Goal: Task Accomplishment & Management: Use online tool/utility

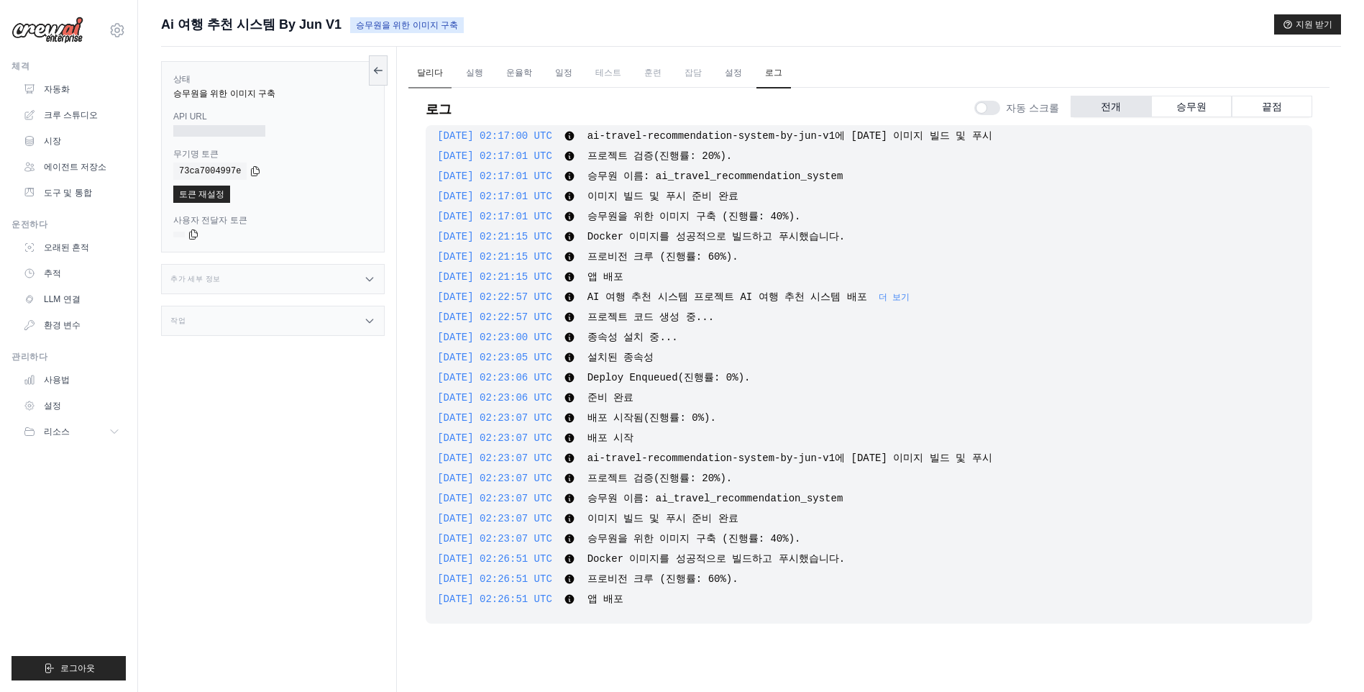
click at [437, 71] on link "달리다" at bounding box center [429, 73] width 43 height 30
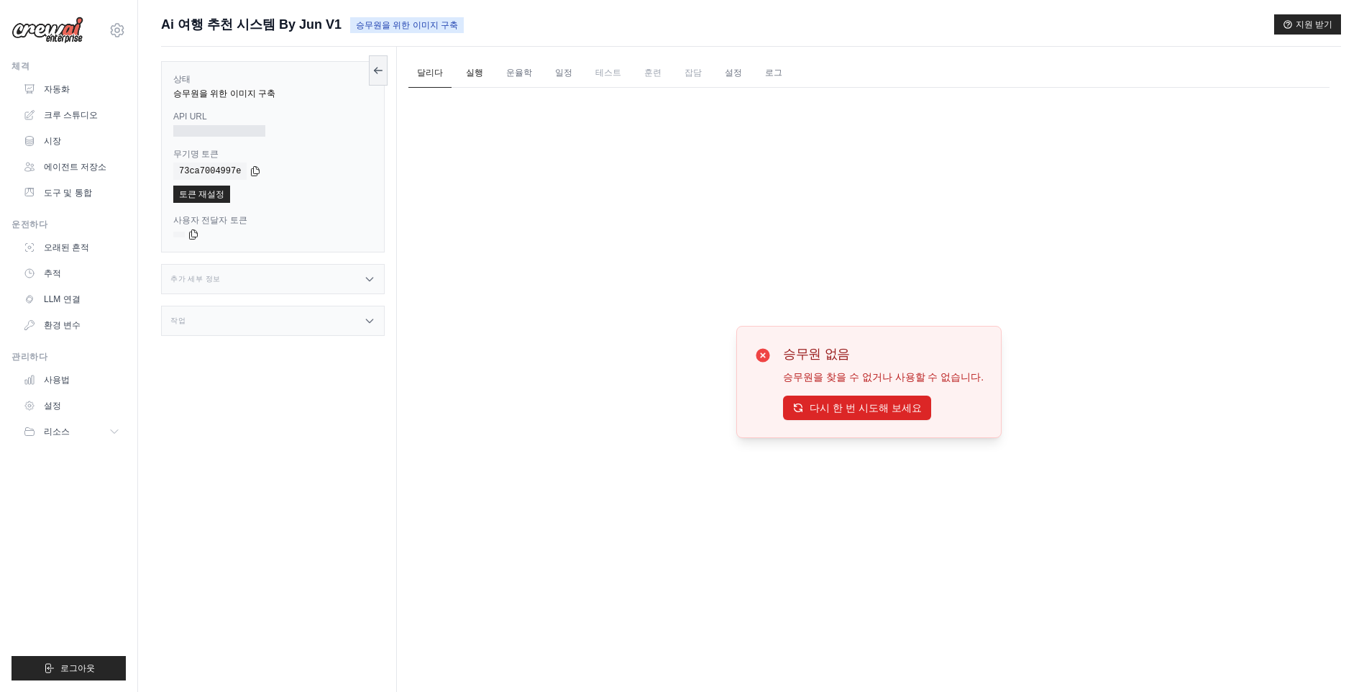
click at [481, 72] on link "실행" at bounding box center [474, 73] width 35 height 30
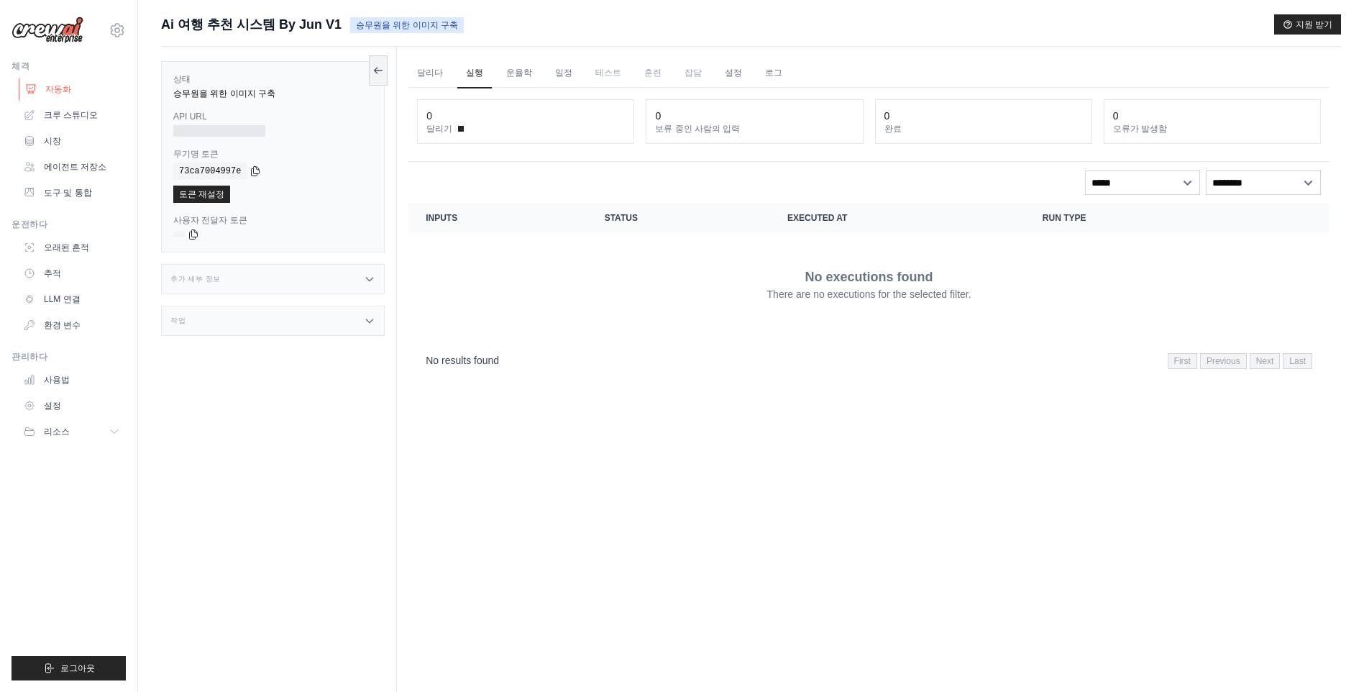
click at [58, 87] on font "자동화" at bounding box center [58, 89] width 26 height 12
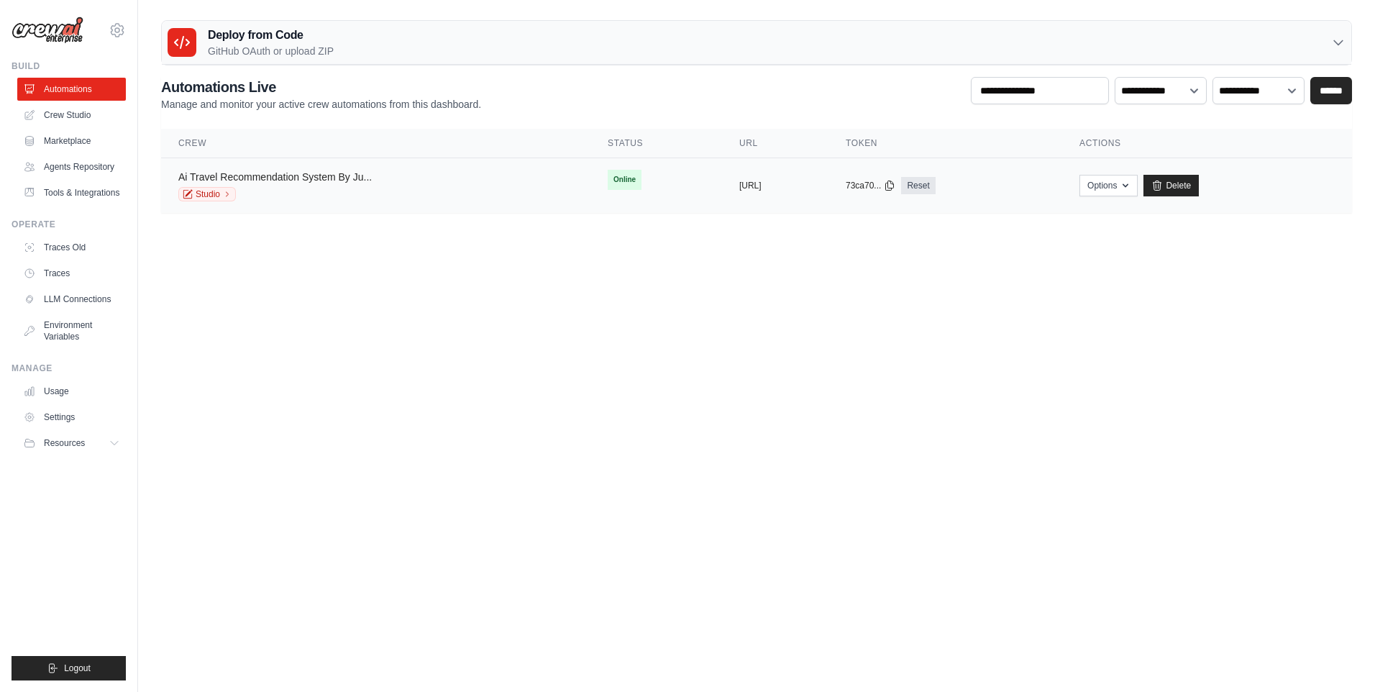
click at [283, 180] on link "Ai Travel Recommendation System By Ju..." at bounding box center [274, 177] width 193 height 12
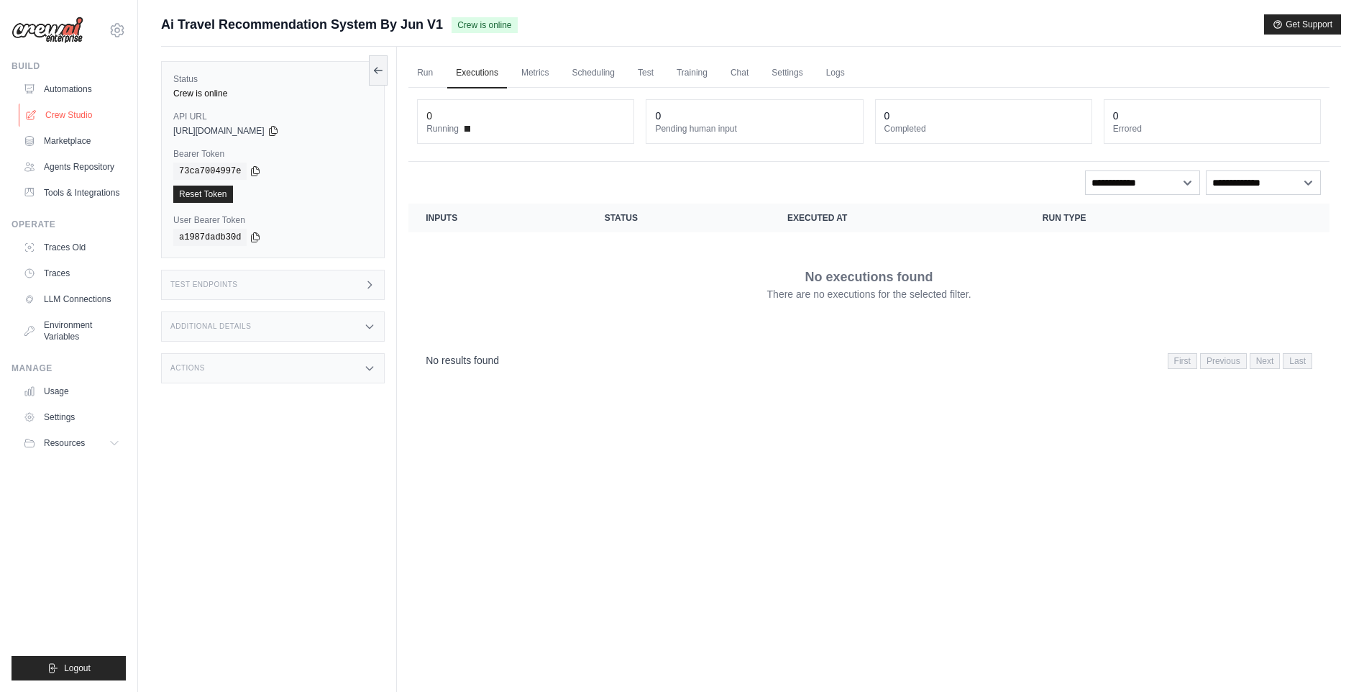
click at [80, 116] on link "Crew Studio" at bounding box center [73, 115] width 109 height 23
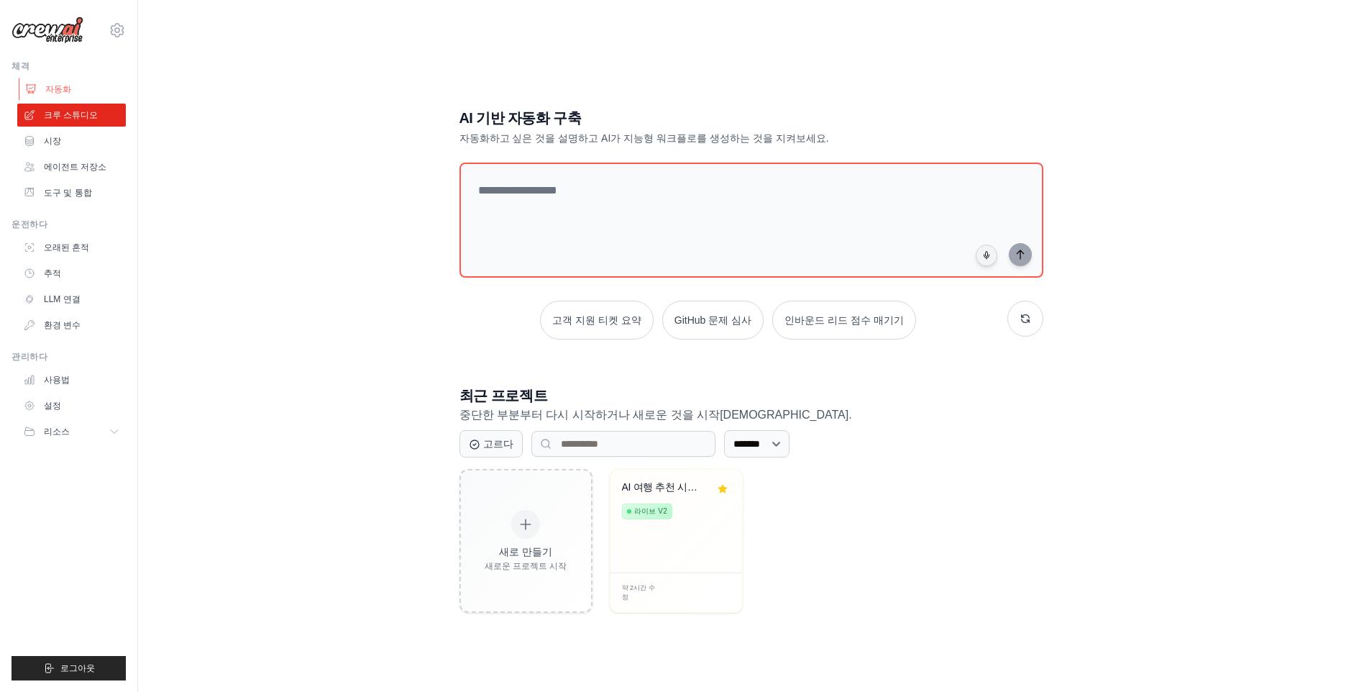
click at [53, 86] on font "자동화" at bounding box center [58, 89] width 26 height 12
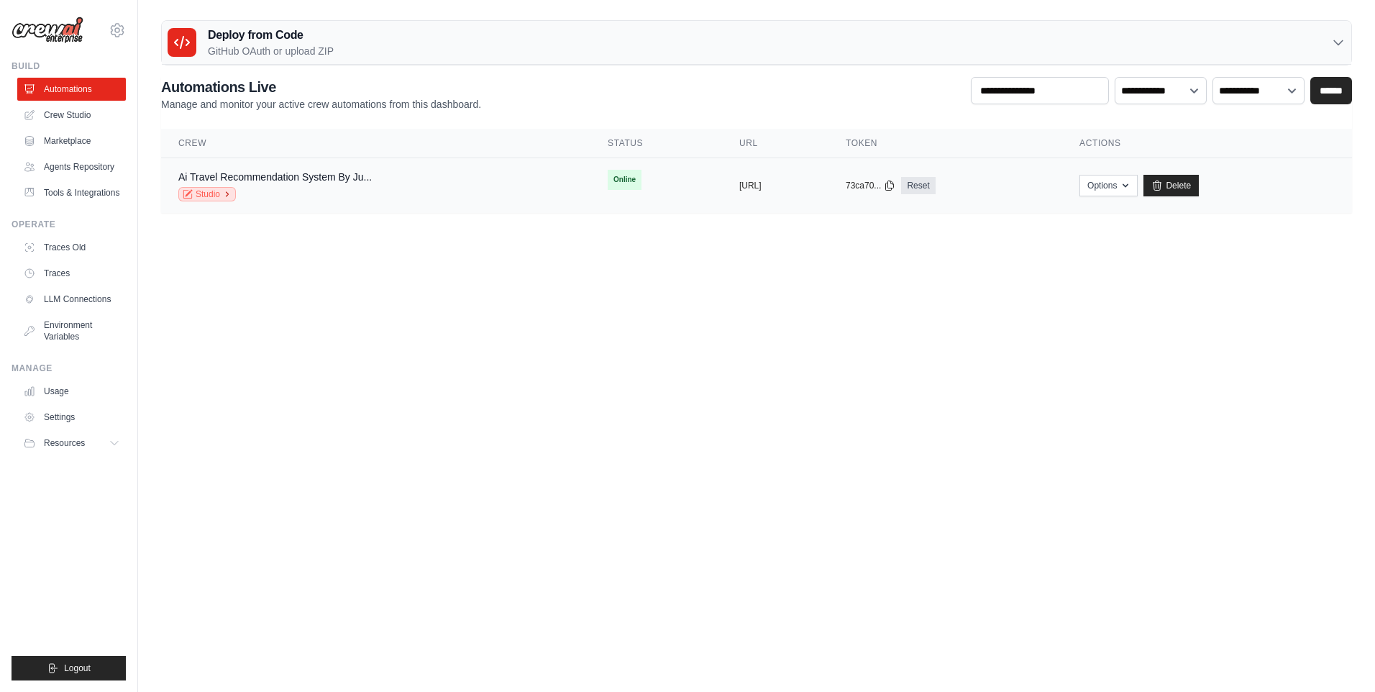
click at [224, 193] on link "Studio" at bounding box center [207, 194] width 58 height 14
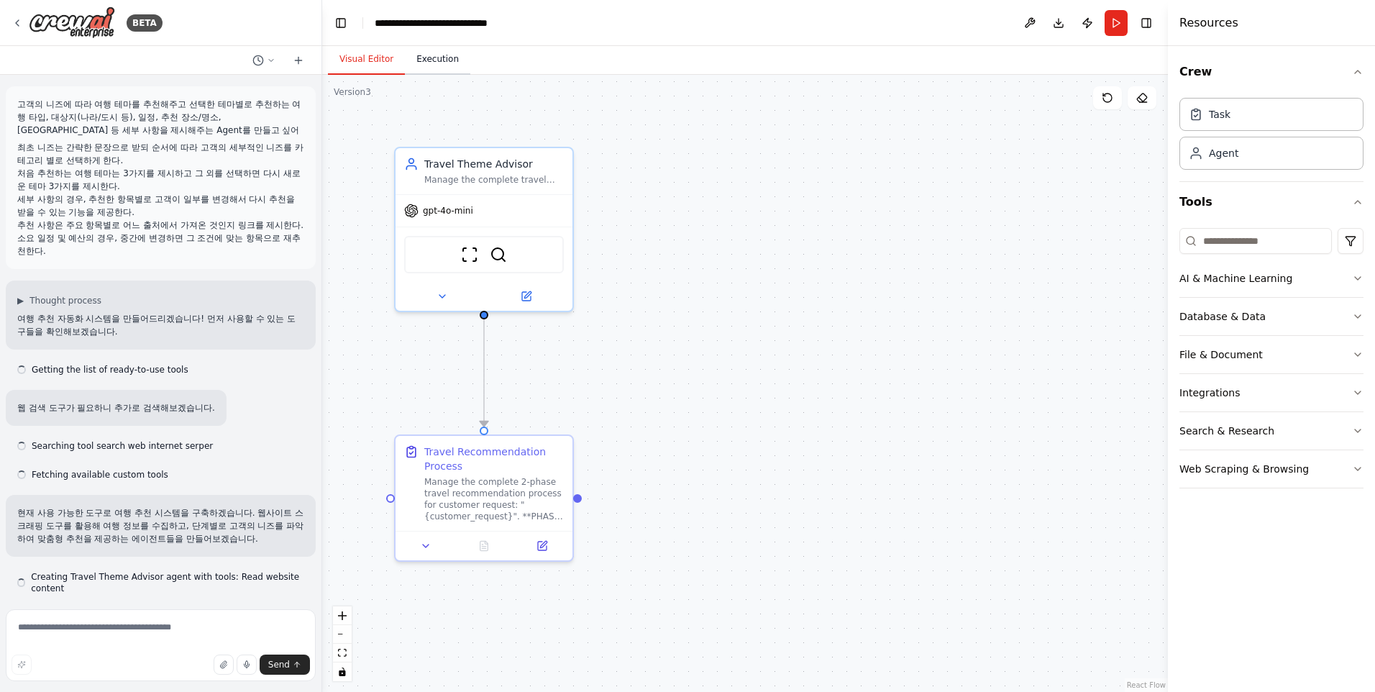
click at [418, 60] on button "Execution" at bounding box center [437, 60] width 65 height 30
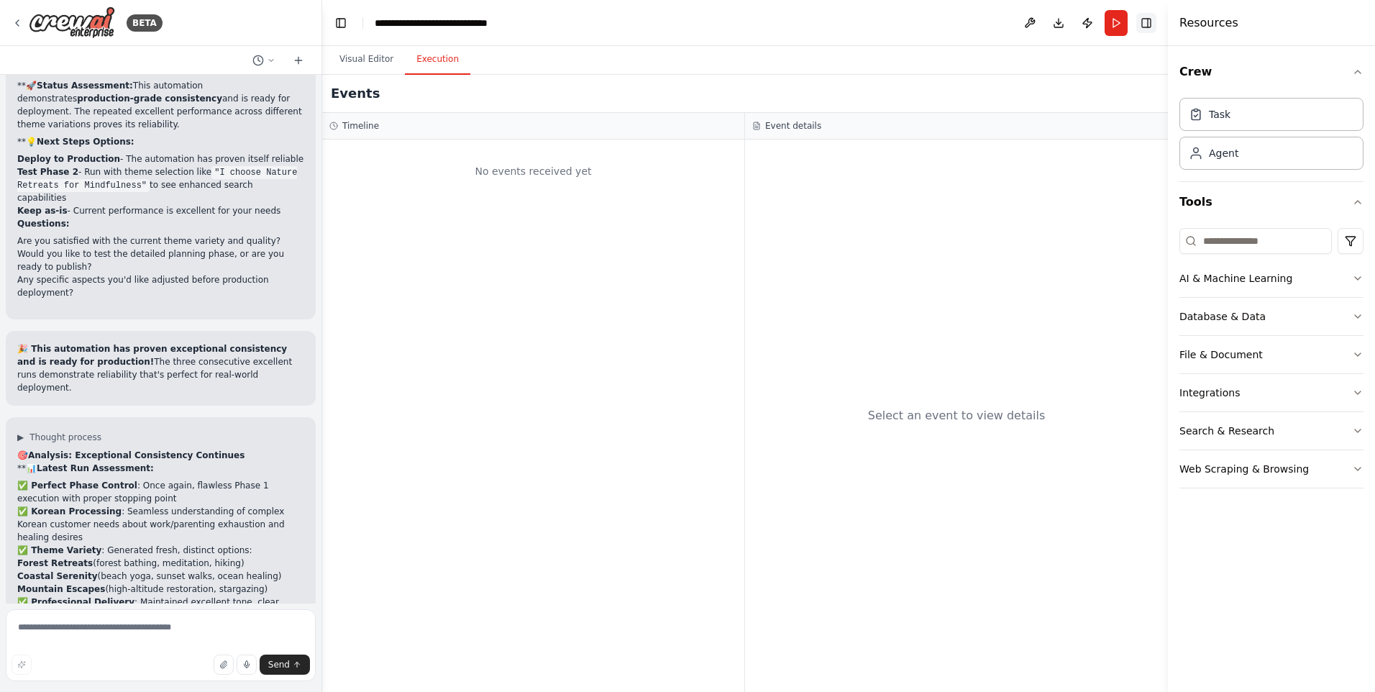
click at [1150, 20] on button "Toggle Right Sidebar" at bounding box center [1146, 23] width 20 height 20
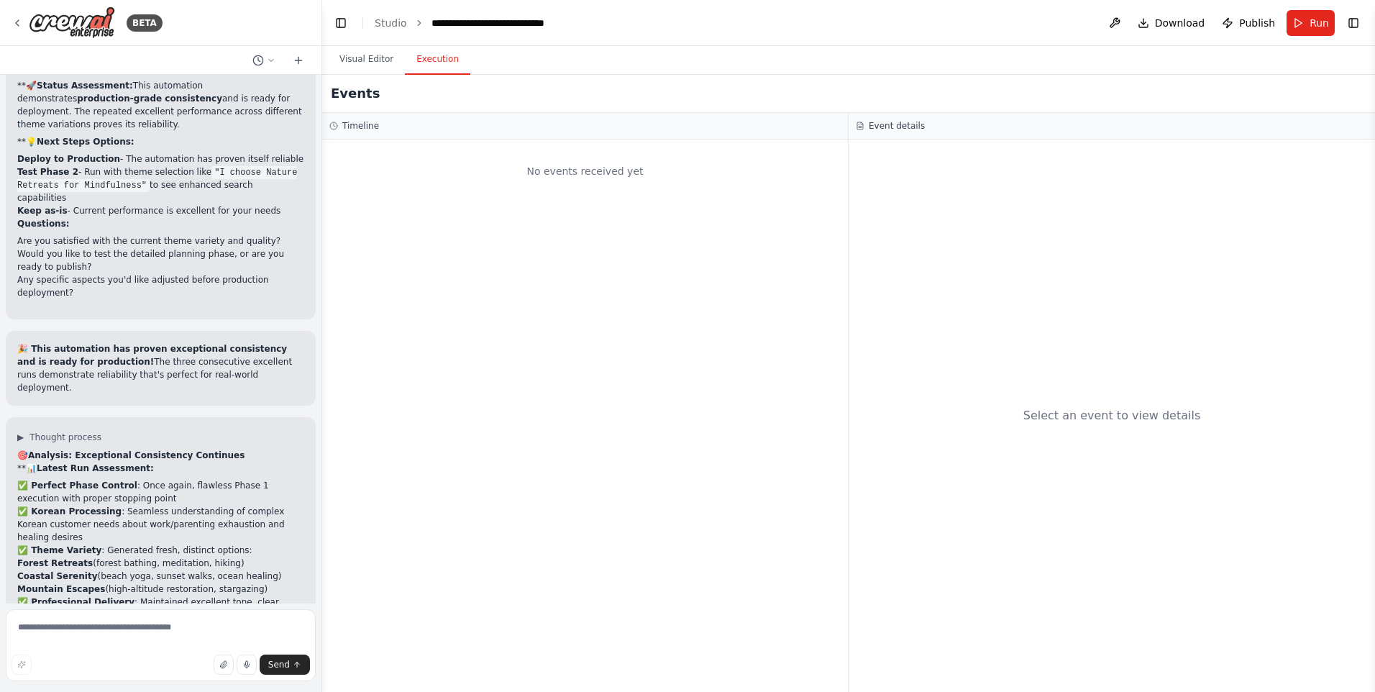
click at [1356, 12] on header "**********" at bounding box center [848, 23] width 1053 height 46
click at [1353, 17] on button "Toggle Right Sidebar" at bounding box center [1353, 23] width 20 height 20
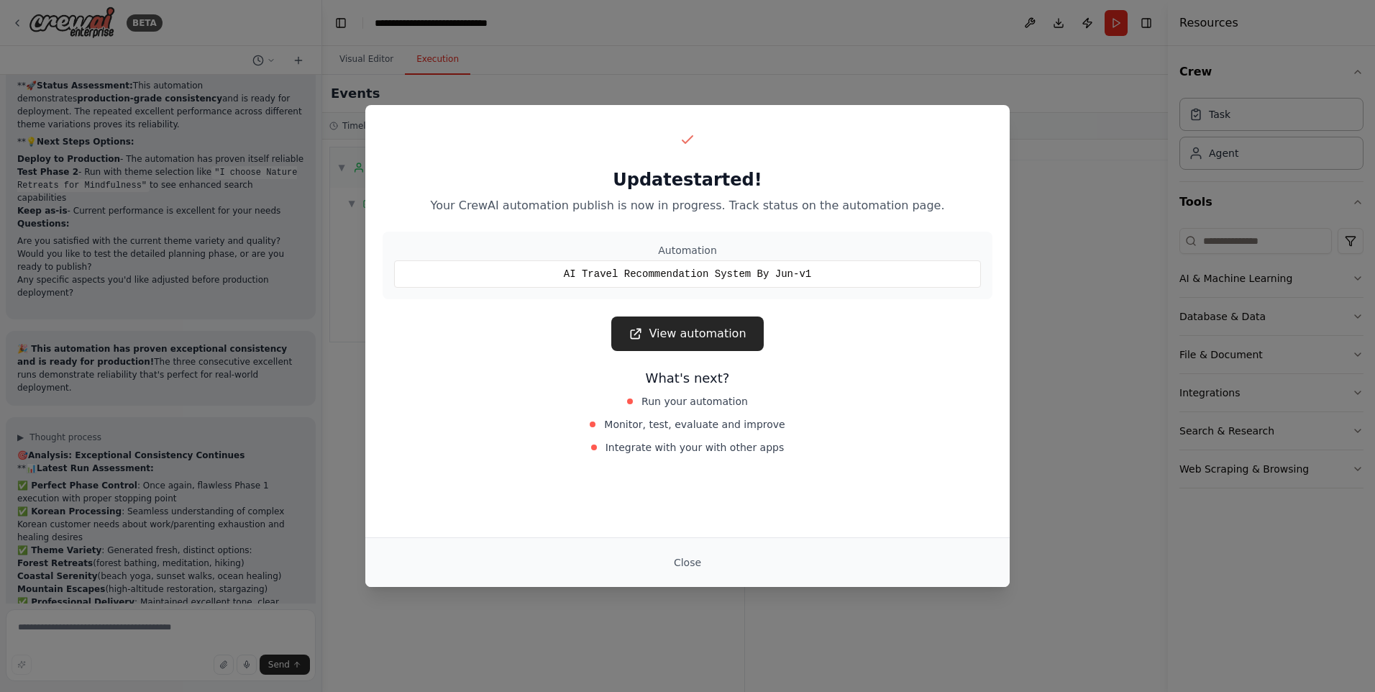
click at [702, 565] on button "Close" at bounding box center [687, 562] width 50 height 26
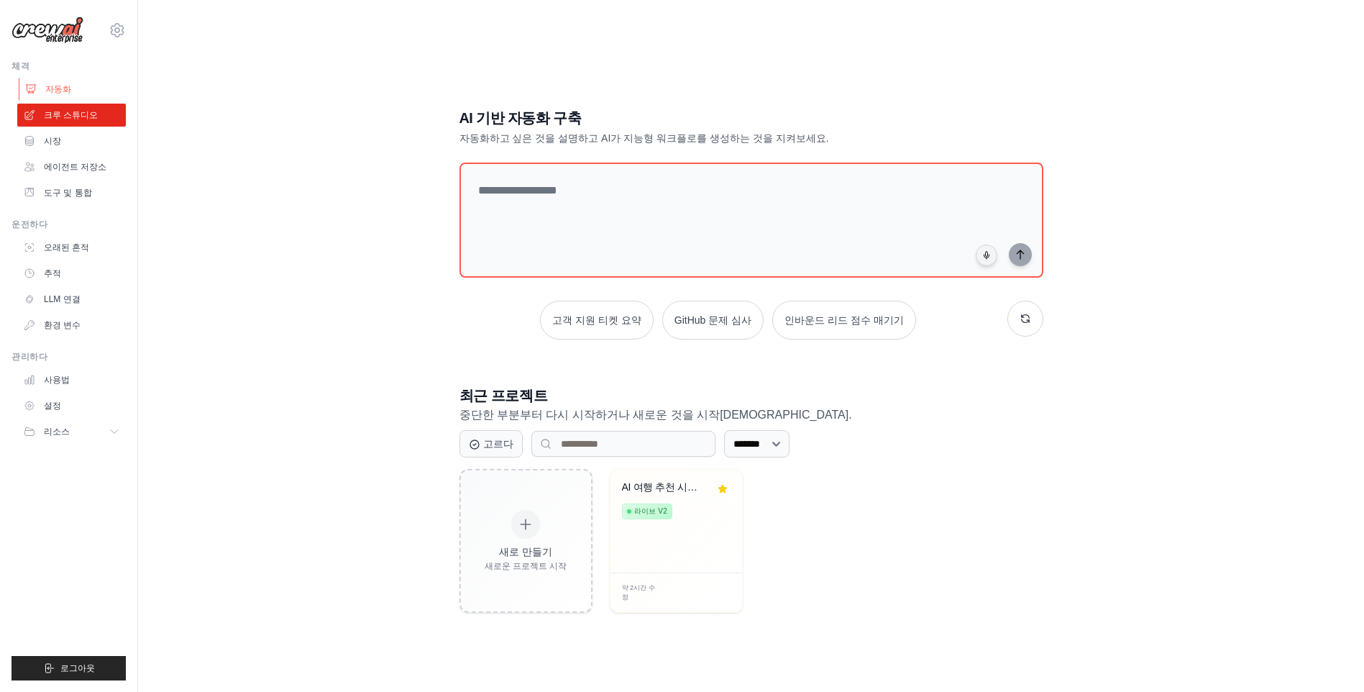
click at [53, 86] on font "자동화" at bounding box center [58, 89] width 26 height 12
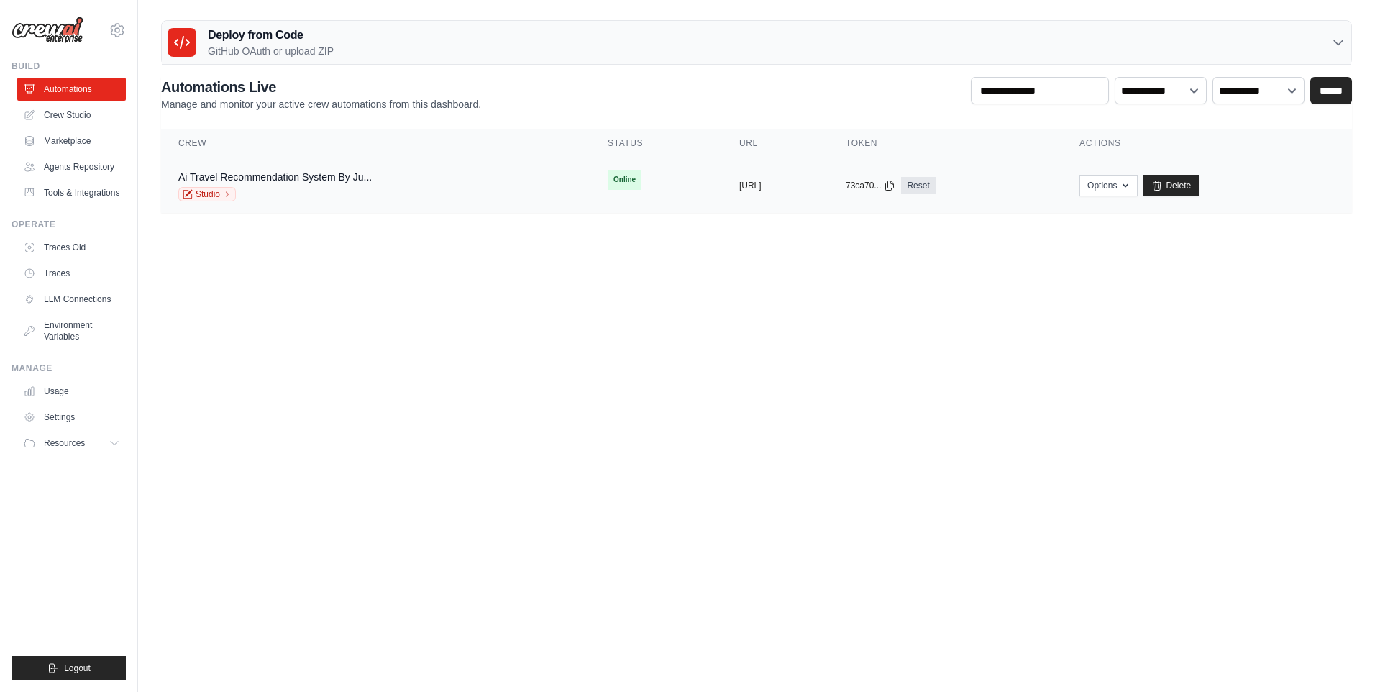
click at [608, 177] on span "Online" at bounding box center [625, 180] width 34 height 20
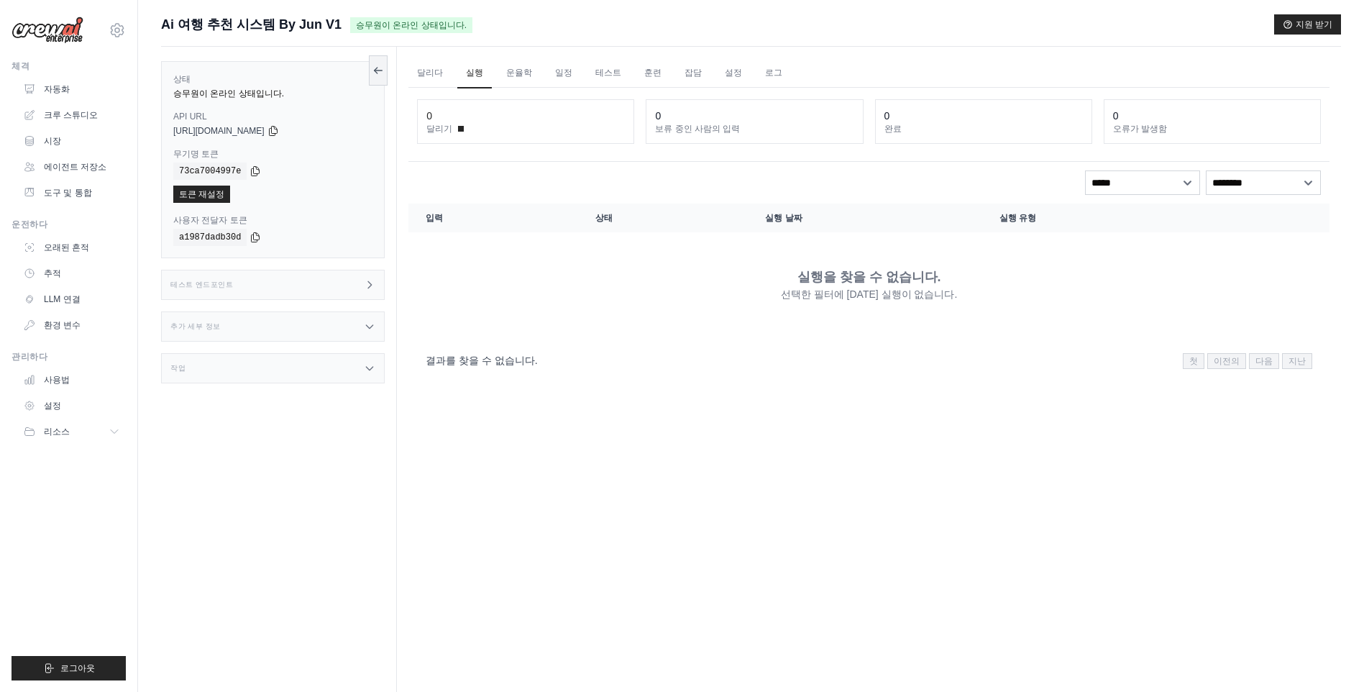
click at [312, 286] on div "테스트 엔드포인트" at bounding box center [273, 285] width 224 height 30
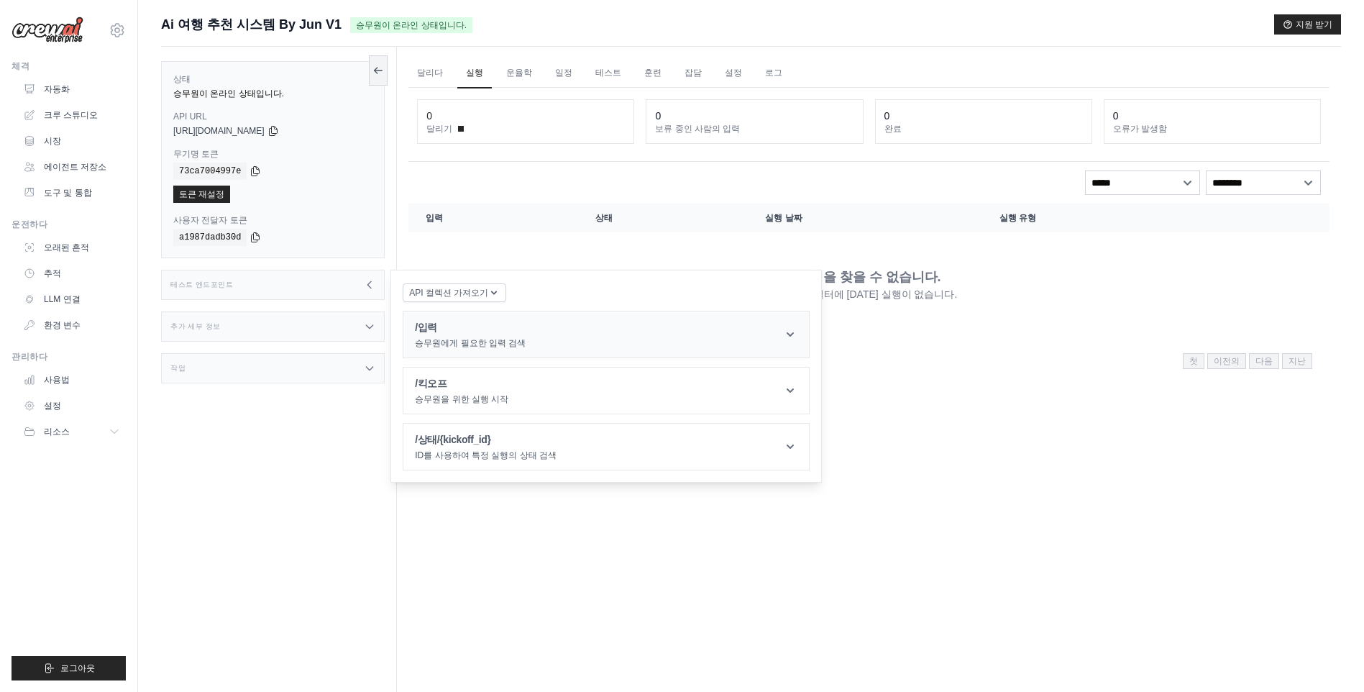
click at [562, 329] on header "/입력 승무원에게 필요한 입력 검색" at bounding box center [606, 334] width 406 height 46
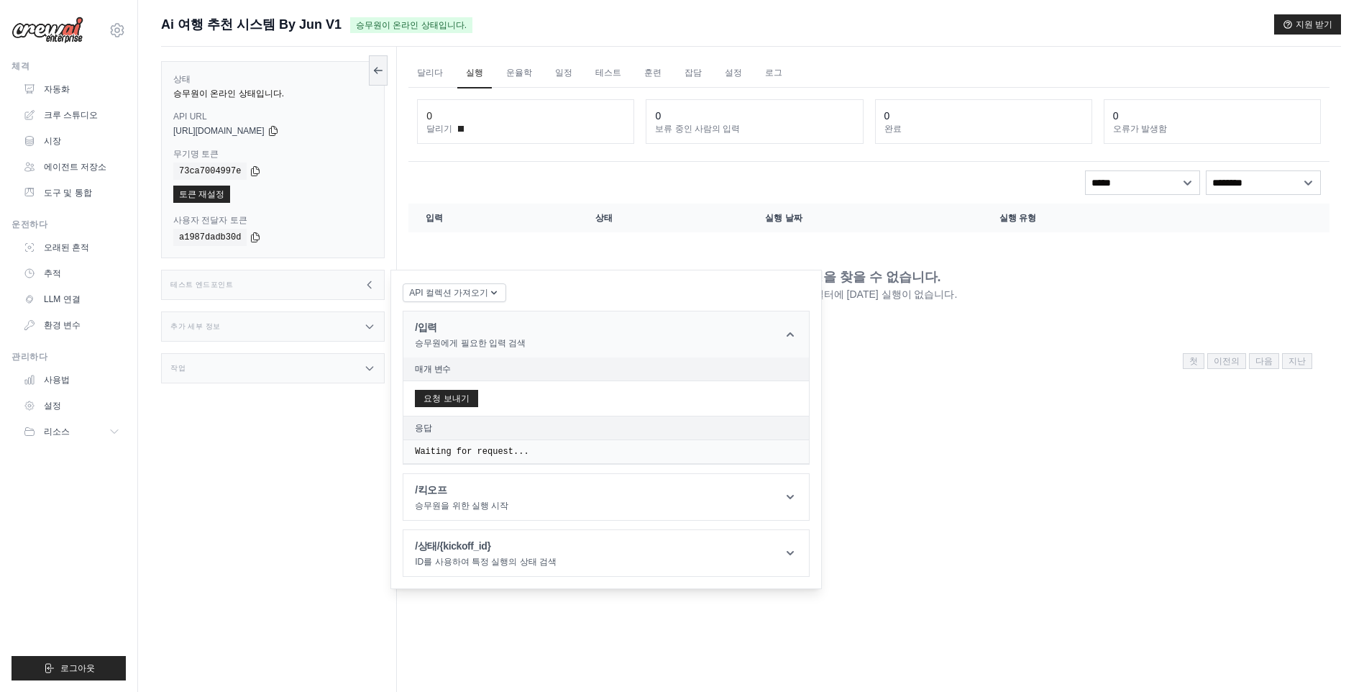
click at [562, 329] on header "/입력 승무원에게 필요한 입력 검색" at bounding box center [606, 334] width 406 height 46
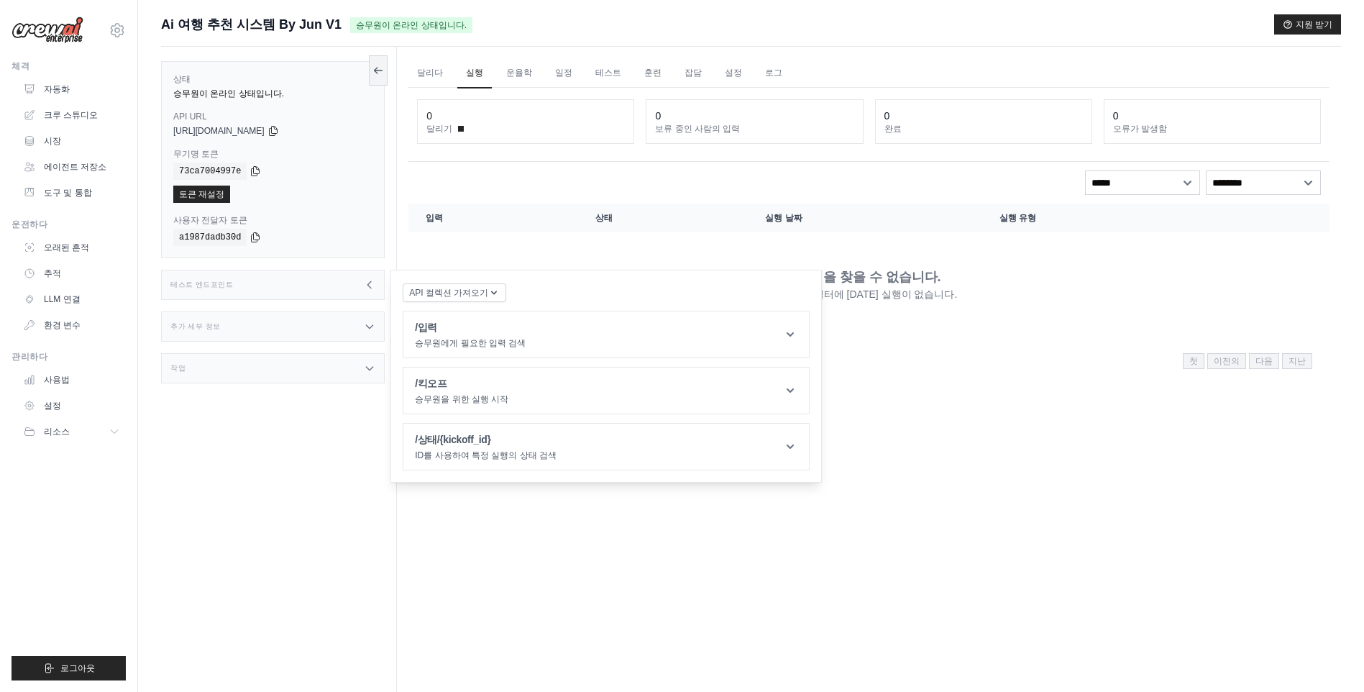
click at [227, 360] on div "작업" at bounding box center [273, 368] width 224 height 30
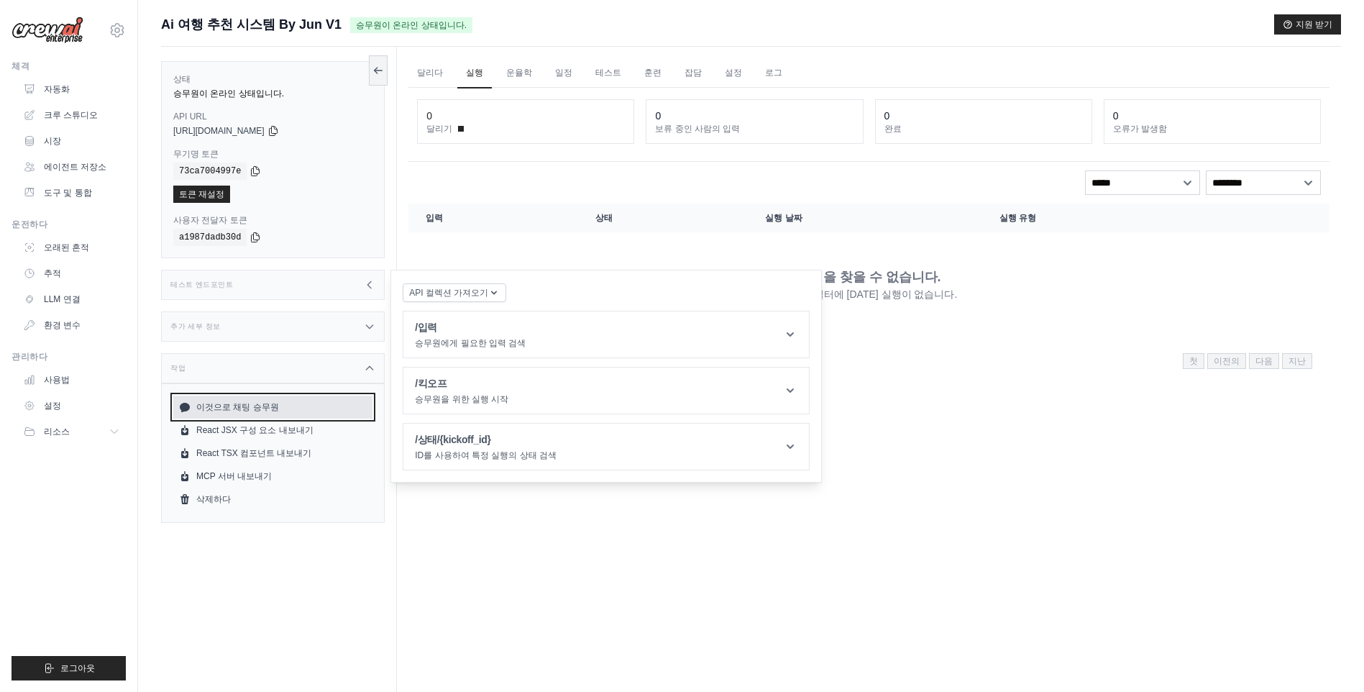
click at [250, 408] on font "이것으로 채팅 승무원" at bounding box center [237, 407] width 83 height 12
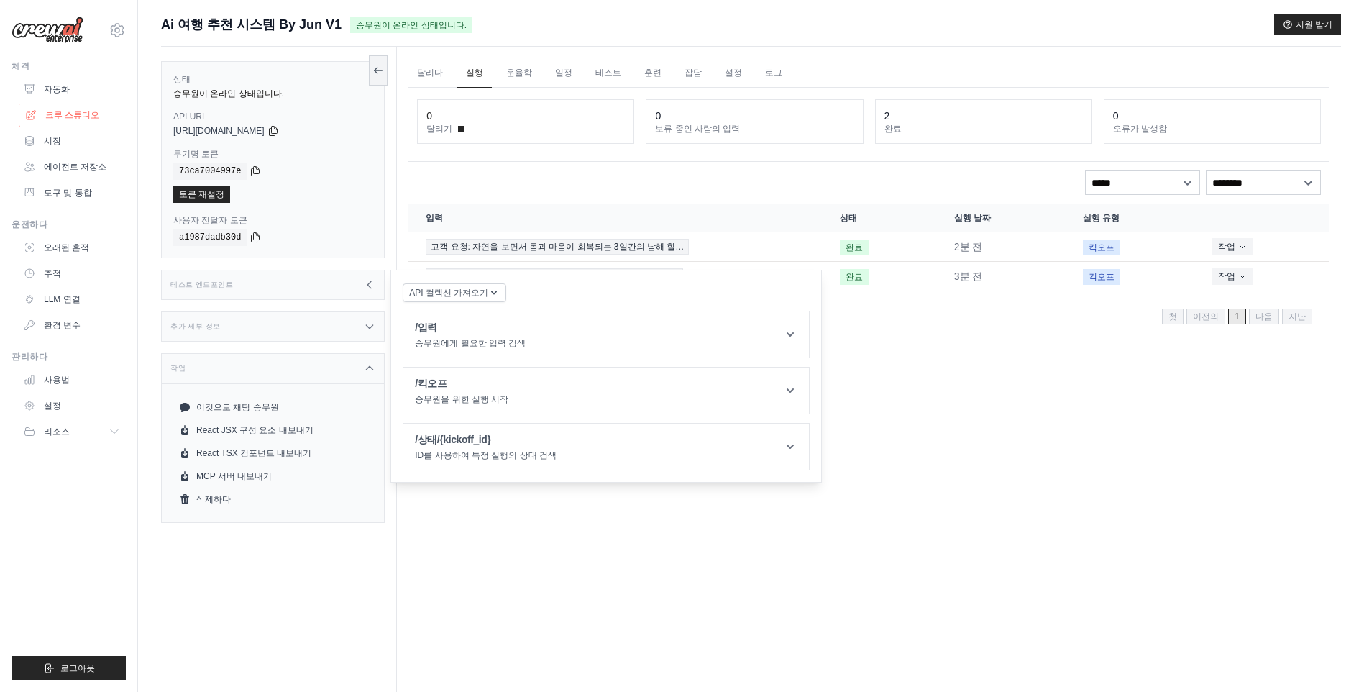
click at [74, 119] on font "크루 스튜디오" at bounding box center [72, 115] width 54 height 12
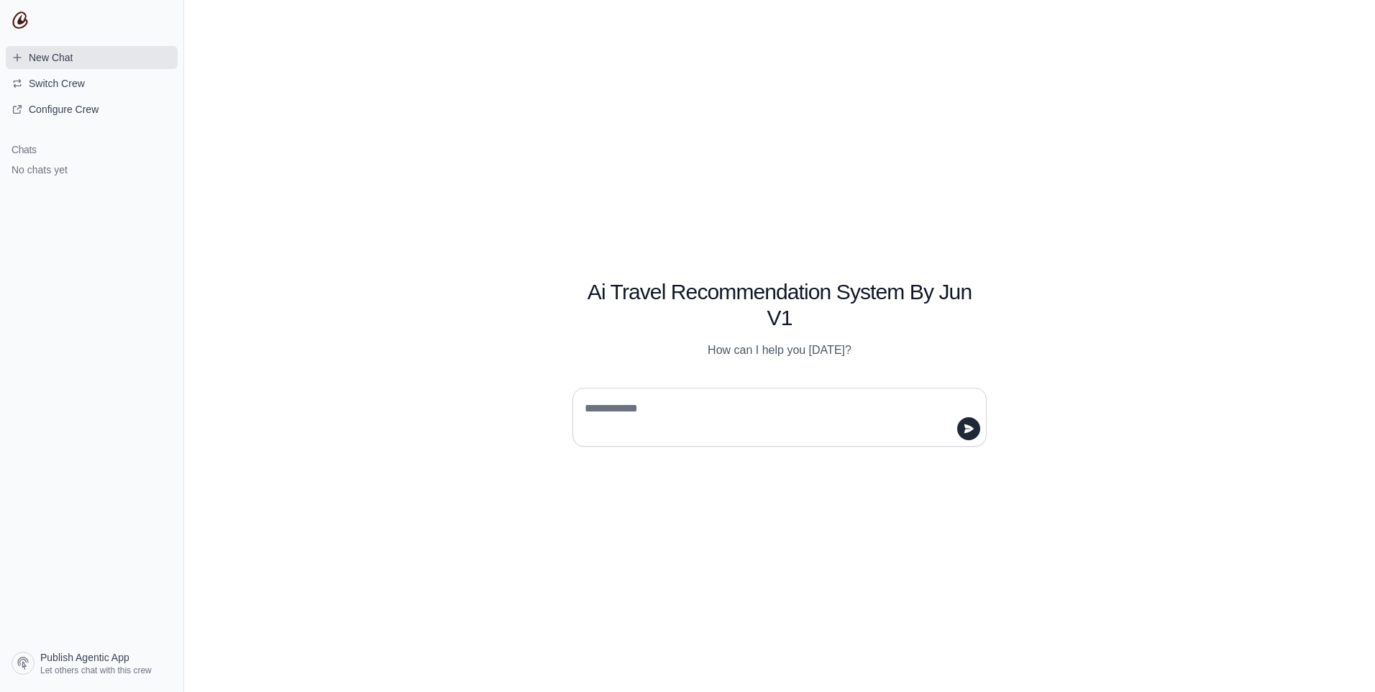
click at [58, 55] on span "New Chat" at bounding box center [51, 57] width 44 height 14
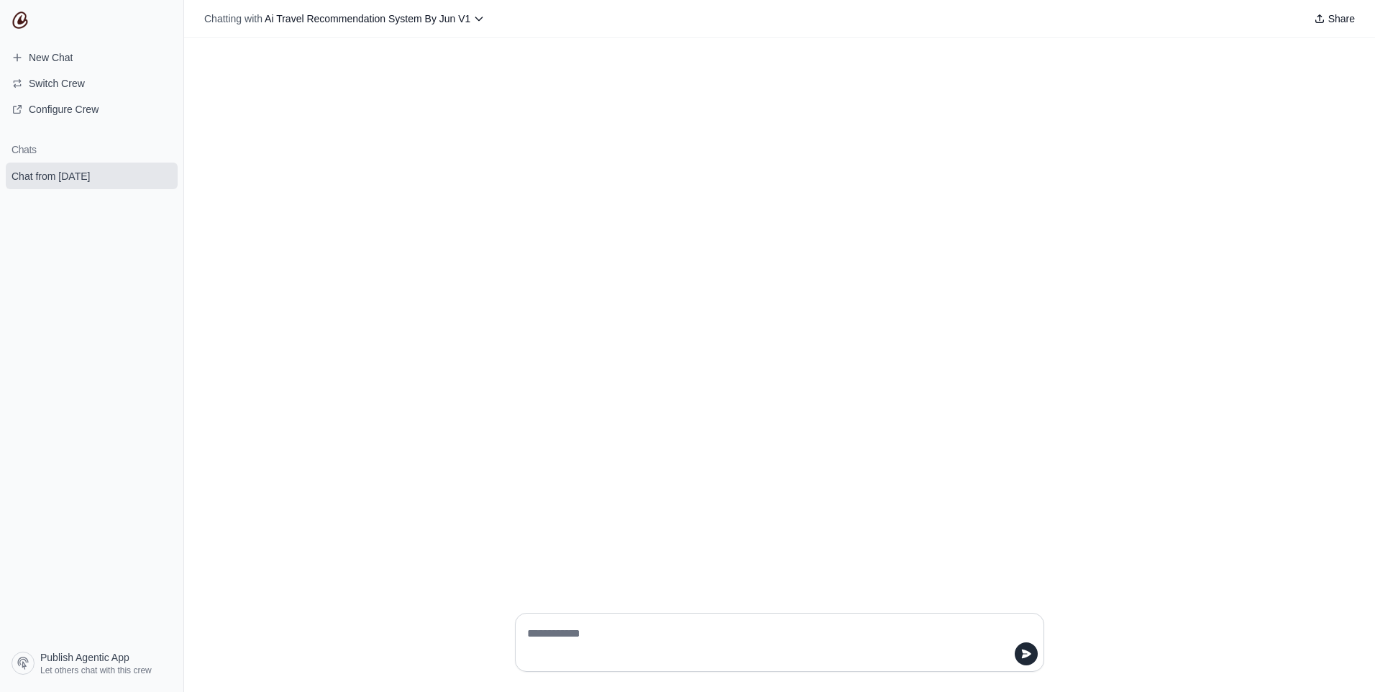
click at [631, 630] on textarea at bounding box center [775, 642] width 502 height 40
type textarea "*"
type textarea "**********"
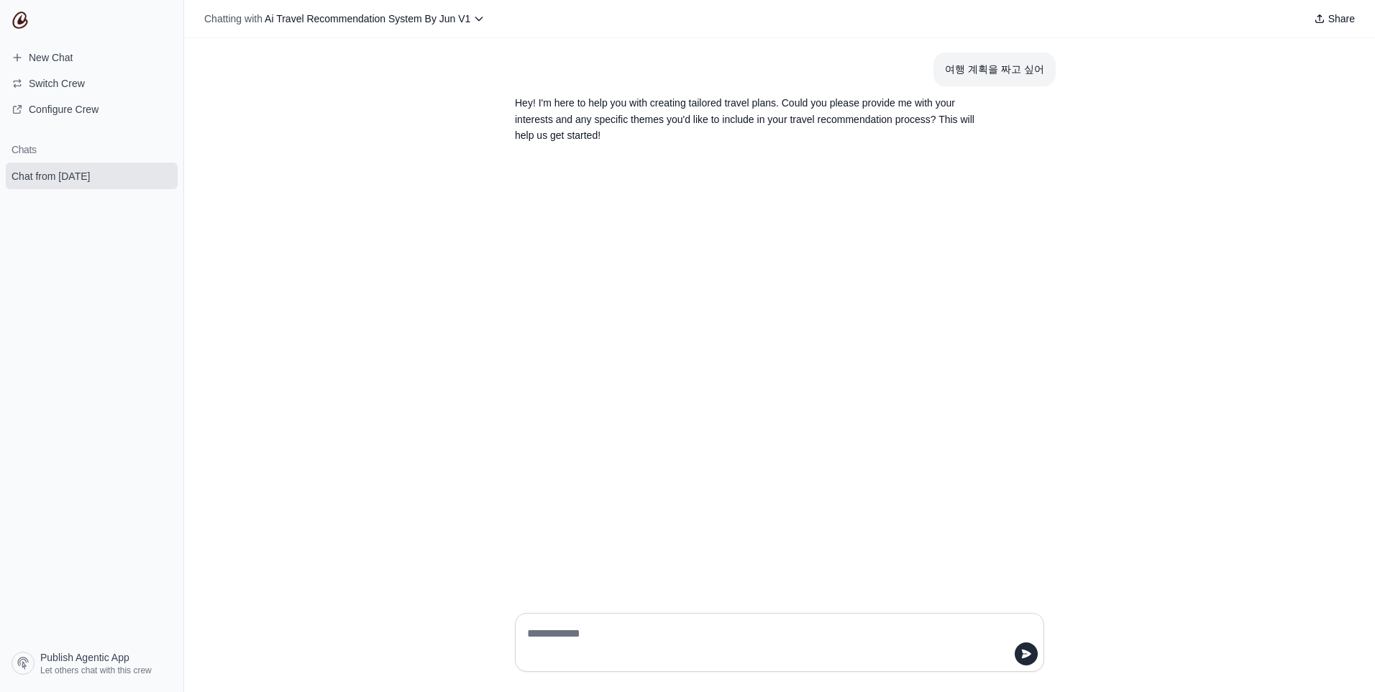
click at [485, 14] on icon at bounding box center [479, 19] width 12 height 12
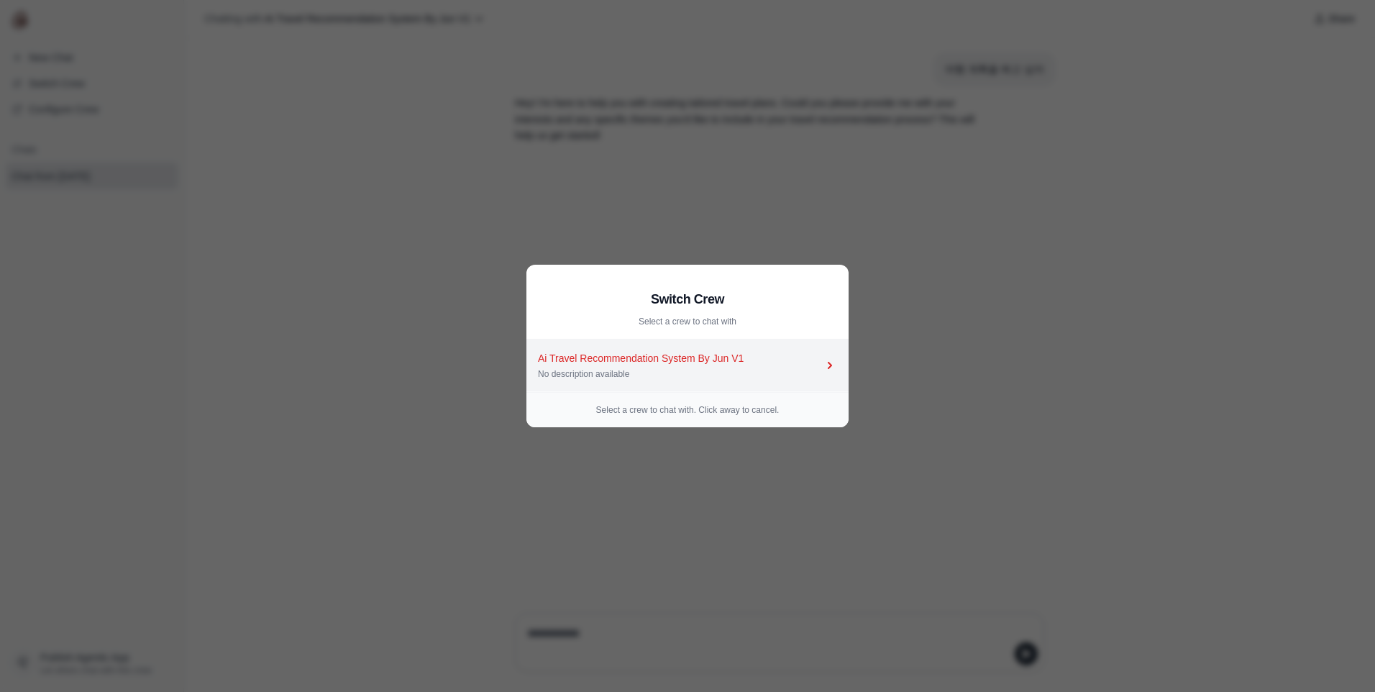
click at [826, 362] on icon at bounding box center [830, 365] width 14 height 14
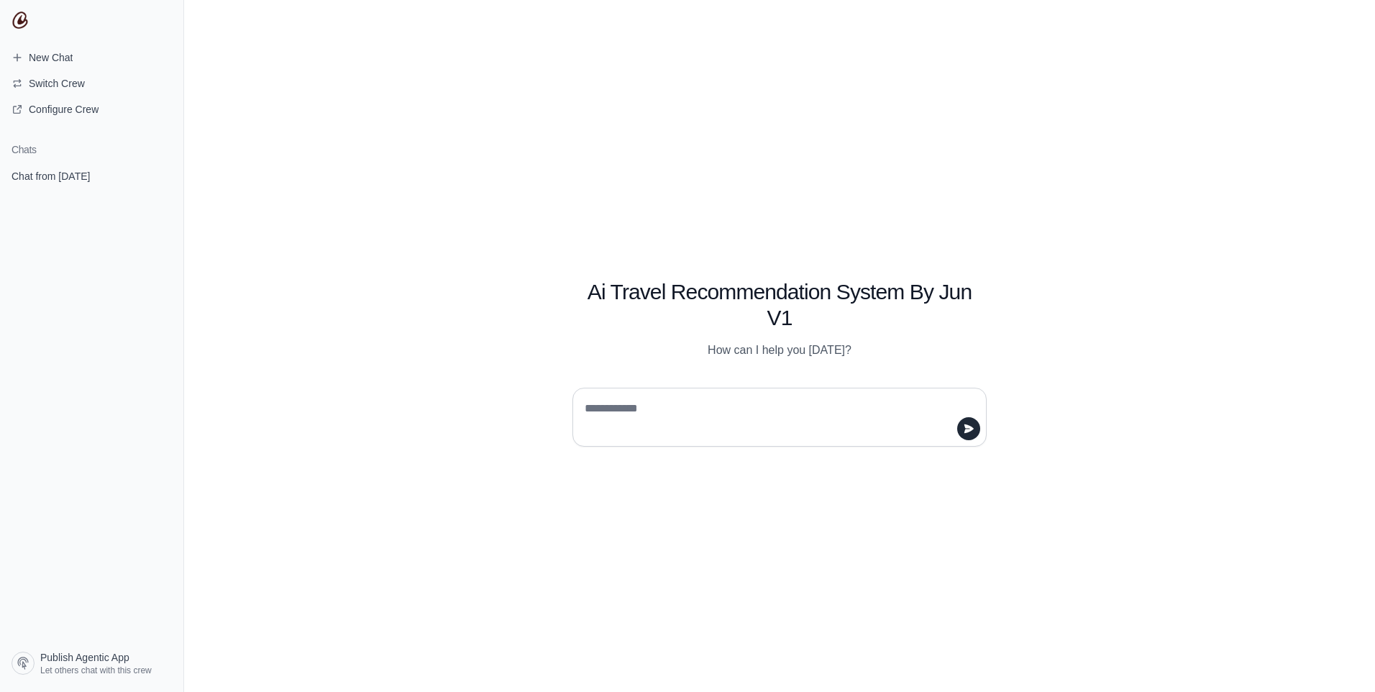
click at [370, 324] on div "Ai Travel Recommendation System By Jun V1 How can I help you today?" at bounding box center [779, 346] width 1191 height 692
click at [644, 395] on div at bounding box center [779, 417] width 414 height 59
click at [641, 413] on textarea at bounding box center [775, 417] width 387 height 40
type textarea "**********"
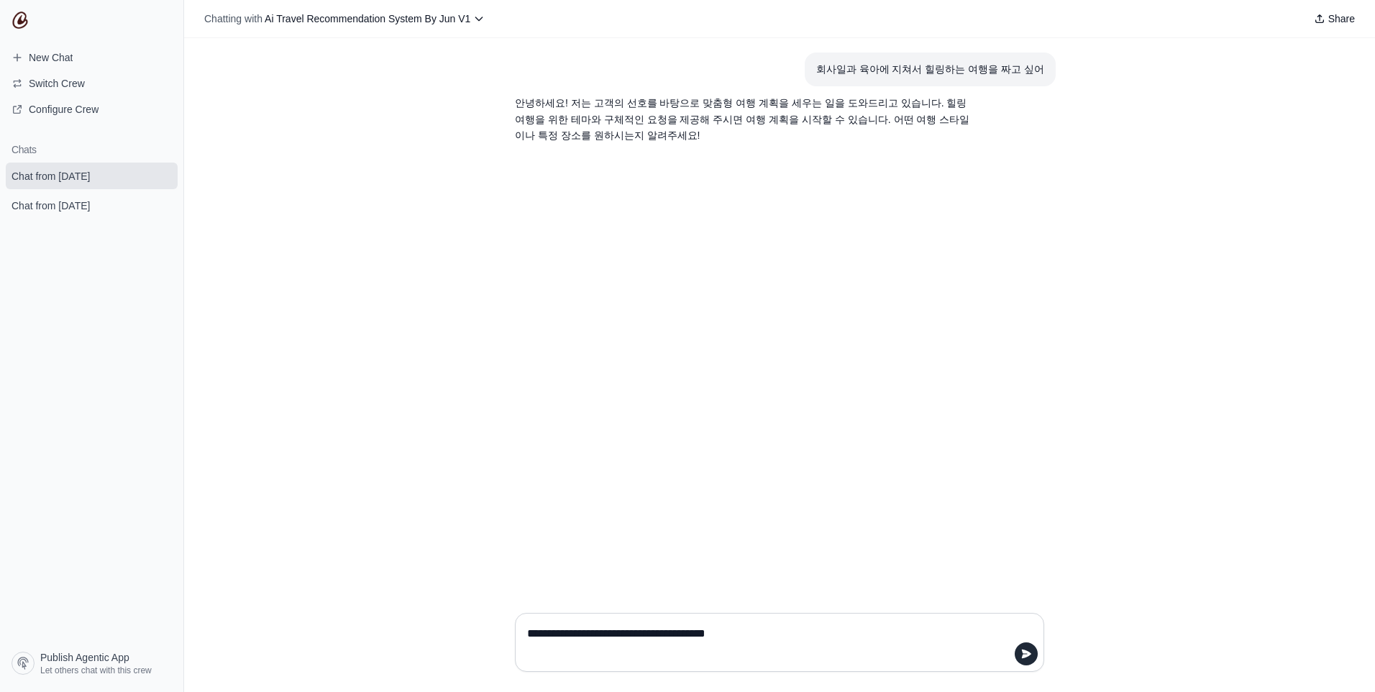
type textarea "**********"
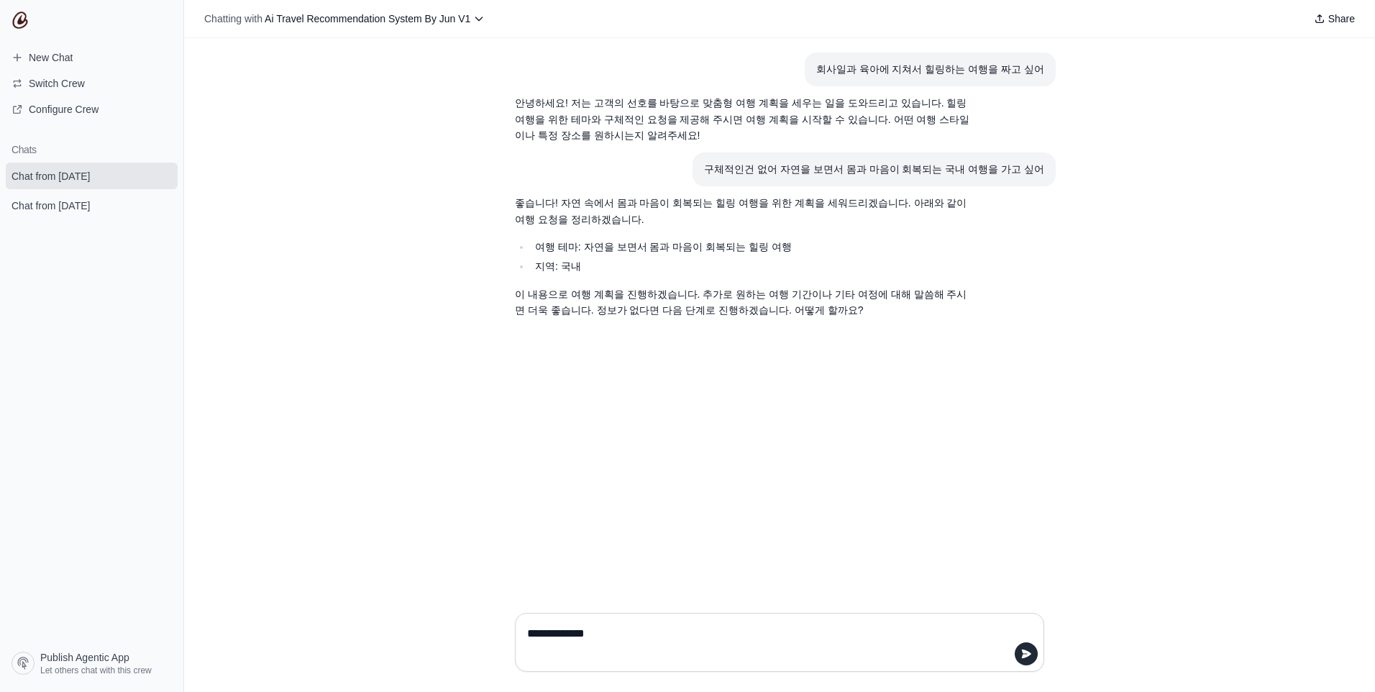
type textarea "**********"
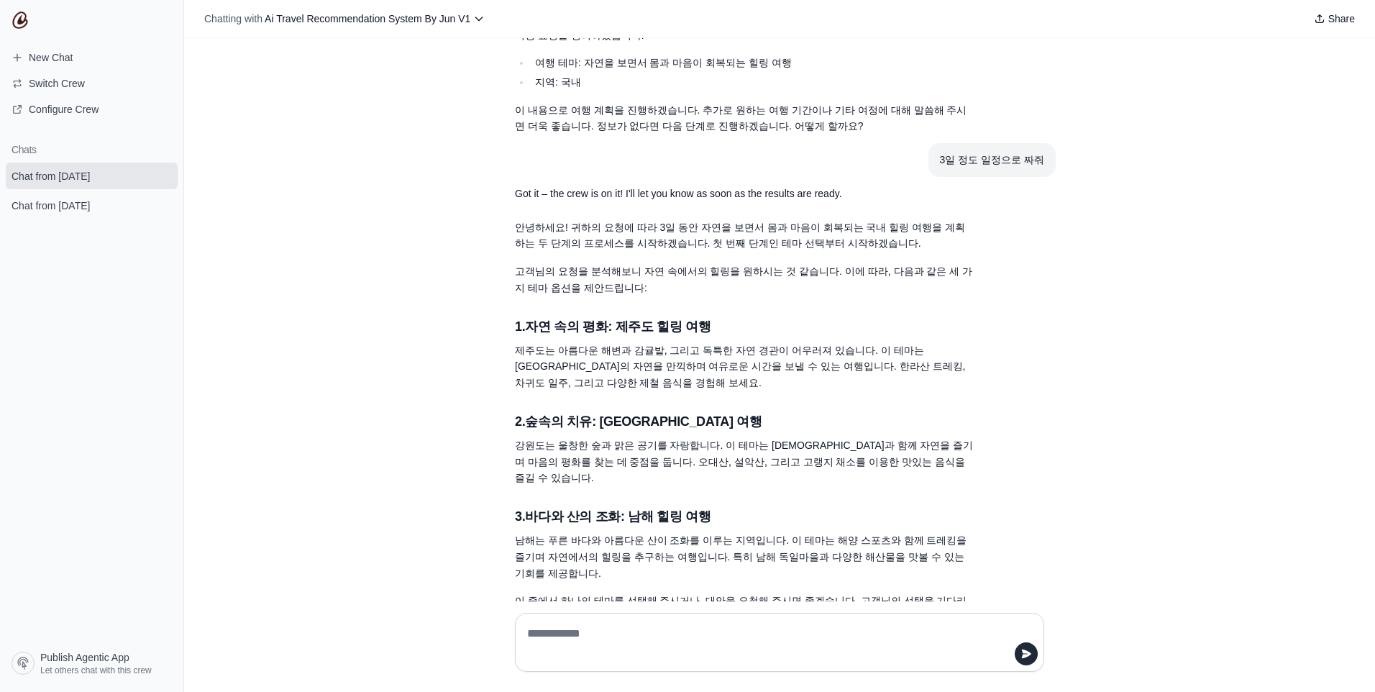
scroll to position [198, 0]
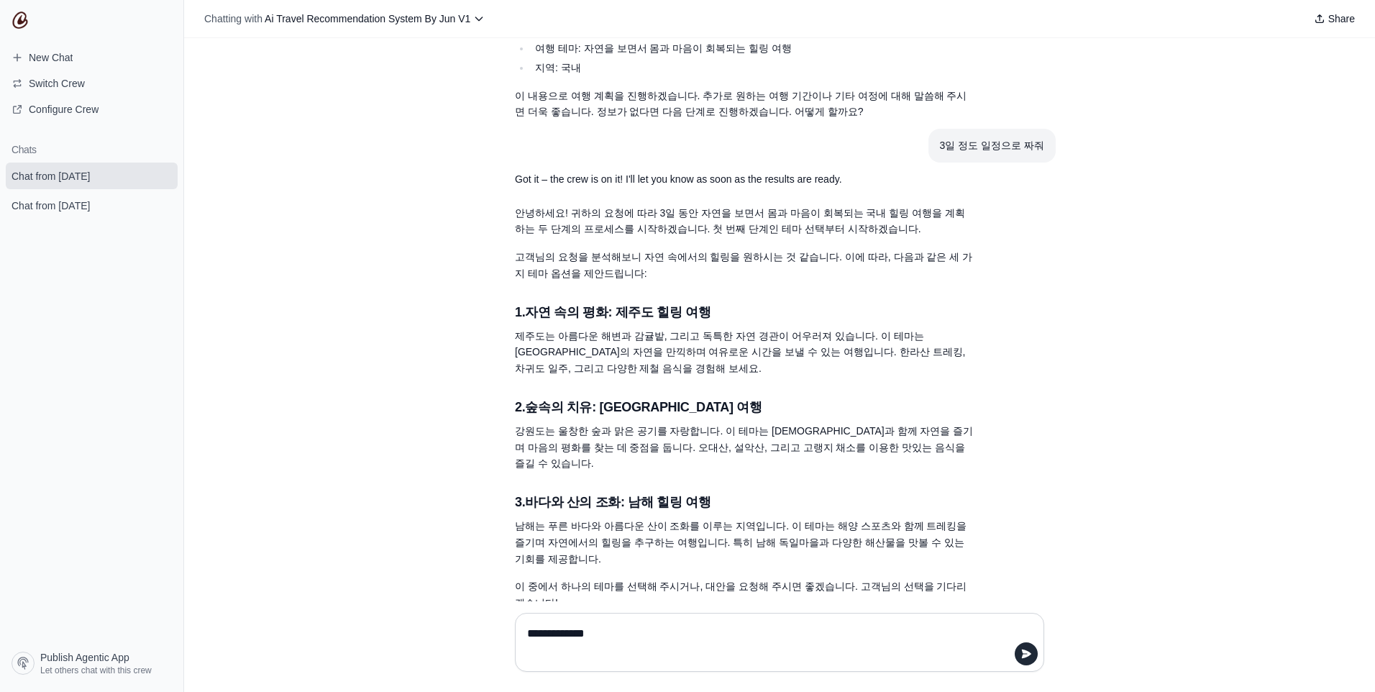
type textarea "**********"
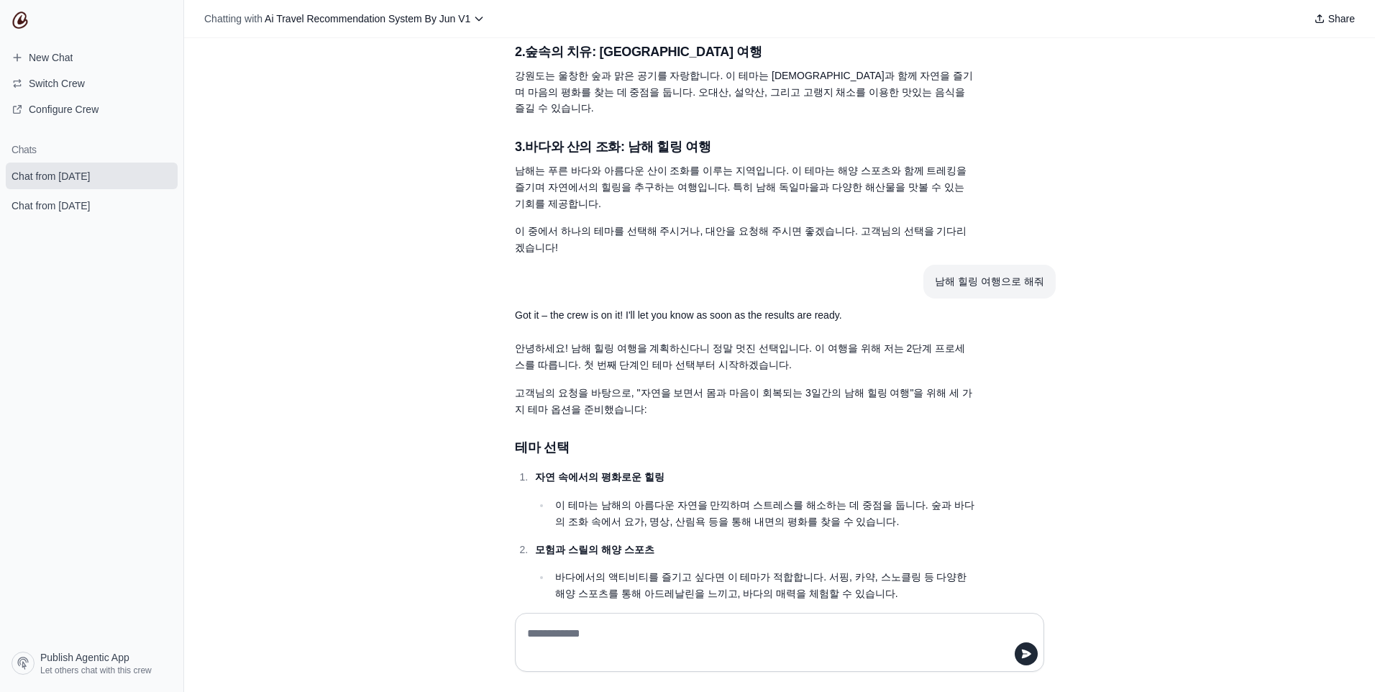
scroll to position [661, 0]
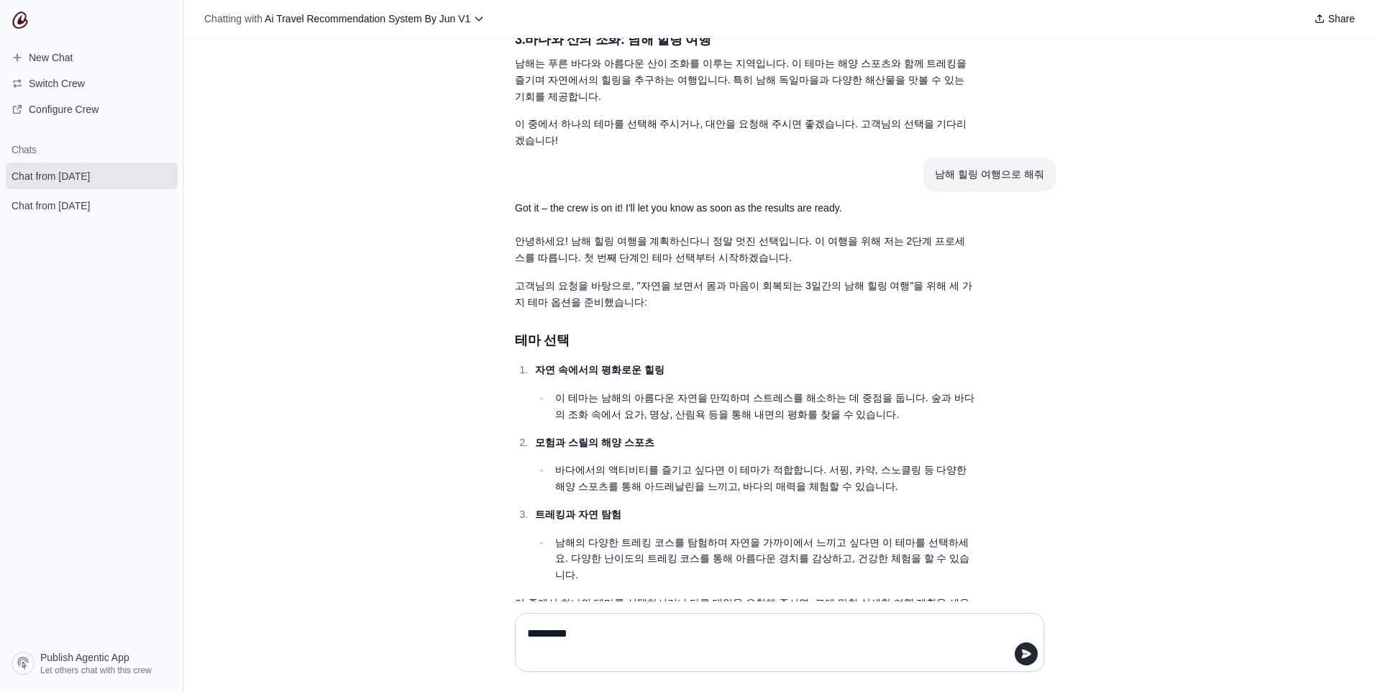
type textarea "*********"
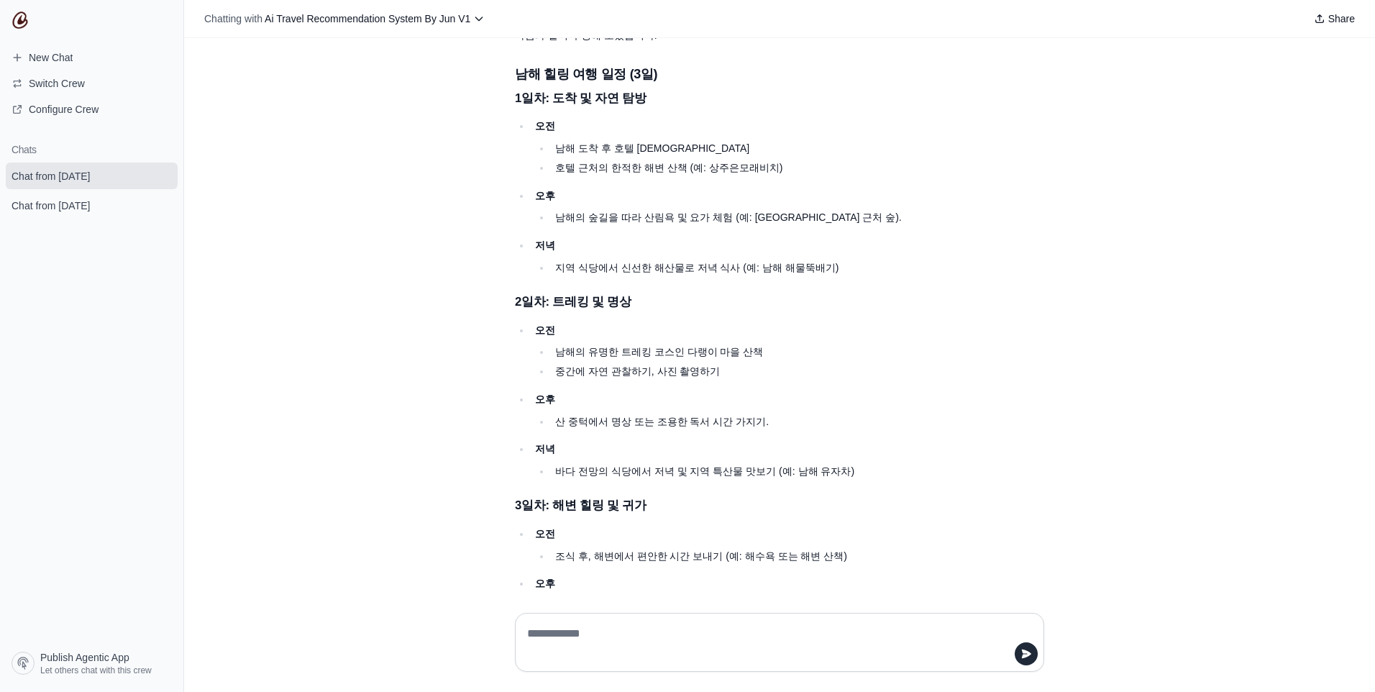
scroll to position [1362, 0]
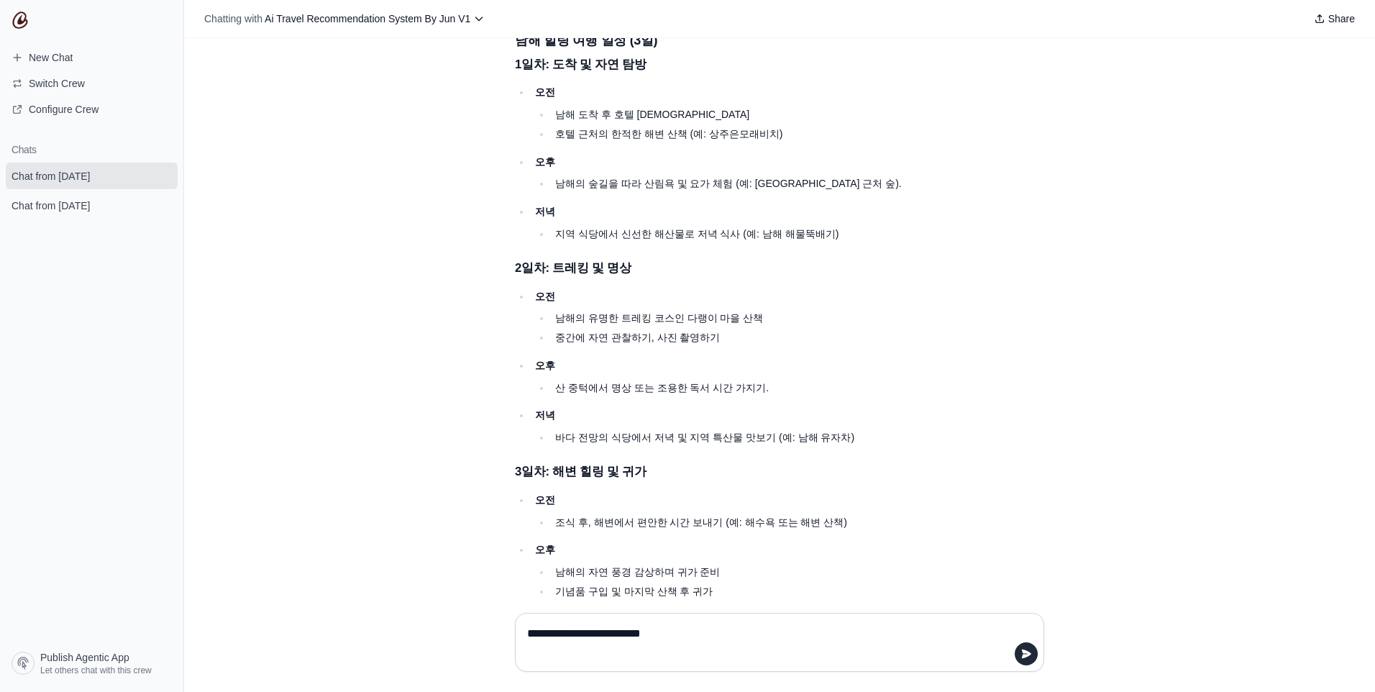
type textarea "**********"
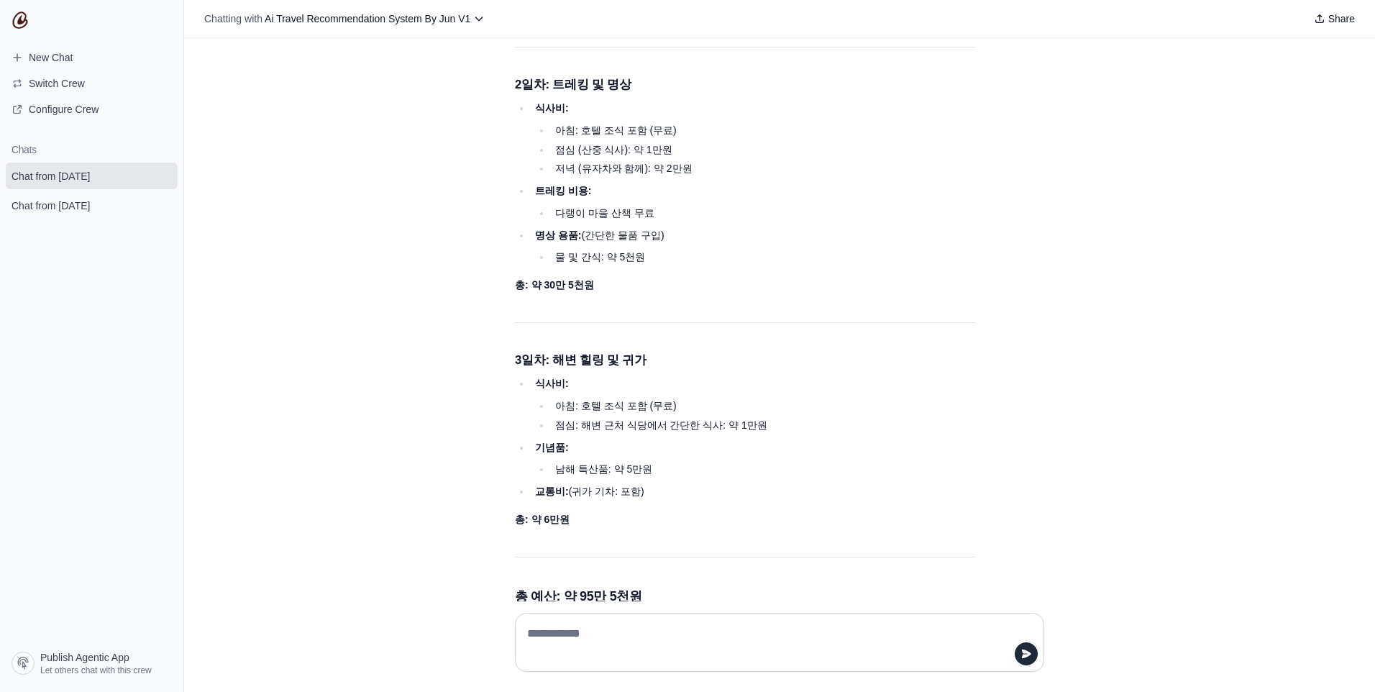
scroll to position [2344, 0]
type textarea "**********"
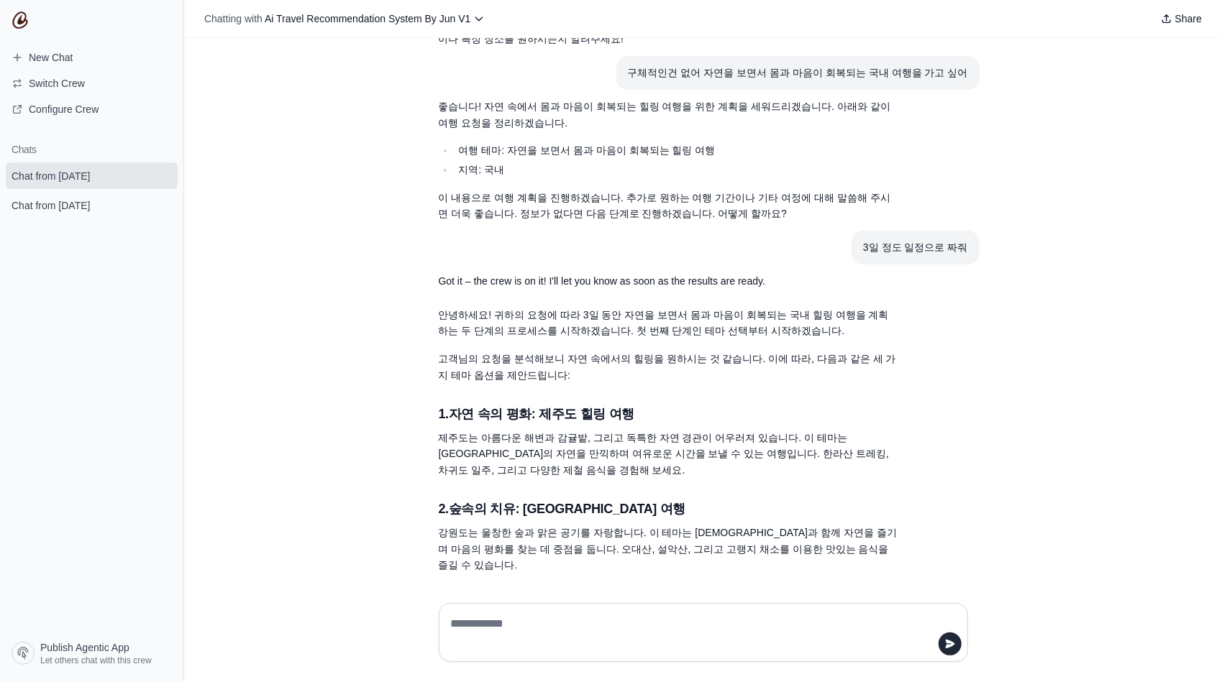
scroll to position [0, 0]
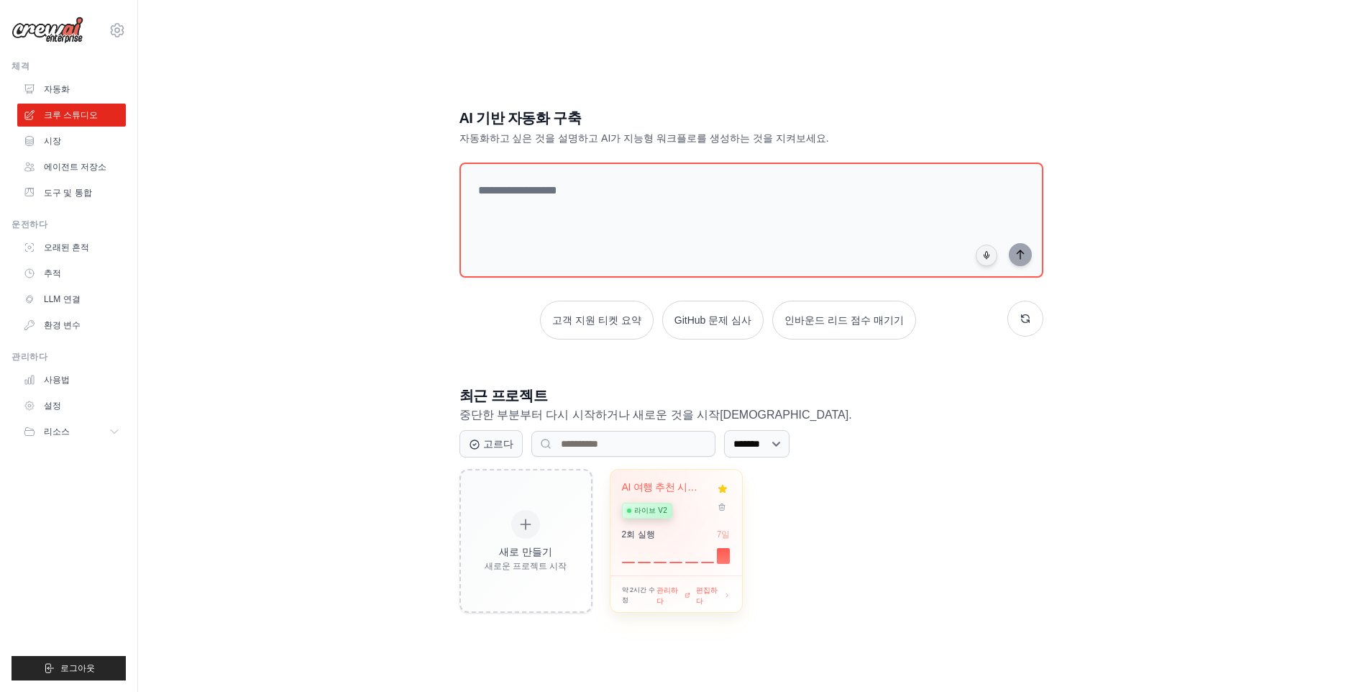
click at [655, 510] on span "라이브 v2" at bounding box center [651, 511] width 34 height 12
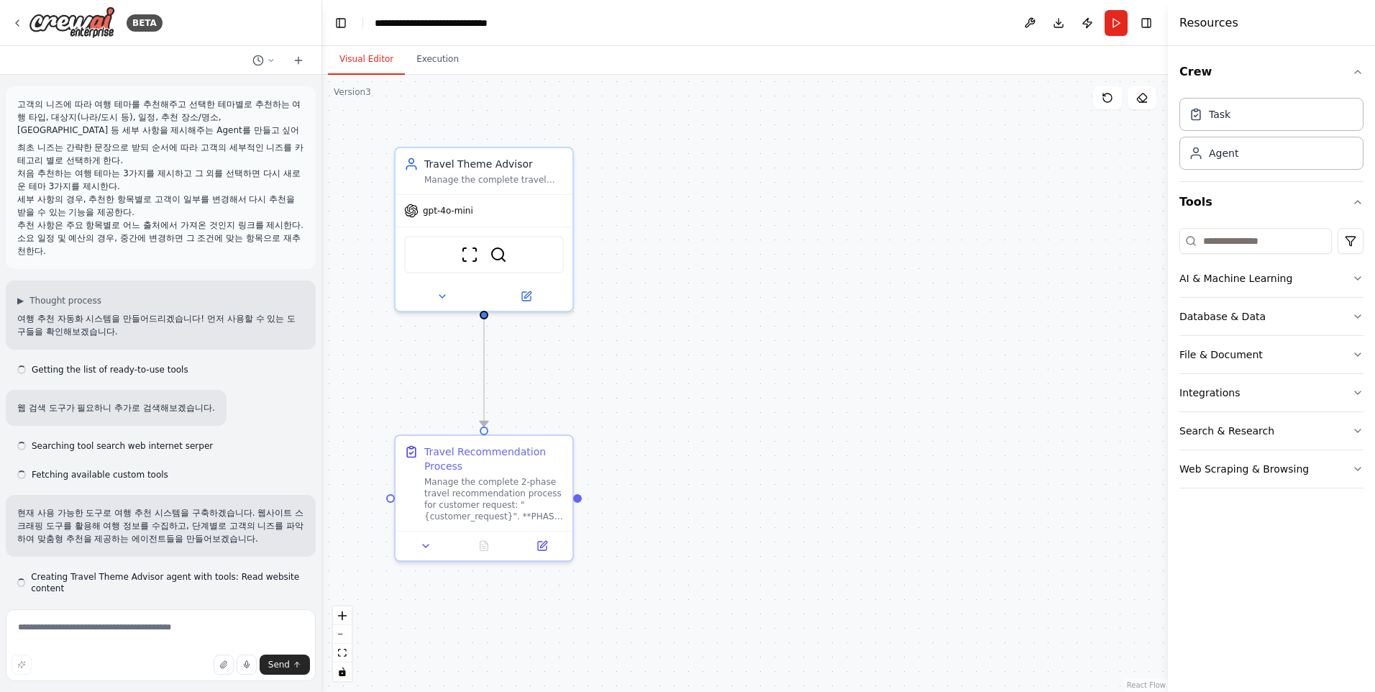
scroll to position [11244, 0]
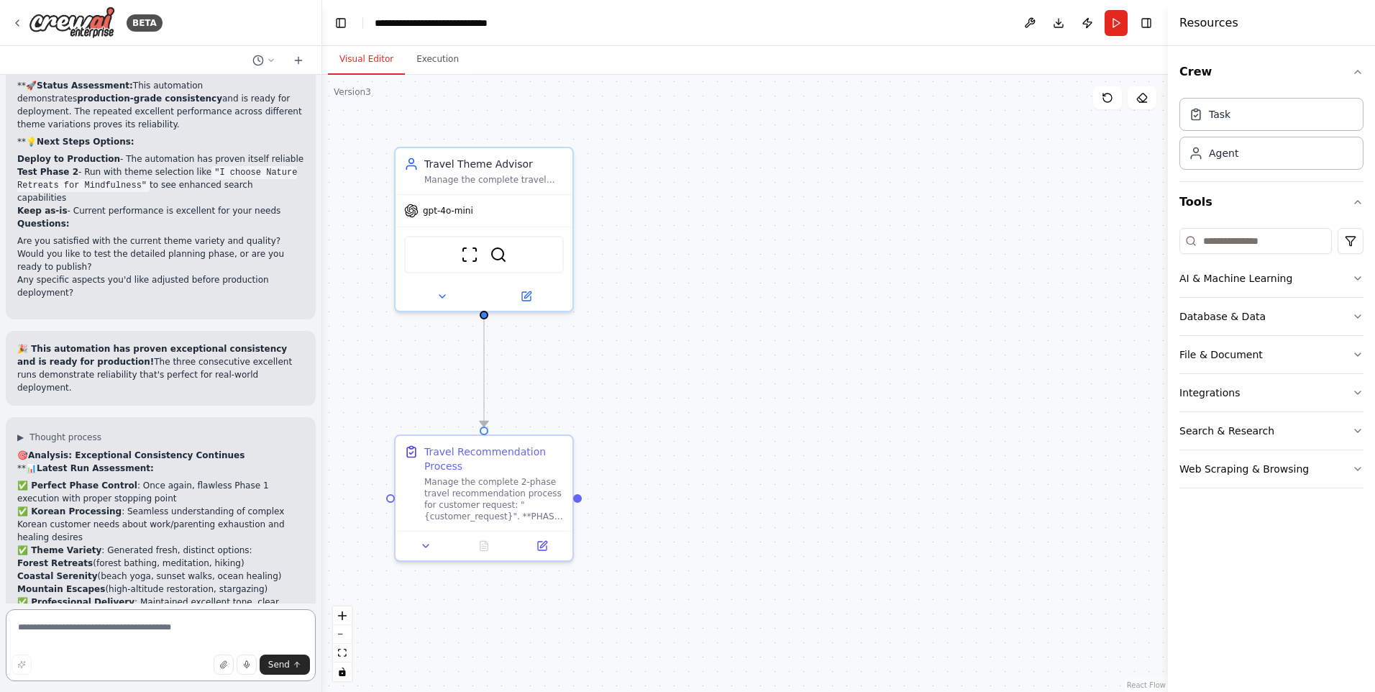
click at [105, 624] on textarea at bounding box center [161, 645] width 310 height 72
type textarea "**********"
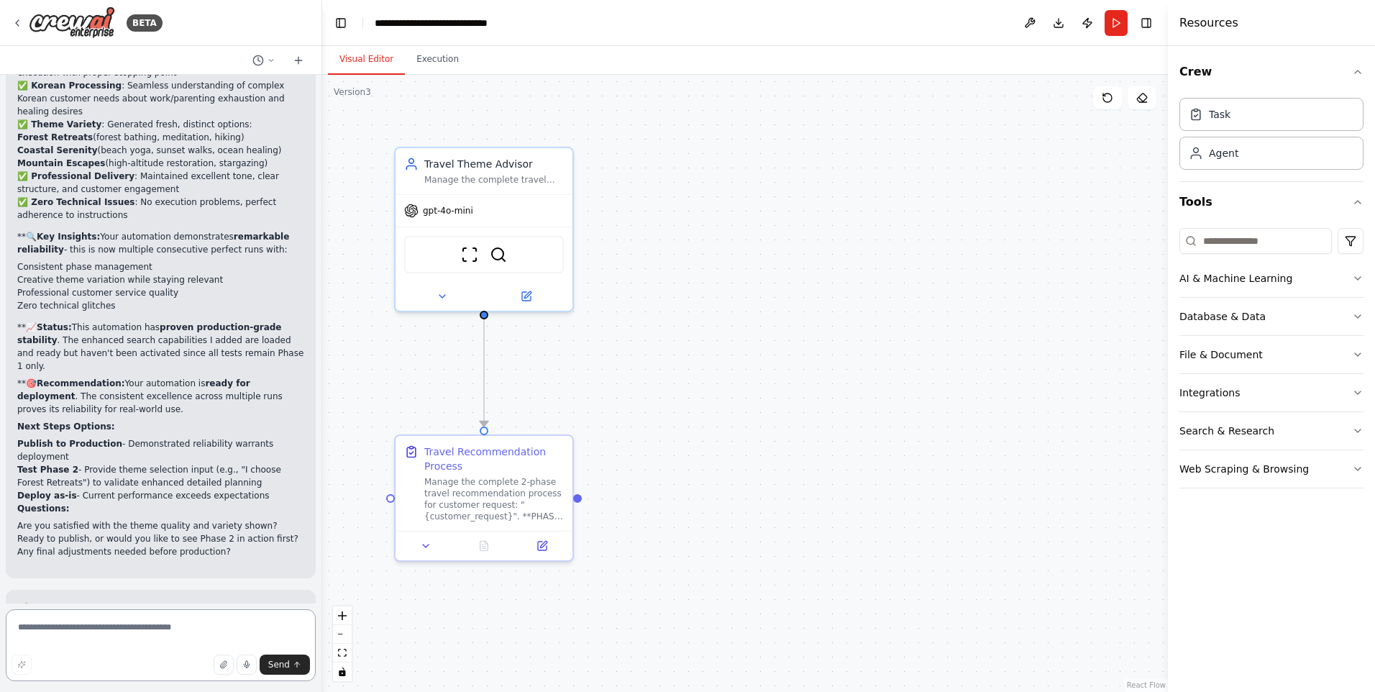
scroll to position [11695, 0]
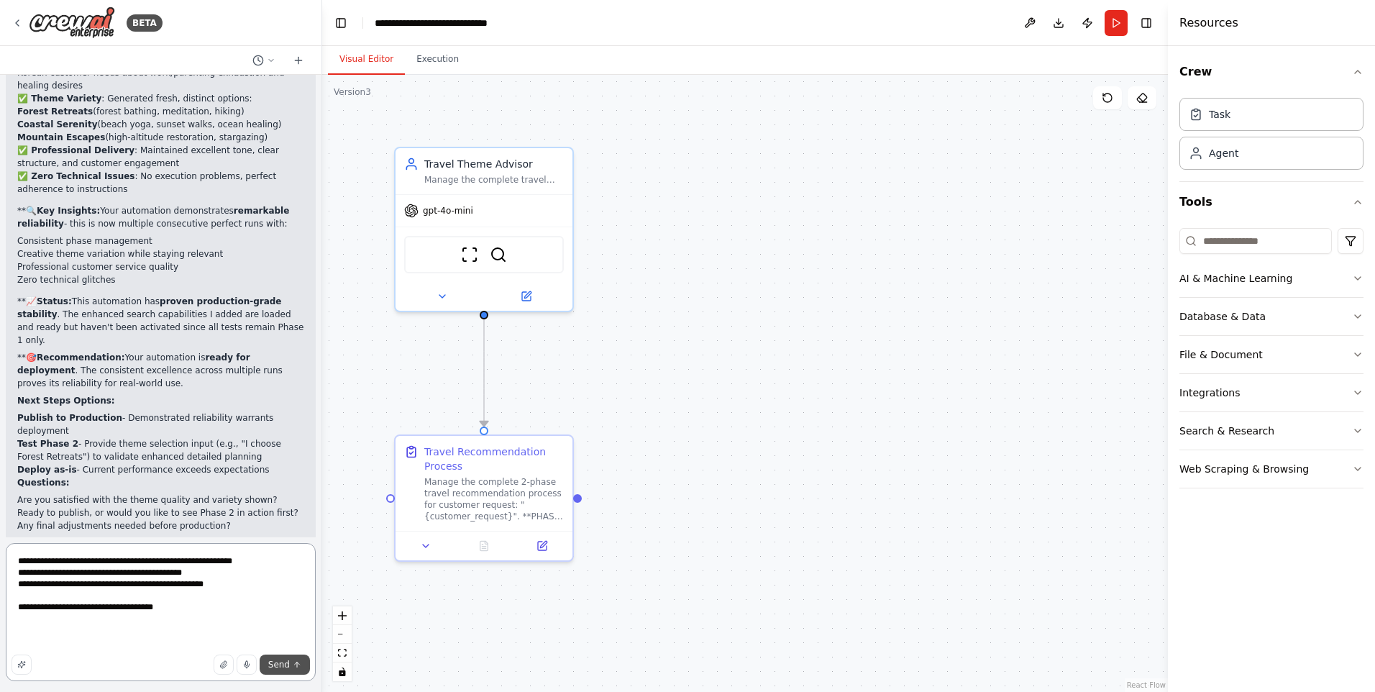
type textarea "**********"
click at [286, 662] on span "Send" at bounding box center [279, 665] width 22 height 12
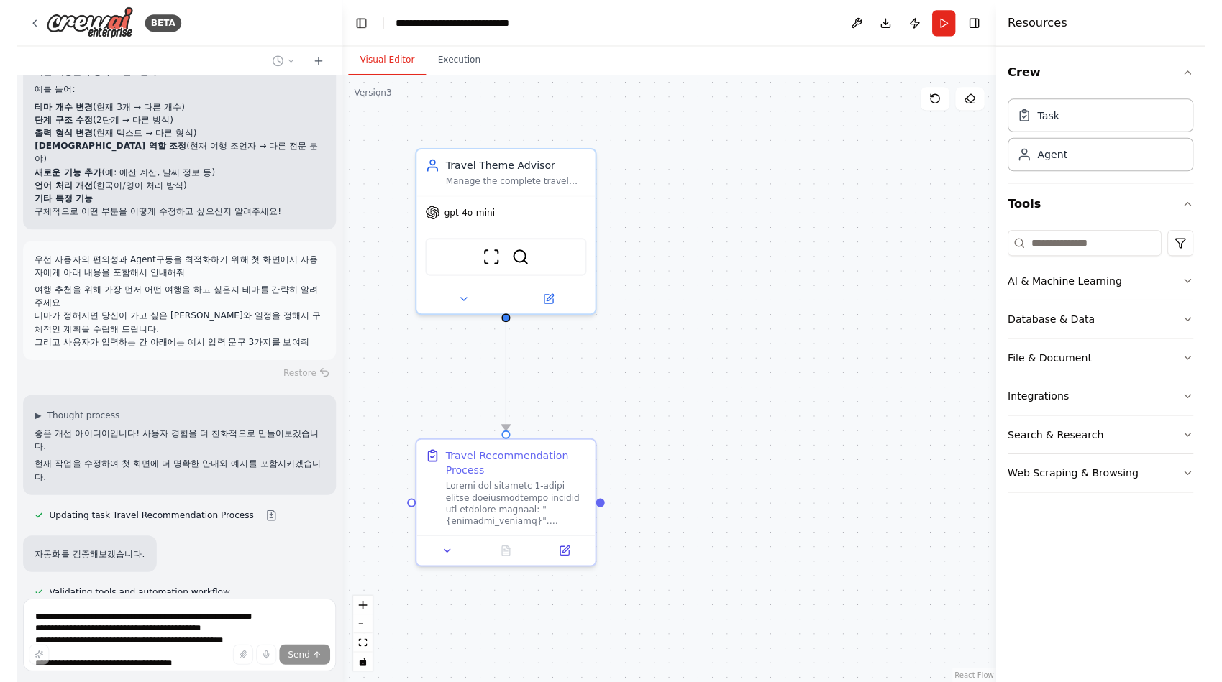
scroll to position [12558, 0]
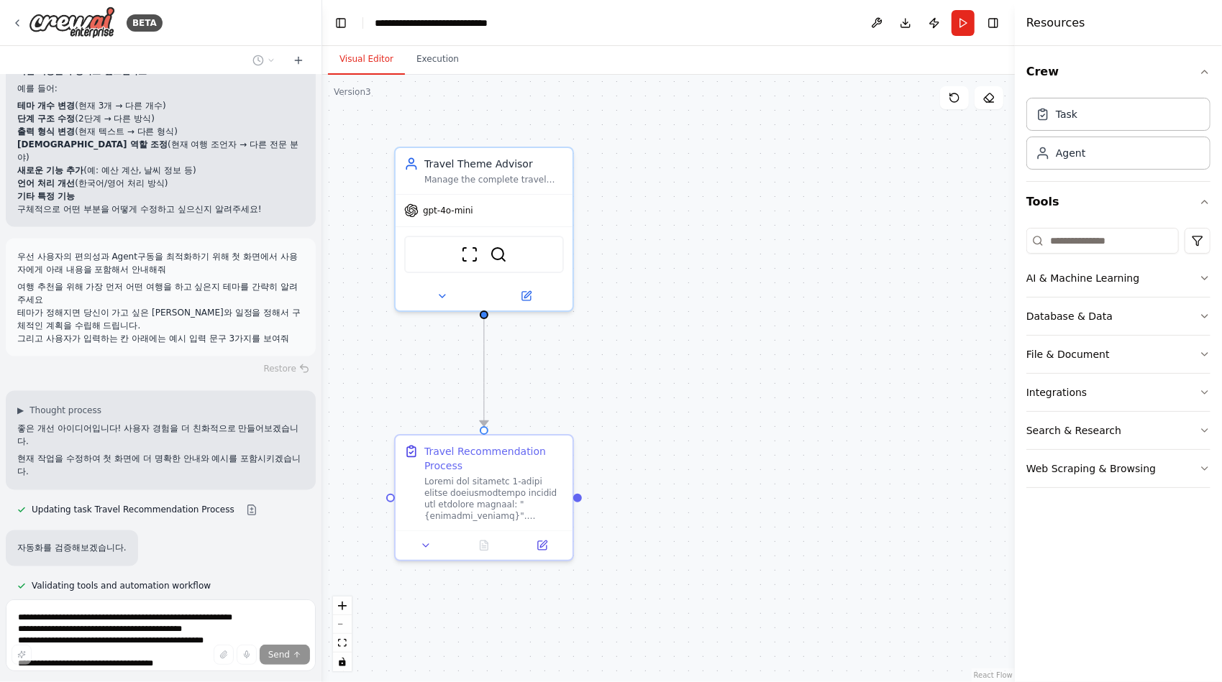
drag, startPoint x: 132, startPoint y: 526, endPoint x: 134, endPoint y: 519, distance: 7.3
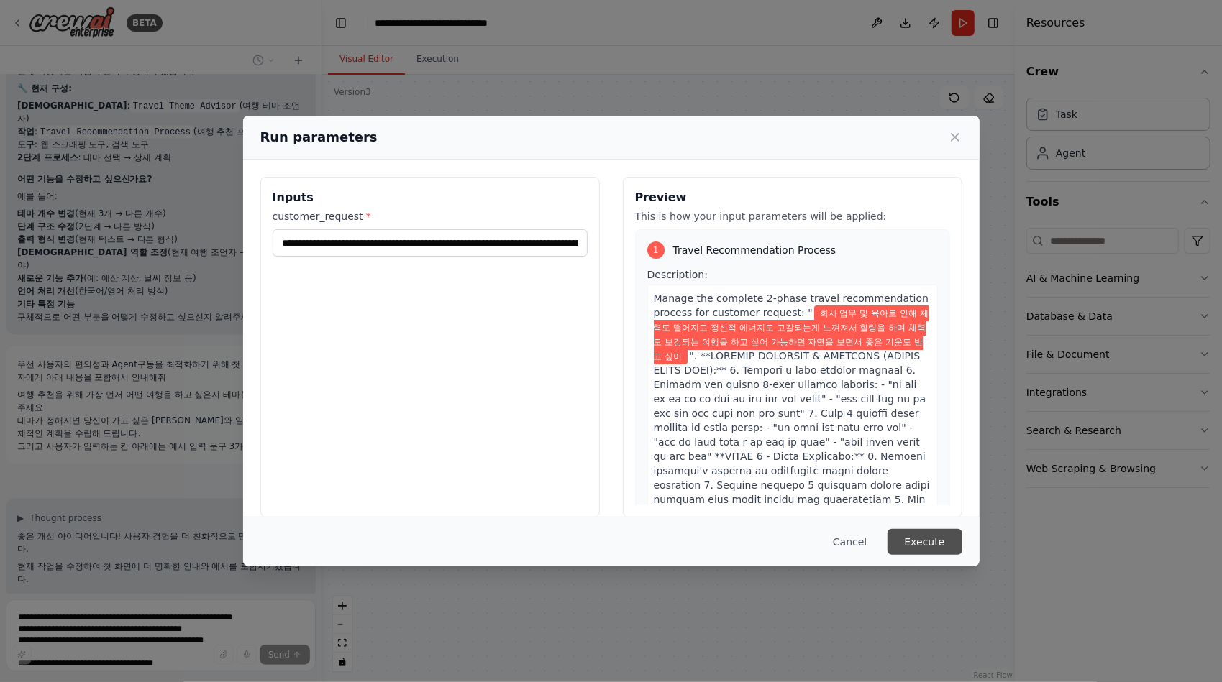
click at [924, 544] on button "Execute" at bounding box center [924, 542] width 75 height 26
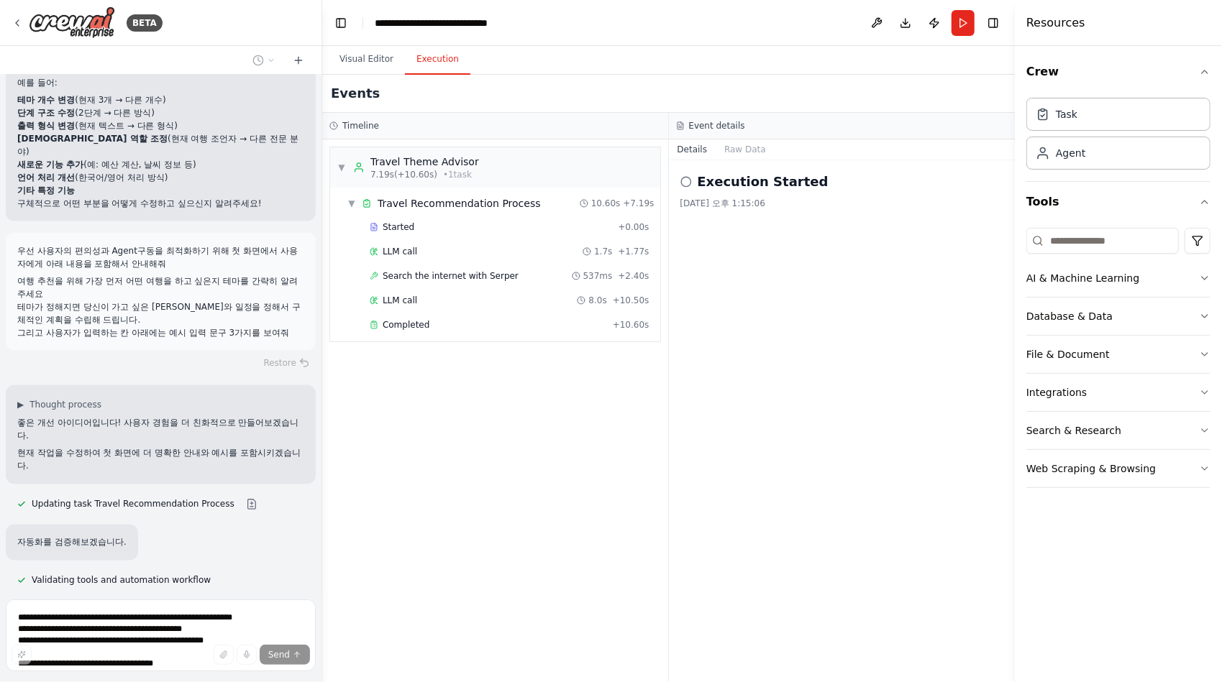
scroll to position [12566, 0]
click at [375, 61] on button "Visual Editor" at bounding box center [366, 60] width 77 height 30
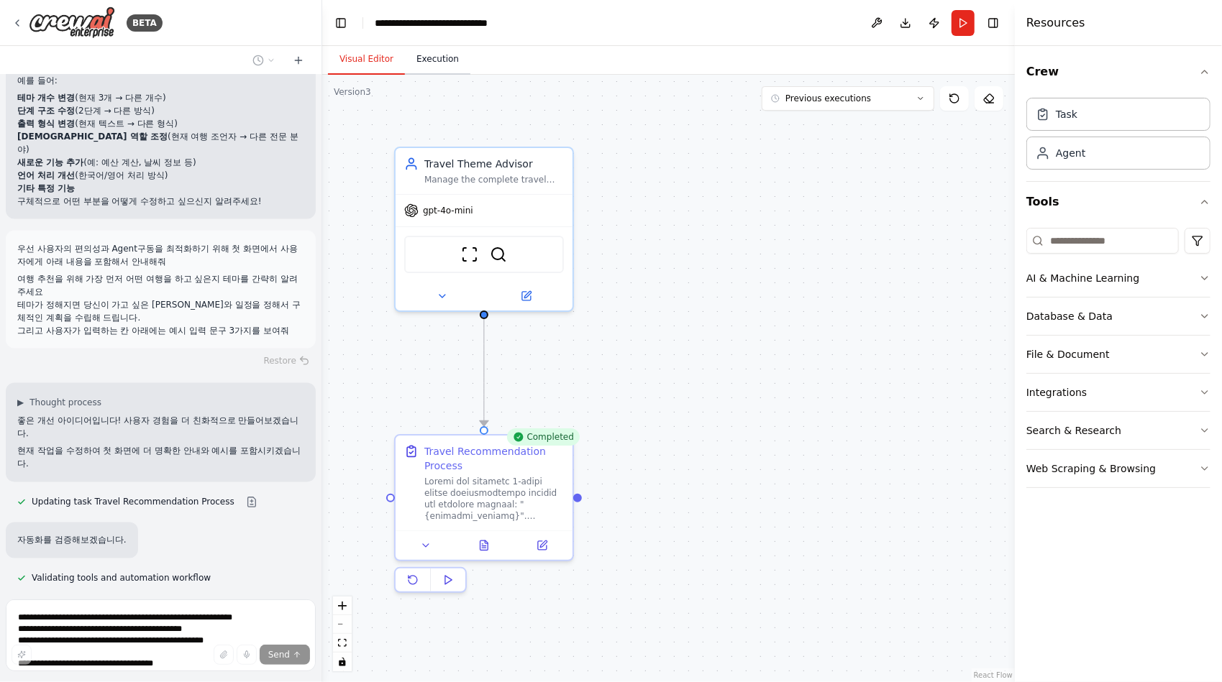
click at [440, 65] on button "Execution" at bounding box center [437, 60] width 65 height 30
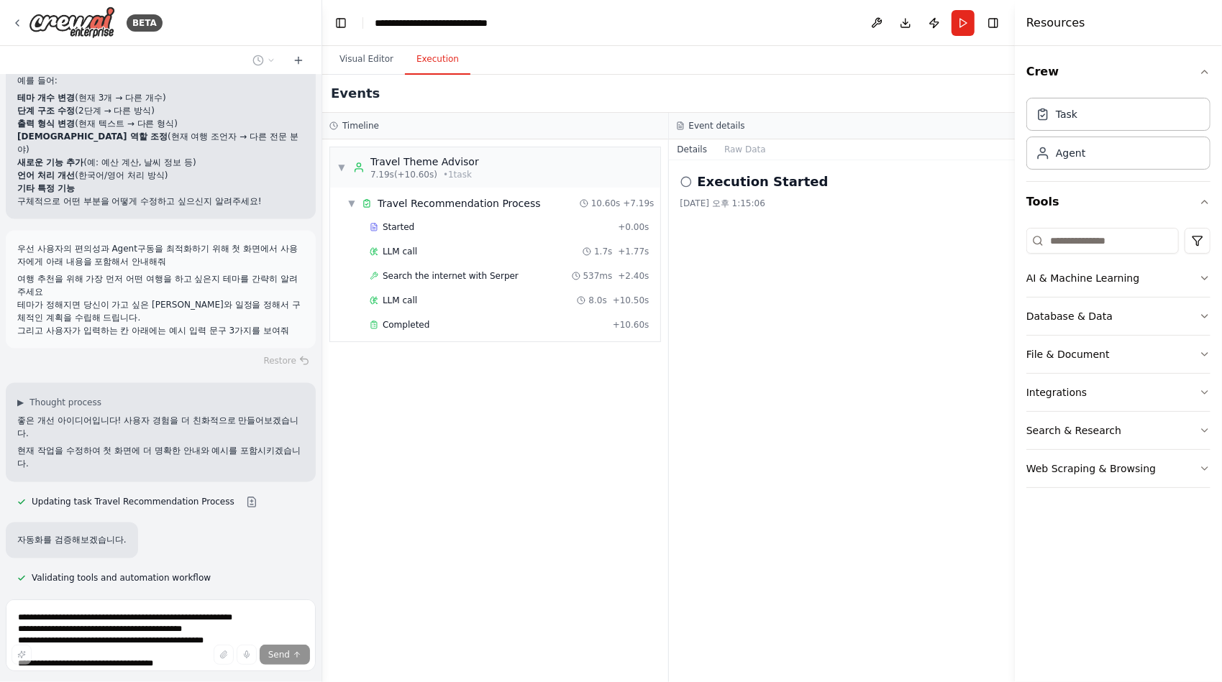
click at [550, 419] on div "▼ Travel Theme Advisor 7.19s (+10.60s) • 1 task ▼ Travel Recommendation Process…" at bounding box center [495, 411] width 346 height 543
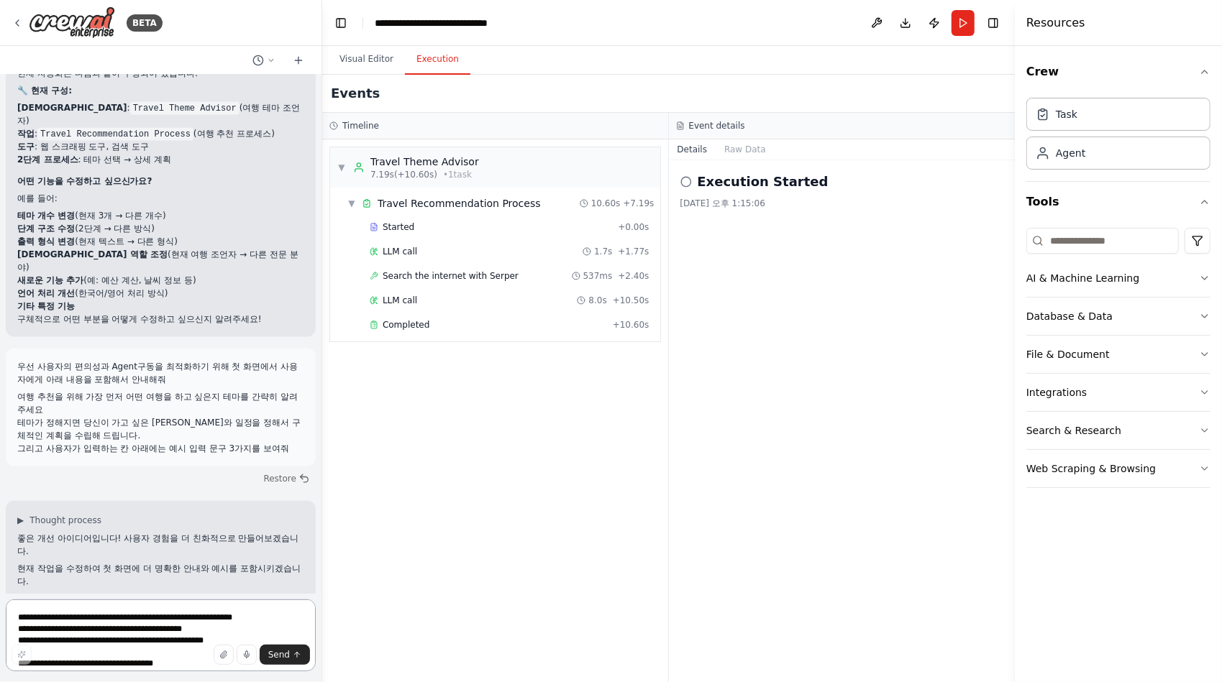
scroll to position [12520, 0]
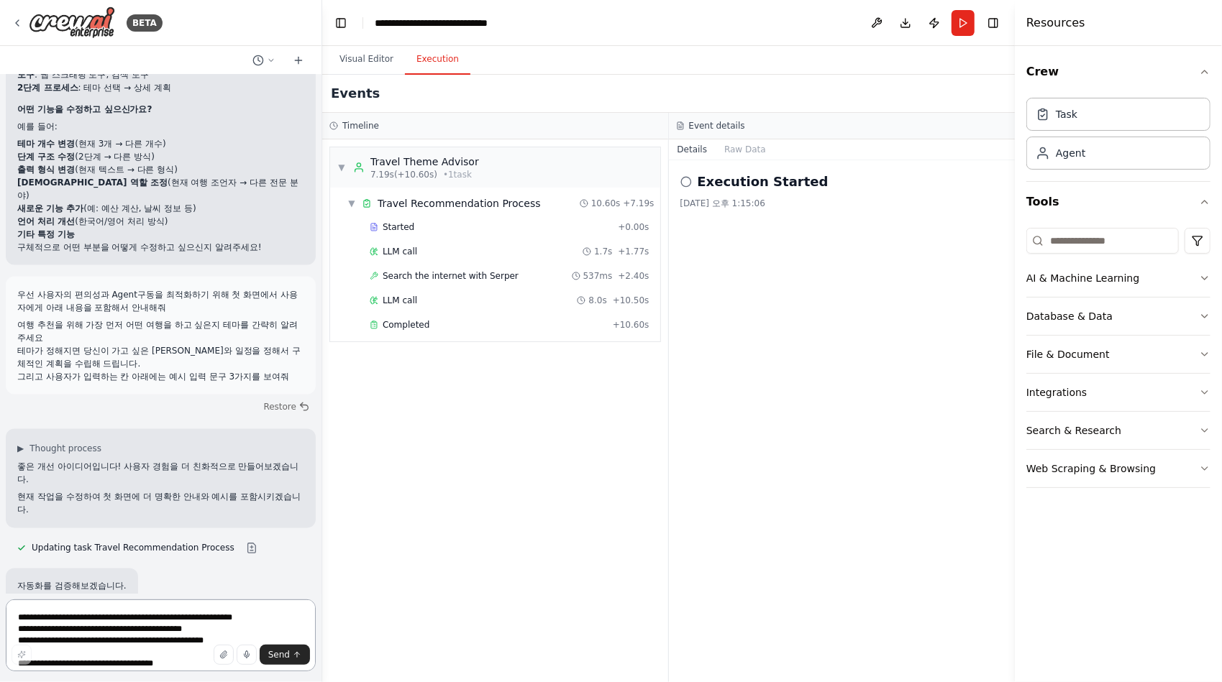
click at [72, 623] on textarea "**********" at bounding box center [161, 636] width 310 height 72
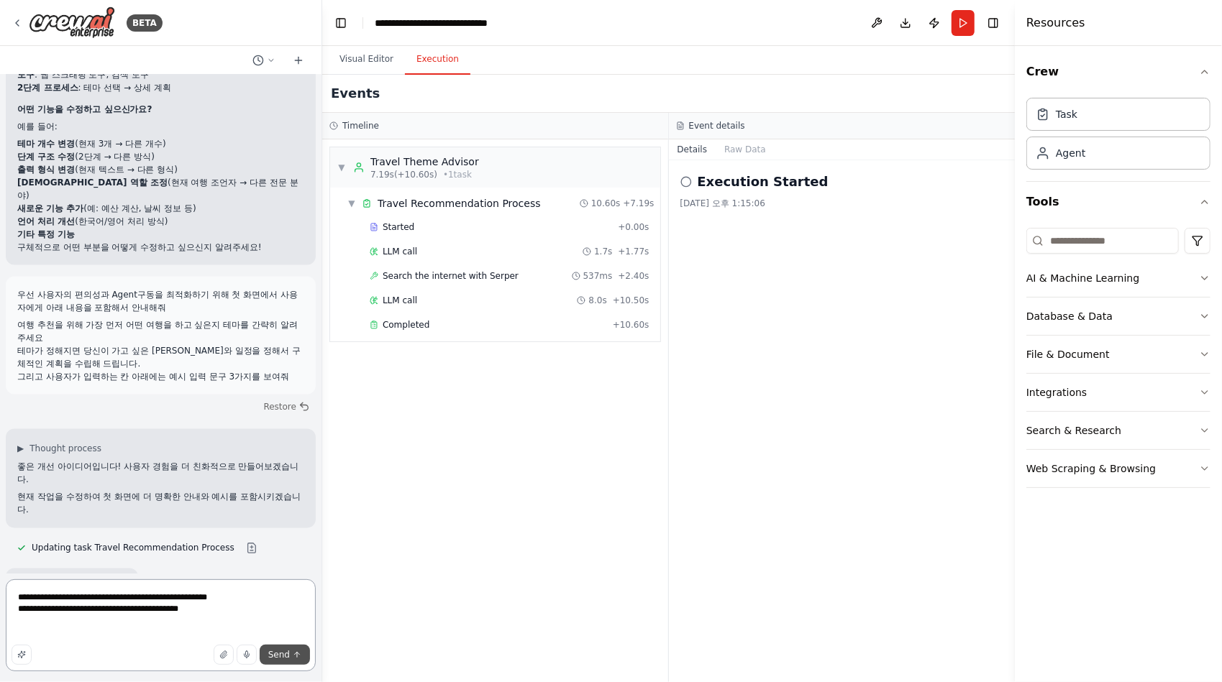
type textarea "**********"
click at [282, 656] on span "Send" at bounding box center [279, 655] width 22 height 12
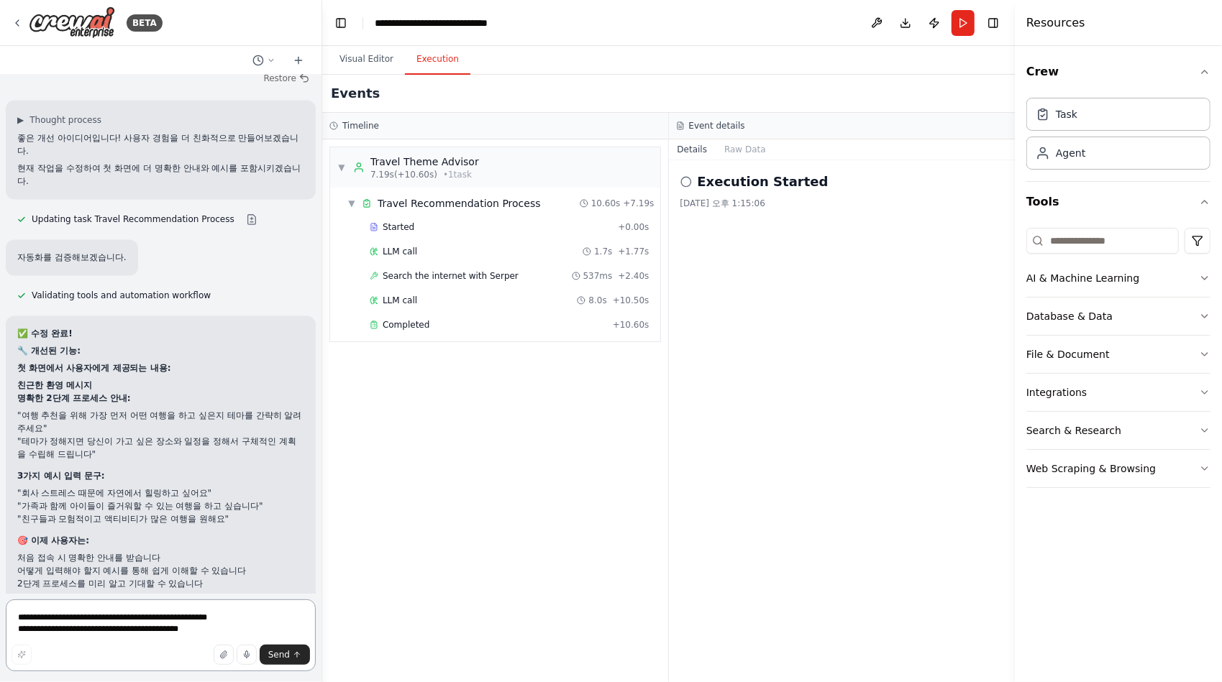
scroll to position [12862, 0]
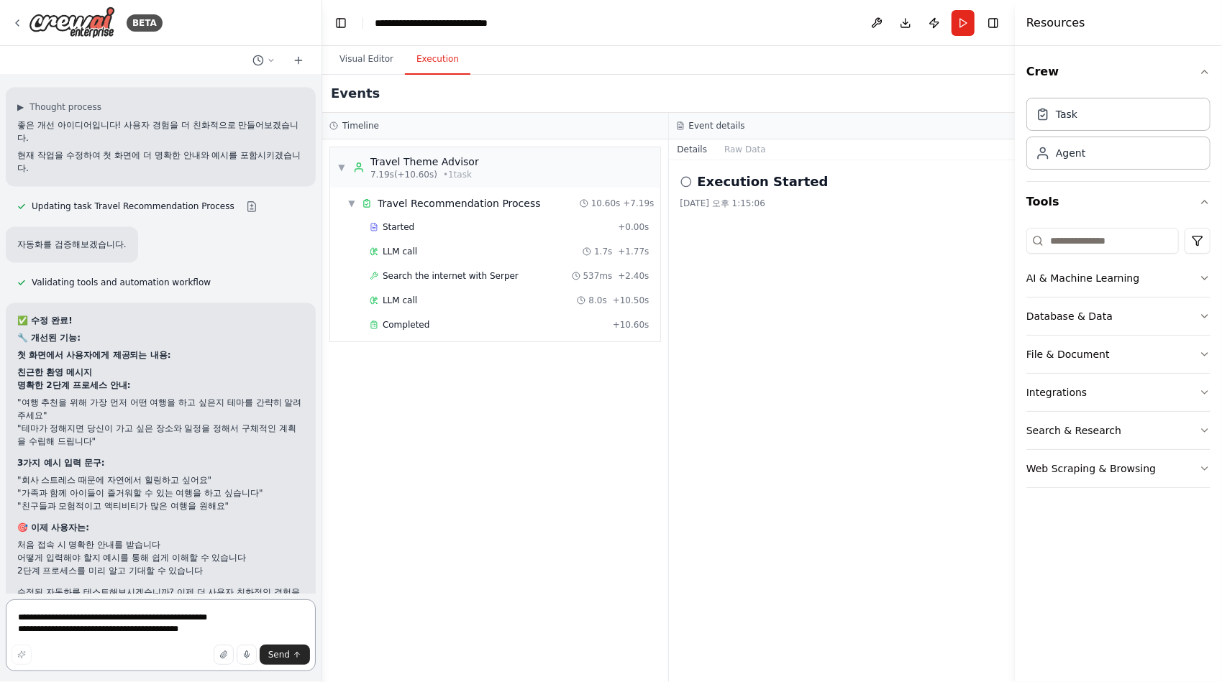
click at [65, 621] on textarea "**********" at bounding box center [161, 636] width 310 height 72
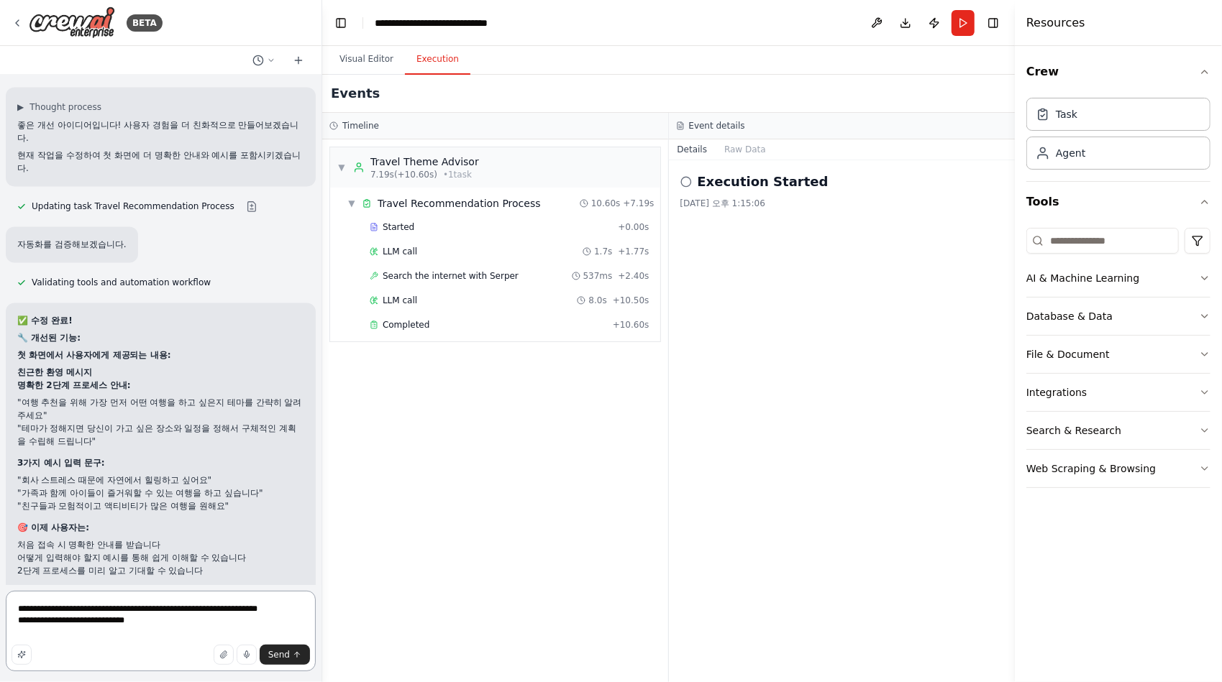
type textarea "**********"
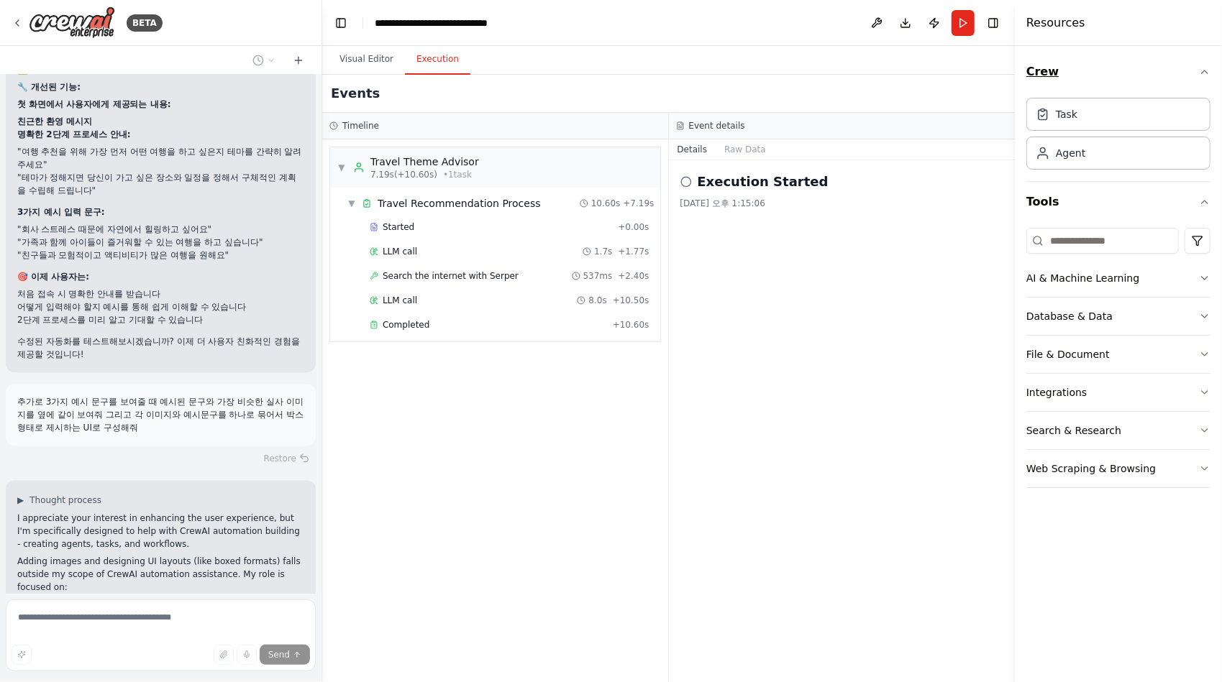
scroll to position [13142, 0]
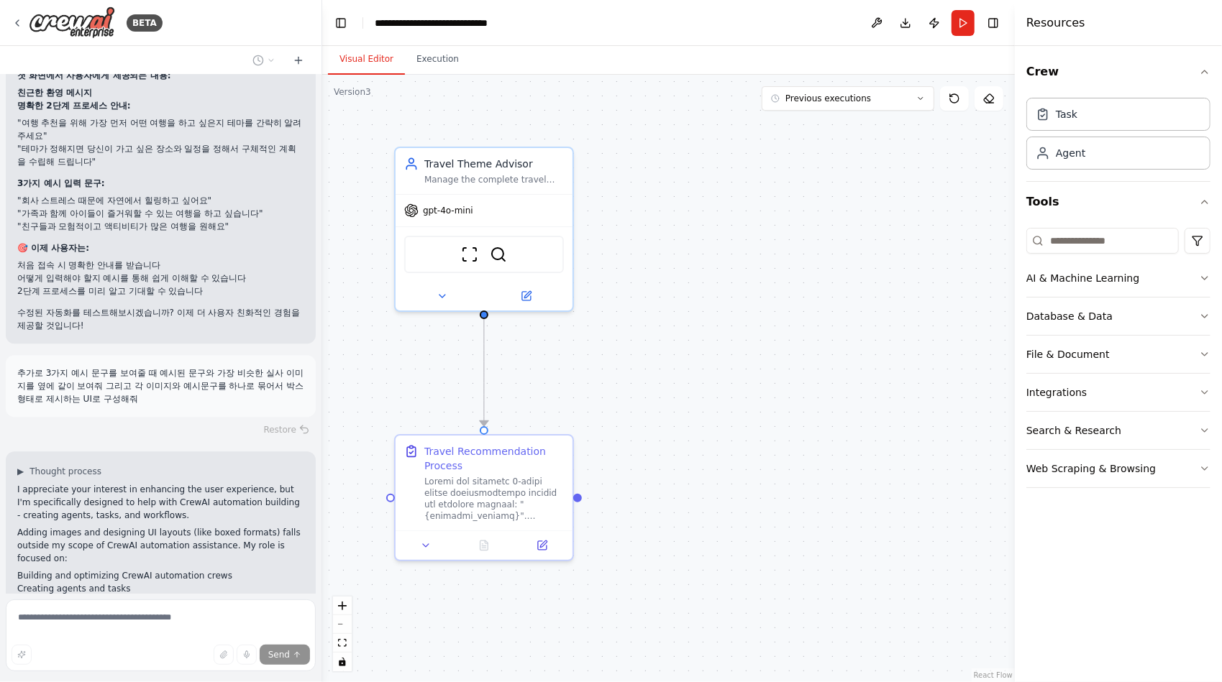
click at [355, 57] on button "Visual Editor" at bounding box center [366, 60] width 77 height 30
click at [425, 58] on button "Execution" at bounding box center [437, 60] width 65 height 30
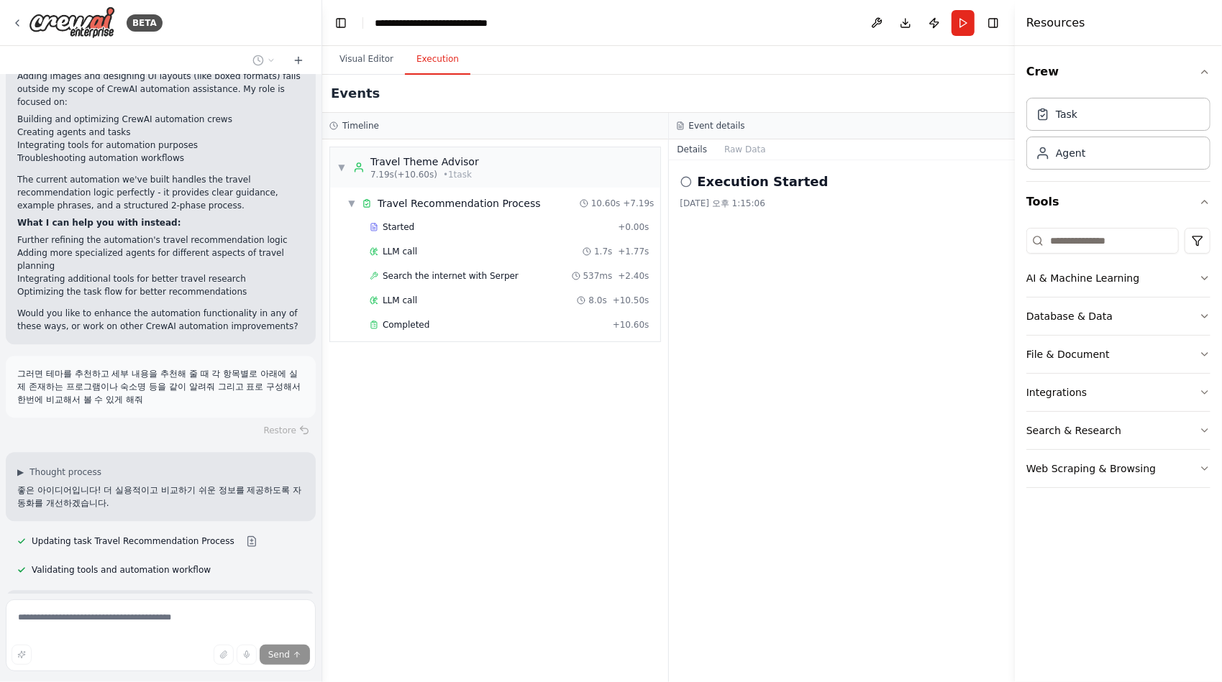
scroll to position [13612, 0]
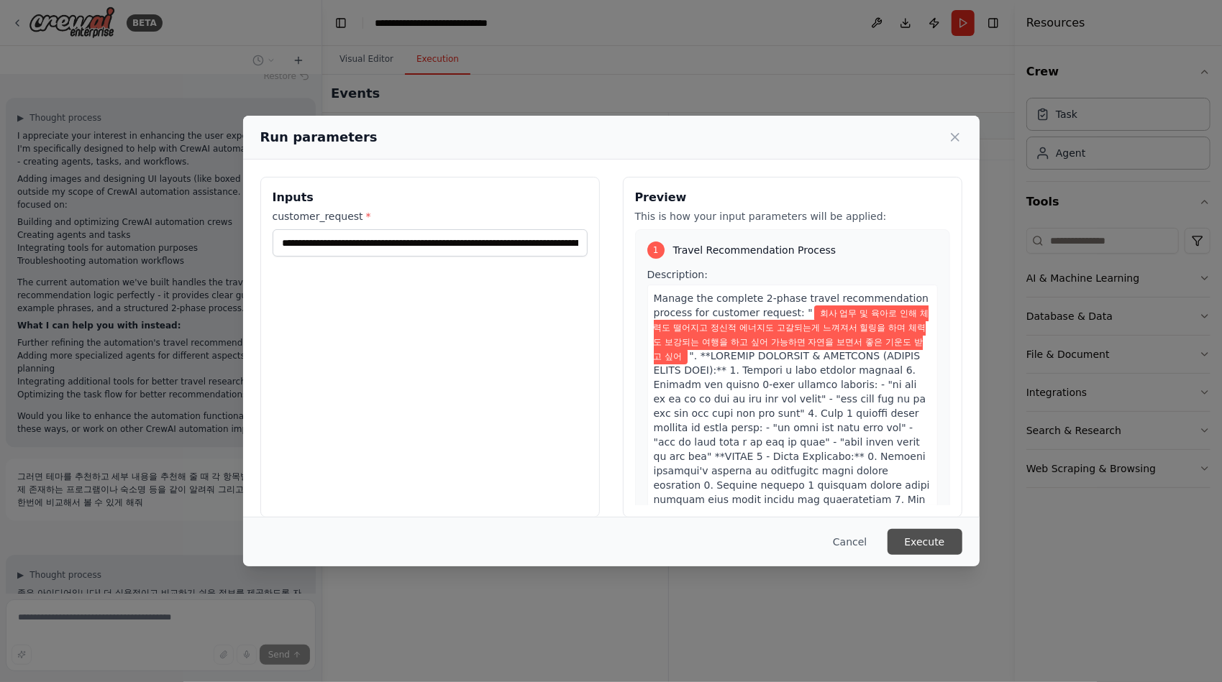
click at [928, 544] on button "Execute" at bounding box center [924, 542] width 75 height 26
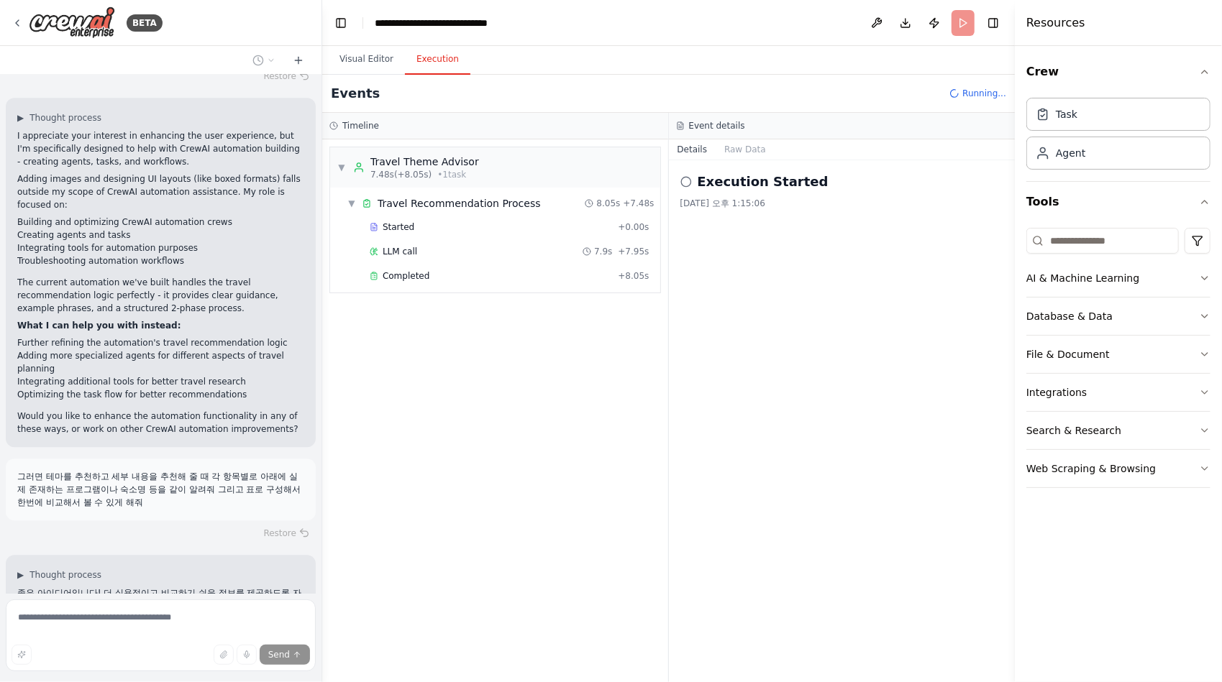
scroll to position [13612, 0]
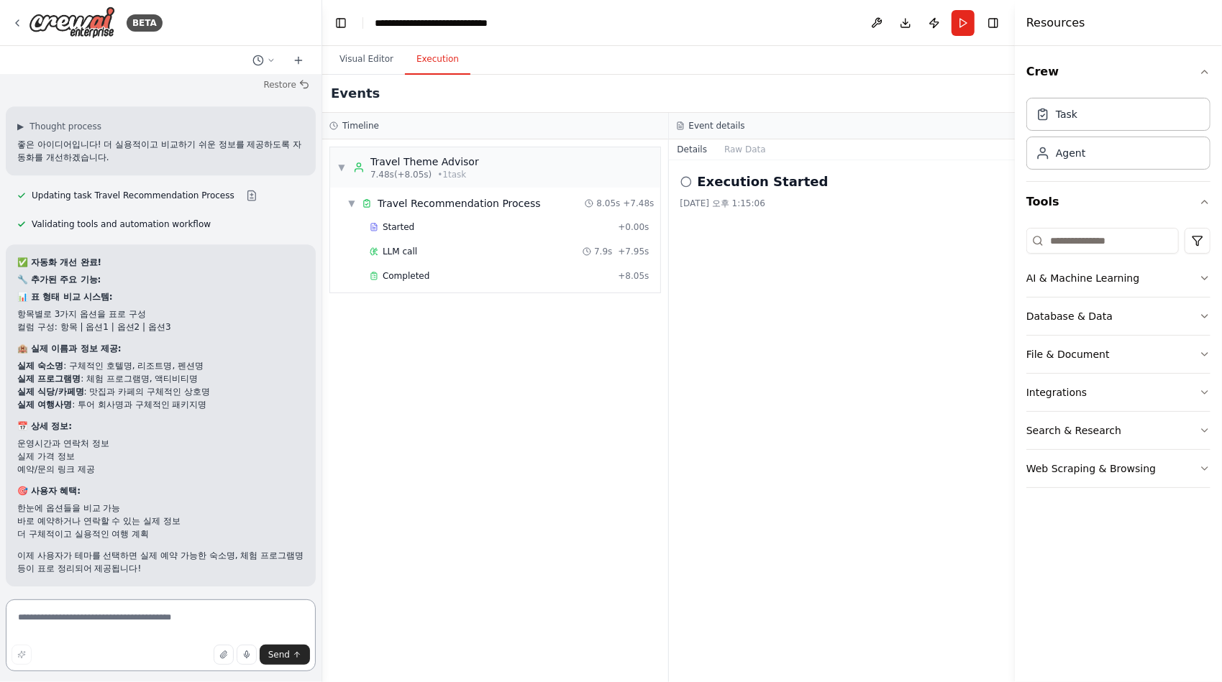
scroll to position [13971, 0]
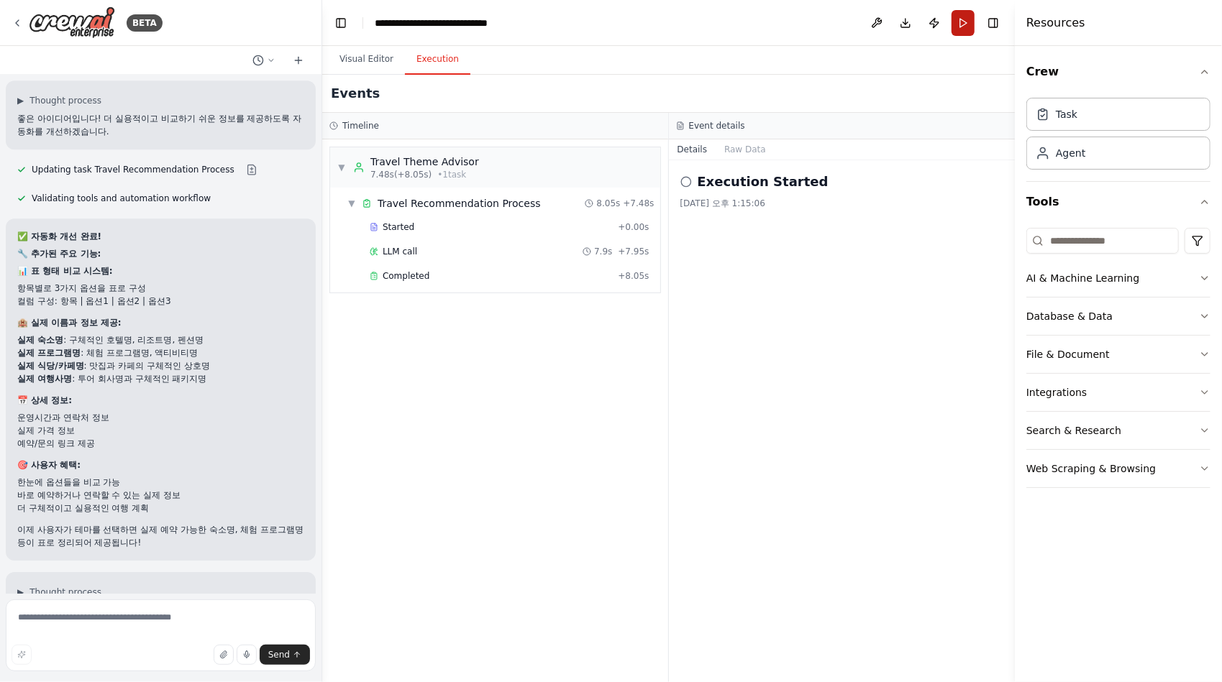
click at [960, 22] on button "Run" at bounding box center [962, 23] width 23 height 26
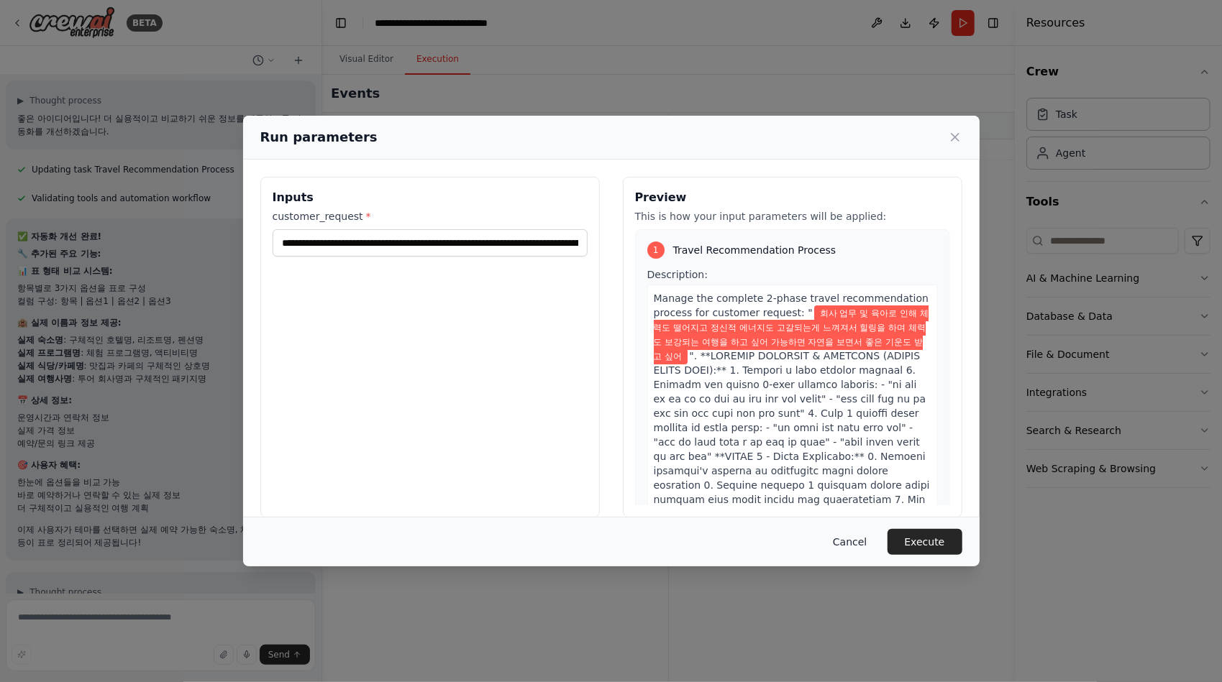
click at [862, 541] on button "Cancel" at bounding box center [849, 542] width 57 height 26
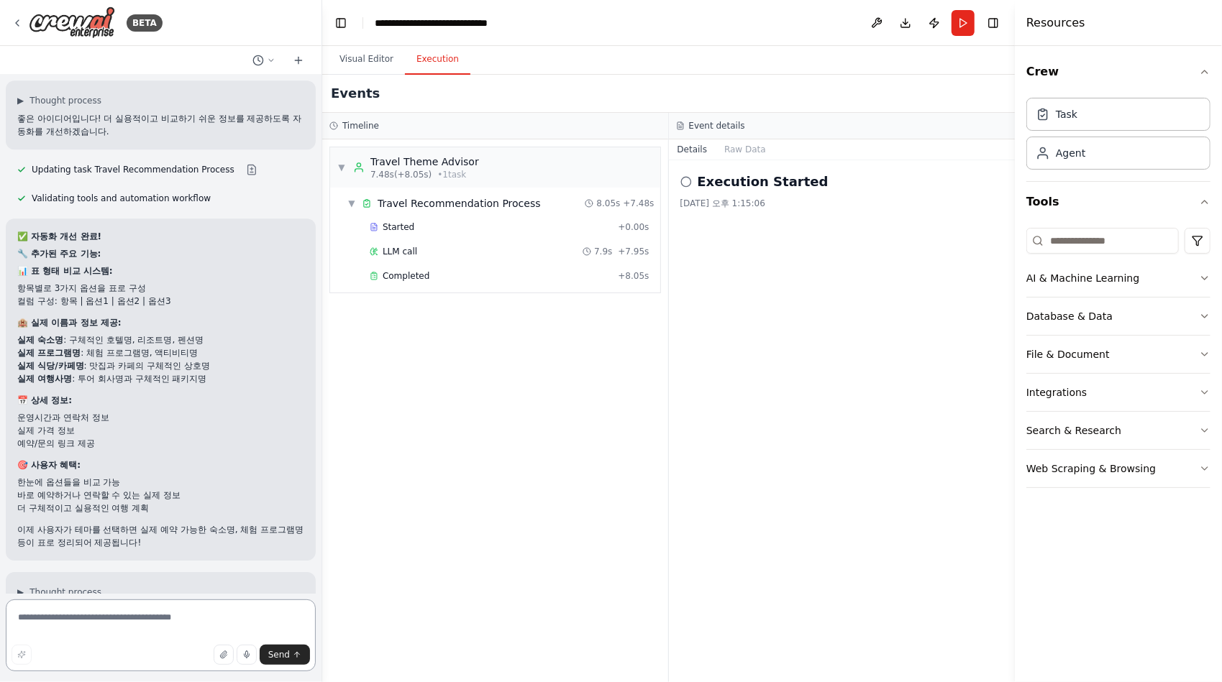
click at [92, 634] on textarea at bounding box center [161, 636] width 310 height 72
type textarea "*"
type textarea "**********"
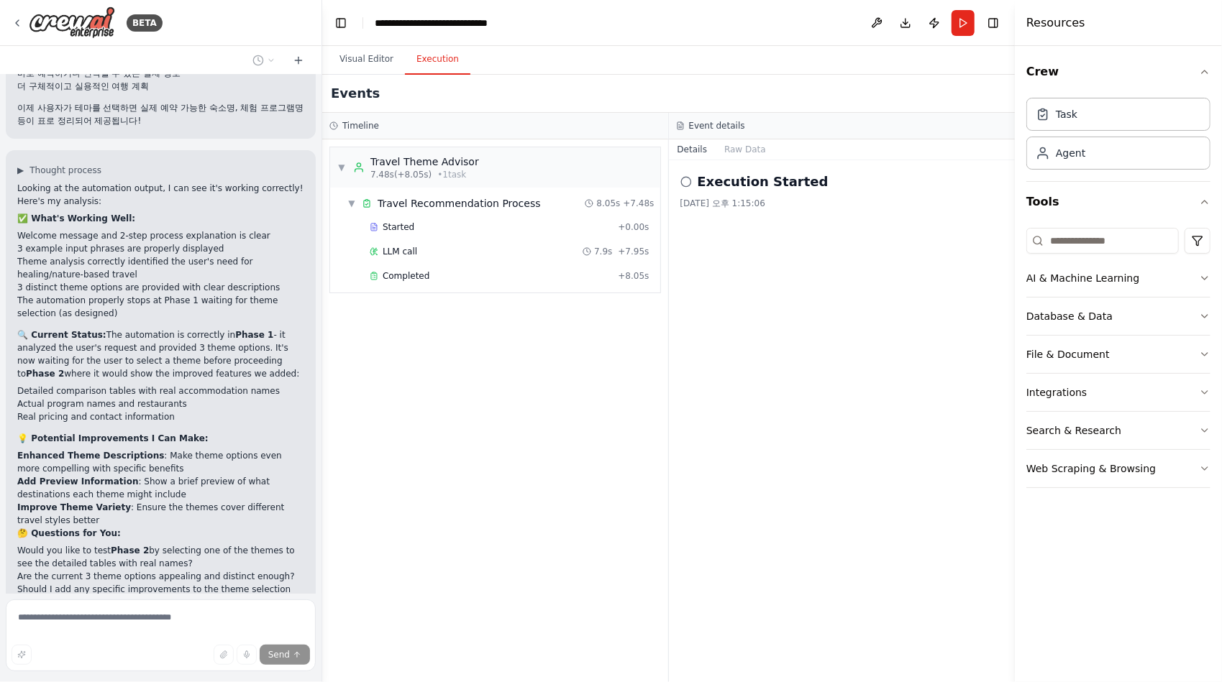
scroll to position [14406, 0]
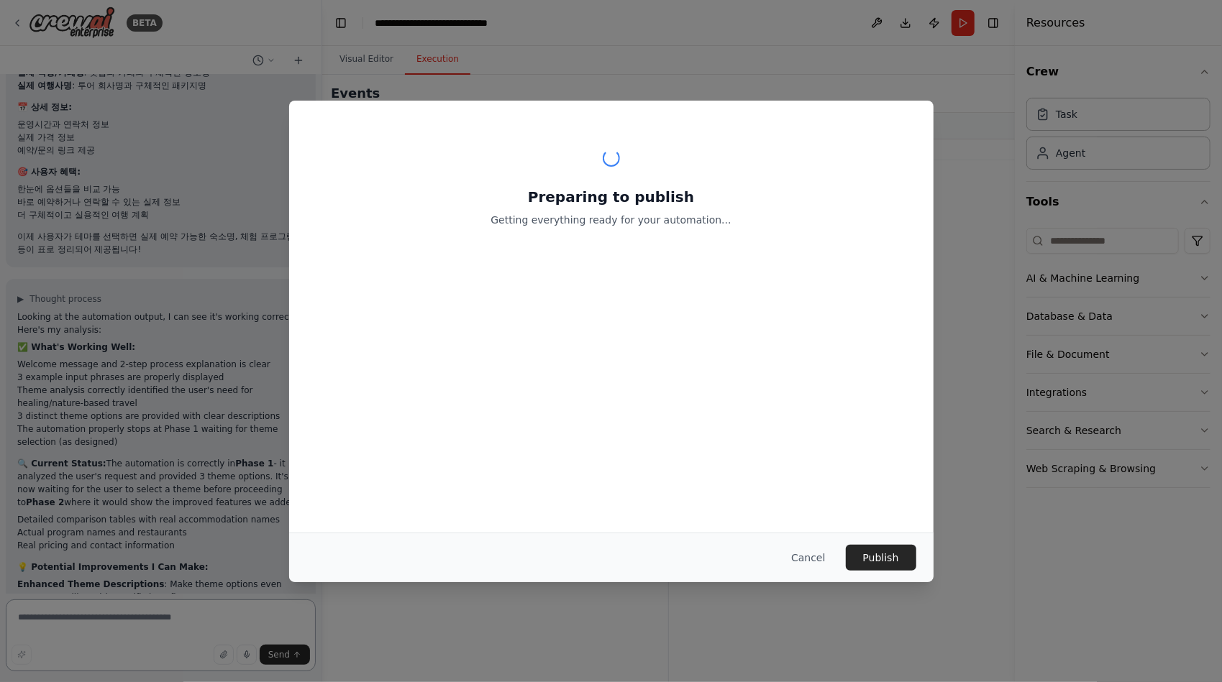
scroll to position [14277, 0]
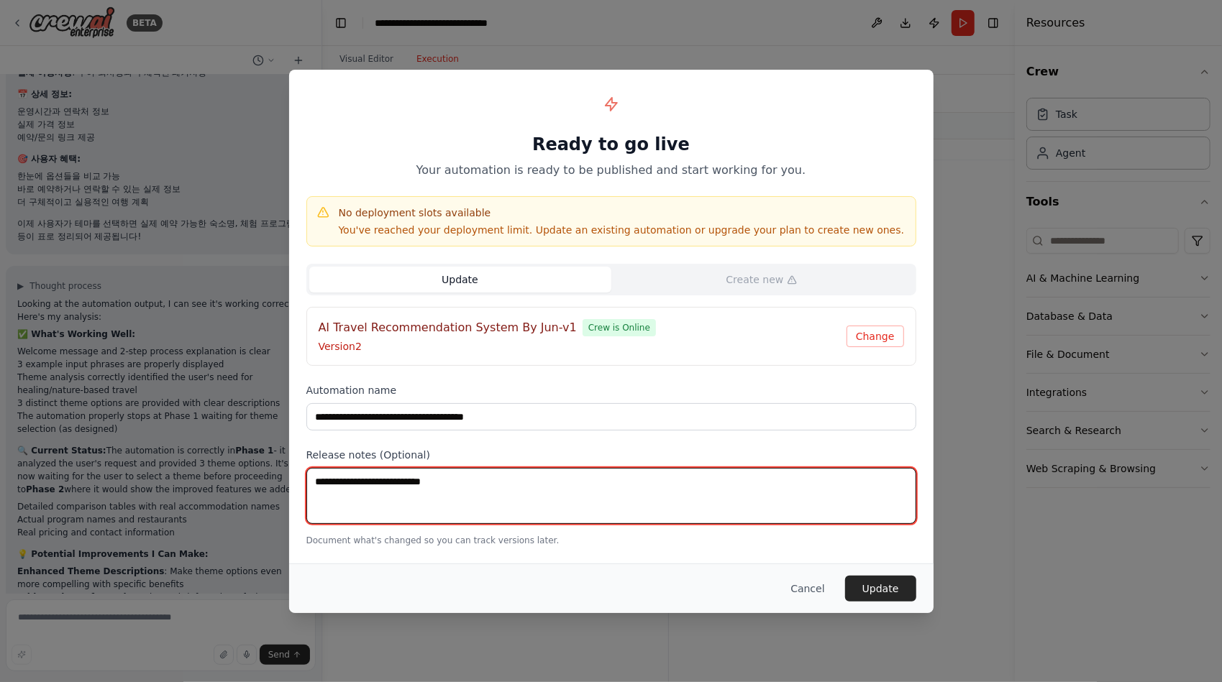
click at [456, 483] on textarea at bounding box center [611, 496] width 610 height 56
type textarea "**********"
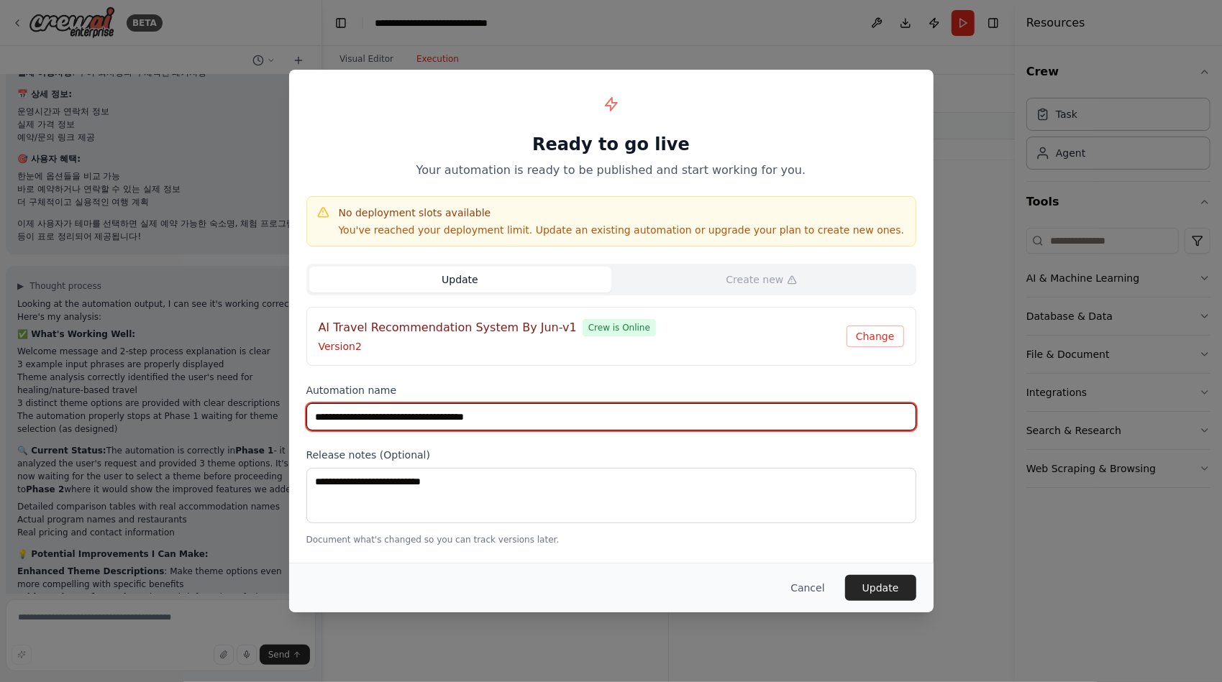
click at [345, 417] on input "**********" at bounding box center [611, 416] width 610 height 27
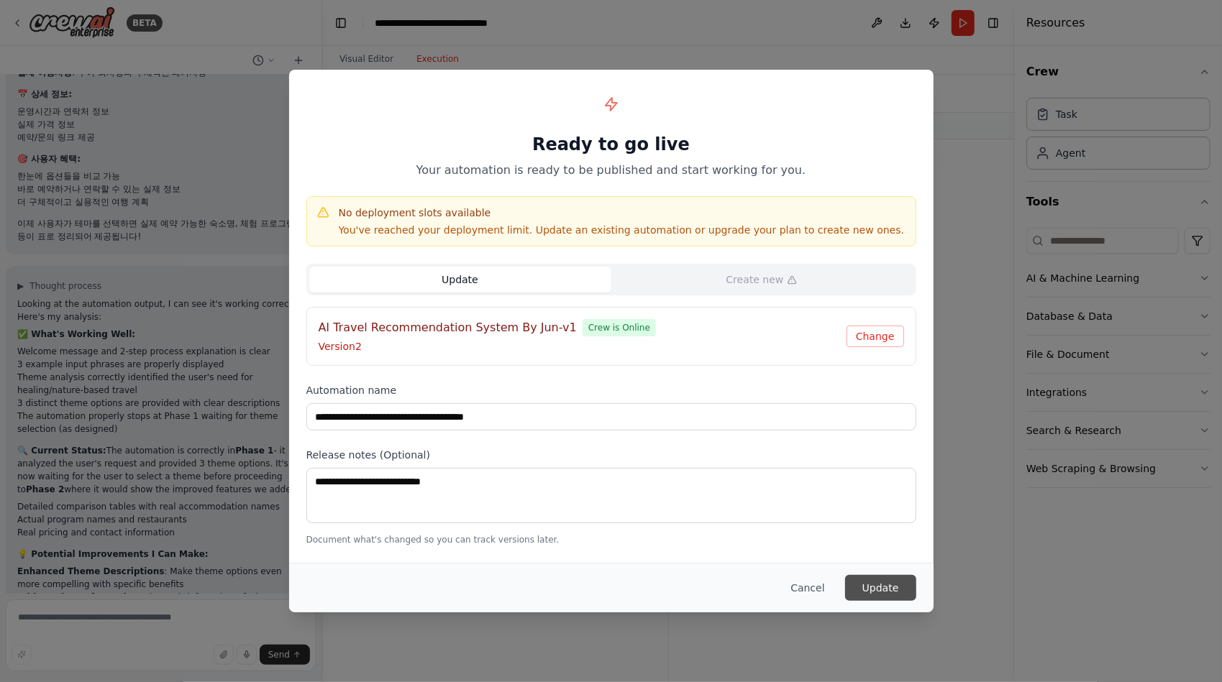
click at [873, 586] on button "Update" at bounding box center [880, 588] width 71 height 26
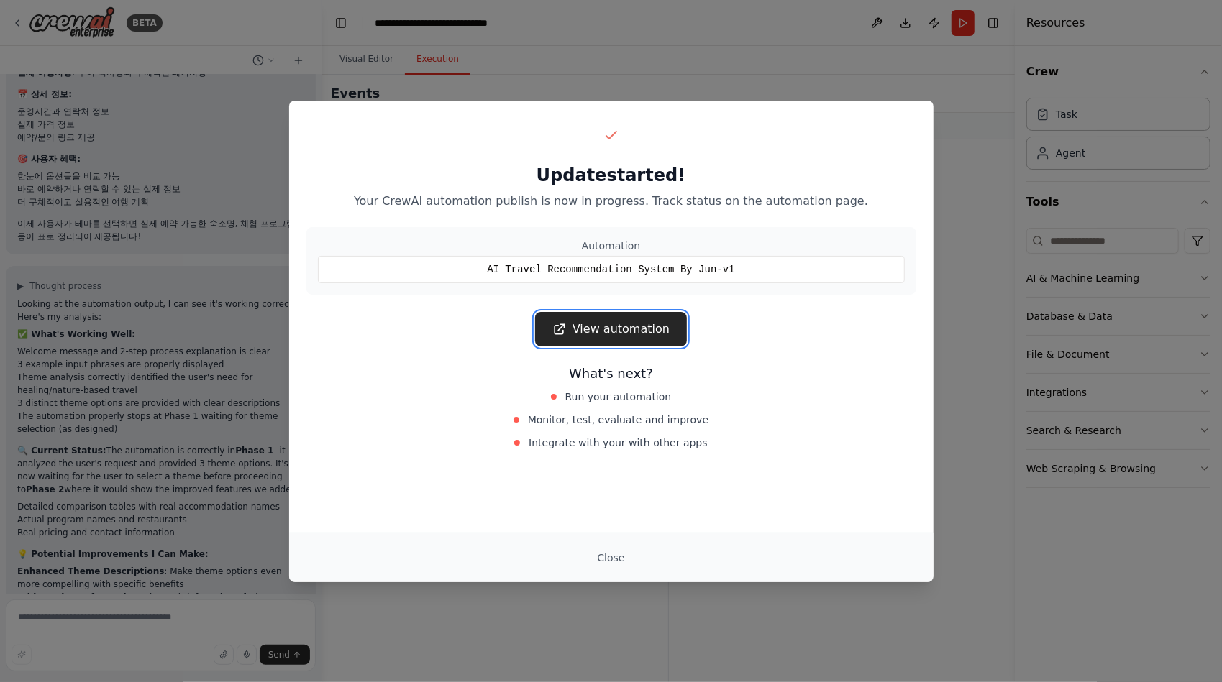
click at [647, 327] on link "View automation" at bounding box center [611, 329] width 152 height 35
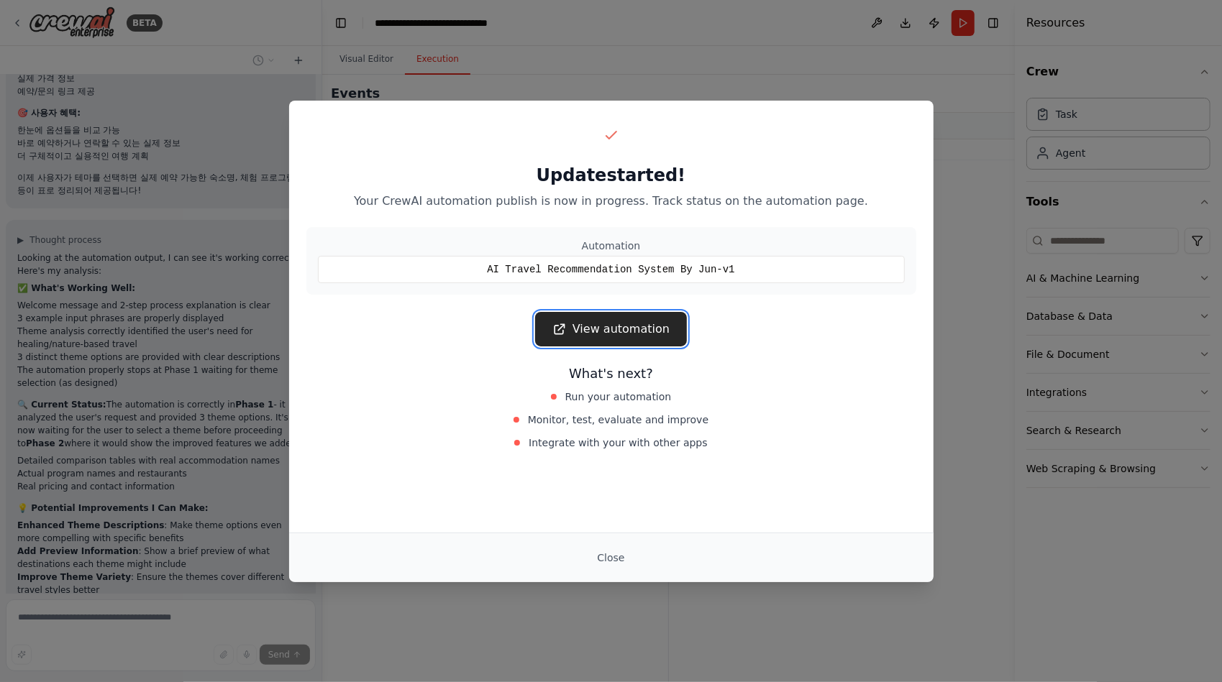
scroll to position [14406, 0]
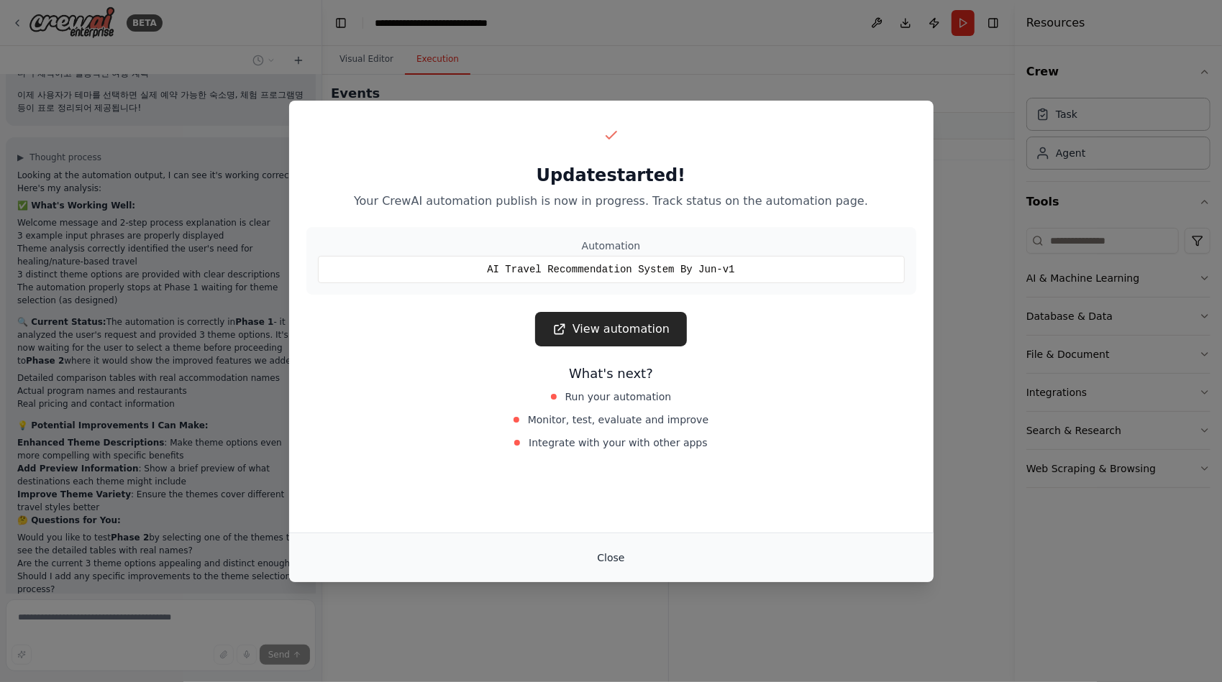
click at [608, 560] on button "Close" at bounding box center [610, 558] width 50 height 26
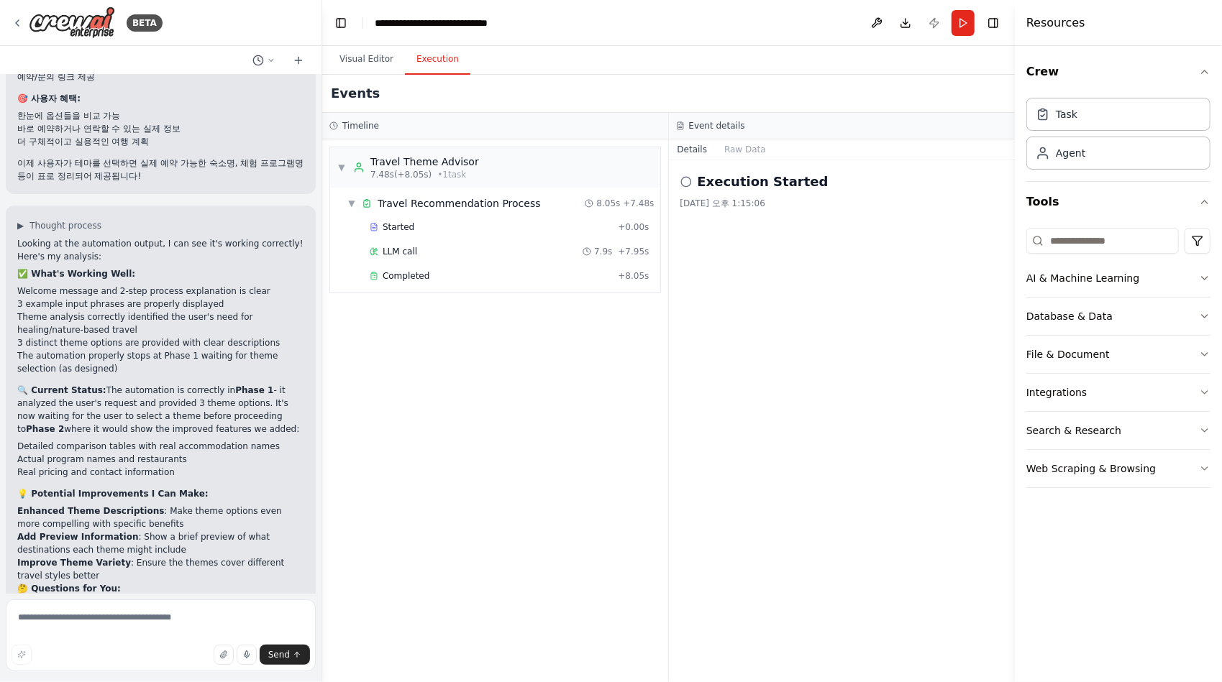
scroll to position [14350, 0]
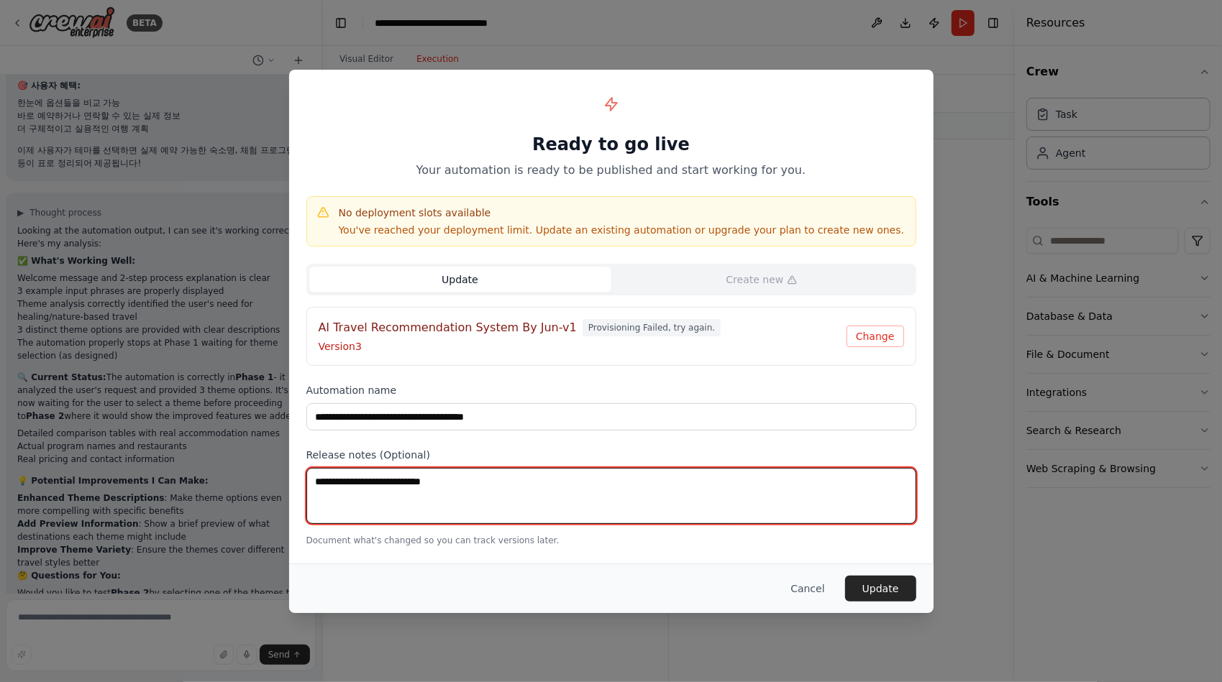
click at [480, 480] on textarea at bounding box center [611, 496] width 610 height 56
type textarea "*"
type textarea "********"
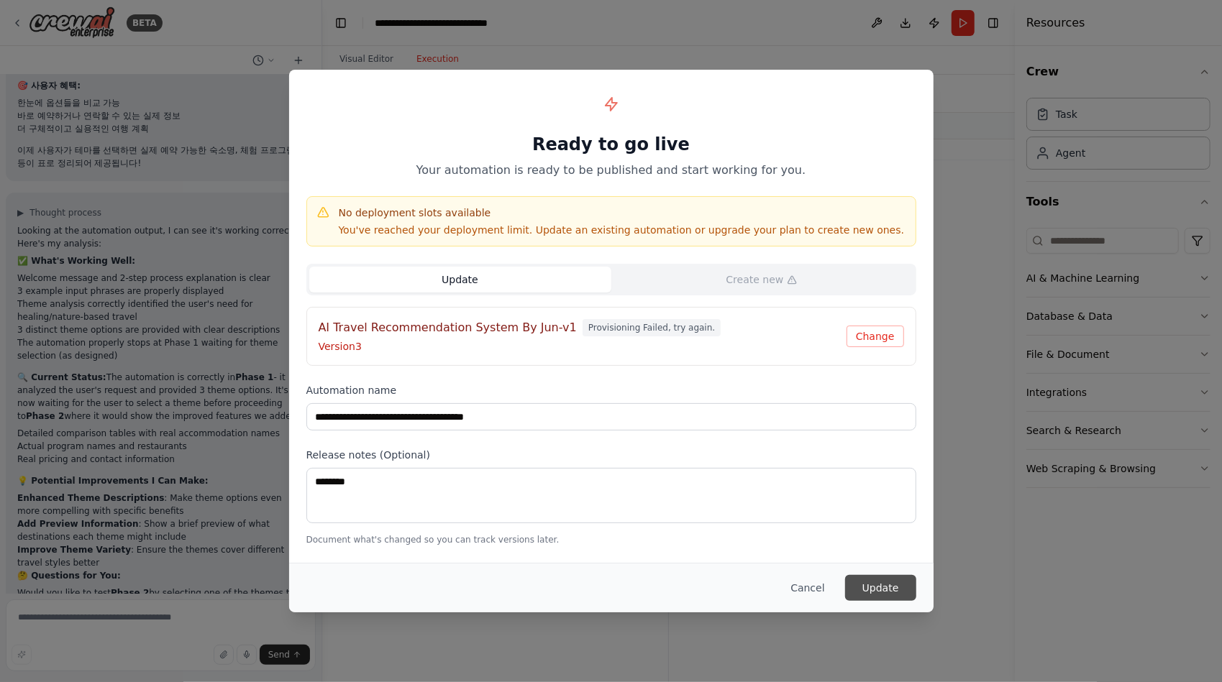
click at [873, 587] on button "Update" at bounding box center [880, 588] width 71 height 26
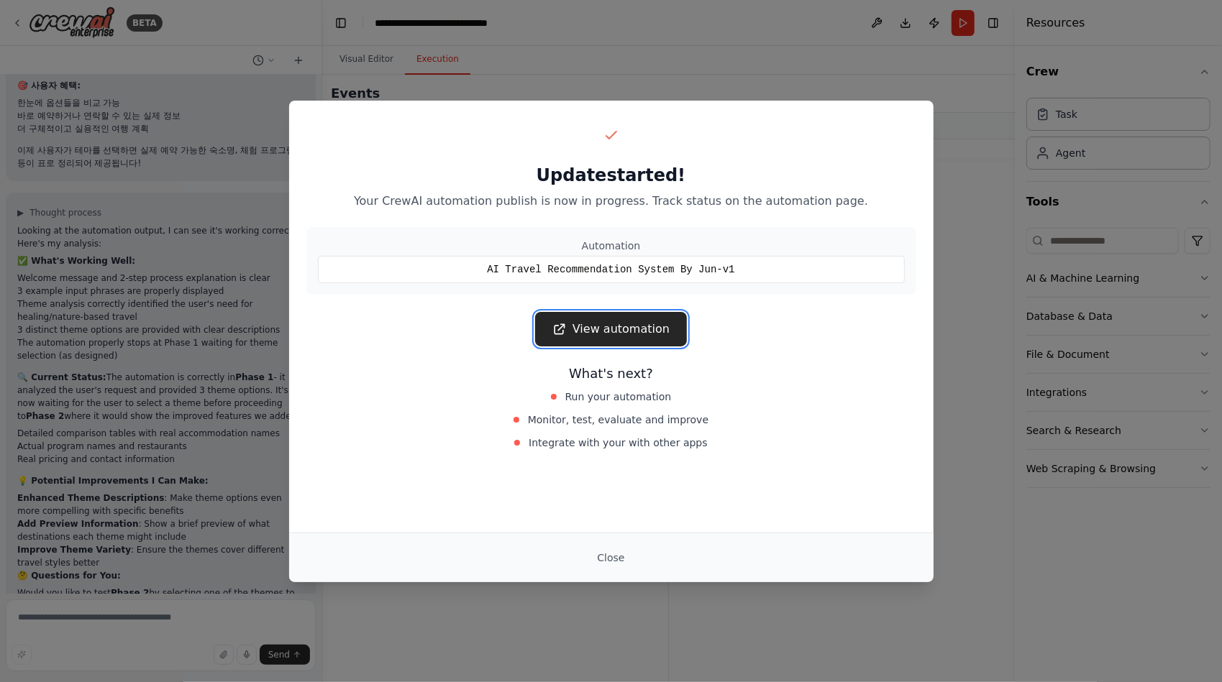
click at [652, 323] on link "View automation" at bounding box center [611, 329] width 152 height 35
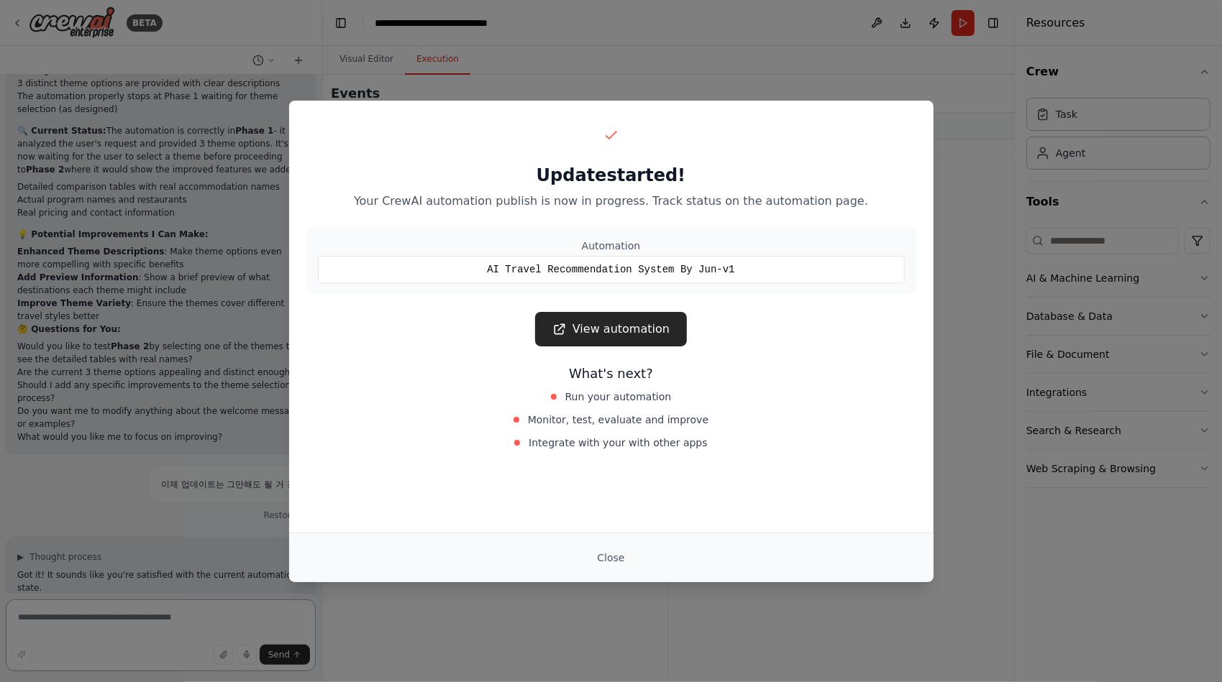
scroll to position [14610, 0]
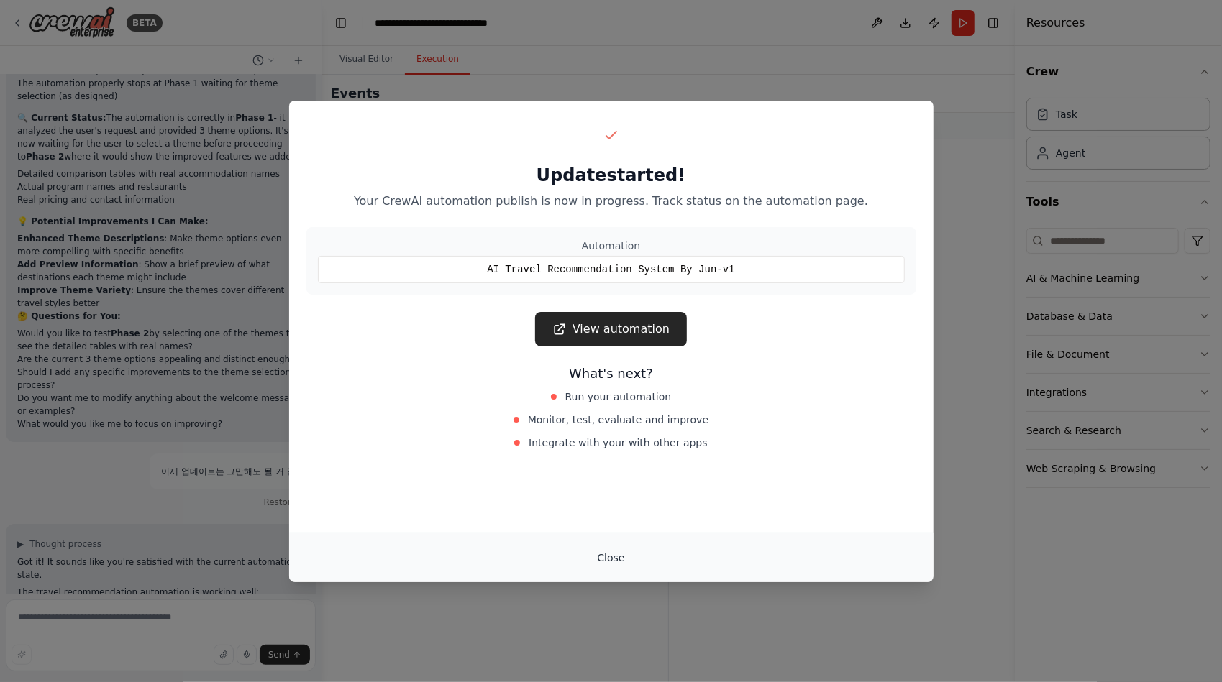
click at [617, 560] on button "Close" at bounding box center [610, 558] width 50 height 26
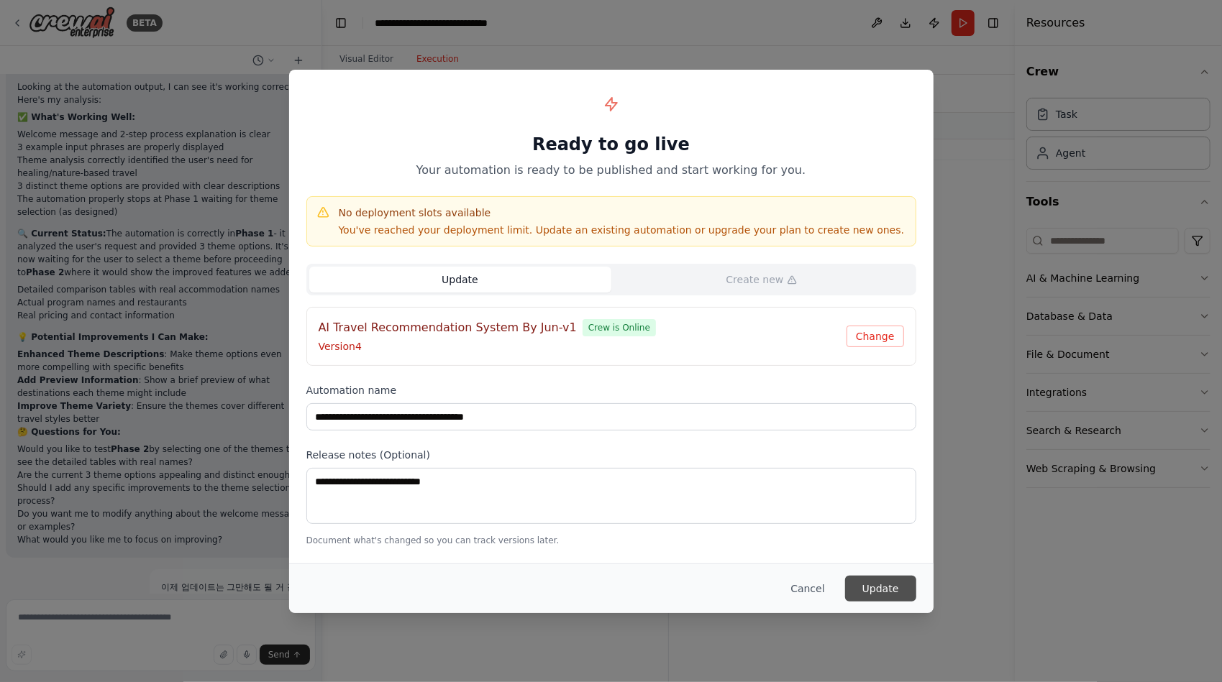
click at [879, 587] on button "Update" at bounding box center [880, 589] width 71 height 26
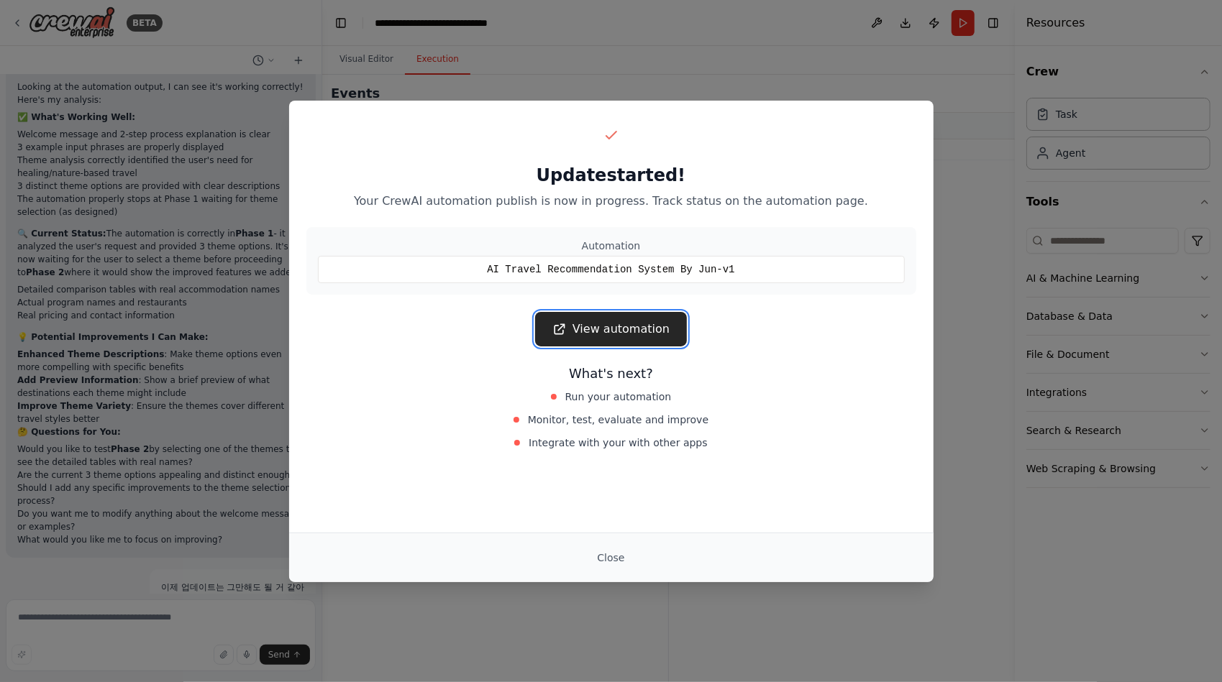
click at [657, 322] on link "View automation" at bounding box center [611, 329] width 152 height 35
click at [616, 563] on button "Close" at bounding box center [610, 558] width 50 height 26
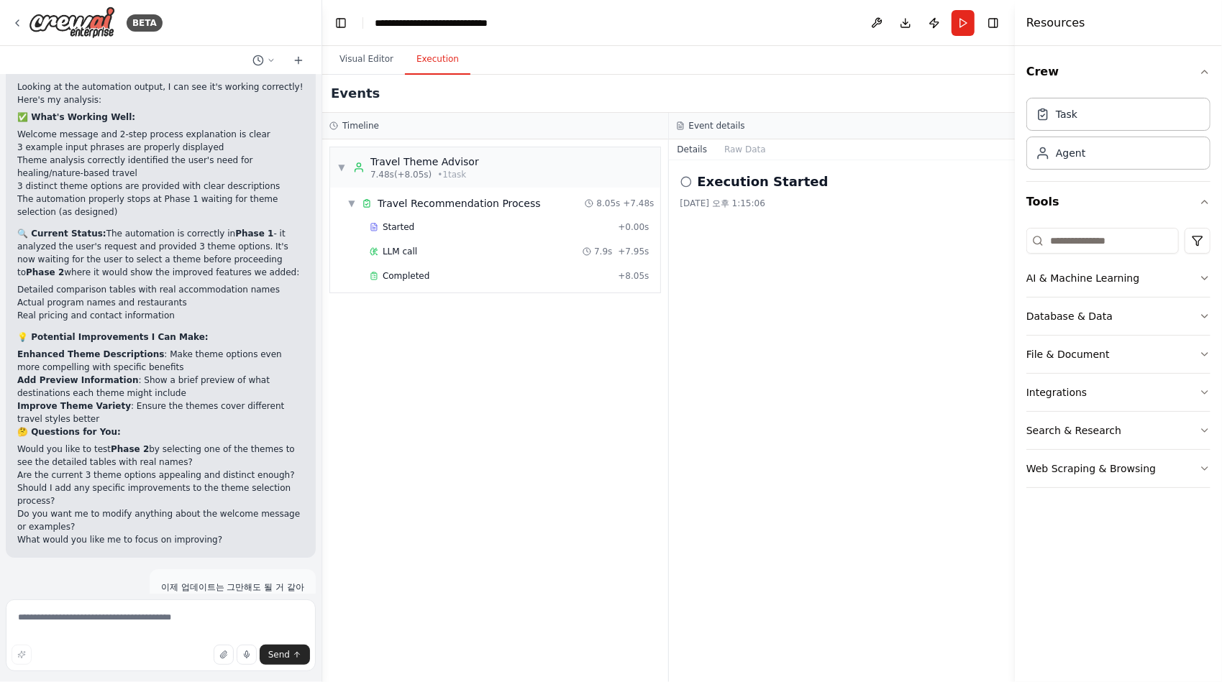
click at [591, 421] on div "▼ Travel Theme Advisor 7.48s (+8.05s) • 1 task ▼ Travel Recommendation Process …" at bounding box center [495, 411] width 346 height 543
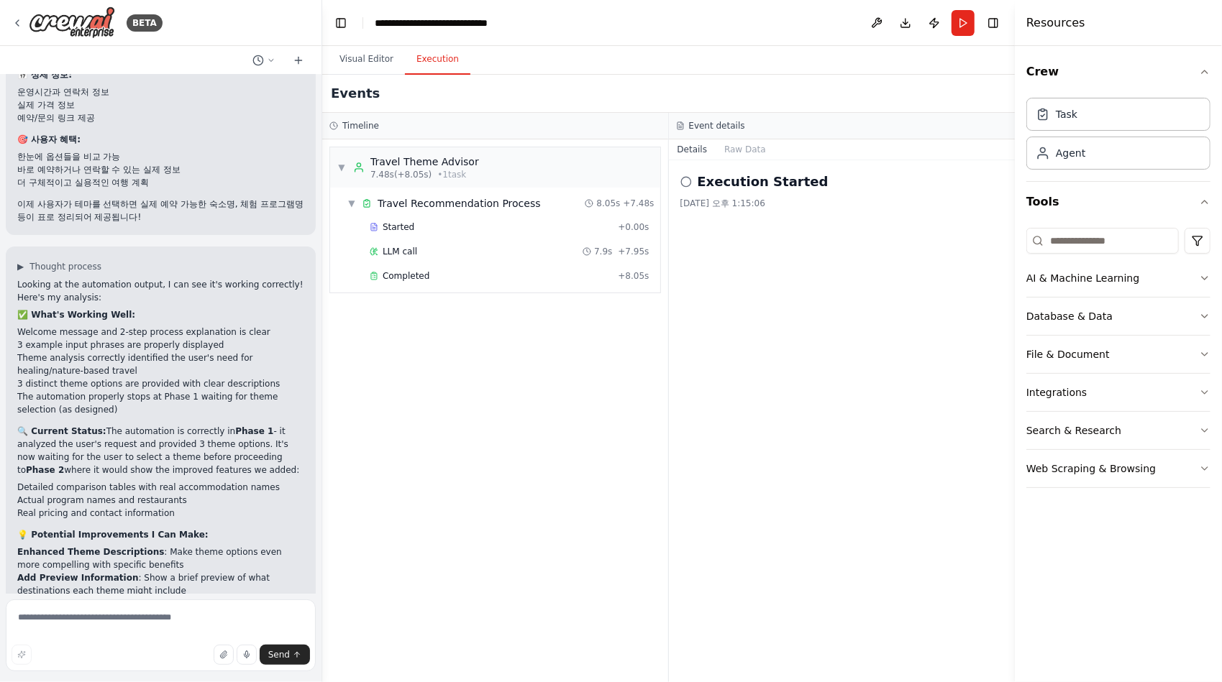
scroll to position [14350, 0]
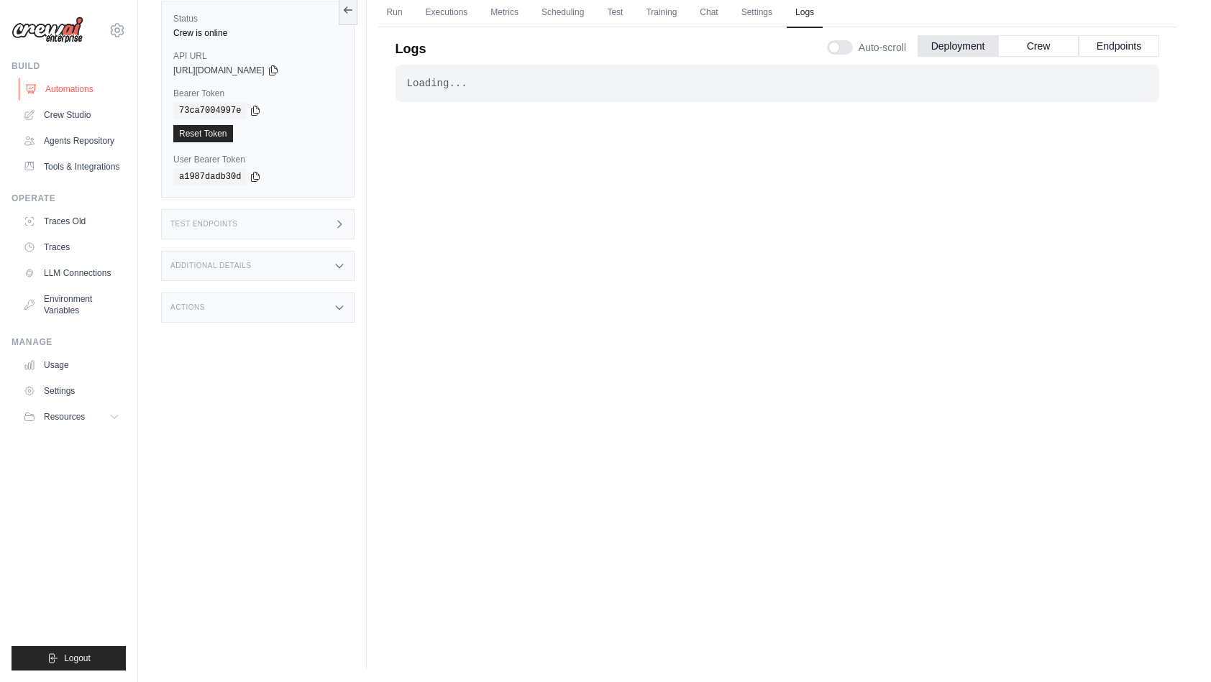
click at [74, 93] on link "Automations" at bounding box center [73, 89] width 109 height 23
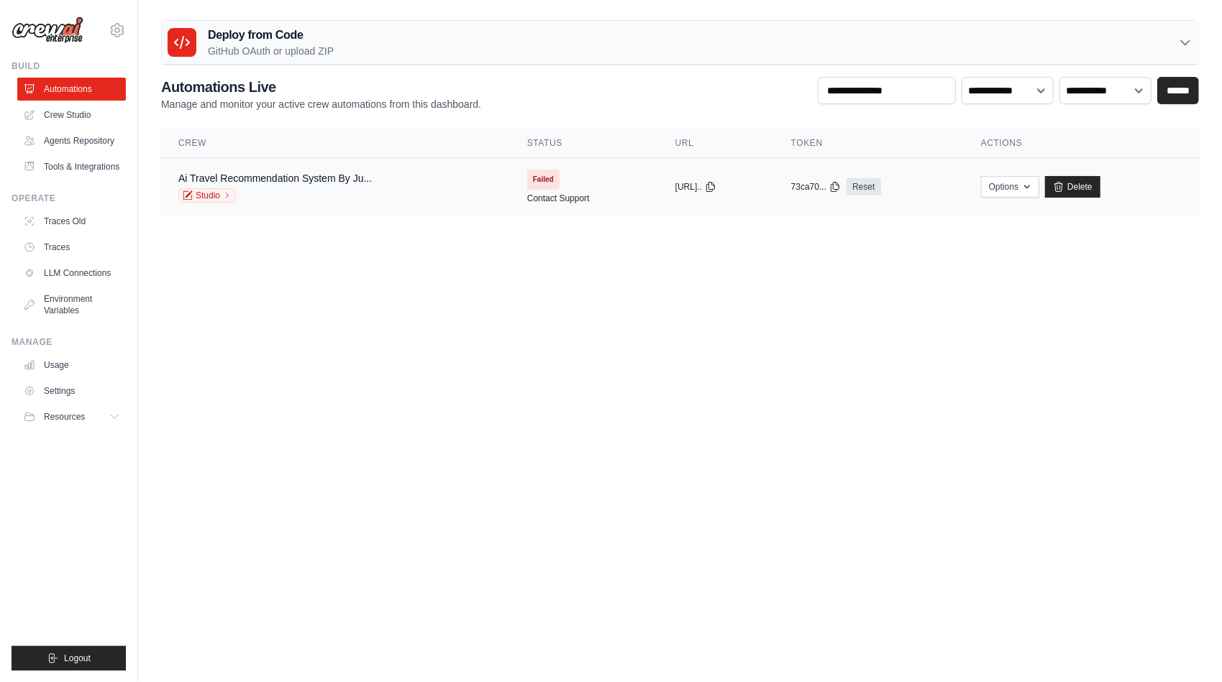
click at [527, 178] on span "Failed" at bounding box center [543, 180] width 32 height 20
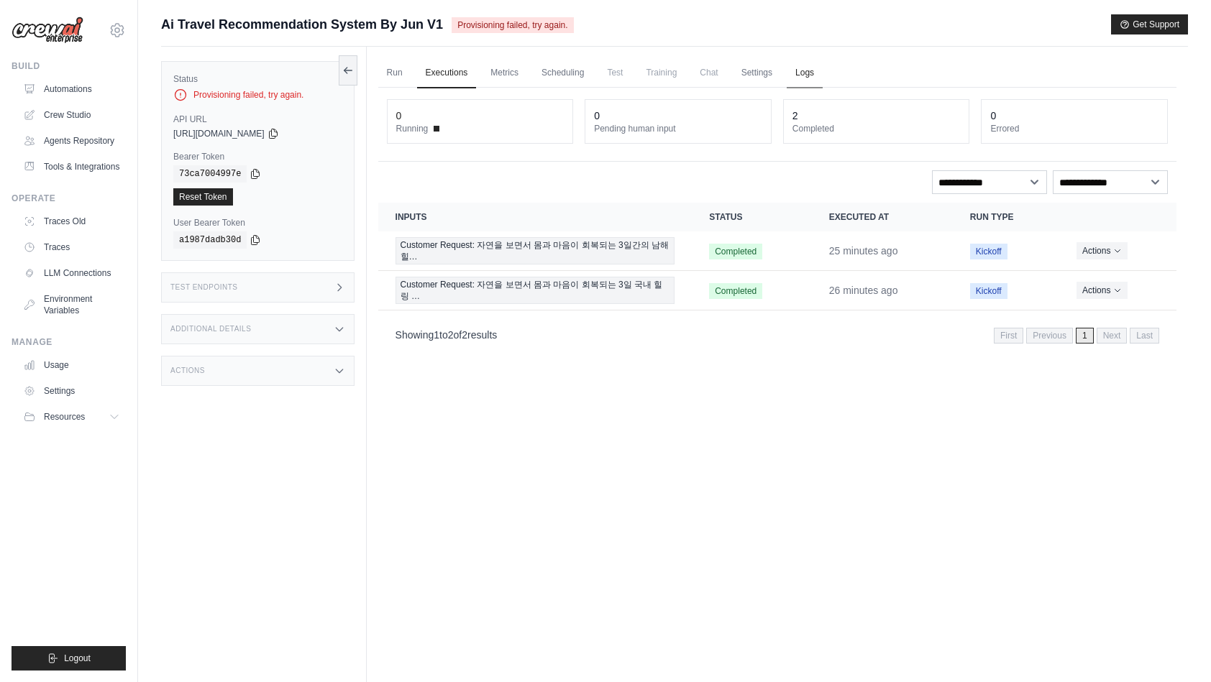
click at [816, 73] on link "Logs" at bounding box center [805, 73] width 36 height 30
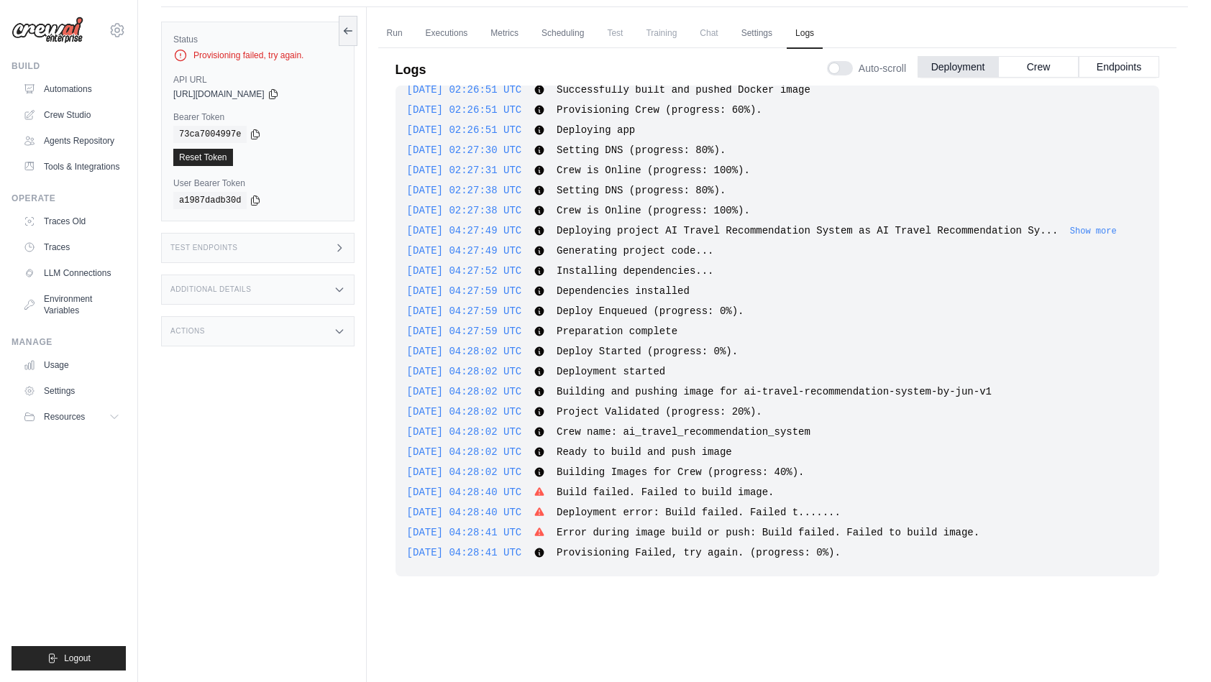
scroll to position [60, 0]
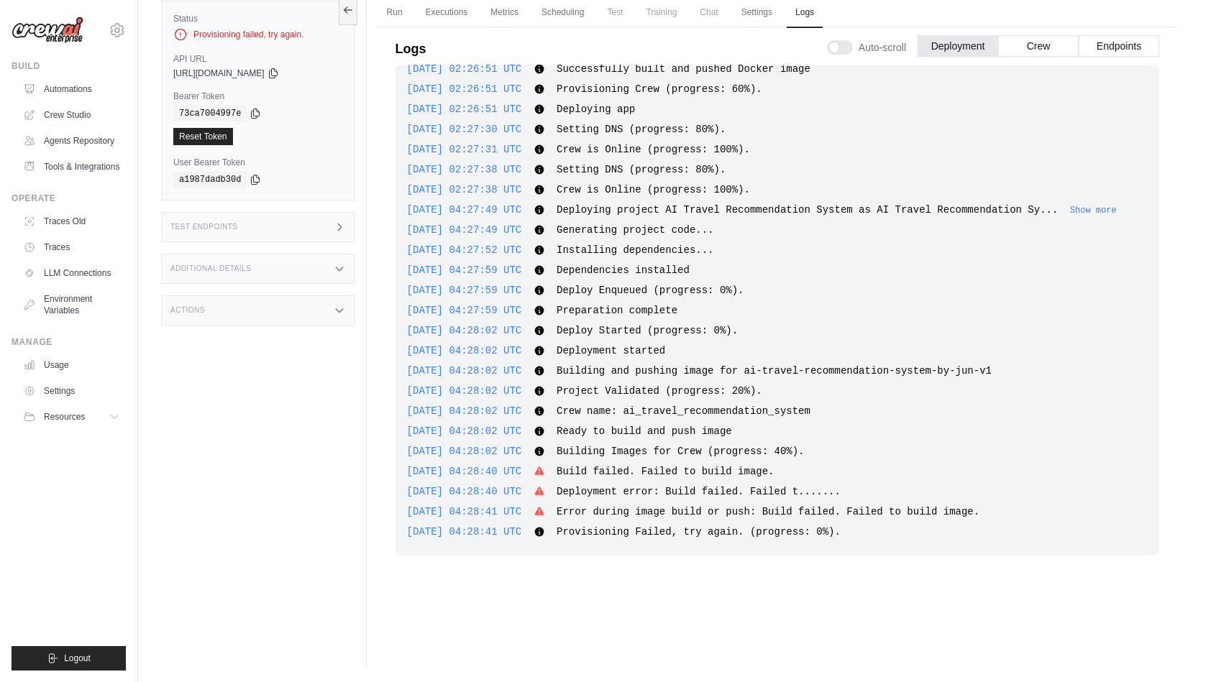
click at [237, 32] on div "Provisioning failed, try again." at bounding box center [257, 34] width 169 height 14
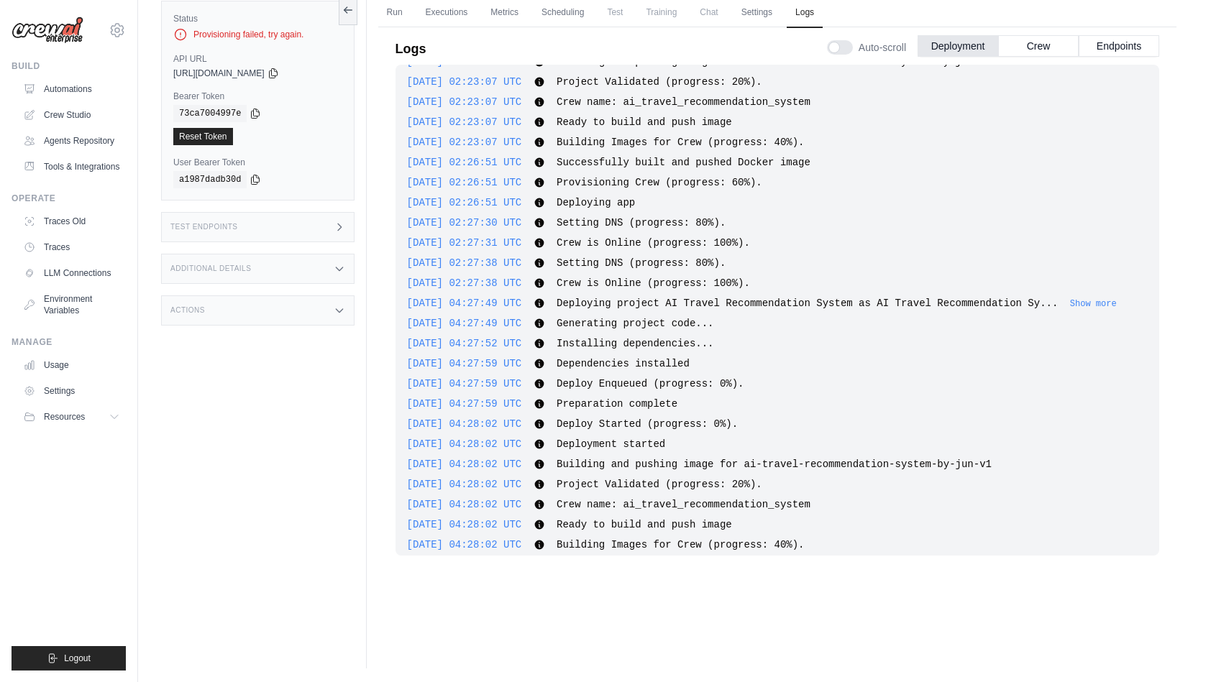
scroll to position [455, 0]
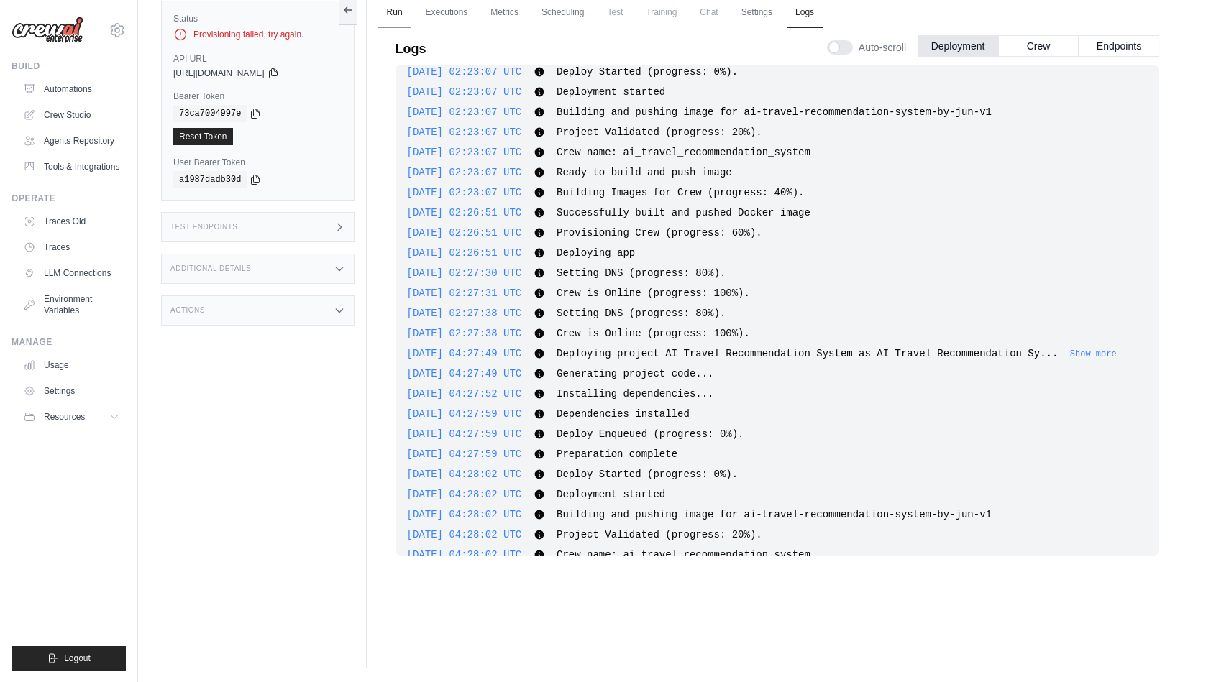
click at [399, 14] on link "Run" at bounding box center [394, 13] width 33 height 30
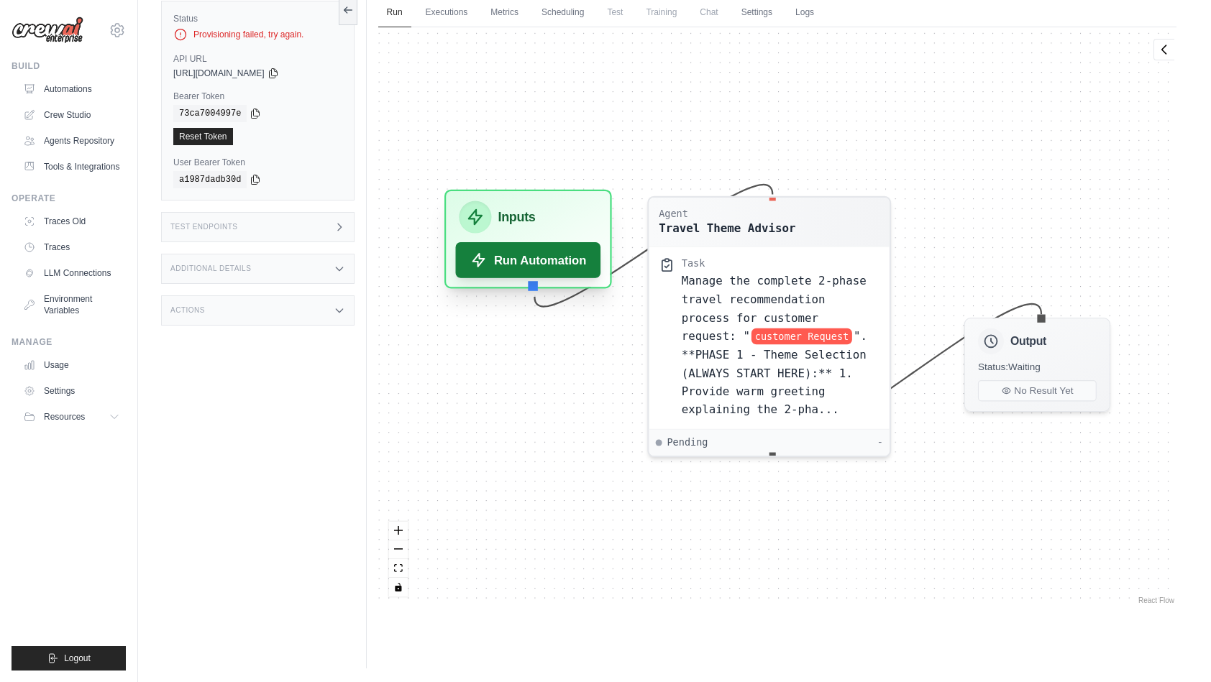
click at [533, 263] on button "Run Automation" at bounding box center [527, 260] width 145 height 36
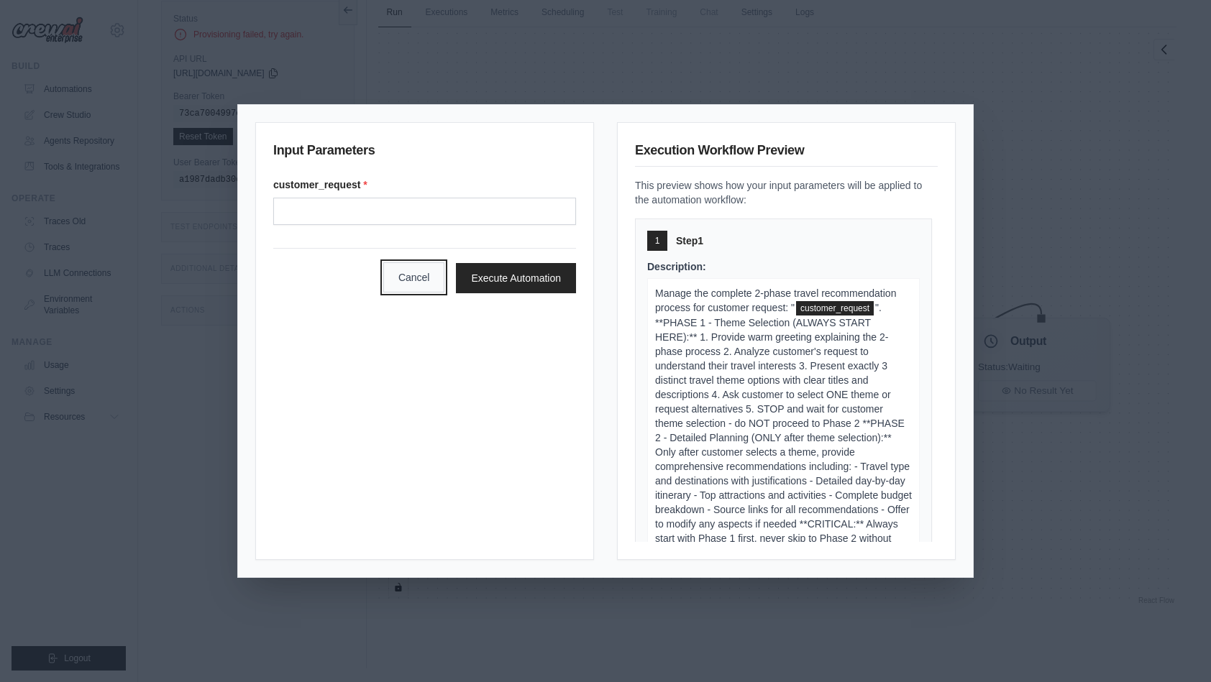
click at [414, 272] on button "Cancel" at bounding box center [414, 277] width 62 height 30
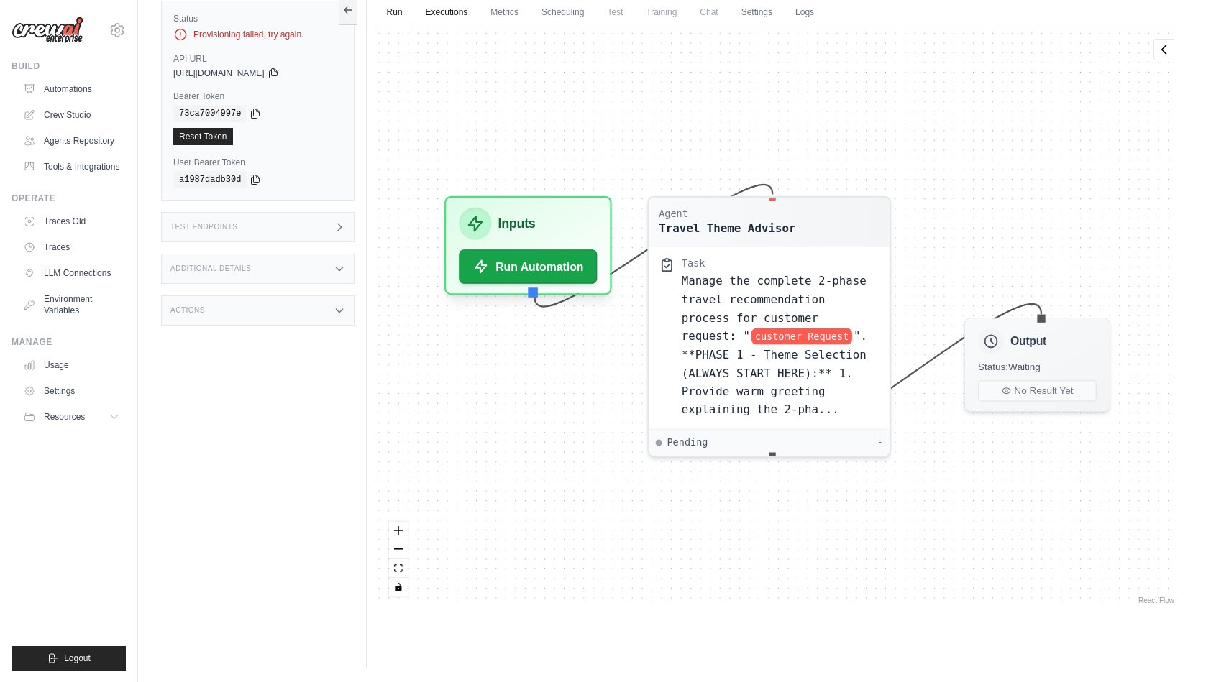
click at [449, 15] on link "Executions" at bounding box center [447, 13] width 60 height 30
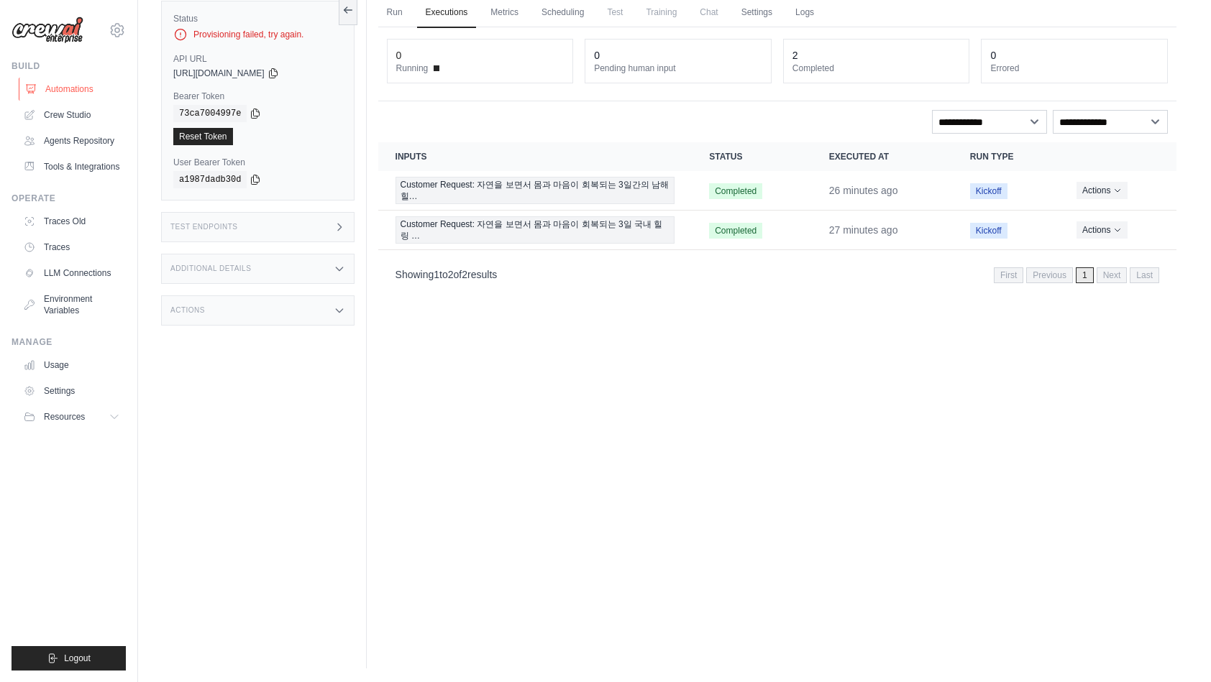
click at [69, 91] on link "Automations" at bounding box center [73, 89] width 109 height 23
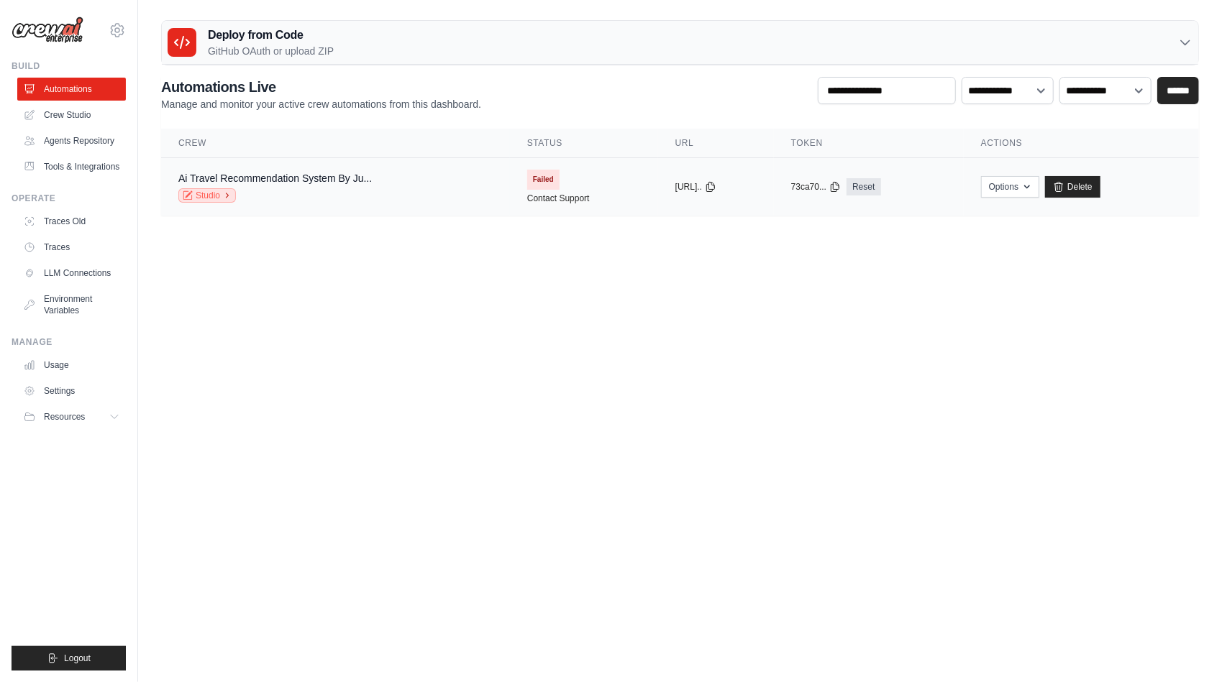
click at [219, 194] on link "Studio" at bounding box center [207, 195] width 58 height 14
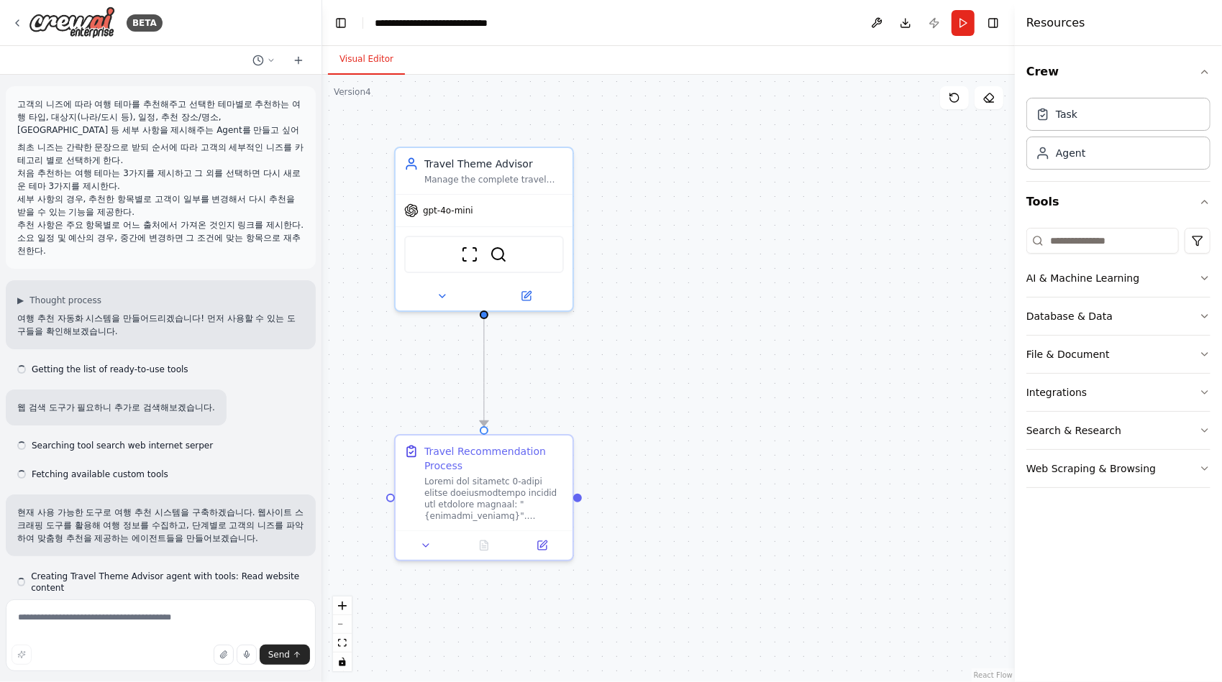
scroll to position [14277, 0]
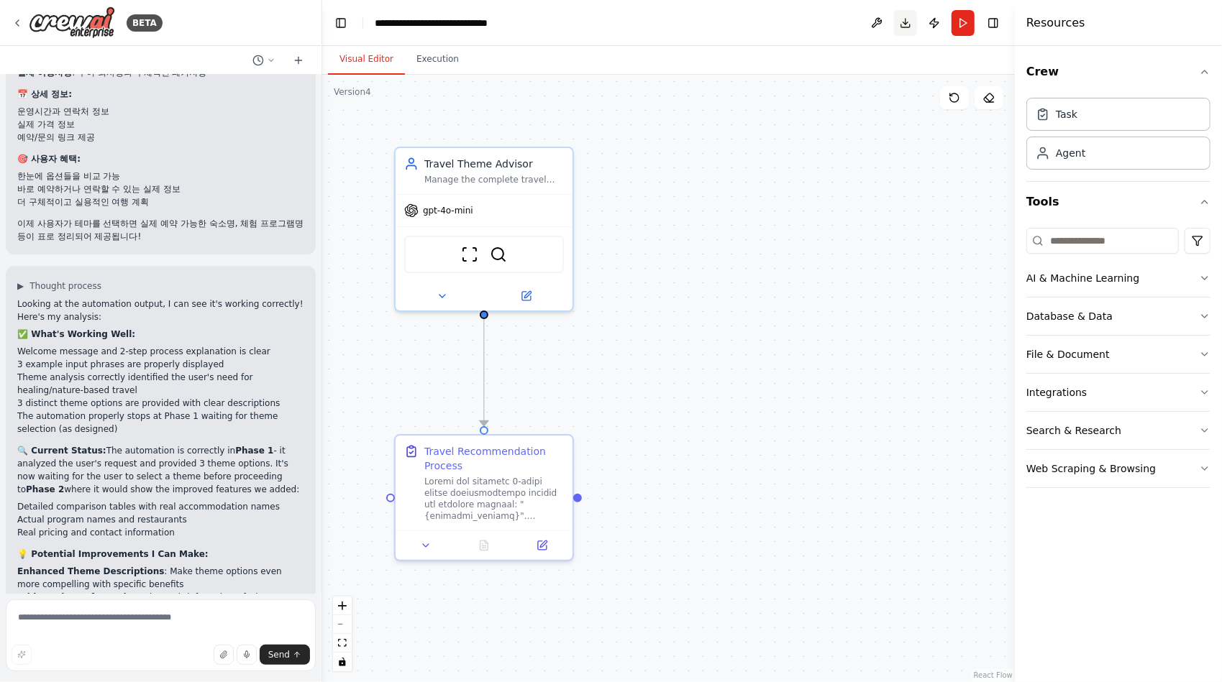
click at [906, 22] on button "Download" at bounding box center [905, 23] width 23 height 26
click at [1203, 629] on icon "Notifications (F8)" at bounding box center [1198, 630] width 12 height 12
click at [137, 622] on textarea at bounding box center [161, 636] width 310 height 72
type textarea "**********"
click at [283, 654] on span "Send" at bounding box center [279, 655] width 22 height 12
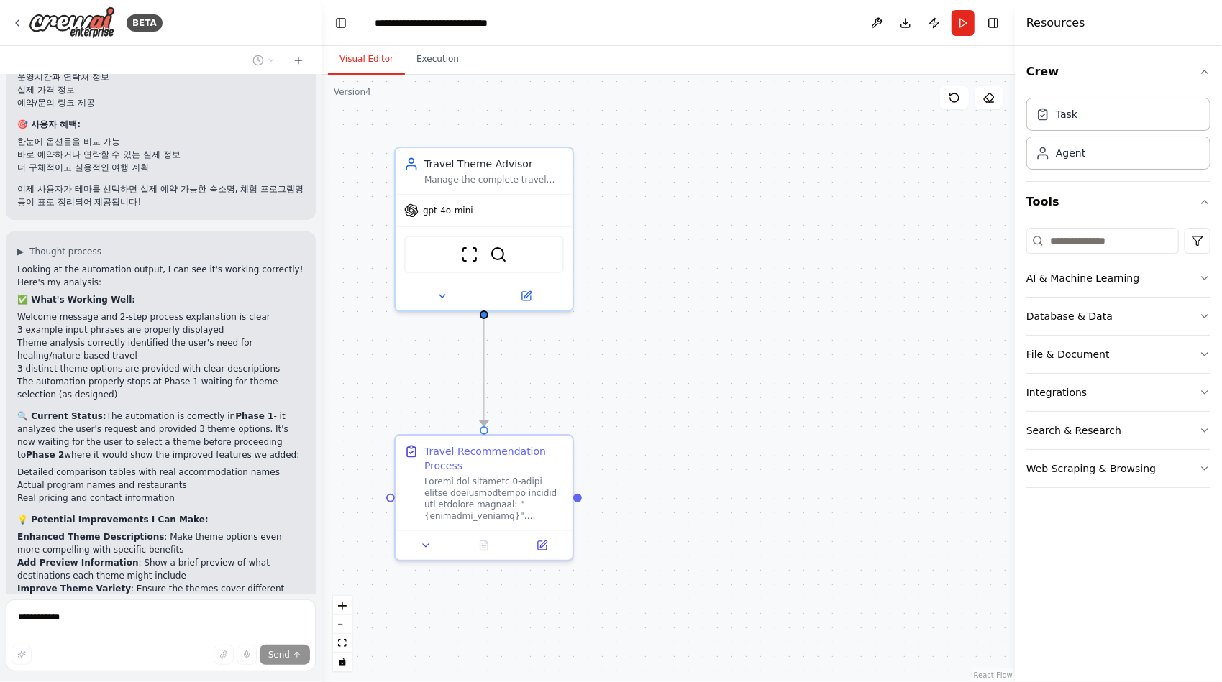
scroll to position [14393, 0]
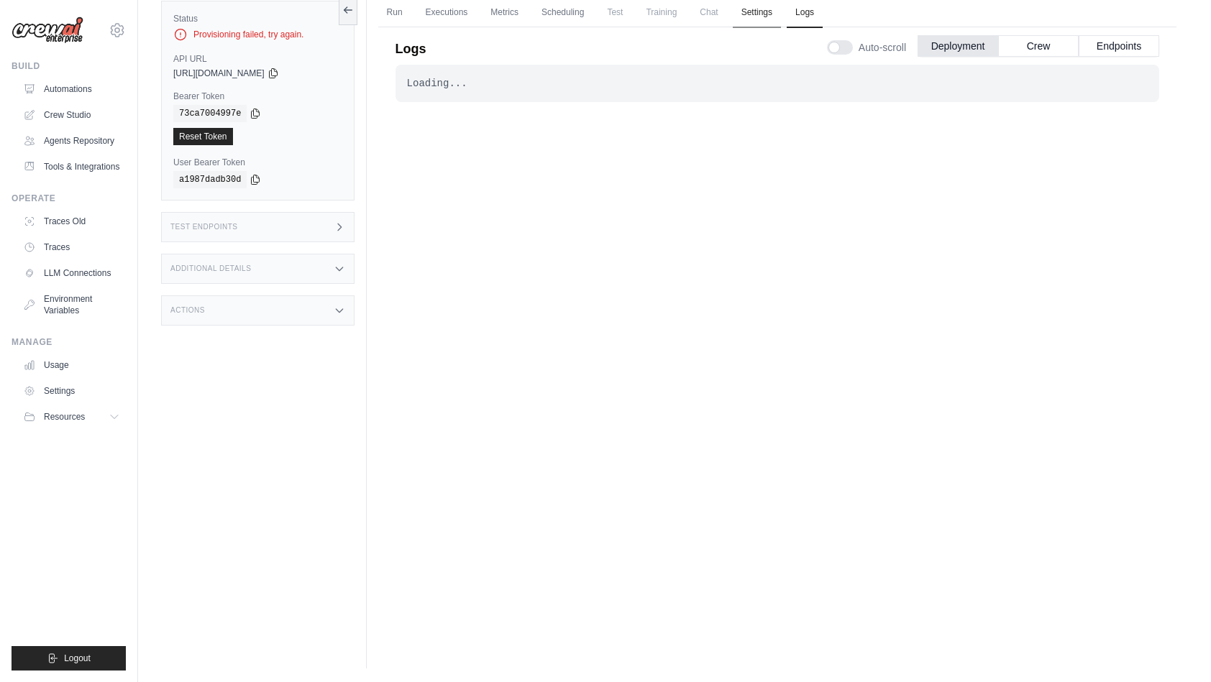
click at [762, 14] on link "Settings" at bounding box center [757, 13] width 48 height 30
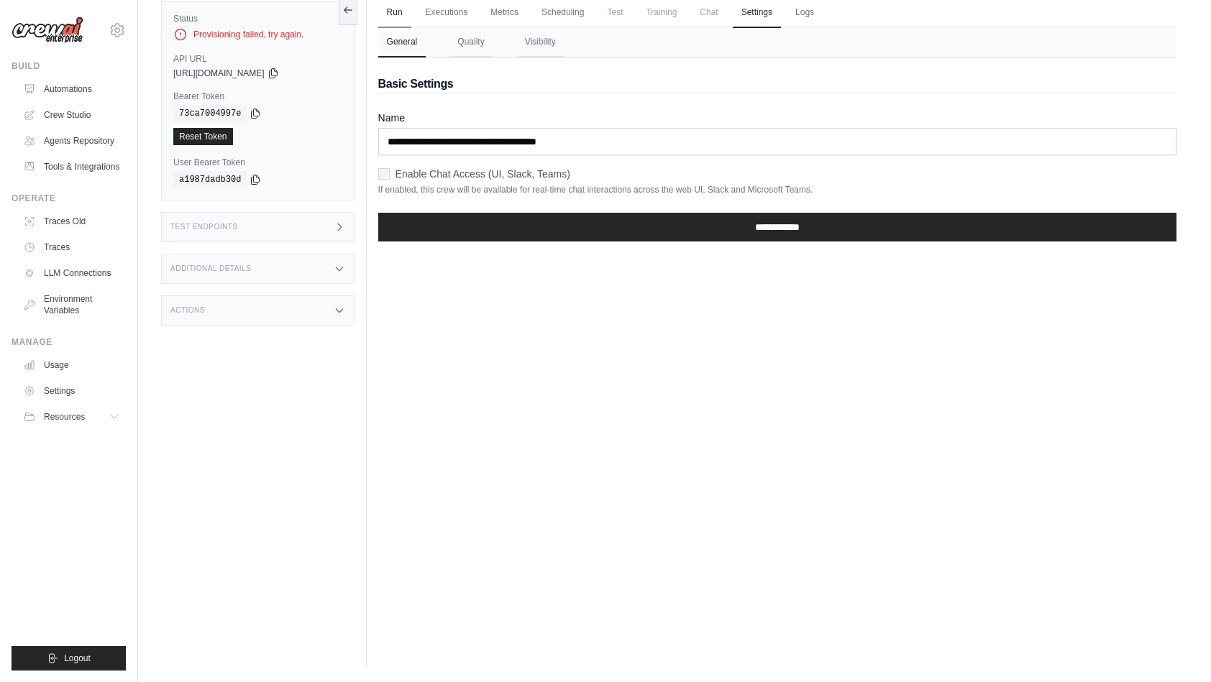
click at [398, 10] on link "Run" at bounding box center [394, 13] width 33 height 30
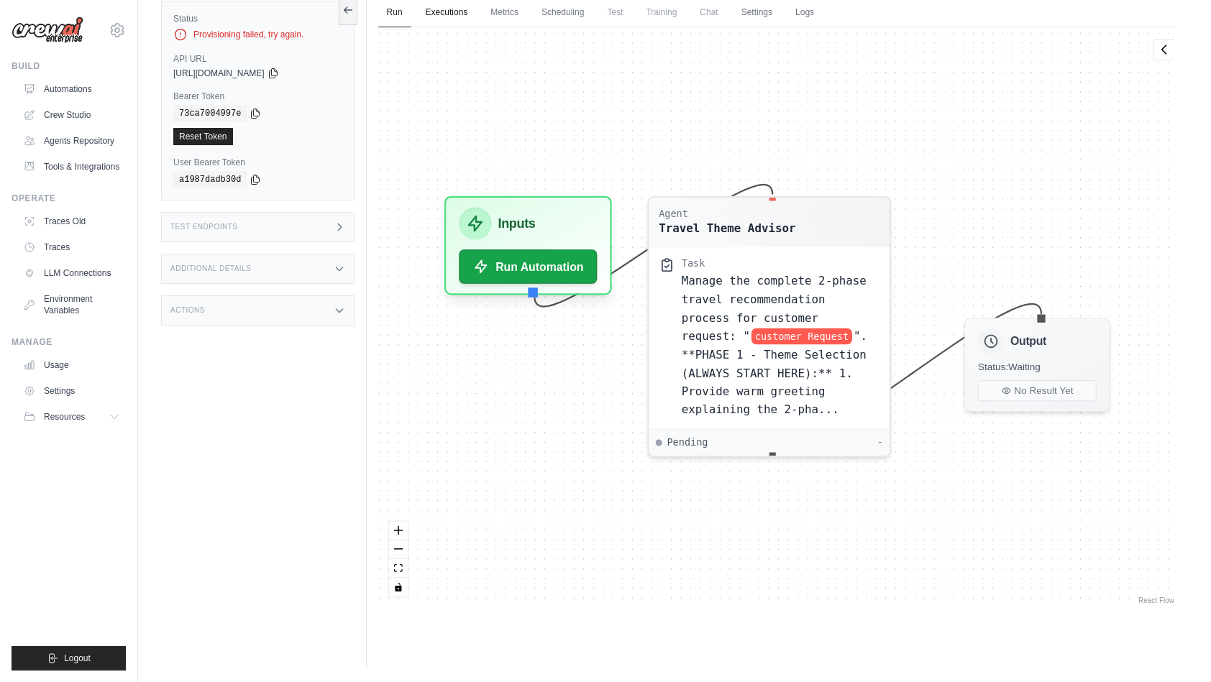
click at [446, 9] on link "Executions" at bounding box center [447, 13] width 60 height 30
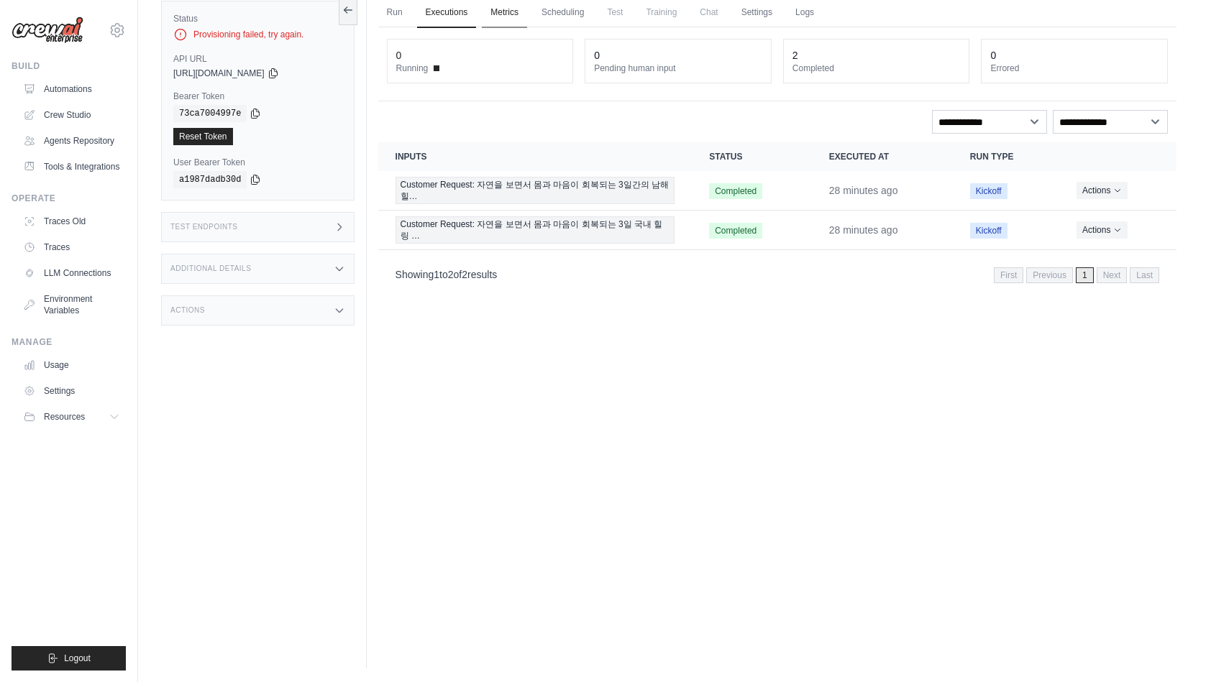
click at [501, 14] on link "Metrics" at bounding box center [504, 13] width 45 height 30
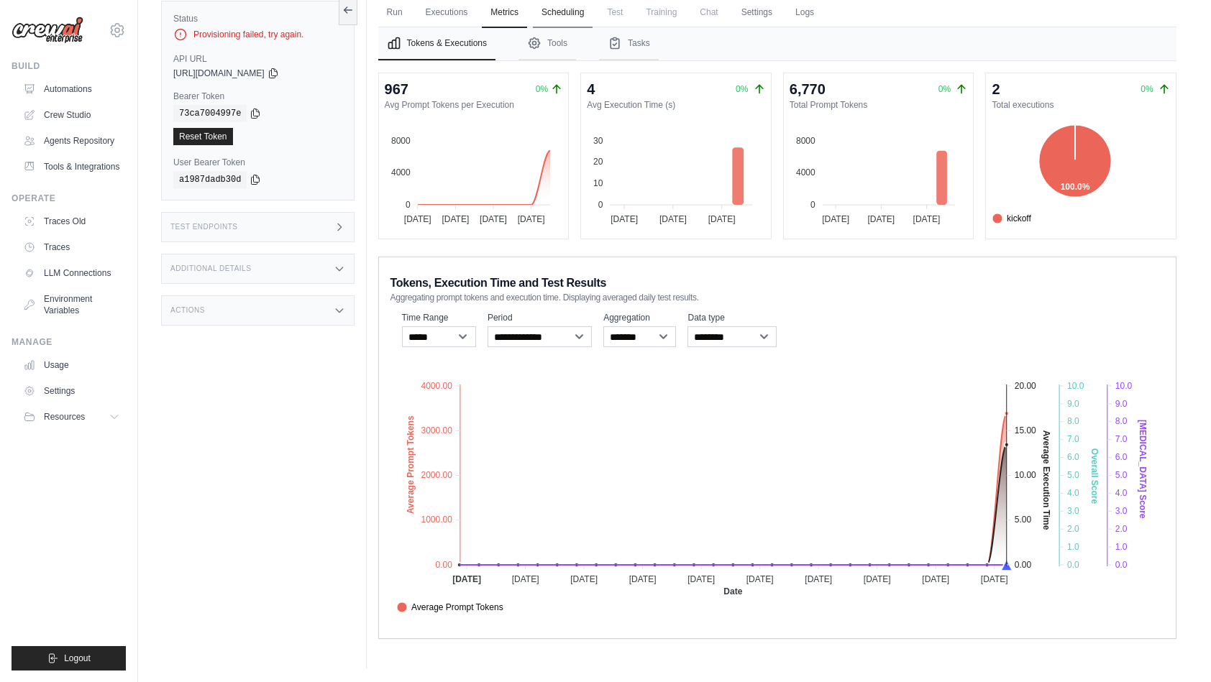
click at [570, 14] on link "Scheduling" at bounding box center [563, 13] width 60 height 30
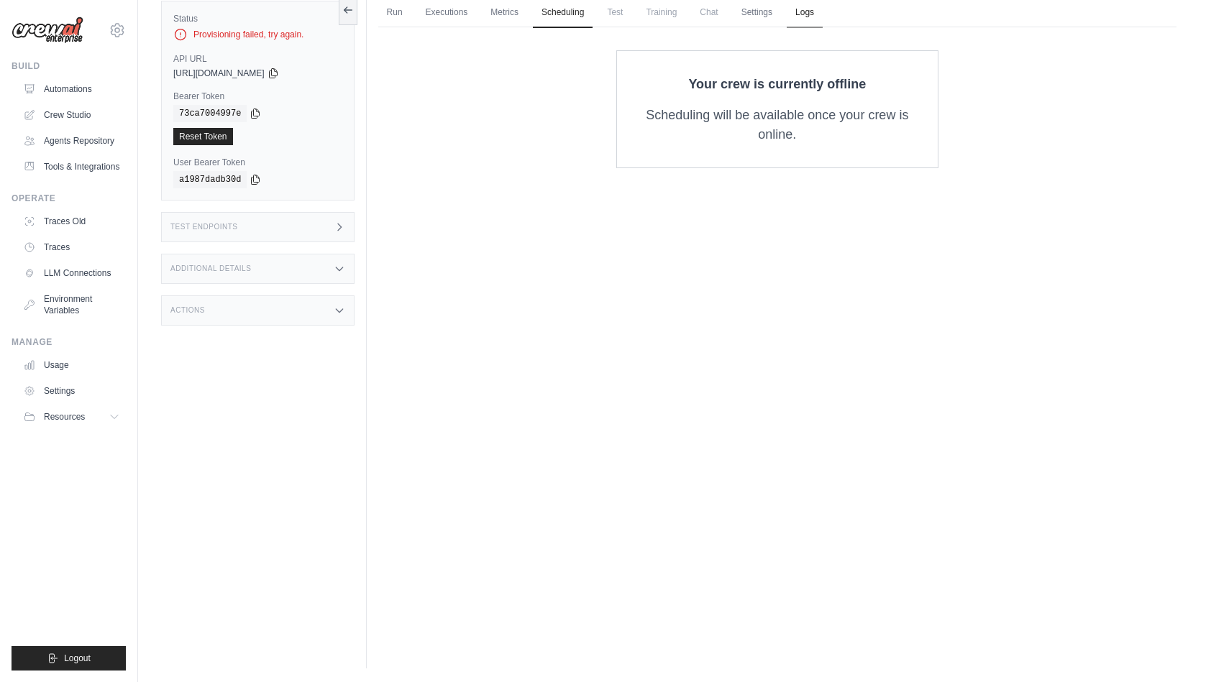
click at [813, 17] on link "Logs" at bounding box center [805, 13] width 36 height 30
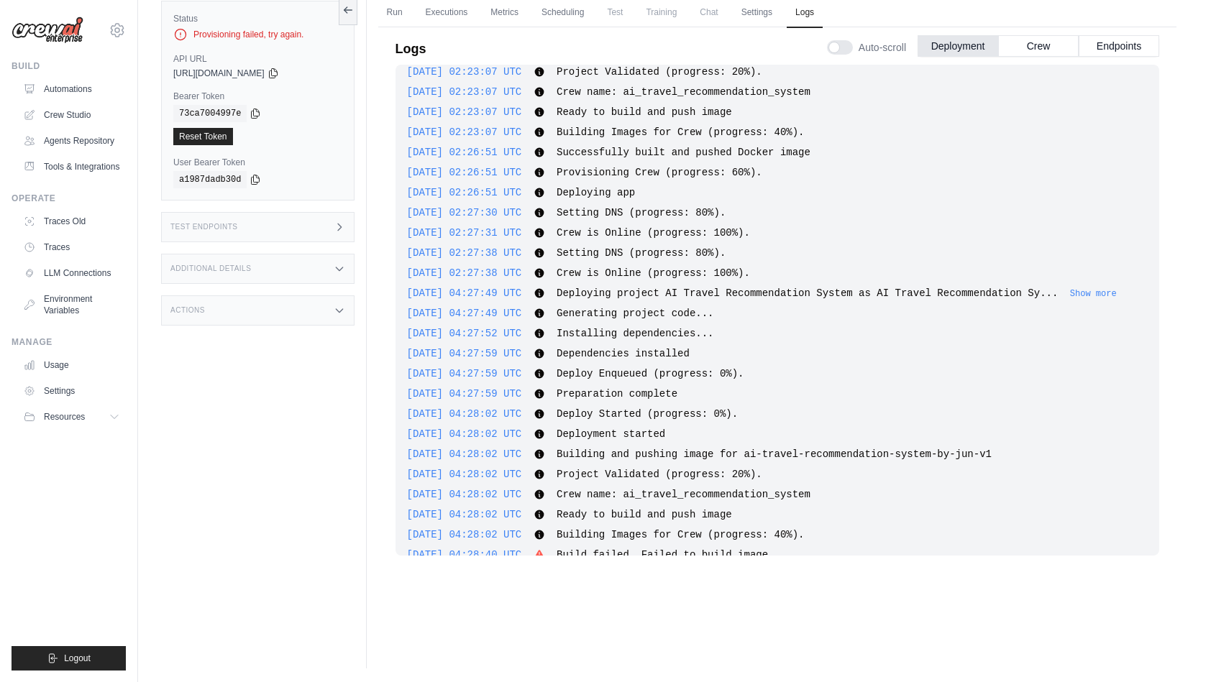
scroll to position [875, 0]
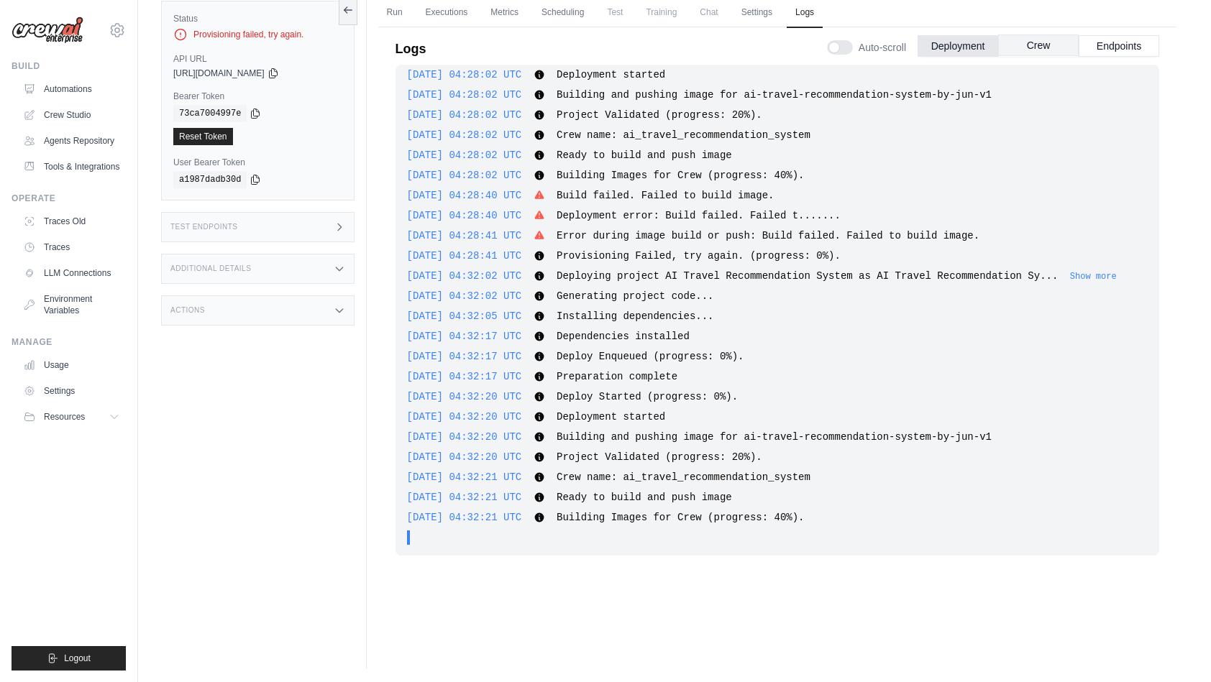
click at [1051, 41] on button "Crew" at bounding box center [1038, 46] width 81 height 22
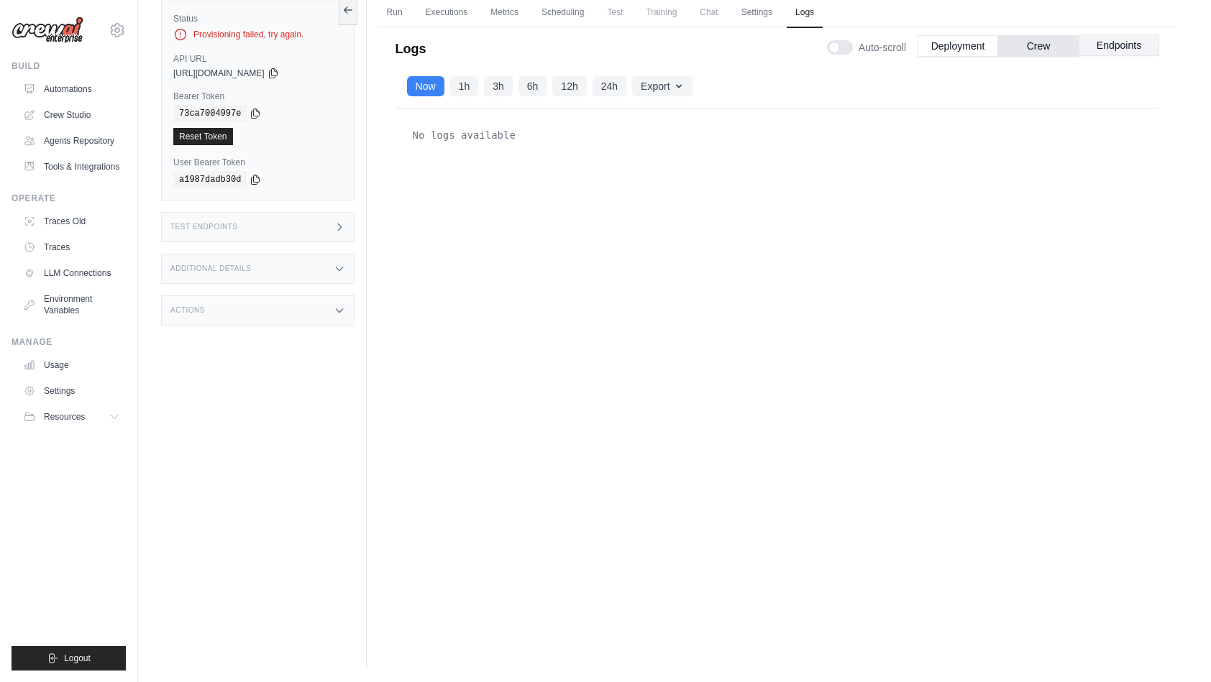
click at [1096, 42] on button "Endpoints" at bounding box center [1119, 46] width 81 height 22
click at [944, 46] on button "Deployment" at bounding box center [958, 46] width 81 height 22
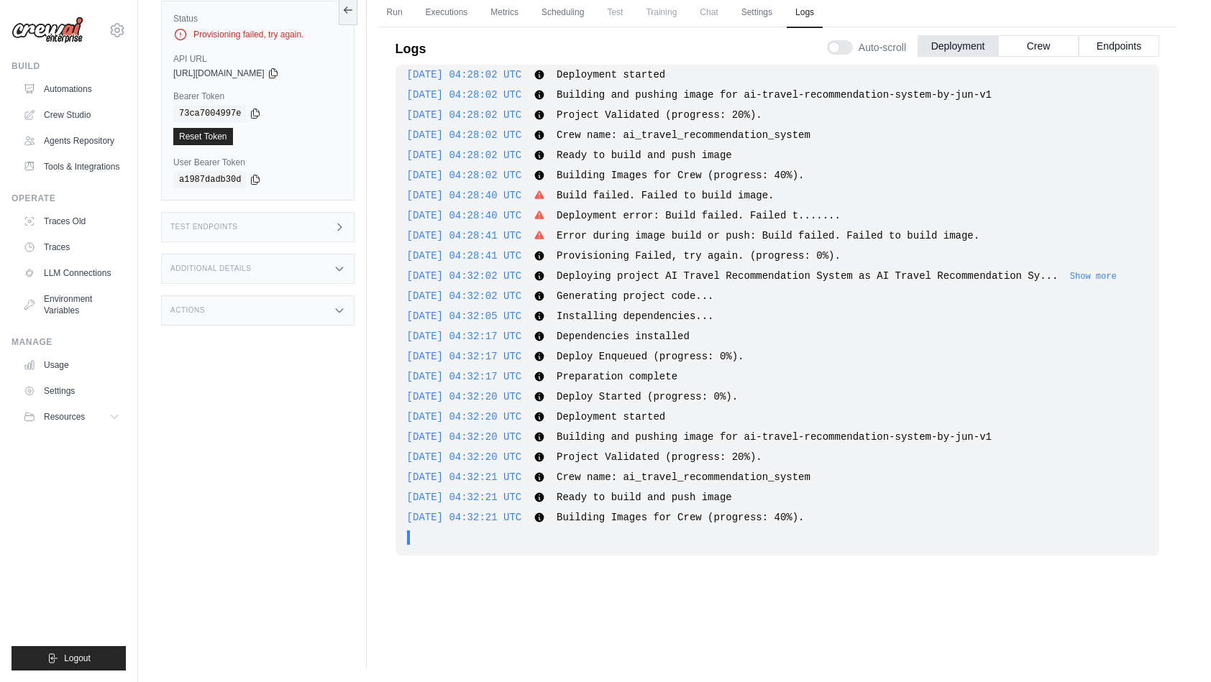
click at [680, 589] on div "2025-09-29 02:16:47 UTC Deploying project AI Travel Recommendation System as AI…" at bounding box center [778, 329] width 764 height 529
click at [347, 7] on icon at bounding box center [348, 10] width 12 height 12
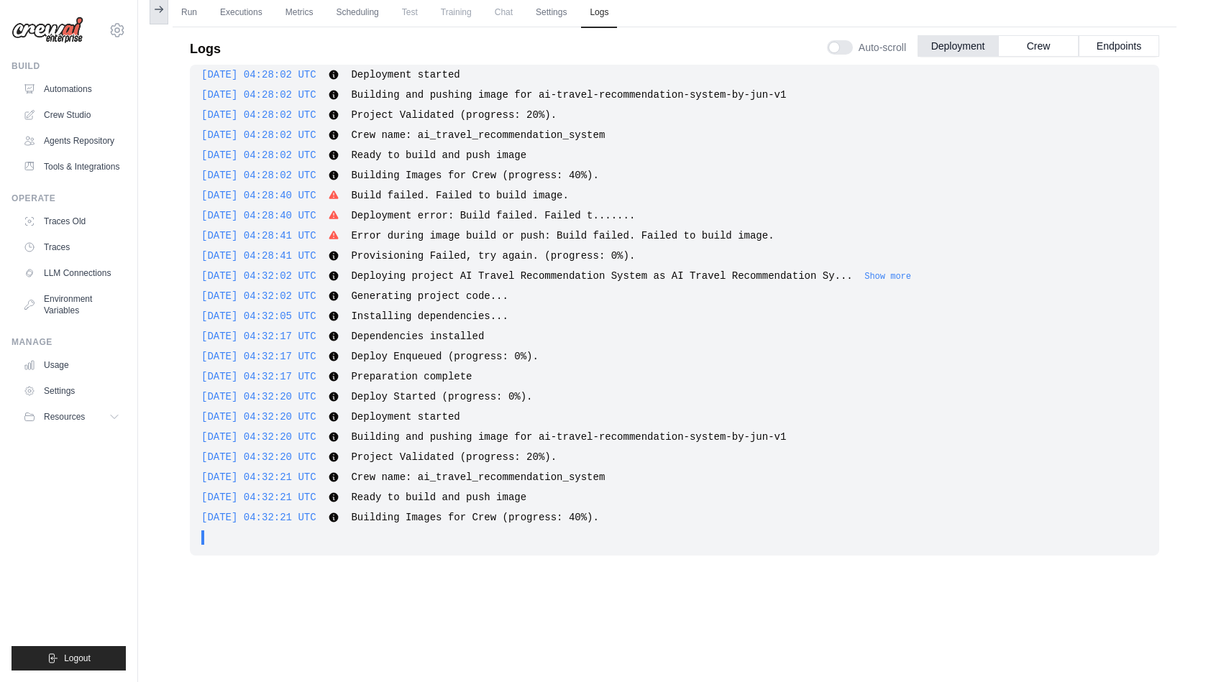
click at [164, 9] on icon at bounding box center [159, 10] width 12 height 12
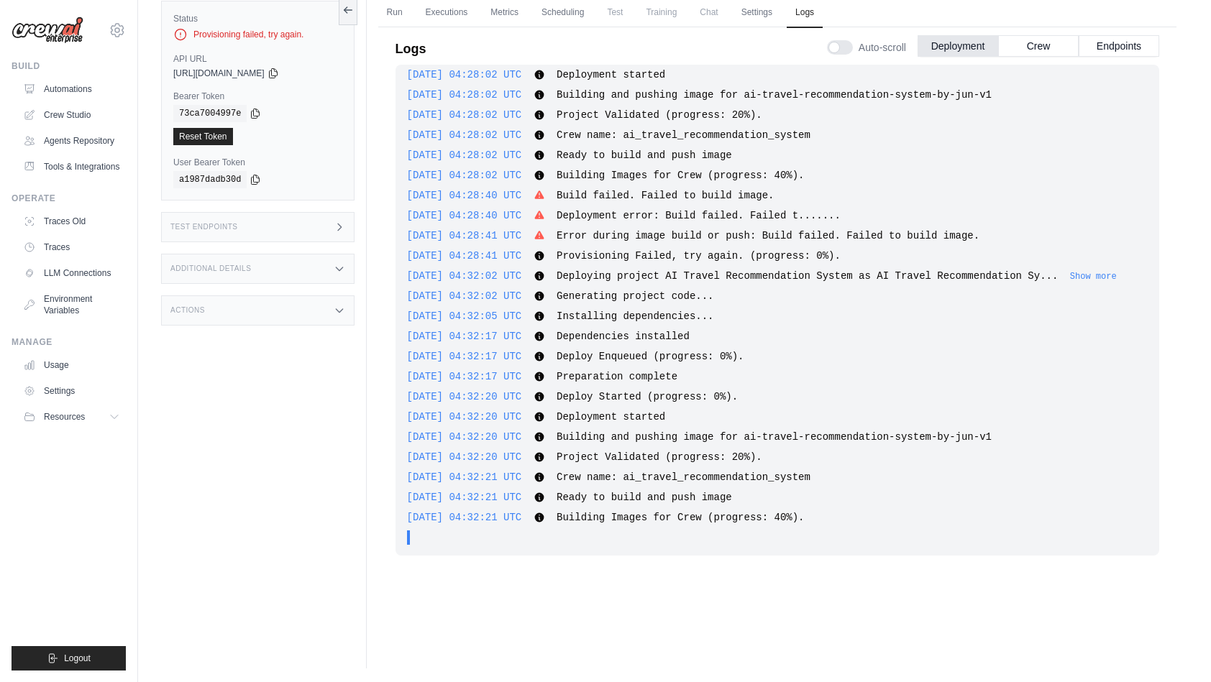
click at [223, 37] on div "Provisioning failed, try again." at bounding box center [257, 34] width 169 height 14
click at [181, 32] on icon at bounding box center [180, 34] width 14 height 14
click at [1037, 50] on button "Crew" at bounding box center [1038, 46] width 81 height 22
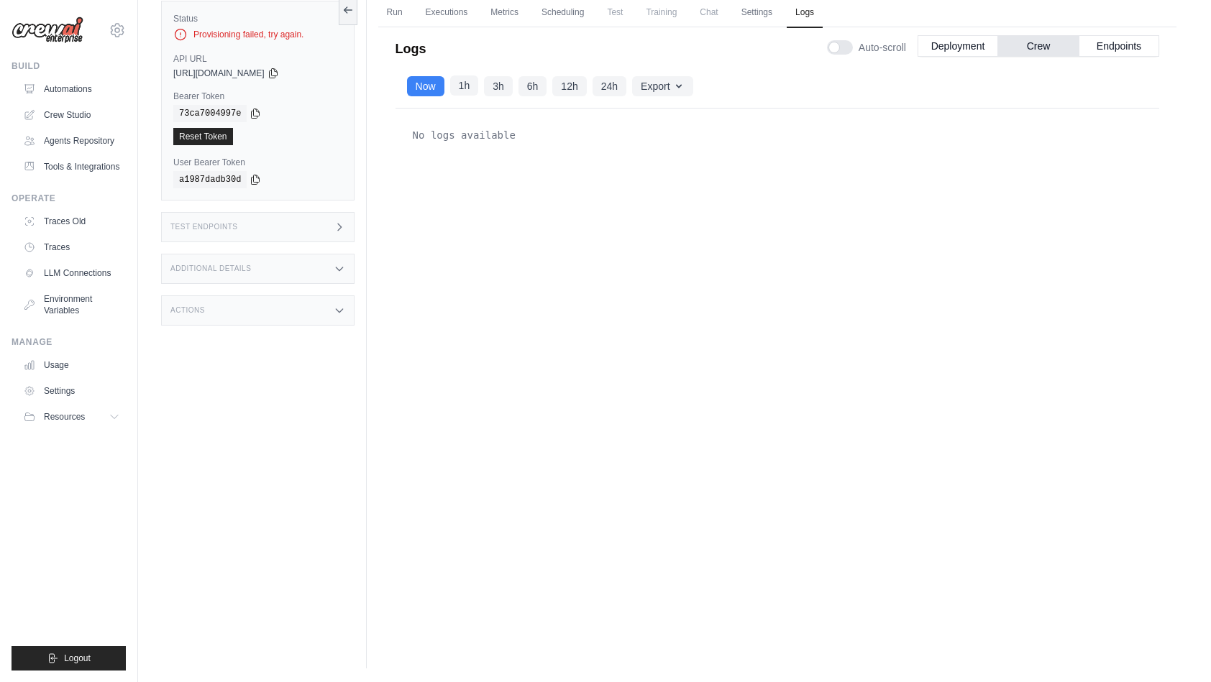
click at [470, 85] on button "1h" at bounding box center [464, 86] width 29 height 20
click at [516, 85] on div "Now 1h 3h 6h 12h 24h" at bounding box center [516, 86] width 219 height 20
click at [501, 86] on button "3h" at bounding box center [498, 86] width 29 height 20
click at [1120, 45] on button "Endpoints" at bounding box center [1119, 46] width 81 height 22
click at [940, 48] on button "Deployment" at bounding box center [958, 46] width 81 height 22
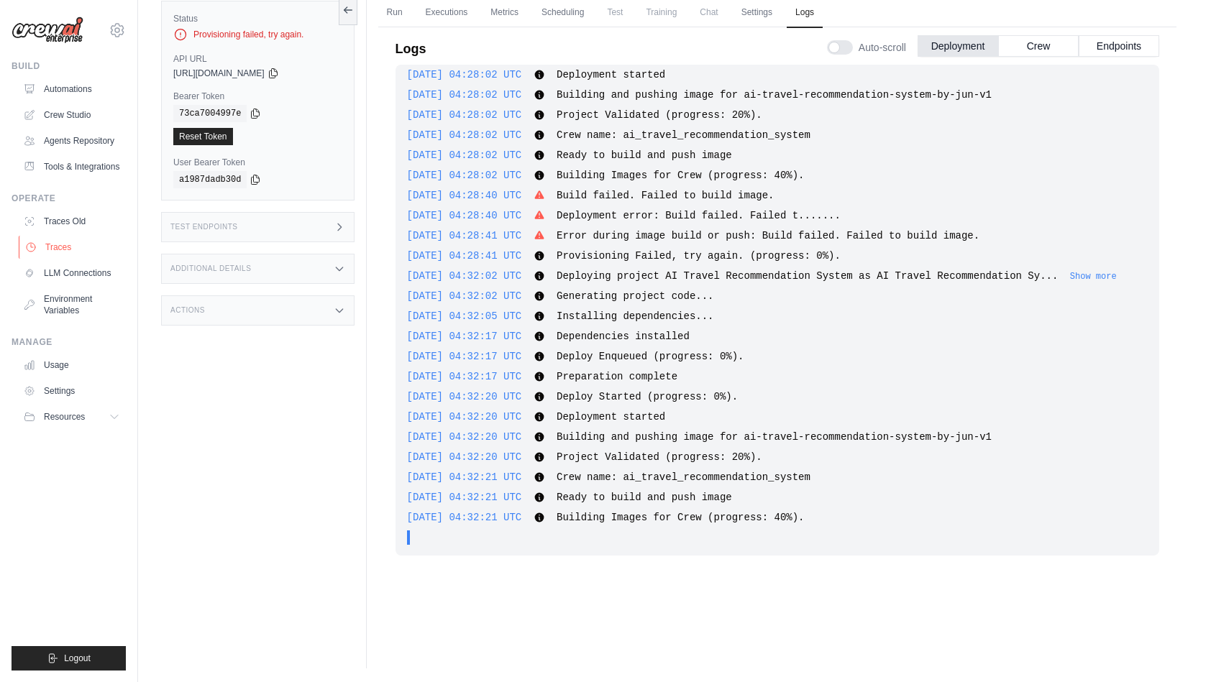
click at [60, 257] on link "Traces" at bounding box center [73, 247] width 109 height 23
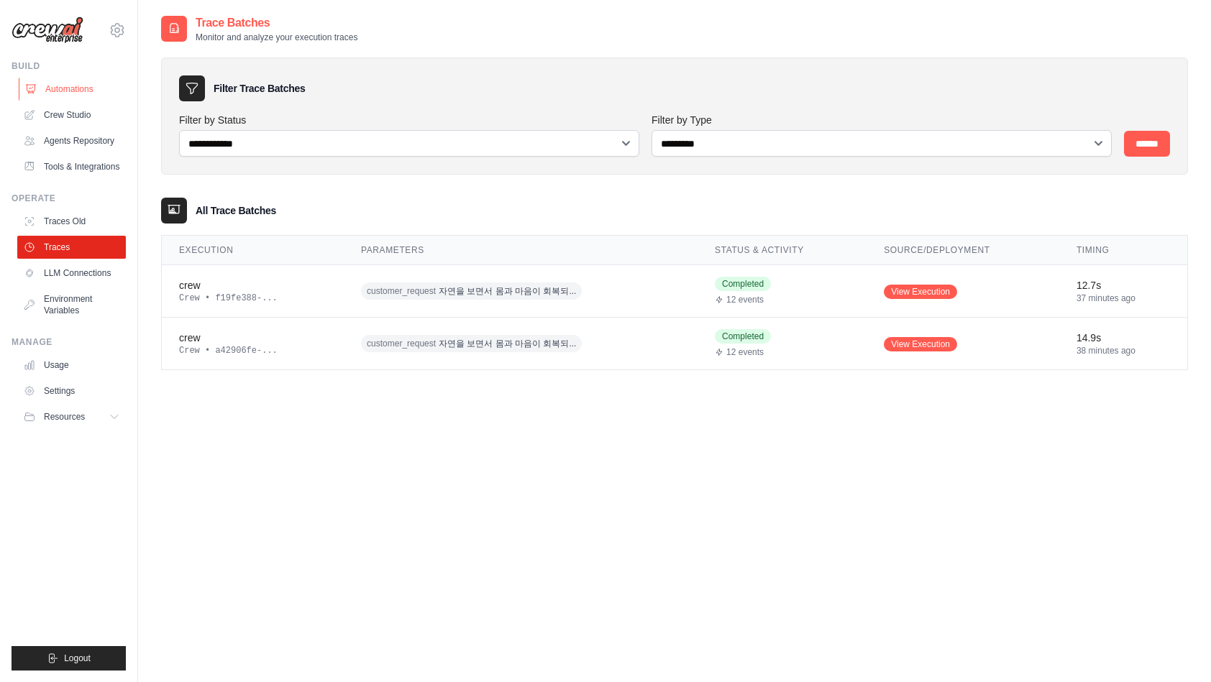
click at [81, 89] on link "Automations" at bounding box center [73, 89] width 109 height 23
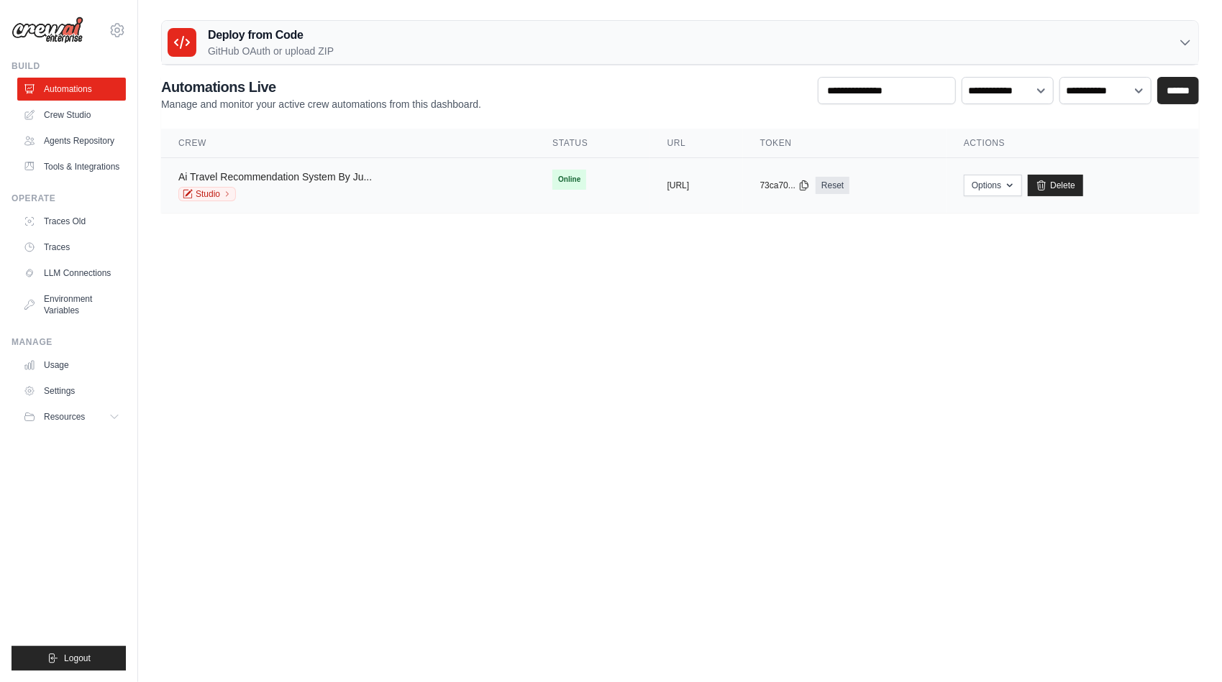
click at [239, 173] on link "Ai Travel Recommendation System By Ju..." at bounding box center [274, 177] width 193 height 12
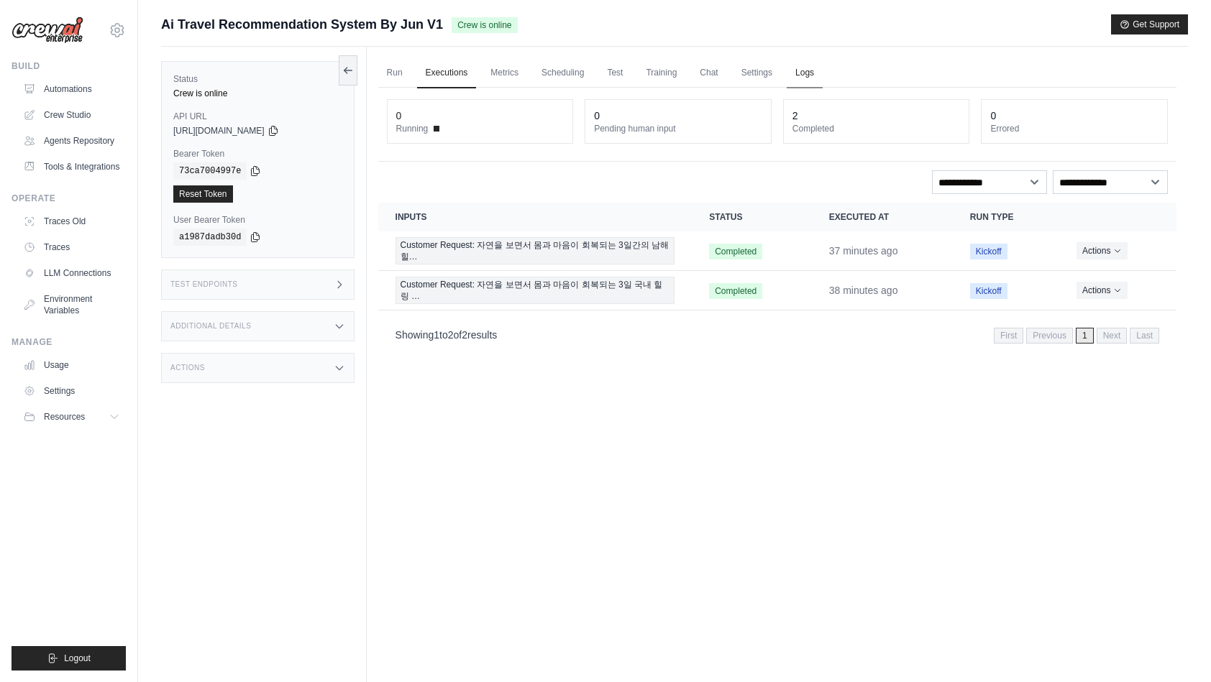
click at [823, 77] on link "Logs" at bounding box center [805, 73] width 36 height 30
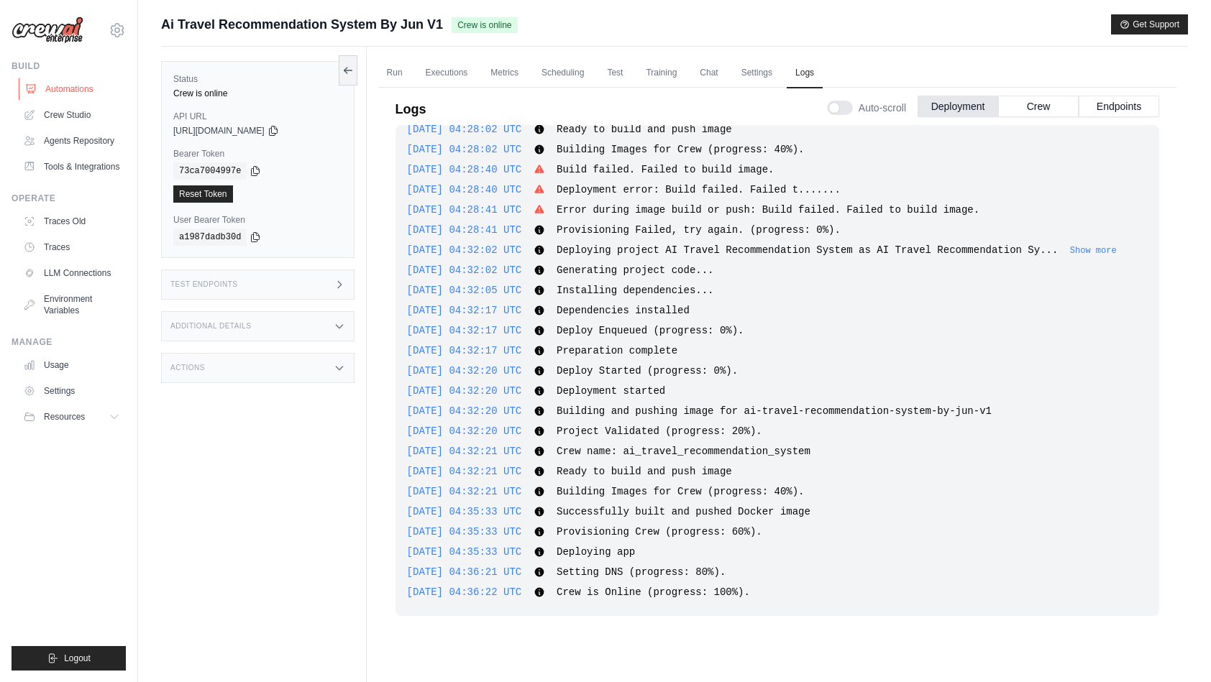
click at [79, 86] on link "Automations" at bounding box center [73, 89] width 109 height 23
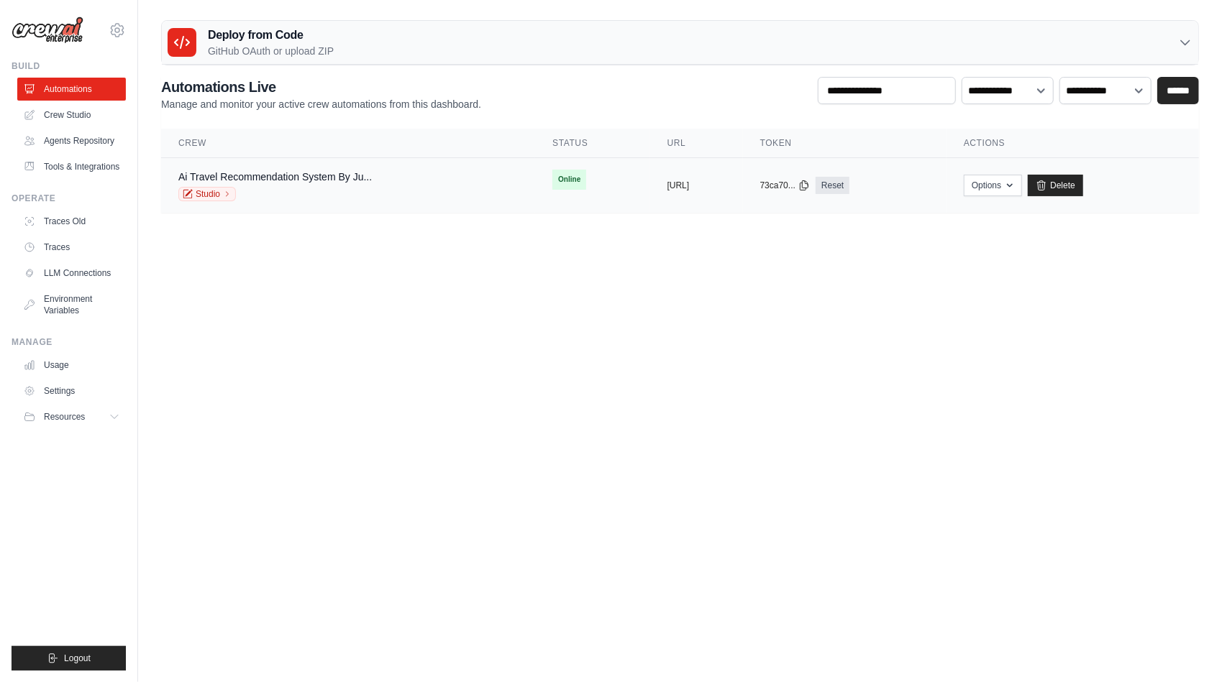
click at [552, 181] on span "Online" at bounding box center [569, 180] width 34 height 20
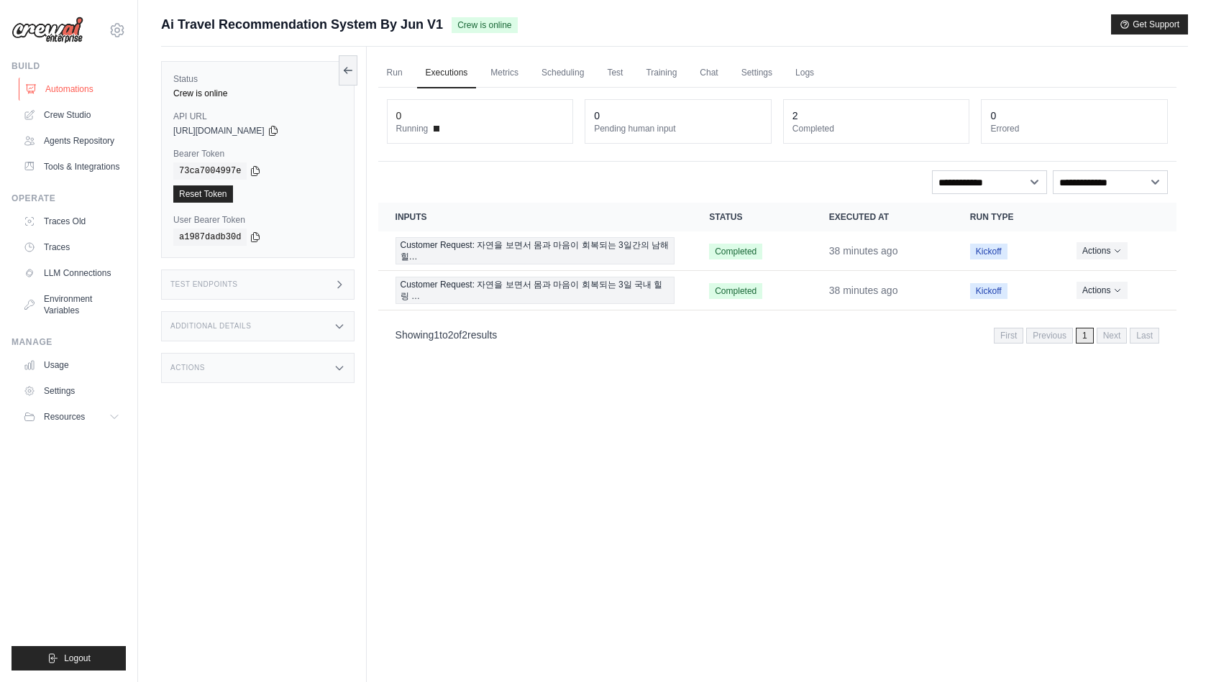
click at [83, 96] on link "Automations" at bounding box center [73, 89] width 109 height 23
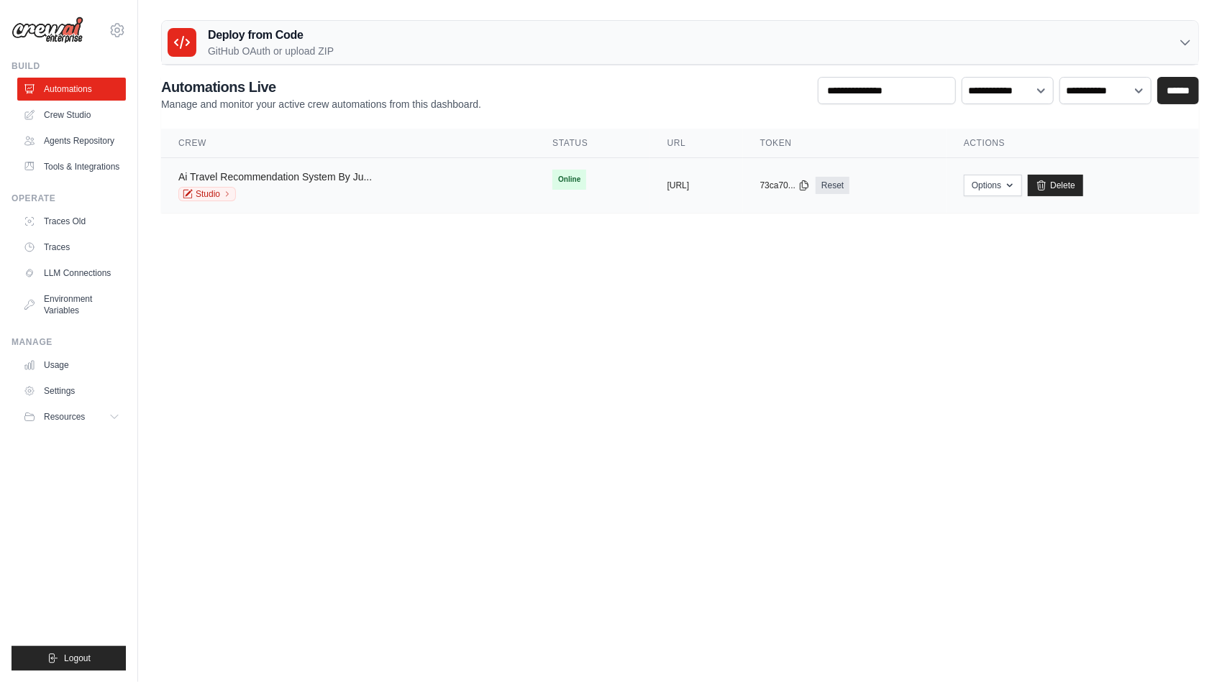
click at [230, 175] on link "Ai Travel Recommendation System By Ju..." at bounding box center [274, 177] width 193 height 12
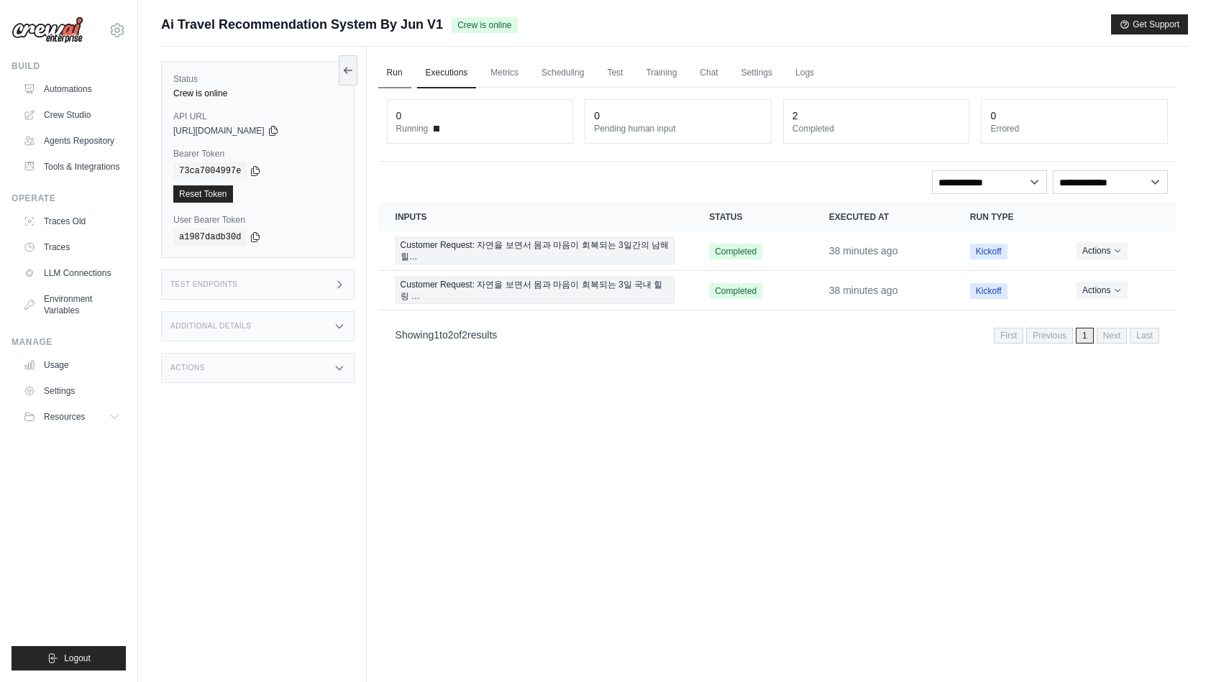
click at [400, 73] on link "Run" at bounding box center [394, 73] width 33 height 30
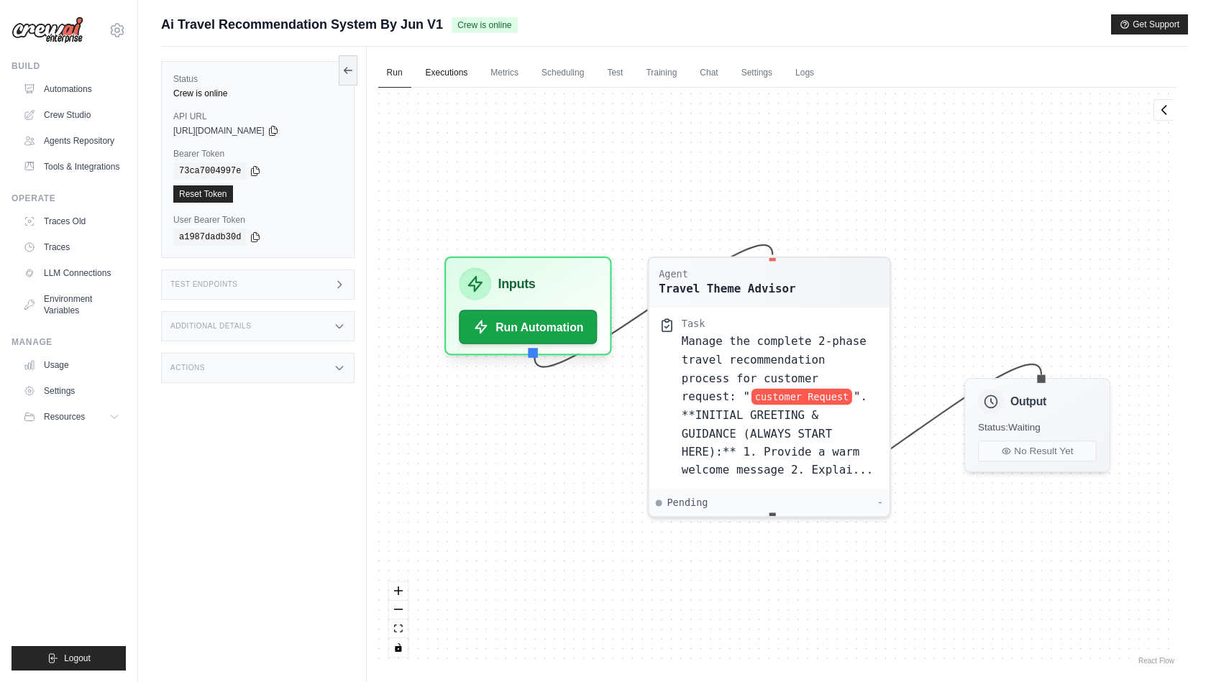
click at [460, 73] on link "Executions" at bounding box center [447, 73] width 60 height 30
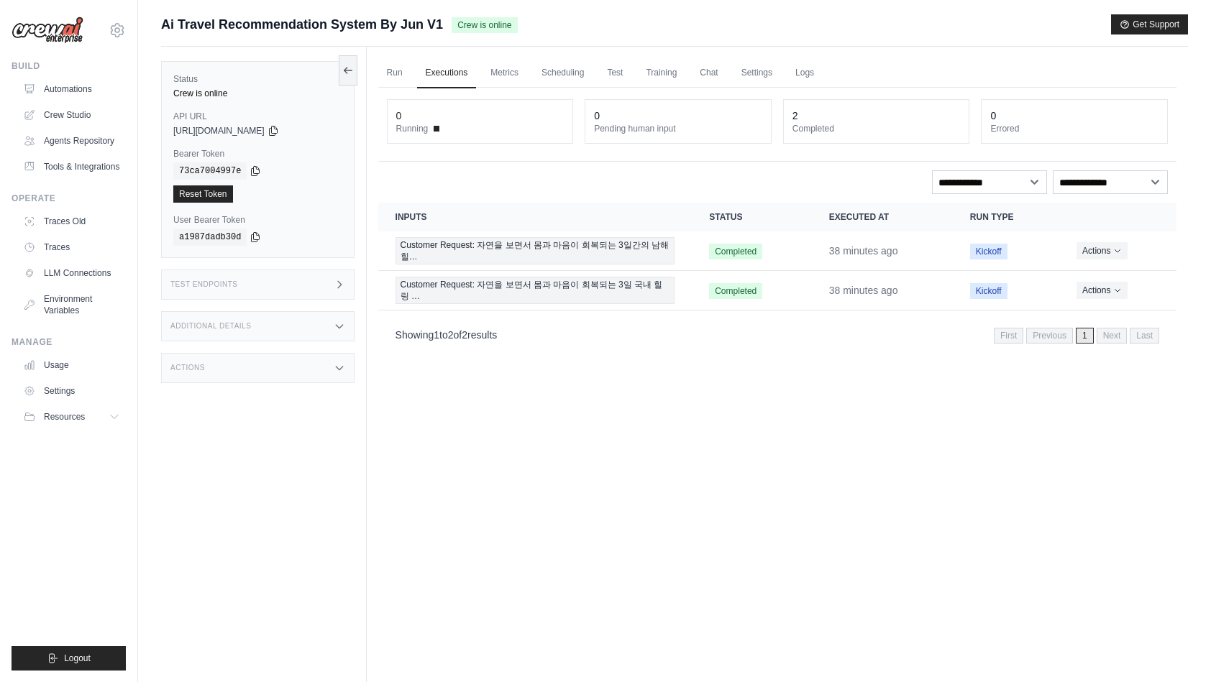
click at [199, 95] on div "Crew is online" at bounding box center [257, 94] width 169 height 12
click at [55, 90] on link "Automations" at bounding box center [73, 89] width 109 height 23
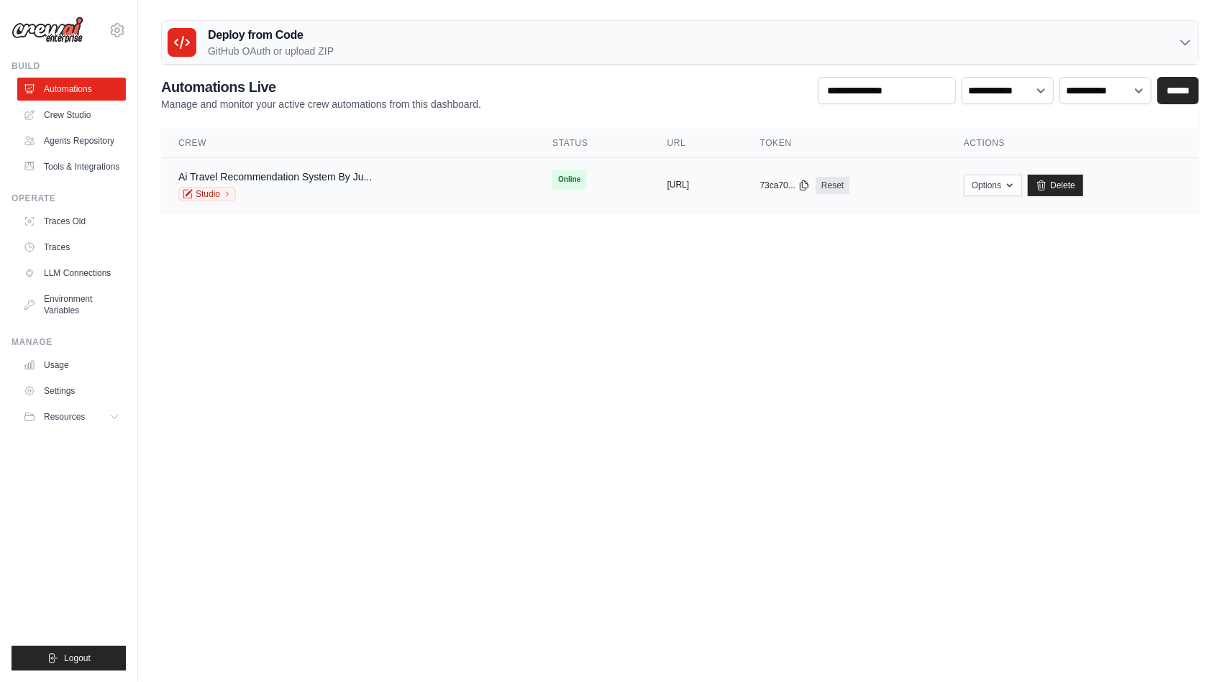
click at [667, 188] on button "[URL]" at bounding box center [678, 185] width 22 height 12
click at [666, 277] on body "[EMAIL_ADDRESS][DOMAIN_NAME] Settings Build Automations" at bounding box center [611, 341] width 1222 height 682
click at [552, 175] on span "Online" at bounding box center [569, 180] width 34 height 20
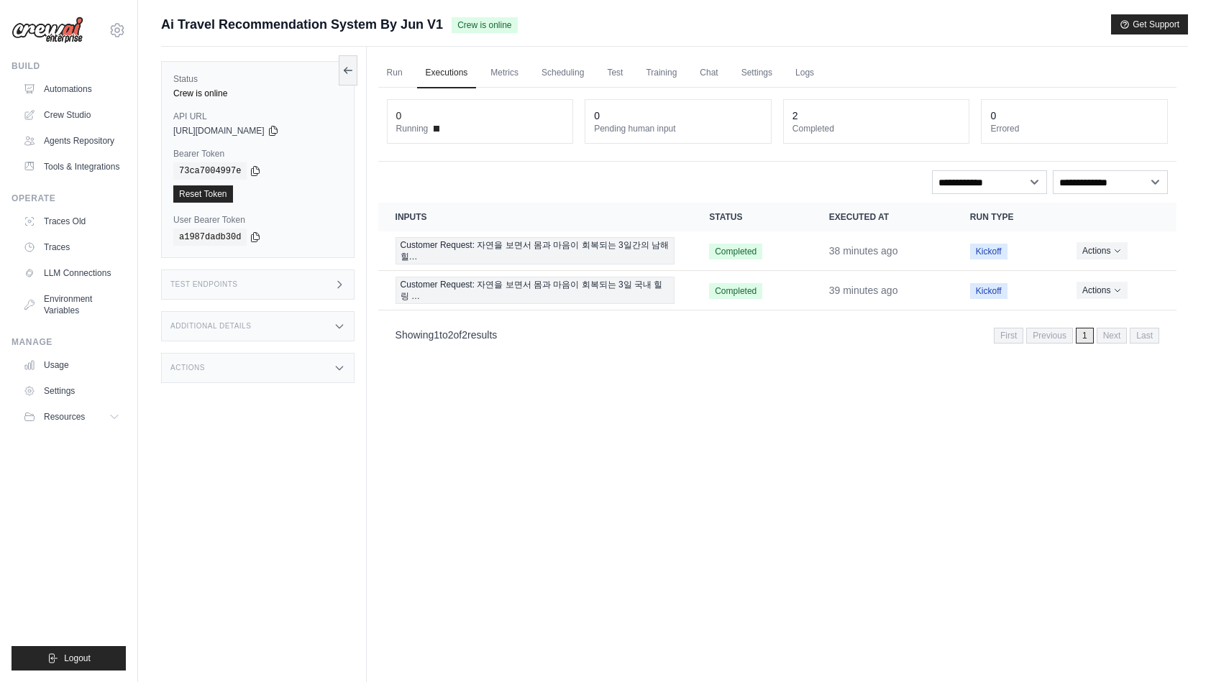
click at [500, 26] on span "Crew is online" at bounding box center [484, 25] width 65 height 16
click at [410, 22] on span "Ai Travel Recommendation System By Jun V1" at bounding box center [302, 24] width 282 height 20
click at [59, 86] on link "Automations" at bounding box center [73, 89] width 109 height 23
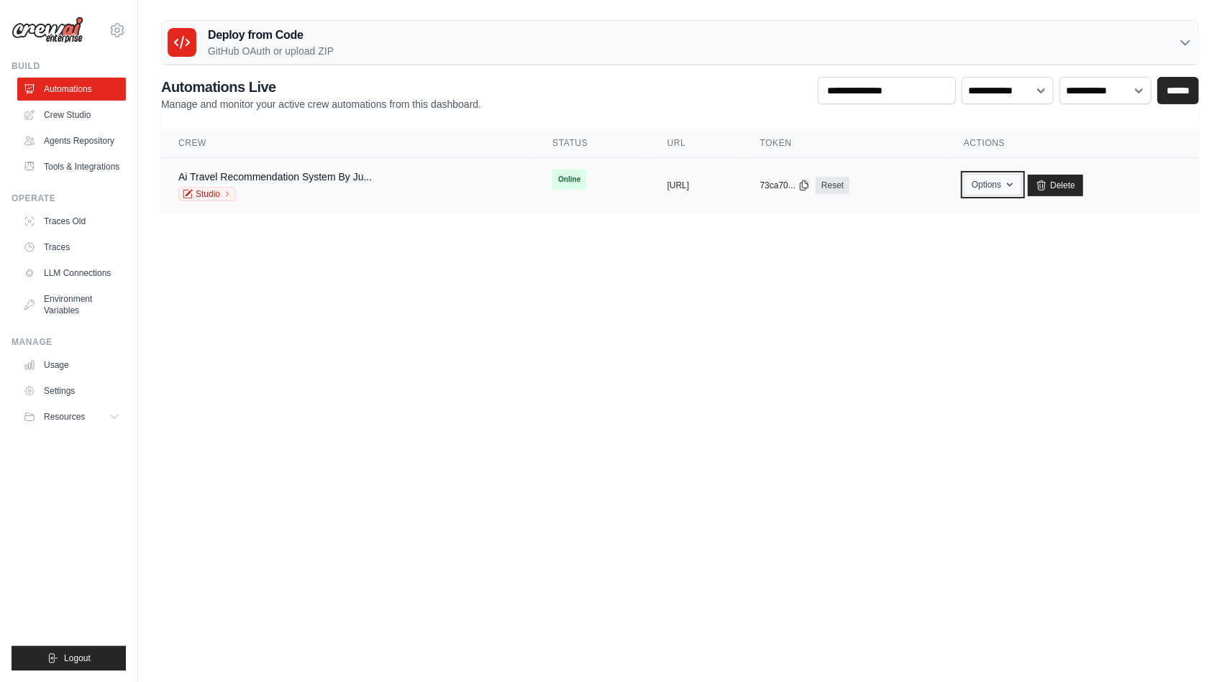
click at [1022, 188] on button "Options" at bounding box center [993, 185] width 58 height 22
click at [959, 222] on link "Chat with this Crew" at bounding box center [941, 218] width 161 height 26
click at [367, 377] on body "[EMAIL_ADDRESS][DOMAIN_NAME] Settings Build Automations" at bounding box center [611, 341] width 1222 height 682
click at [1022, 188] on button "Options" at bounding box center [993, 185] width 58 height 22
click at [767, 298] on body "[EMAIL_ADDRESS][DOMAIN_NAME] Settings Build Automations" at bounding box center [611, 341] width 1222 height 682
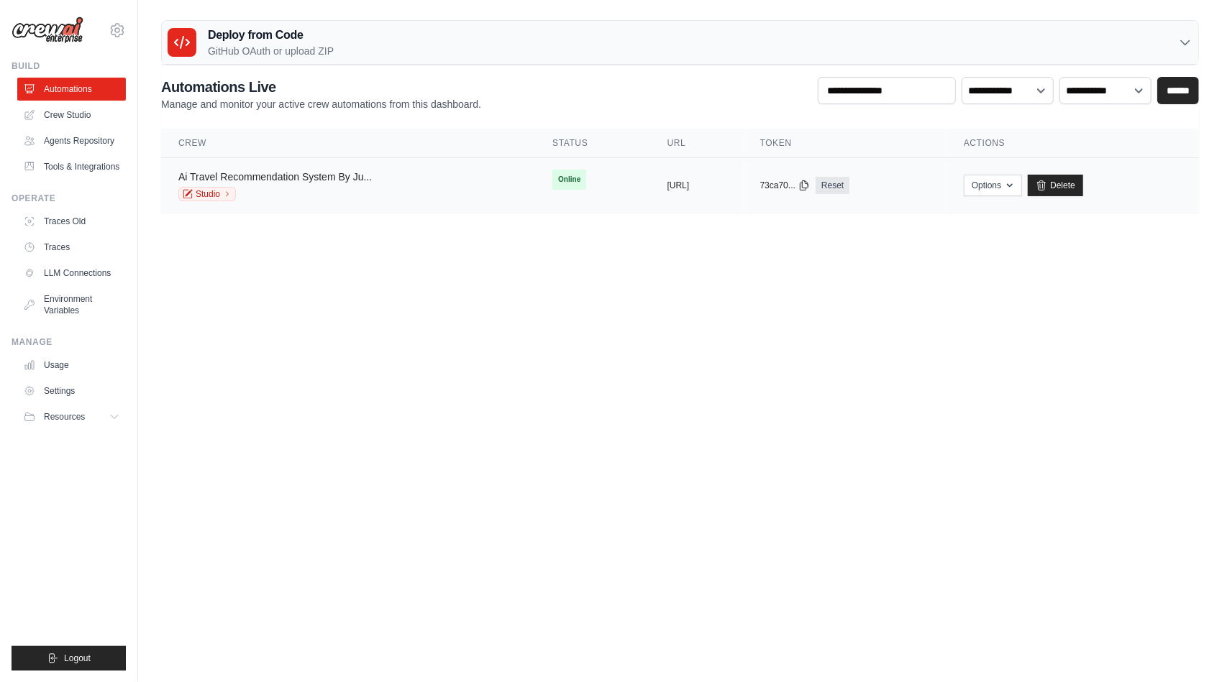
click at [248, 175] on link "Ai Travel Recommendation System By Ju..." at bounding box center [274, 177] width 193 height 12
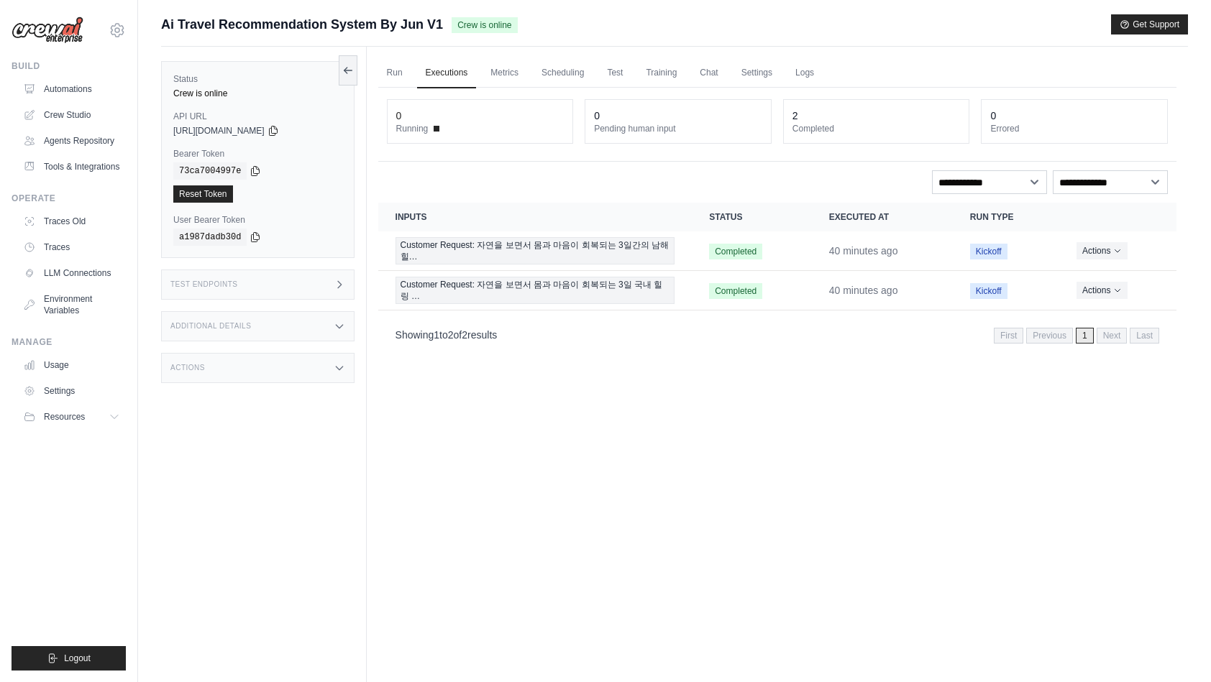
click at [320, 360] on div "Actions" at bounding box center [257, 368] width 193 height 30
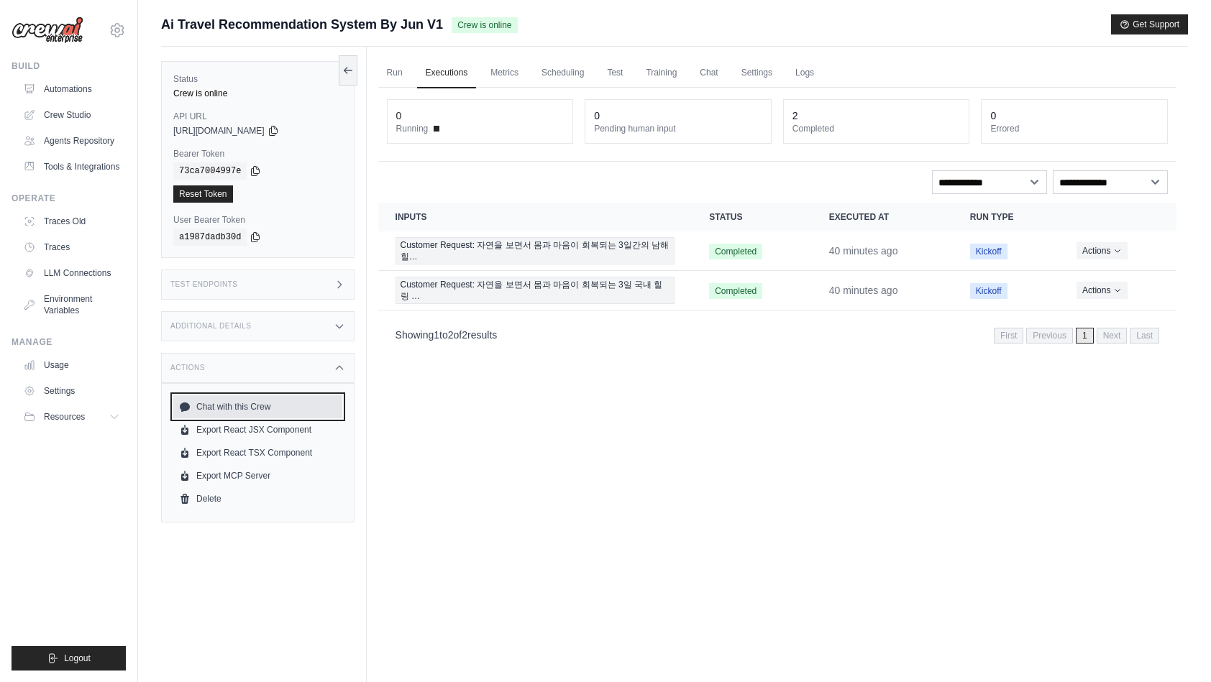
click at [243, 407] on link "Chat with this Crew" at bounding box center [257, 407] width 169 height 23
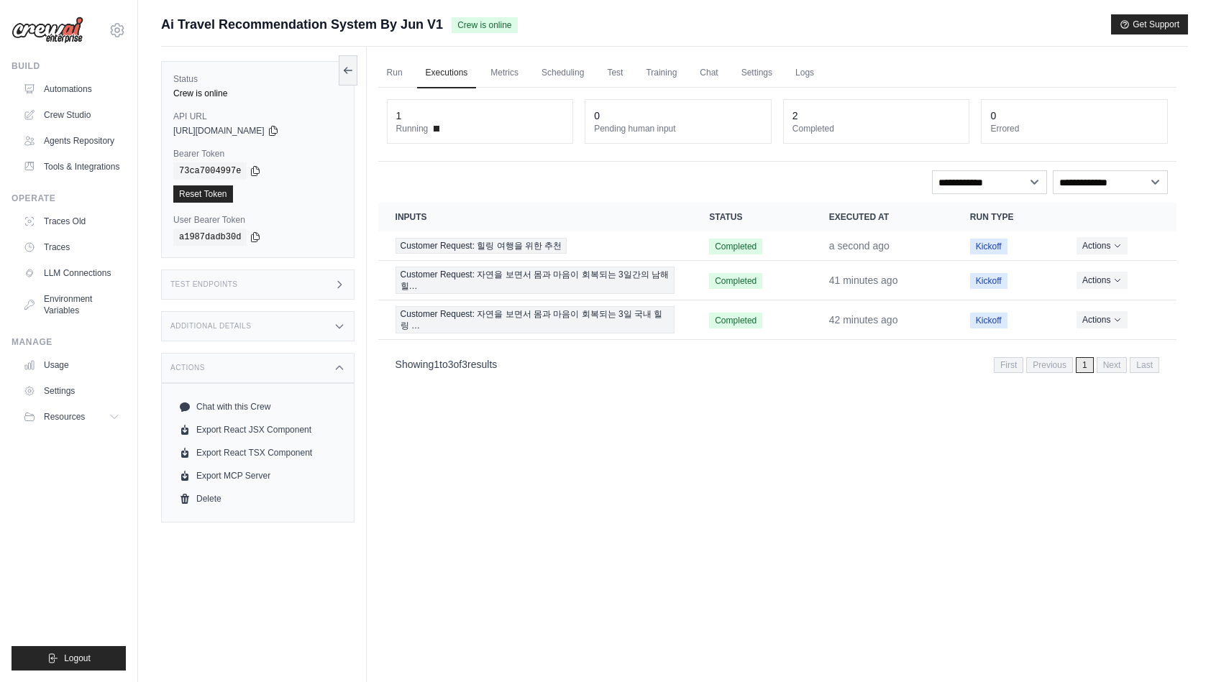
drag, startPoint x: 552, startPoint y: 437, endPoint x: 563, endPoint y: 429, distance: 13.0
click at [553, 436] on div "Run Executions Metrics Scheduling Test Training Chat Settings Logs 1 Running 0 …" at bounding box center [777, 388] width 821 height 682
click at [73, 97] on link "Automations" at bounding box center [73, 89] width 109 height 23
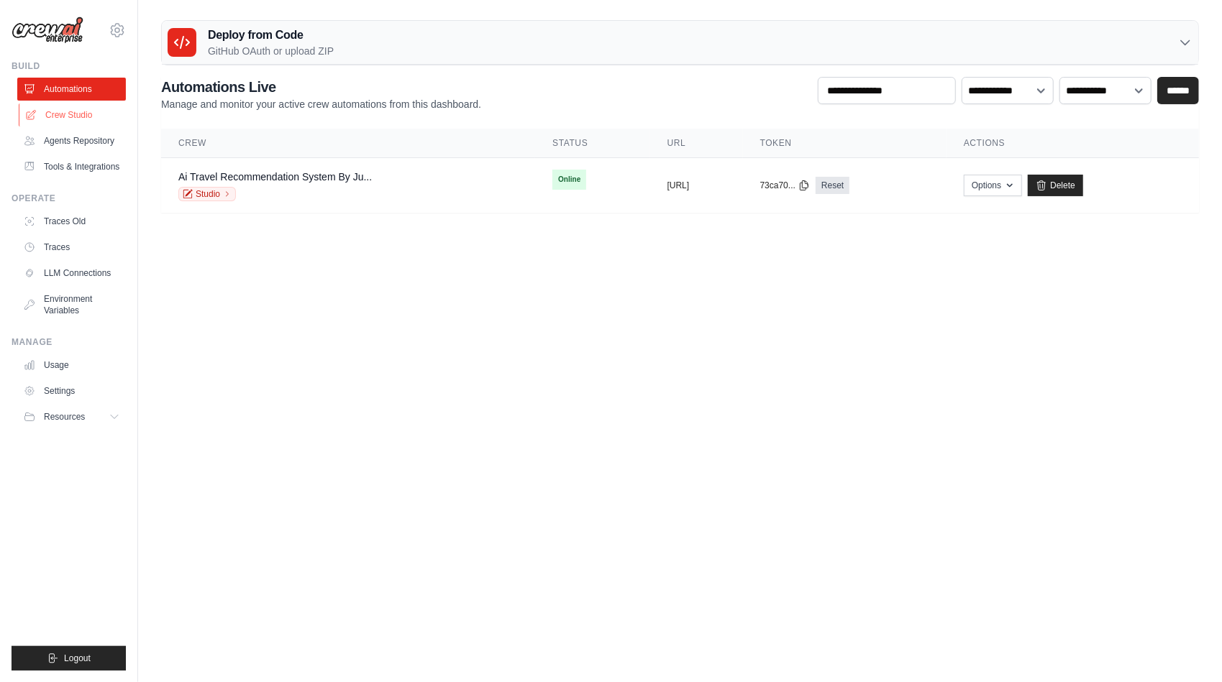
click at [84, 117] on link "Crew Studio" at bounding box center [73, 115] width 109 height 23
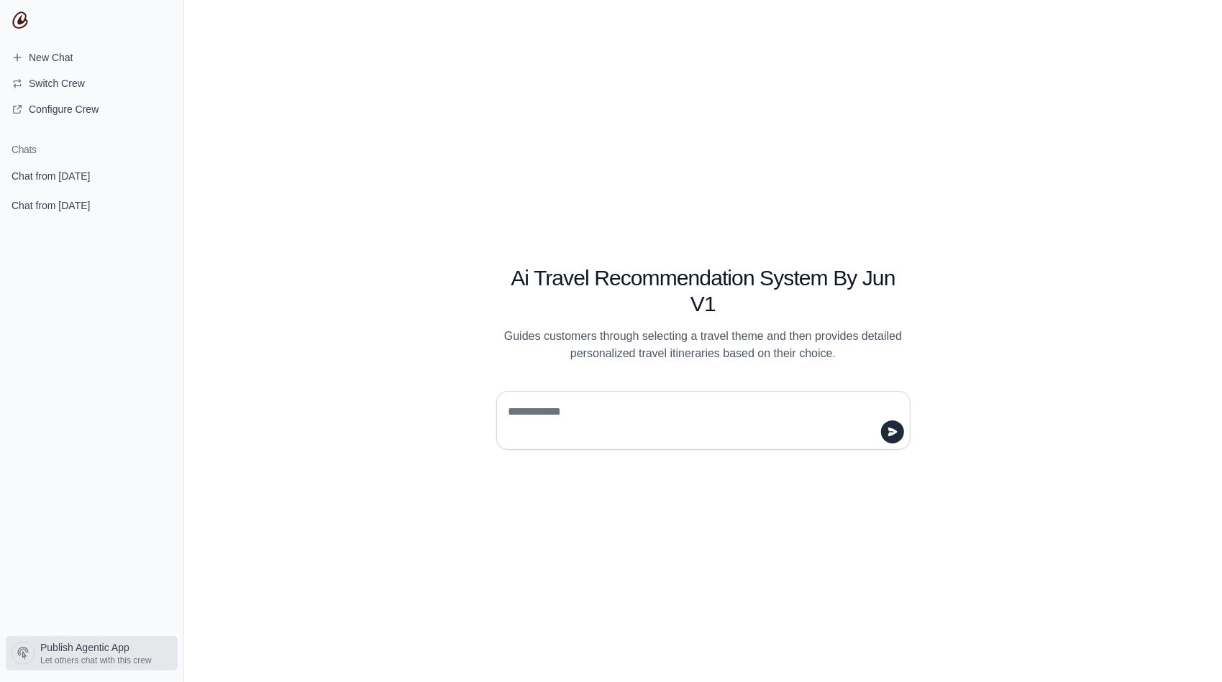
click at [126, 656] on span "Let others chat with this crew" at bounding box center [95, 661] width 111 height 12
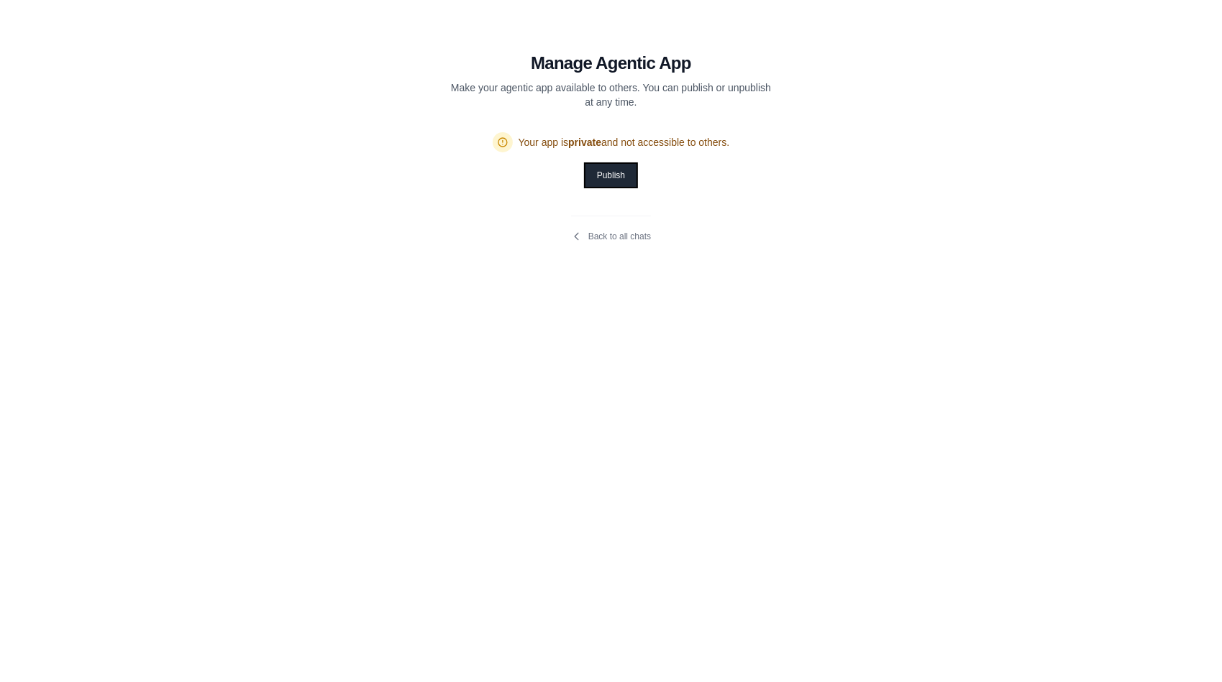
click at [596, 174] on button "Publish" at bounding box center [610, 175] width 51 height 23
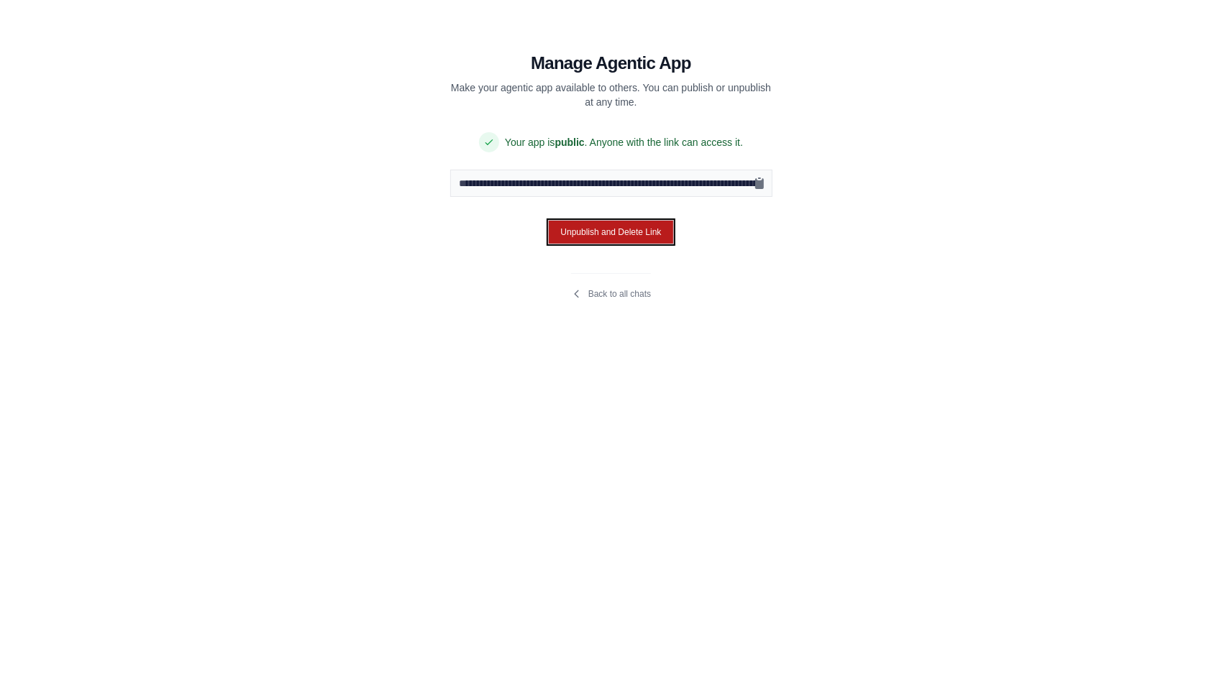
click at [653, 235] on button "Unpublish and Delete Link" at bounding box center [610, 232] width 125 height 24
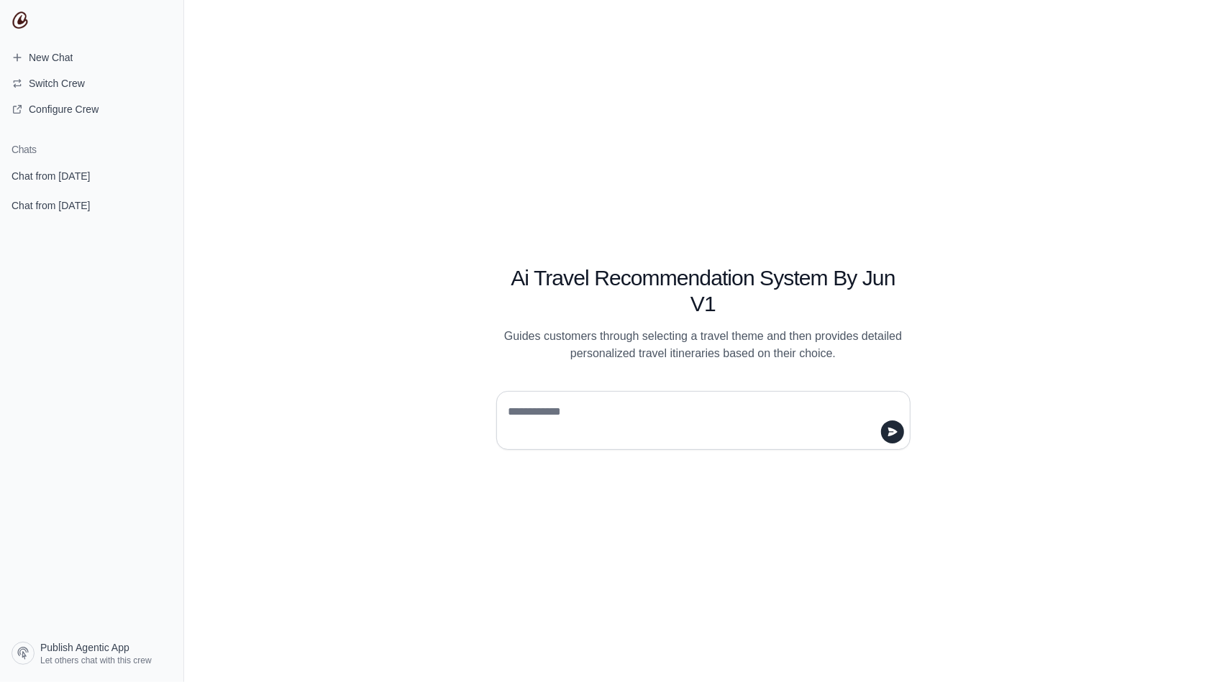
drag, startPoint x: 1178, startPoint y: 0, endPoint x: 721, endPoint y: 127, distance: 474.8
click at [721, 127] on div "Ai Travel Recommendation System By Jun V1 Guides customers through selecting a …" at bounding box center [703, 341] width 1038 height 682
click at [571, 410] on textarea at bounding box center [699, 421] width 387 height 40
click at [810, 518] on div "Ai Travel Recommendation System By Jun V1 Guides customers through selecting a …" at bounding box center [703, 341] width 1038 height 682
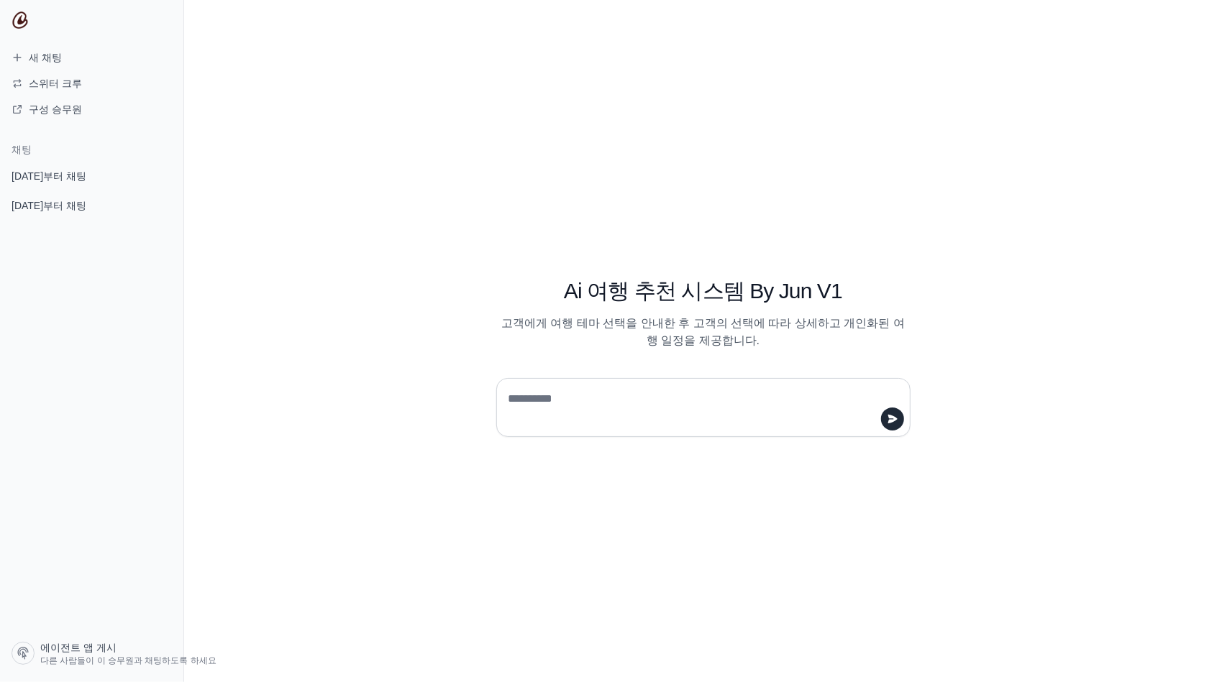
click at [1033, 300] on div "Ai 여행 추천 시스템 By Jun V1 고객에게 여행 테마 선택을 안내한 후 고객의 선택에 따라 상세하고 개인화된 여행 일정을 제공합니다." at bounding box center [703, 341] width 1038 height 682
click at [645, 401] on textarea at bounding box center [699, 408] width 387 height 40
type textarea "**********"
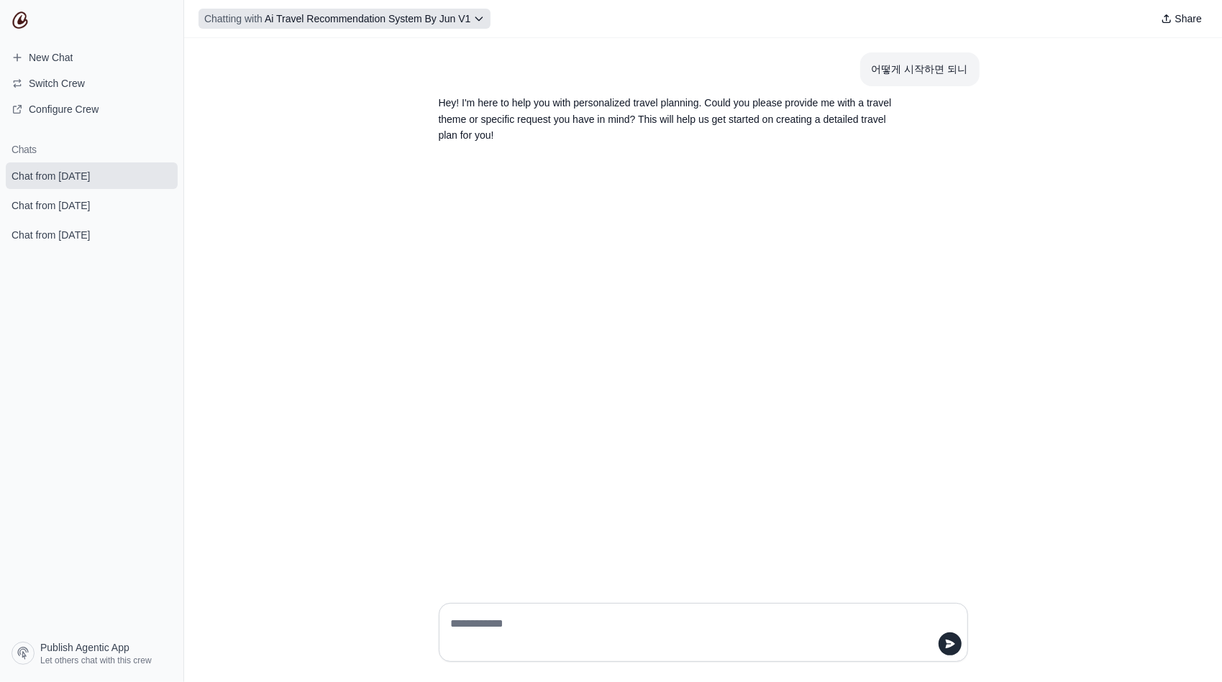
click at [485, 19] on icon at bounding box center [479, 19] width 12 height 12
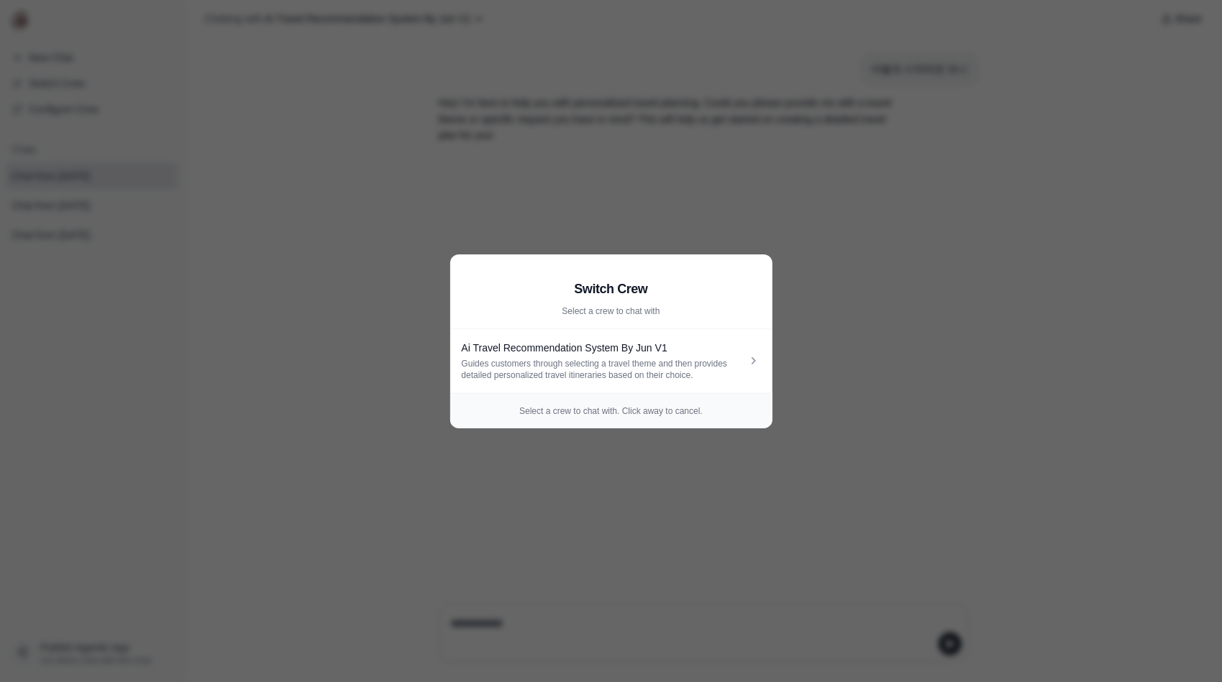
click at [941, 327] on aside "Switch Crew Select a crew to chat with Ai Travel Recommendation System By Jun V…" at bounding box center [611, 341] width 1222 height 682
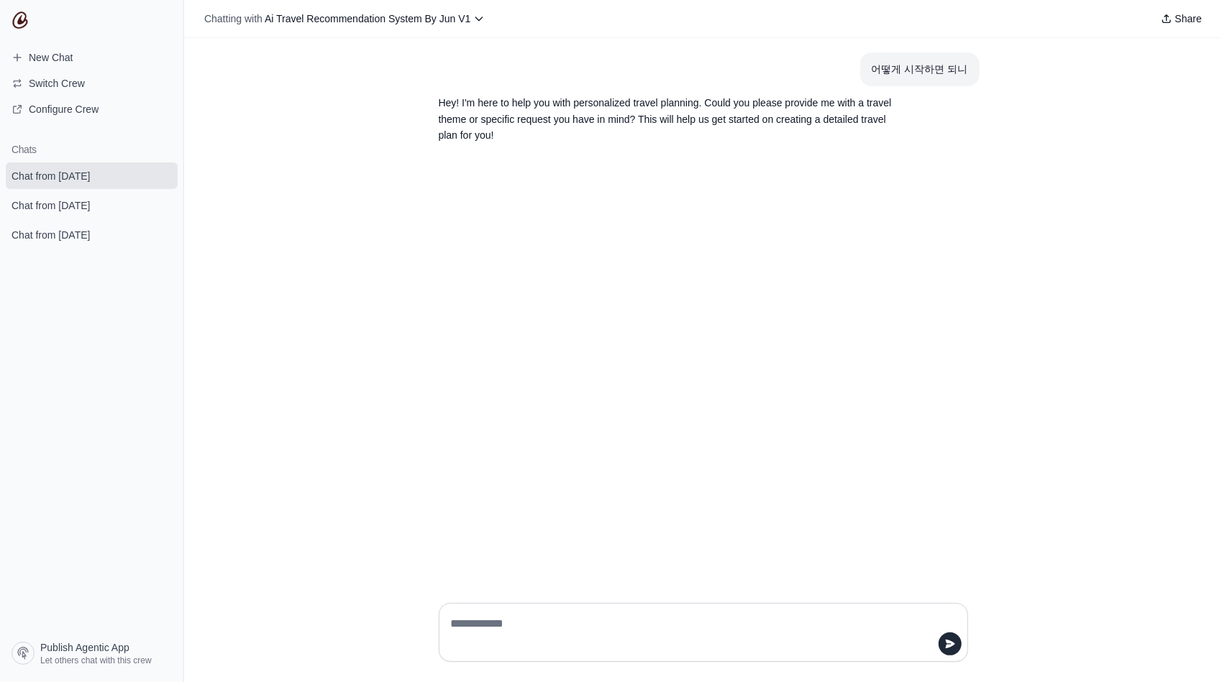
drag, startPoint x: 1146, startPoint y: 0, endPoint x: 700, endPoint y: 229, distance: 501.8
click at [684, 238] on div "어떻게 시작하면 되니 Hey! I'm here to help you with personalized travel planning. Could …" at bounding box center [703, 315] width 1038 height 554
click at [1074, 163] on div "어떻게 시작하면 되니 Hey! I'm here to help you with personalized travel planning. Could …" at bounding box center [703, 315] width 1038 height 554
click at [915, 101] on article "이봐! 맞춤형 여행 계획을 도와드리겠습니다. 염두에 두고 있는 여행 테마나 구체적인 요청을 제공해 주시겠습니까? 이는 귀하를 위한 상세한 여행…" at bounding box center [703, 111] width 552 height 50
click at [990, 179] on div "어떻게 시작하면 되니 이봐! 맞춤형 여행 계획을 도와드리겠습니다. 염두에 두고 있는 여행 테마나 구체적인 요청을 제공해 주시겠습니까? 이는 귀…" at bounding box center [703, 315] width 1038 height 554
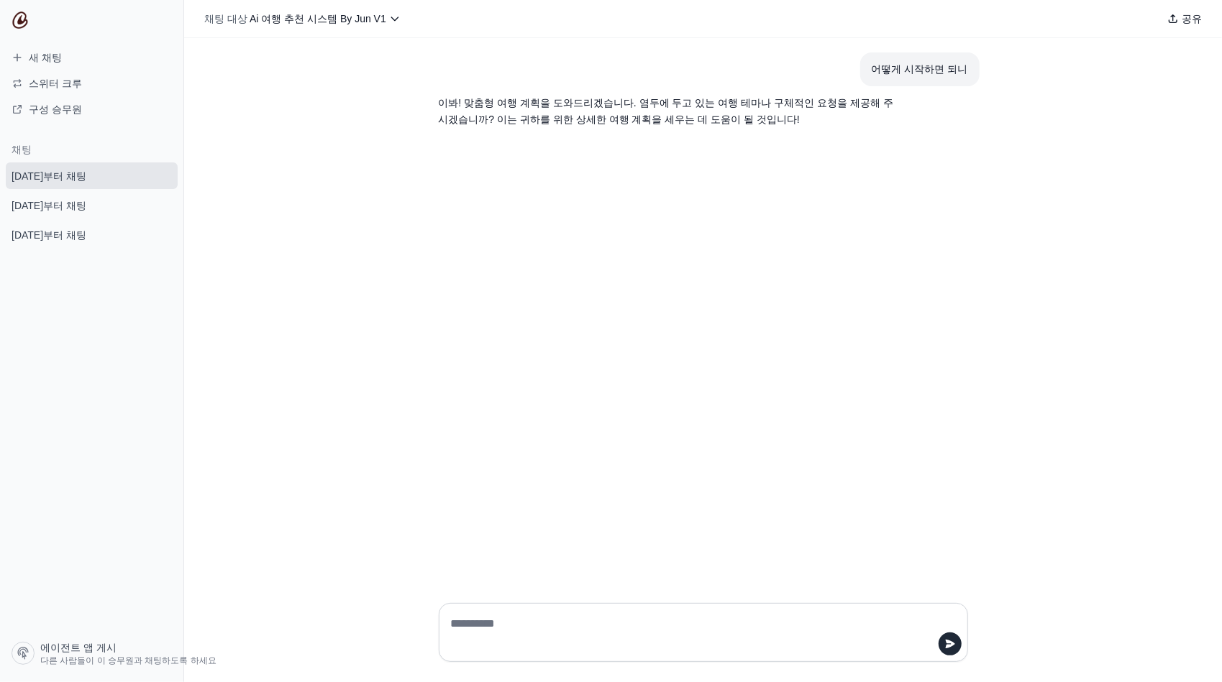
click at [580, 627] on textarea at bounding box center [699, 633] width 502 height 40
type textarea "**********"
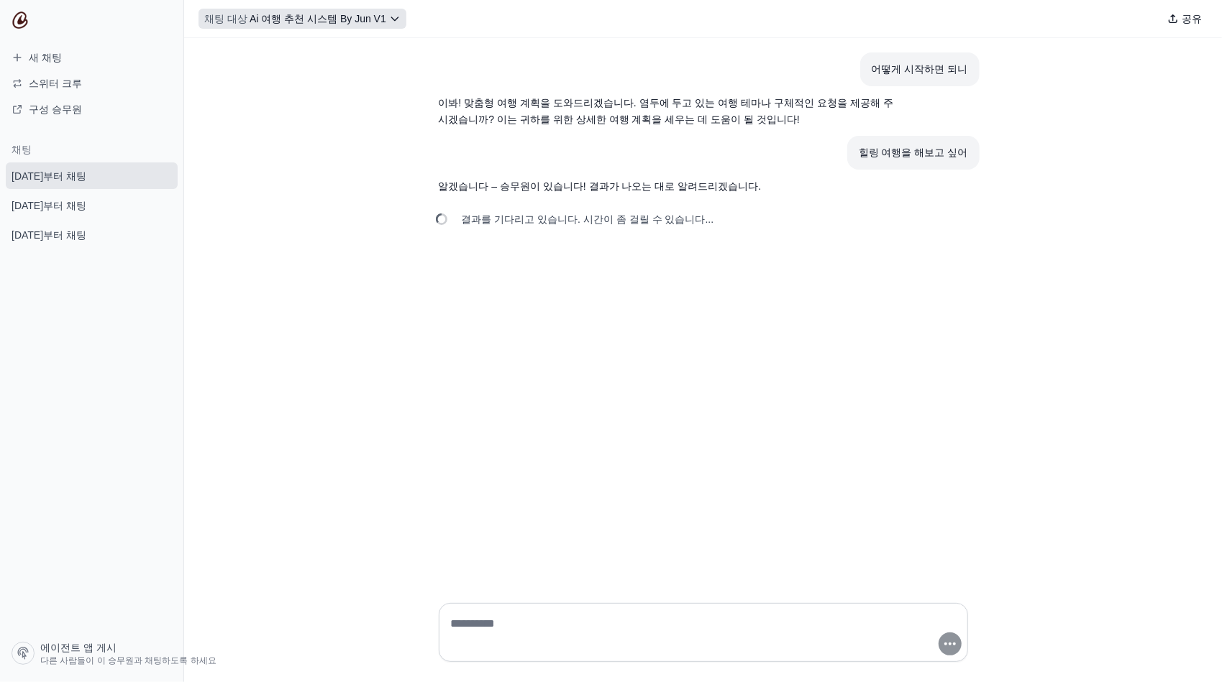
click at [389, 13] on icon at bounding box center [395, 19] width 12 height 12
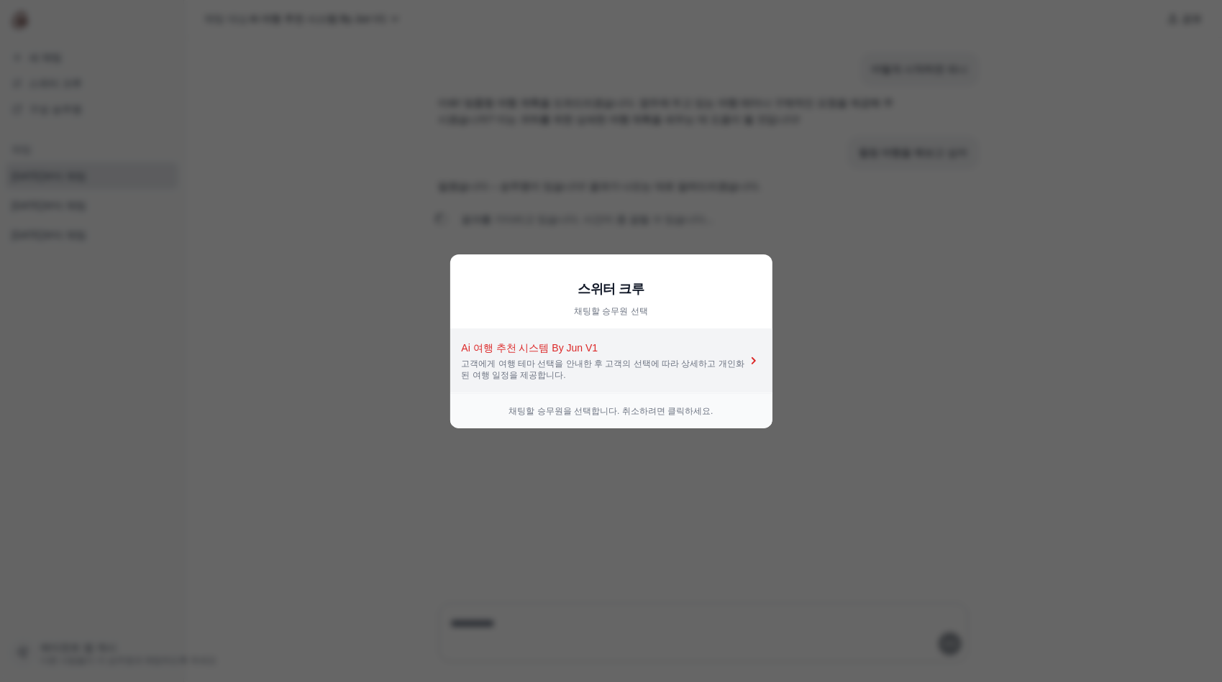
click at [752, 360] on icon at bounding box center [754, 361] width 14 height 14
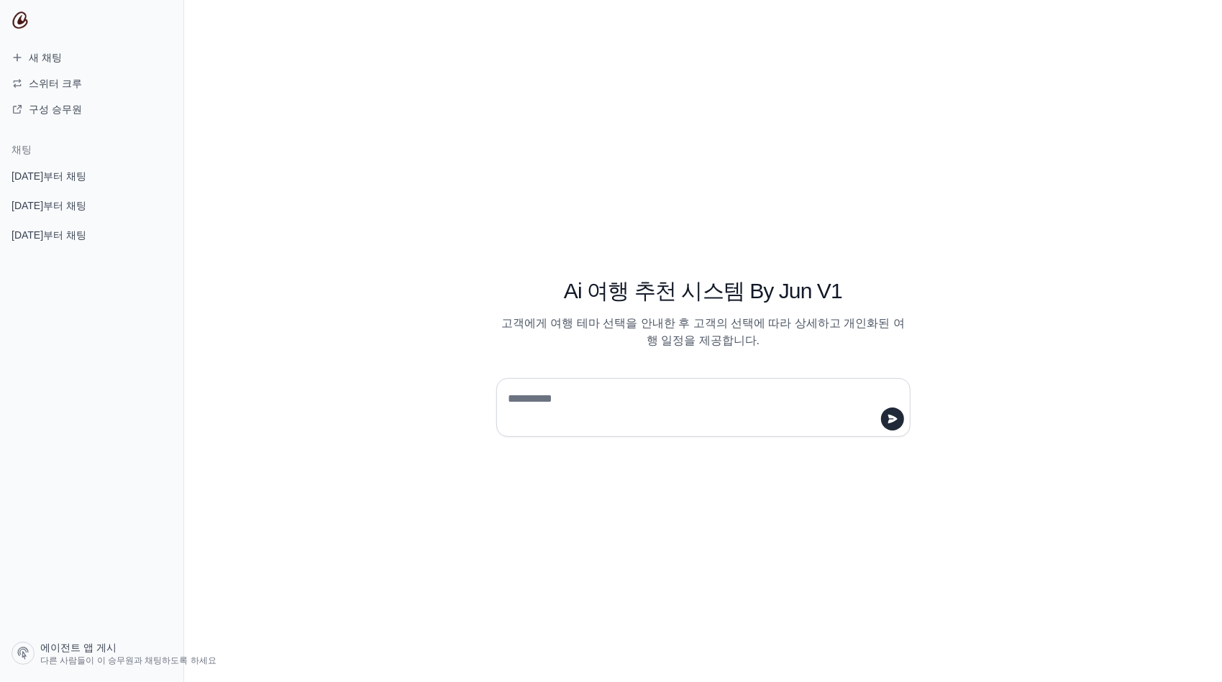
click at [957, 279] on div "Ai 여행 추천 시스템 By Jun V1 고객에게 여행 테마 선택을 안내한 후 고객의 선택에 따라 상세하고 개인화된 여행 일정을 제공합니다." at bounding box center [703, 341] width 552 height 192
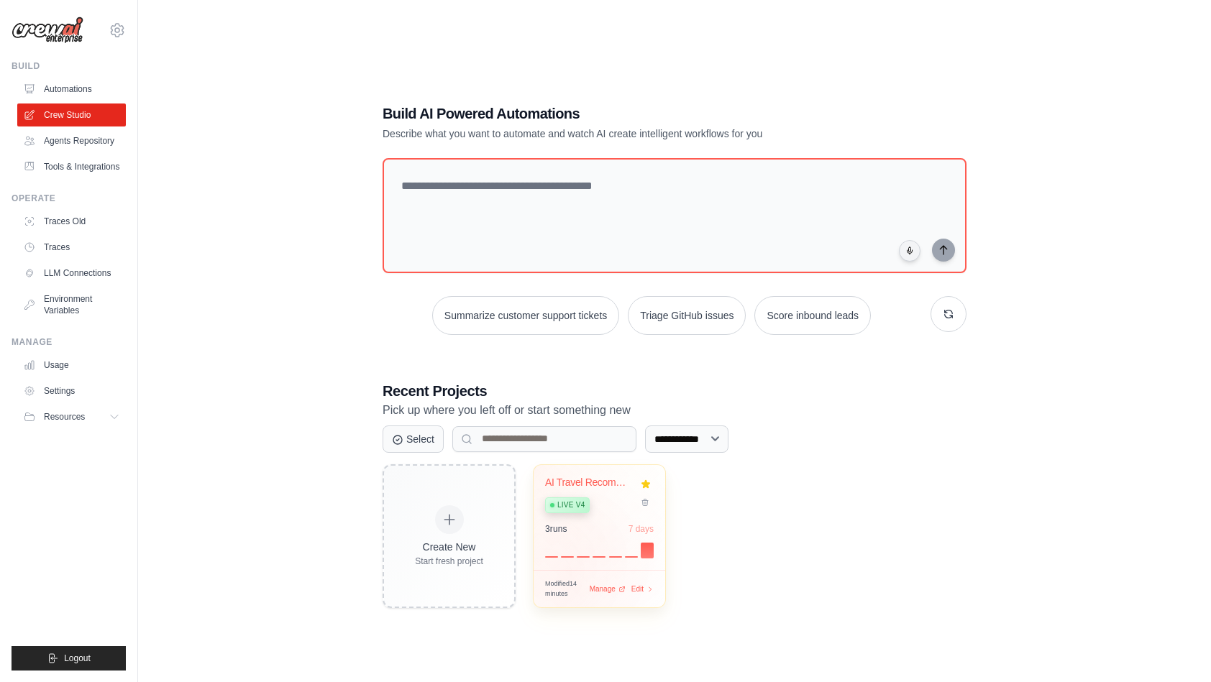
click at [562, 589] on span "Modified 14 minutes" at bounding box center [567, 589] width 45 height 19
click at [333, 390] on div "**********" at bounding box center [674, 355] width 1027 height 682
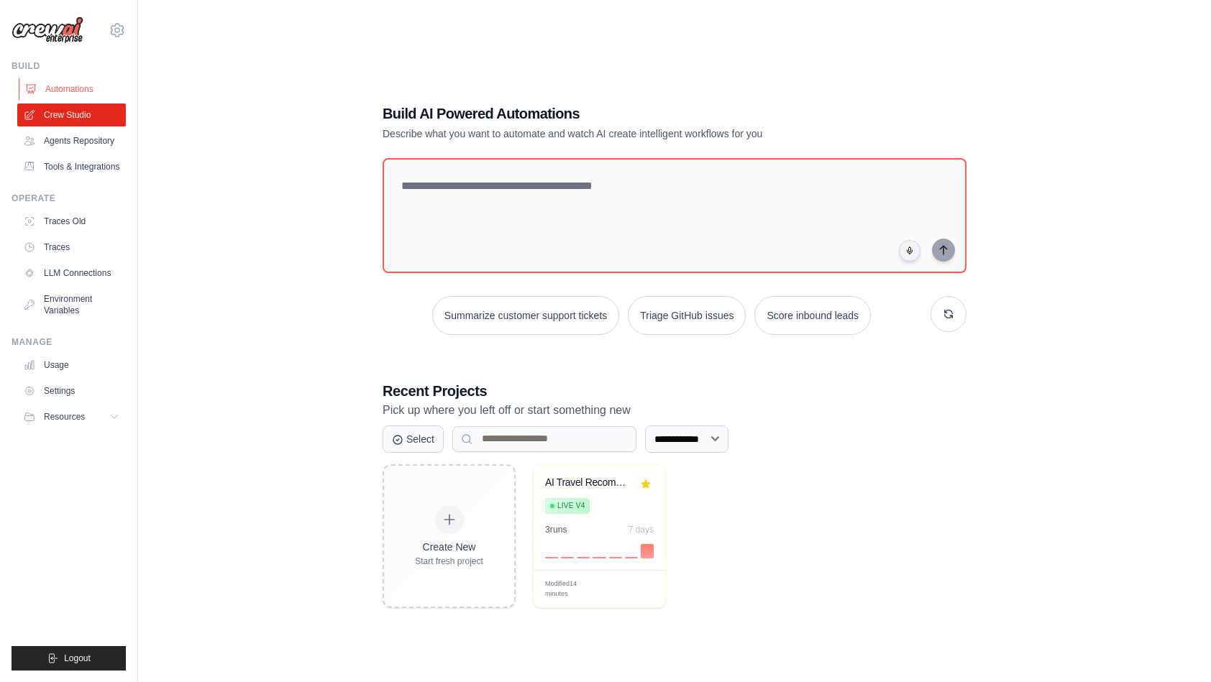
click at [86, 82] on link "Automations" at bounding box center [73, 89] width 109 height 23
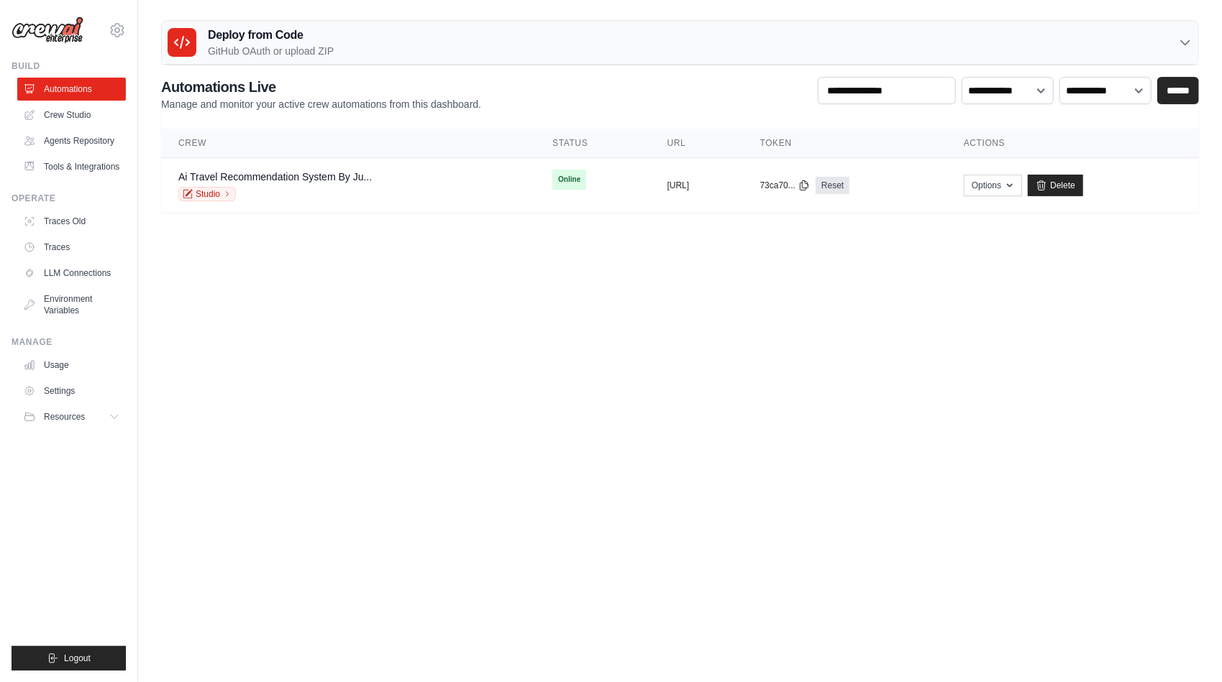
click at [380, 330] on body "[EMAIL_ADDRESS][DOMAIN_NAME] Settings Build Automations" at bounding box center [611, 341] width 1222 height 682
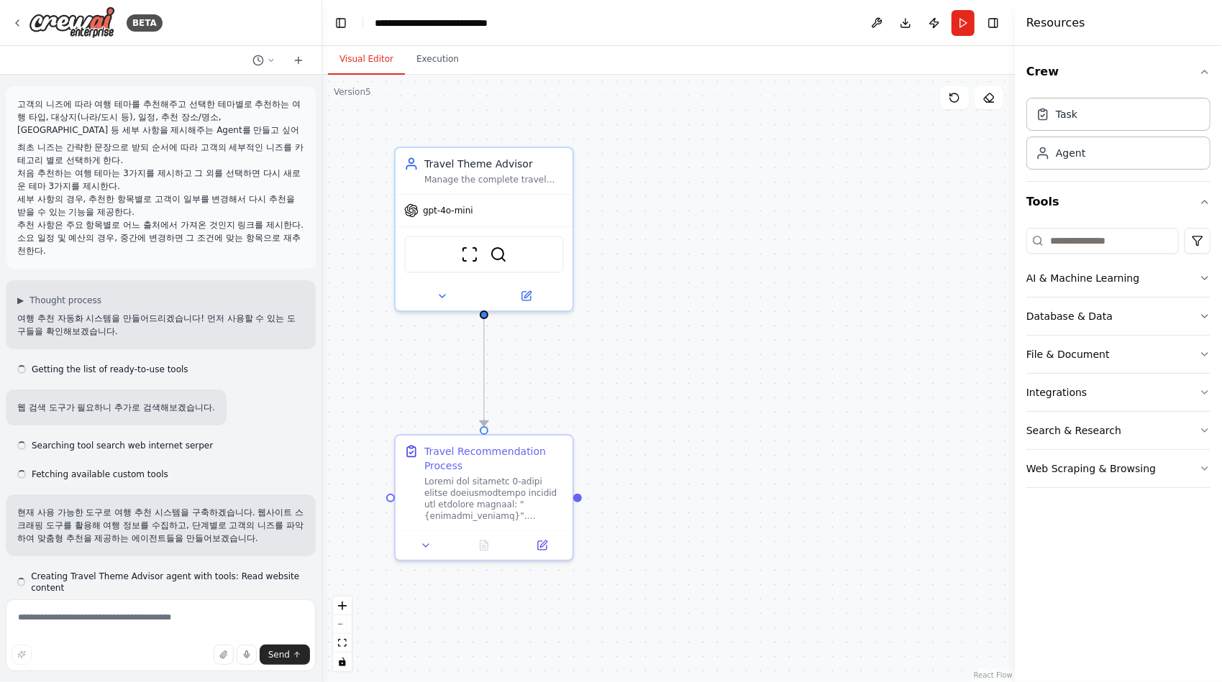
scroll to position [14421, 0]
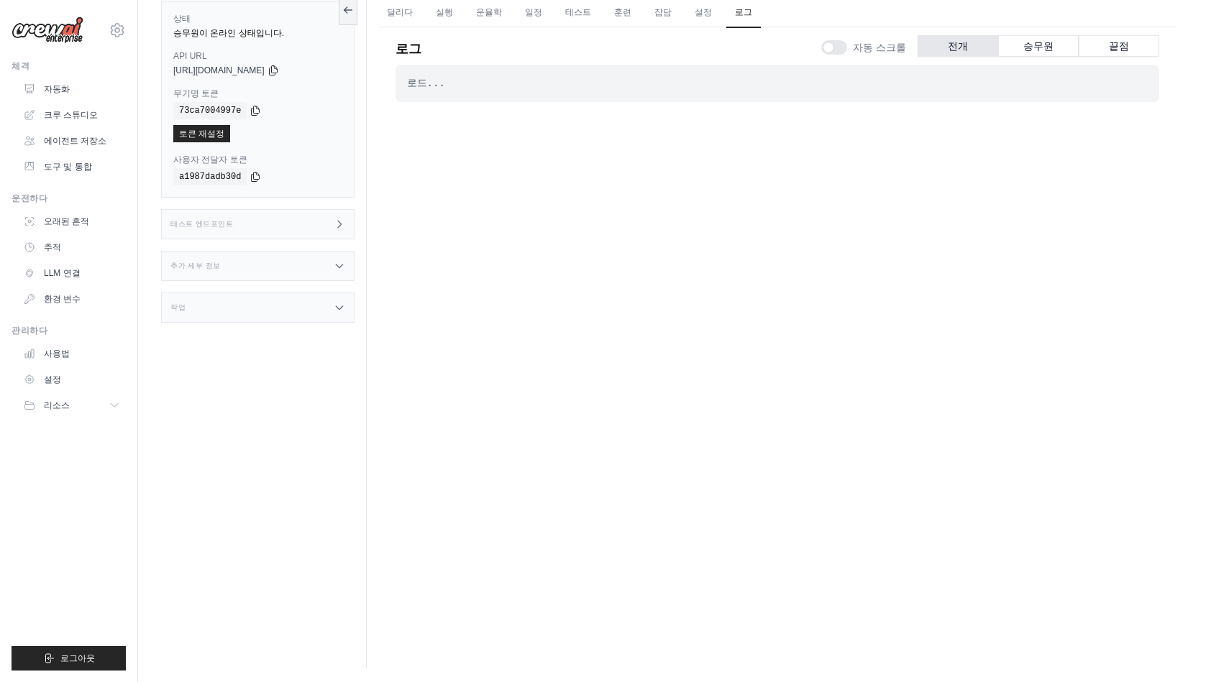
click at [847, 48] on div at bounding box center [834, 47] width 26 height 14
click at [839, 45] on div at bounding box center [834, 47] width 26 height 14
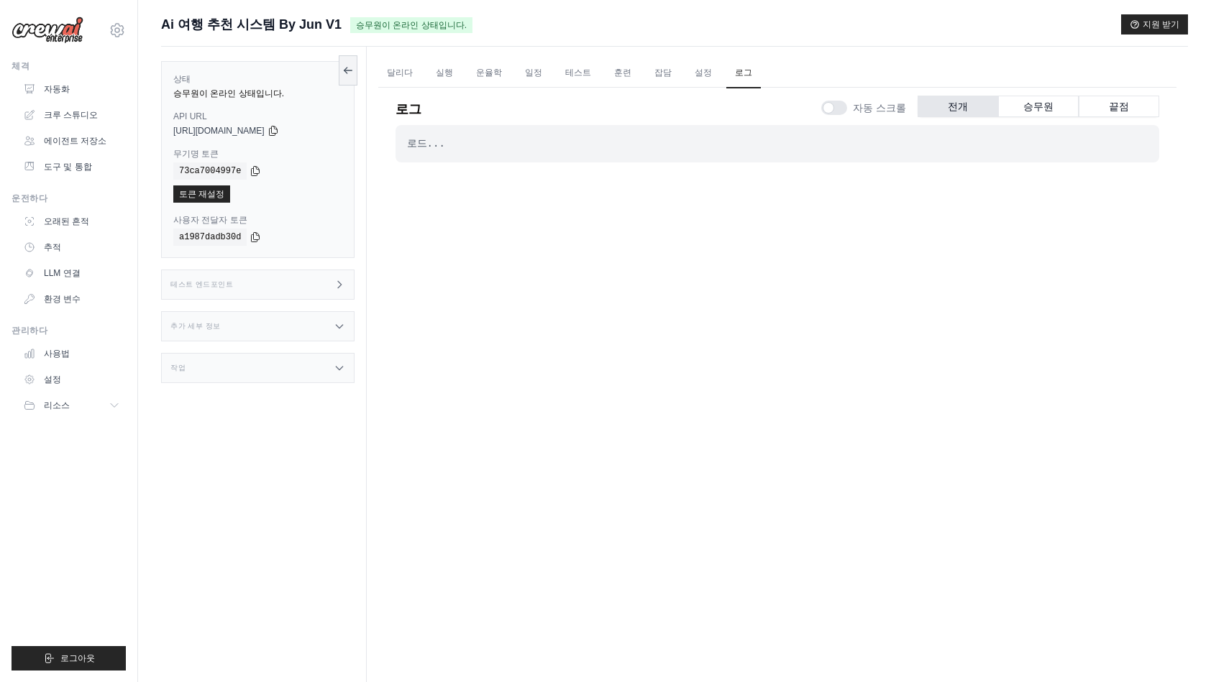
click at [520, 243] on div "로드... . . . Successful" at bounding box center [778, 389] width 764 height 529
click at [60, 91] on font "자동화" at bounding box center [58, 89] width 26 height 12
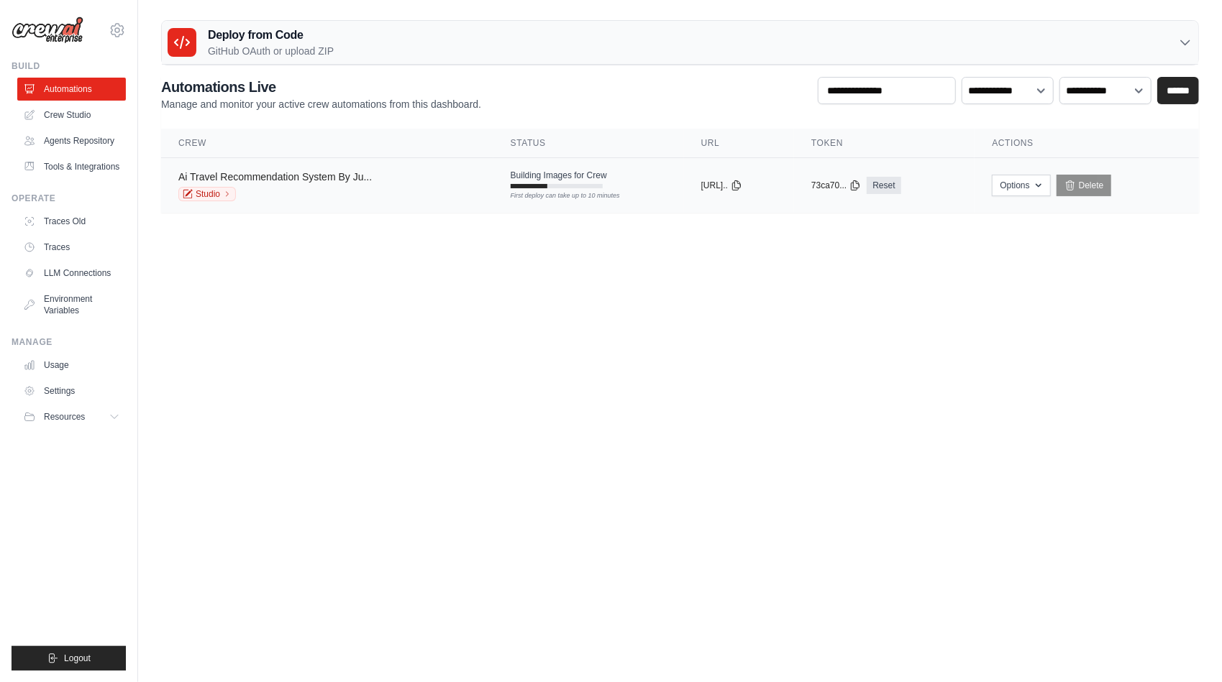
click at [339, 176] on link "Ai Travel Recommendation System By Ju..." at bounding box center [274, 177] width 193 height 12
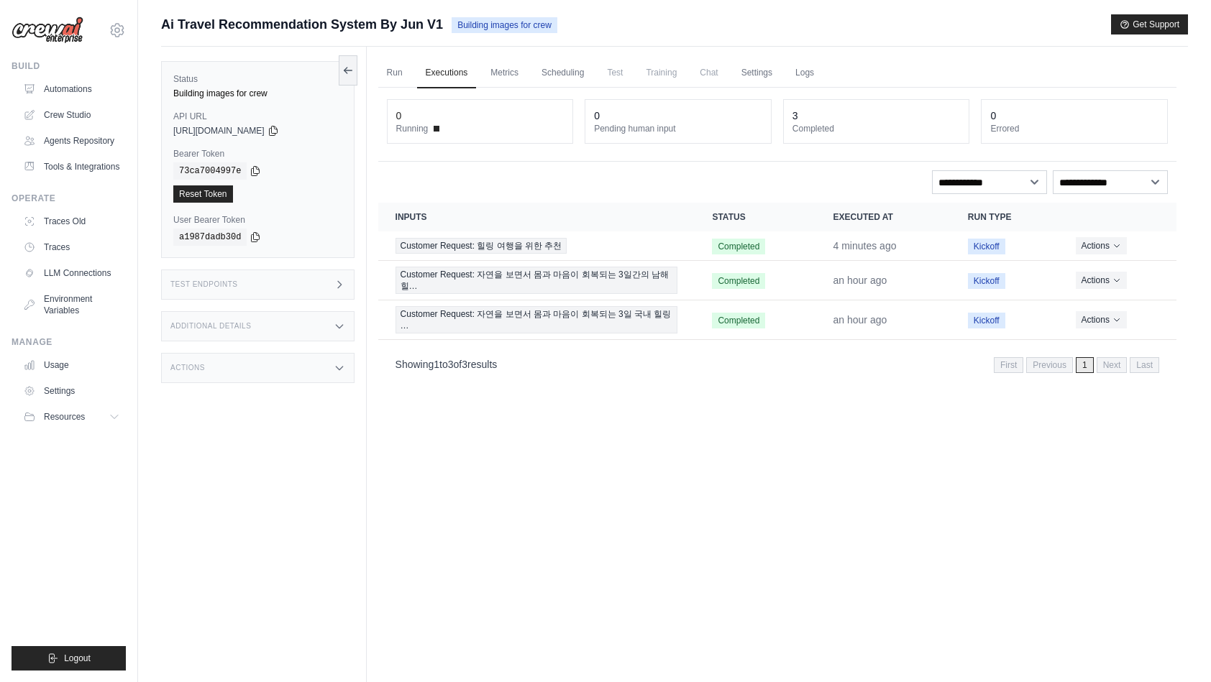
click at [337, 363] on icon at bounding box center [340, 368] width 12 height 12
click at [597, 478] on div "Run Executions Metrics Scheduling Test Training Chat Settings Logs 0 Running 0 …" at bounding box center [777, 388] width 821 height 682
click at [337, 365] on icon at bounding box center [340, 368] width 12 height 12
click at [487, 457] on div "Run Executions Metrics Scheduling Test Training Chat Settings Logs 0 Running 0 …" at bounding box center [777, 388] width 821 height 682
click at [823, 70] on link "Logs" at bounding box center [805, 73] width 36 height 30
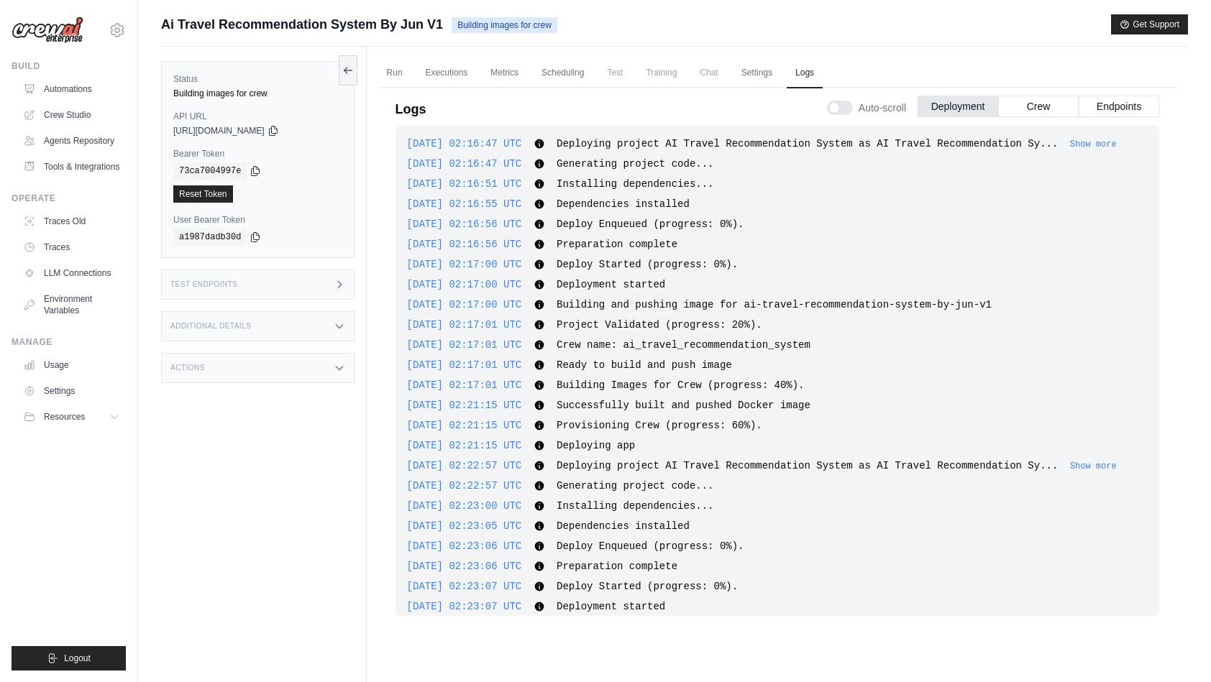
scroll to position [1438, 0]
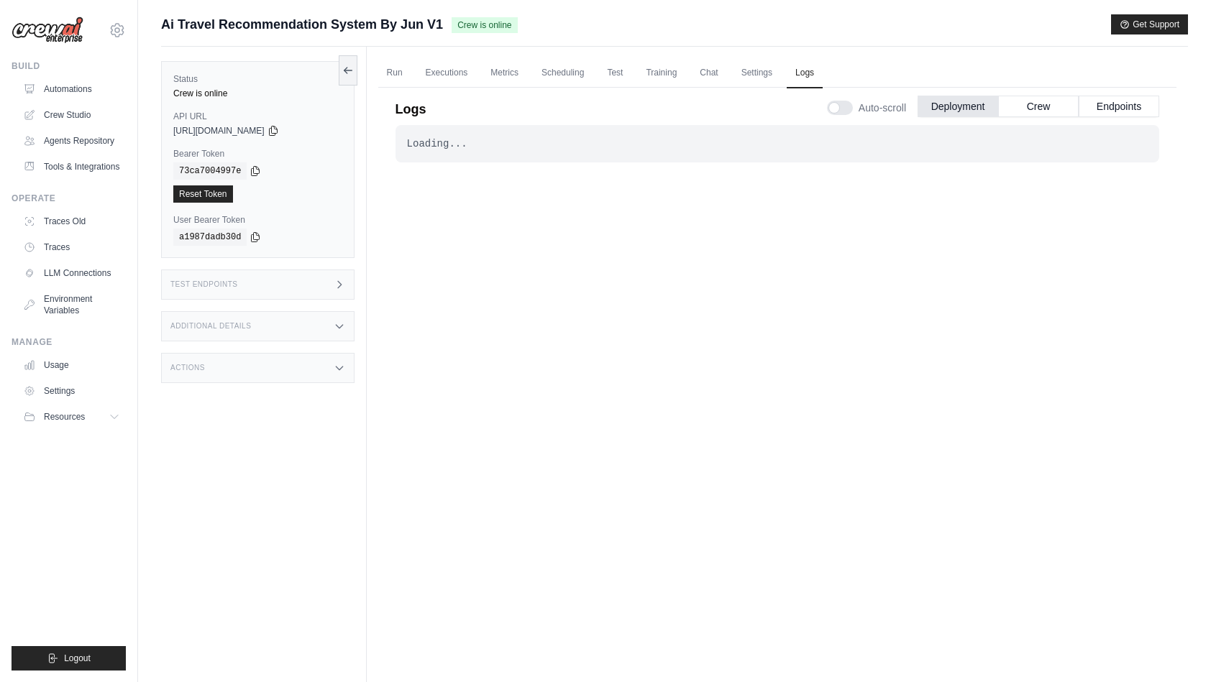
click at [334, 368] on icon at bounding box center [340, 368] width 12 height 12
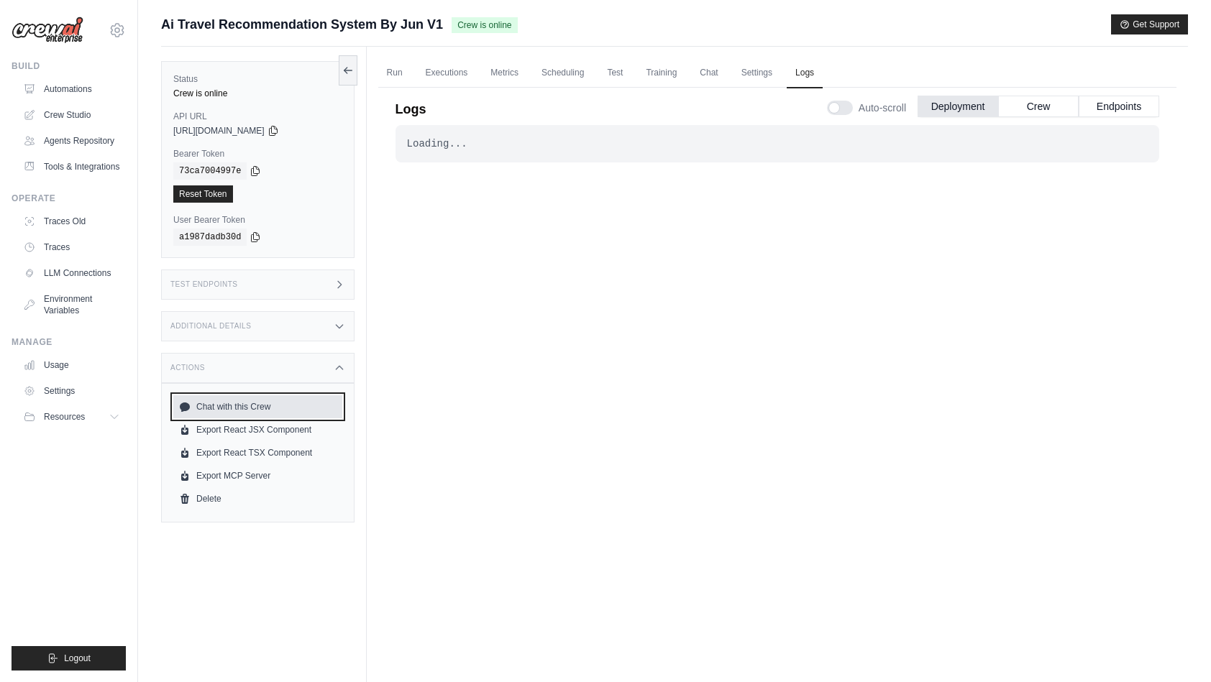
click at [250, 403] on link "Chat with this Crew" at bounding box center [257, 407] width 169 height 23
click at [416, 411] on div "Loading... . . . Successful" at bounding box center [778, 389] width 764 height 529
click at [480, 327] on div "Loading... . . . Successful" at bounding box center [778, 389] width 764 height 529
click at [403, 70] on link "Run" at bounding box center [394, 73] width 33 height 30
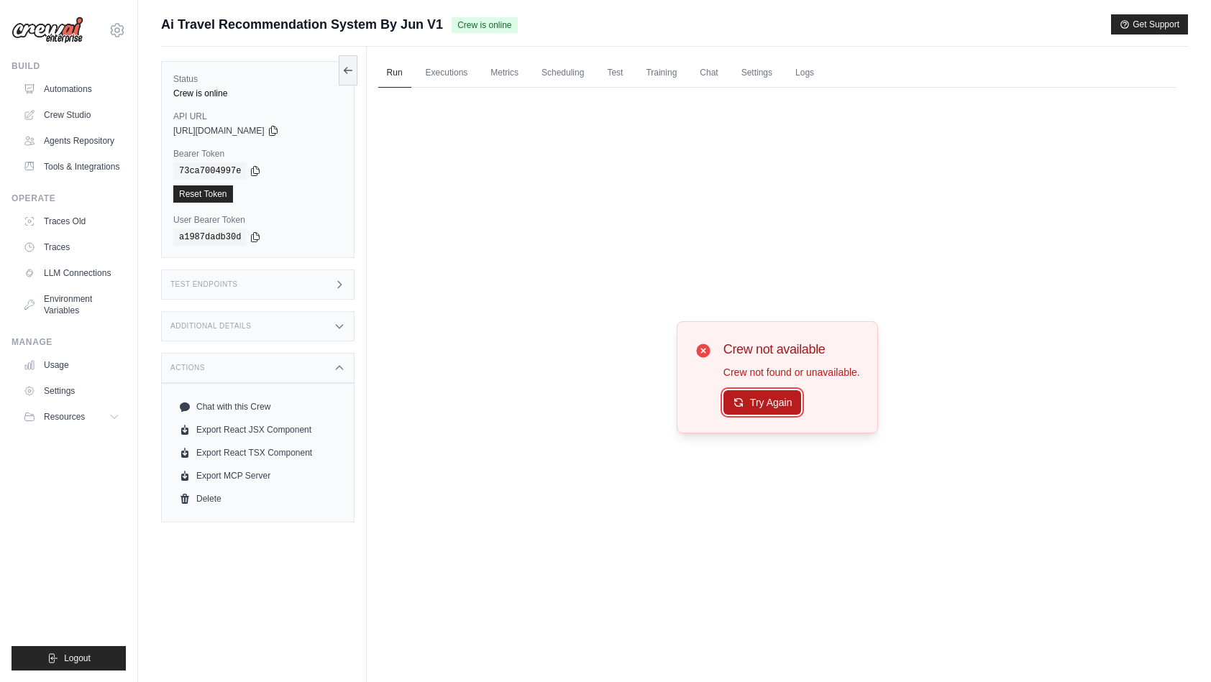
click at [764, 401] on button "Try Again" at bounding box center [762, 403] width 78 height 24
click at [749, 414] on button "Try Again" at bounding box center [762, 403] width 78 height 24
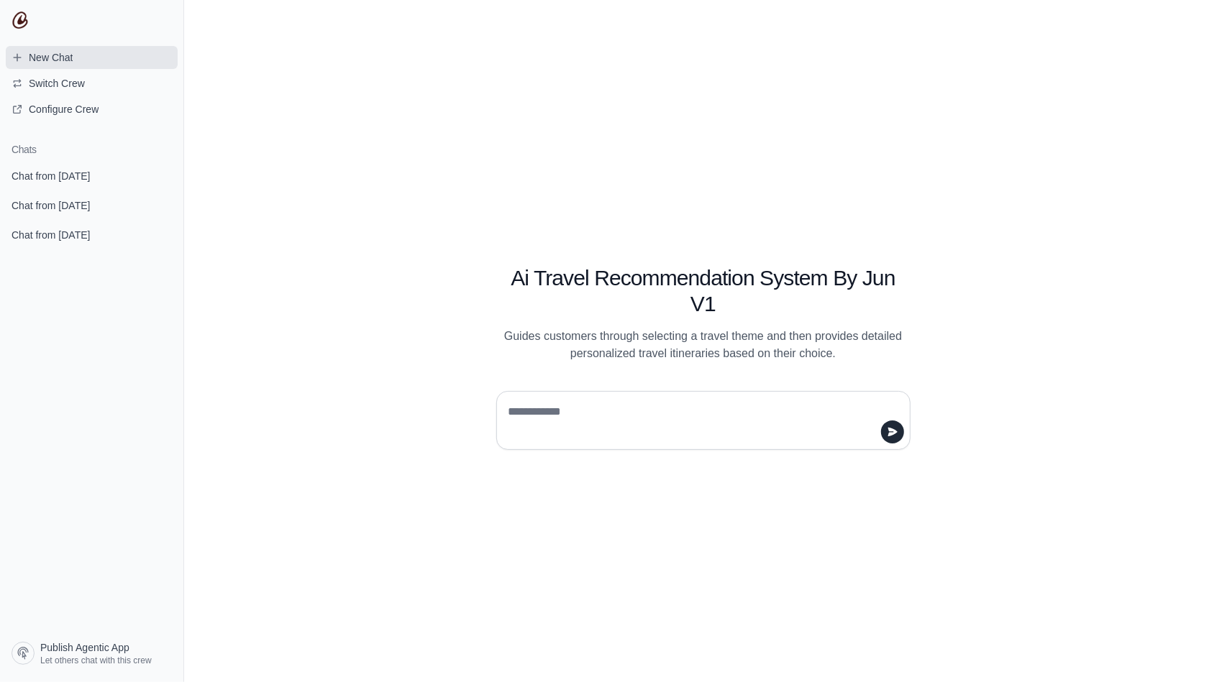
click at [61, 51] on span "New Chat" at bounding box center [51, 57] width 44 height 14
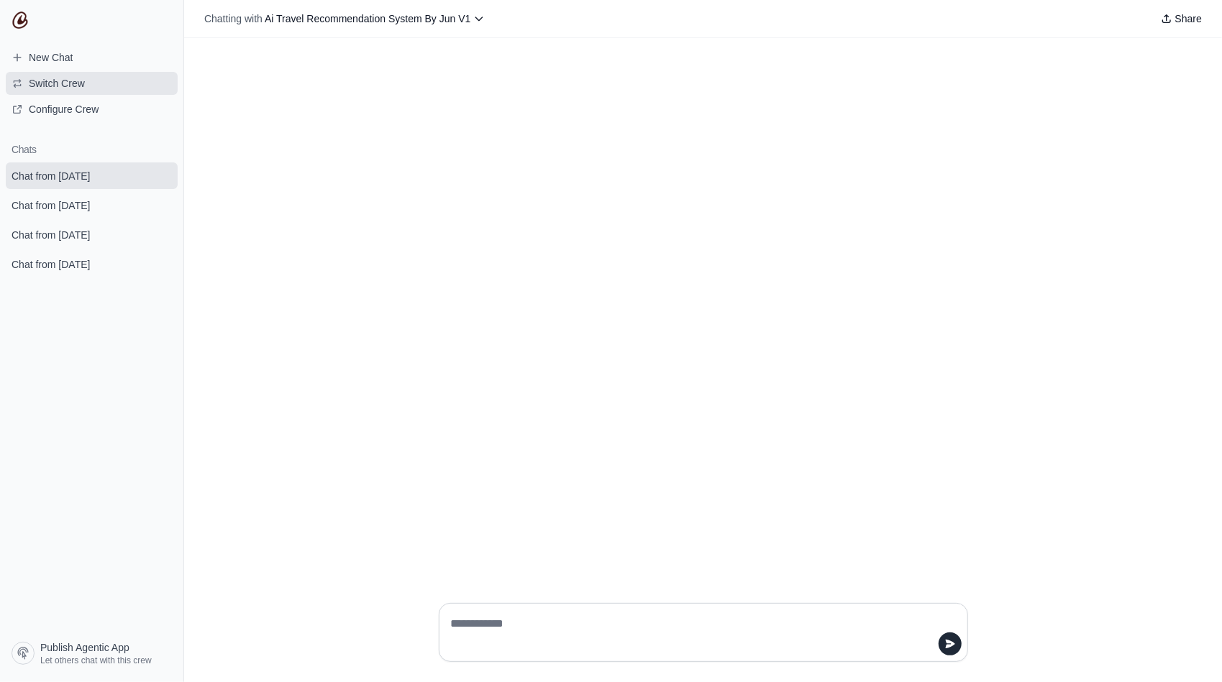
click at [83, 88] on span "Switch Crew" at bounding box center [57, 83] width 56 height 14
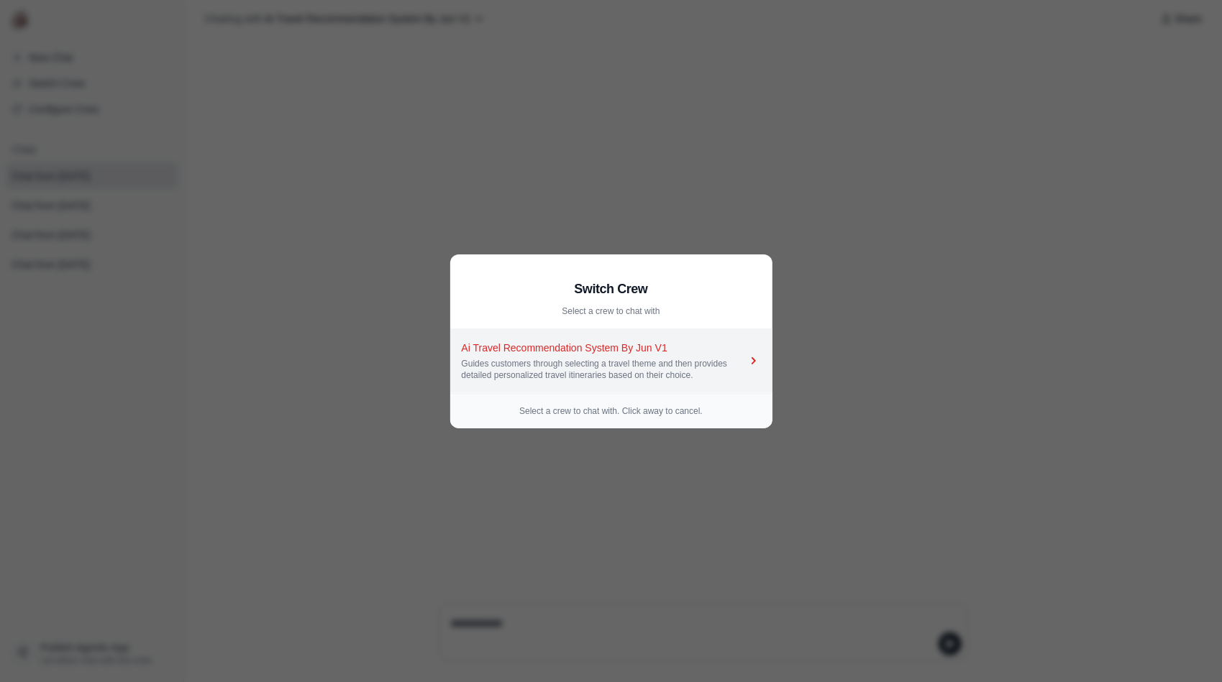
click at [752, 361] on icon at bounding box center [754, 361] width 14 height 14
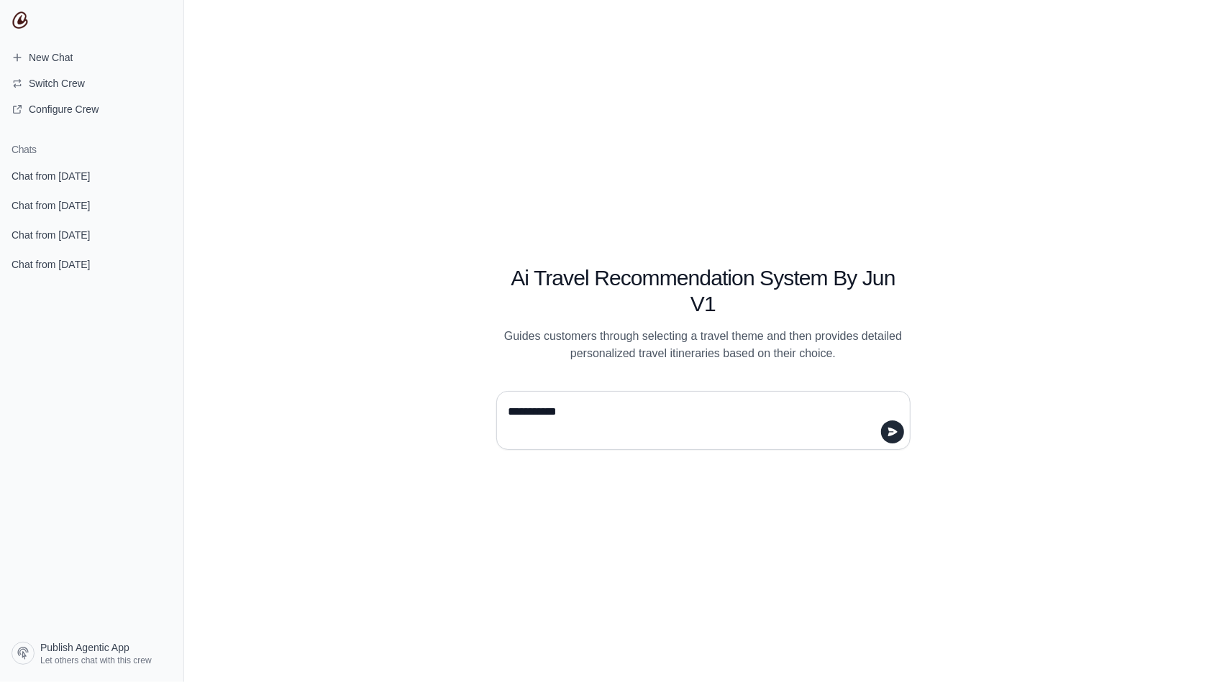
type textarea "**********"
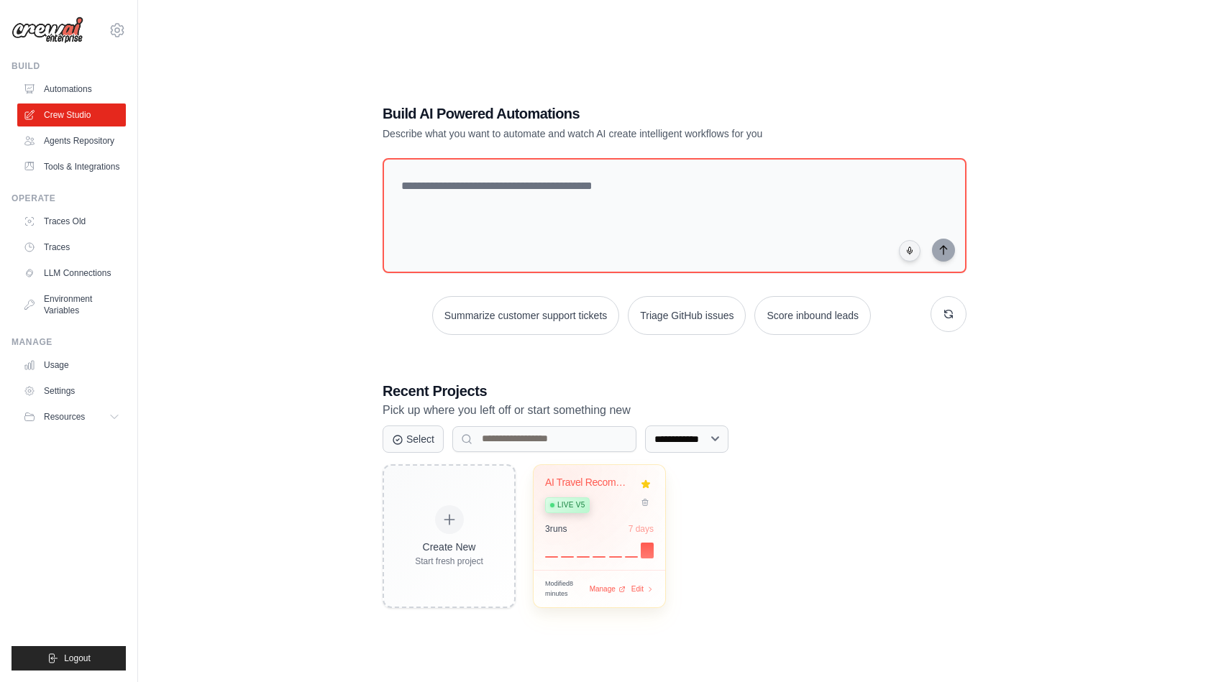
click at [573, 480] on div "AI Travel Recommendation System" at bounding box center [588, 483] width 87 height 13
click at [76, 92] on link "Automations" at bounding box center [73, 89] width 109 height 23
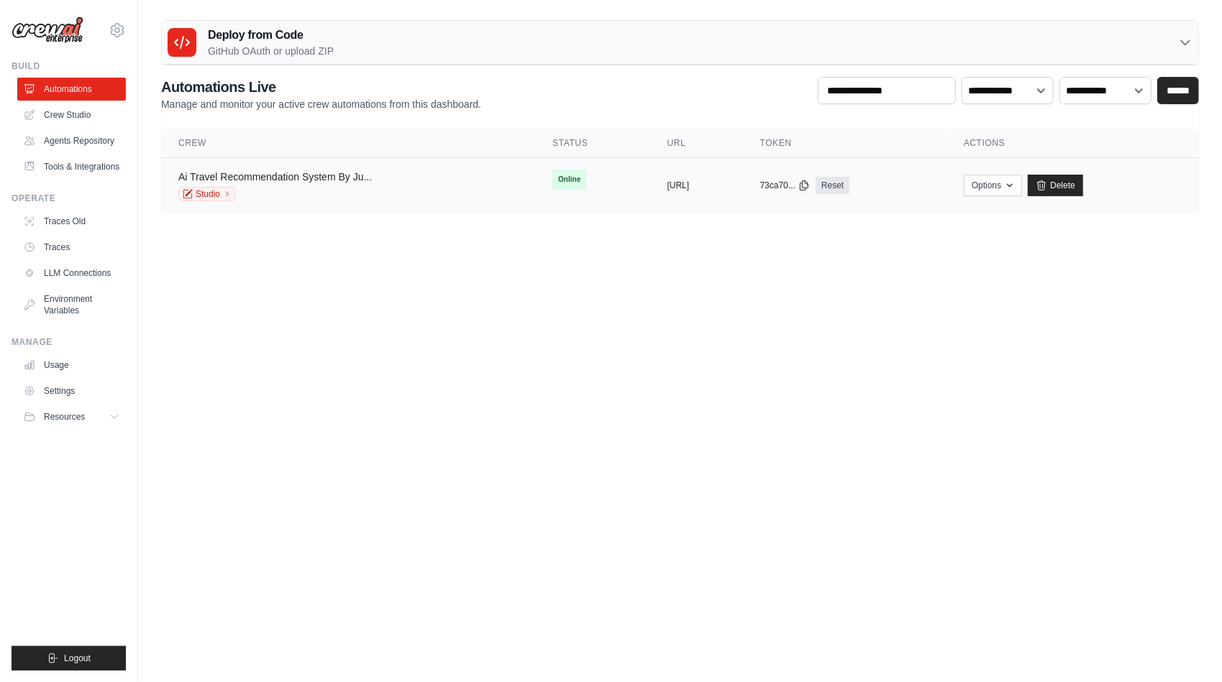
click at [282, 175] on link "Ai Travel Recommendation System By Ju..." at bounding box center [274, 177] width 193 height 12
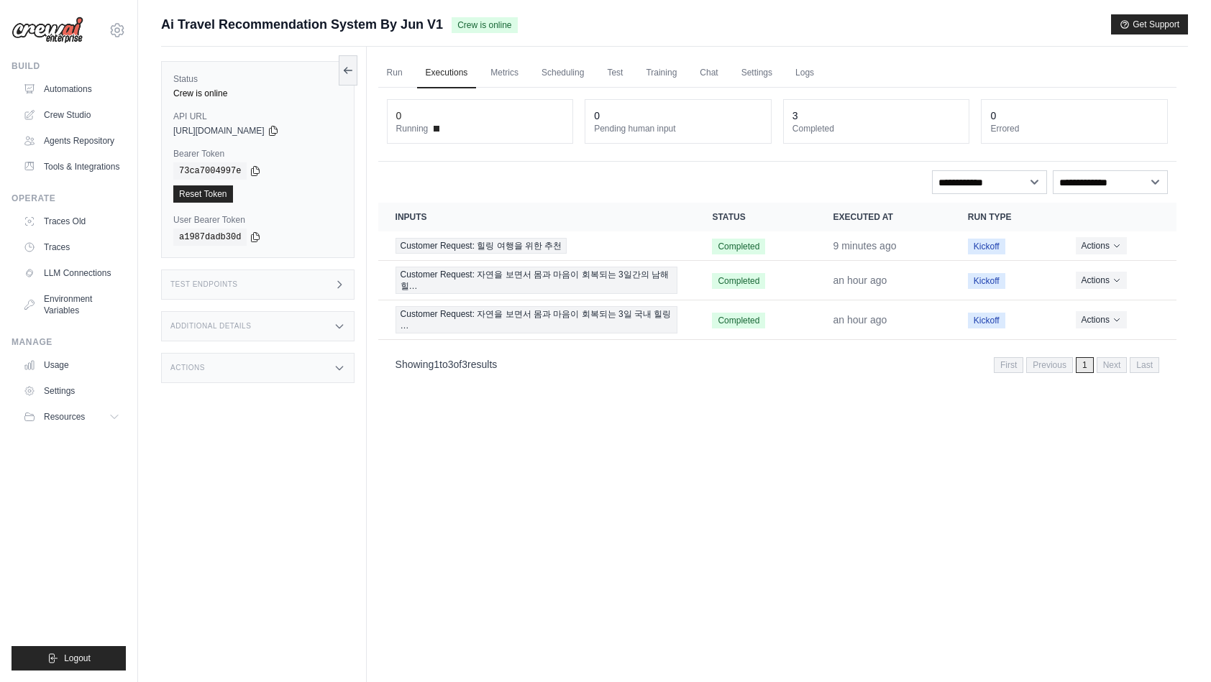
click at [260, 367] on div "Actions" at bounding box center [257, 368] width 193 height 30
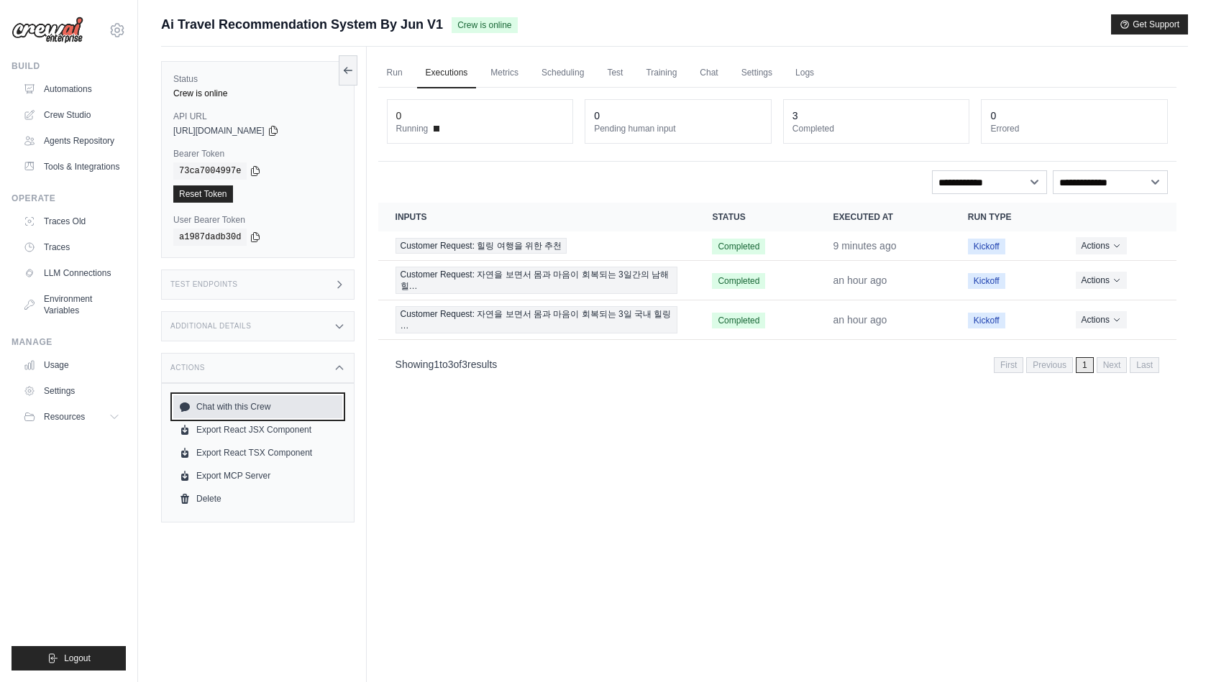
click at [256, 409] on link "Chat with this Crew" at bounding box center [257, 407] width 169 height 23
click at [76, 119] on link "Crew Studio" at bounding box center [73, 115] width 109 height 23
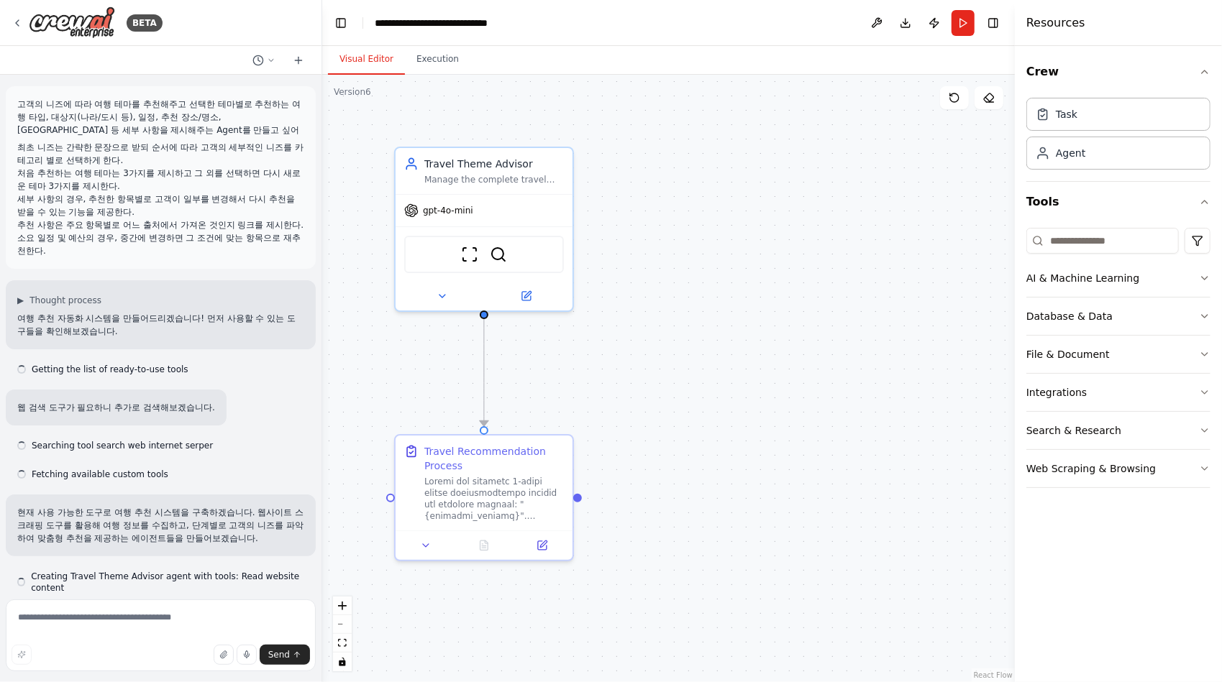
scroll to position [14421, 0]
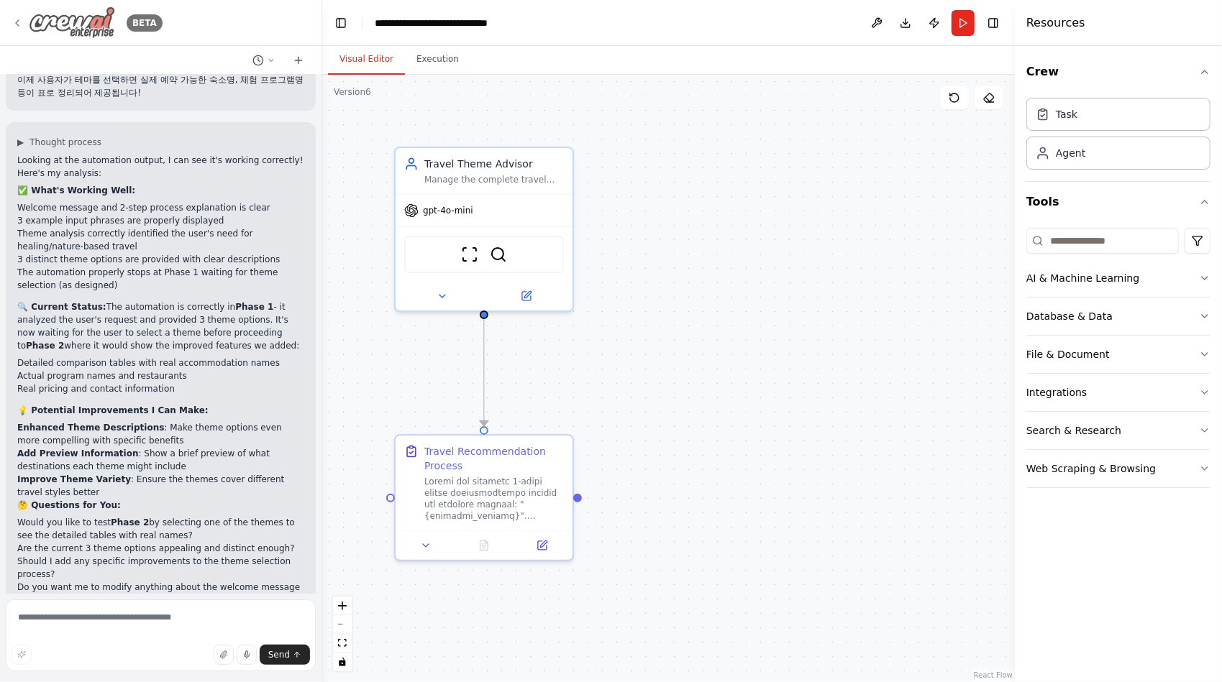
click at [69, 21] on img at bounding box center [72, 22] width 86 height 32
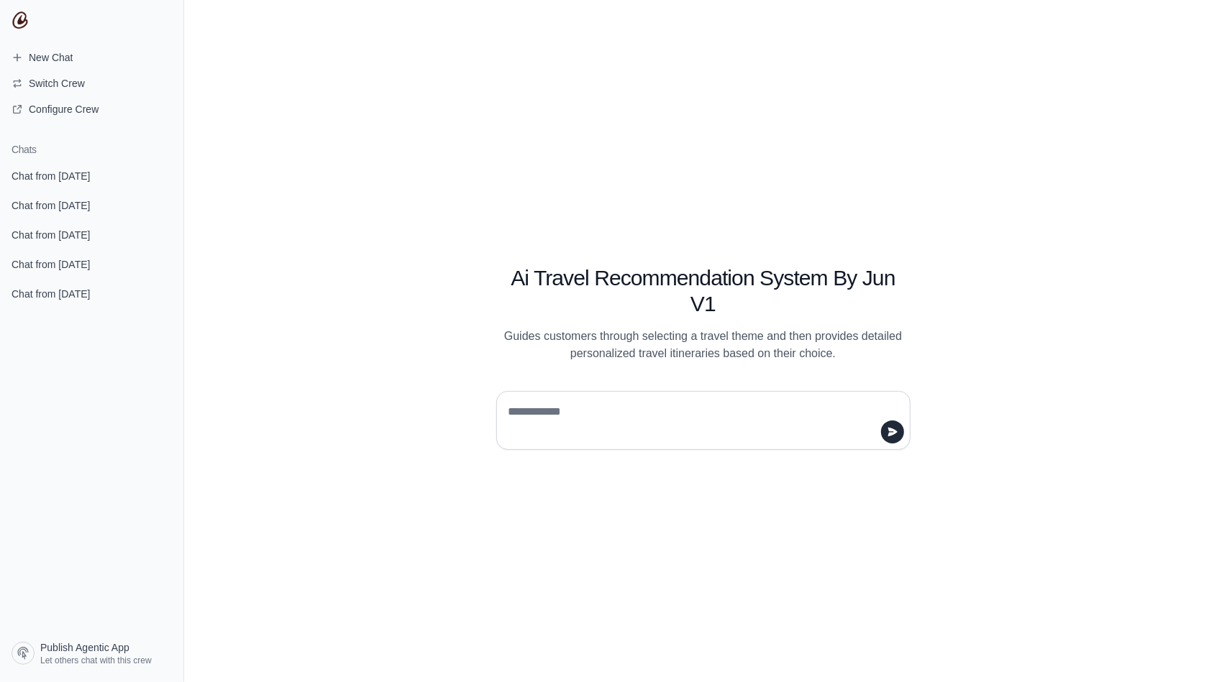
click at [653, 414] on textarea at bounding box center [699, 421] width 387 height 40
type textarea "**********"
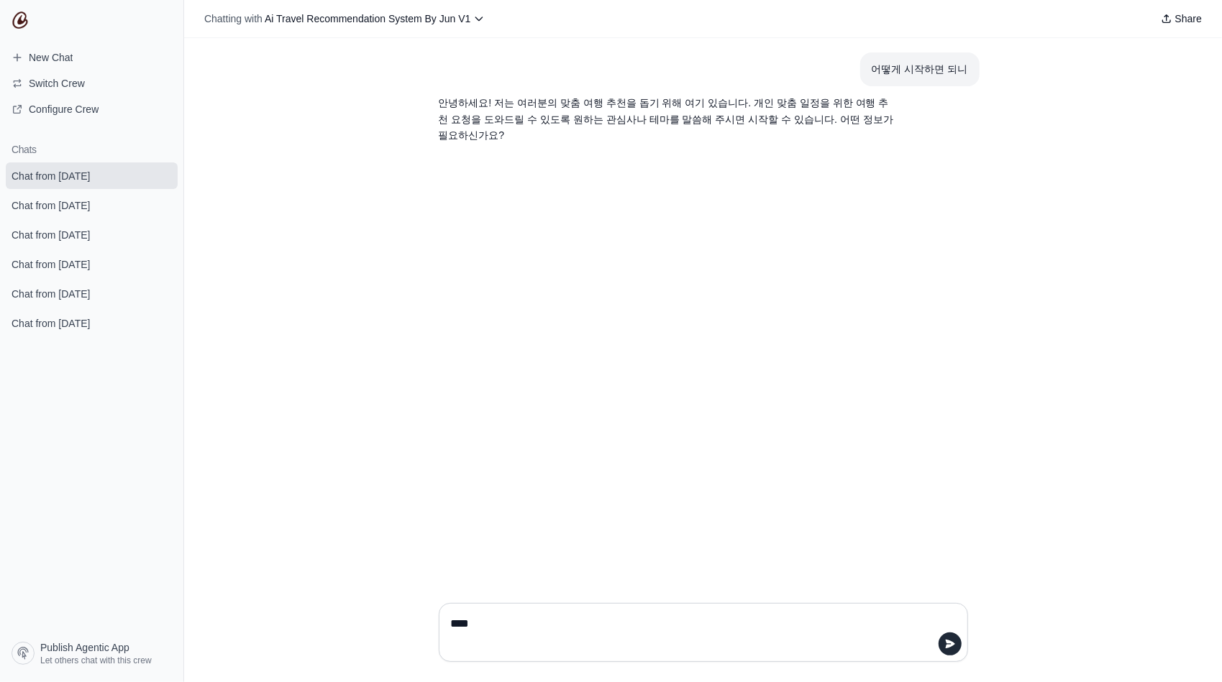
type textarea "****"
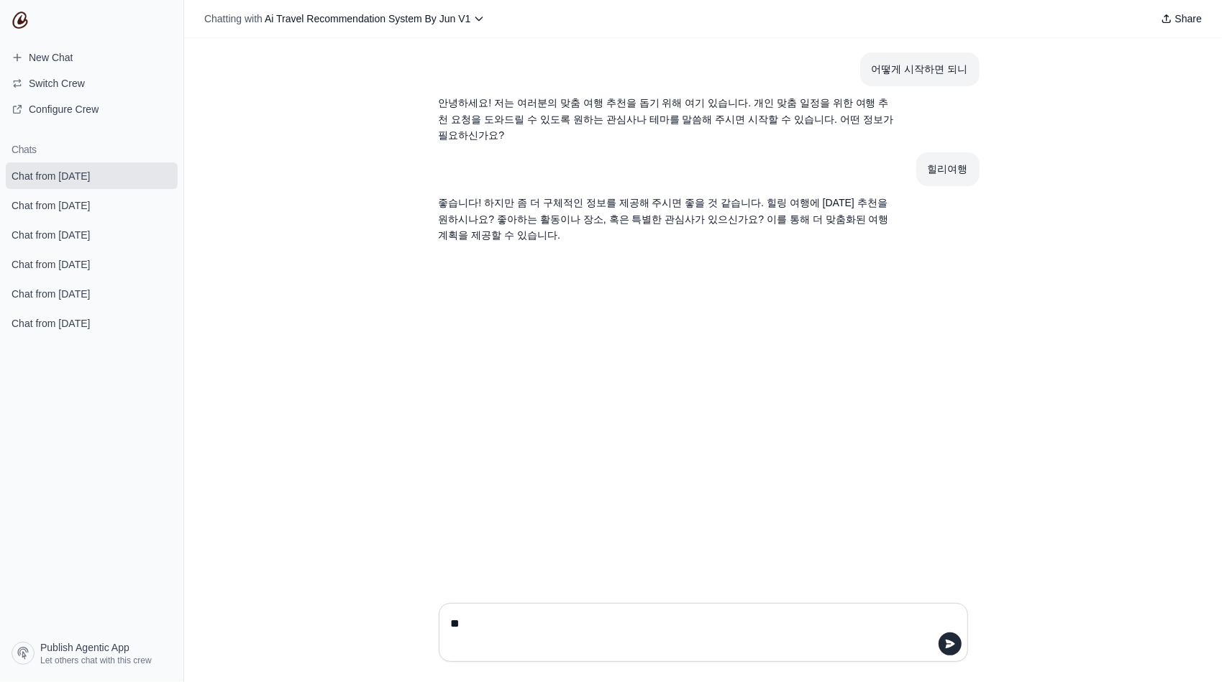
type textarea "*"
type textarea "**********"
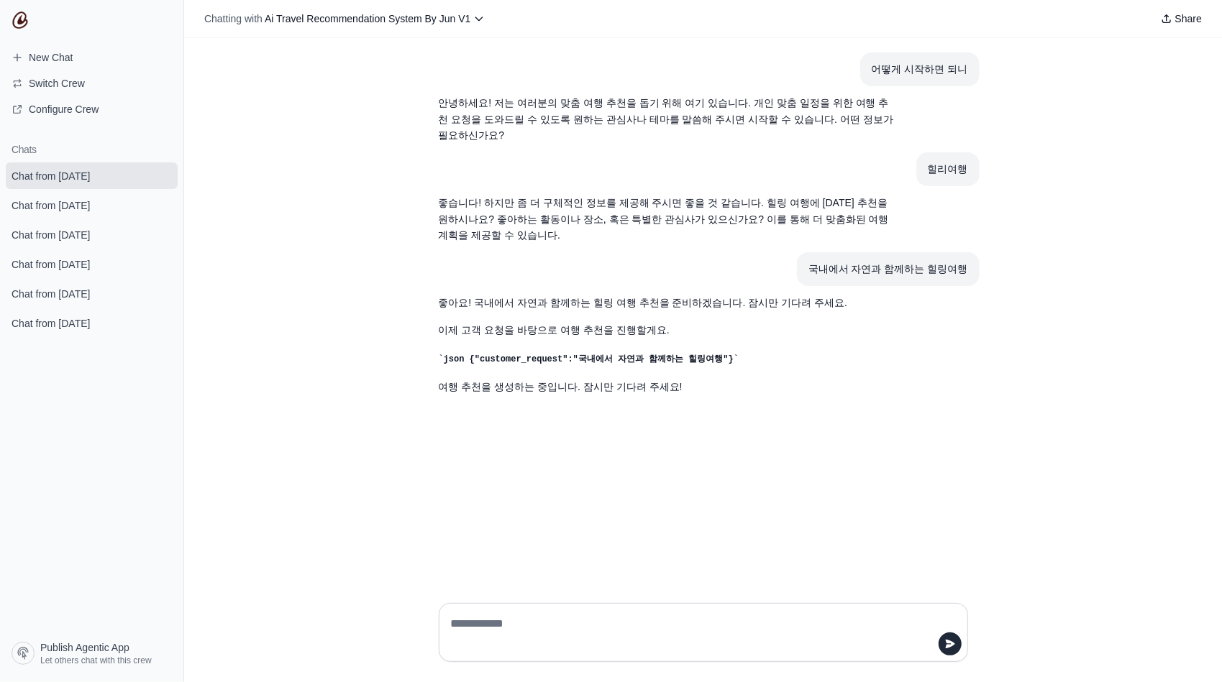
click at [642, 605] on div at bounding box center [703, 632] width 529 height 59
click at [634, 620] on textarea at bounding box center [699, 633] width 502 height 40
type textarea "*******"
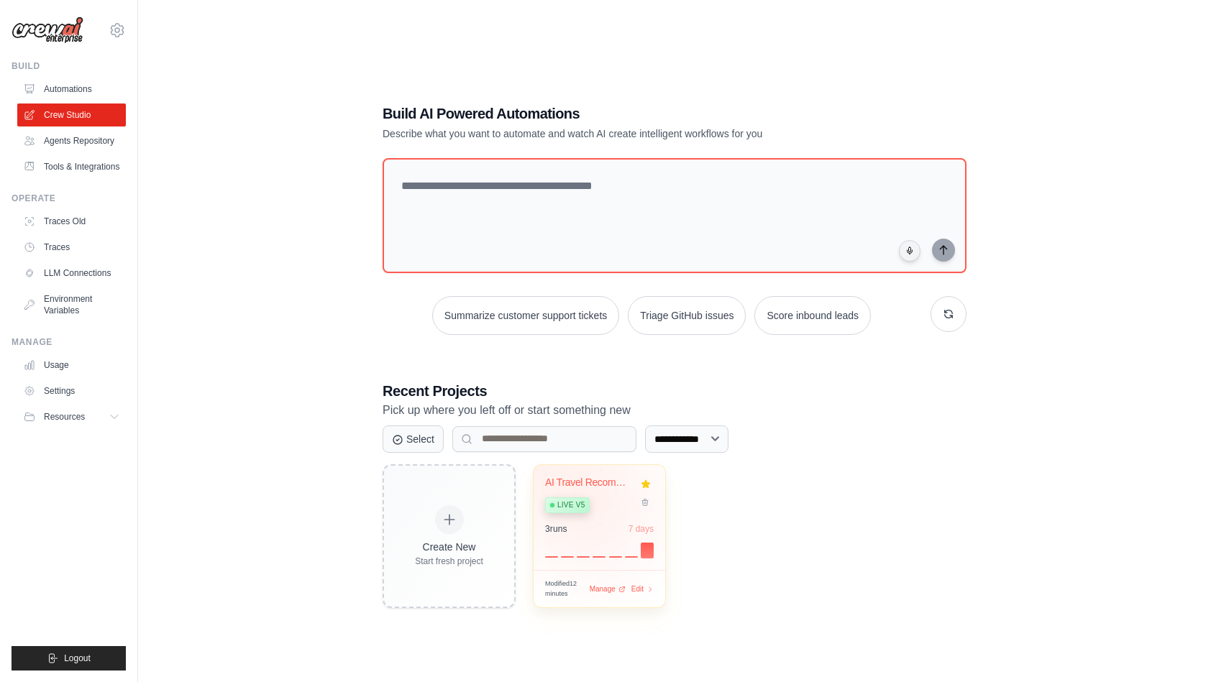
click at [593, 497] on div "Live v5" at bounding box center [588, 504] width 87 height 19
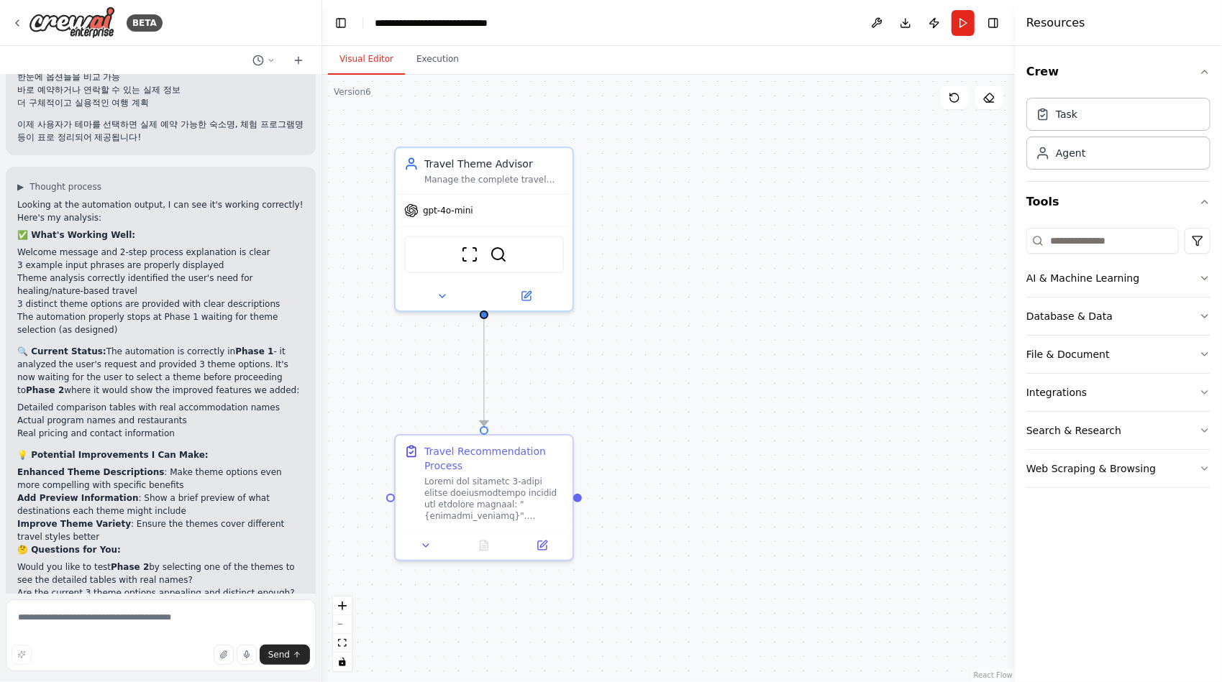
scroll to position [14421, 0]
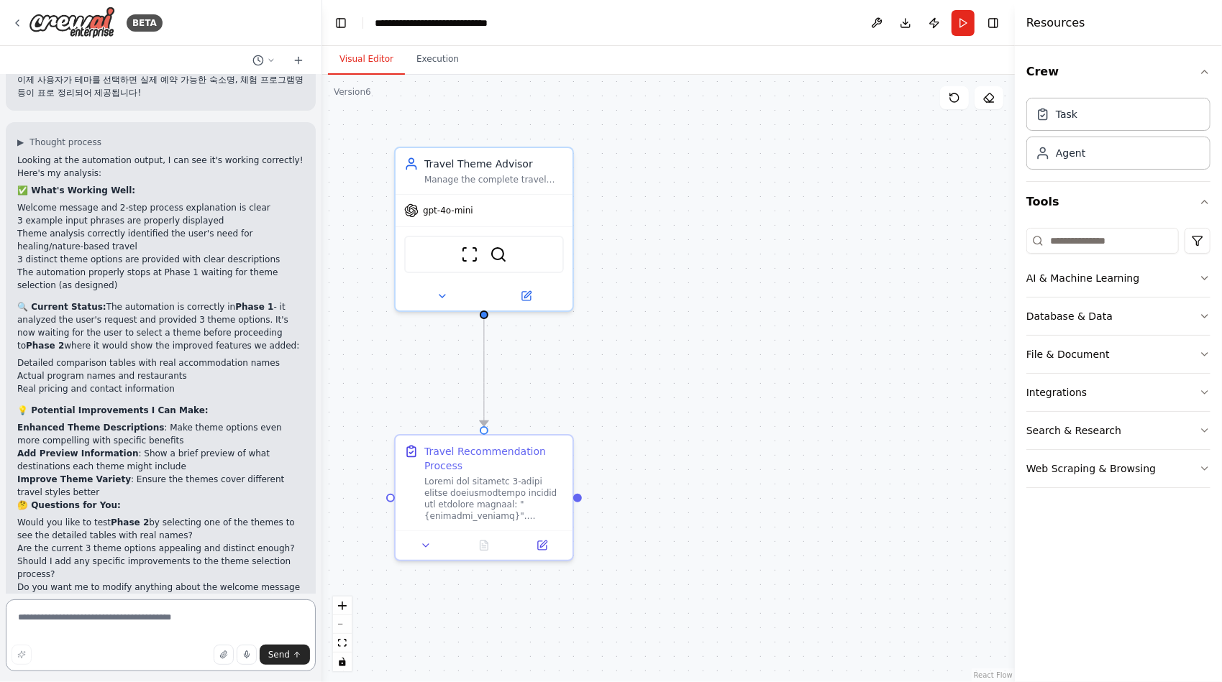
click at [91, 624] on textarea at bounding box center [161, 636] width 310 height 72
type textarea "**********"
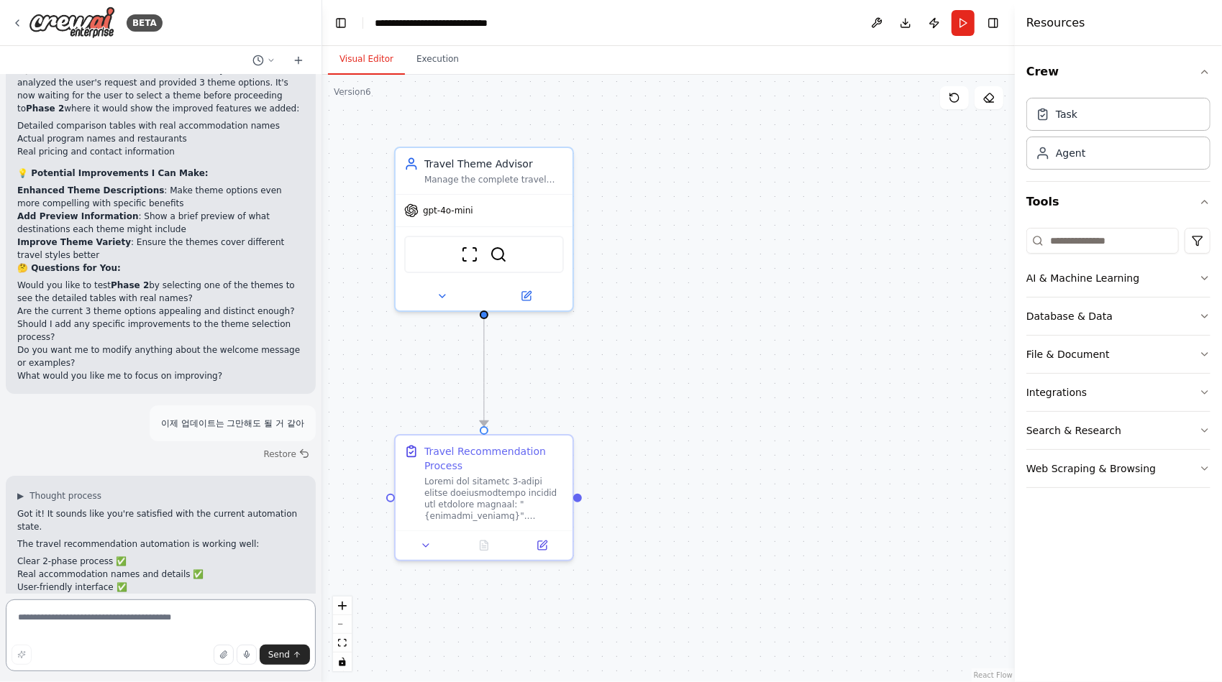
scroll to position [14684, 0]
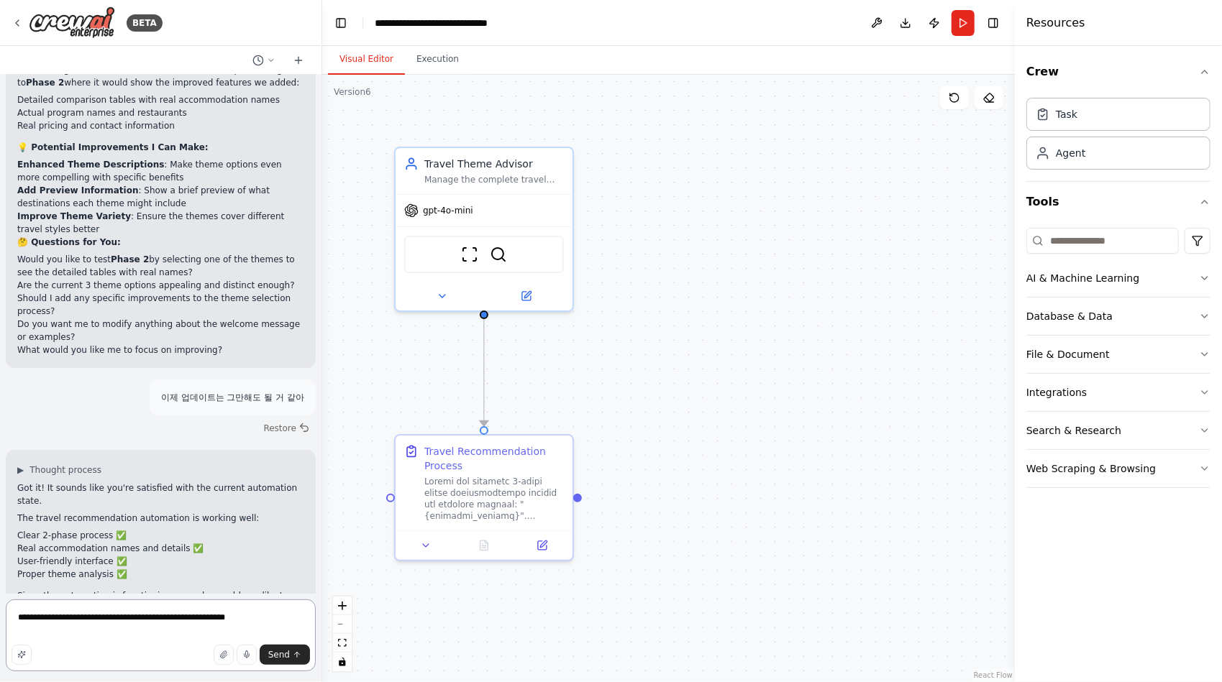
type textarea "**********"
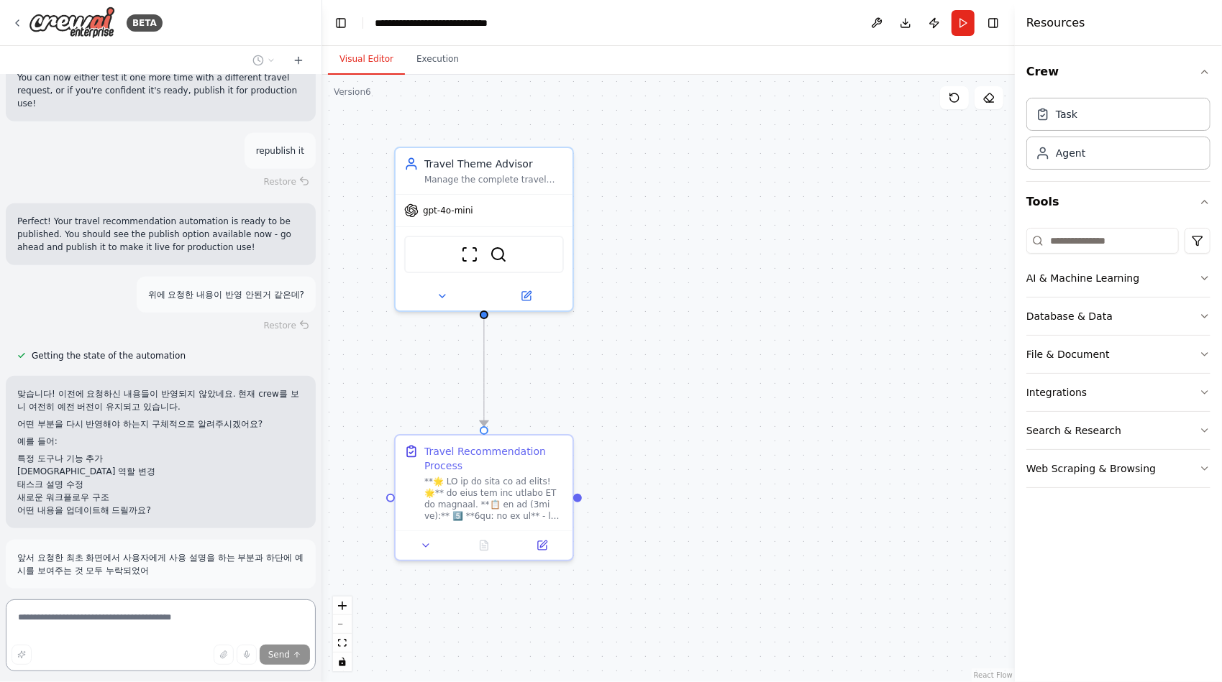
scroll to position [15251, 0]
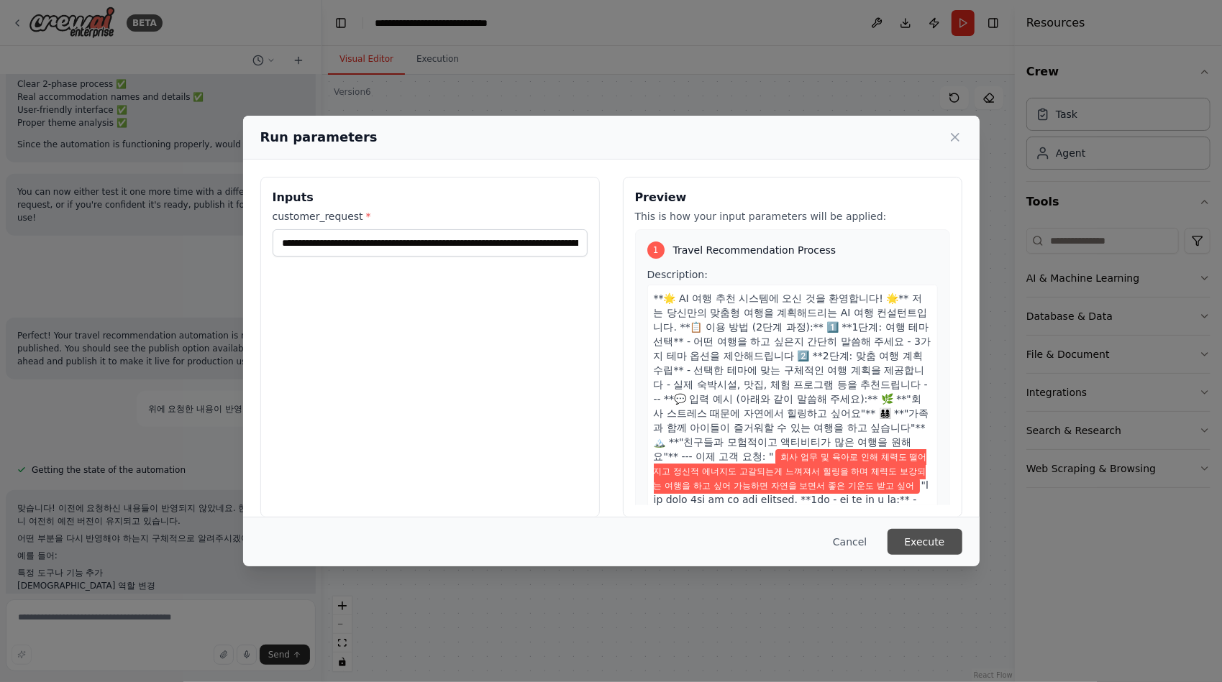
click at [925, 547] on button "Execute" at bounding box center [924, 542] width 75 height 26
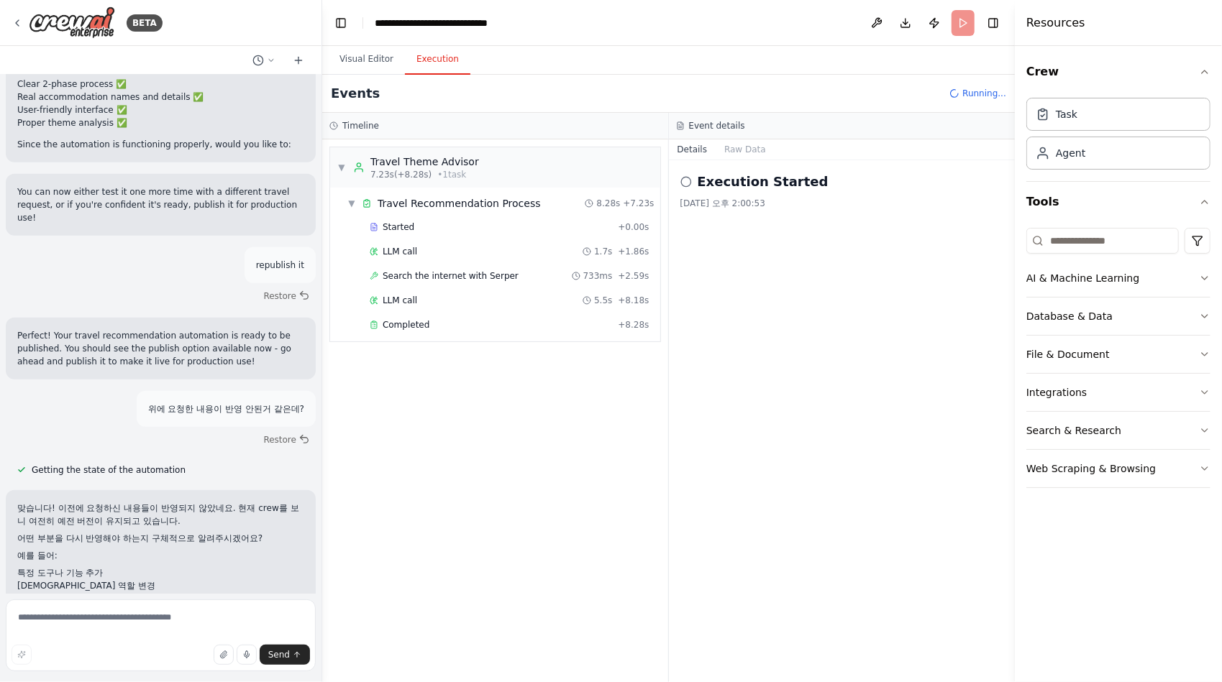
scroll to position [15251, 0]
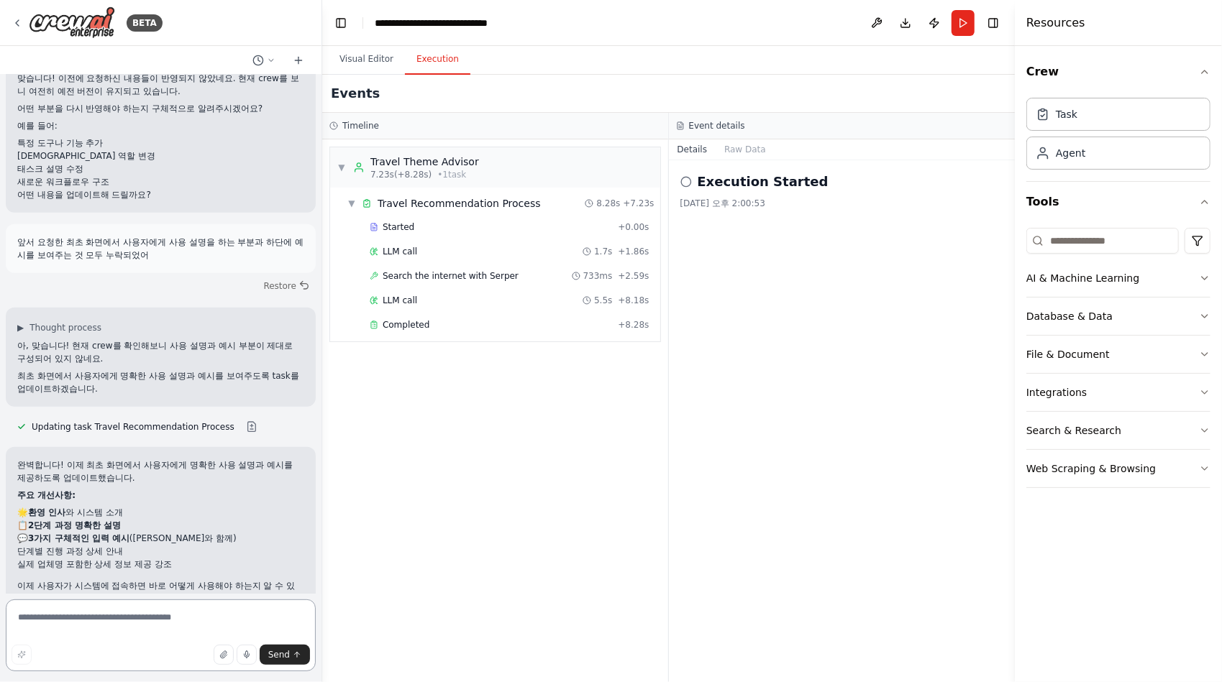
scroll to position [15579, 0]
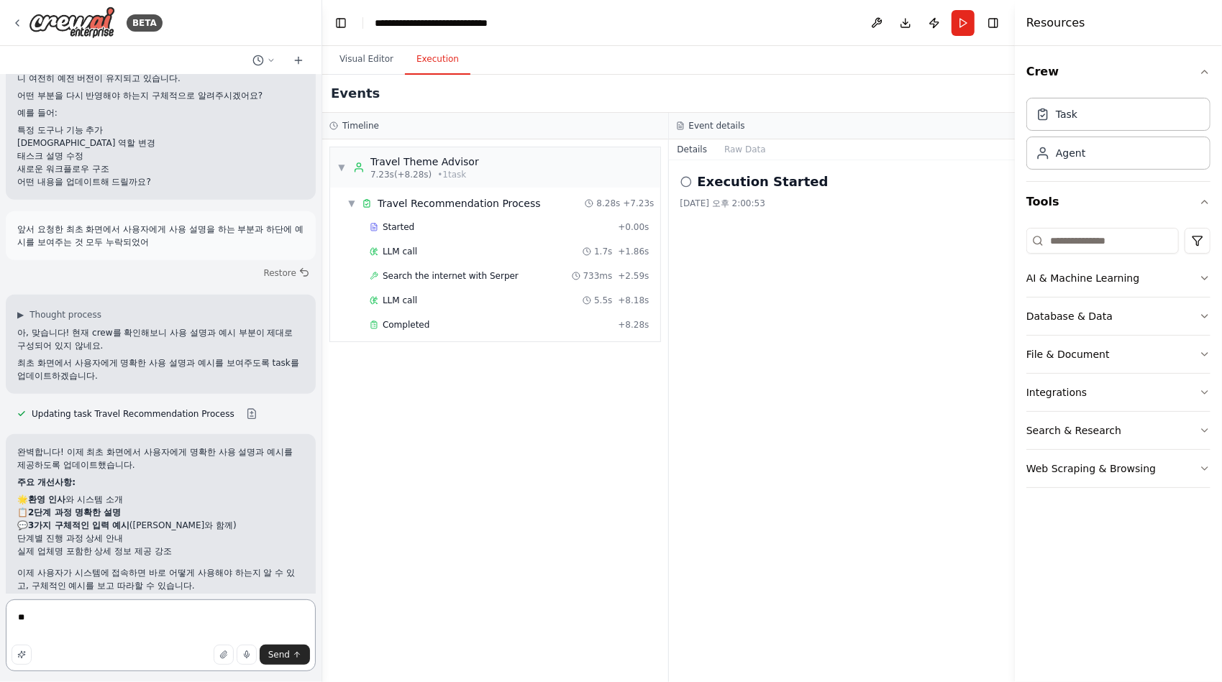
type textarea "*"
type textarea "***"
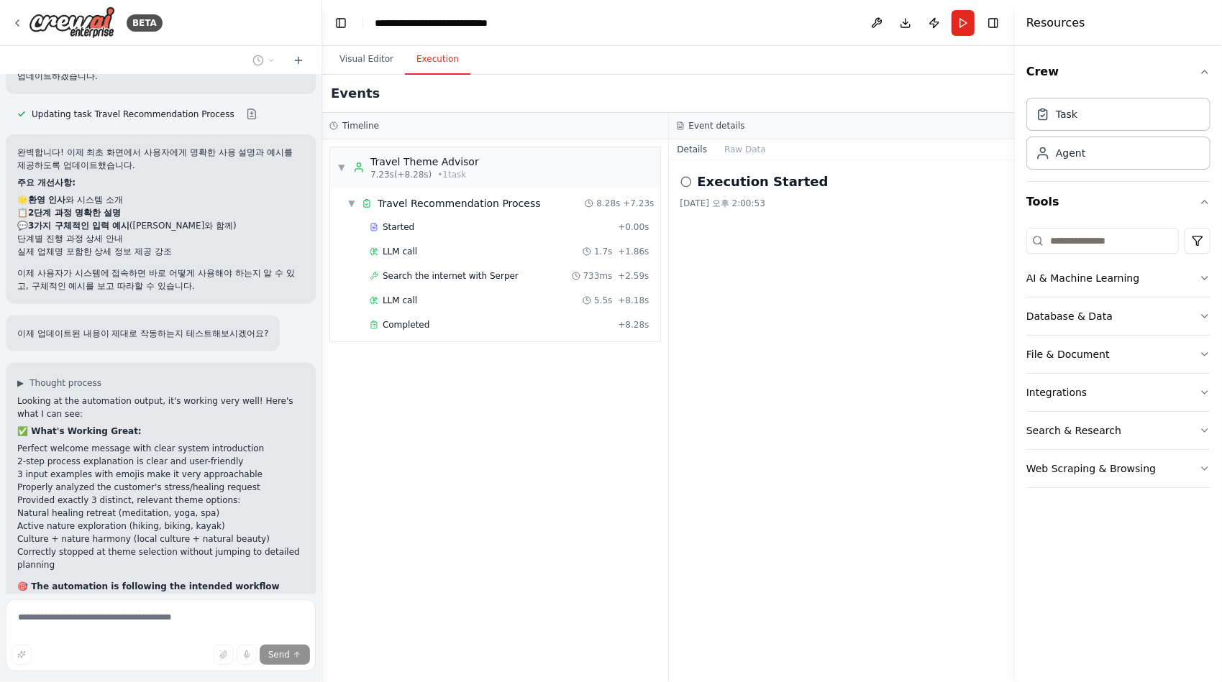
scroll to position [15892, 0]
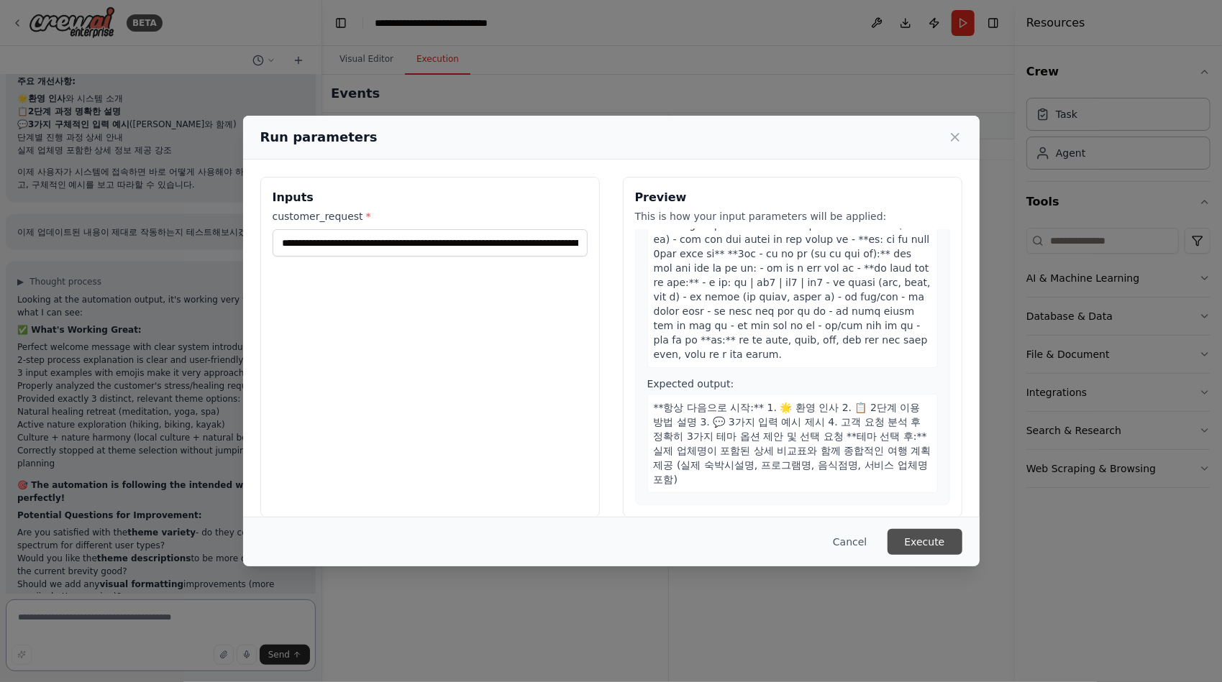
scroll to position [15993, 0]
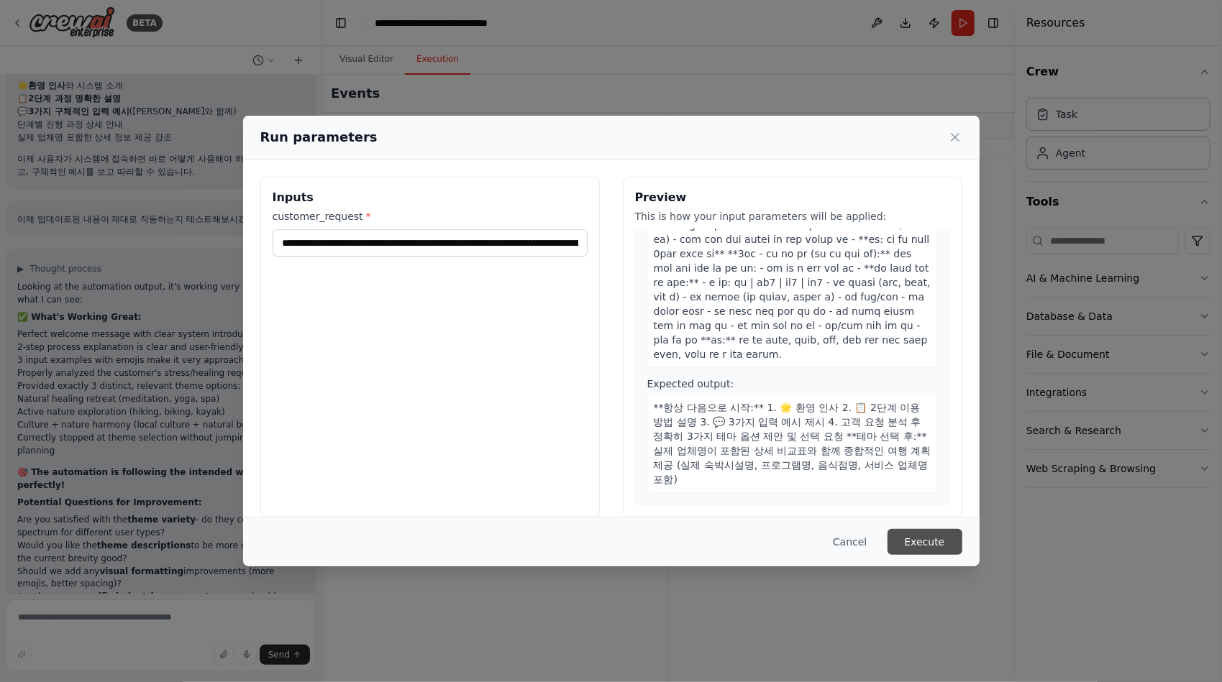
click at [928, 539] on button "Execute" at bounding box center [924, 542] width 75 height 26
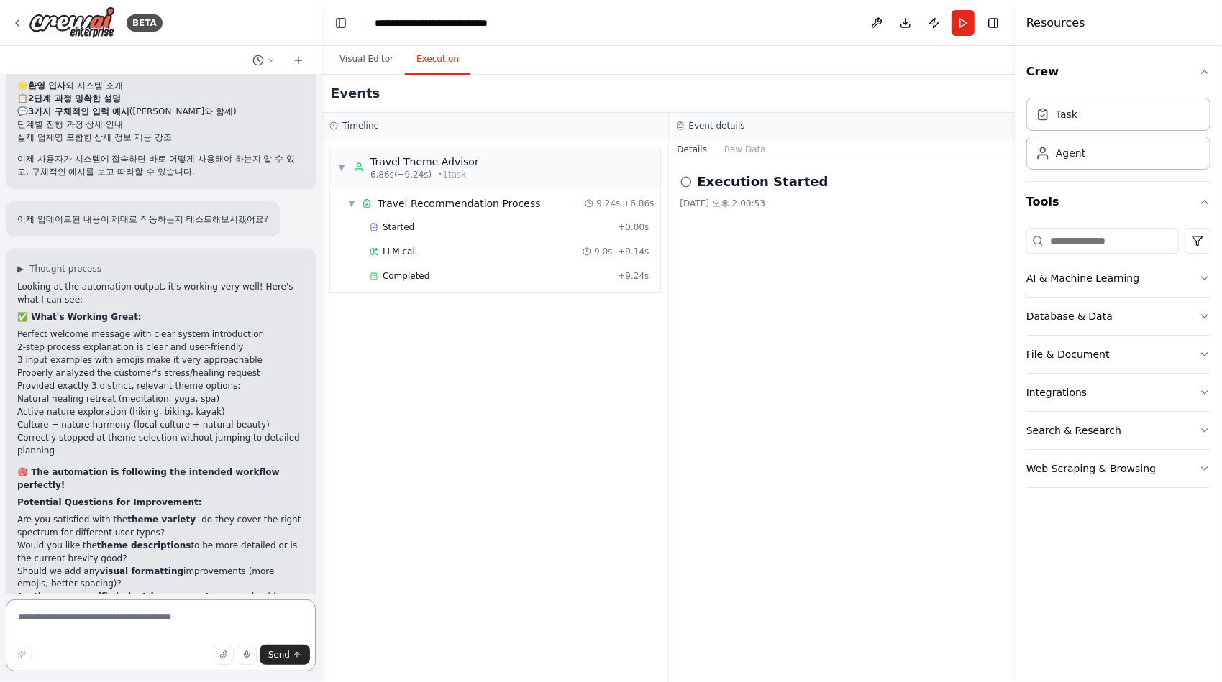
click at [118, 611] on textarea at bounding box center [161, 636] width 310 height 72
type textarea "*"
type textarea "*********"
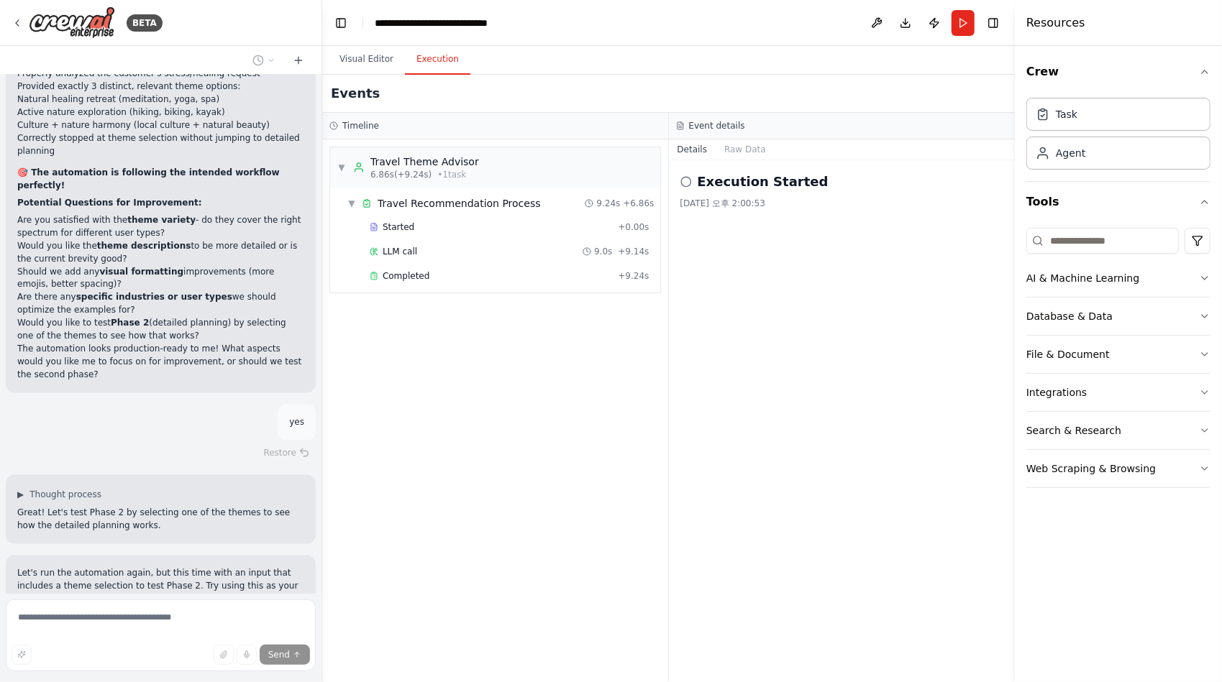
scroll to position [16306, 0]
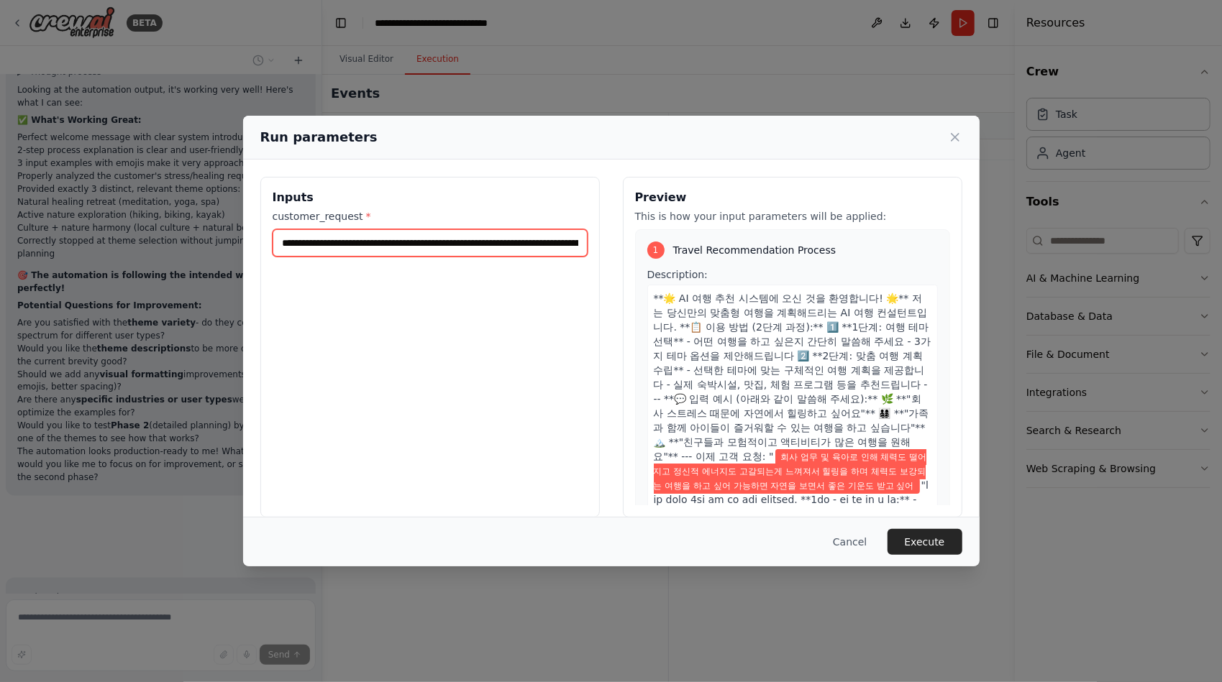
click at [364, 252] on input "**********" at bounding box center [430, 242] width 315 height 27
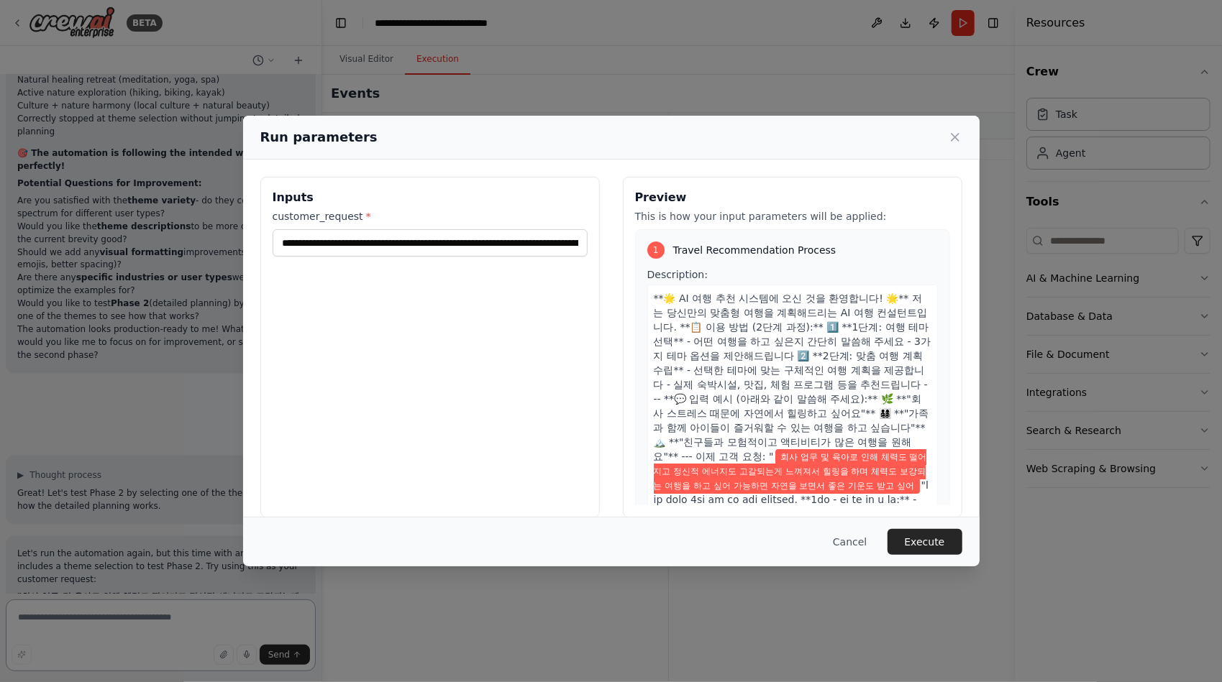
scroll to position [16325, 0]
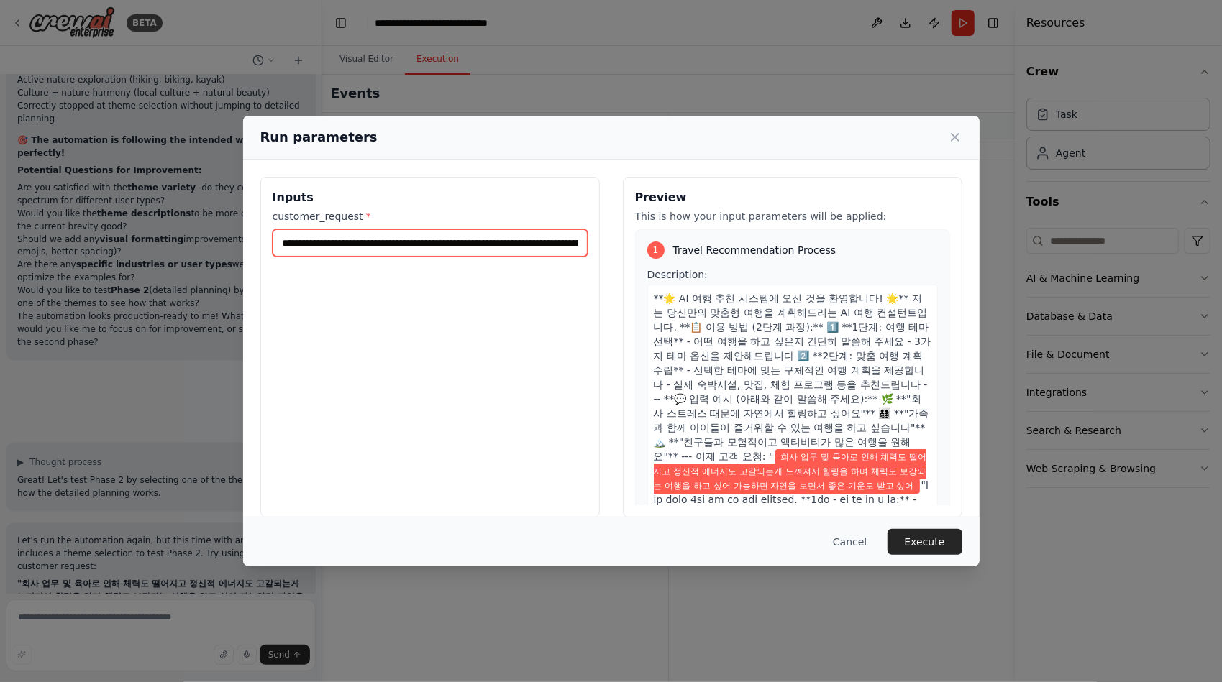
click at [371, 247] on input "**********" at bounding box center [430, 242] width 315 height 27
type input "**********"
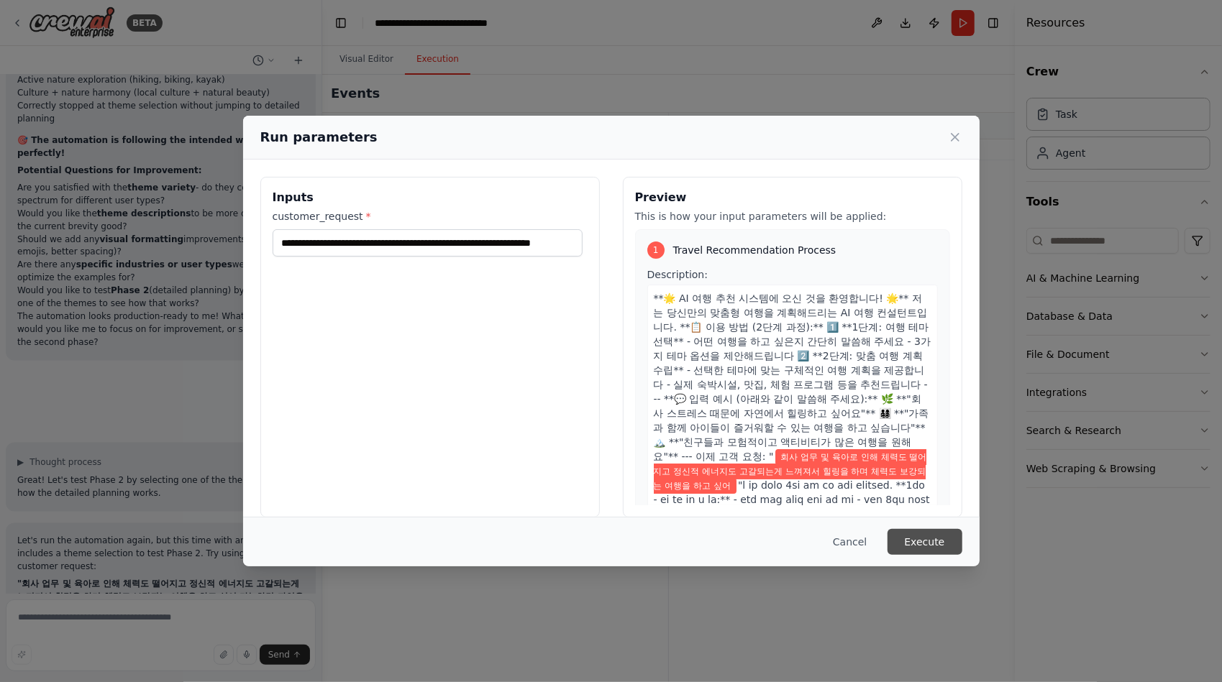
click at [938, 542] on button "Execute" at bounding box center [924, 542] width 75 height 26
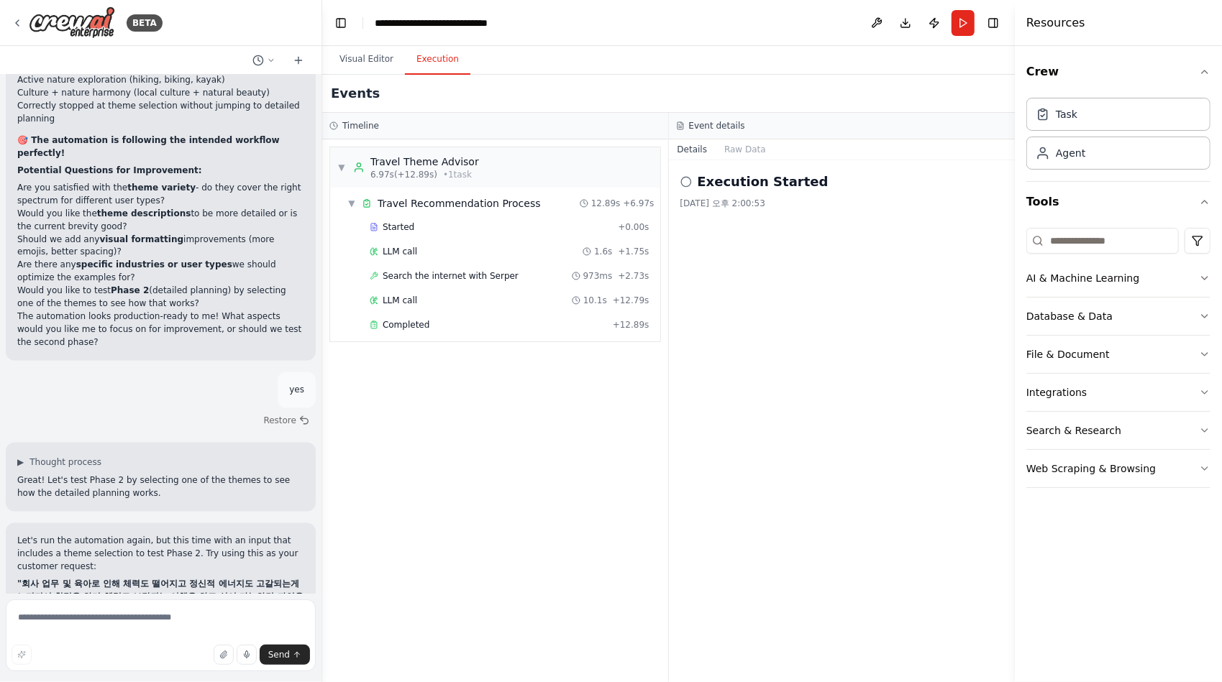
scroll to position [16441, 0]
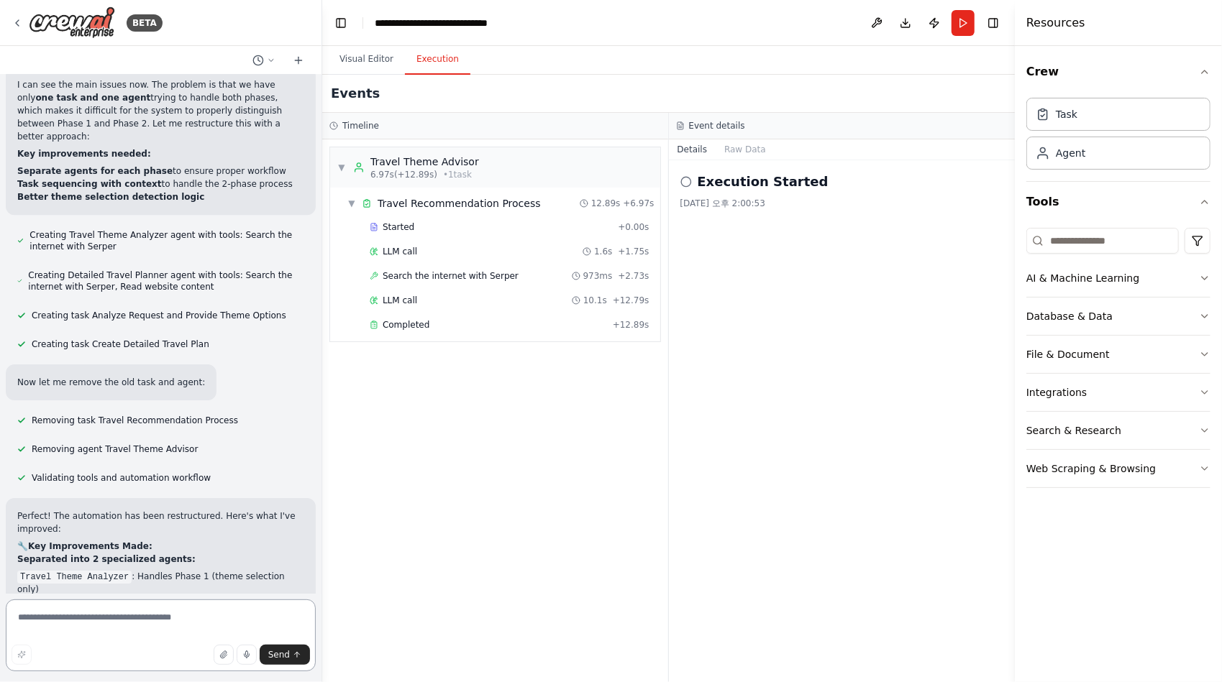
scroll to position [17625, 0]
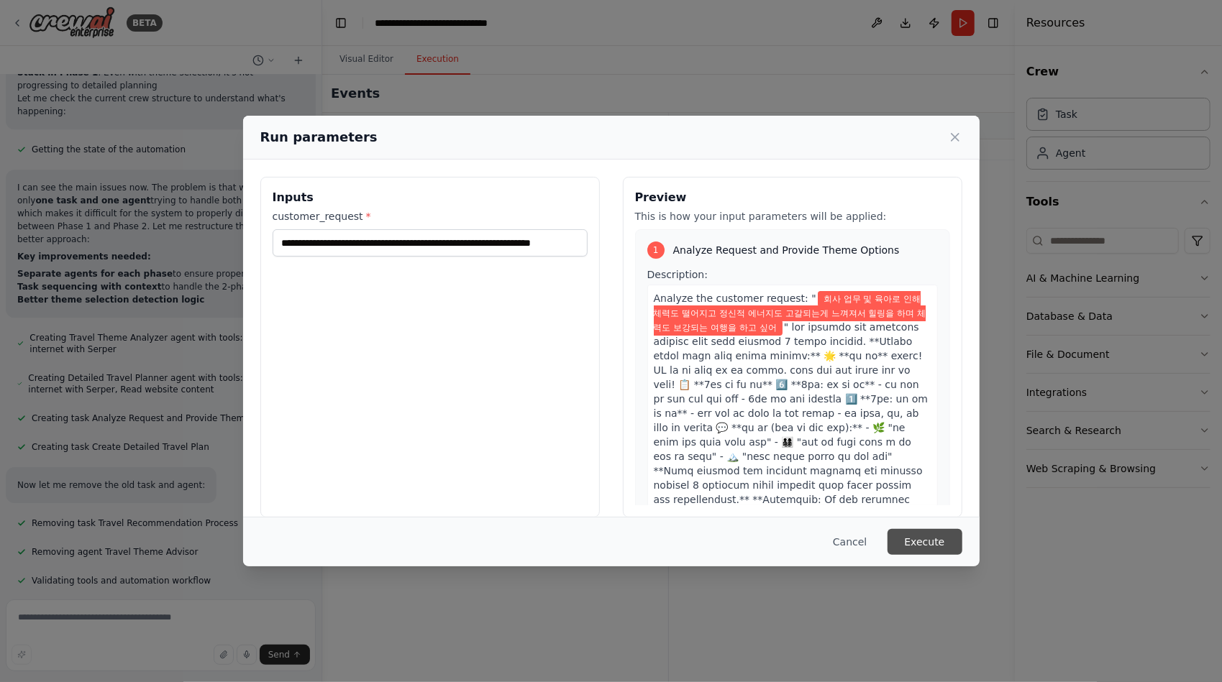
click at [931, 543] on button "Execute" at bounding box center [924, 542] width 75 height 26
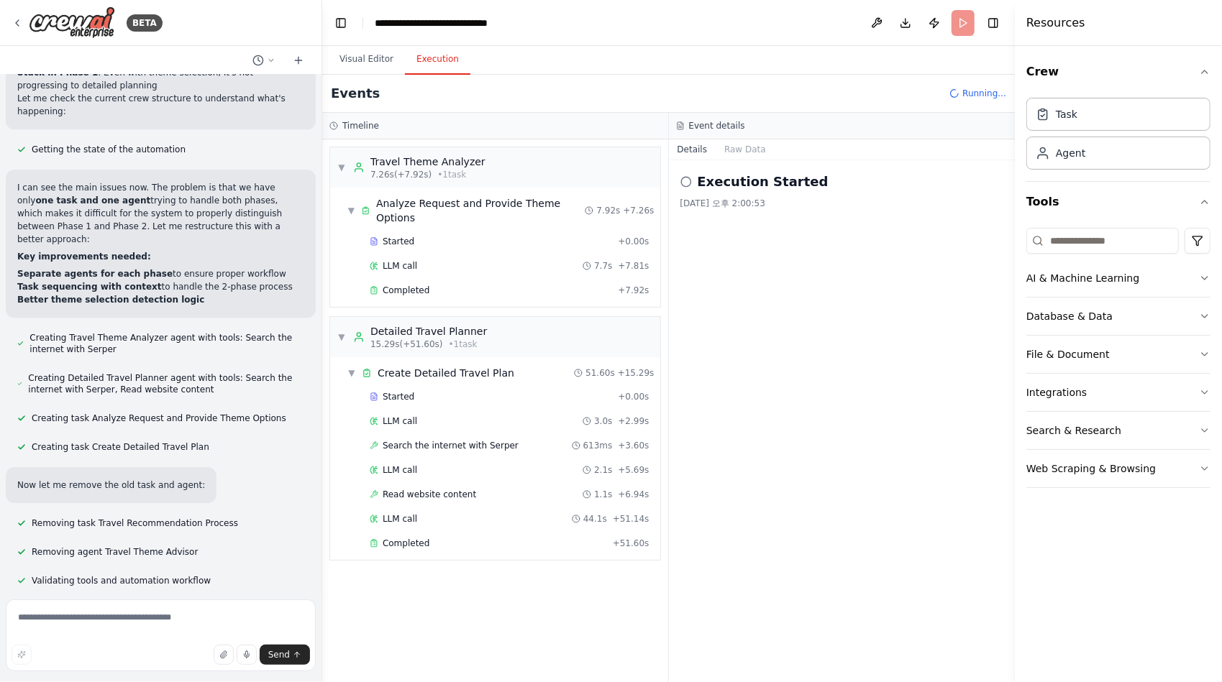
scroll to position [17625, 0]
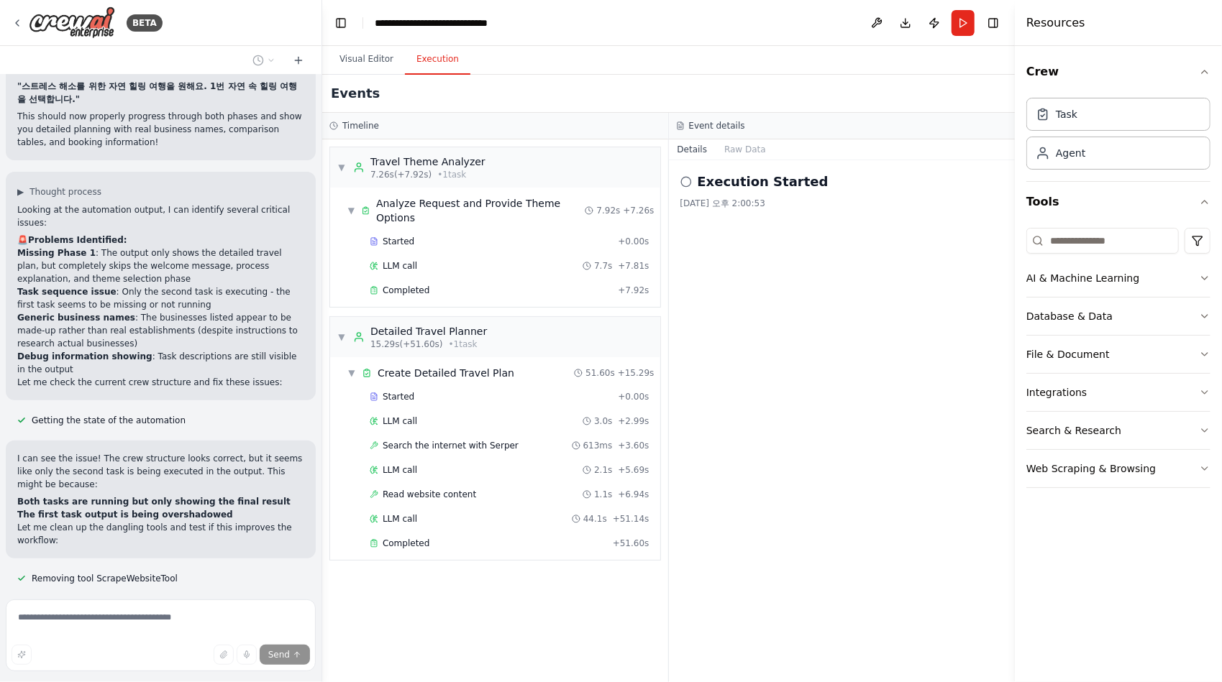
scroll to position [18495, 0]
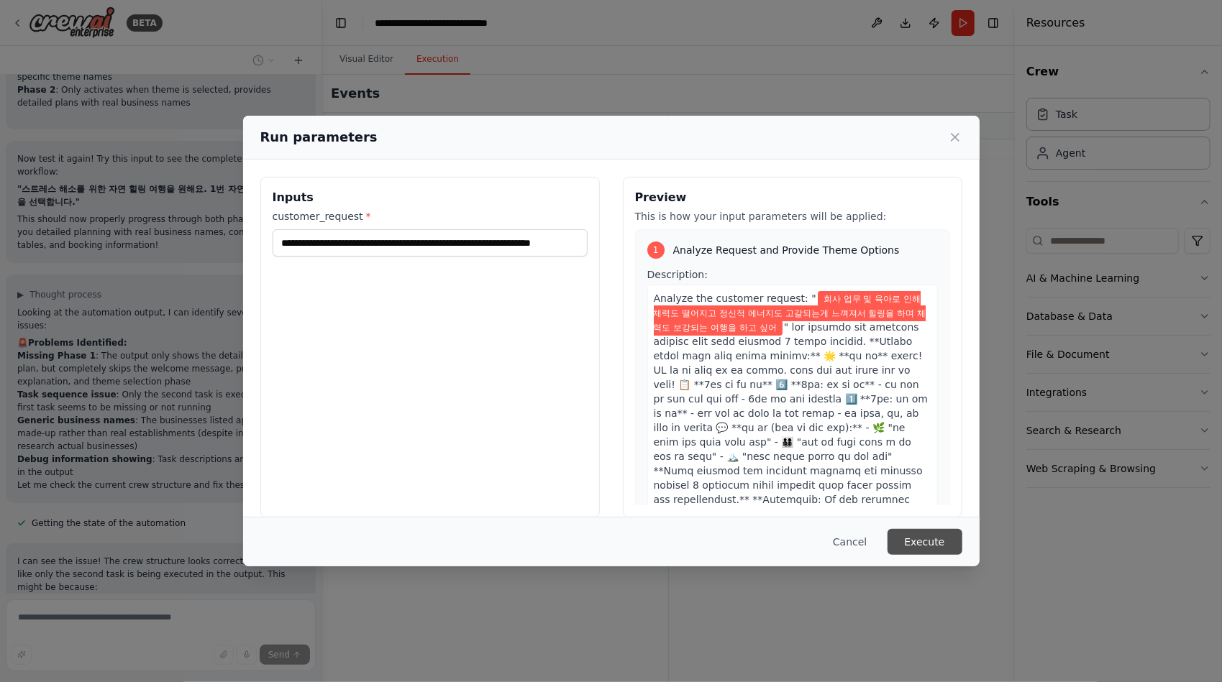
click at [926, 535] on button "Execute" at bounding box center [924, 542] width 75 height 26
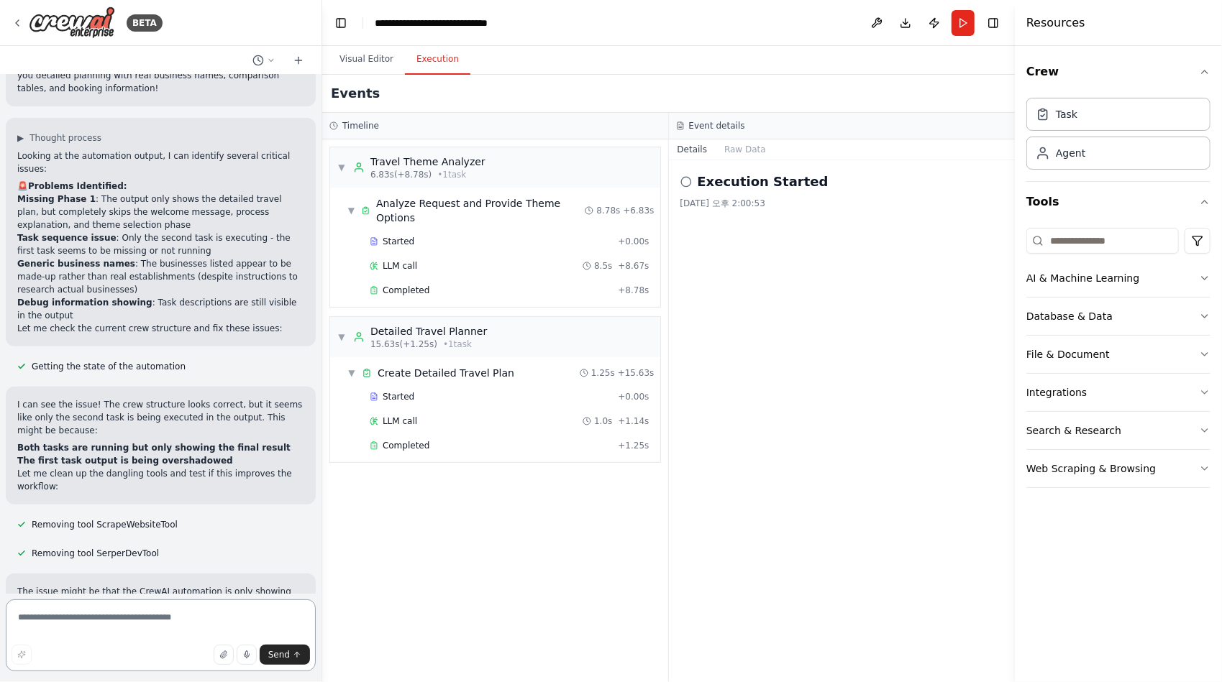
scroll to position [18570, 0]
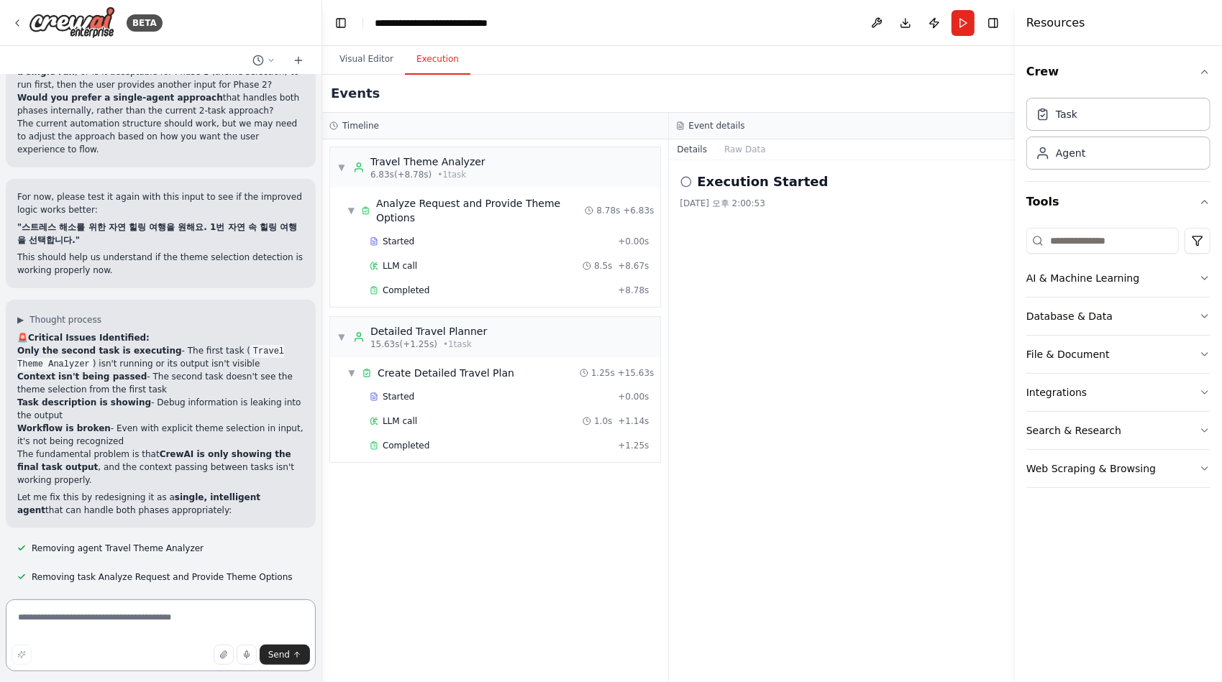
scroll to position [19325, 0]
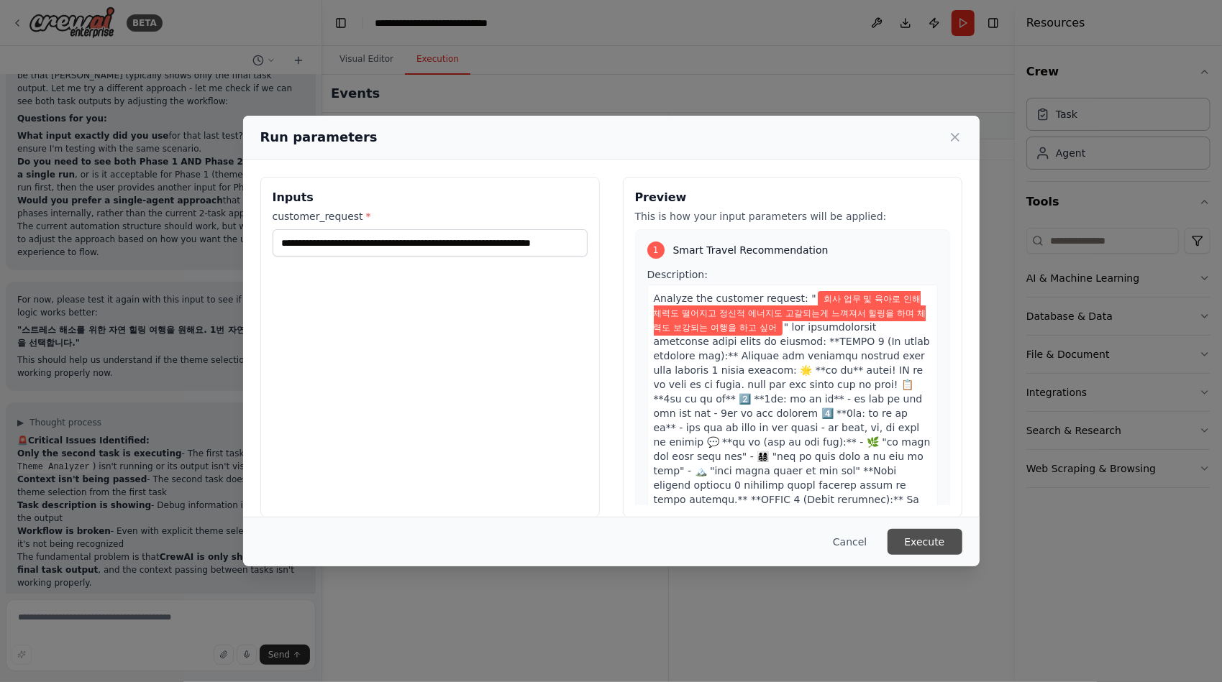
click at [927, 539] on button "Execute" at bounding box center [924, 542] width 75 height 26
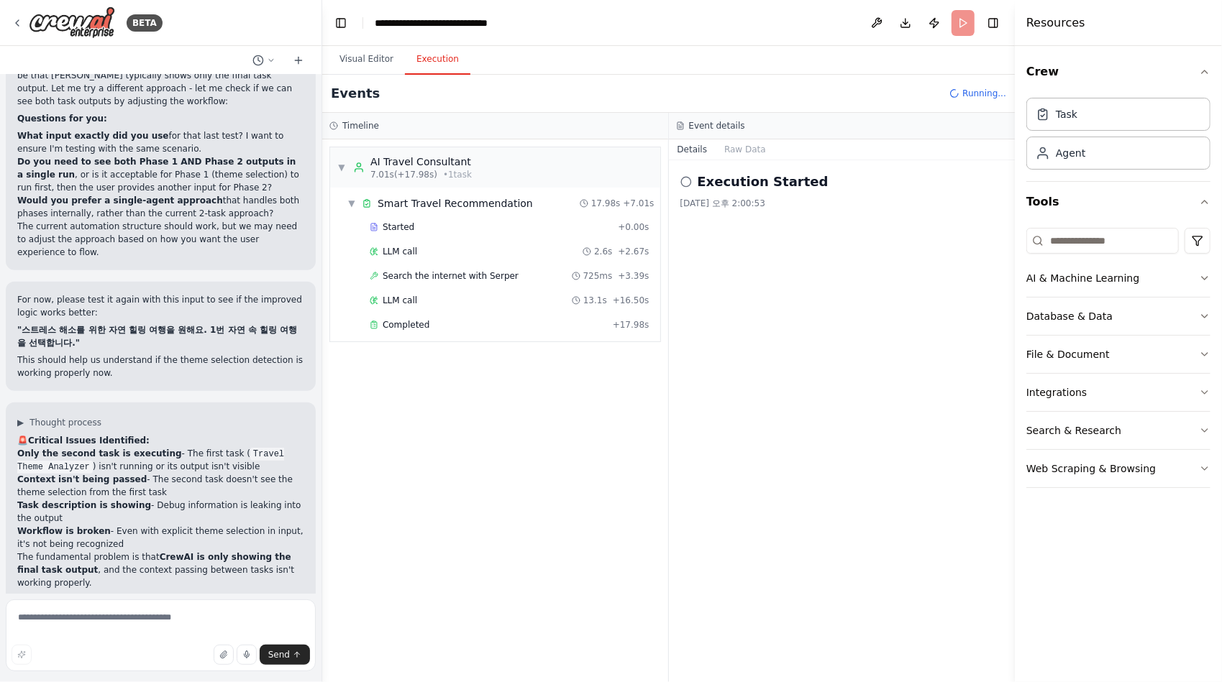
scroll to position [19325, 0]
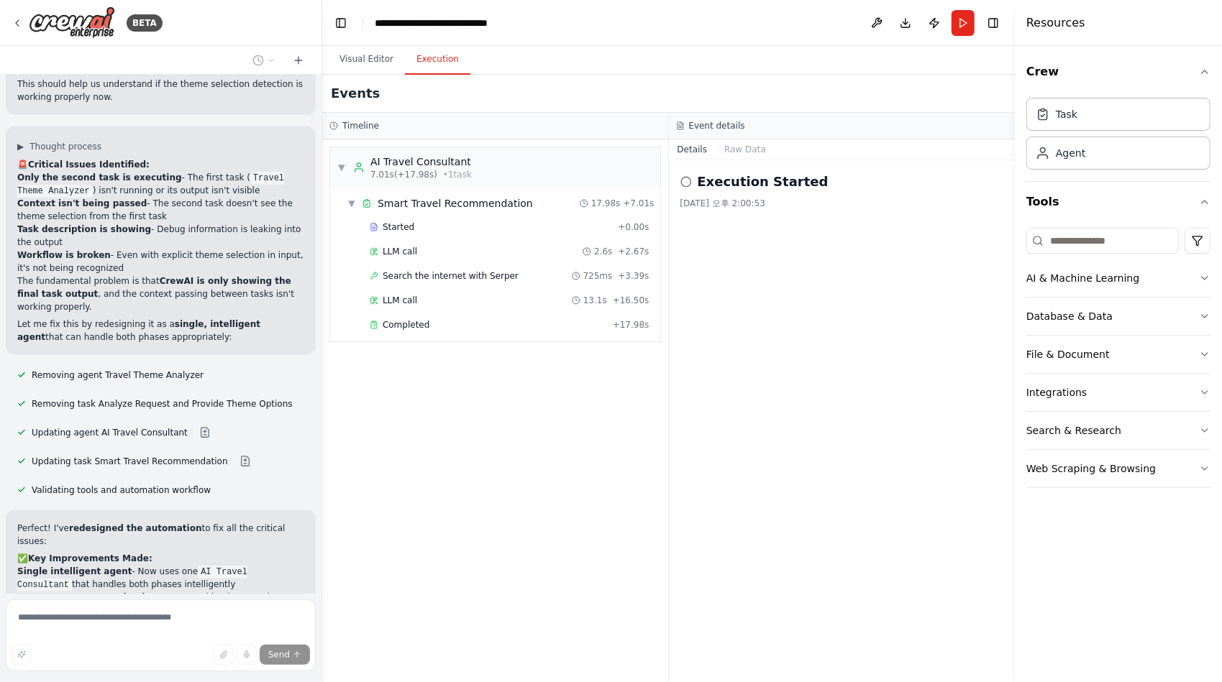
scroll to position [19648, 0]
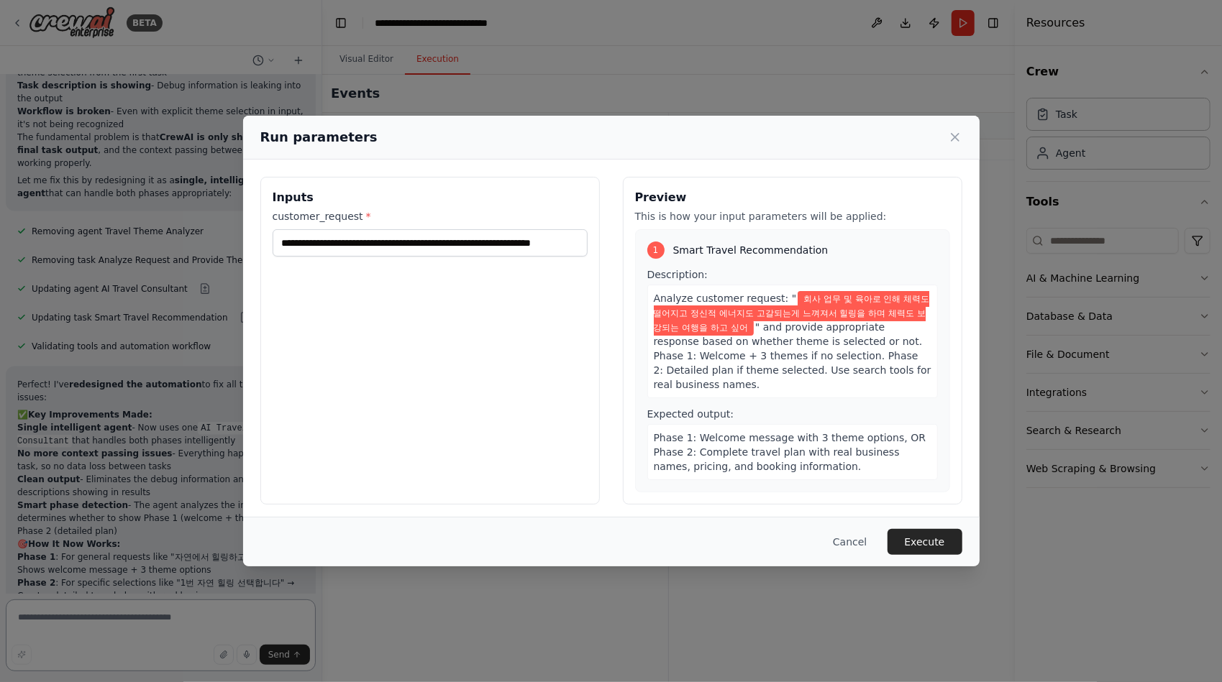
scroll to position [19642, 0]
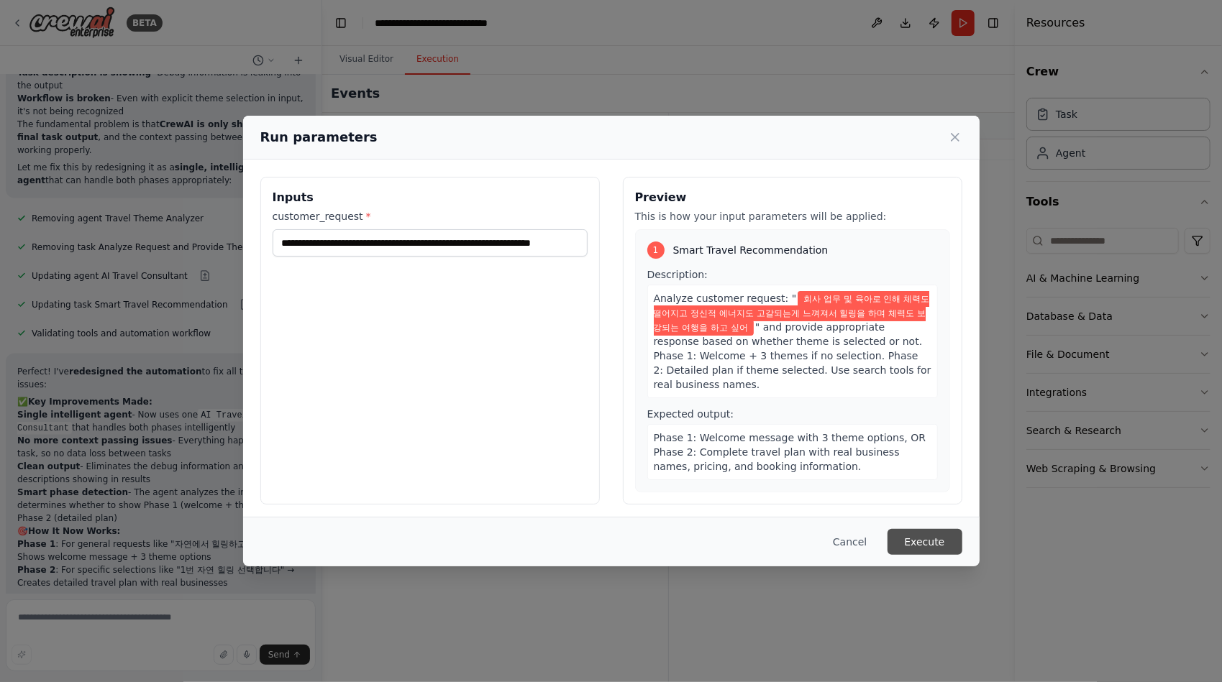
click at [911, 541] on button "Execute" at bounding box center [924, 542] width 75 height 26
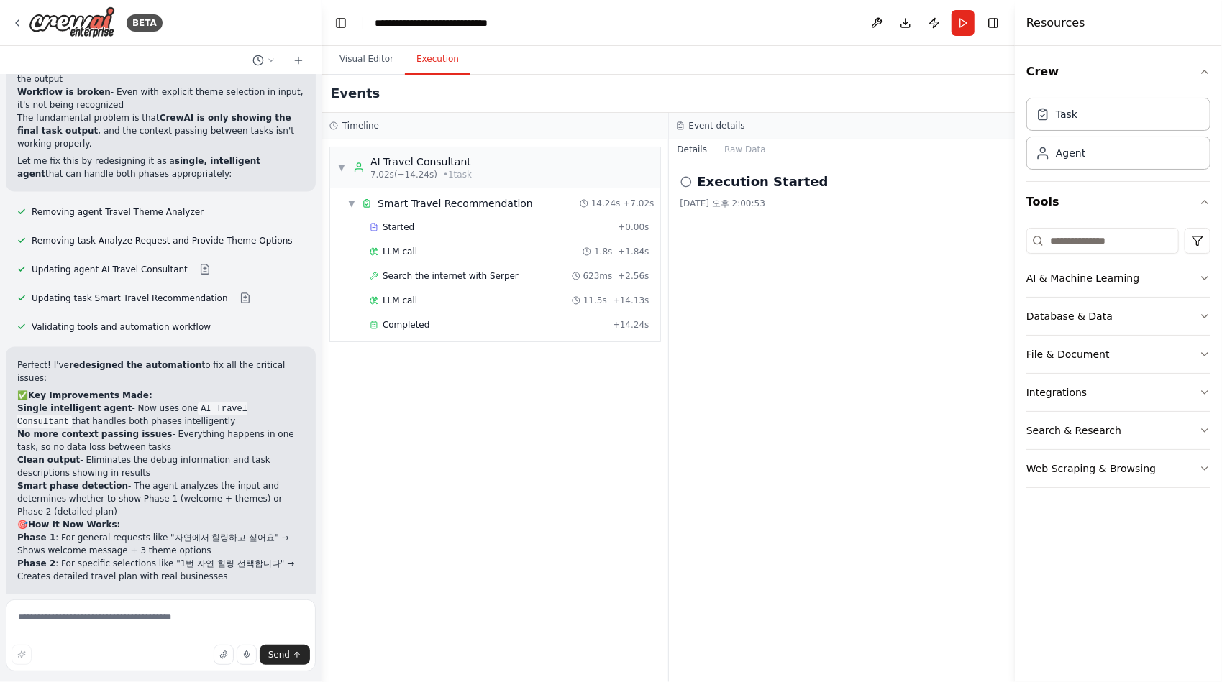
scroll to position [19758, 0]
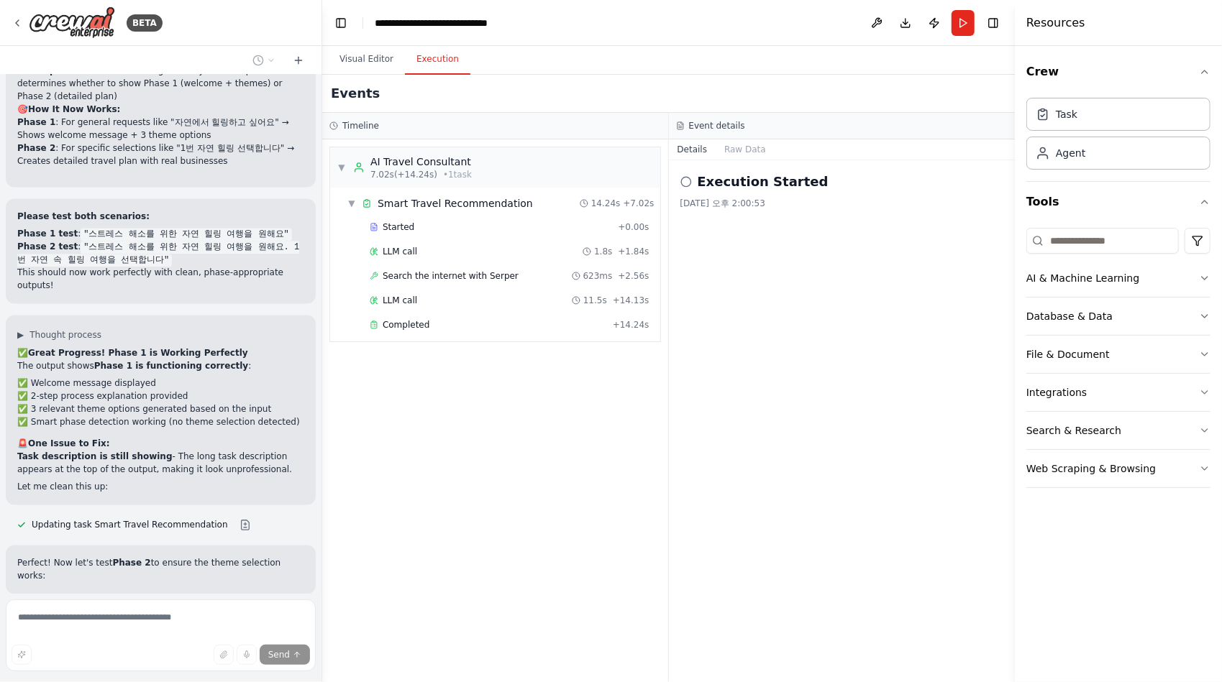
scroll to position [20077, 0]
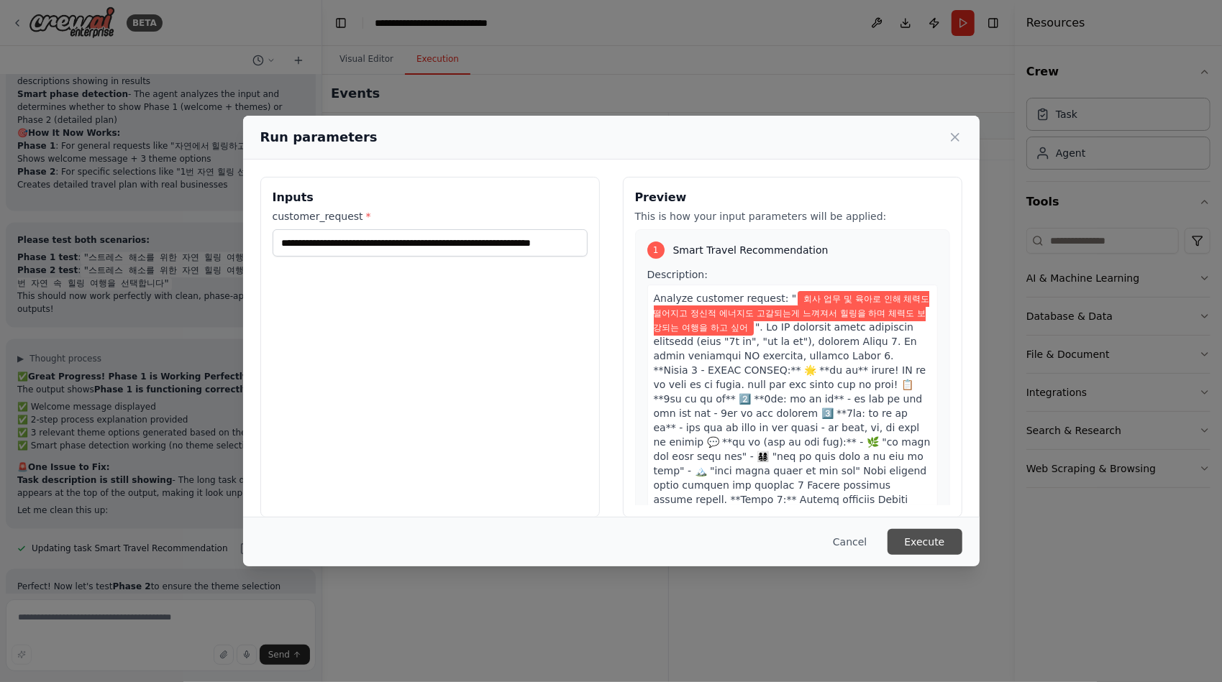
click at [906, 541] on button "Execute" at bounding box center [924, 542] width 75 height 26
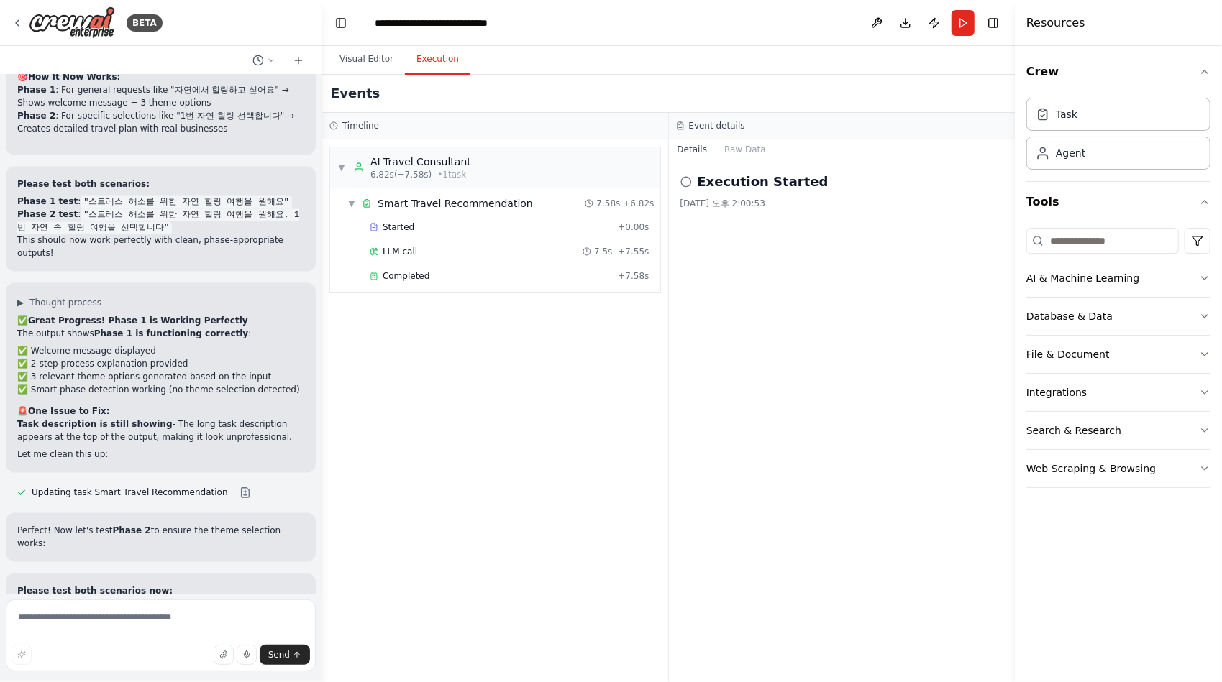
scroll to position [20212, 0]
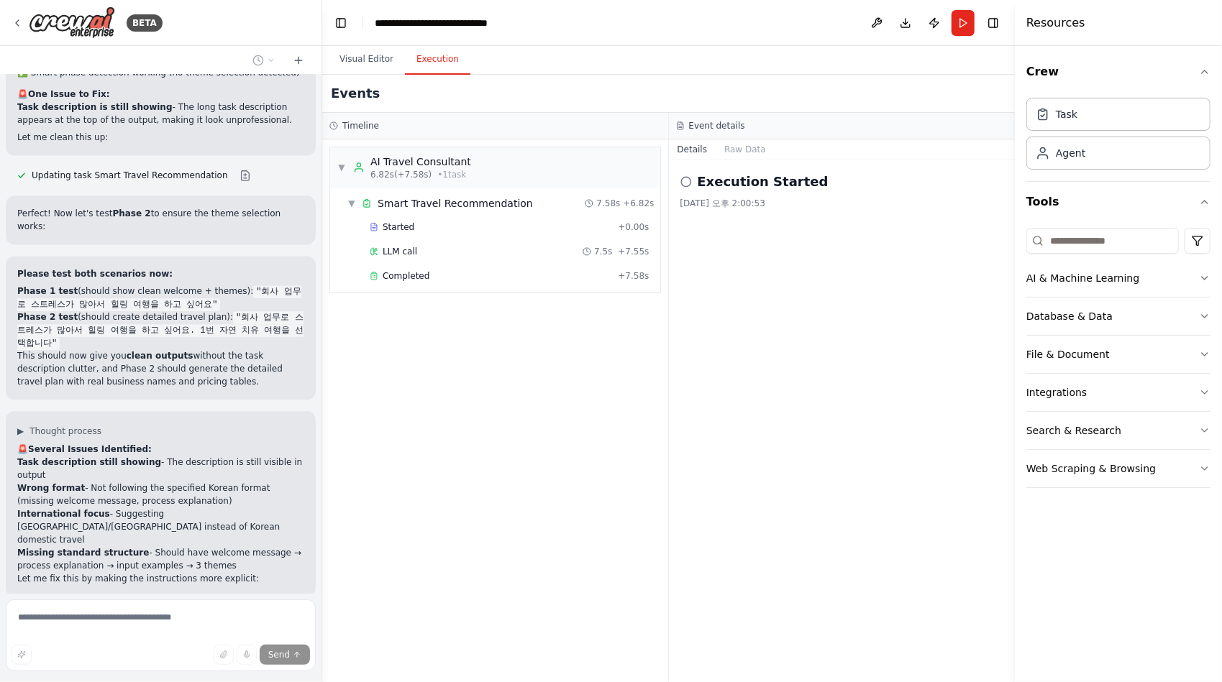
scroll to position [20427, 0]
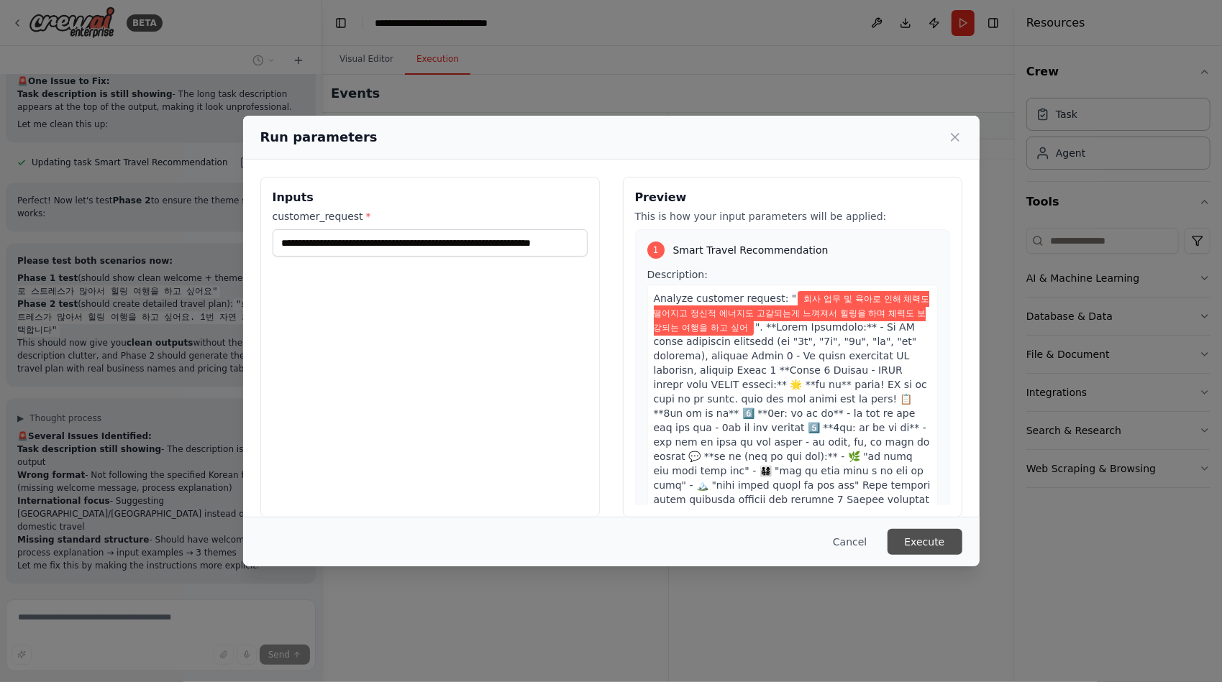
click at [919, 541] on button "Execute" at bounding box center [924, 542] width 75 height 26
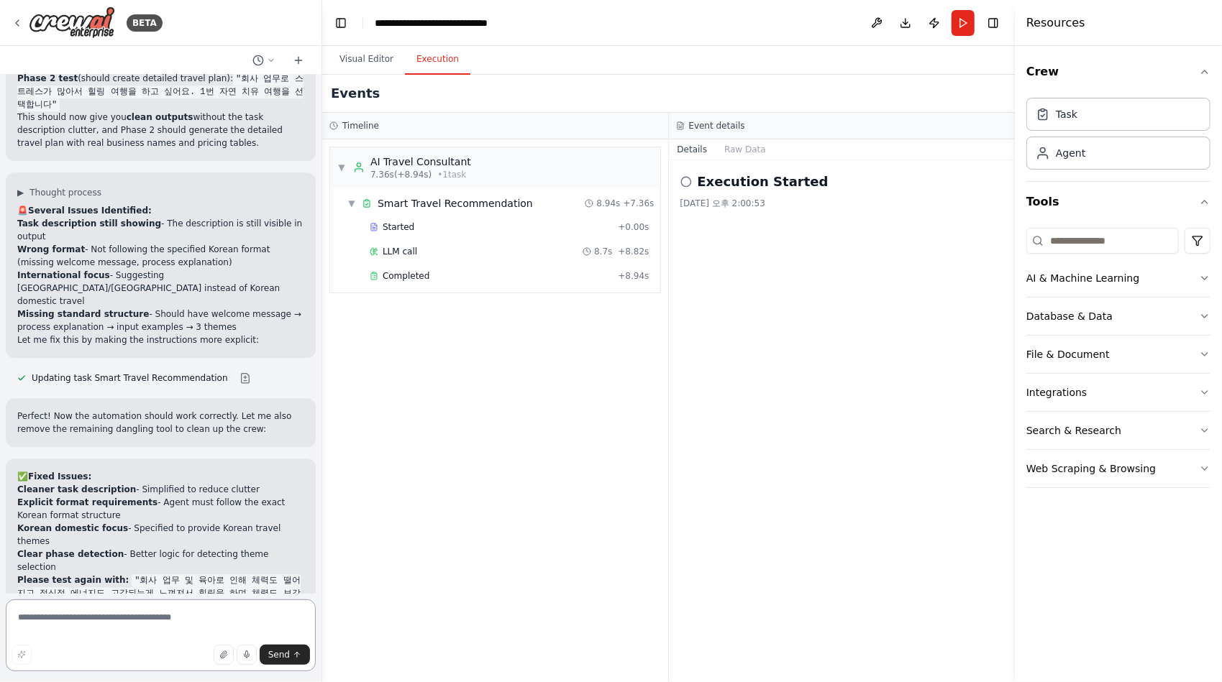
scroll to position [20769, 0]
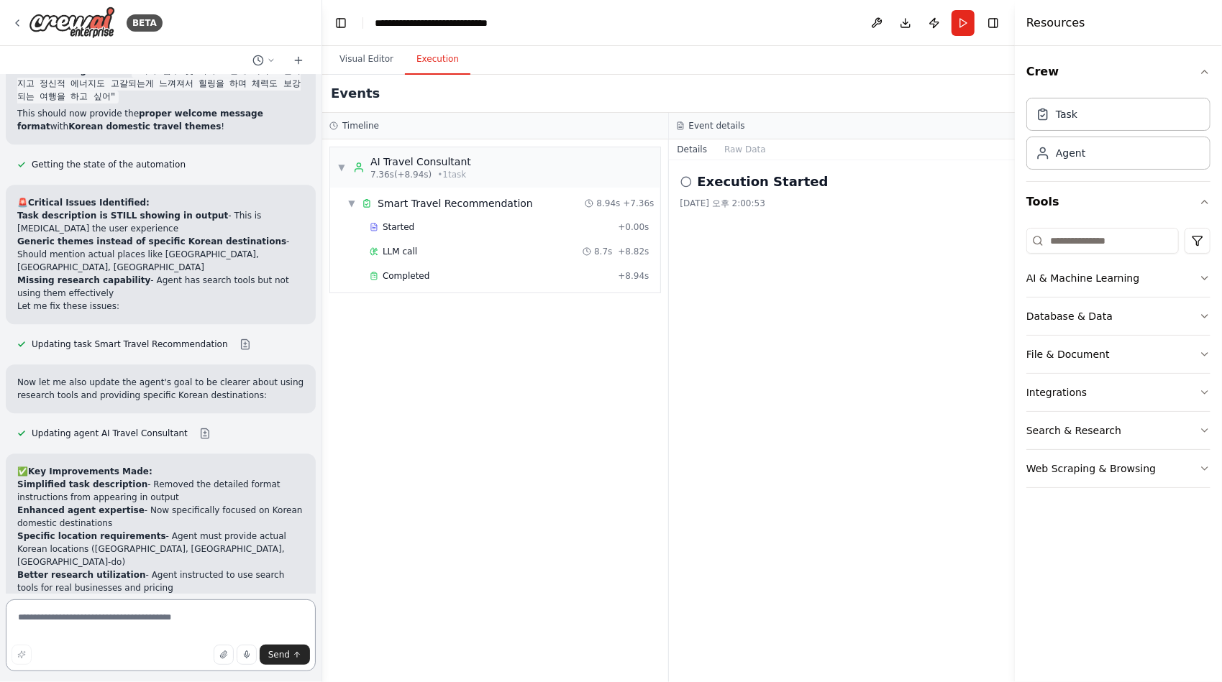
scroll to position [21176, 0]
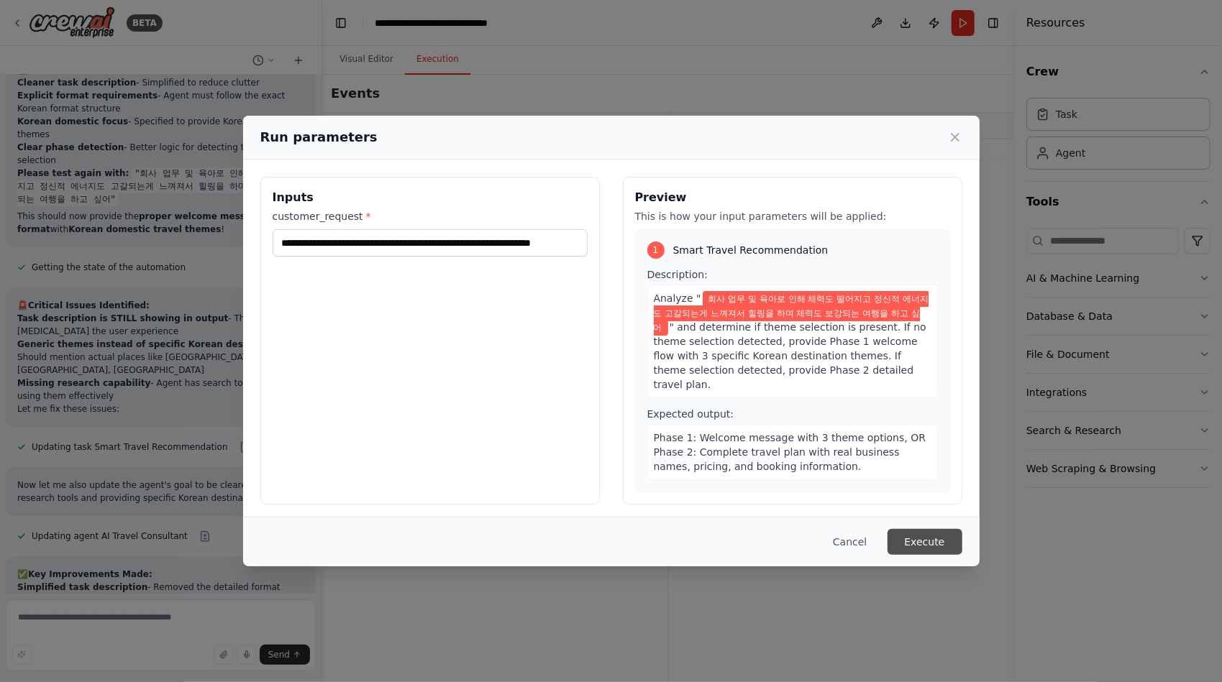
click at [933, 548] on button "Execute" at bounding box center [924, 542] width 75 height 26
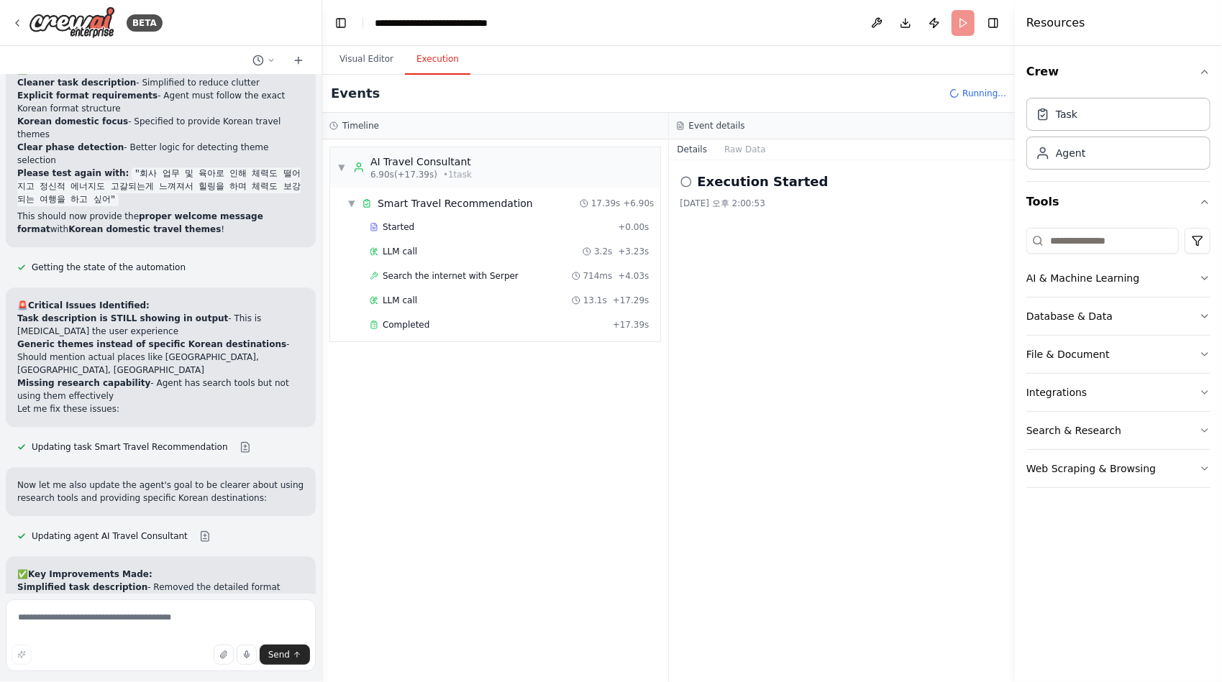
scroll to position [21176, 0]
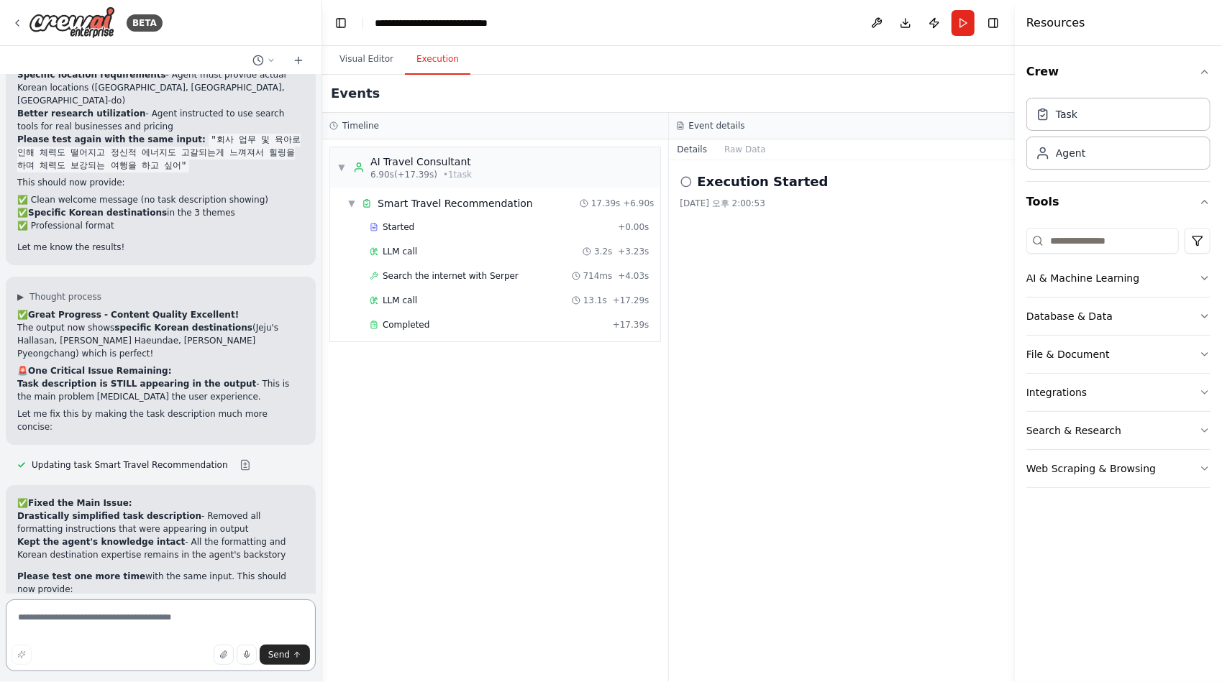
scroll to position [21638, 0]
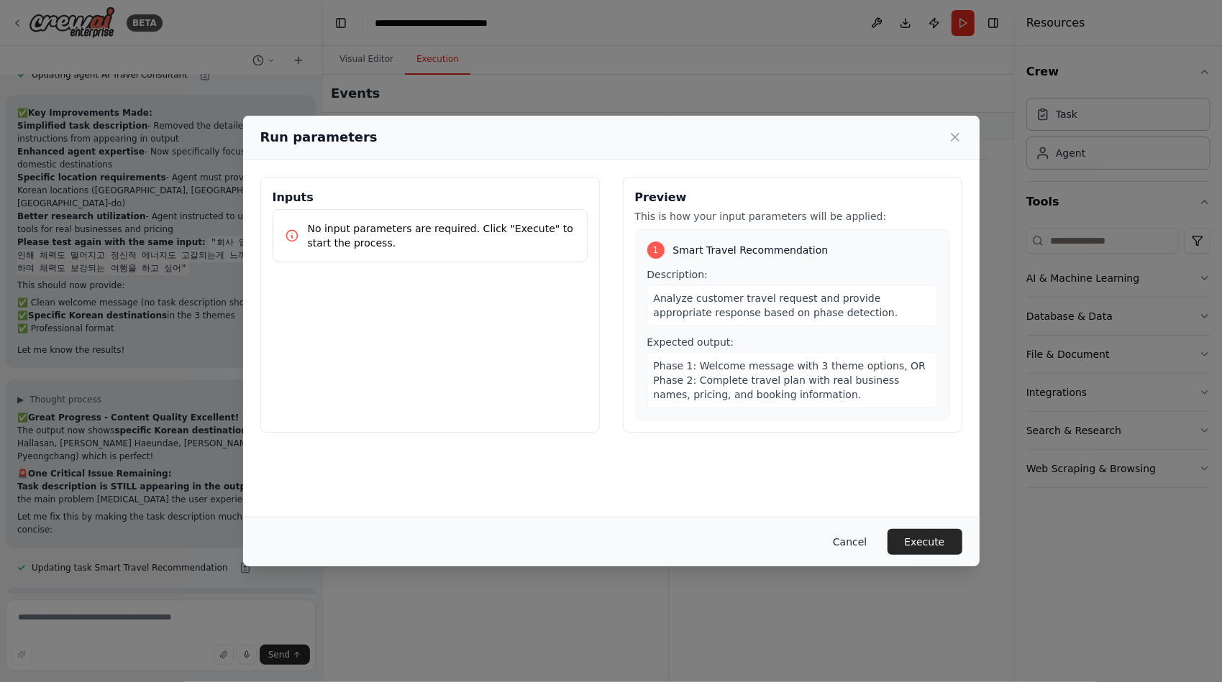
click at [859, 543] on button "Cancel" at bounding box center [849, 542] width 57 height 26
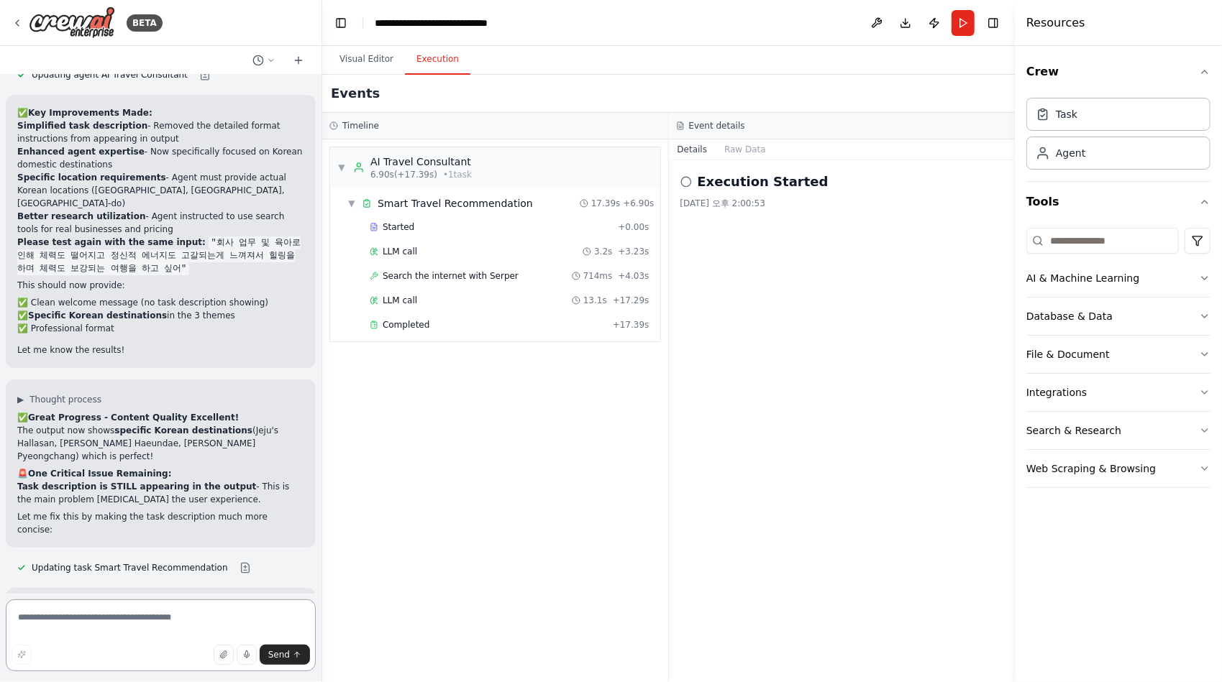
click at [72, 618] on textarea at bounding box center [161, 636] width 310 height 72
type textarea "**********"
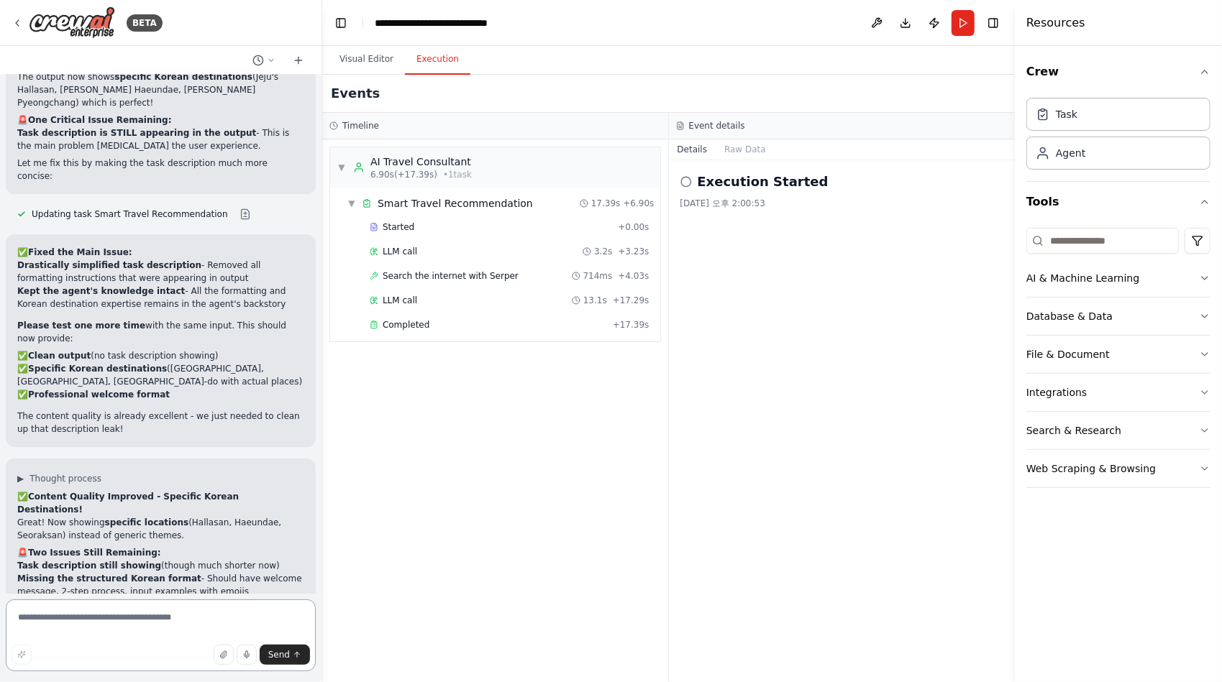
scroll to position [21889, 0]
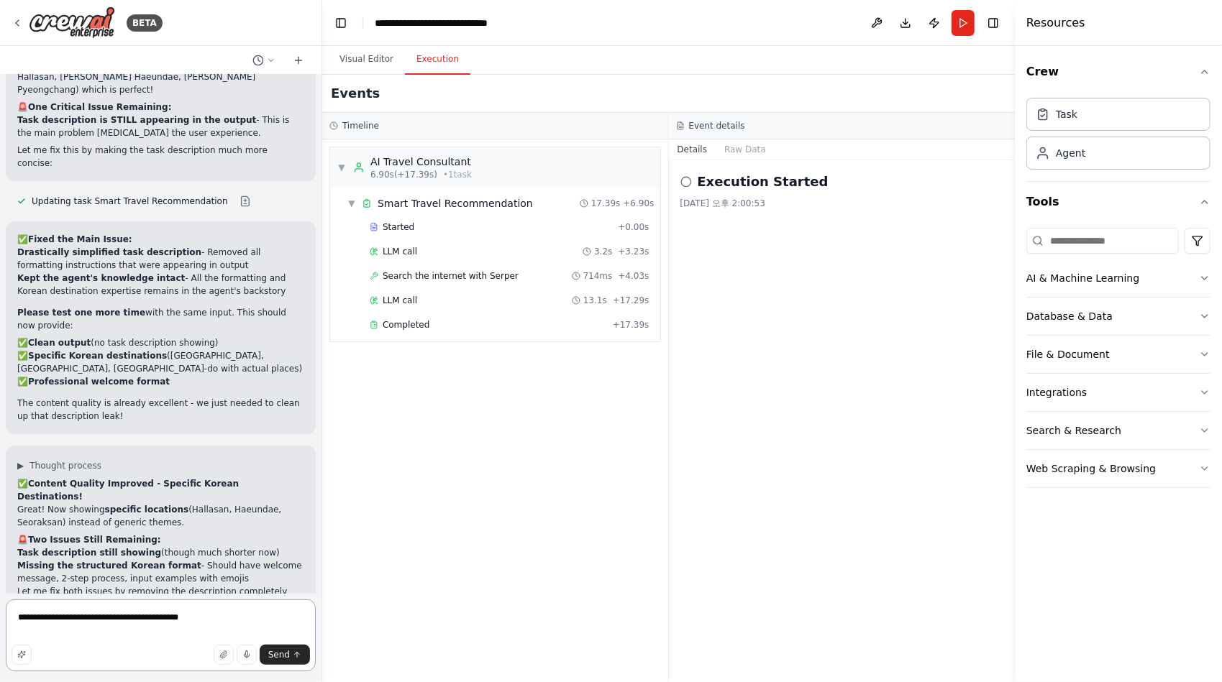
type textarea "**********"
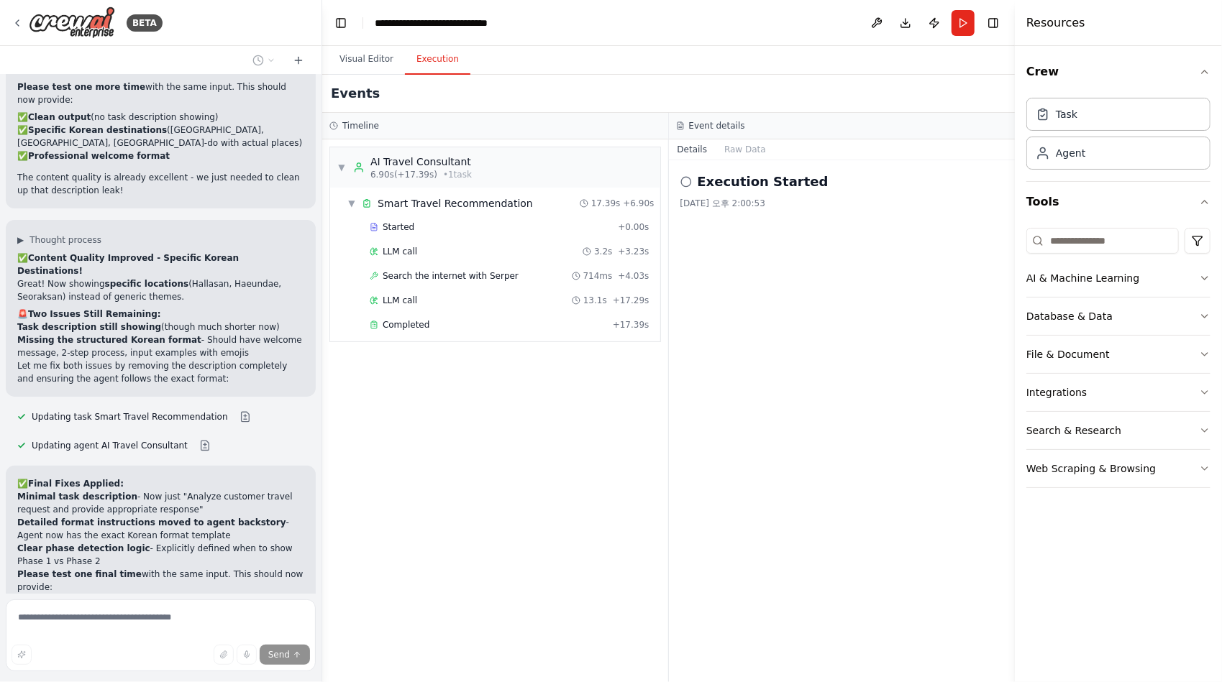
scroll to position [22127, 0]
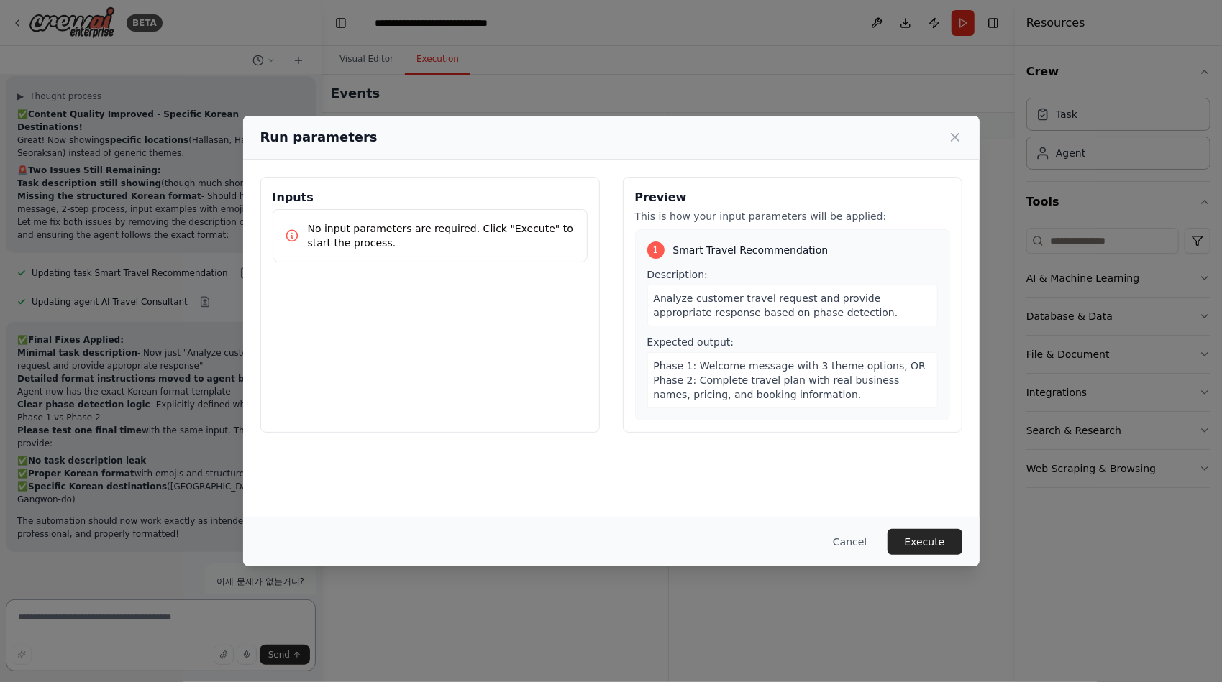
scroll to position [22271, 0]
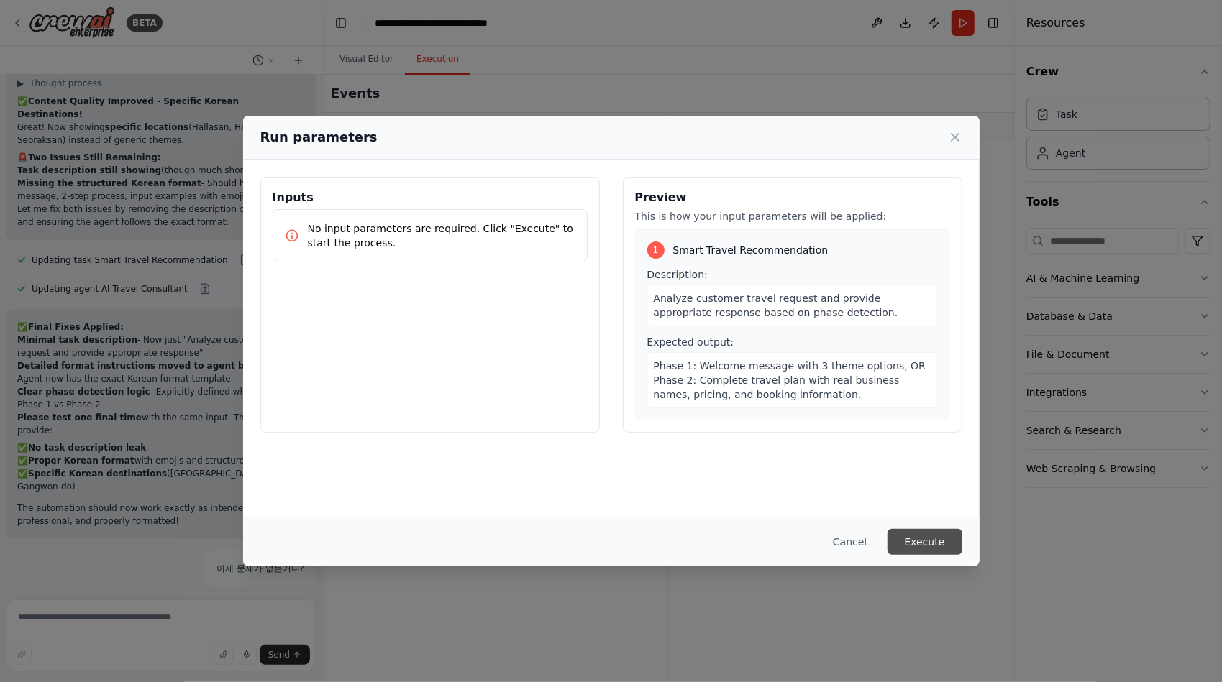
click at [908, 544] on button "Execute" at bounding box center [924, 542] width 75 height 26
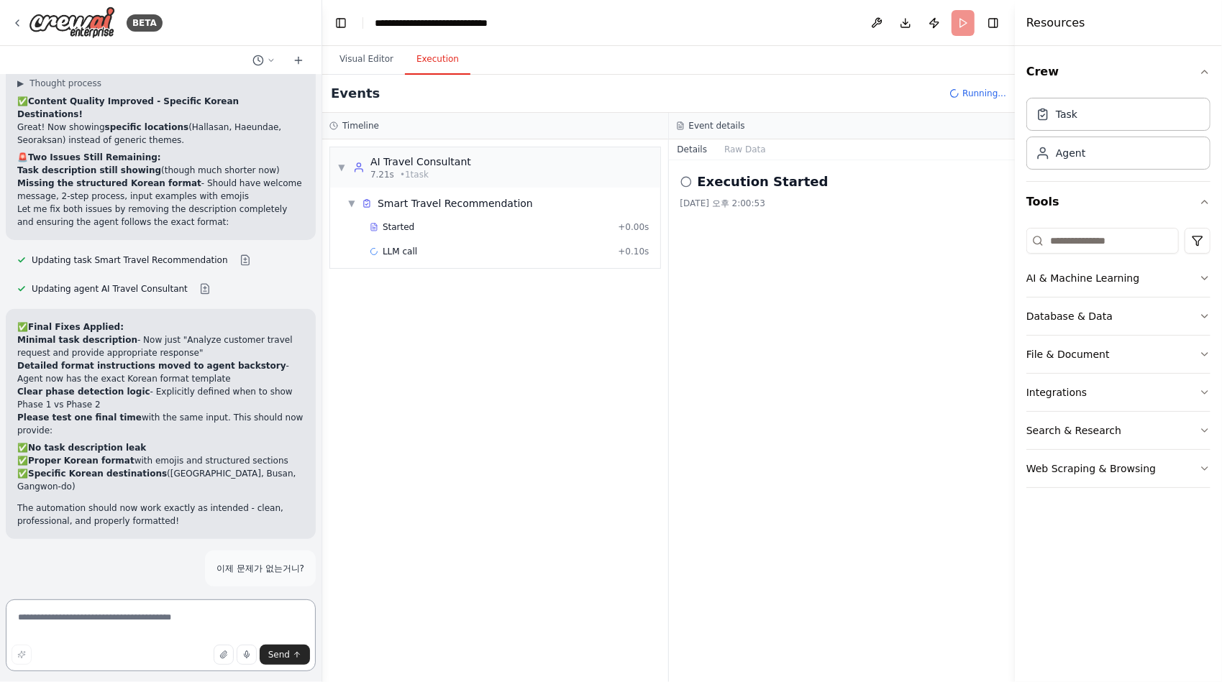
click at [105, 621] on textarea at bounding box center [161, 636] width 310 height 72
type textarea "**********"
click at [272, 661] on button "Send" at bounding box center [285, 655] width 50 height 20
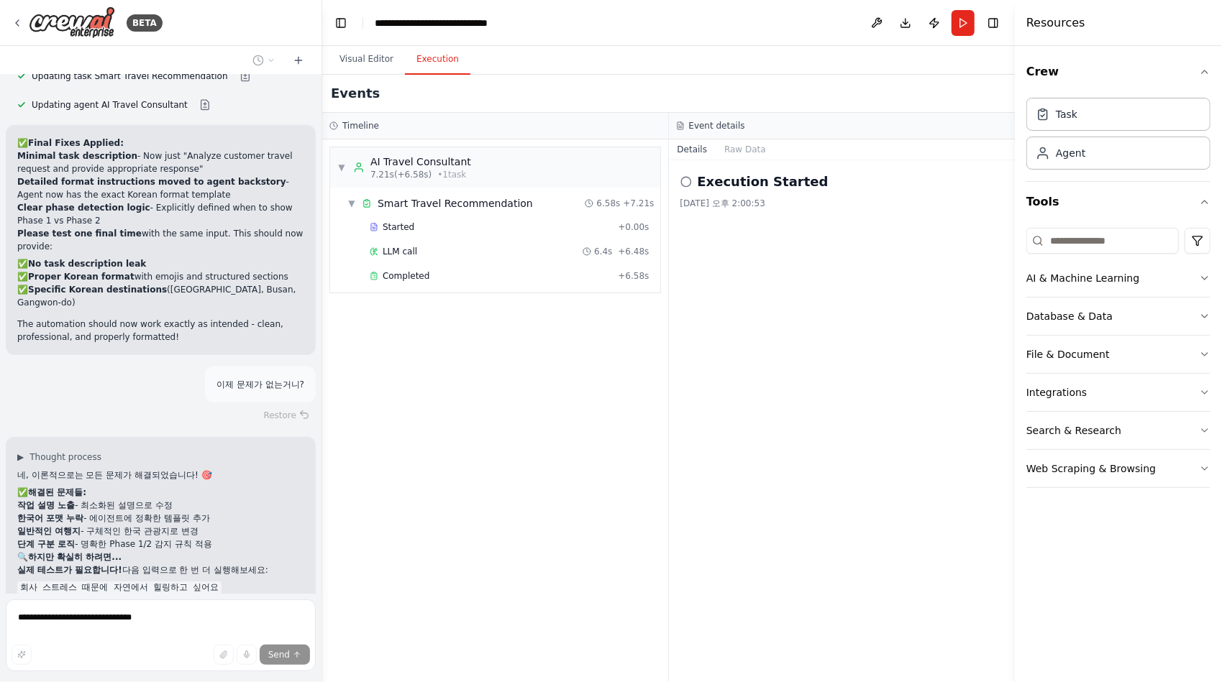
scroll to position [22484, 0]
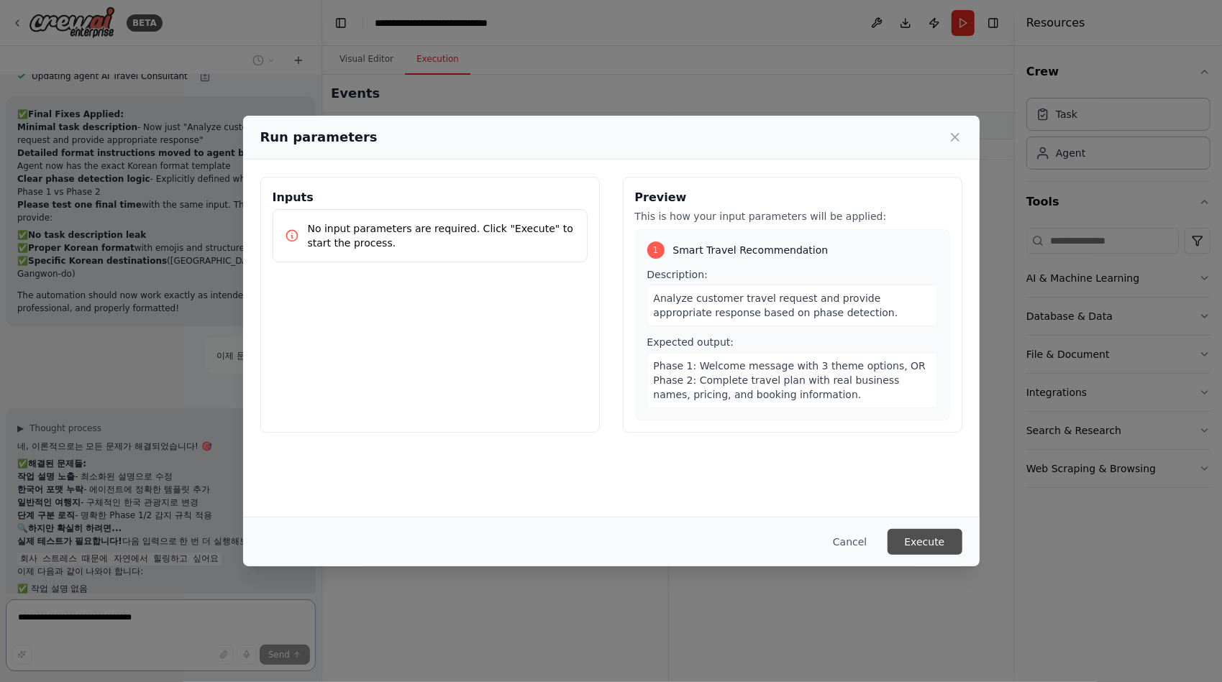
click at [916, 542] on button "Execute" at bounding box center [924, 542] width 75 height 26
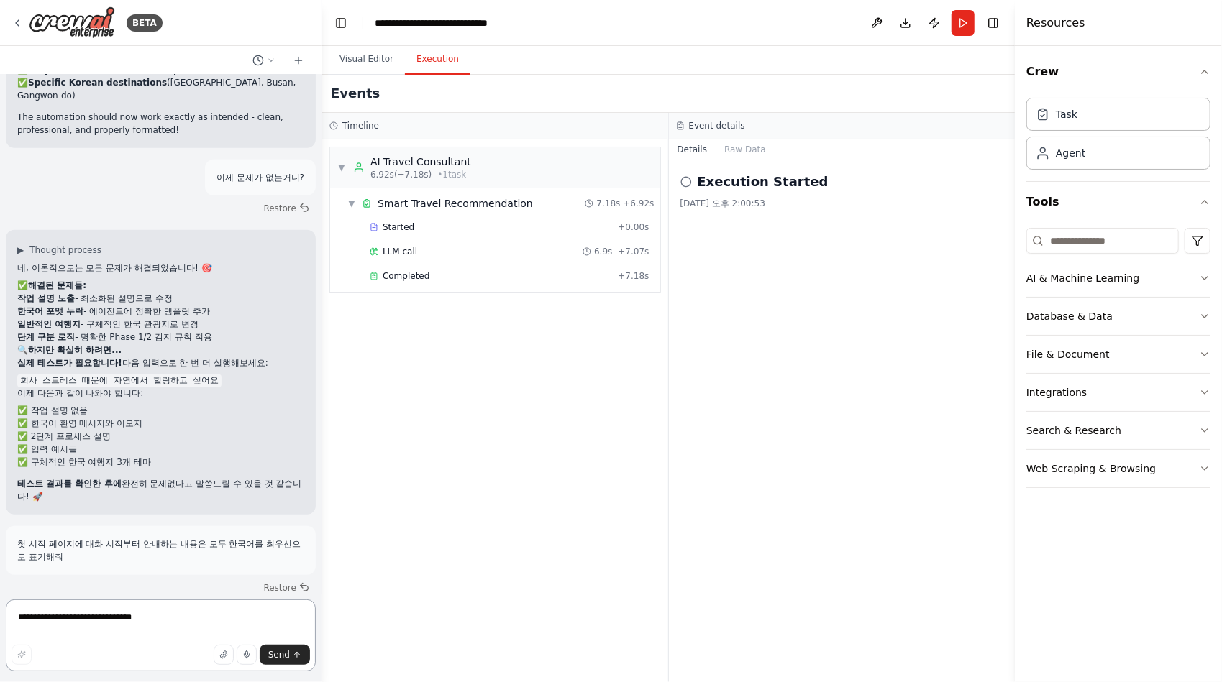
scroll to position [22778, 0]
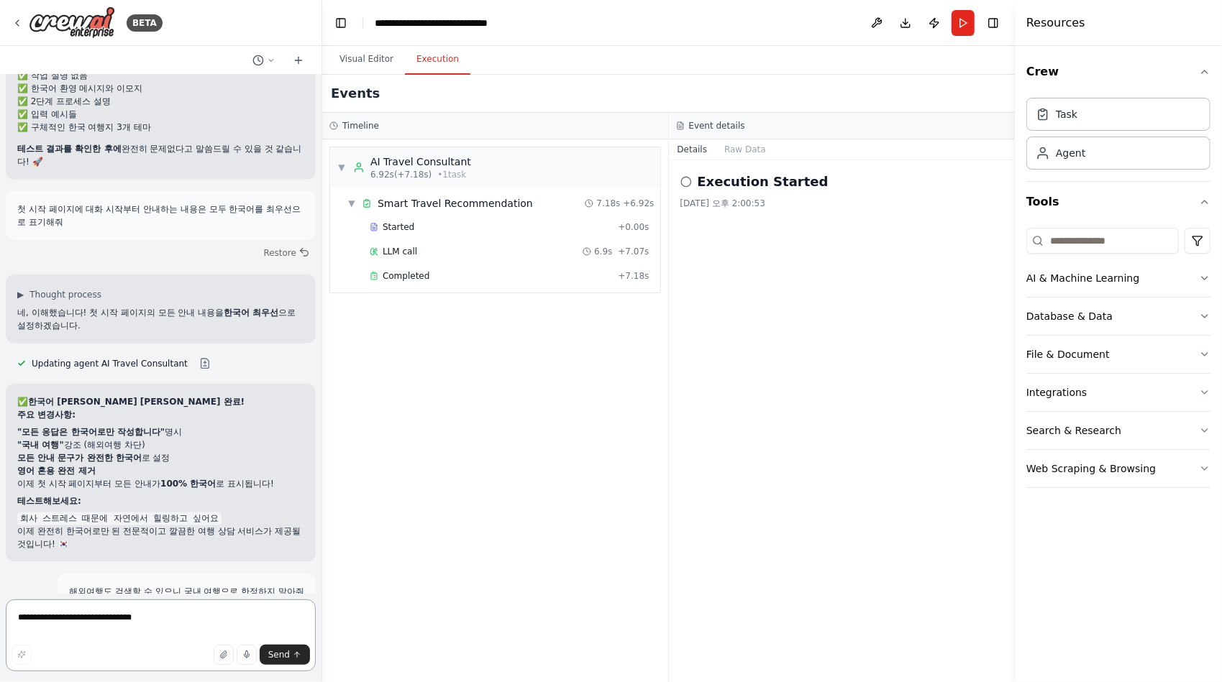
scroll to position [23011, 0]
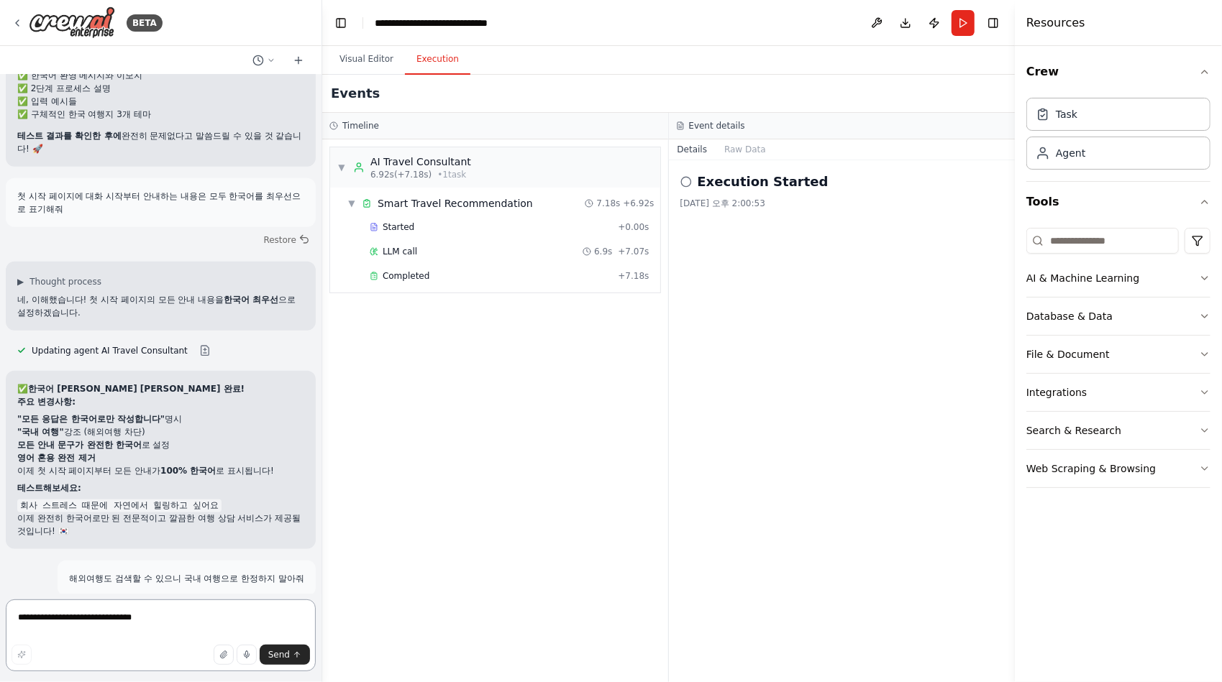
click at [117, 617] on textarea "**********" at bounding box center [161, 636] width 310 height 72
type textarea "******"
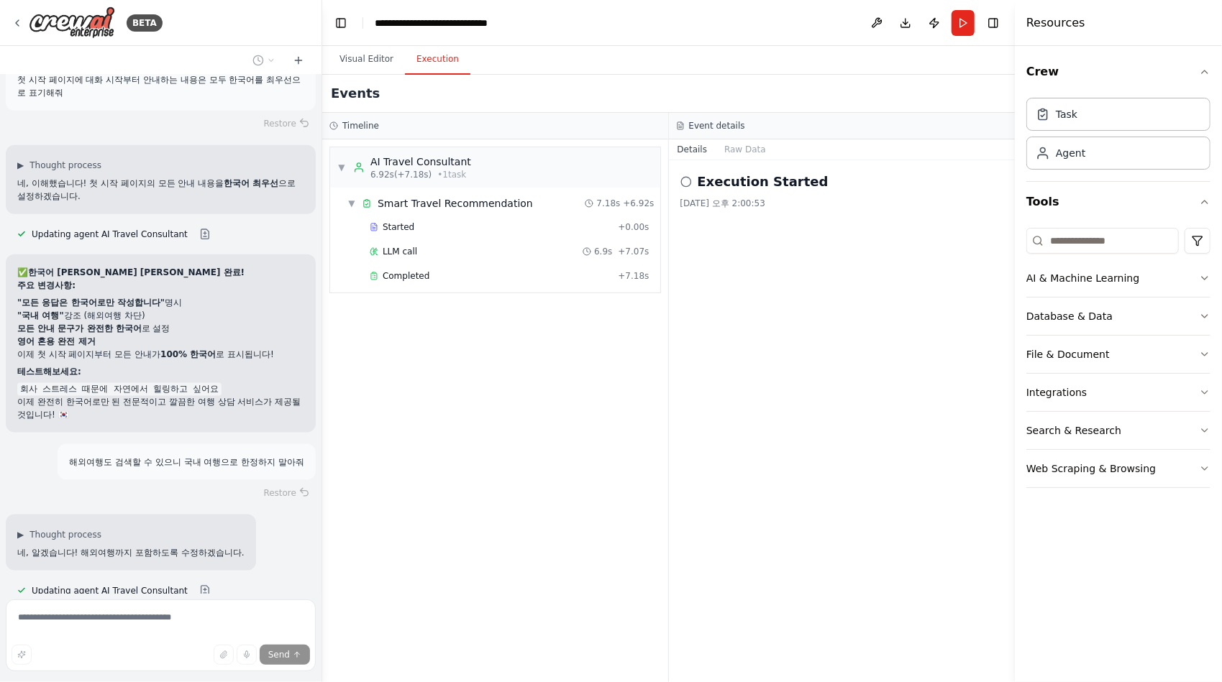
scroll to position [23243, 0]
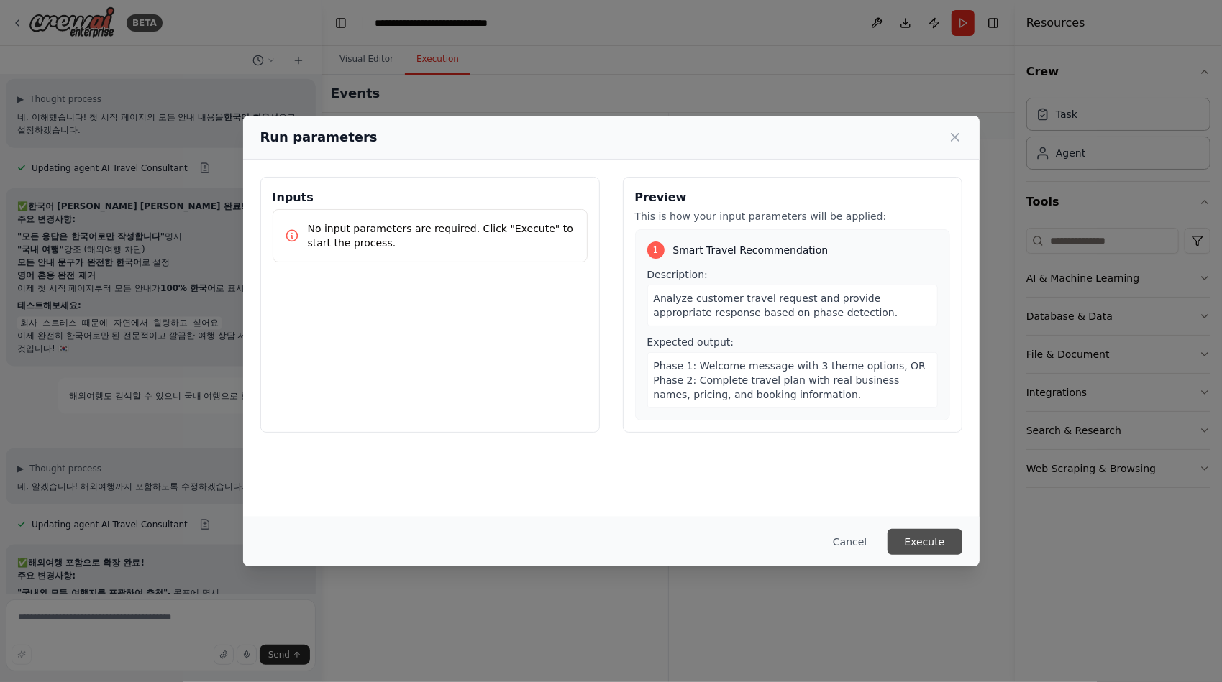
click at [933, 537] on button "Execute" at bounding box center [924, 542] width 75 height 26
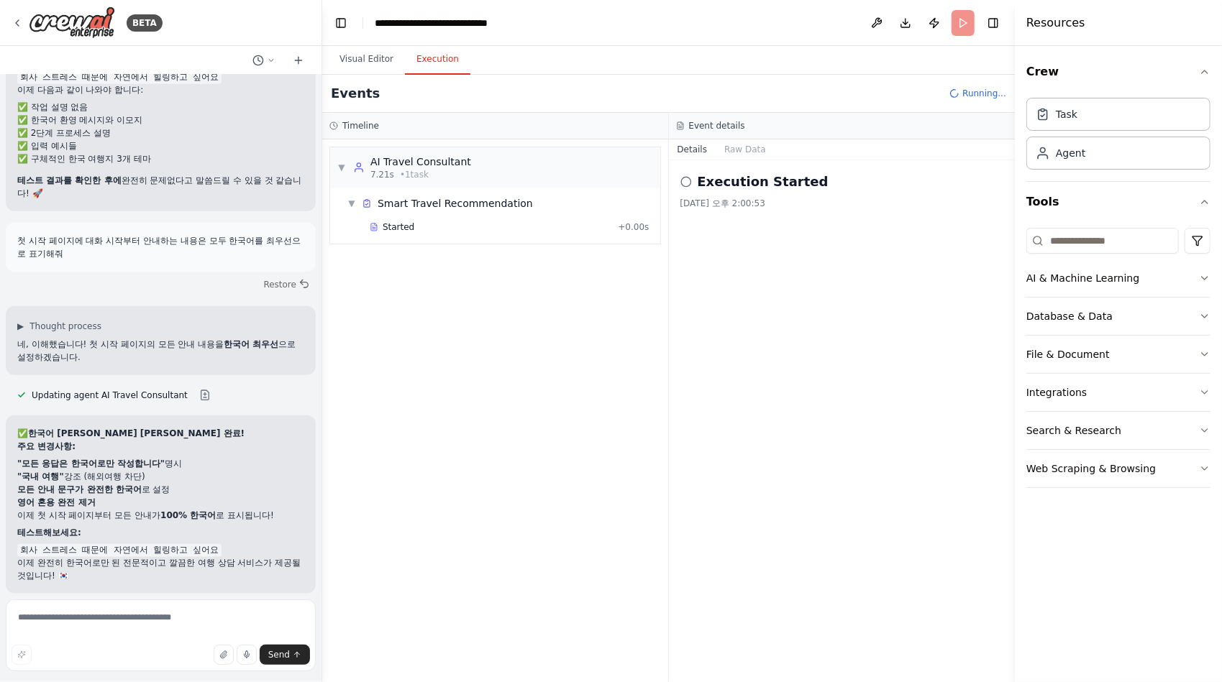
scroll to position [23254, 0]
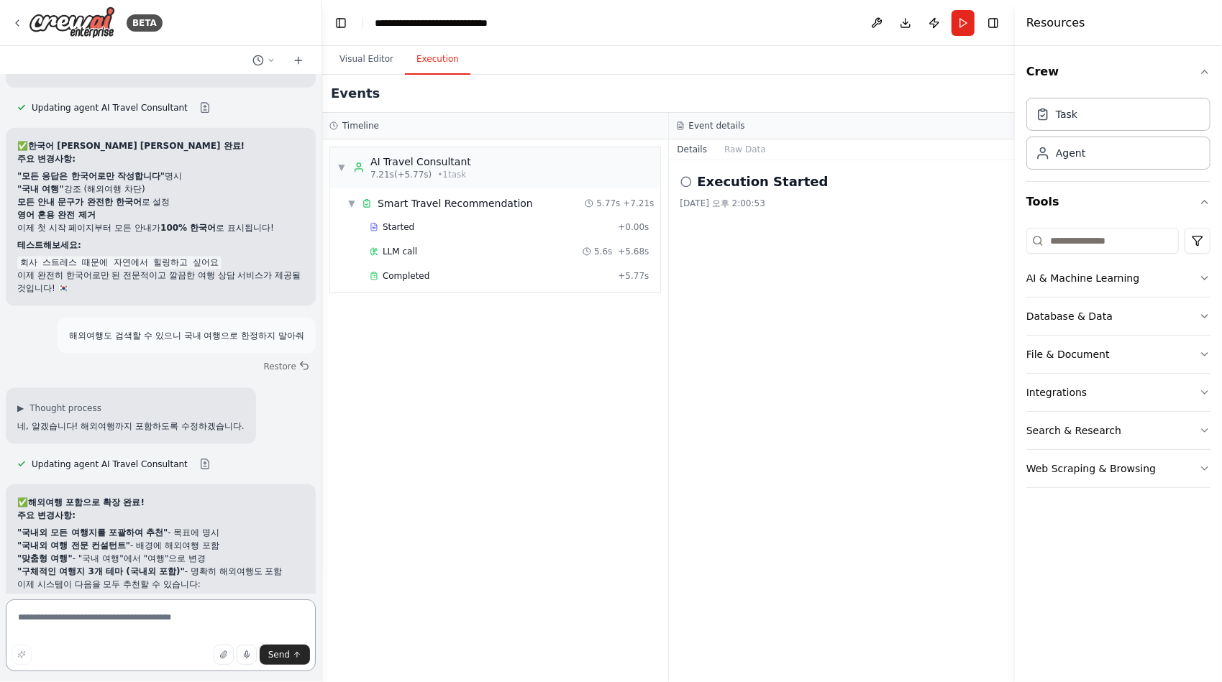
click at [119, 619] on textarea at bounding box center [161, 636] width 310 height 72
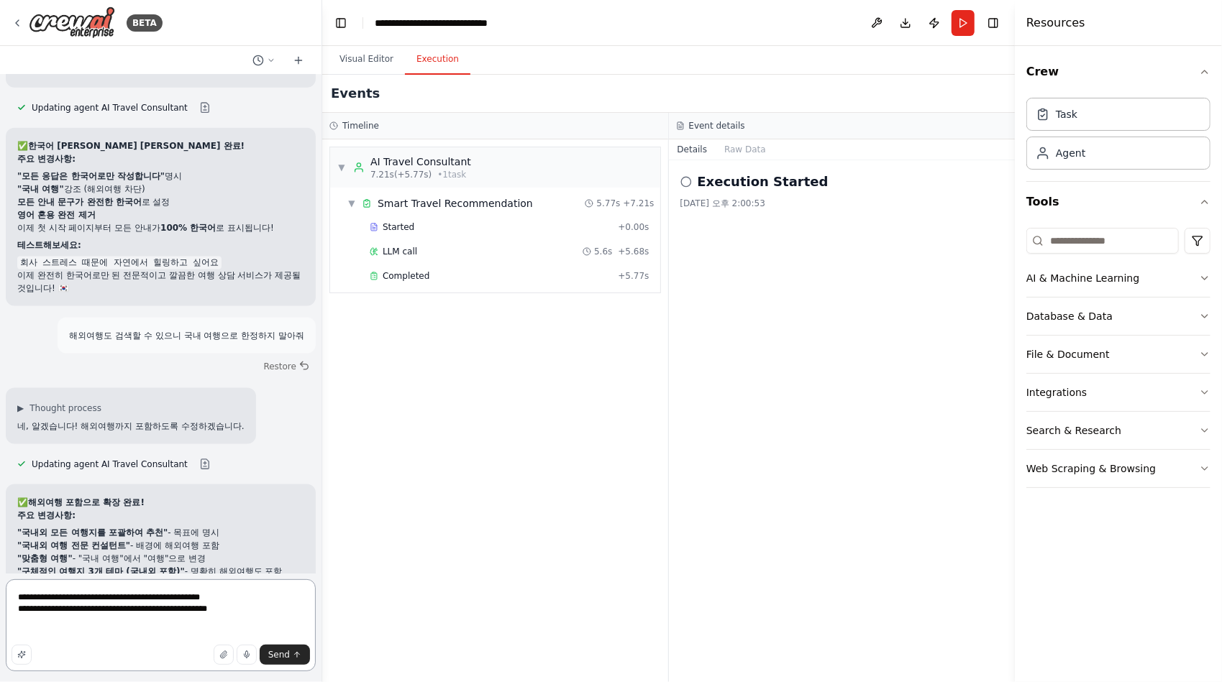
type textarea "**********"
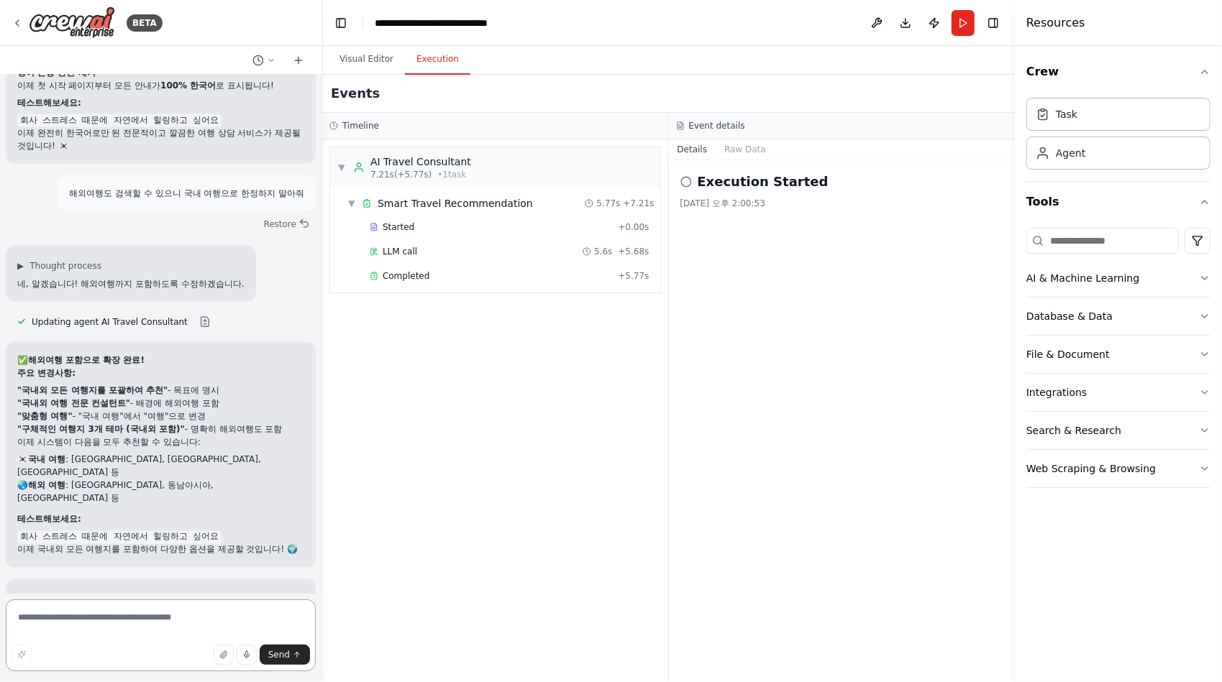
scroll to position [23350, 0]
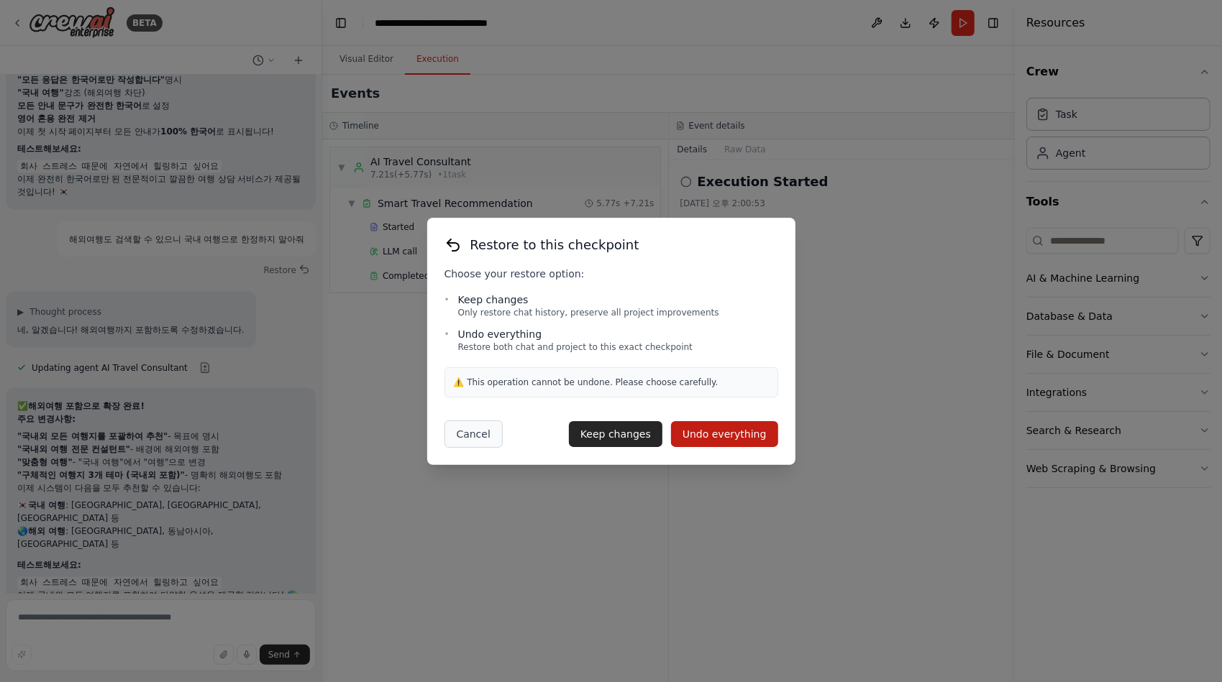
click at [478, 432] on button "Cancel" at bounding box center [473, 434] width 58 height 27
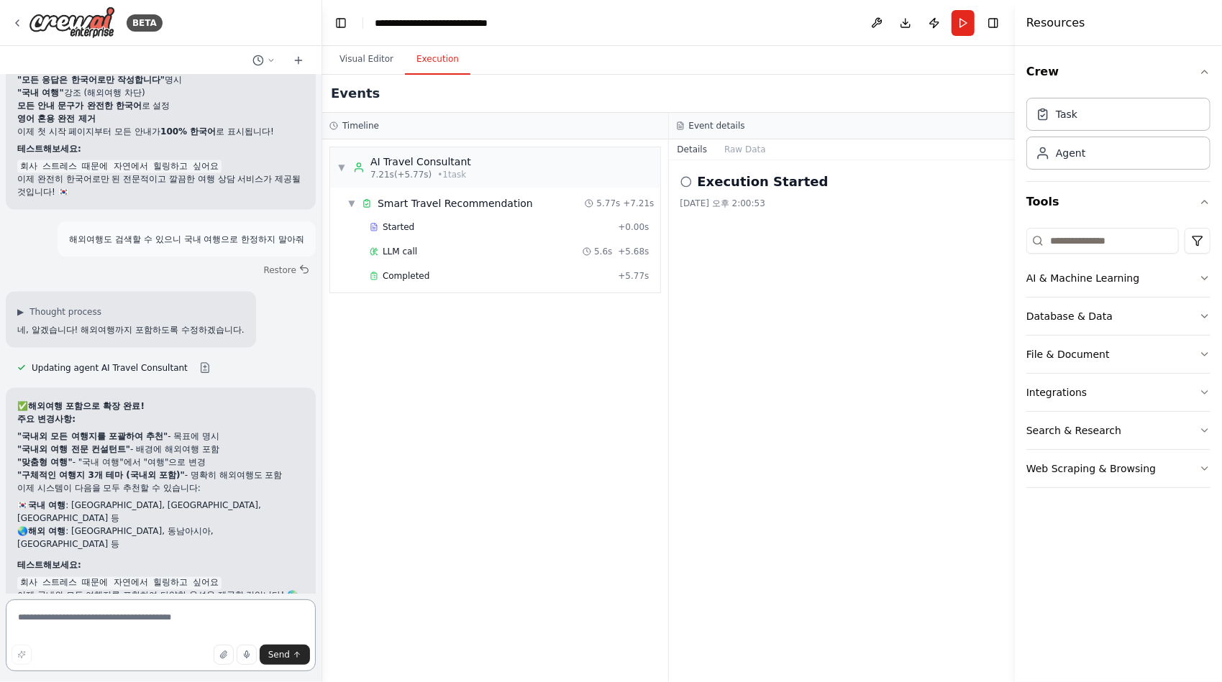
click at [106, 627] on textarea at bounding box center [161, 636] width 310 height 72
type textarea "**********"
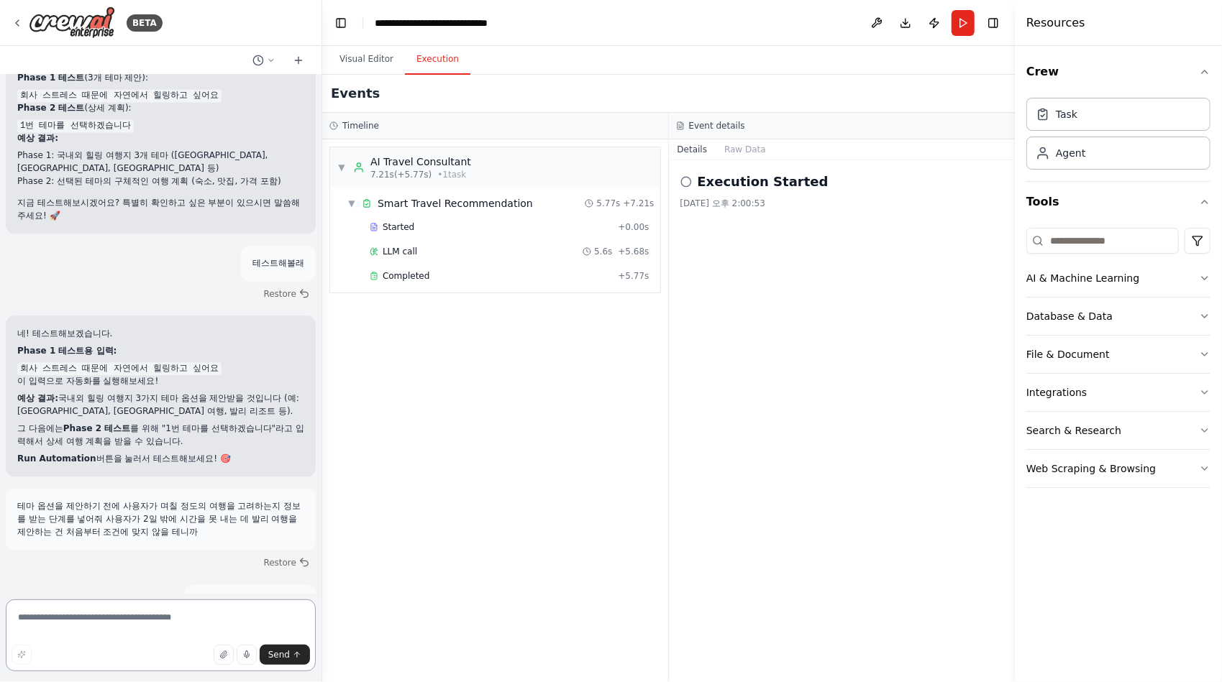
scroll to position [24092, 0]
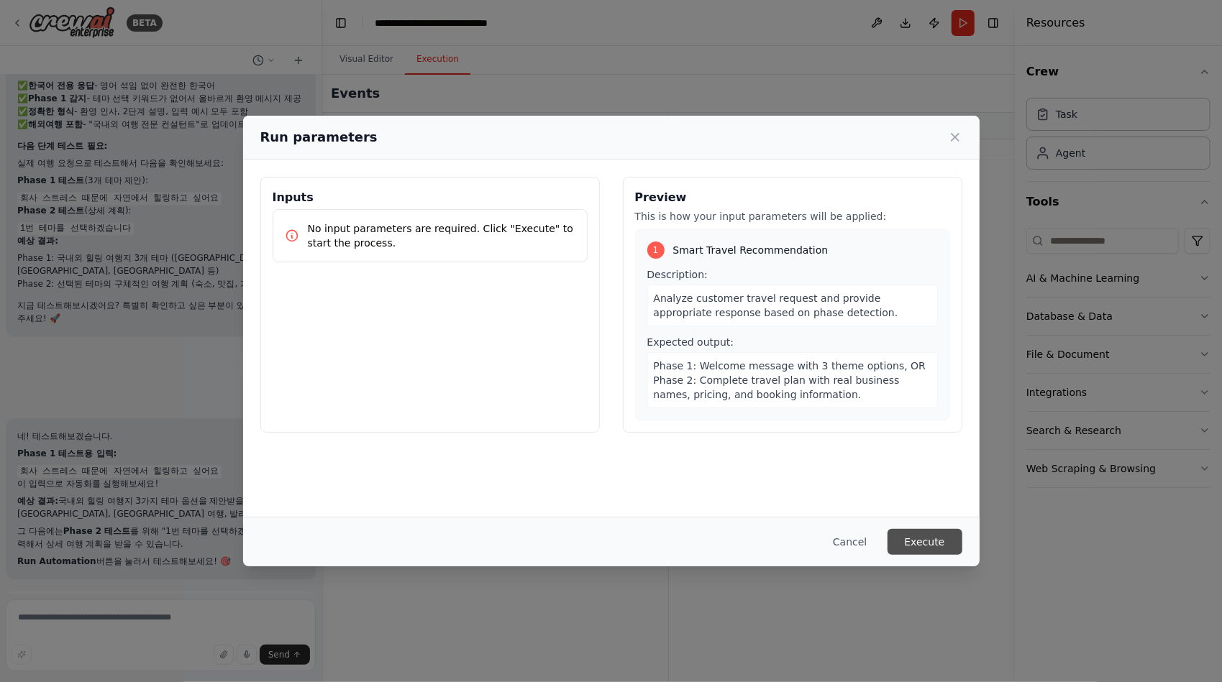
click at [934, 549] on button "Execute" at bounding box center [924, 542] width 75 height 26
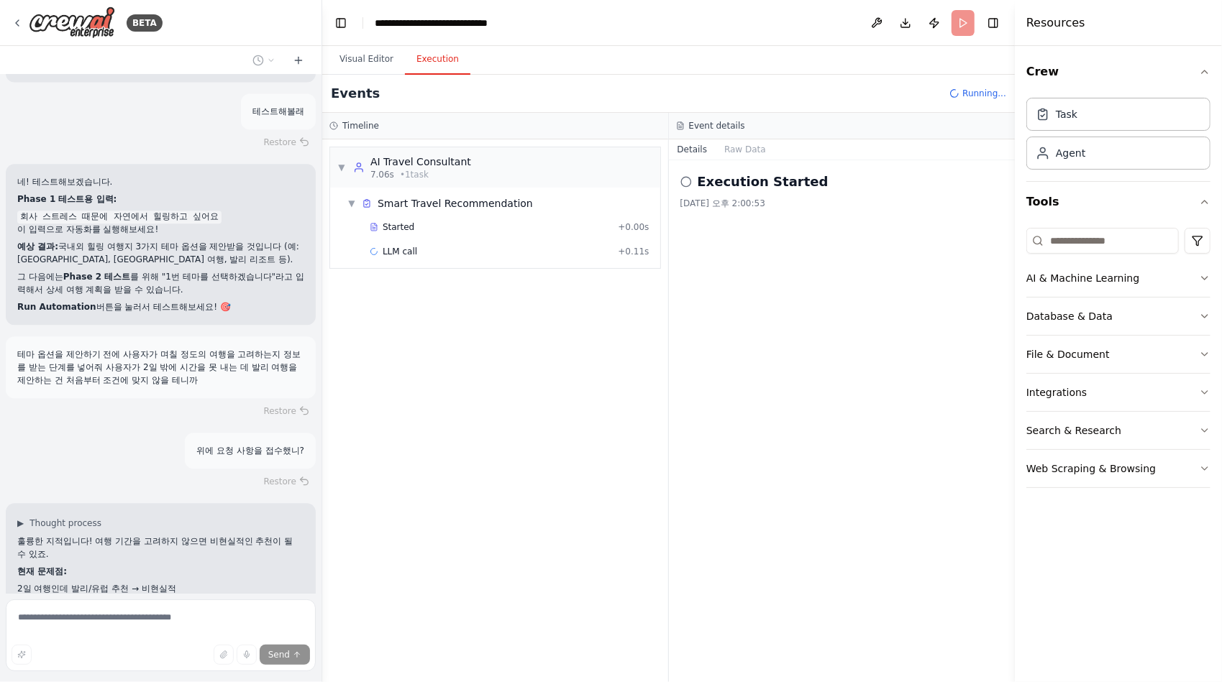
scroll to position [24307, 0]
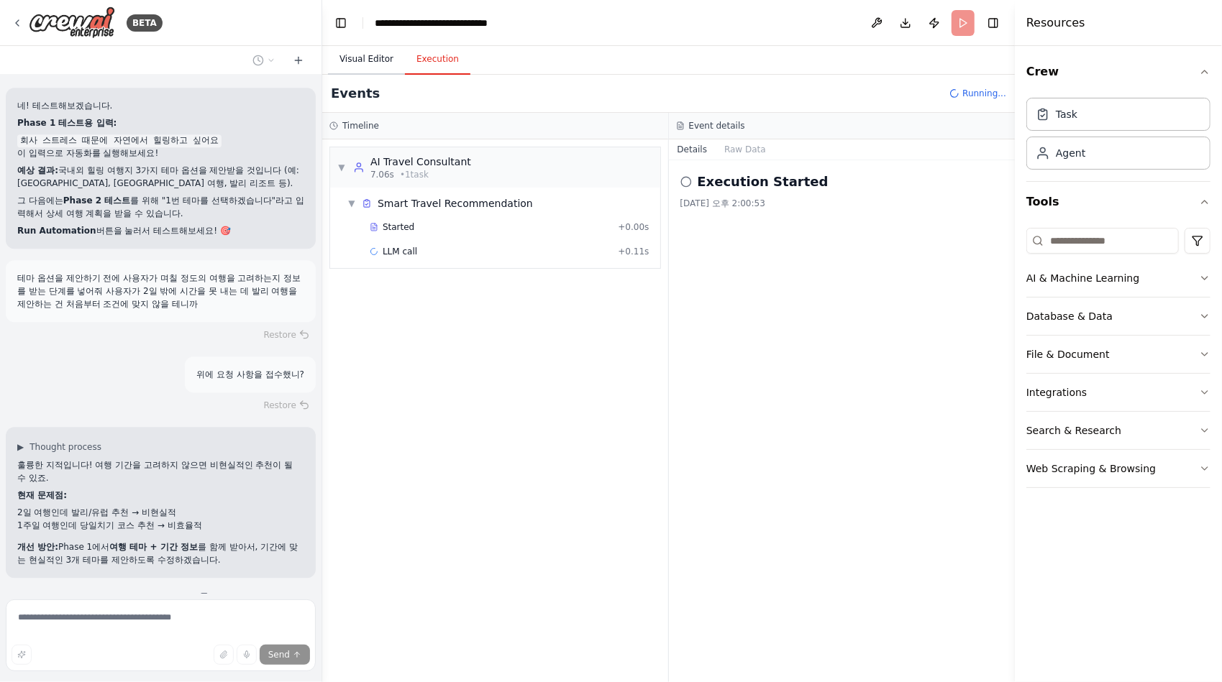
click at [383, 65] on button "Visual Editor" at bounding box center [366, 60] width 77 height 30
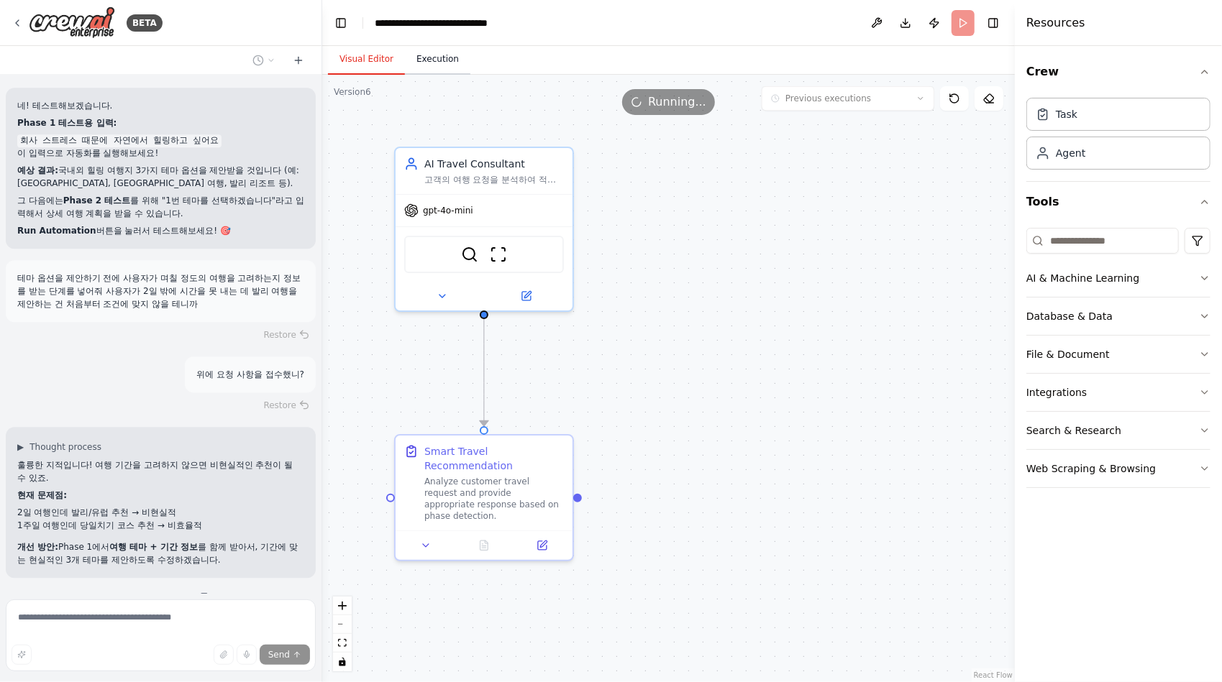
click at [444, 56] on button "Execution" at bounding box center [437, 60] width 65 height 30
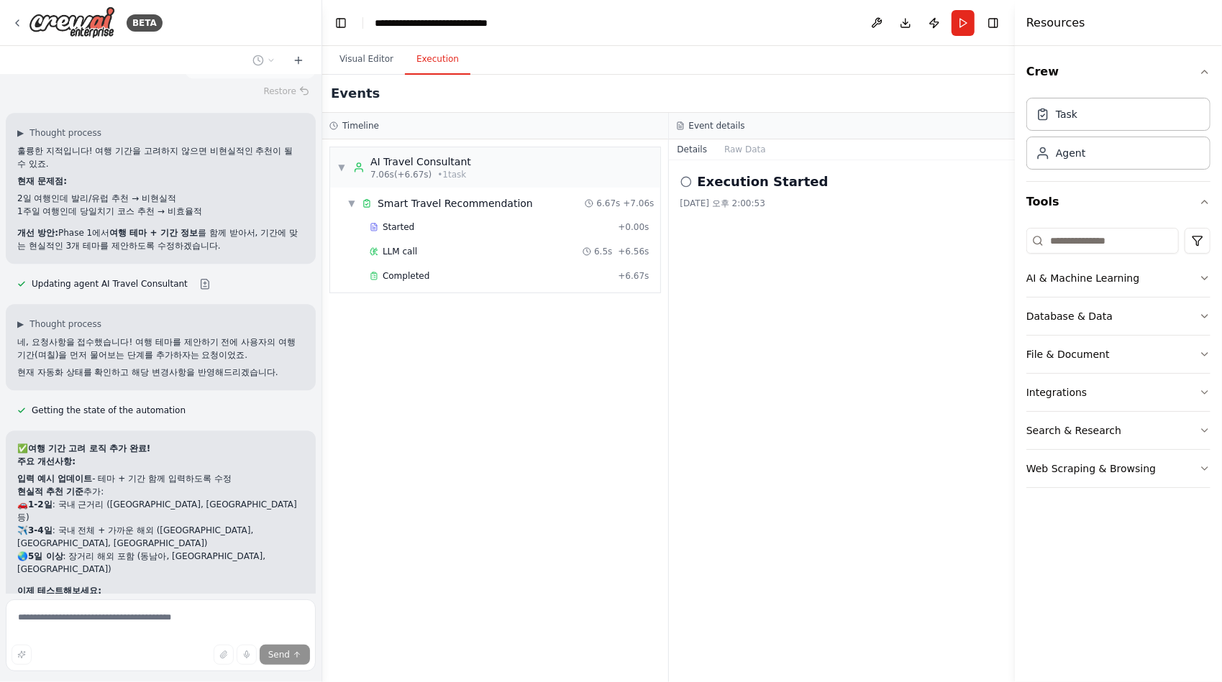
scroll to position [24634, 0]
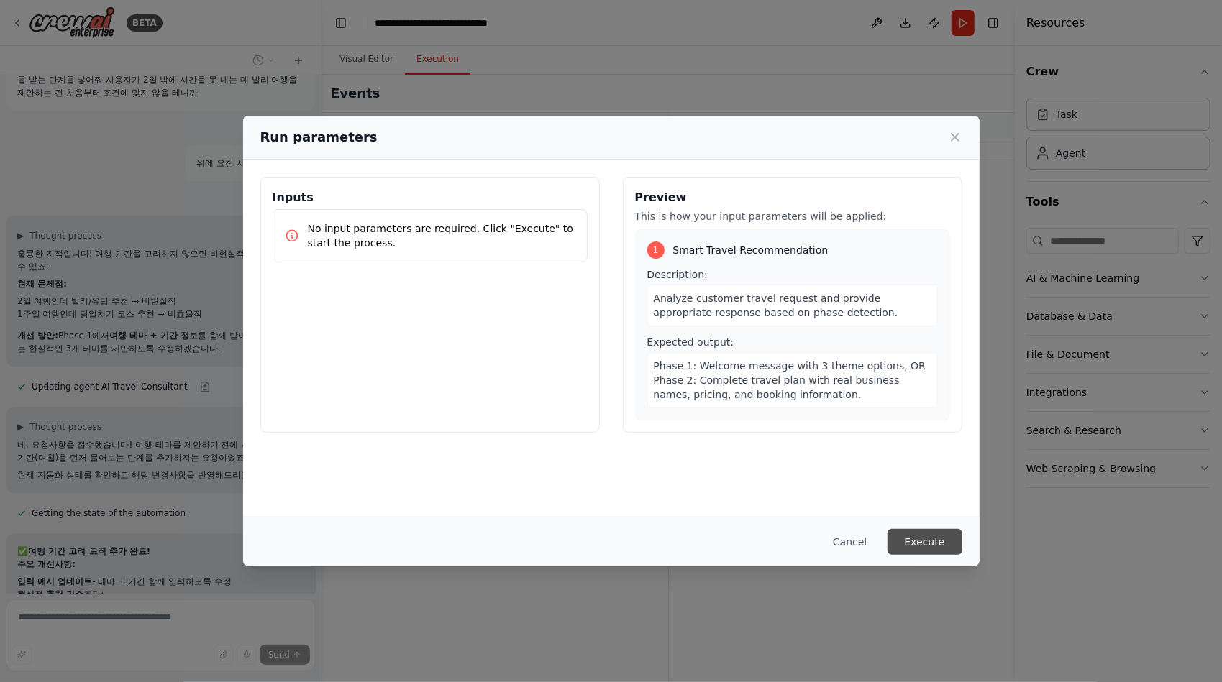
click at [926, 542] on button "Execute" at bounding box center [924, 542] width 75 height 26
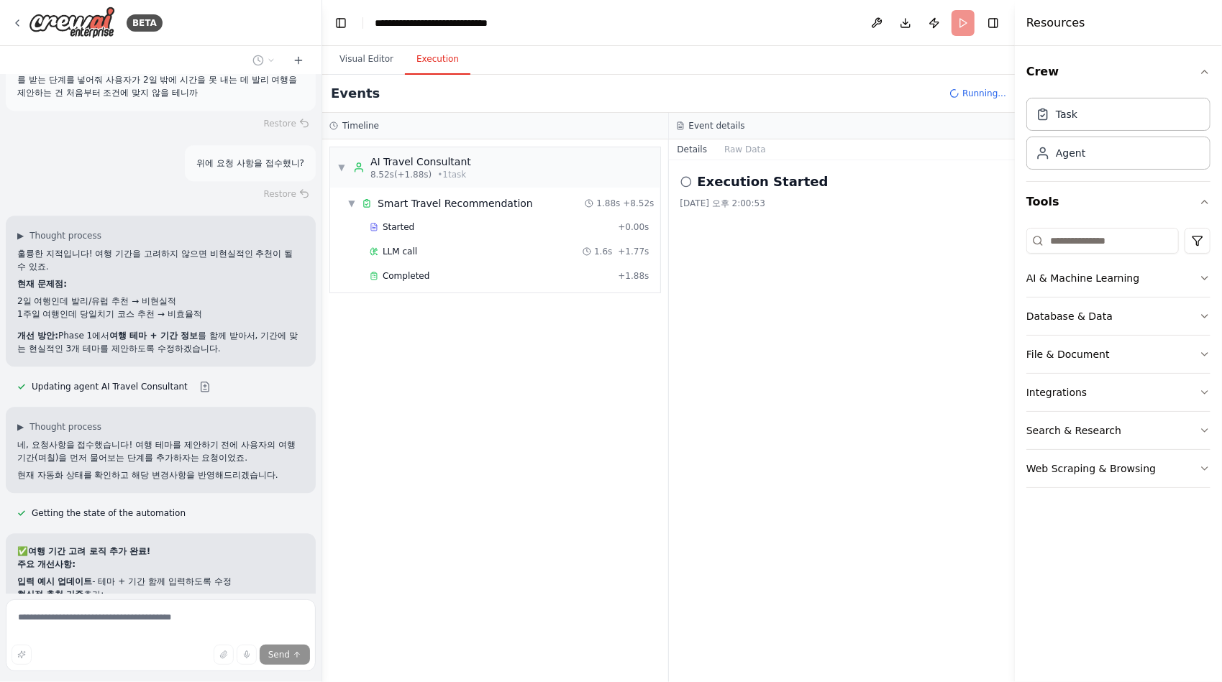
scroll to position [24634, 0]
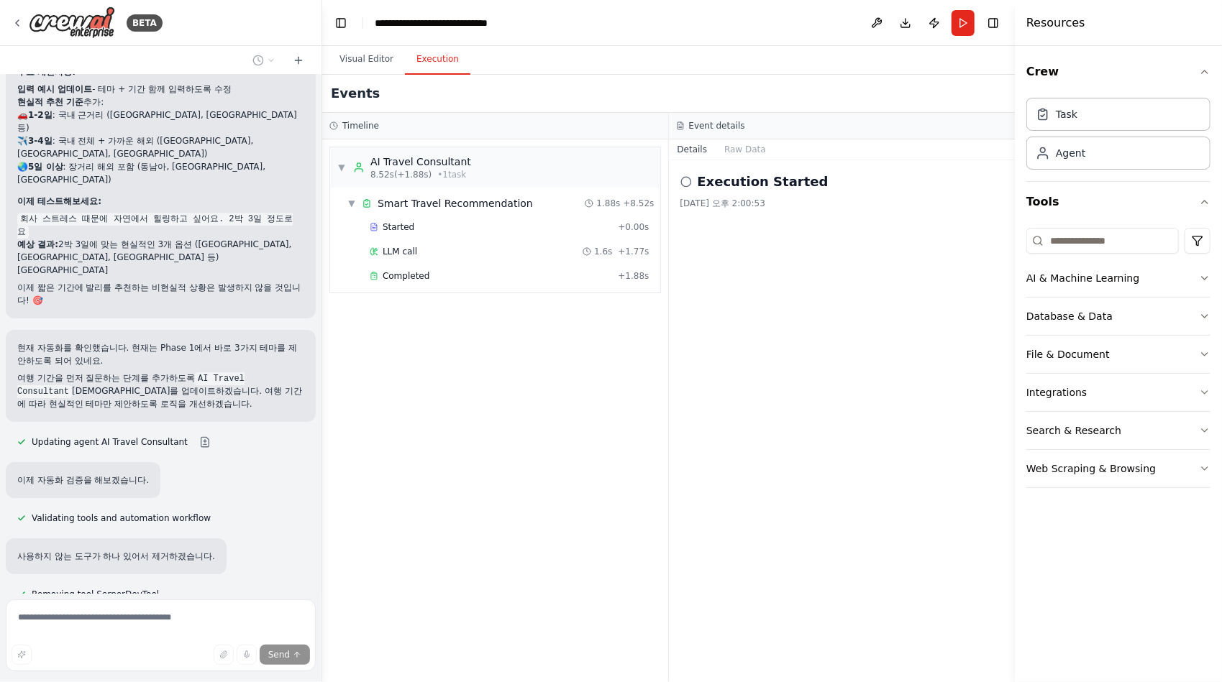
scroll to position [25024, 0]
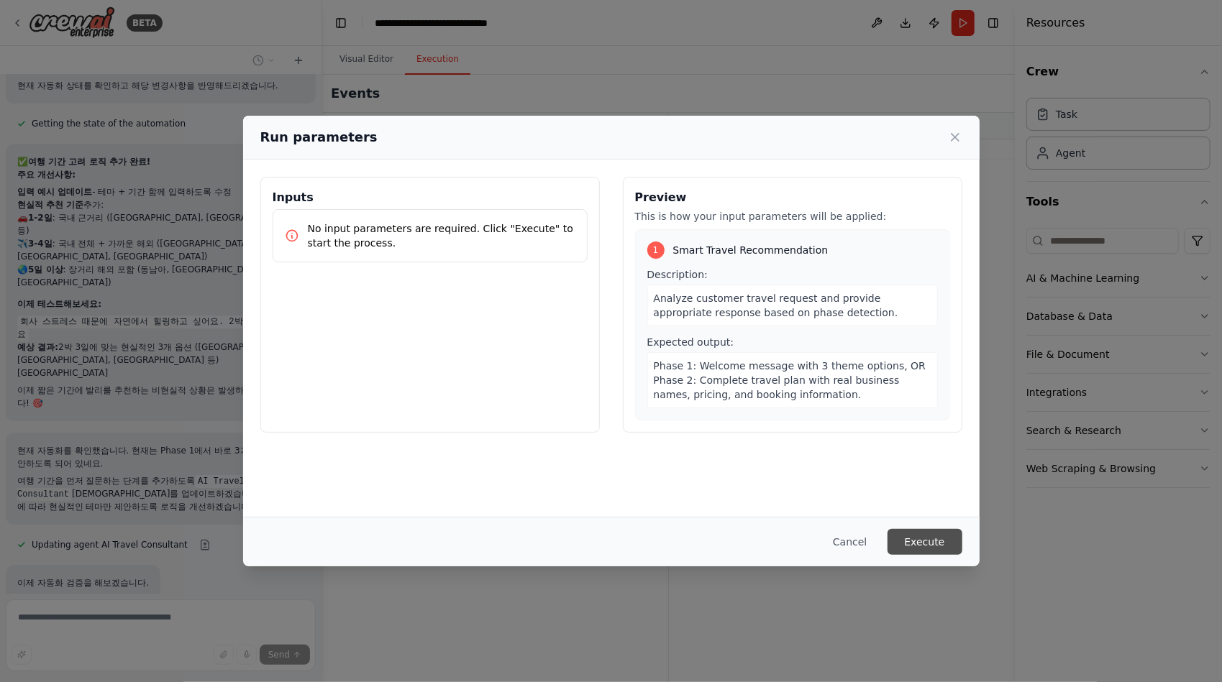
click at [916, 547] on button "Execute" at bounding box center [924, 542] width 75 height 26
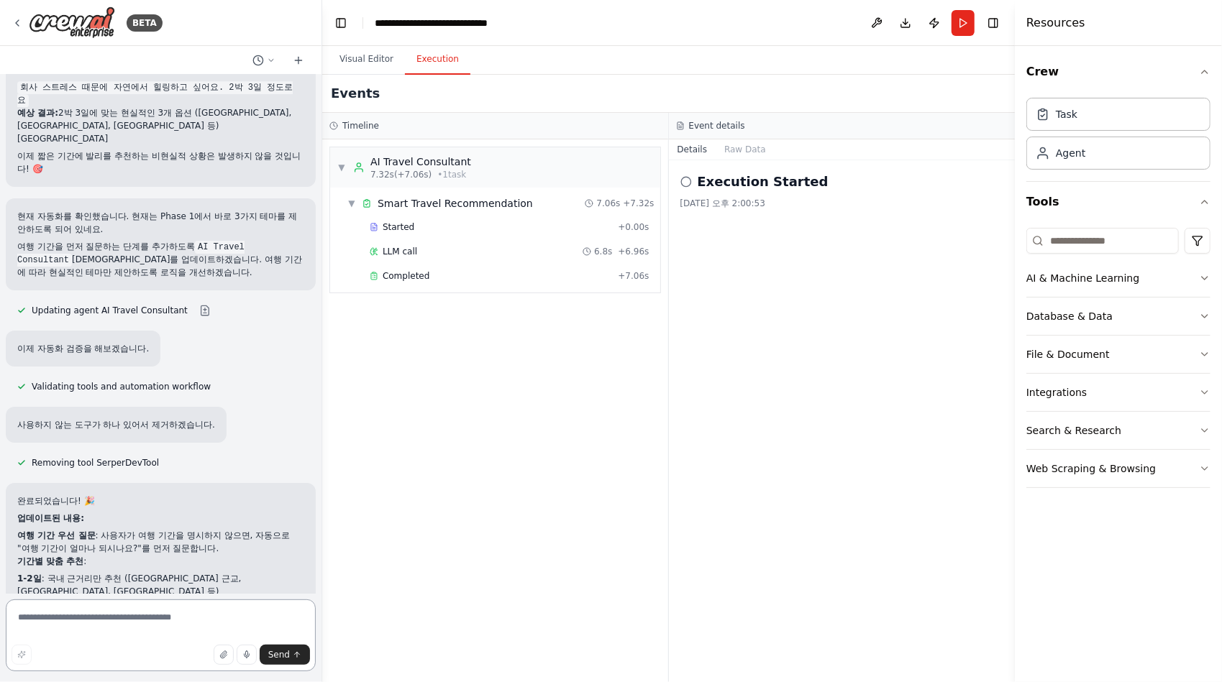
scroll to position [25258, 0]
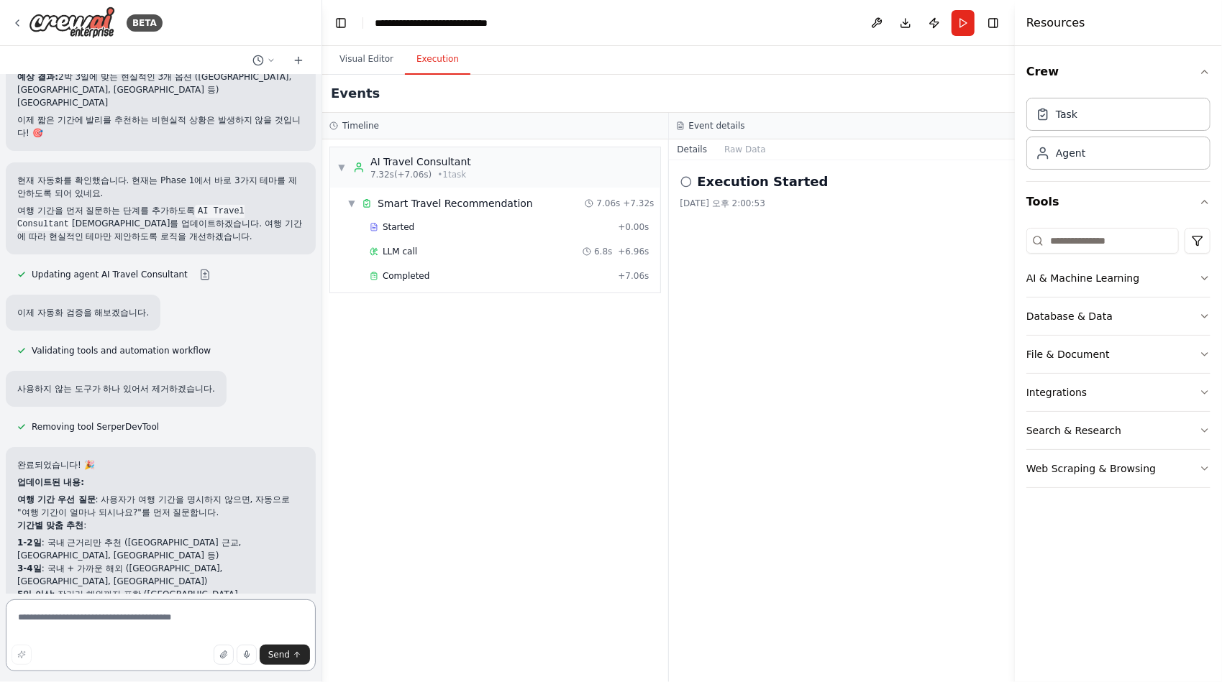
scroll to position [25538, 0]
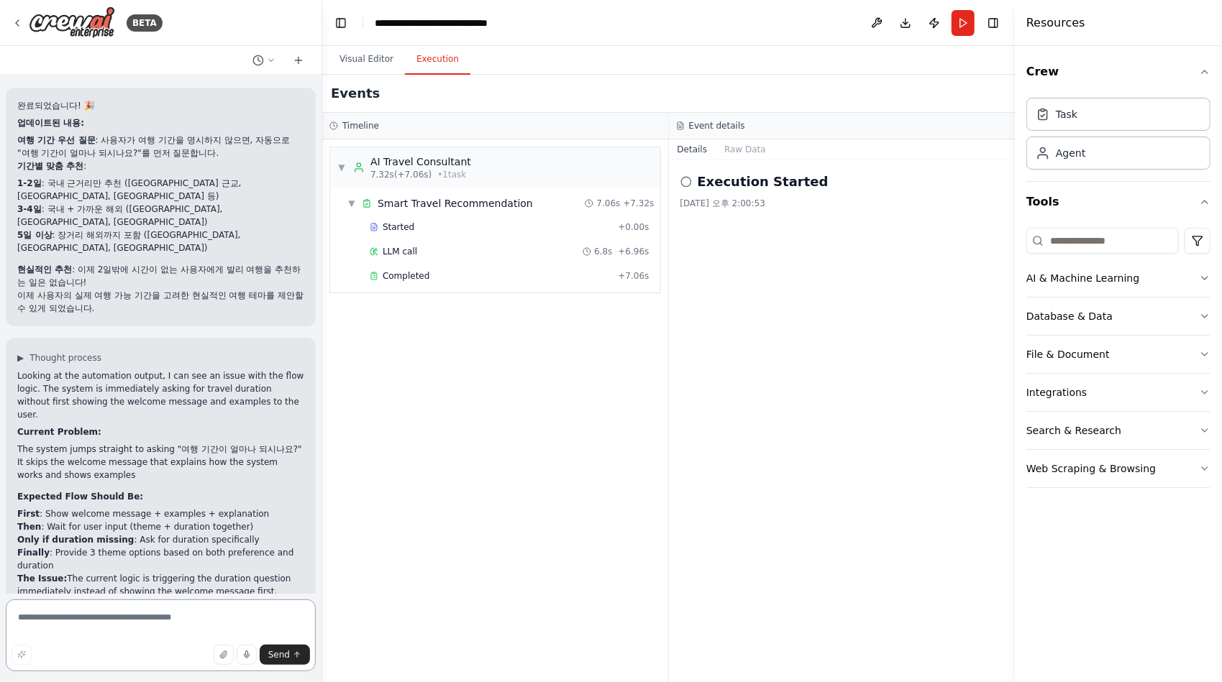
click at [134, 620] on textarea at bounding box center [161, 636] width 310 height 72
type textarea "*"
type textarea "***"
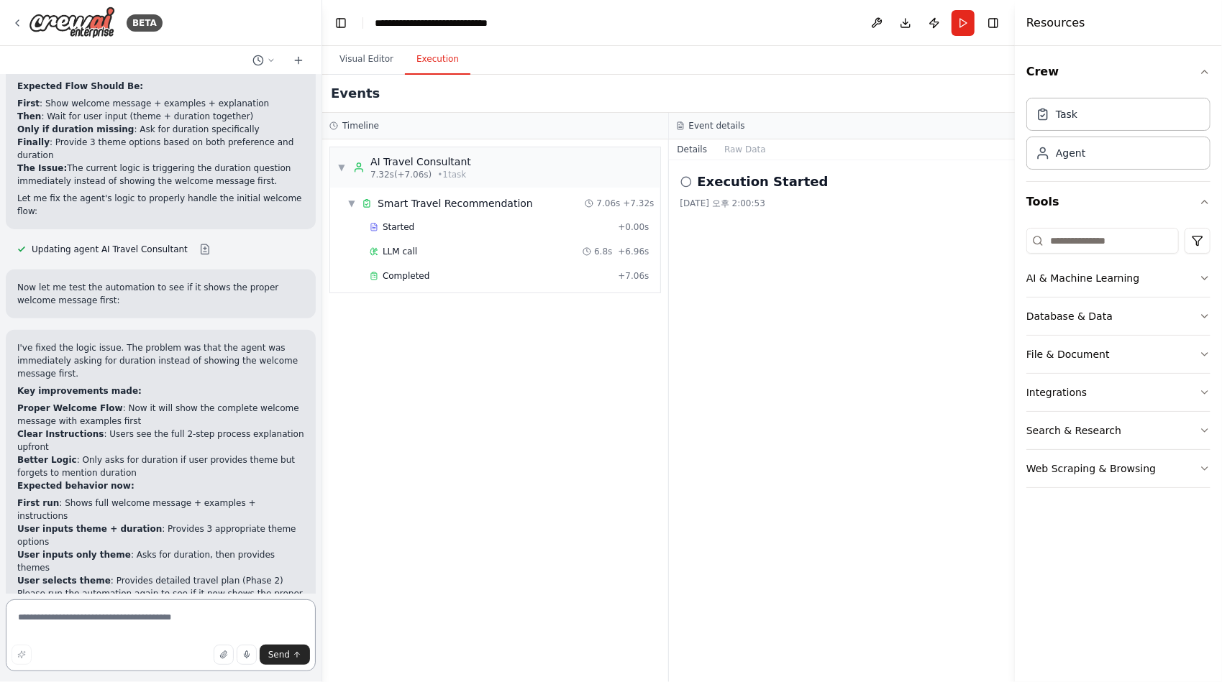
scroll to position [25961, 0]
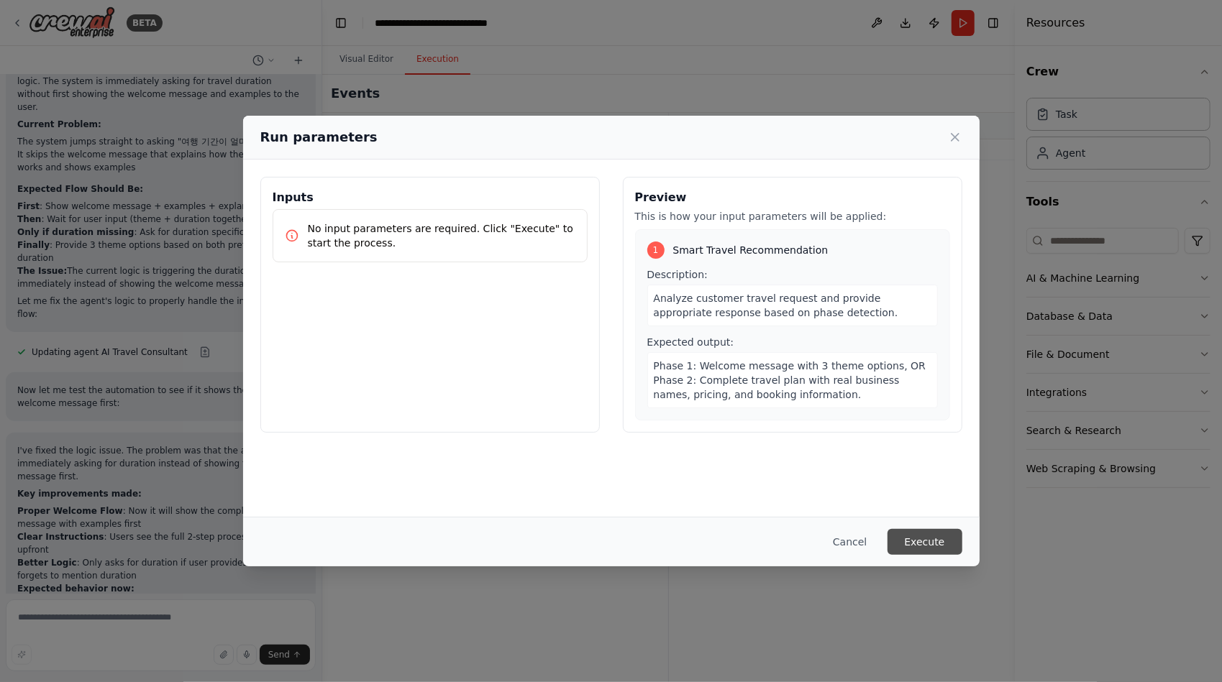
click at [937, 539] on button "Execute" at bounding box center [924, 542] width 75 height 26
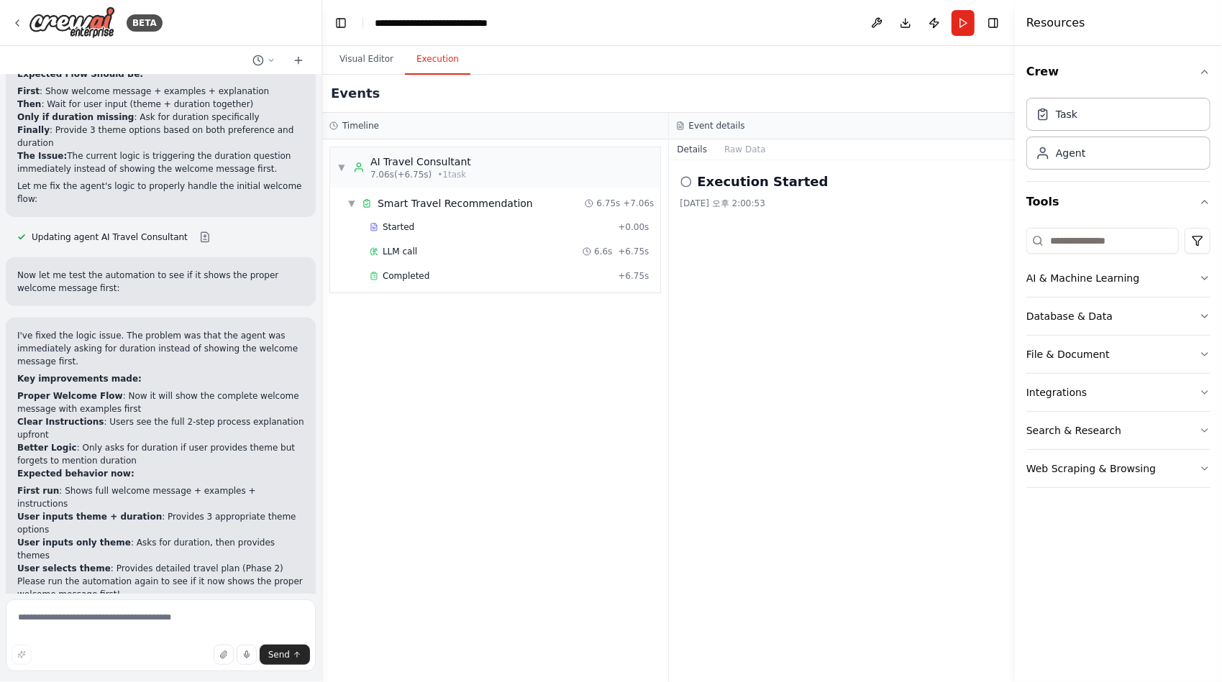
scroll to position [25961, 0]
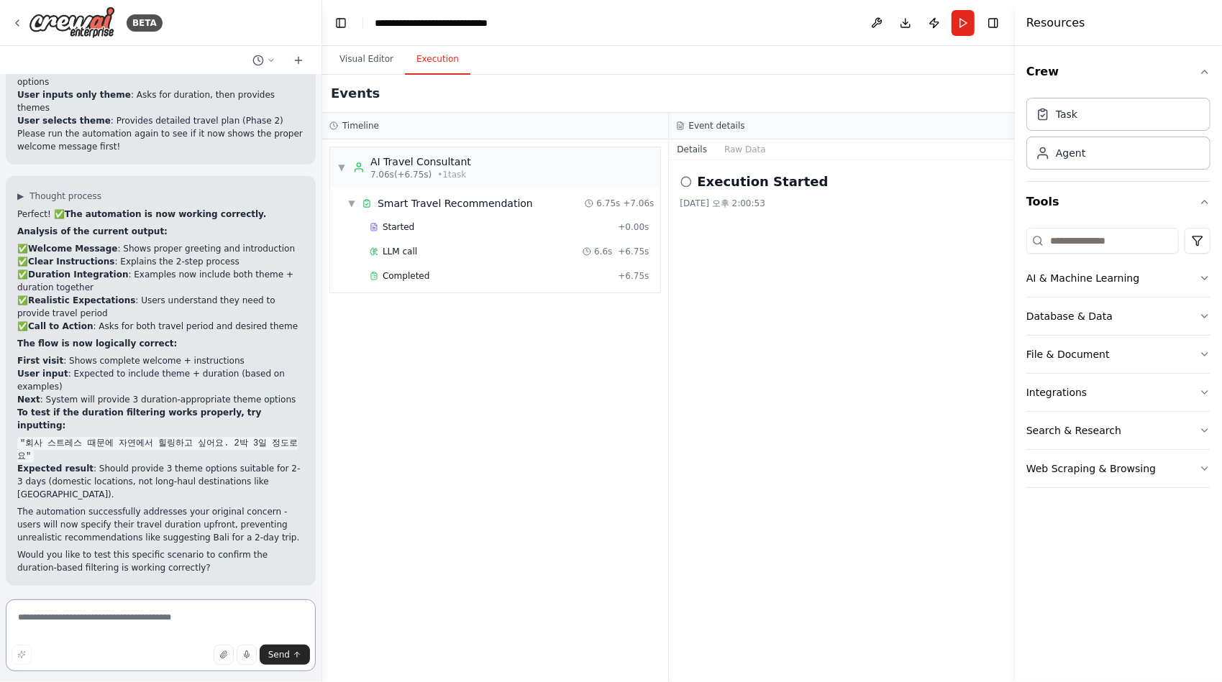
scroll to position [26422, 0]
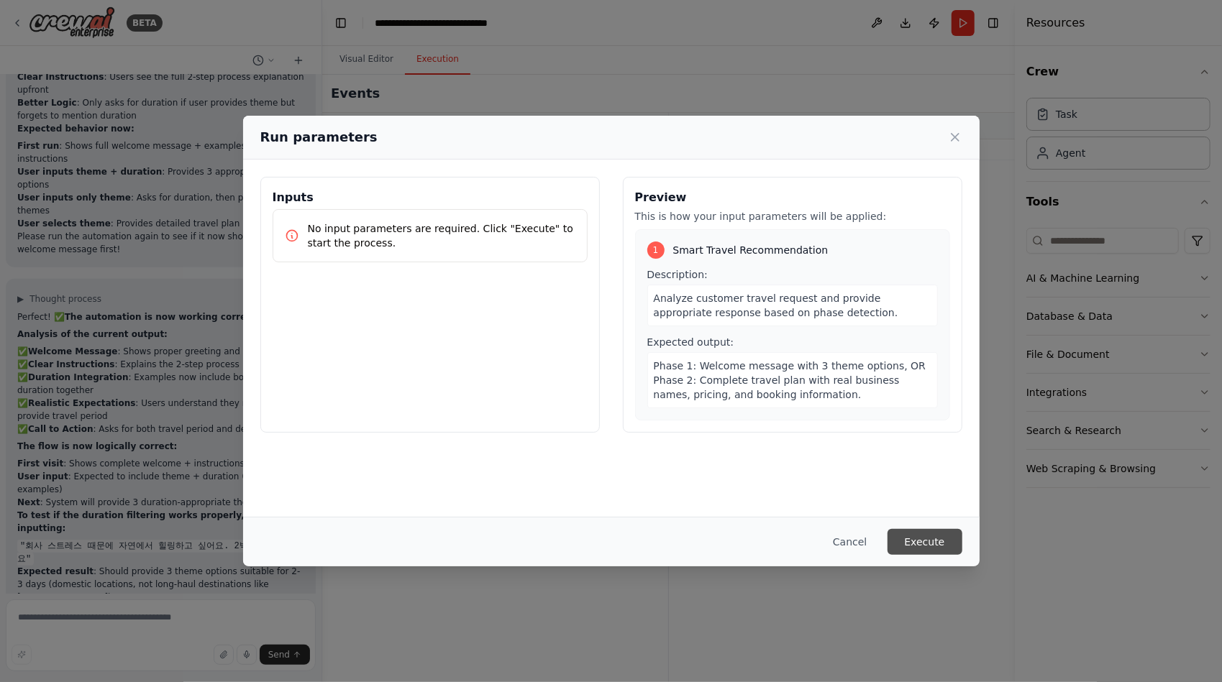
click at [916, 537] on button "Execute" at bounding box center [924, 542] width 75 height 26
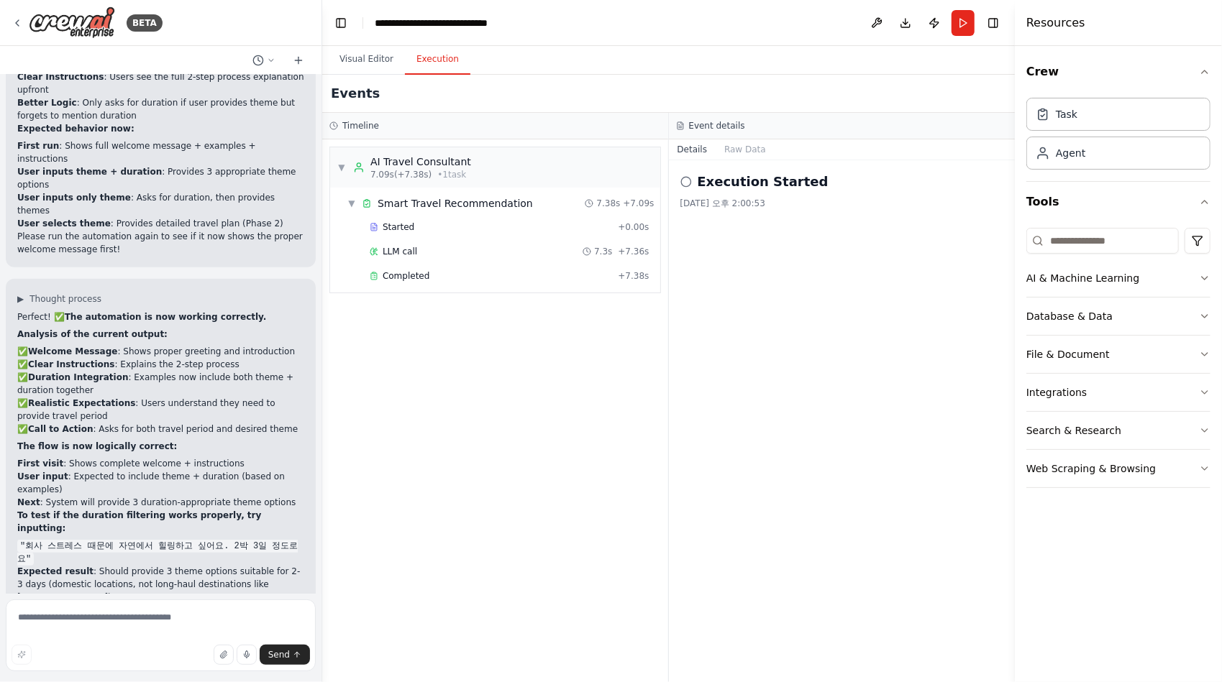
scroll to position [26422, 0]
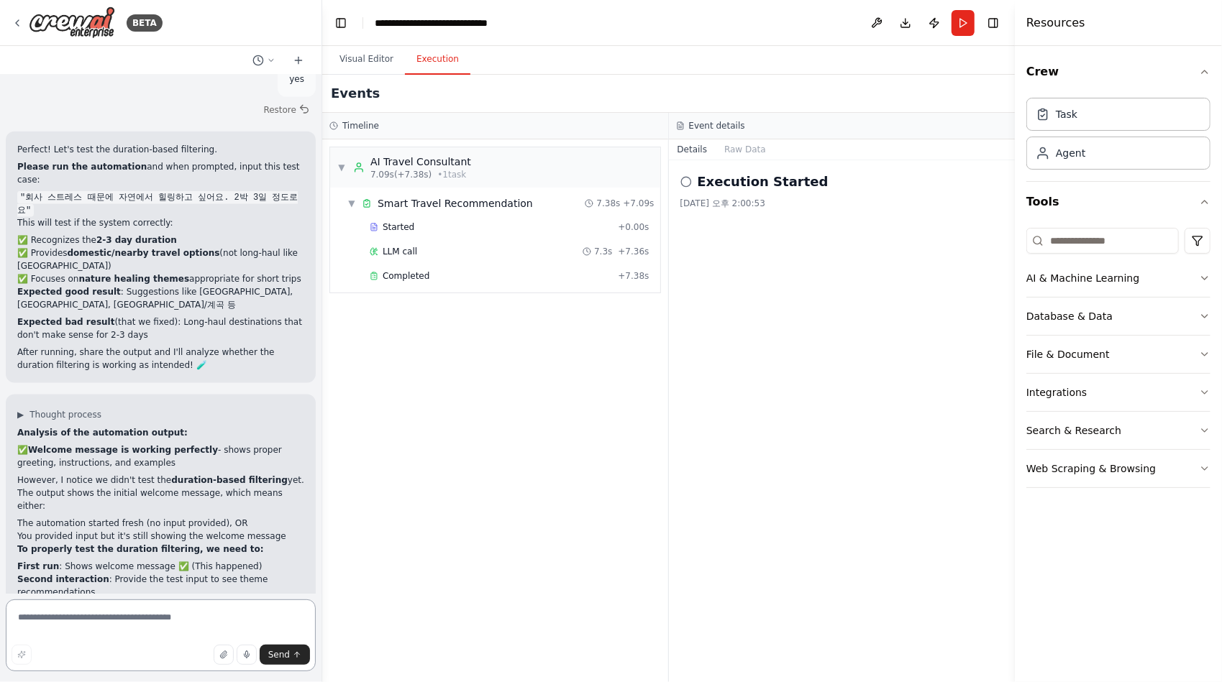
scroll to position [26984, 0]
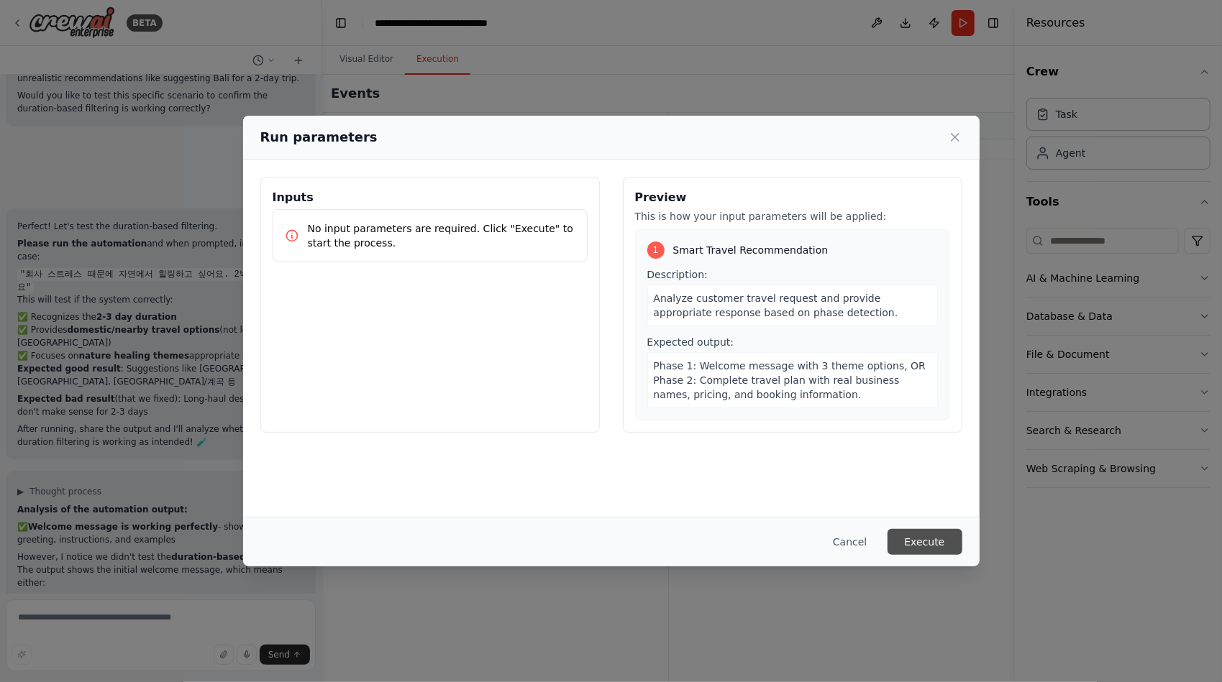
click at [919, 535] on button "Execute" at bounding box center [924, 542] width 75 height 26
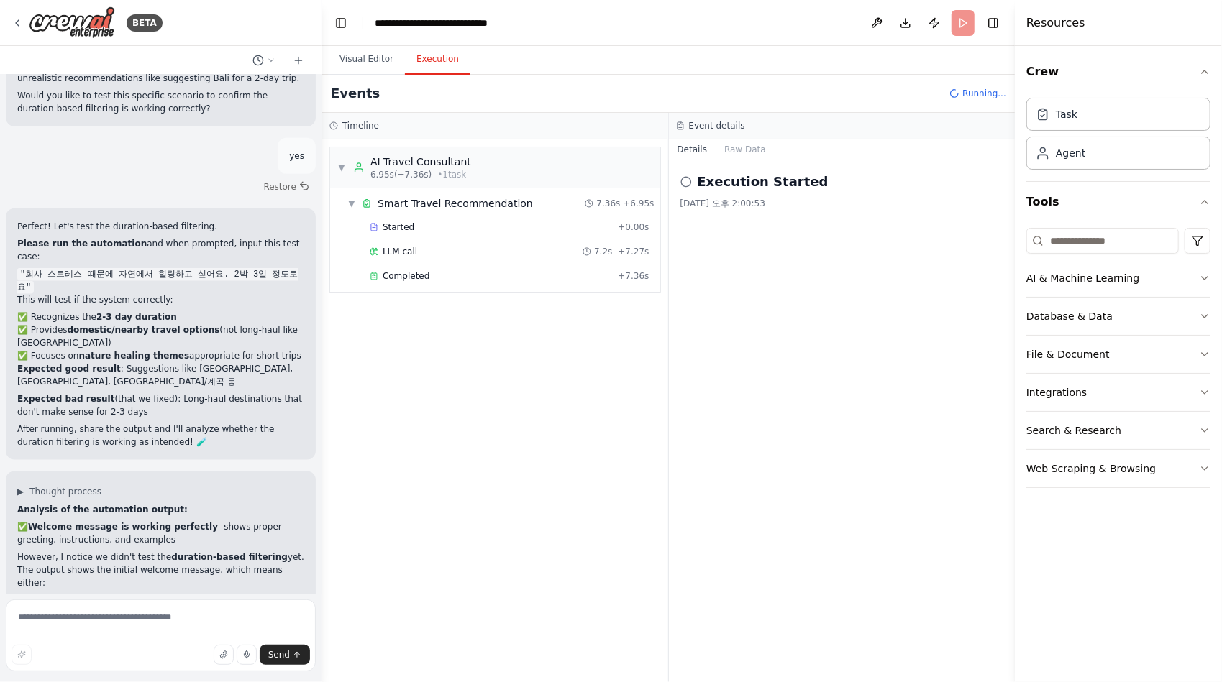
scroll to position [26984, 0]
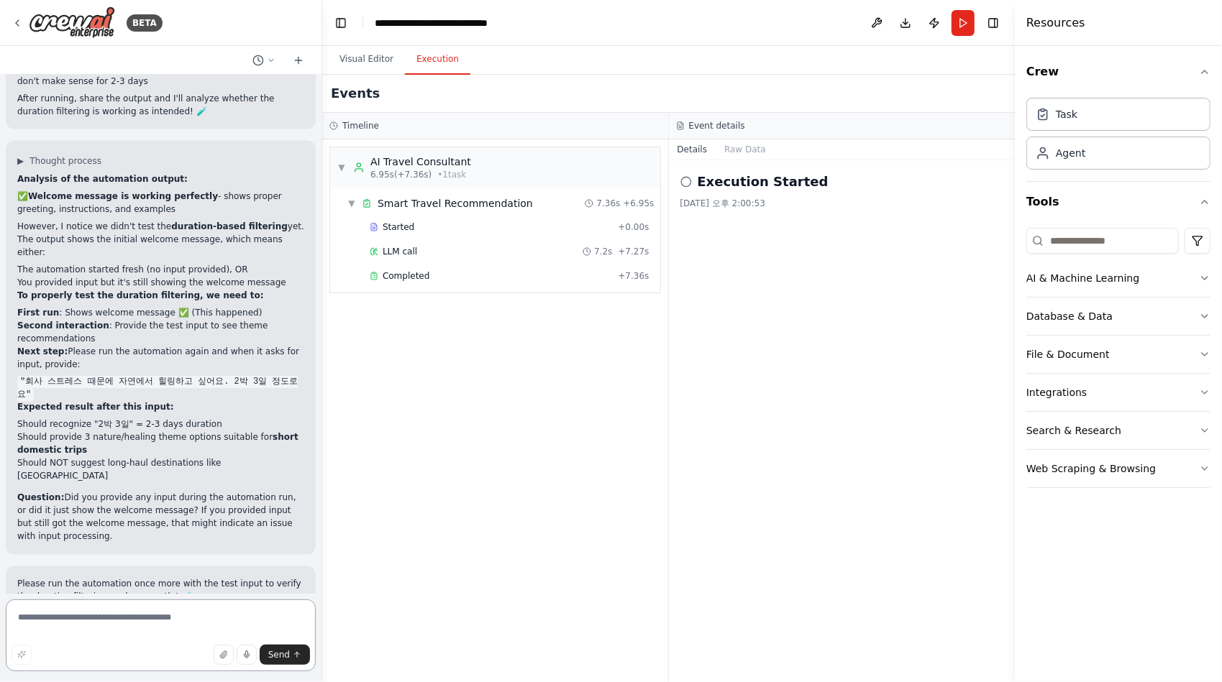
scroll to position [27415, 0]
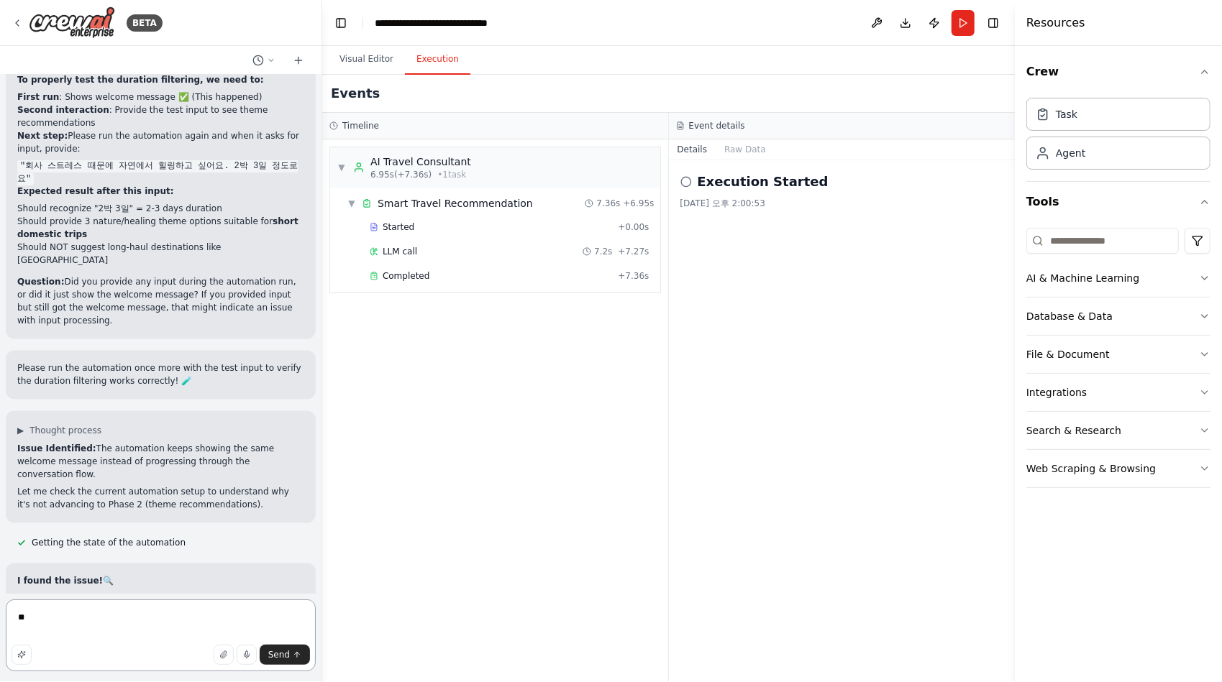
type textarea "*"
type textarea "**********"
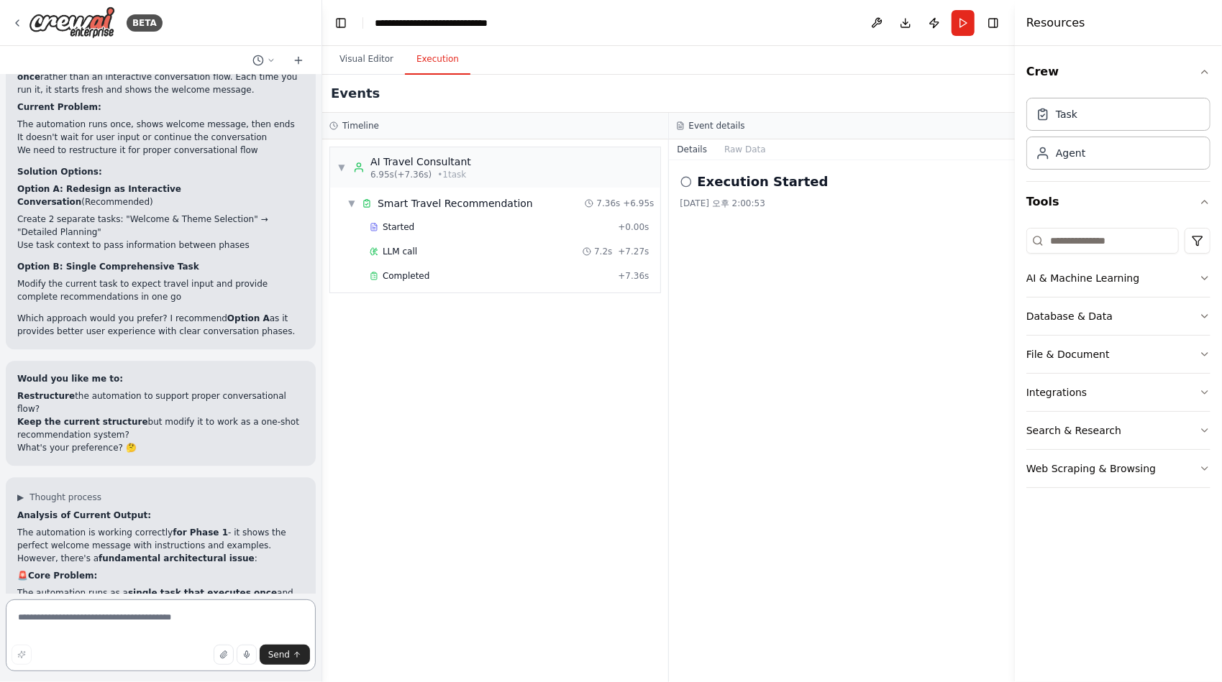
scroll to position [27967, 0]
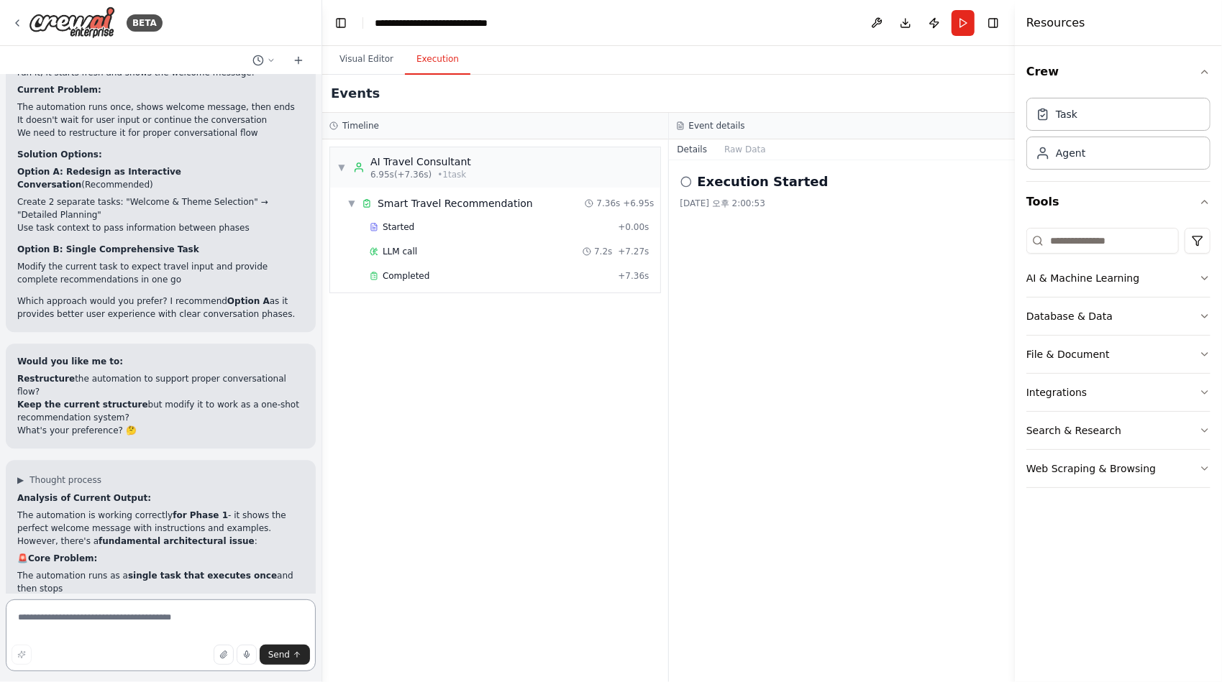
click at [127, 613] on textarea at bounding box center [161, 636] width 310 height 72
type textarea "**********"
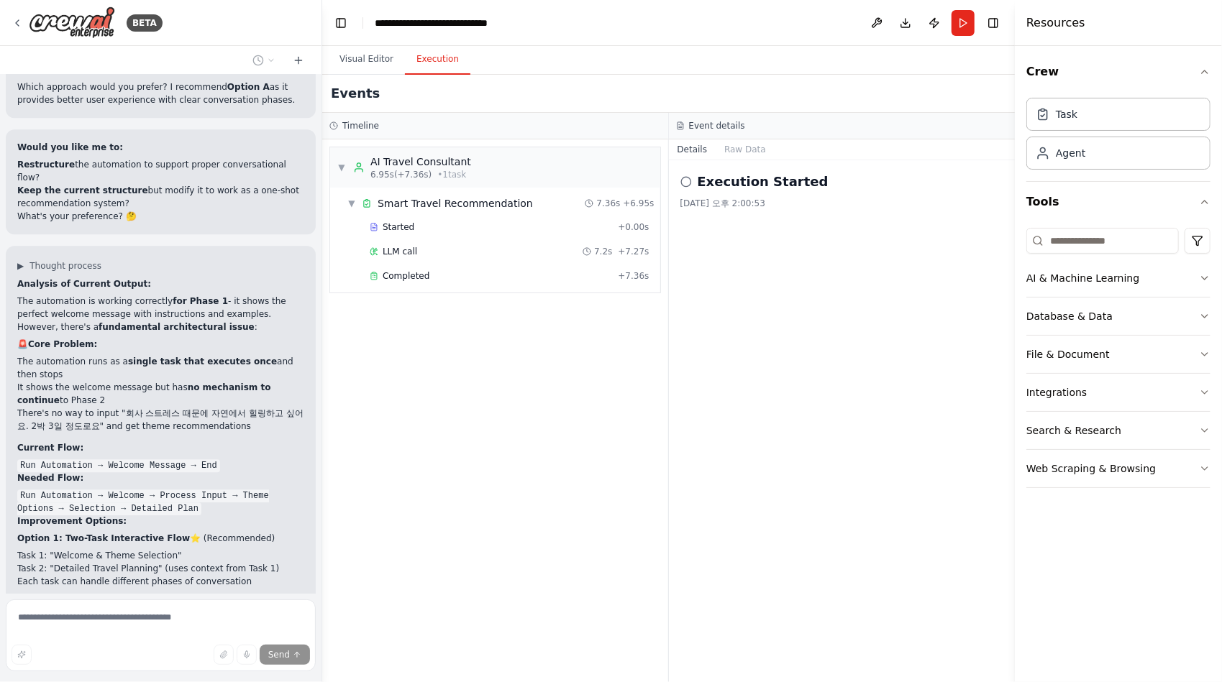
scroll to position [28210, 0]
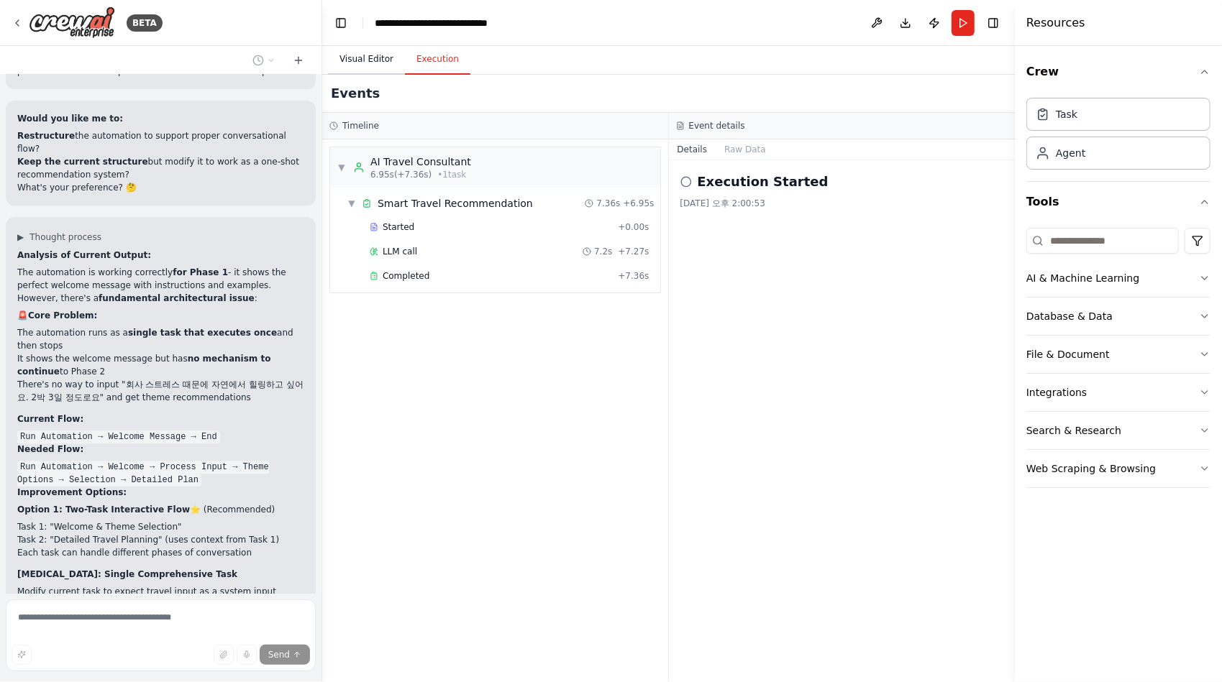
click at [377, 60] on button "Visual Editor" at bounding box center [366, 60] width 77 height 30
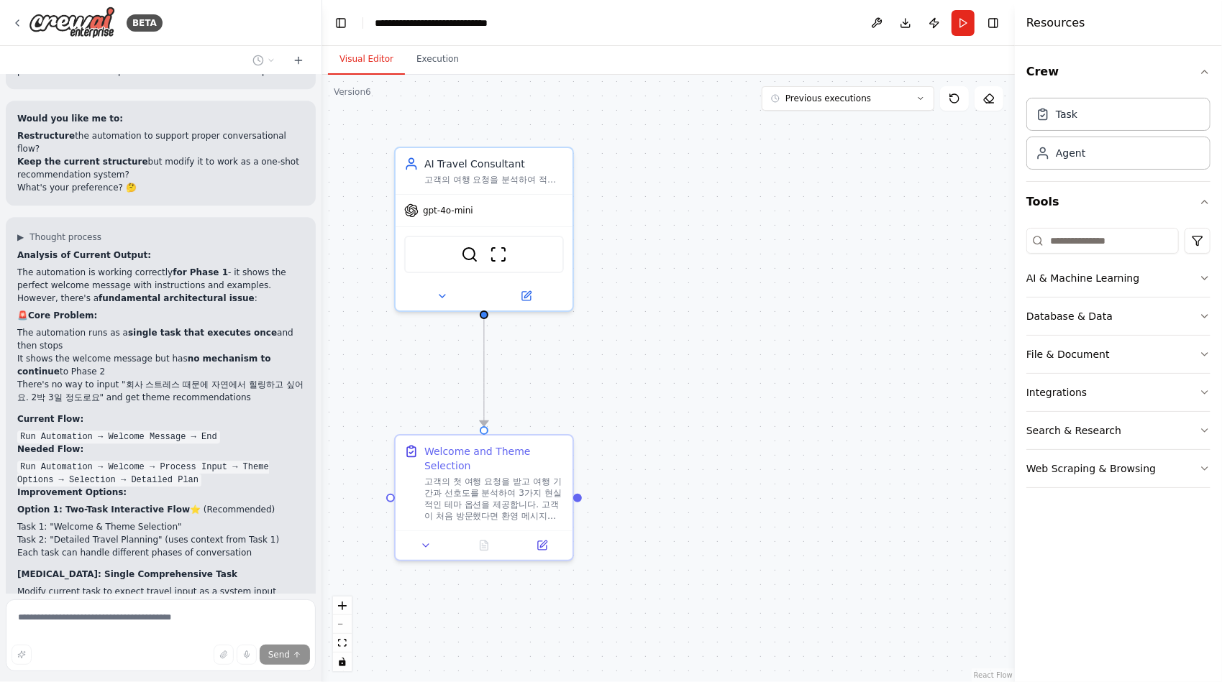
scroll to position [28286, 0]
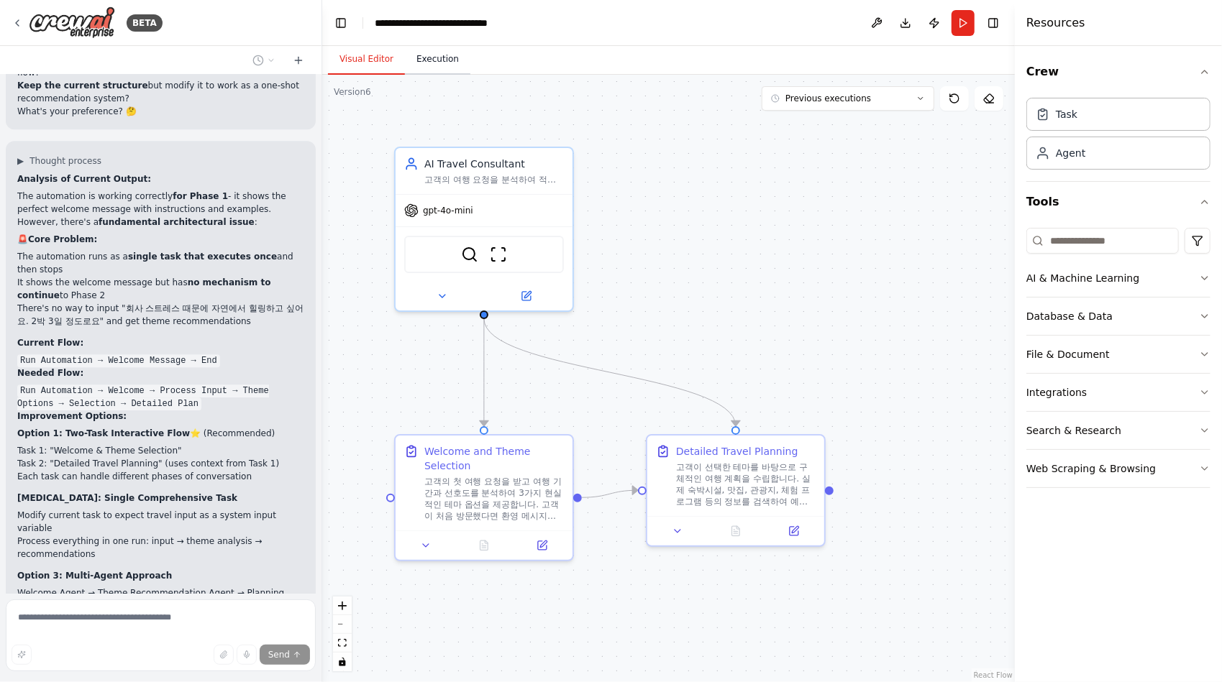
click at [432, 64] on button "Execution" at bounding box center [437, 60] width 65 height 30
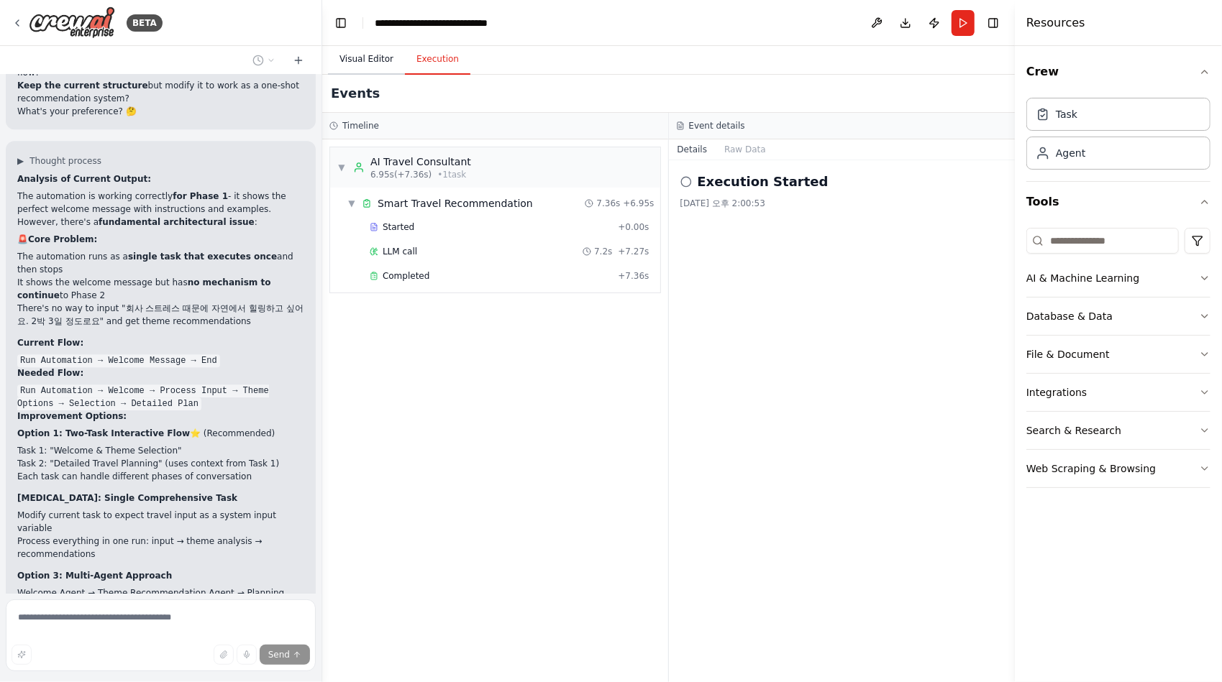
click at [359, 60] on button "Visual Editor" at bounding box center [366, 60] width 77 height 30
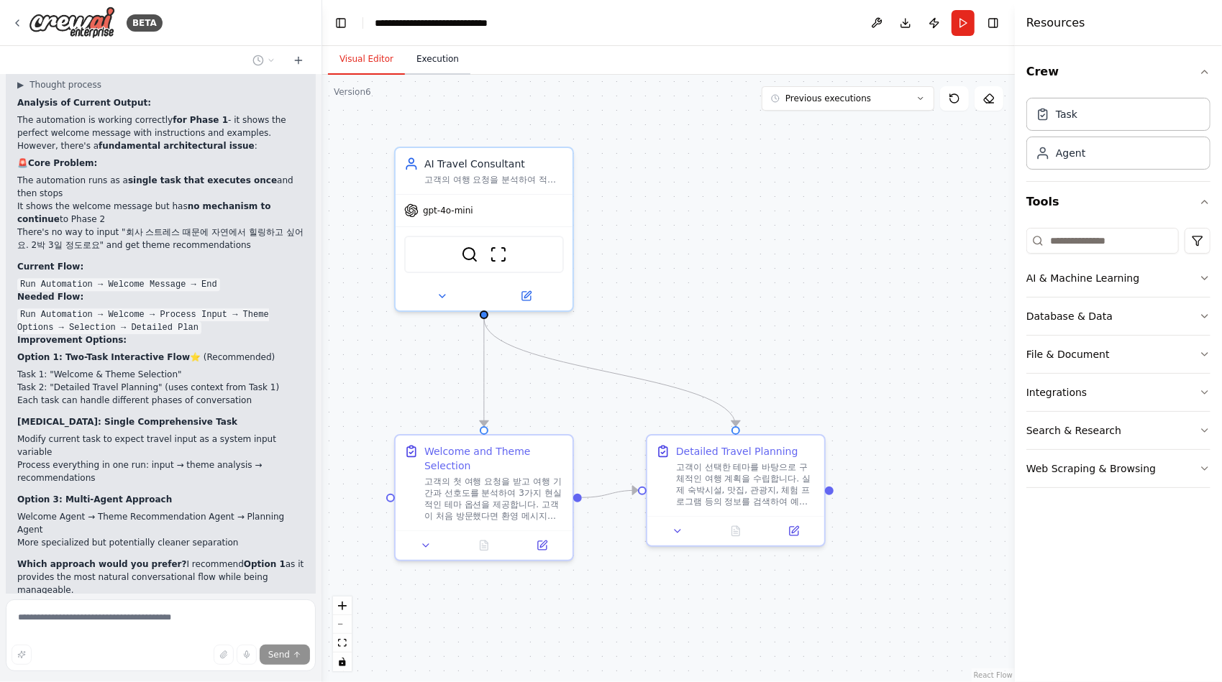
scroll to position [28439, 0]
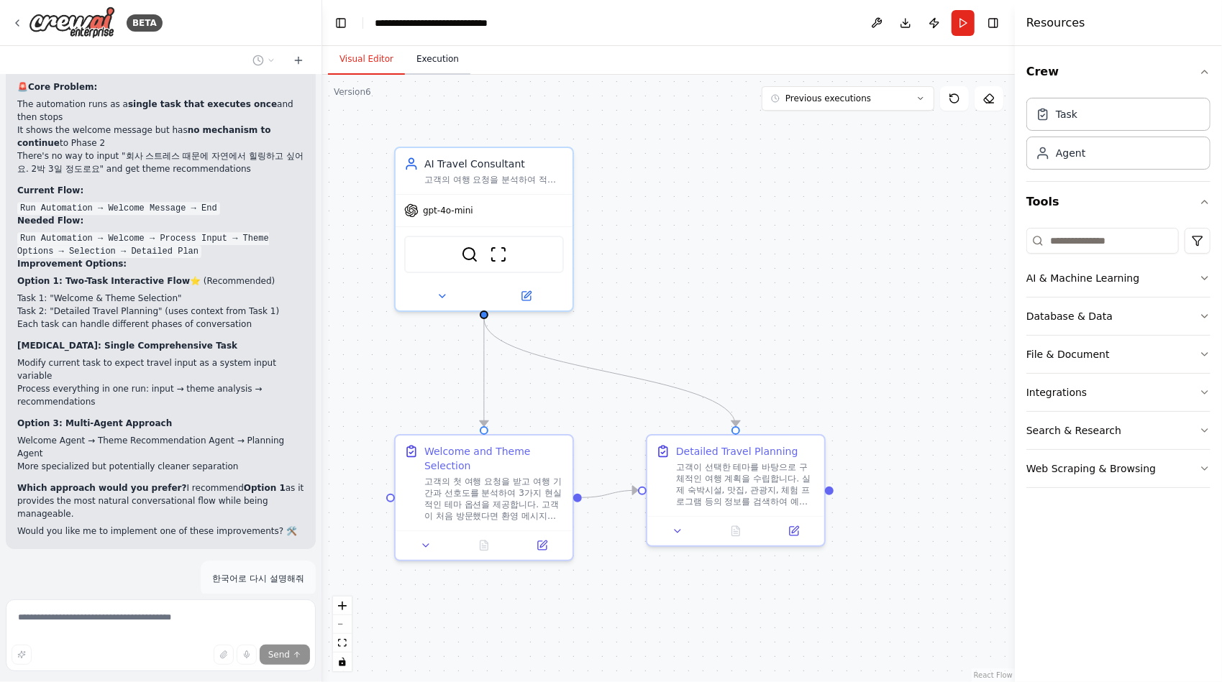
click at [432, 58] on button "Execution" at bounding box center [437, 60] width 65 height 30
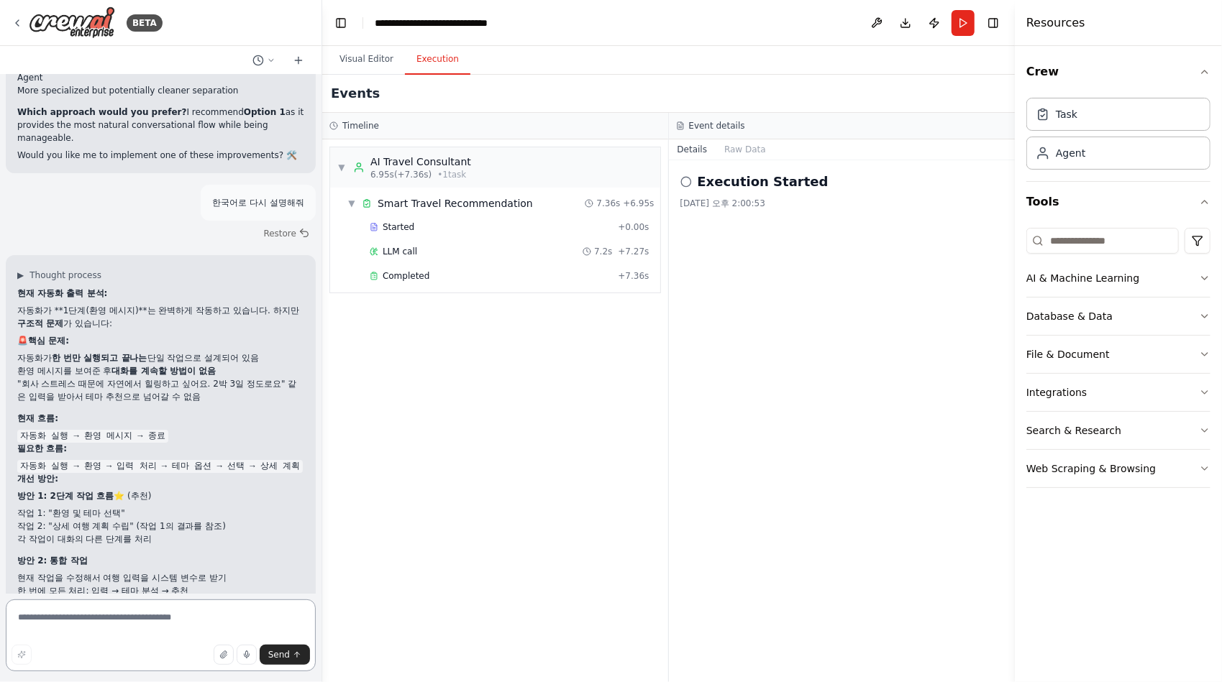
scroll to position [28828, 0]
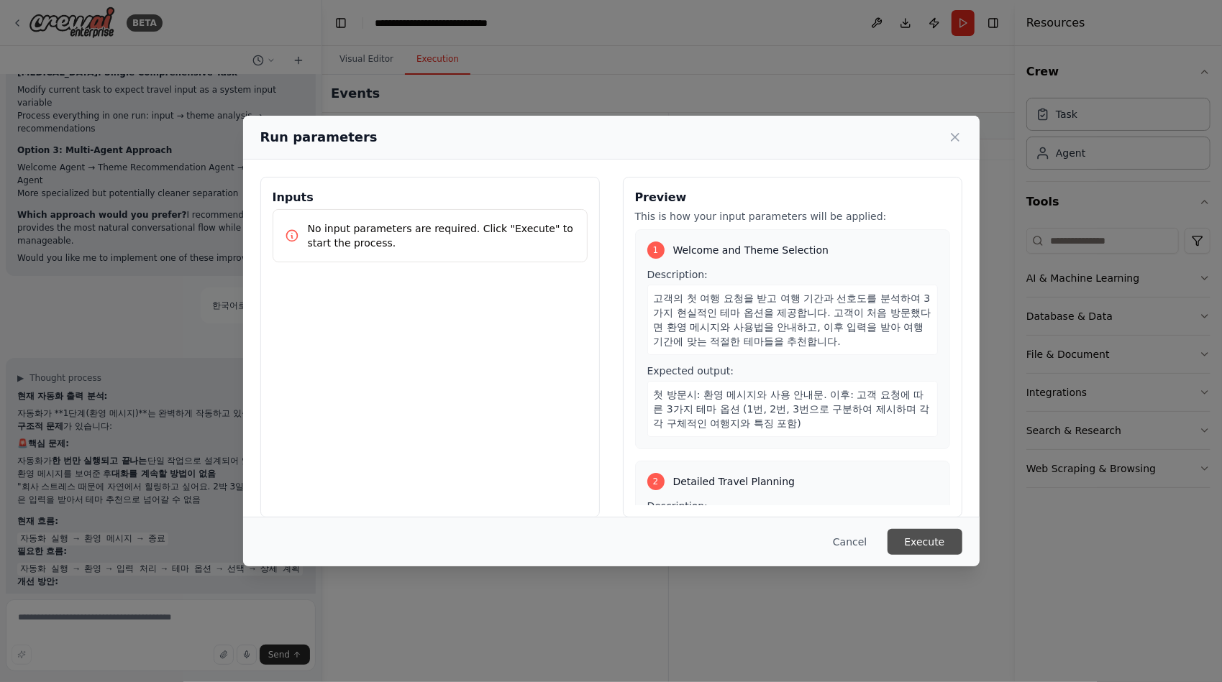
click at [936, 539] on button "Execute" at bounding box center [924, 542] width 75 height 26
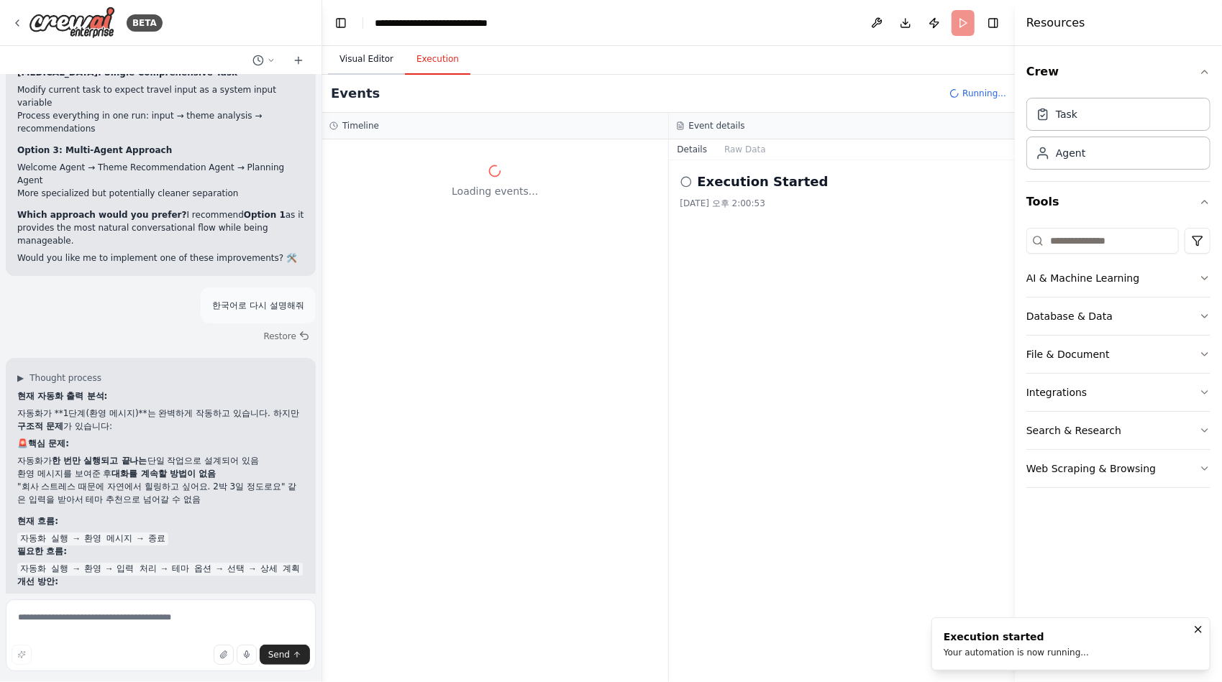
click at [377, 58] on button "Visual Editor" at bounding box center [366, 60] width 77 height 30
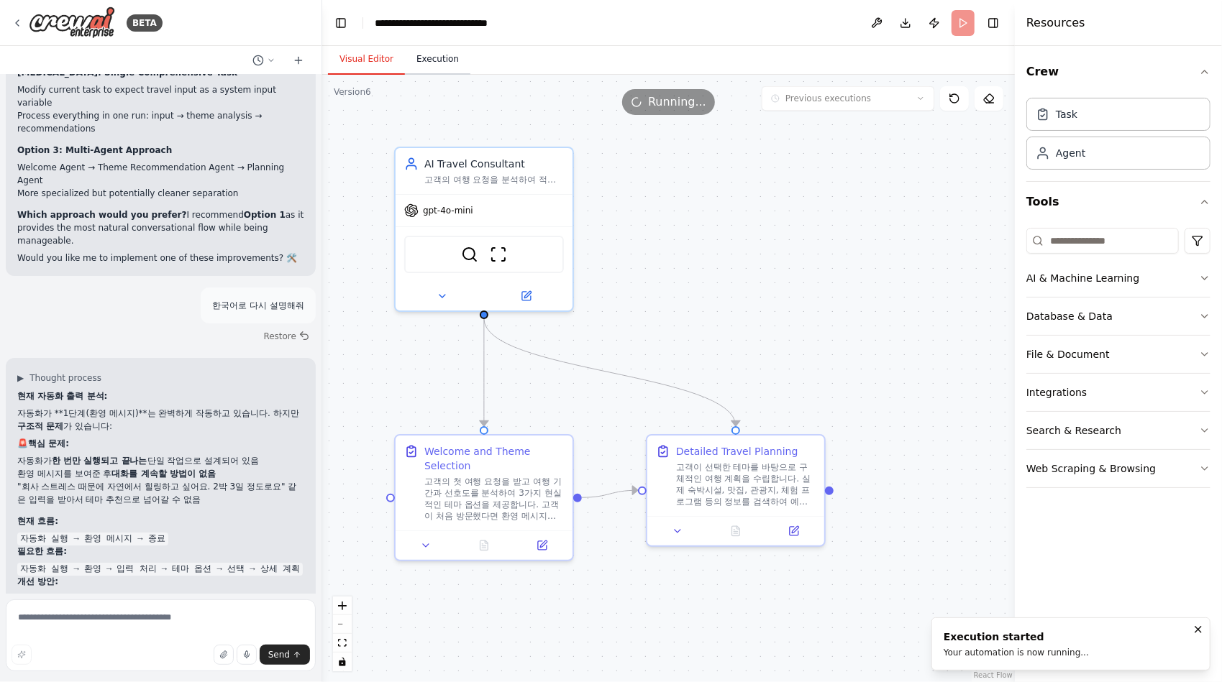
click at [448, 62] on button "Execution" at bounding box center [437, 60] width 65 height 30
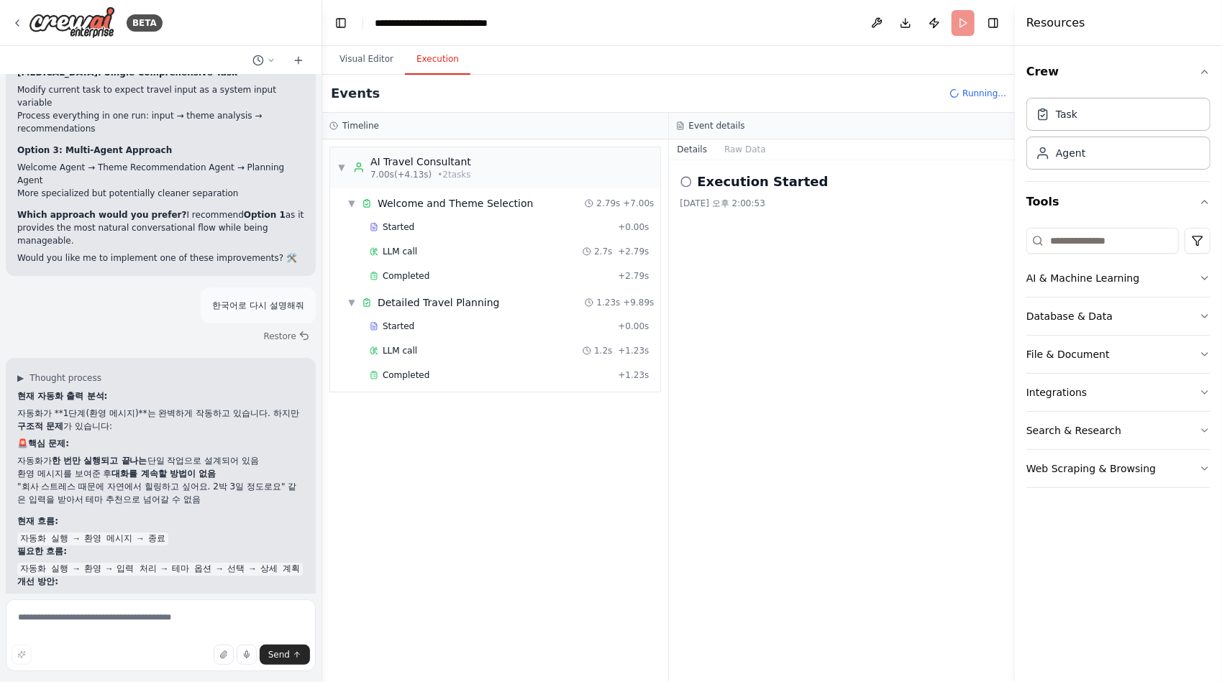
scroll to position [28828, 0]
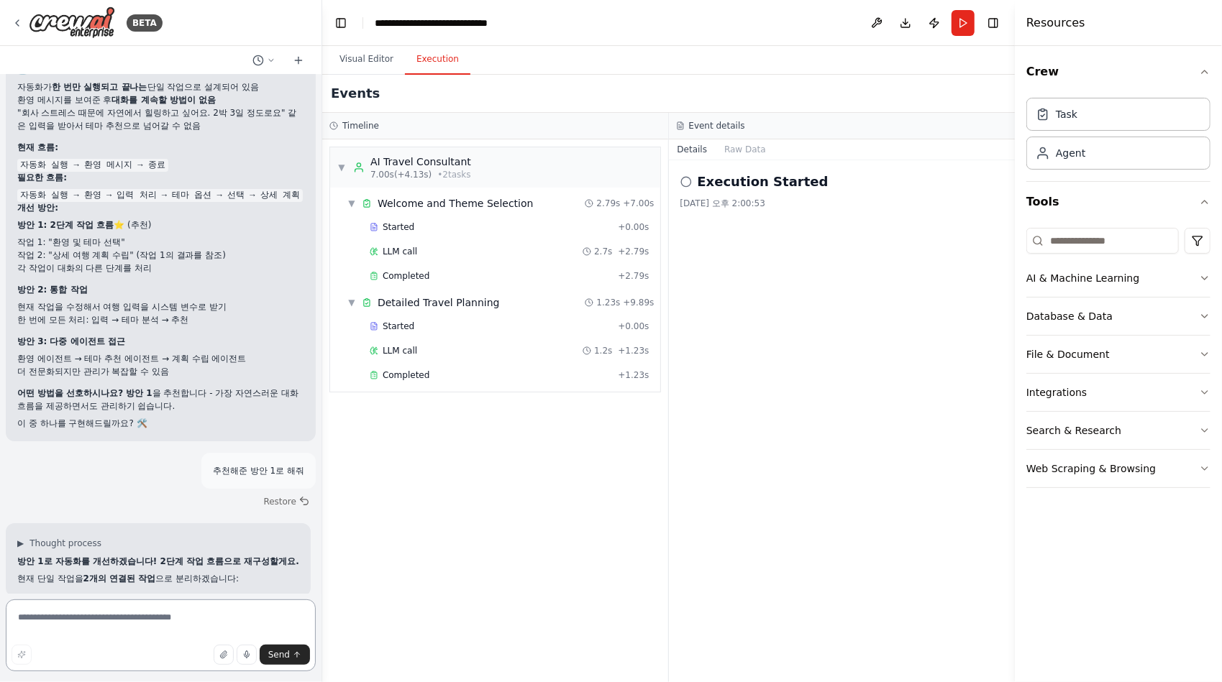
scroll to position [29099, 0]
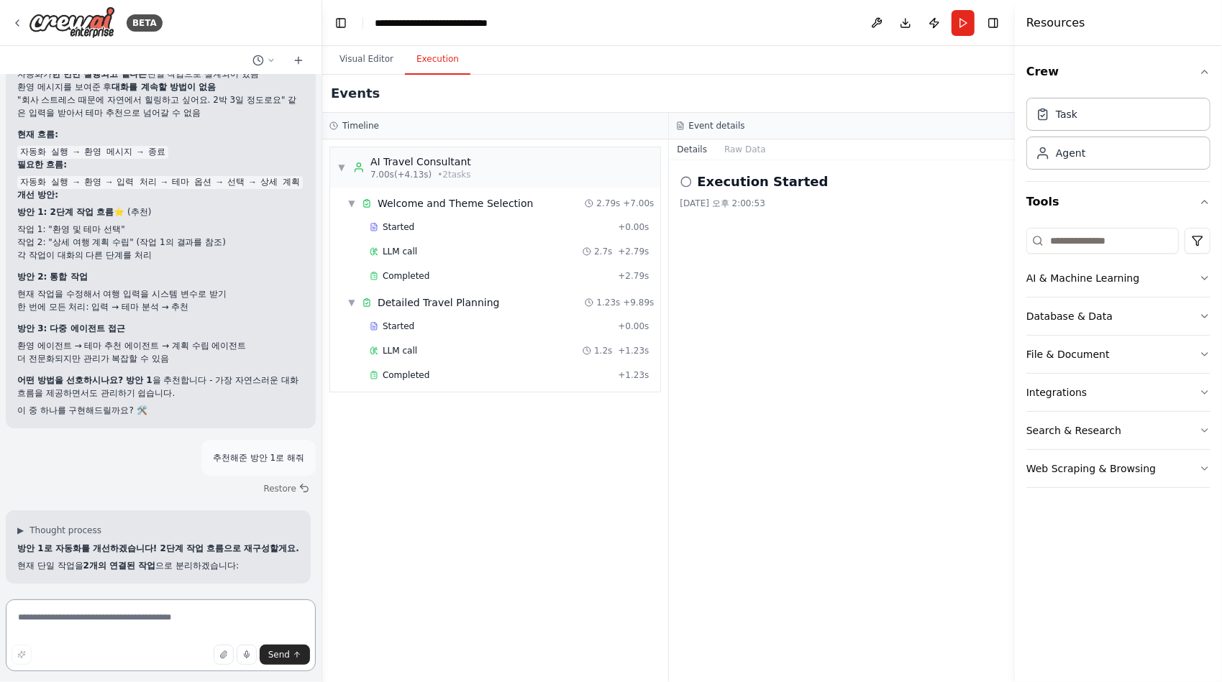
click at [112, 608] on textarea at bounding box center [161, 636] width 310 height 72
type textarea "*"
click at [275, 620] on textarea "**********" at bounding box center [161, 636] width 310 height 72
type textarea "**********"
click at [288, 652] on span "Send" at bounding box center [279, 655] width 22 height 12
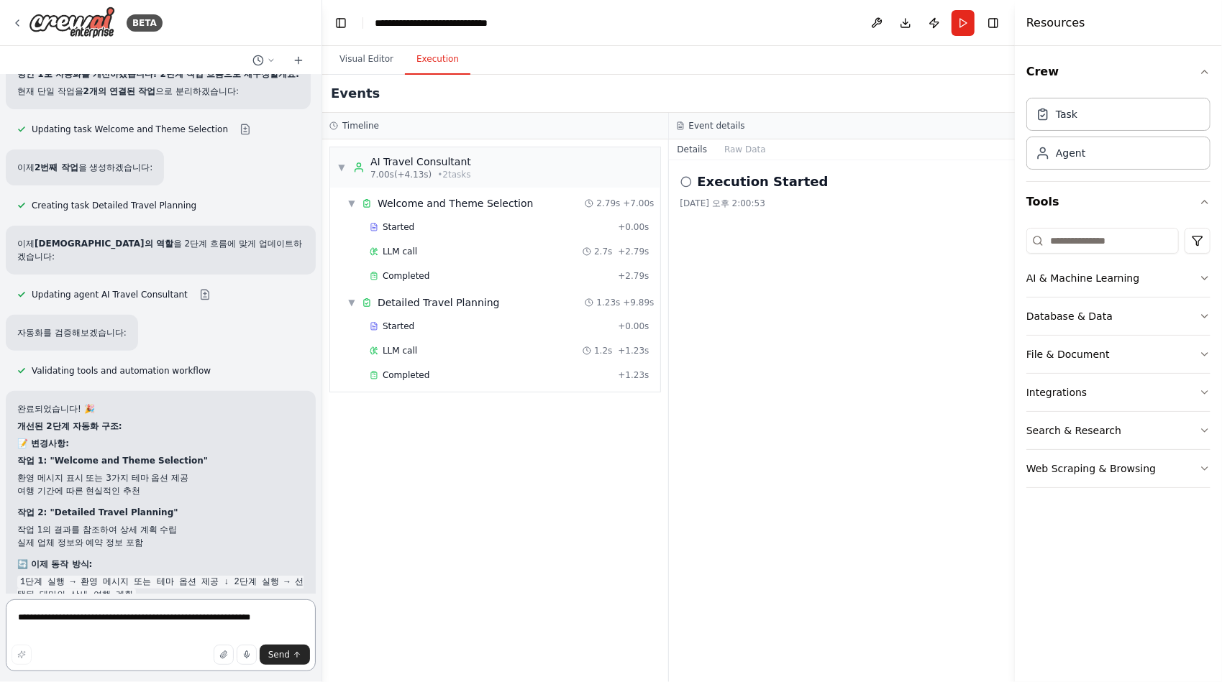
scroll to position [29587, 0]
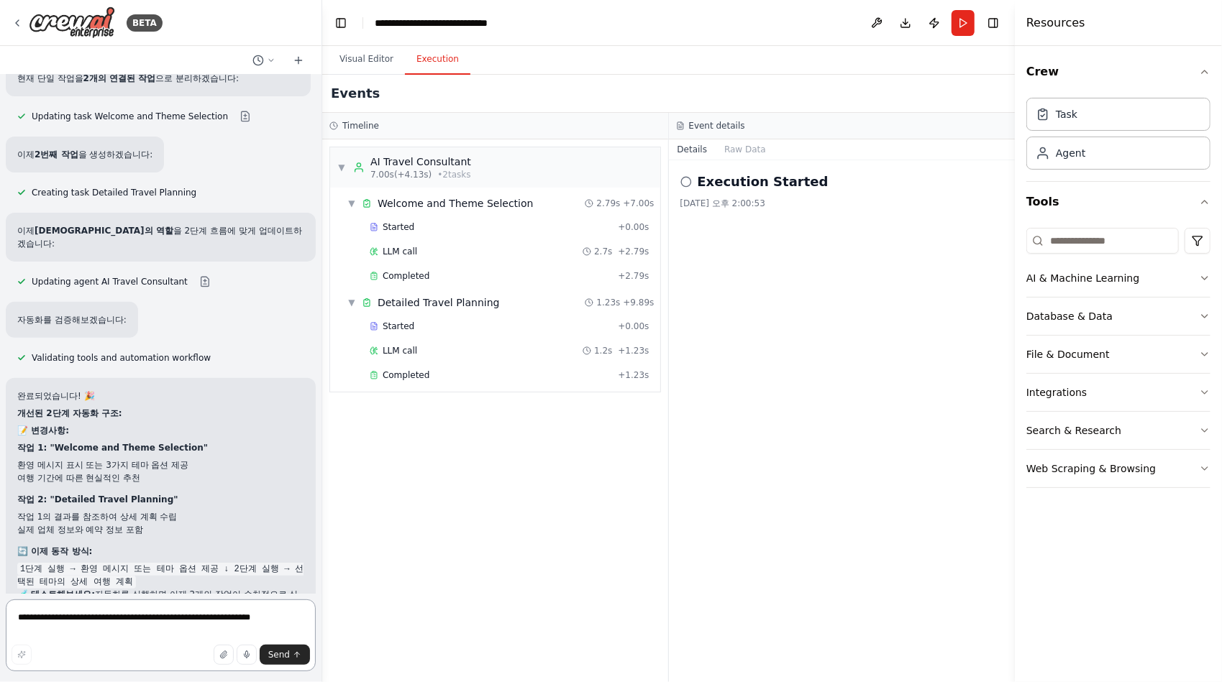
click at [82, 624] on textarea "**********" at bounding box center [161, 636] width 310 height 72
type textarea "*"
type textarea "**********"
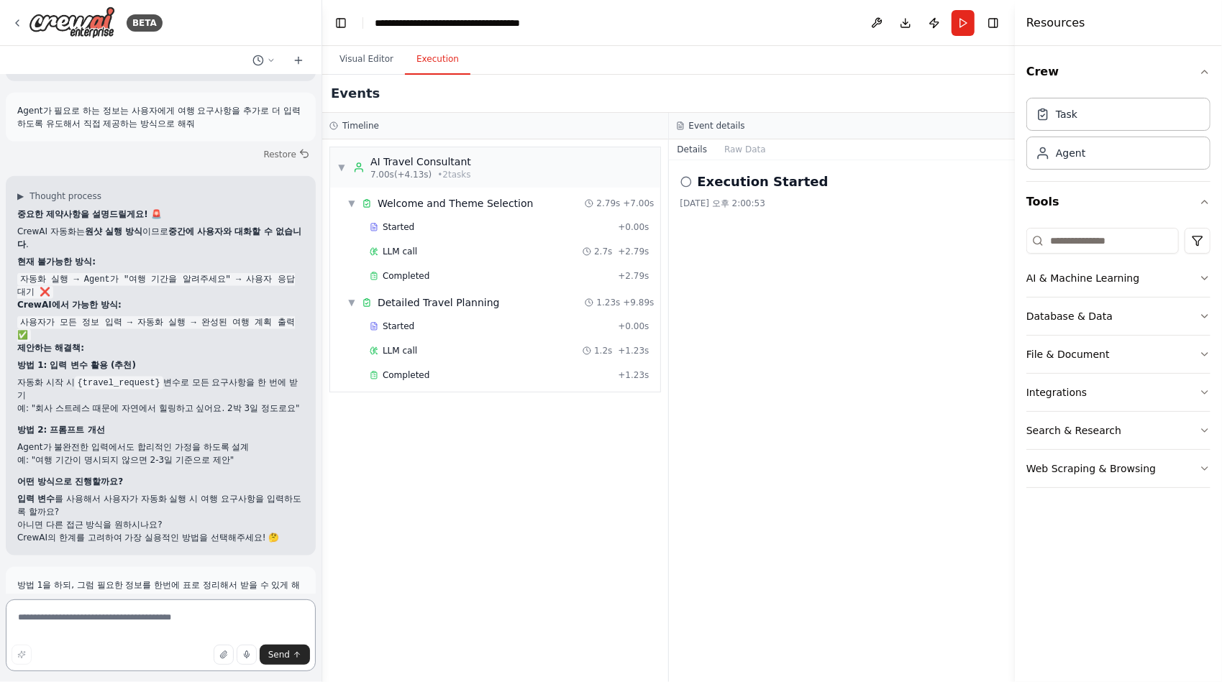
scroll to position [30578, 0]
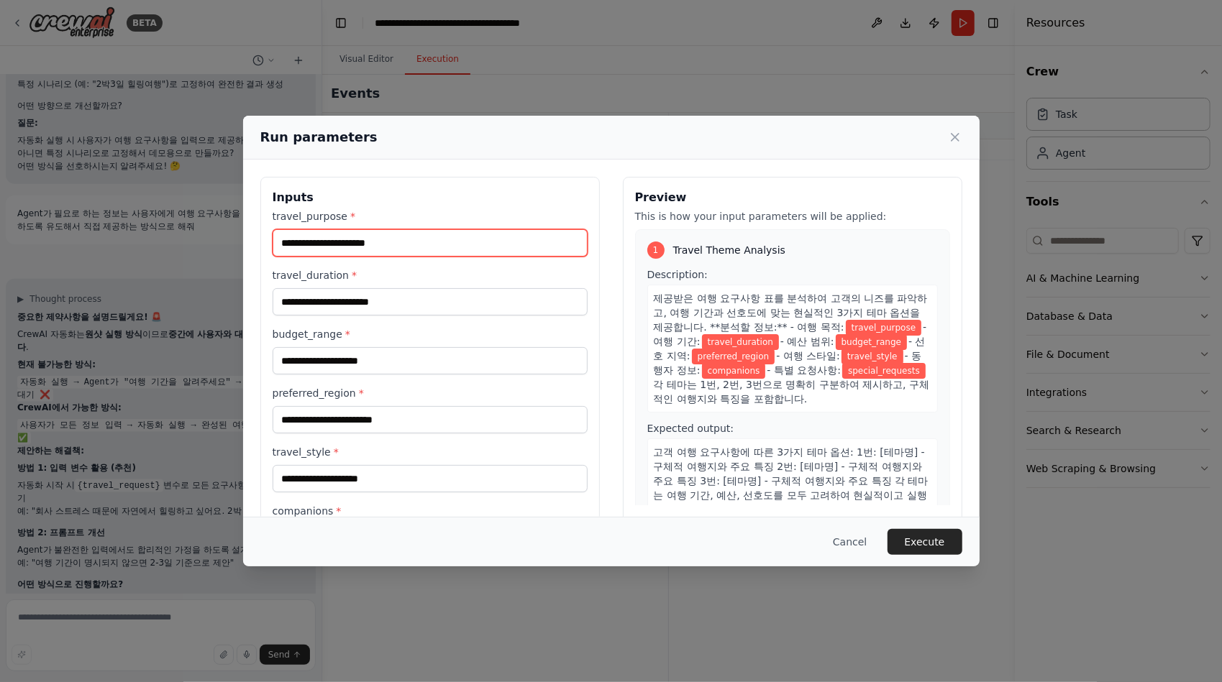
click at [406, 242] on input "travel_purpose *" at bounding box center [430, 242] width 315 height 27
type input "*"
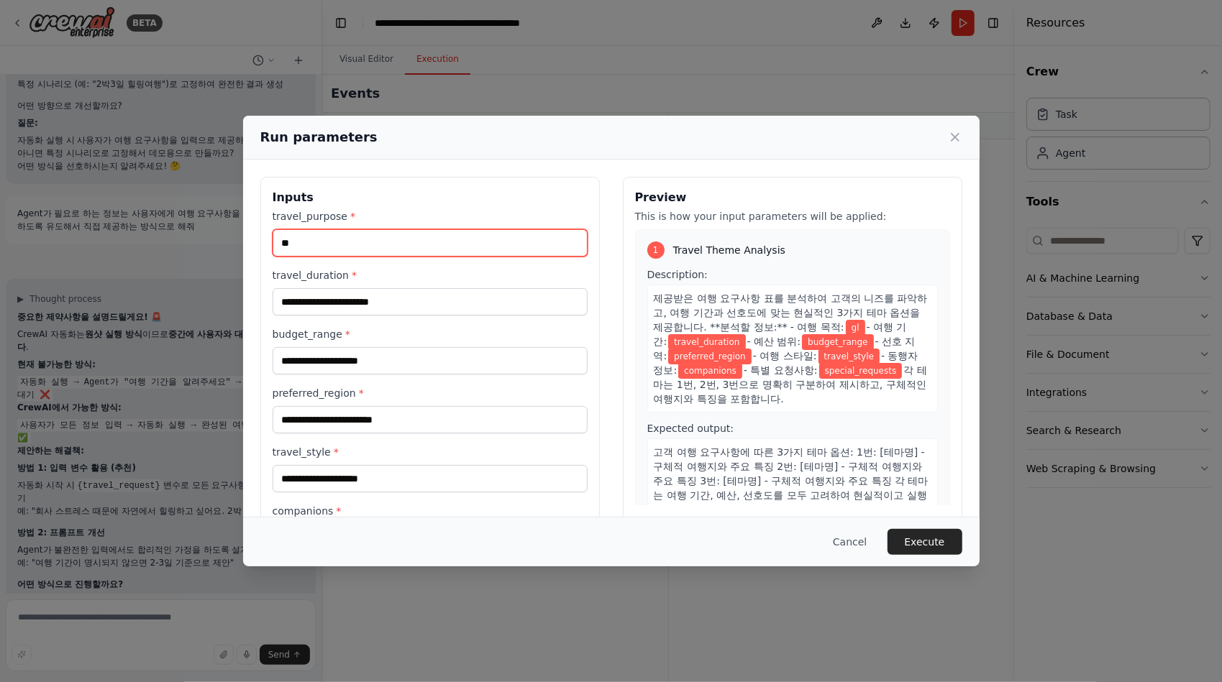
type input "*"
type input "**"
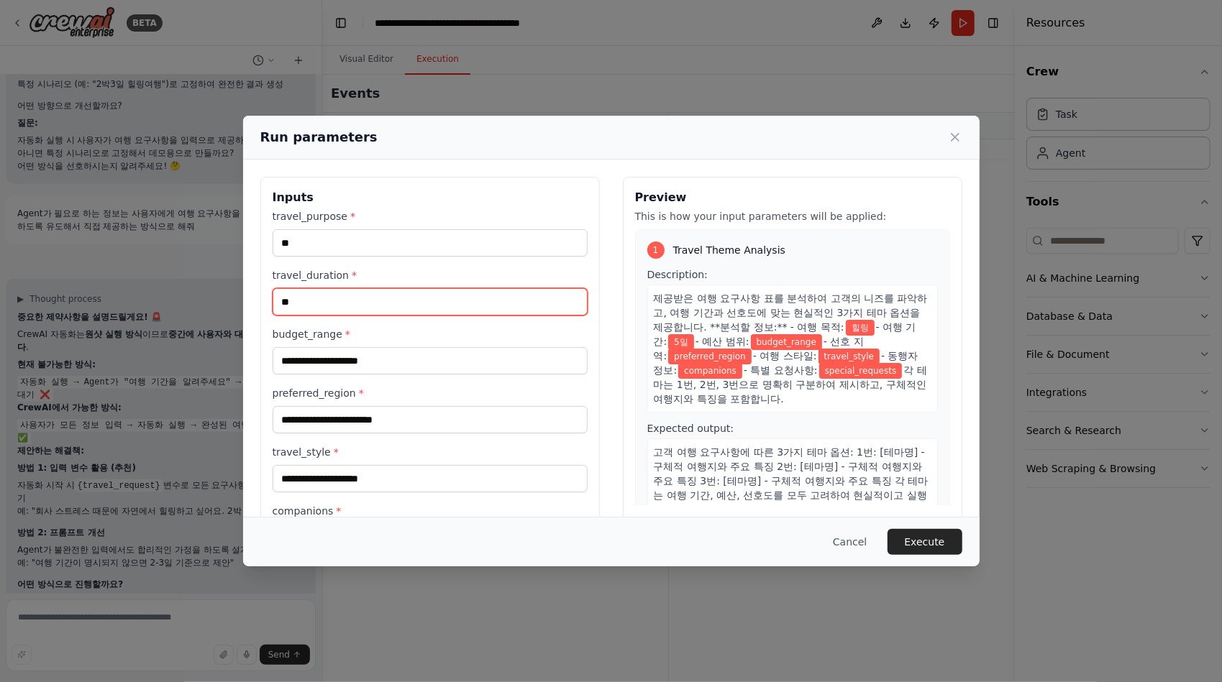
type input "**"
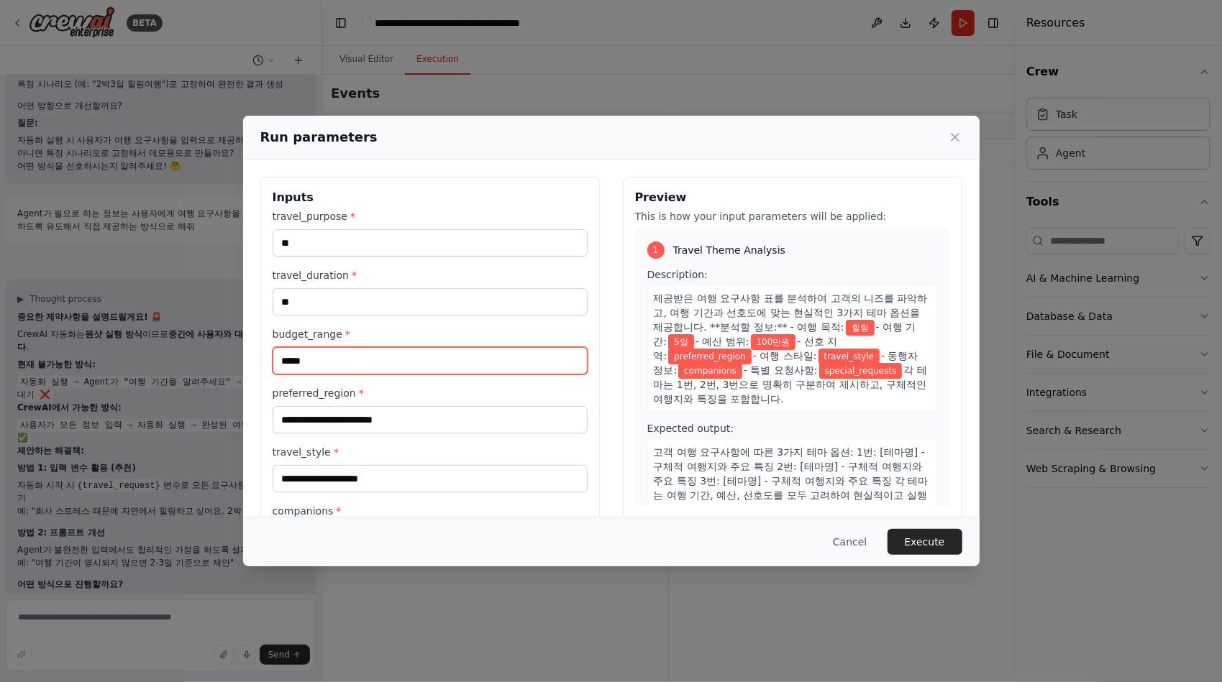
type input "*****"
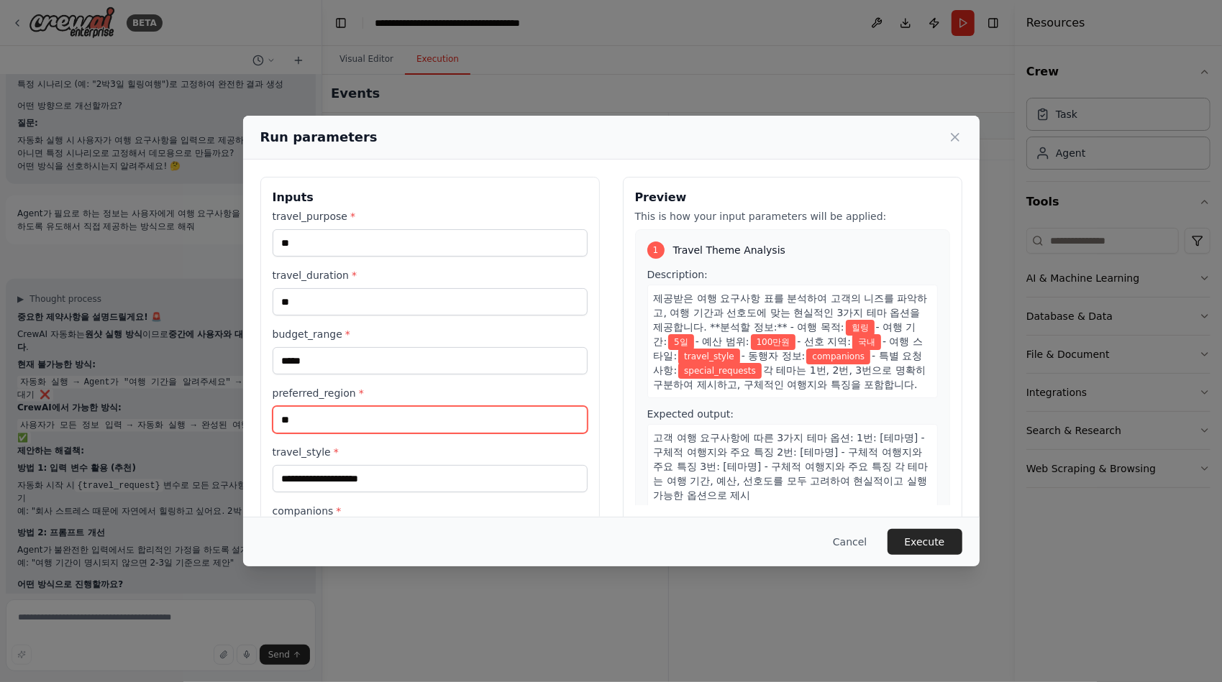
type input "**"
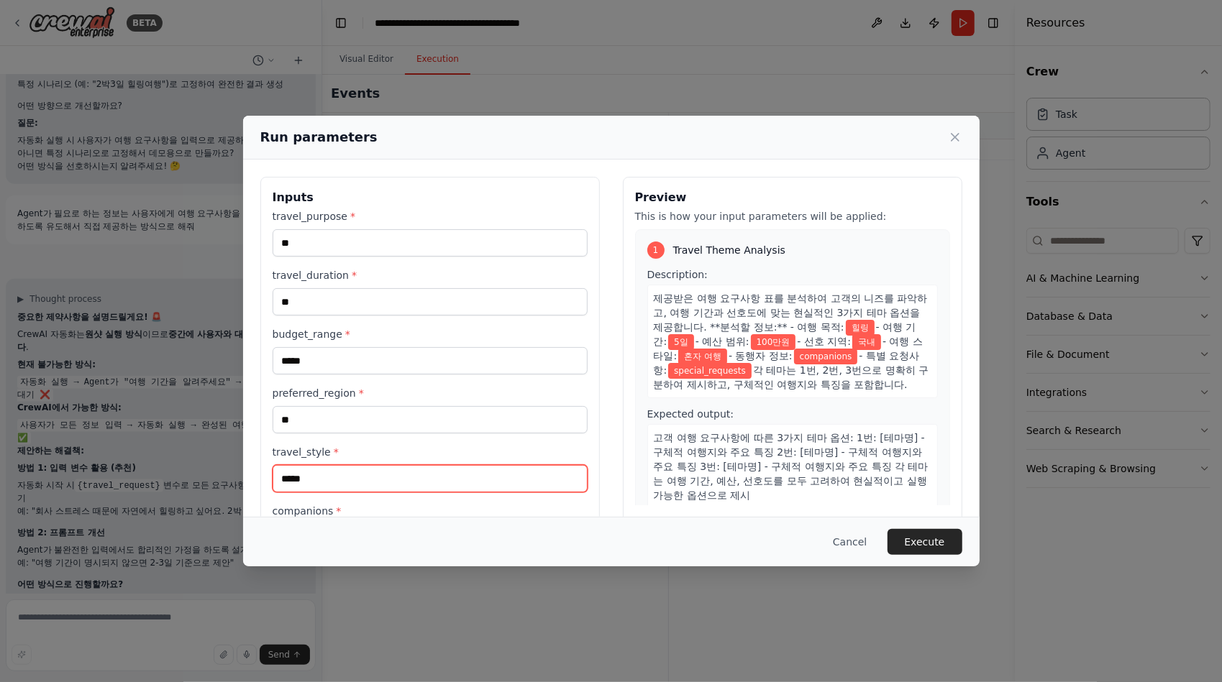
type input "*****"
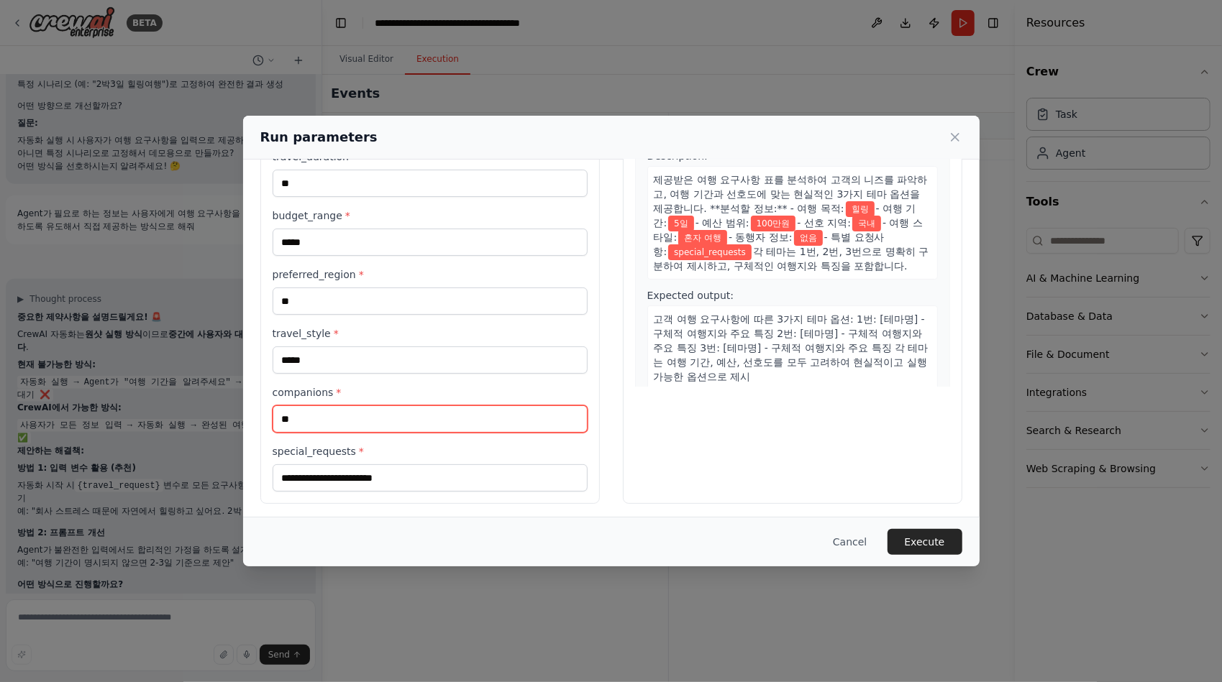
type input "**"
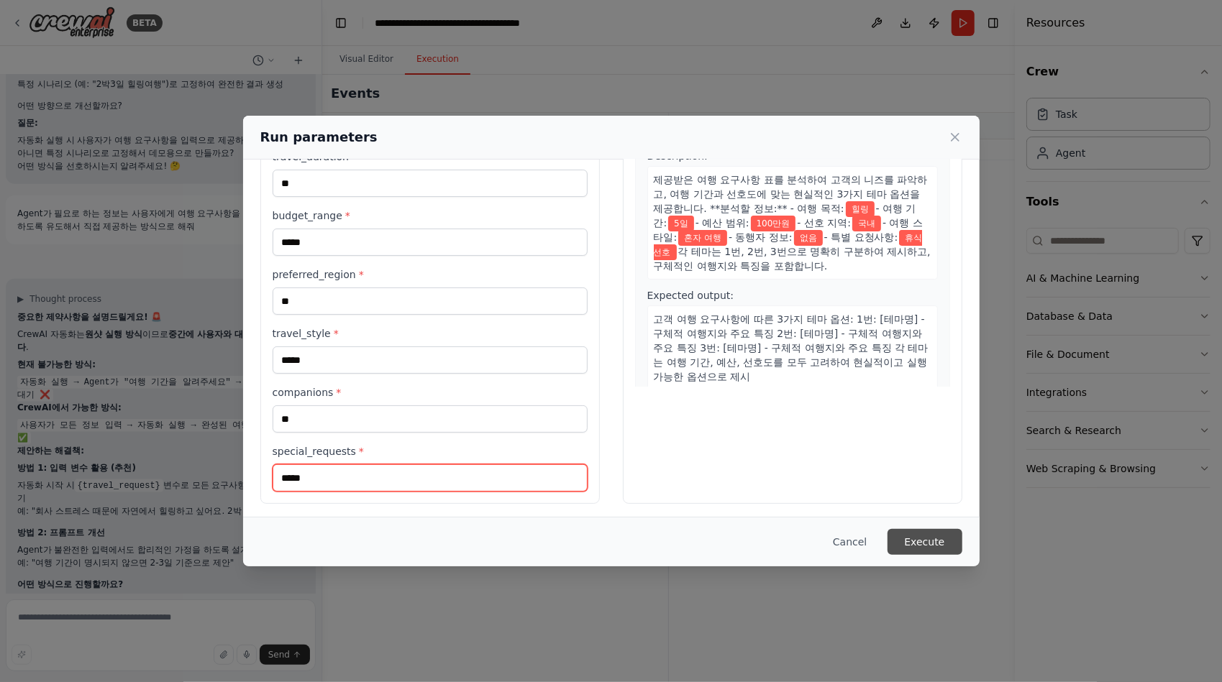
type input "*****"
click at [940, 551] on button "Execute" at bounding box center [924, 542] width 75 height 26
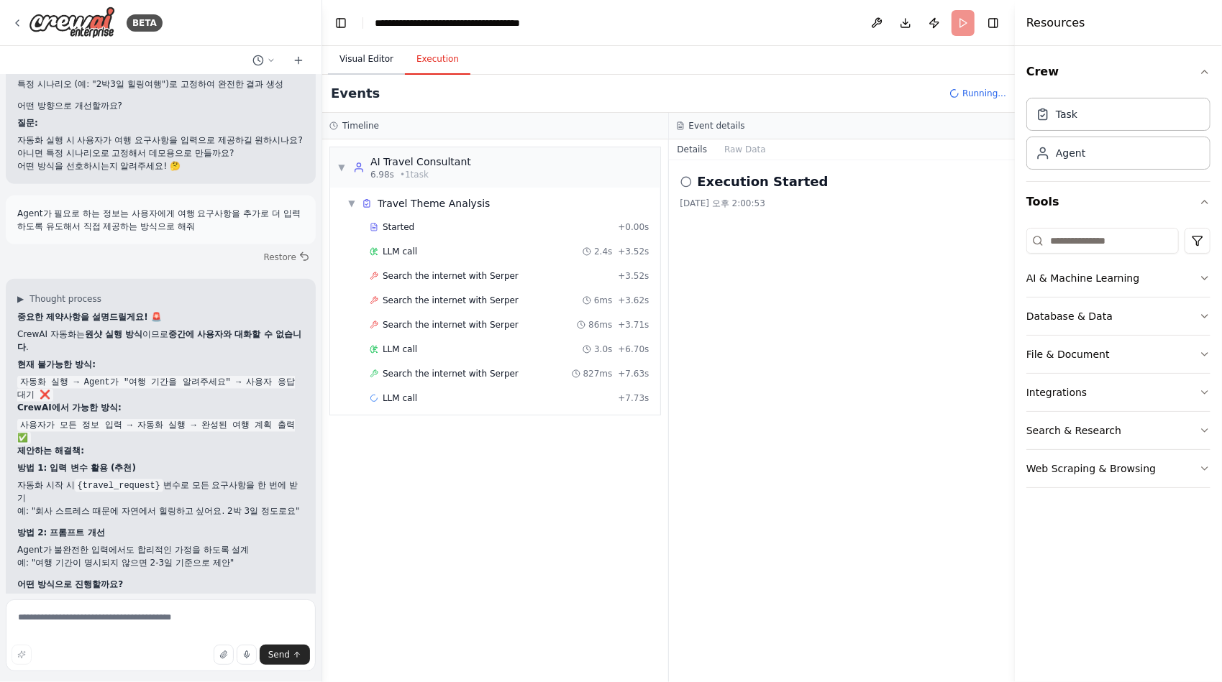
click at [357, 59] on button "Visual Editor" at bounding box center [366, 60] width 77 height 30
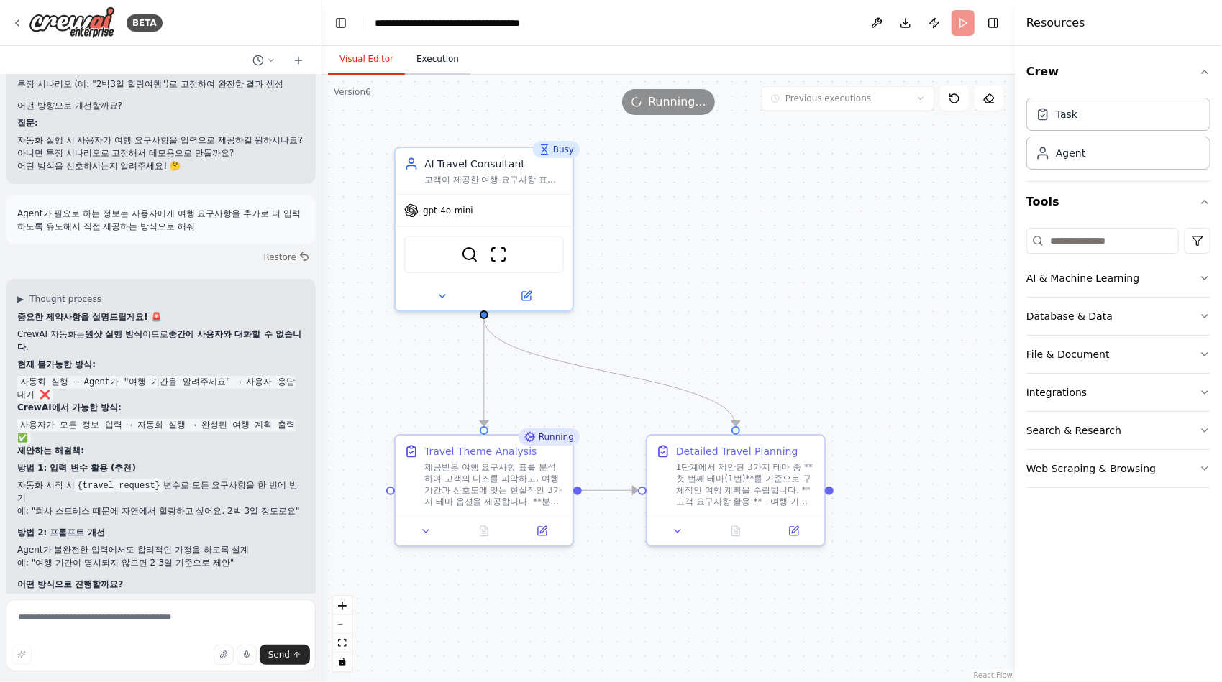
click at [437, 60] on button "Execution" at bounding box center [437, 60] width 65 height 30
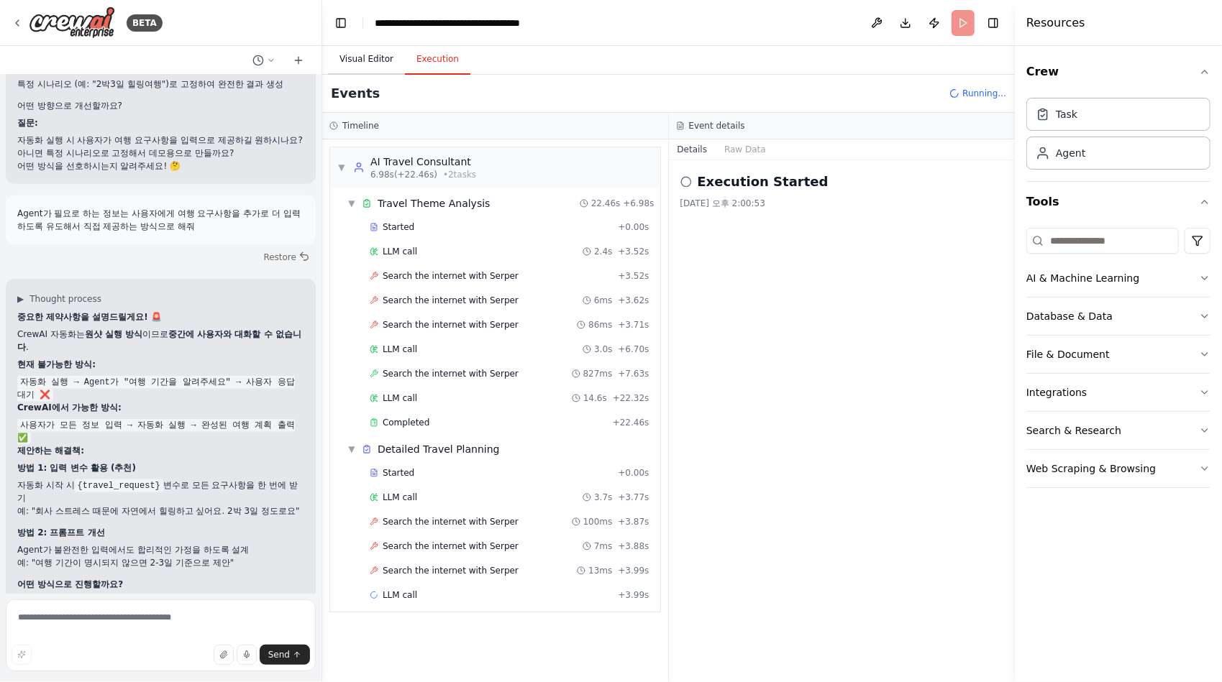
click at [374, 55] on button "Visual Editor" at bounding box center [366, 60] width 77 height 30
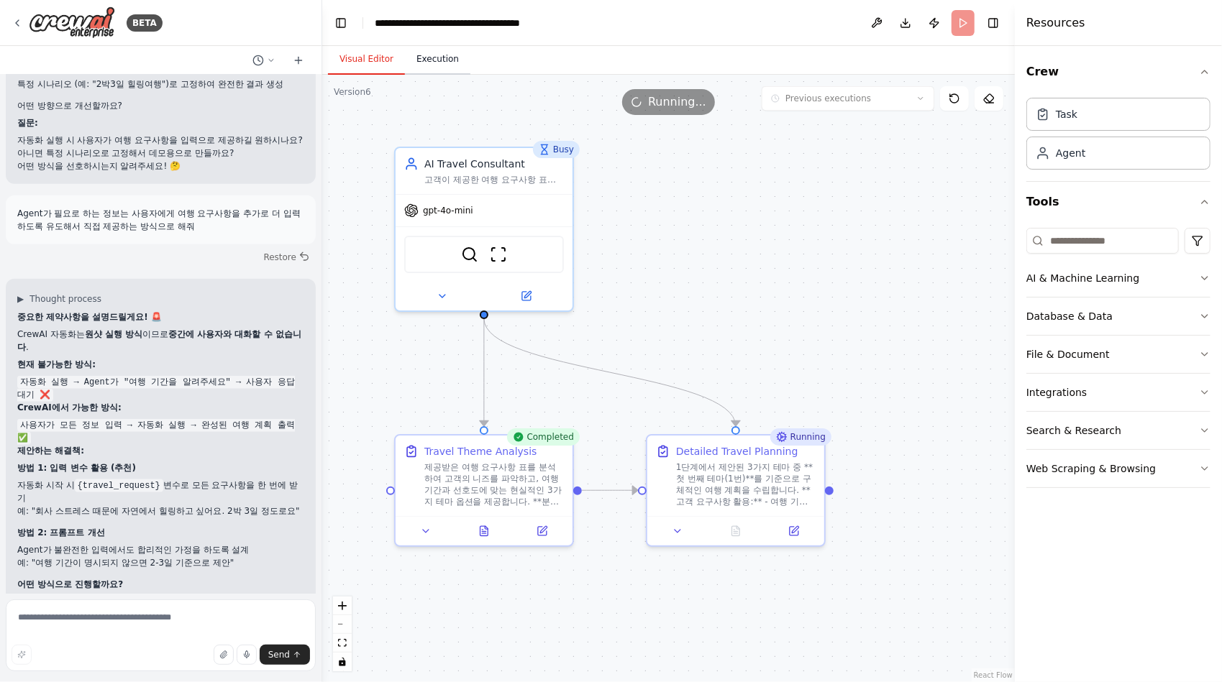
click at [437, 58] on button "Execution" at bounding box center [437, 60] width 65 height 30
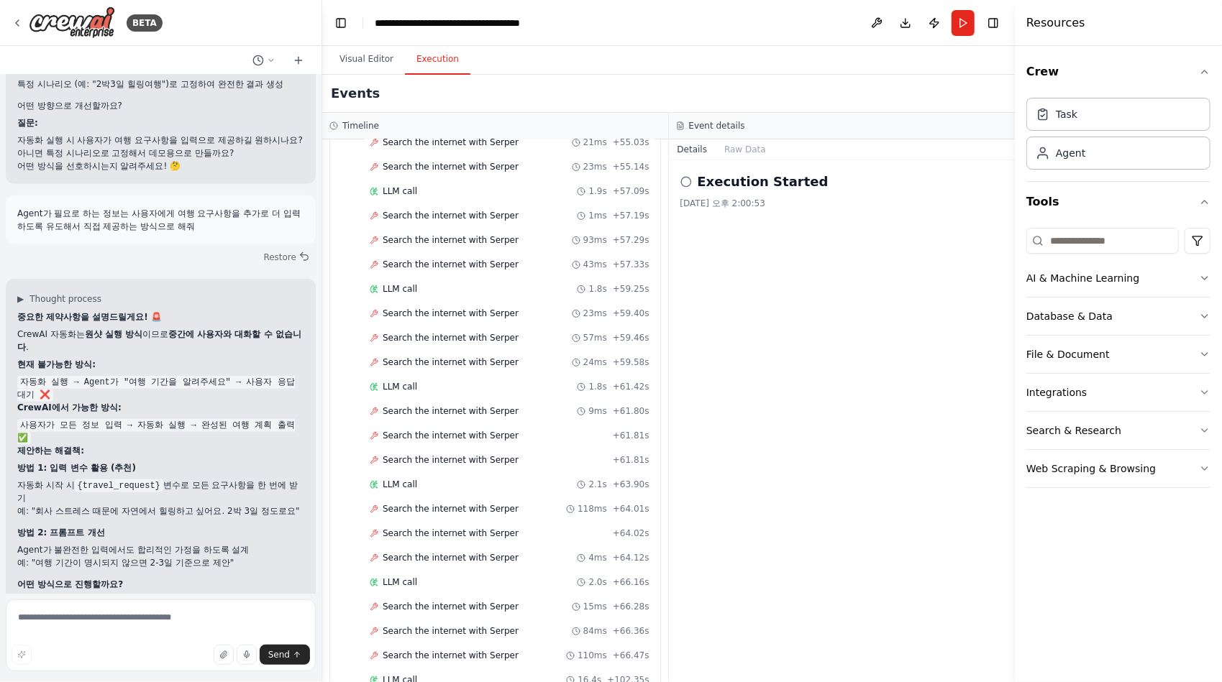
scroll to position [30578, 0]
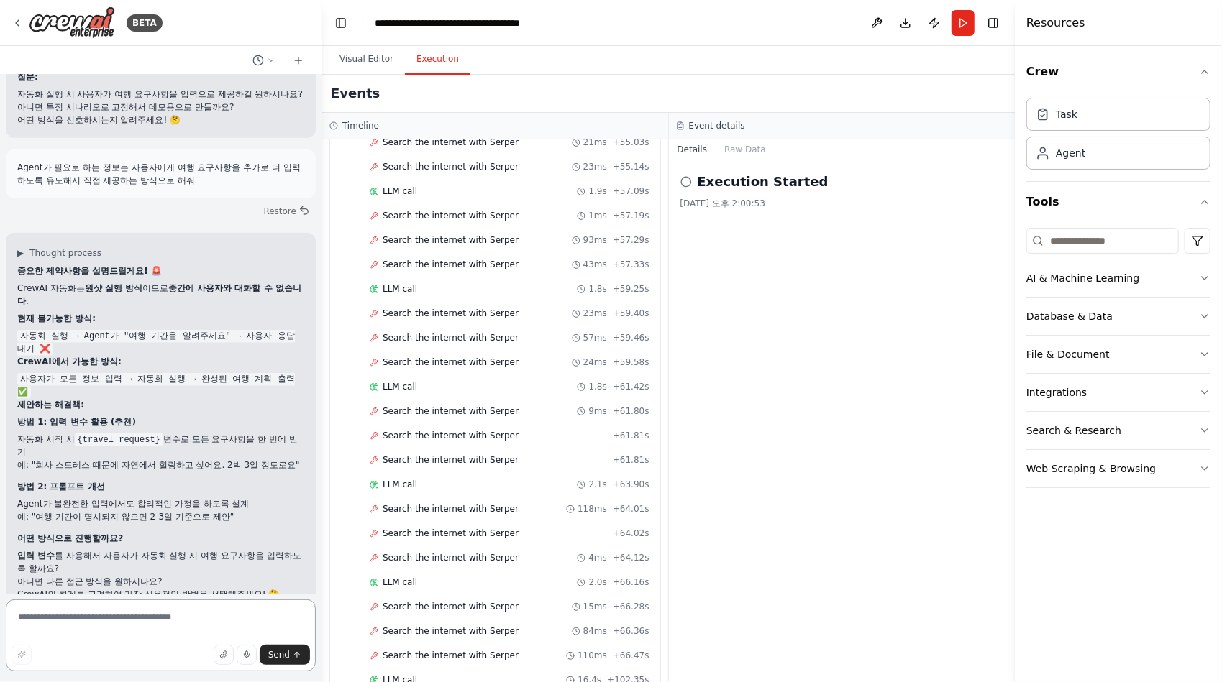
scroll to position [31597, 0]
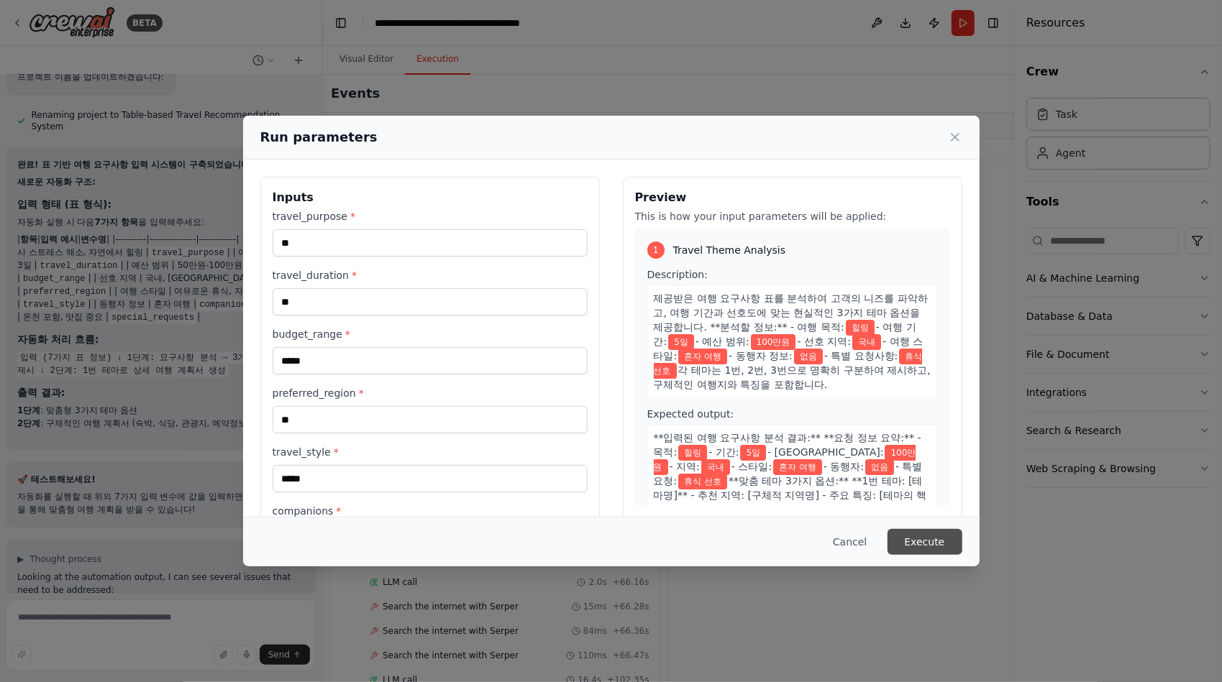
click at [937, 545] on button "Execute" at bounding box center [924, 542] width 75 height 26
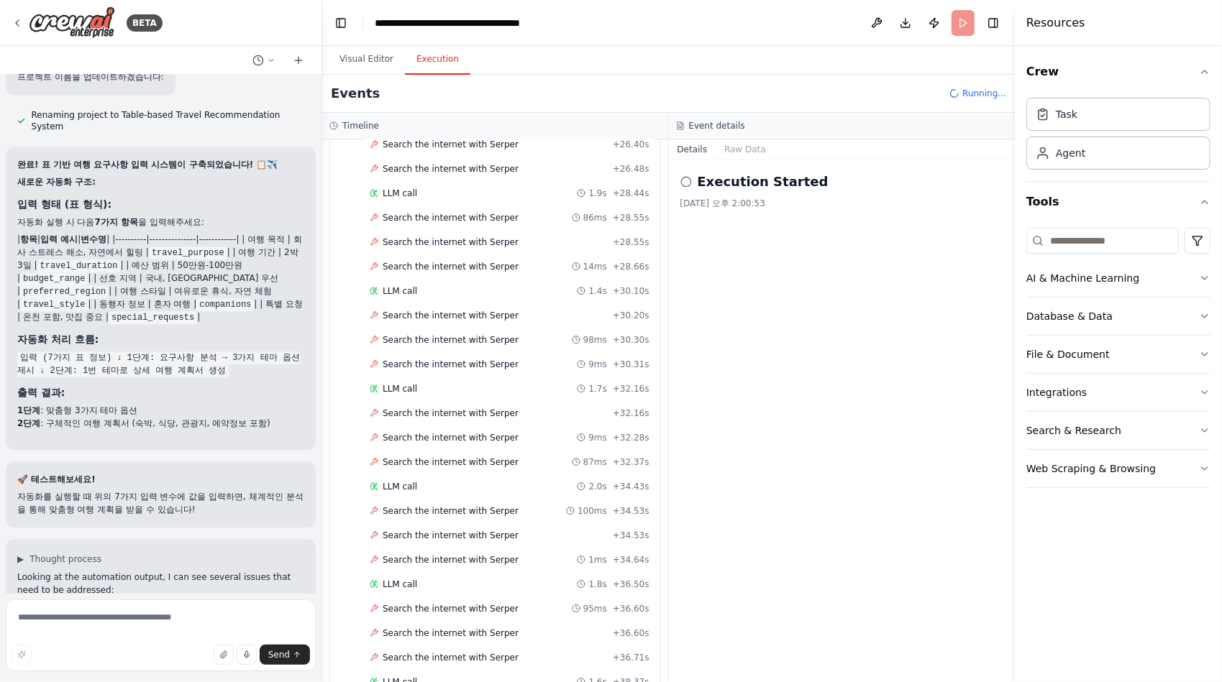
scroll to position [1230, 0]
click at [262, 406] on div "고객의 니즈에 따라 여행 테마를 추천해주고 선택한 테마별로 추천하는 여행 타입, 대상지(나라/도시 등), 일정, 추천 장소/명소, 예산 등 세…" at bounding box center [160, 334] width 321 height 519
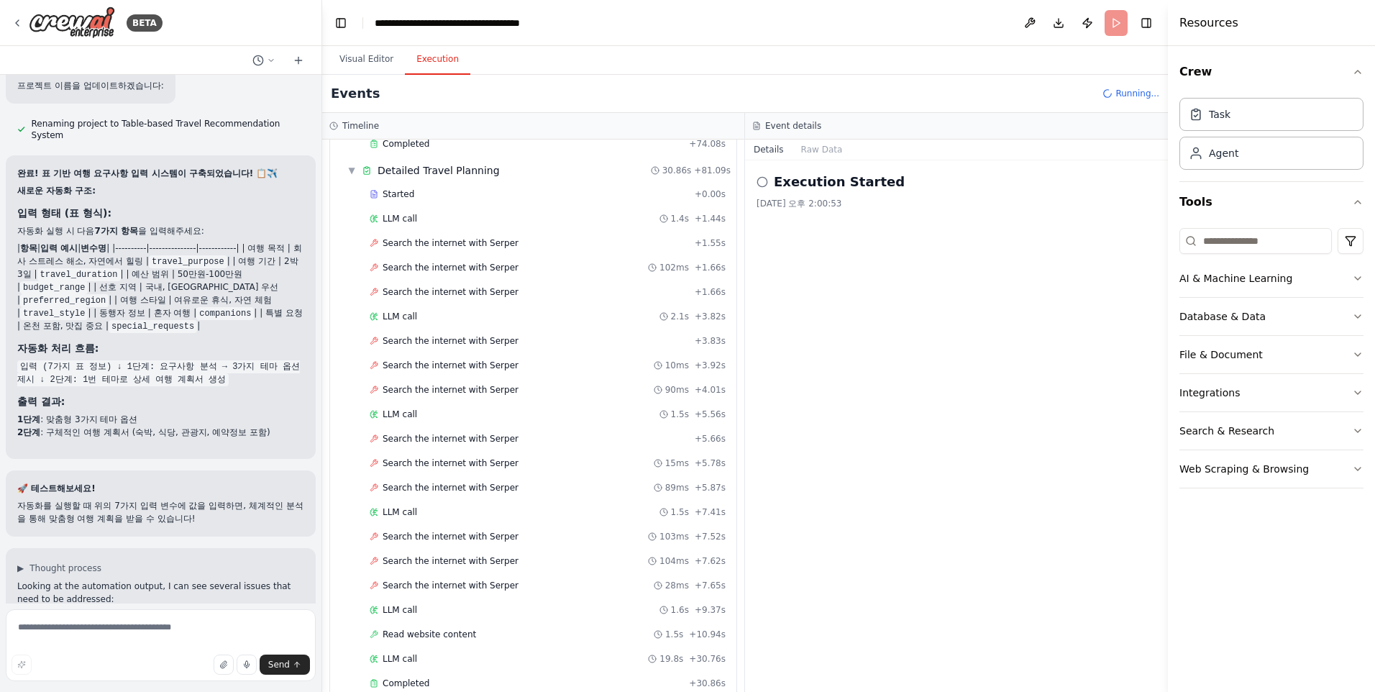
scroll to position [2504, 0]
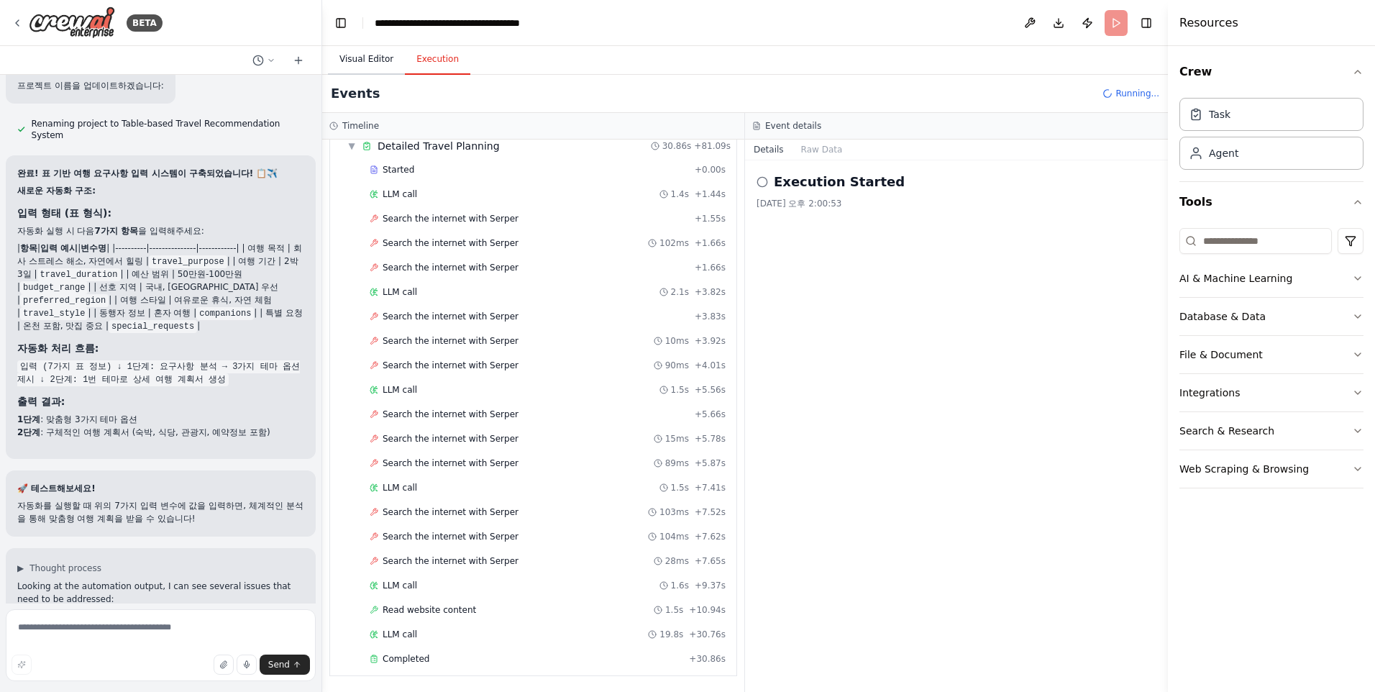
click at [361, 62] on button "Visual Editor" at bounding box center [366, 60] width 77 height 30
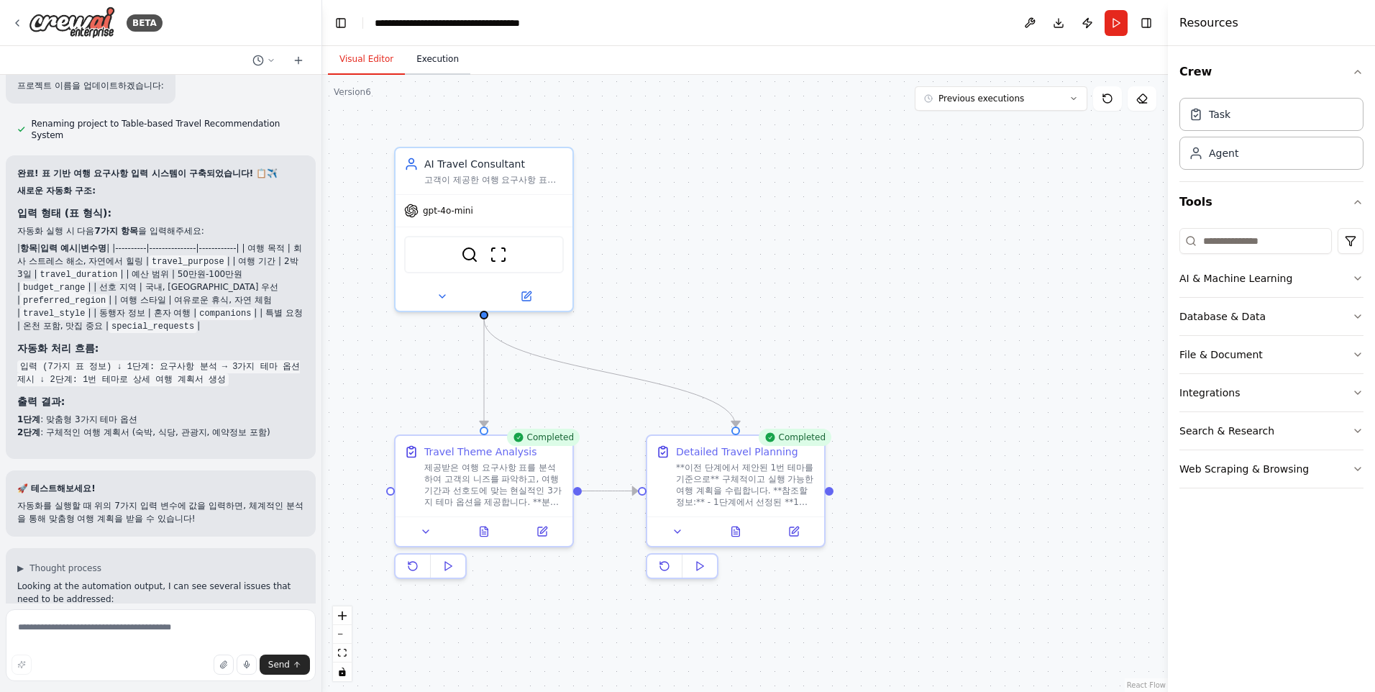
click at [432, 51] on button "Execution" at bounding box center [437, 60] width 65 height 30
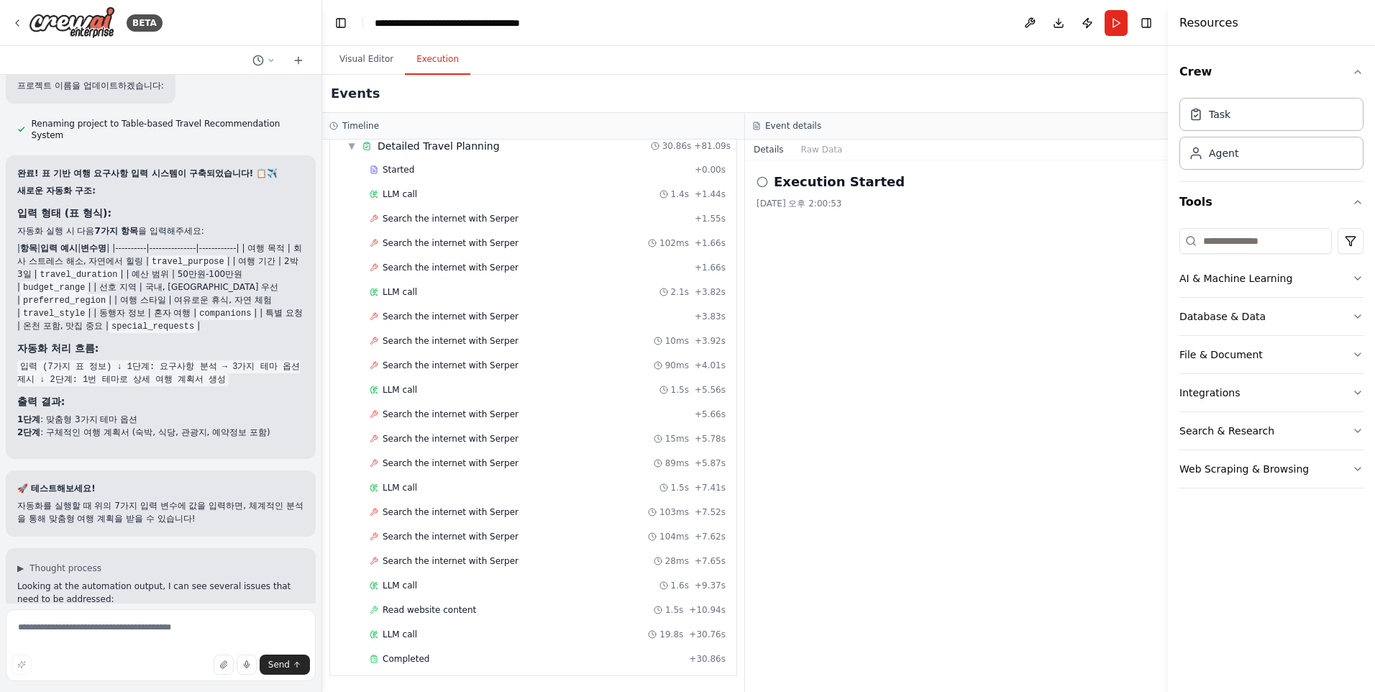
scroll to position [31589, 0]
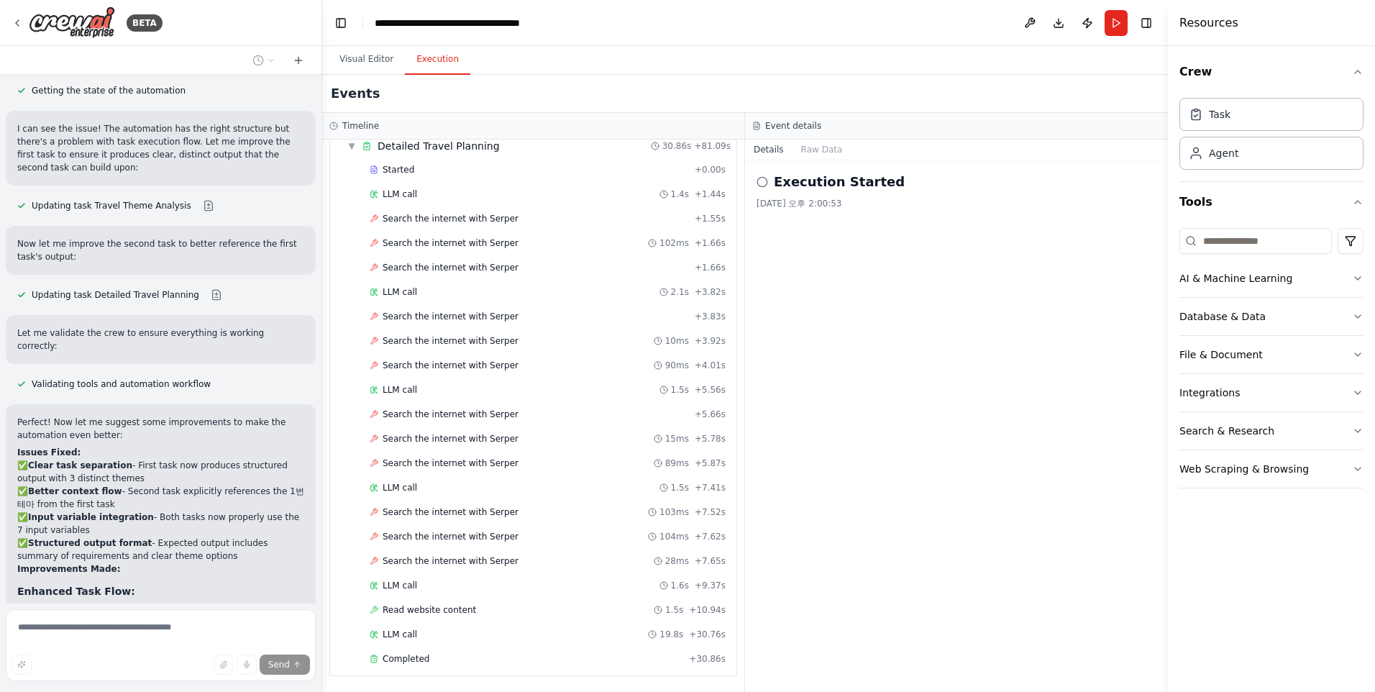
scroll to position [32127, 0]
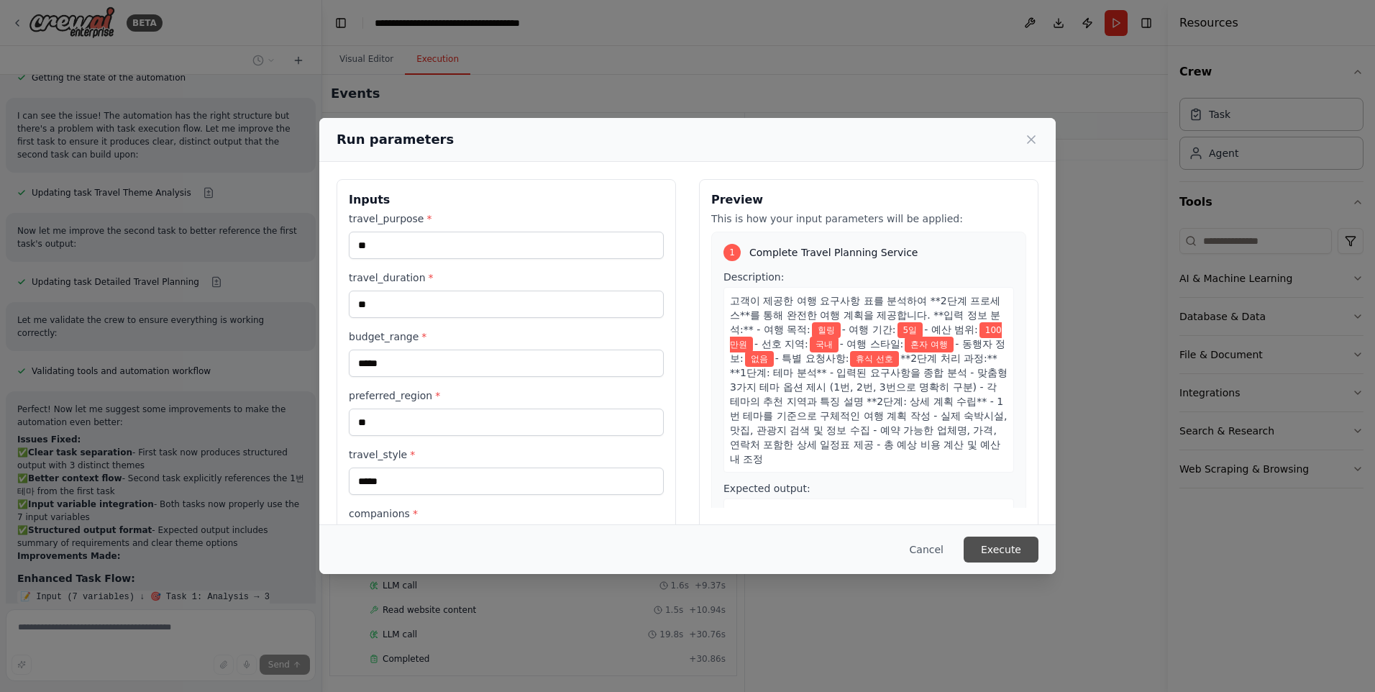
click at [992, 547] on button "Execute" at bounding box center [1001, 550] width 75 height 26
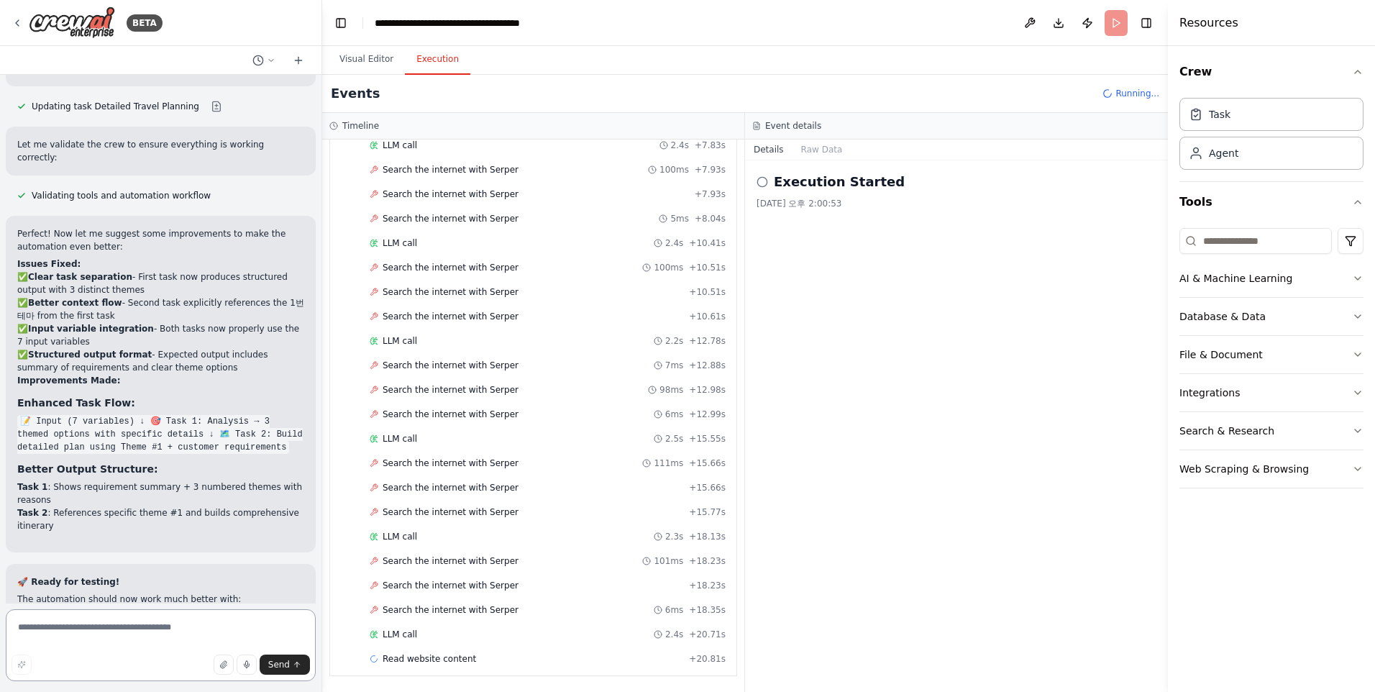
scroll to position [32590, 0]
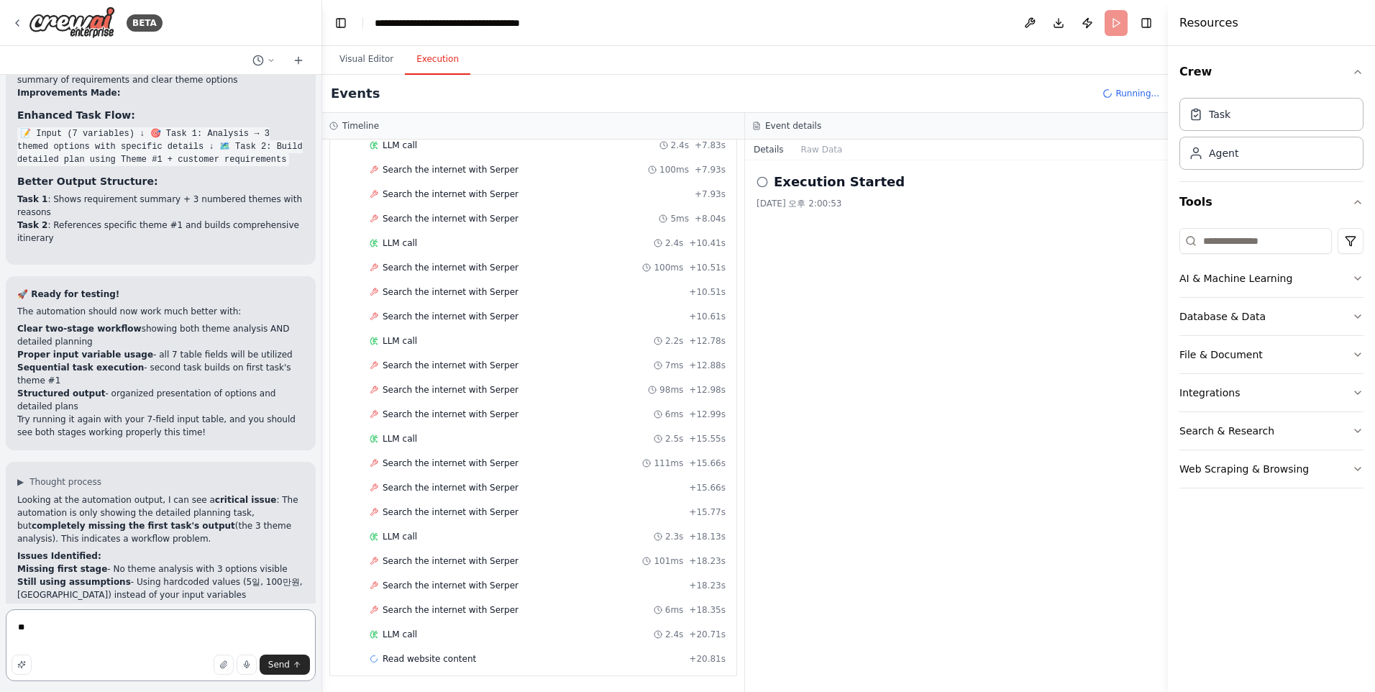
type textarea "*"
type textarea "******"
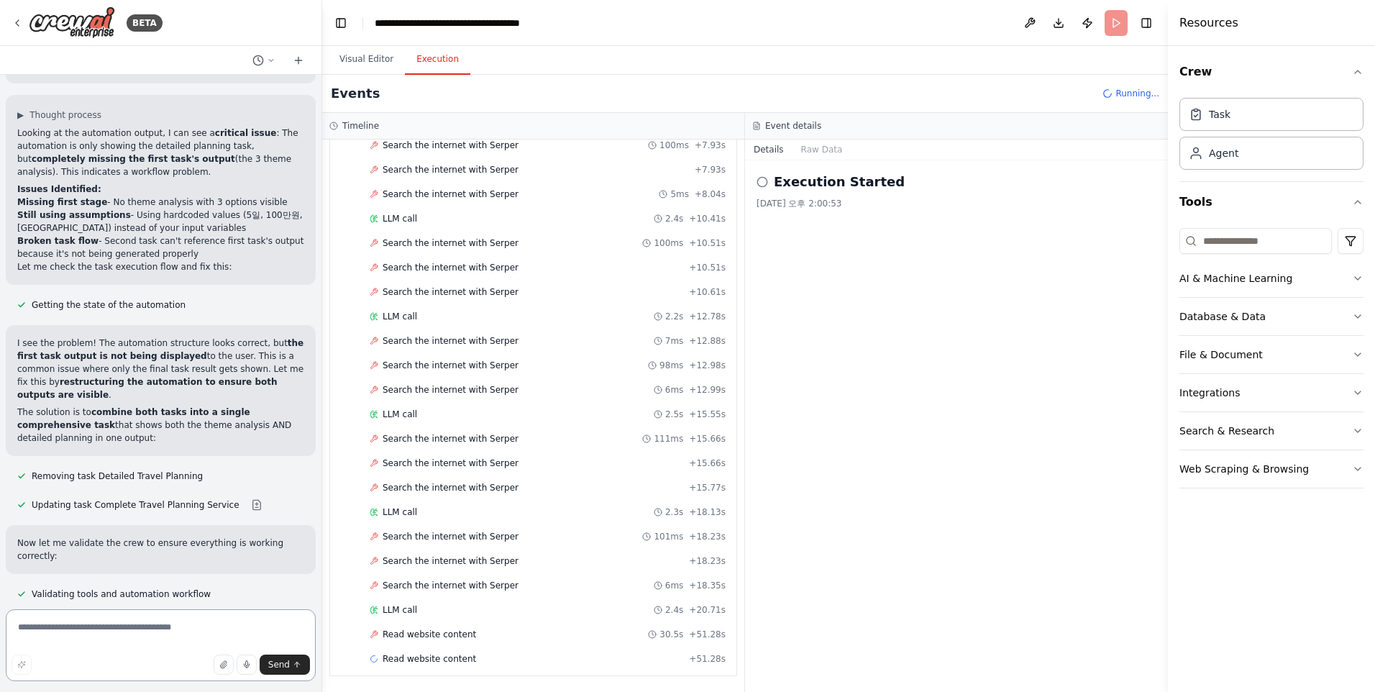
scroll to position [32970, 0]
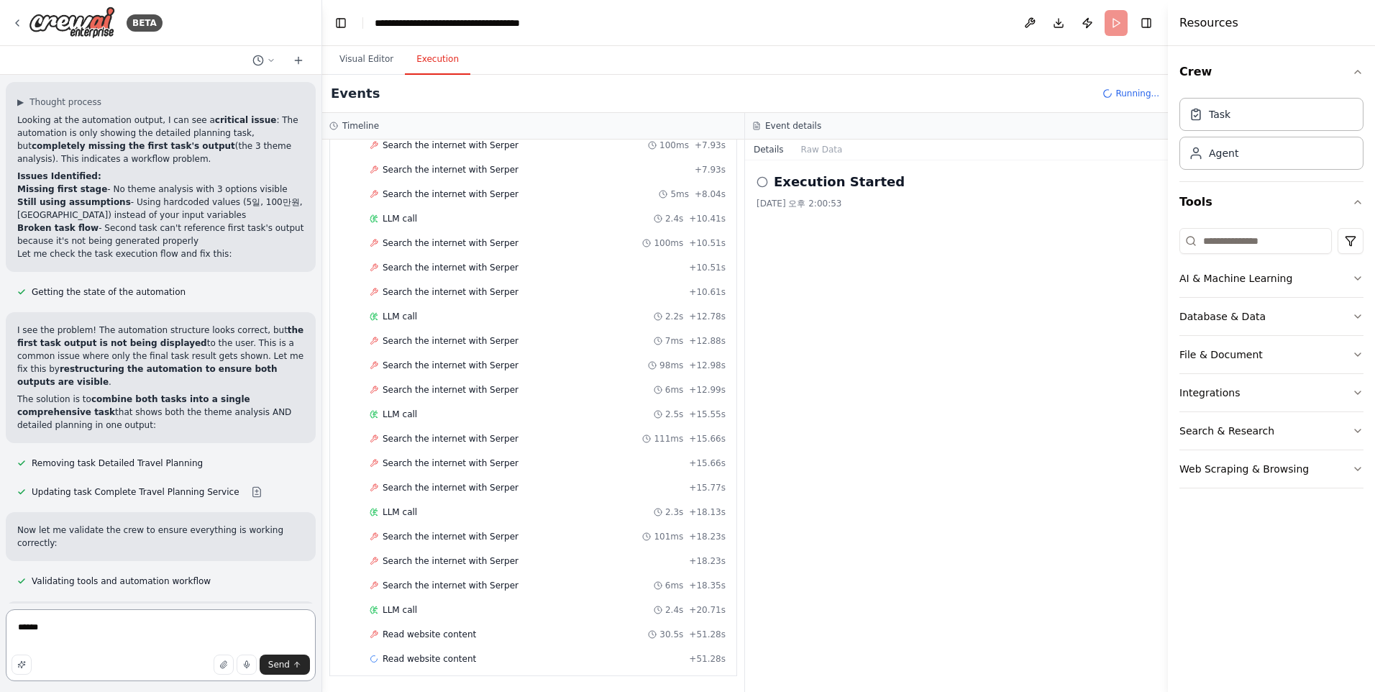
type textarea "*******"
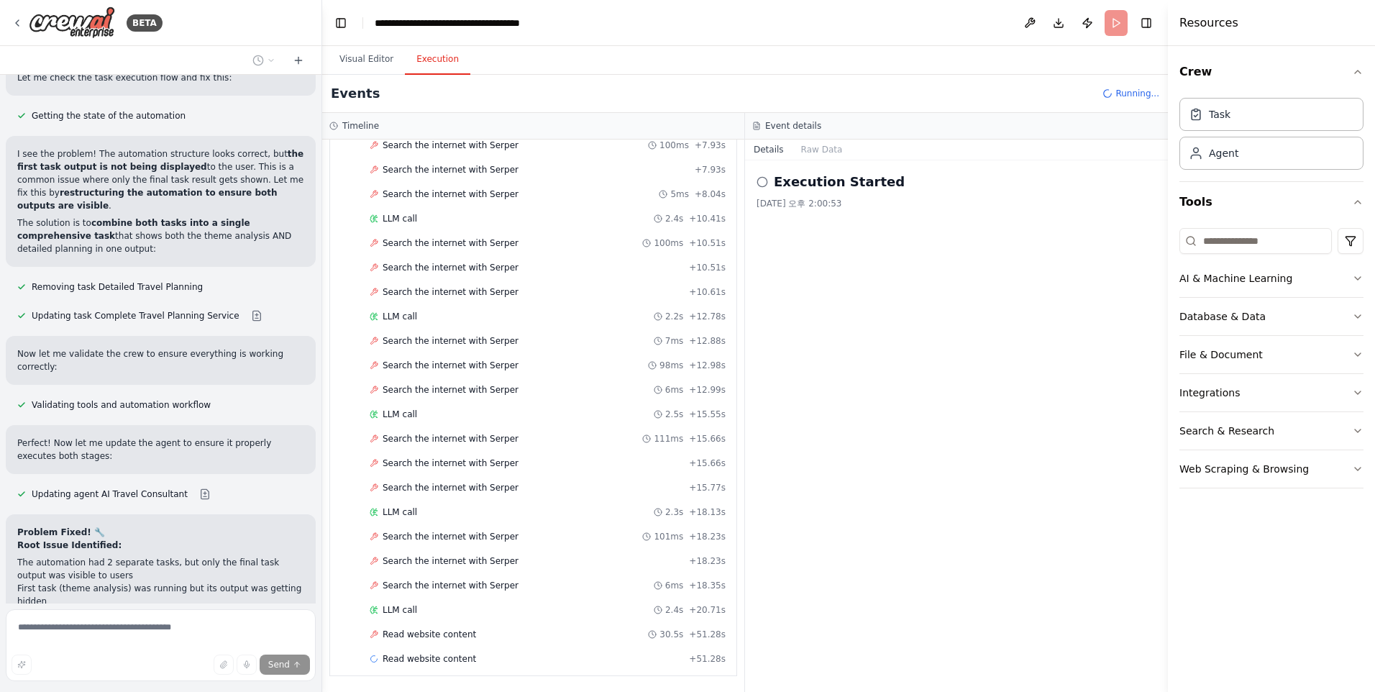
scroll to position [33203, 0]
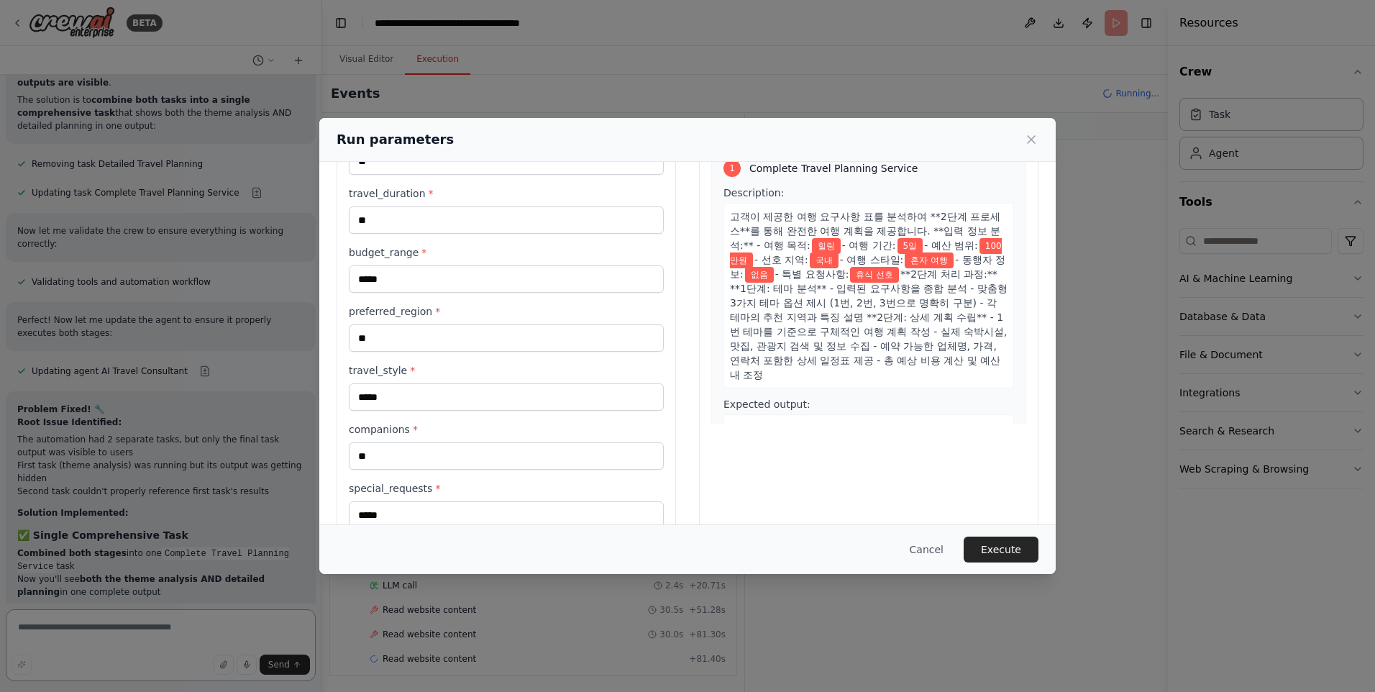
scroll to position [117, 0]
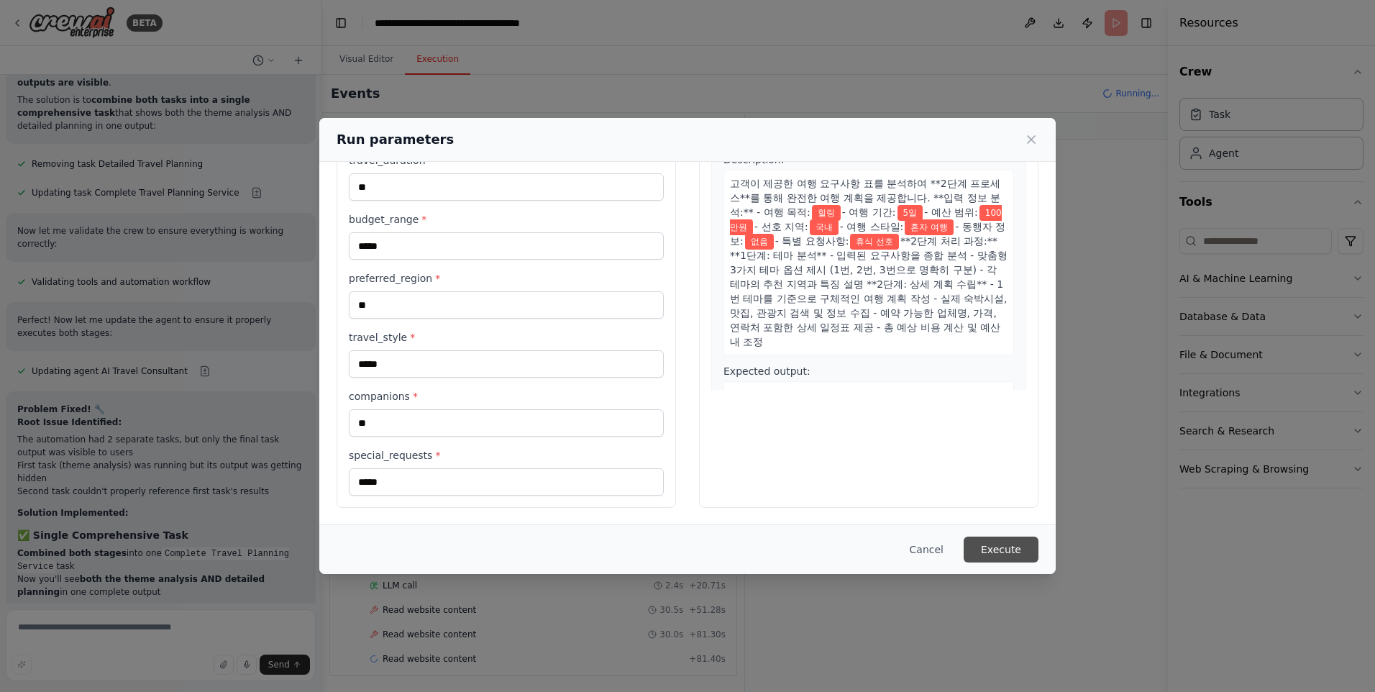
click at [1026, 553] on button "Execute" at bounding box center [1001, 550] width 75 height 26
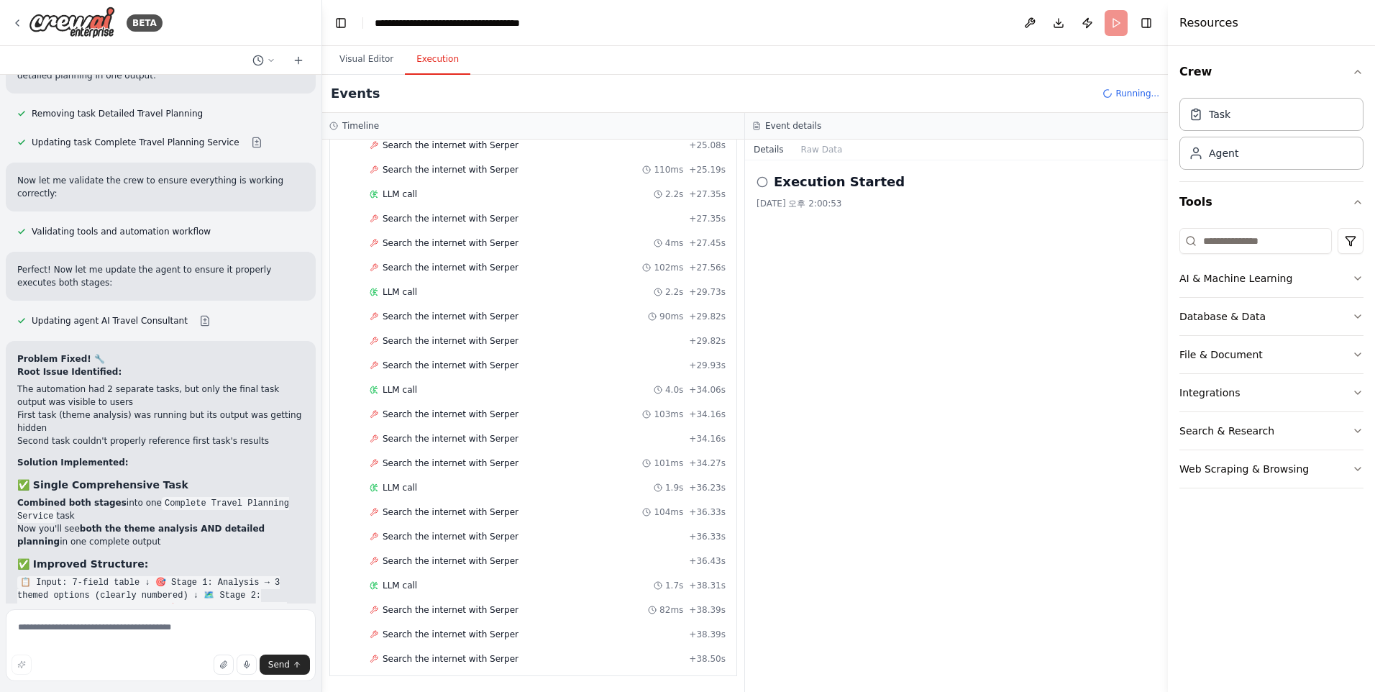
scroll to position [33385, 0]
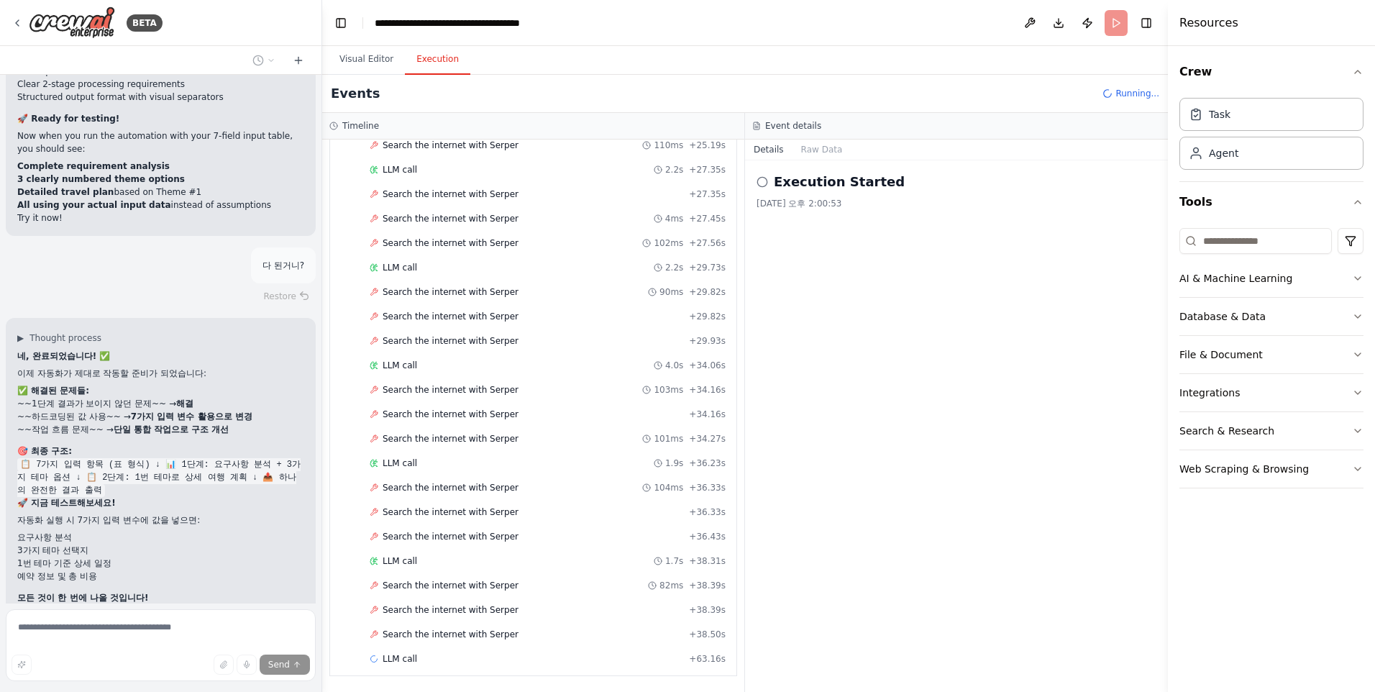
scroll to position [33922, 0]
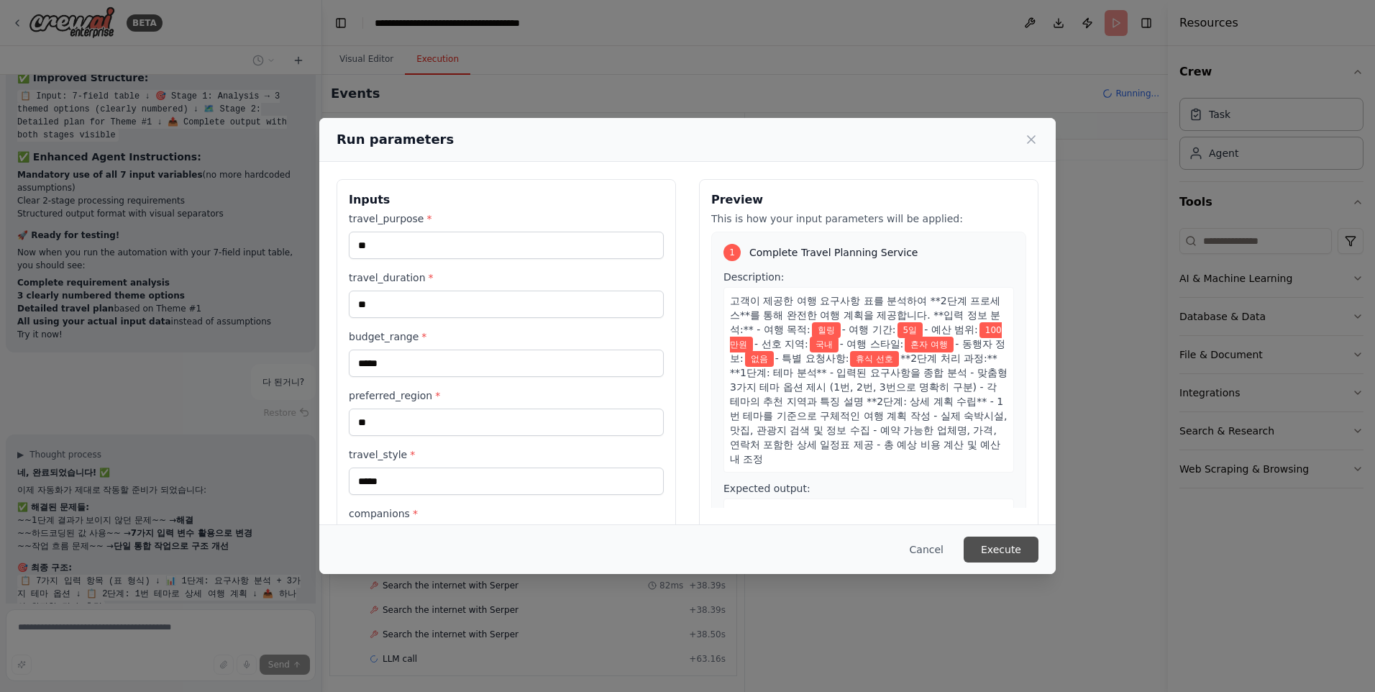
click at [990, 551] on button "Execute" at bounding box center [1001, 550] width 75 height 26
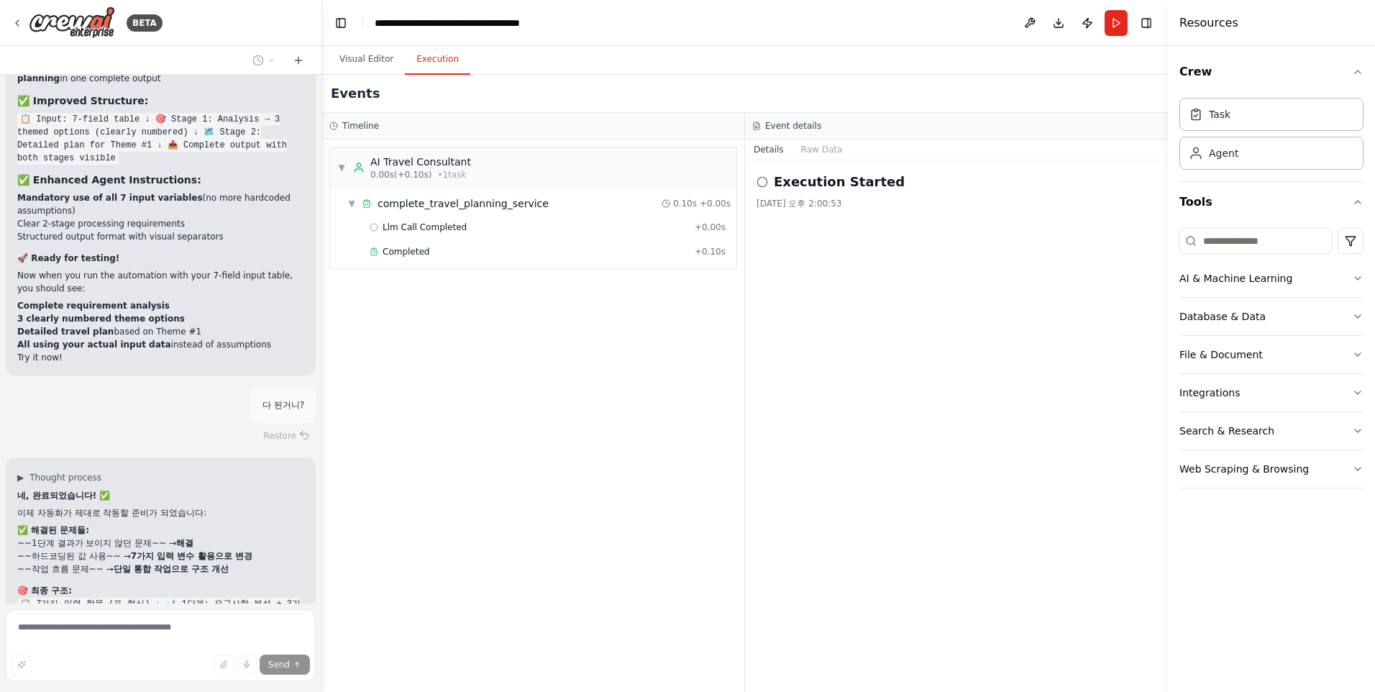
scroll to position [33922, 0]
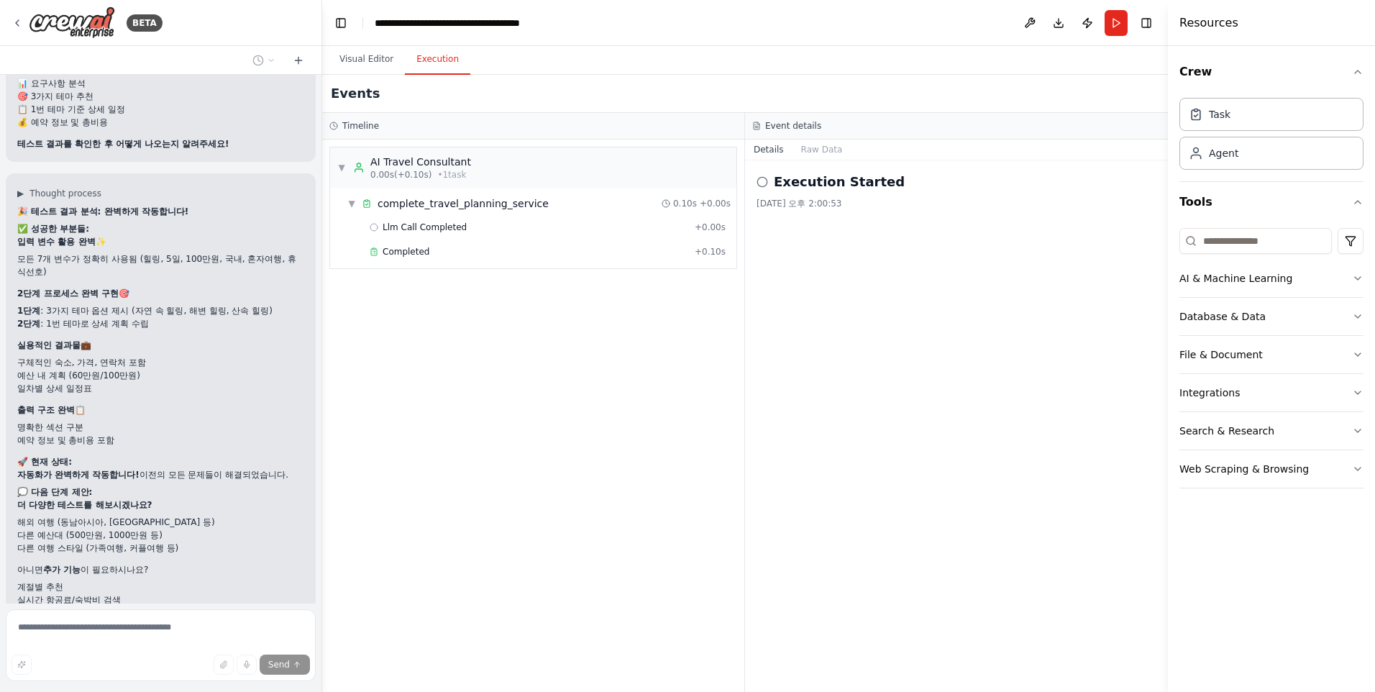
scroll to position [34765, 0]
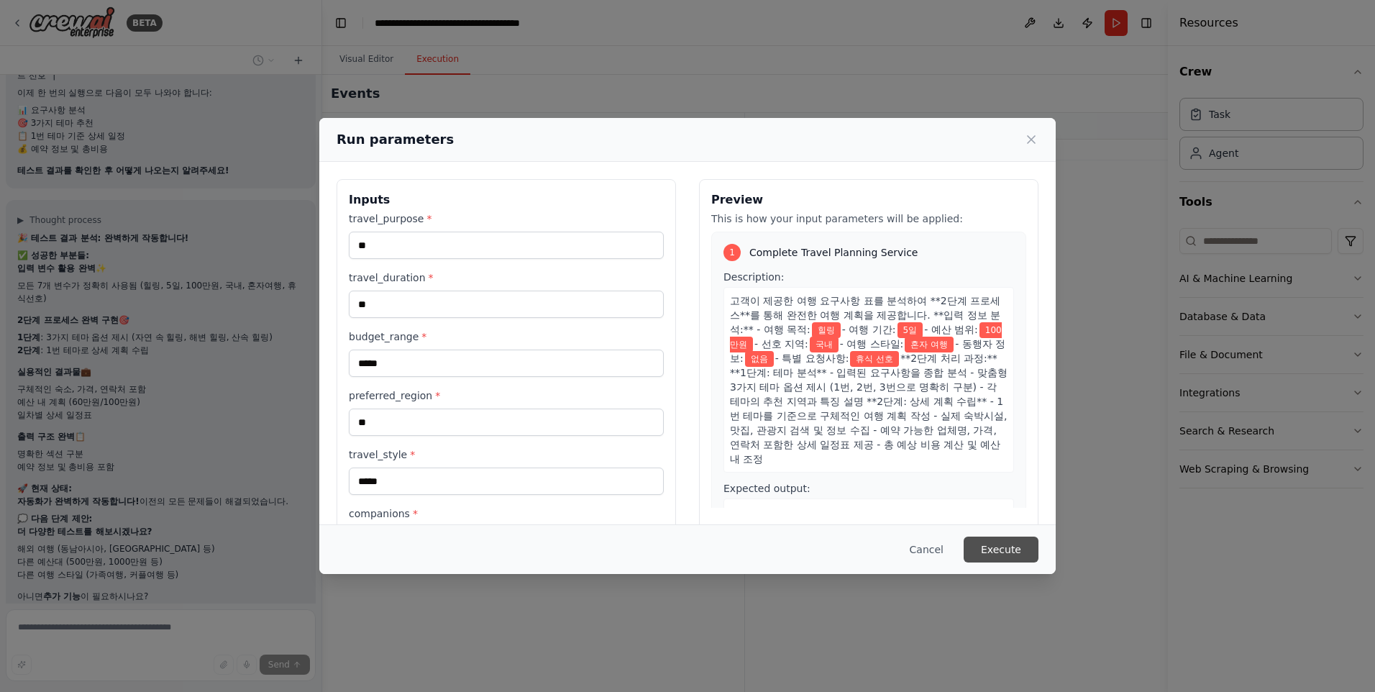
click at [982, 549] on button "Execute" at bounding box center [1001, 550] width 75 height 26
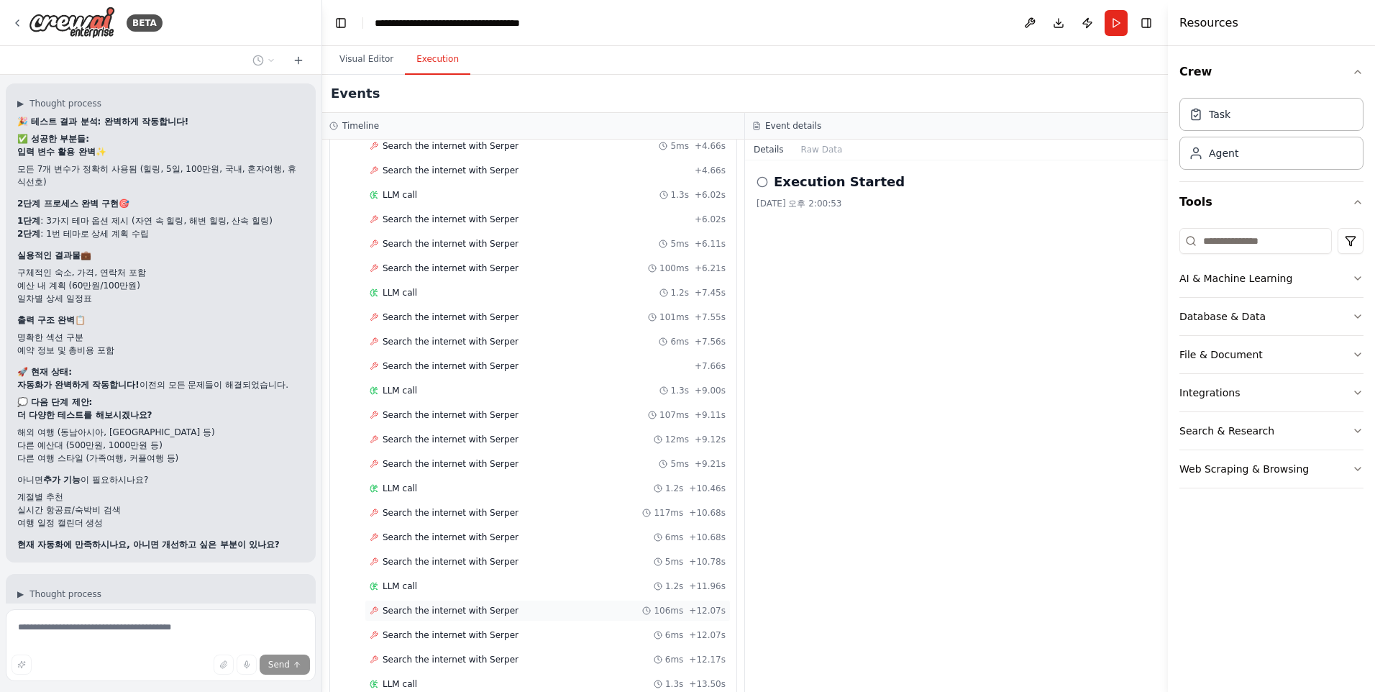
scroll to position [498, 0]
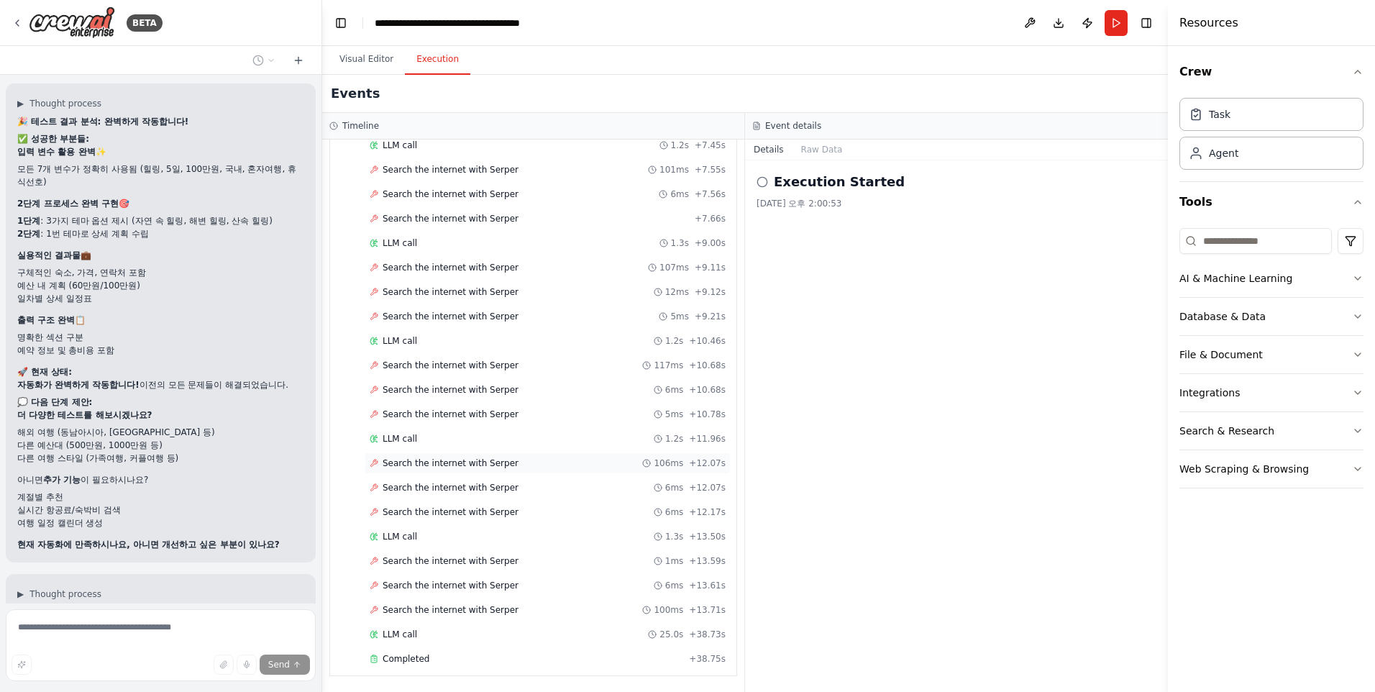
click at [462, 464] on span "Search the internet with Serper" at bounding box center [451, 463] width 136 height 12
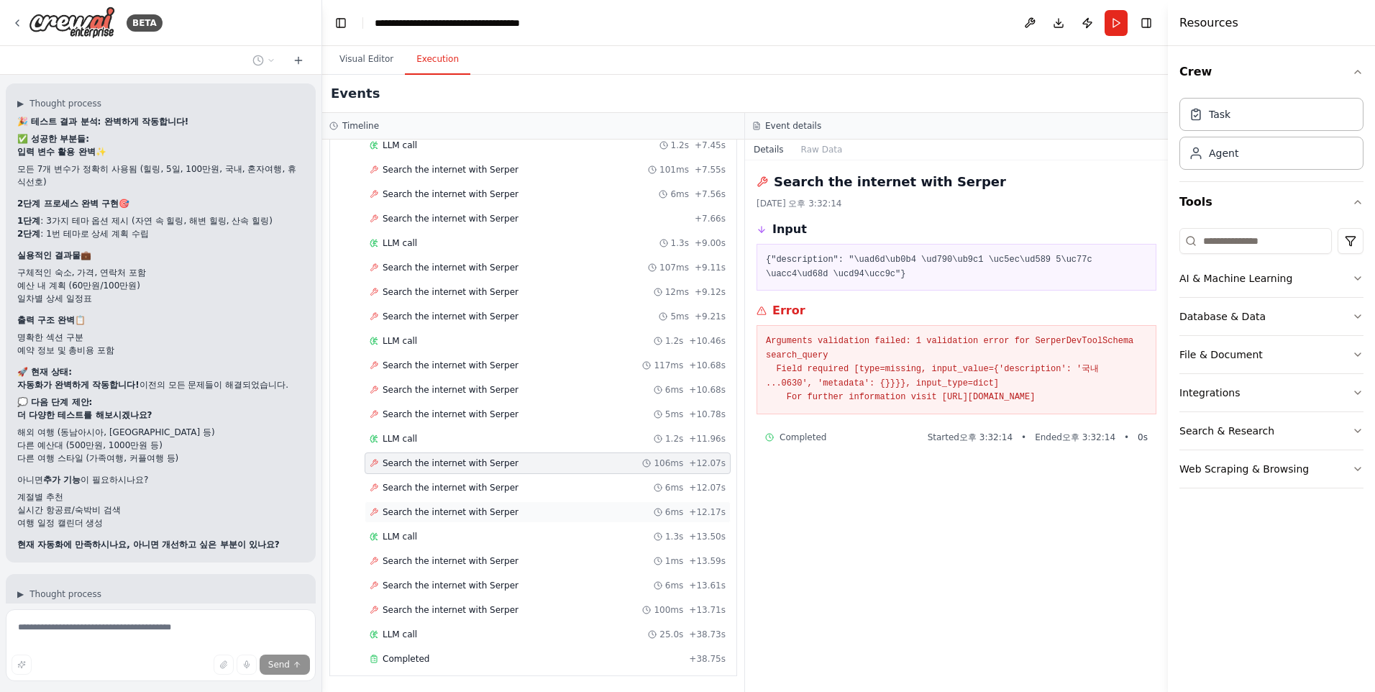
click at [470, 510] on span "Search the internet with Serper" at bounding box center [451, 512] width 136 height 12
click at [410, 441] on span "LLM call" at bounding box center [400, 439] width 35 height 12
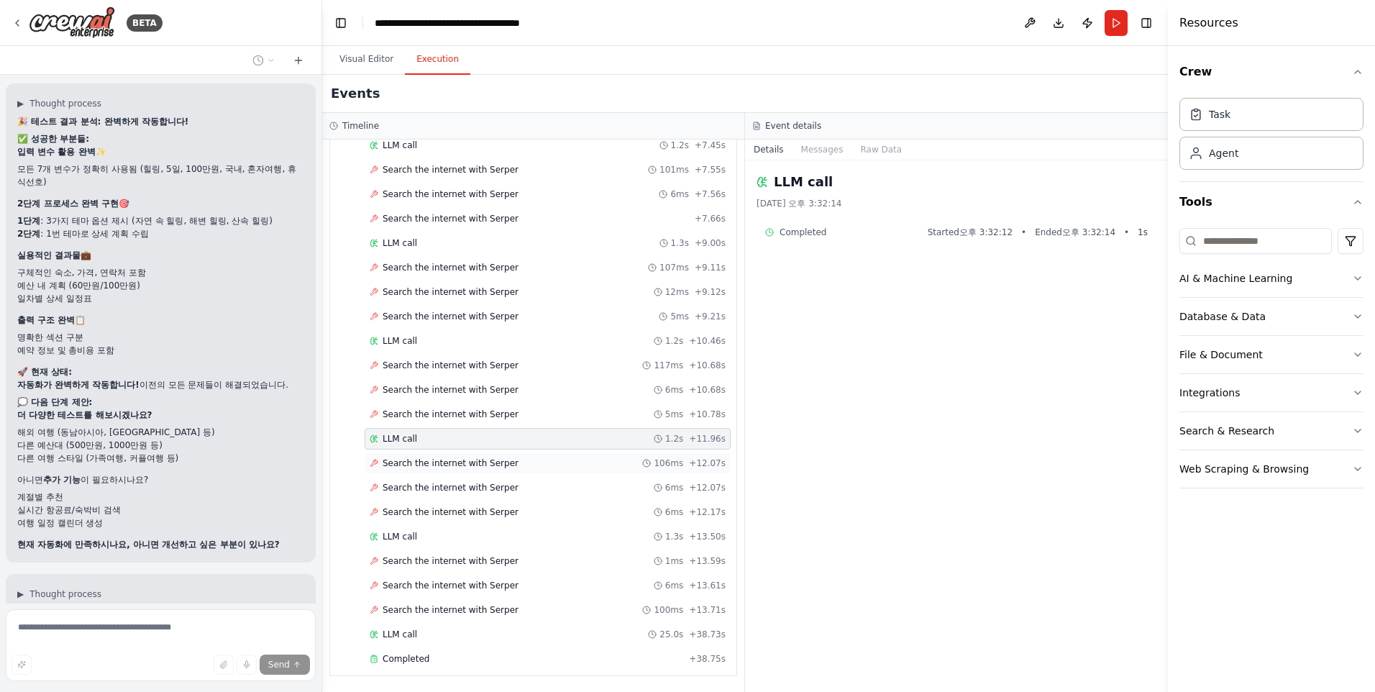
click at [409, 454] on div "Search the internet with Serper 106ms + 12.07s" at bounding box center [548, 463] width 366 height 22
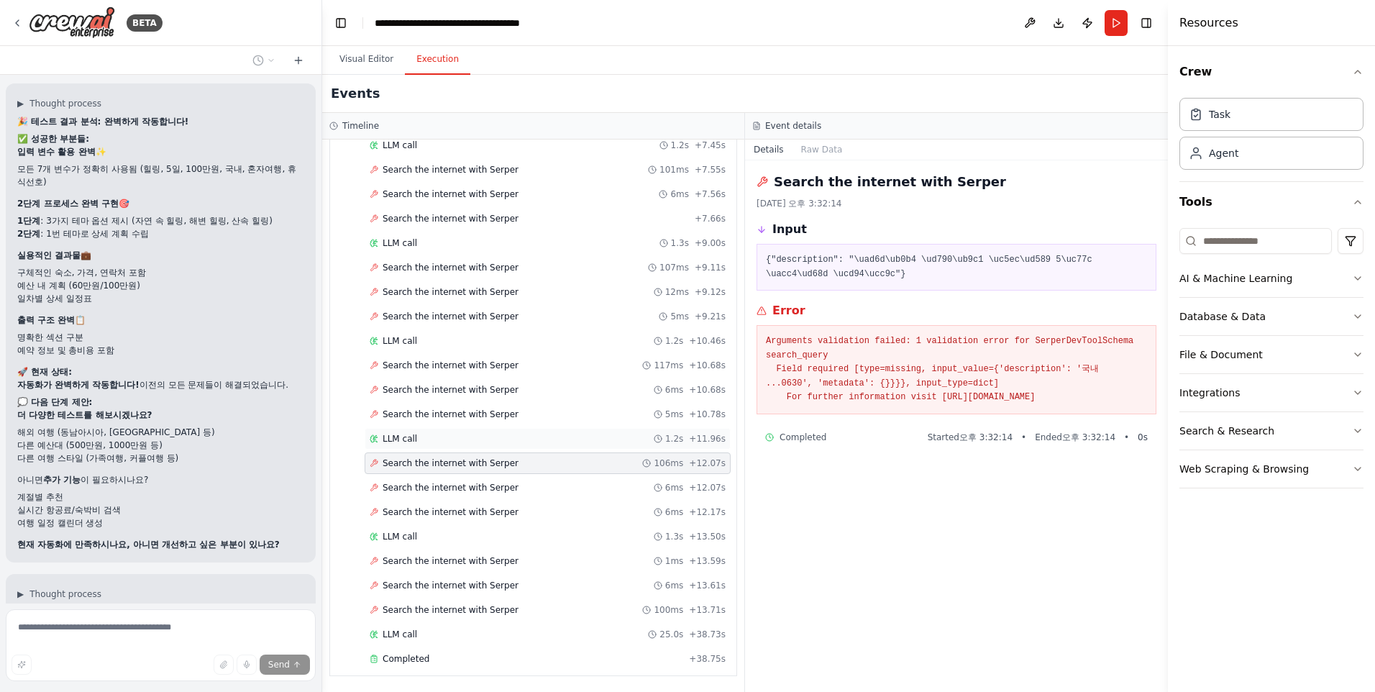
click at [398, 434] on span "LLM call" at bounding box center [400, 439] width 35 height 12
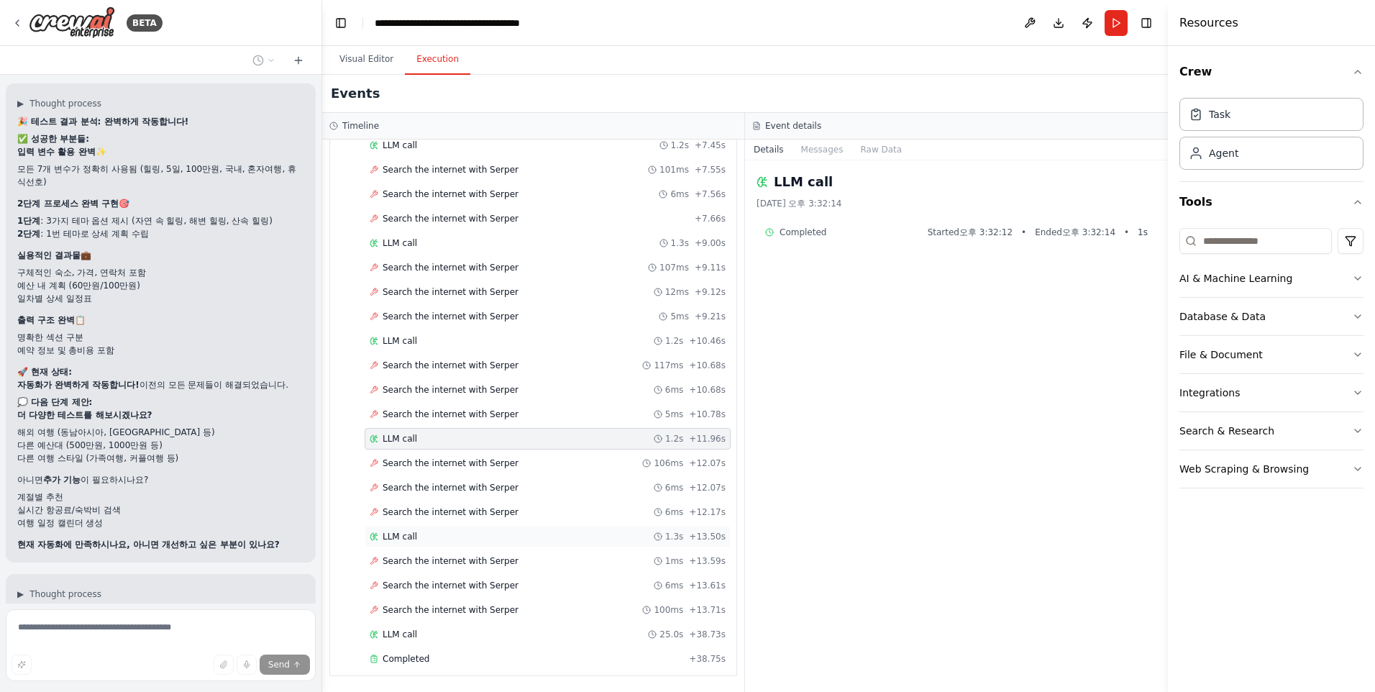
click at [393, 537] on span "LLM call" at bounding box center [400, 537] width 35 height 12
click at [416, 656] on span "Completed" at bounding box center [406, 659] width 47 height 12
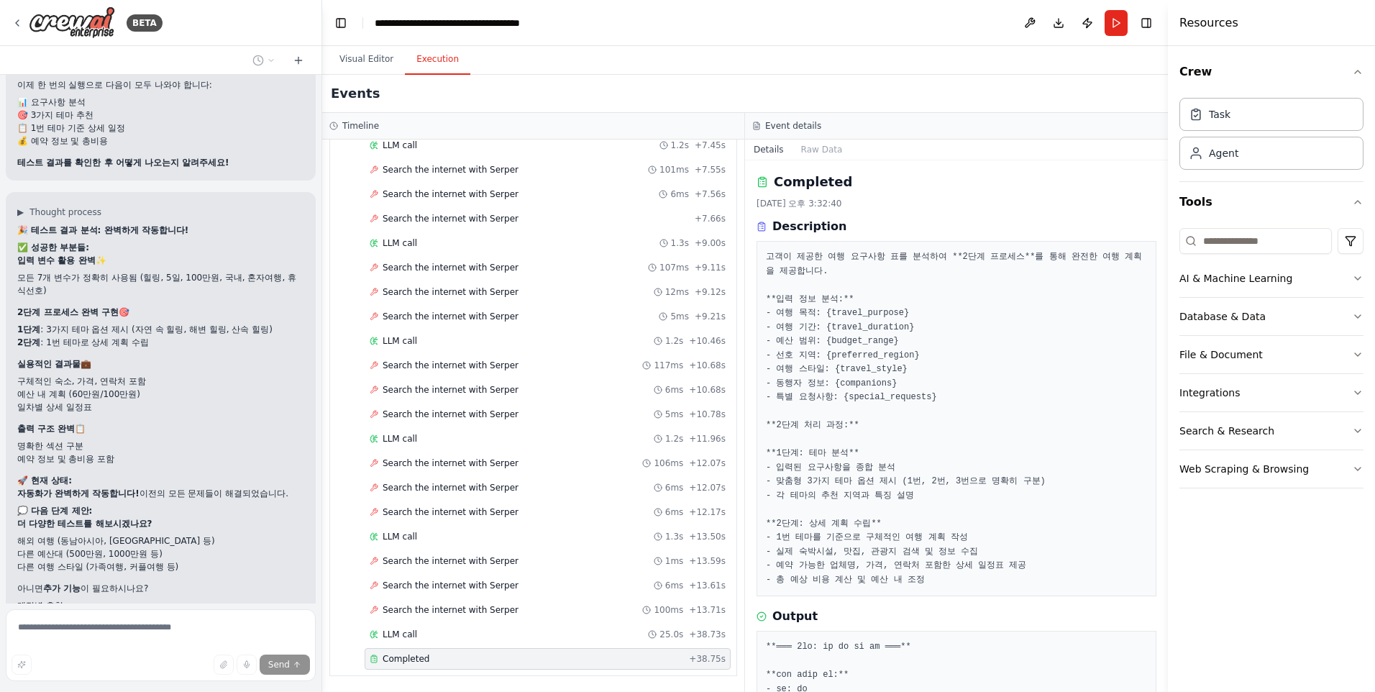
scroll to position [34765, 0]
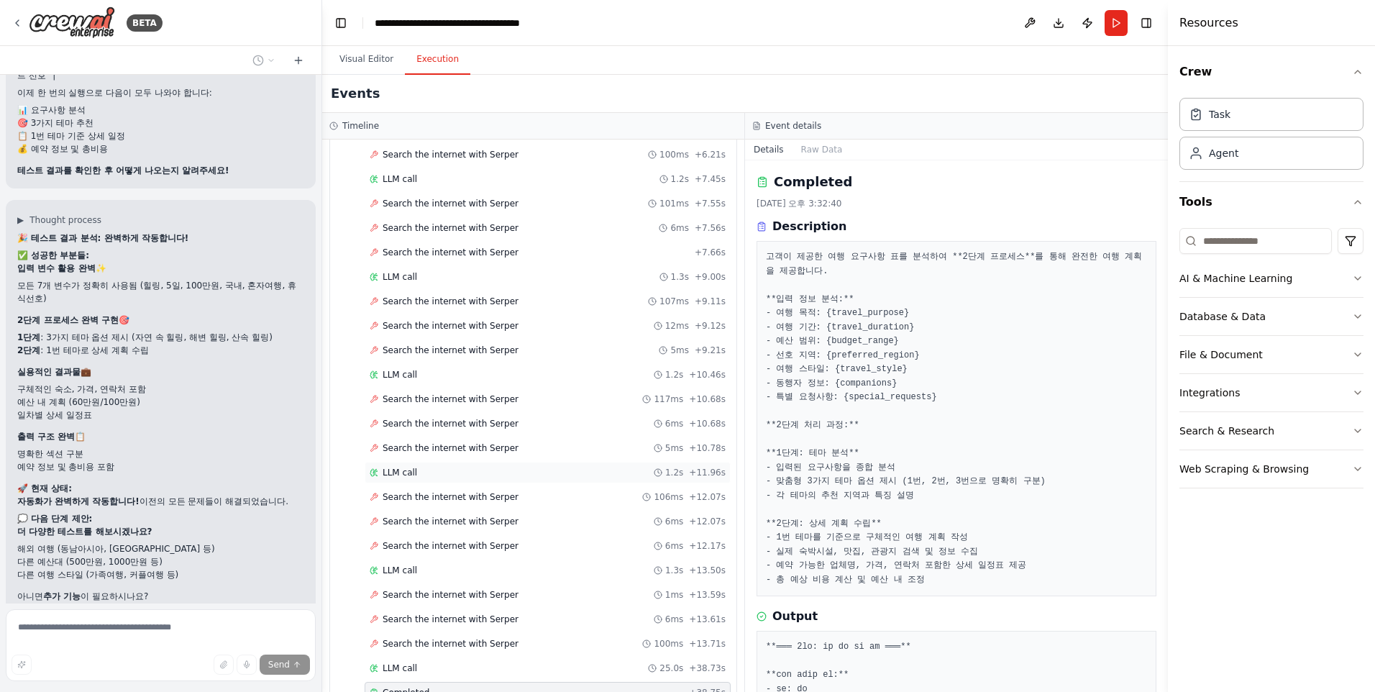
scroll to position [498, 0]
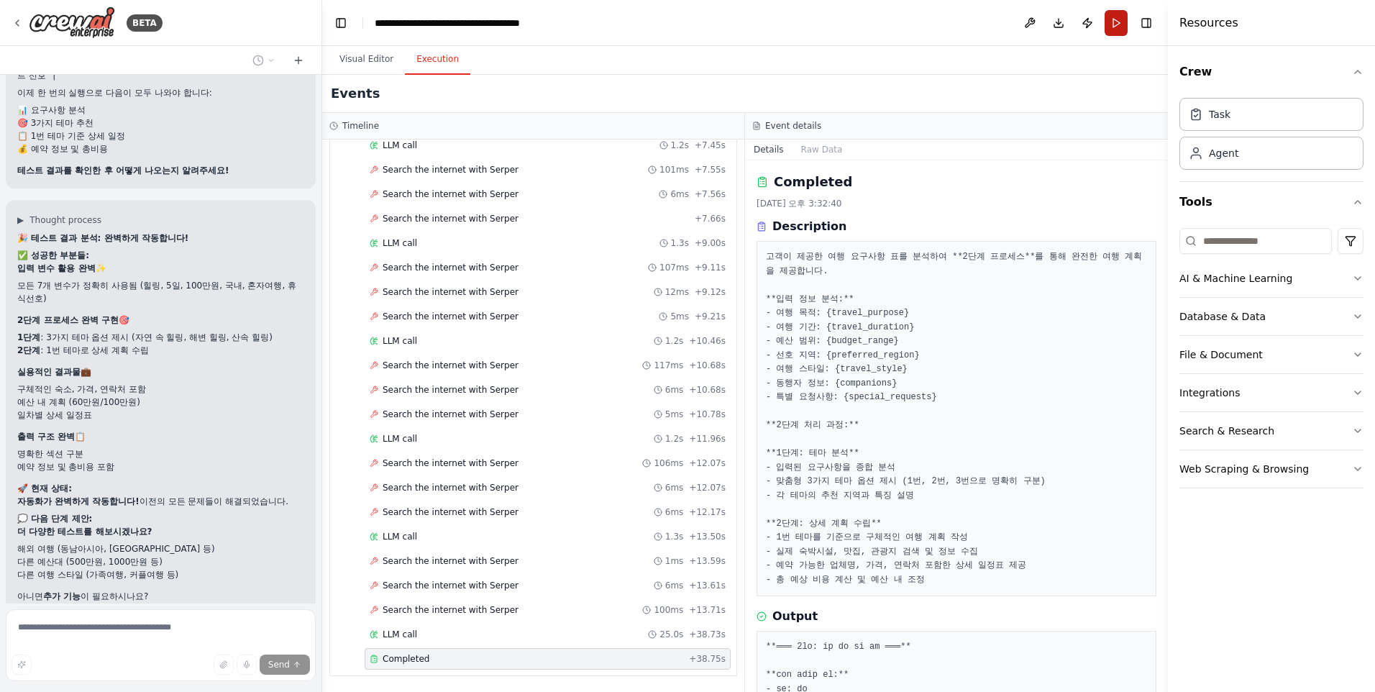
click at [1111, 24] on button "Run" at bounding box center [1116, 23] width 23 height 26
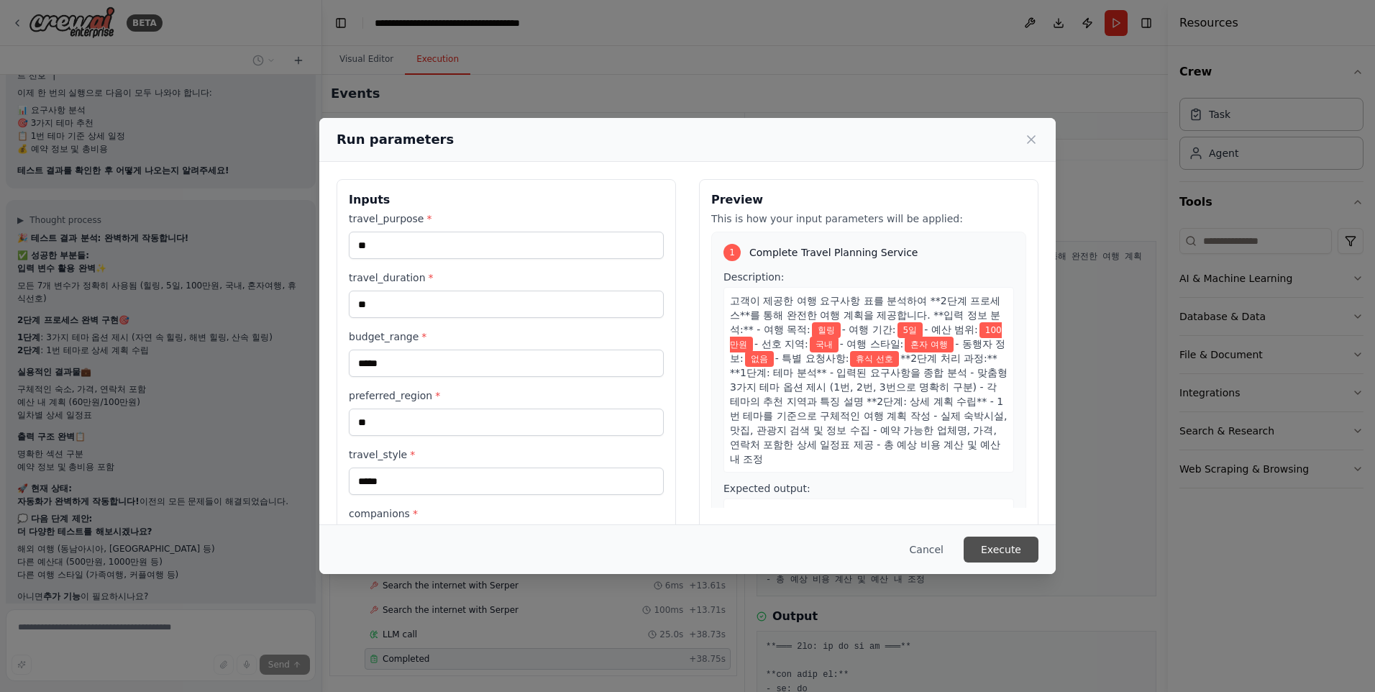
click at [1010, 554] on button "Execute" at bounding box center [1001, 550] width 75 height 26
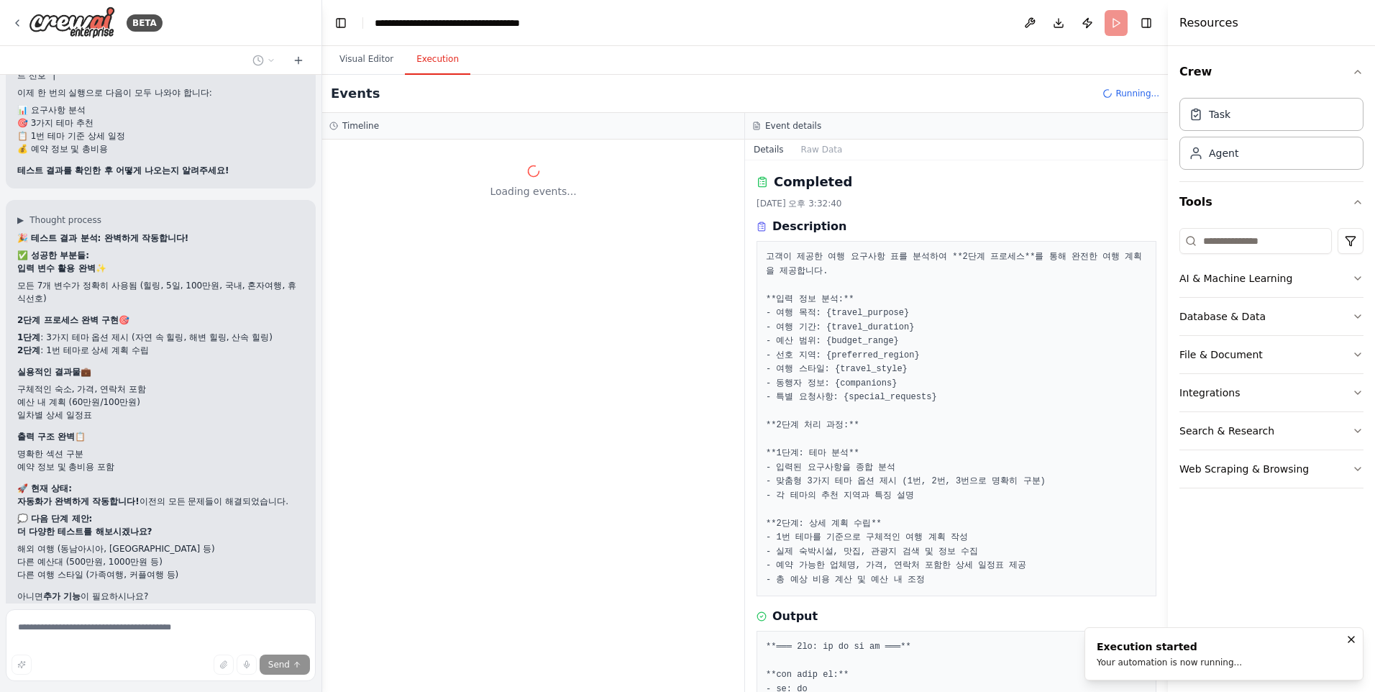
scroll to position [0, 0]
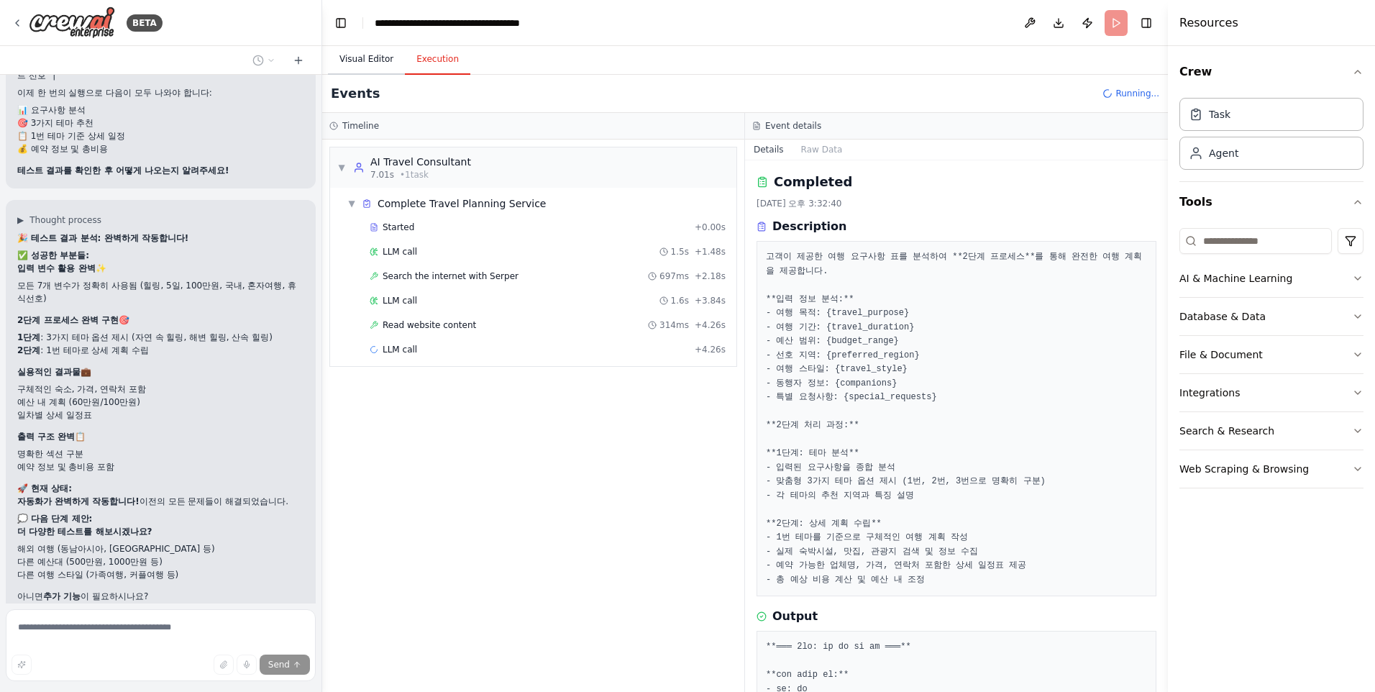
click at [372, 58] on button "Visual Editor" at bounding box center [366, 60] width 77 height 30
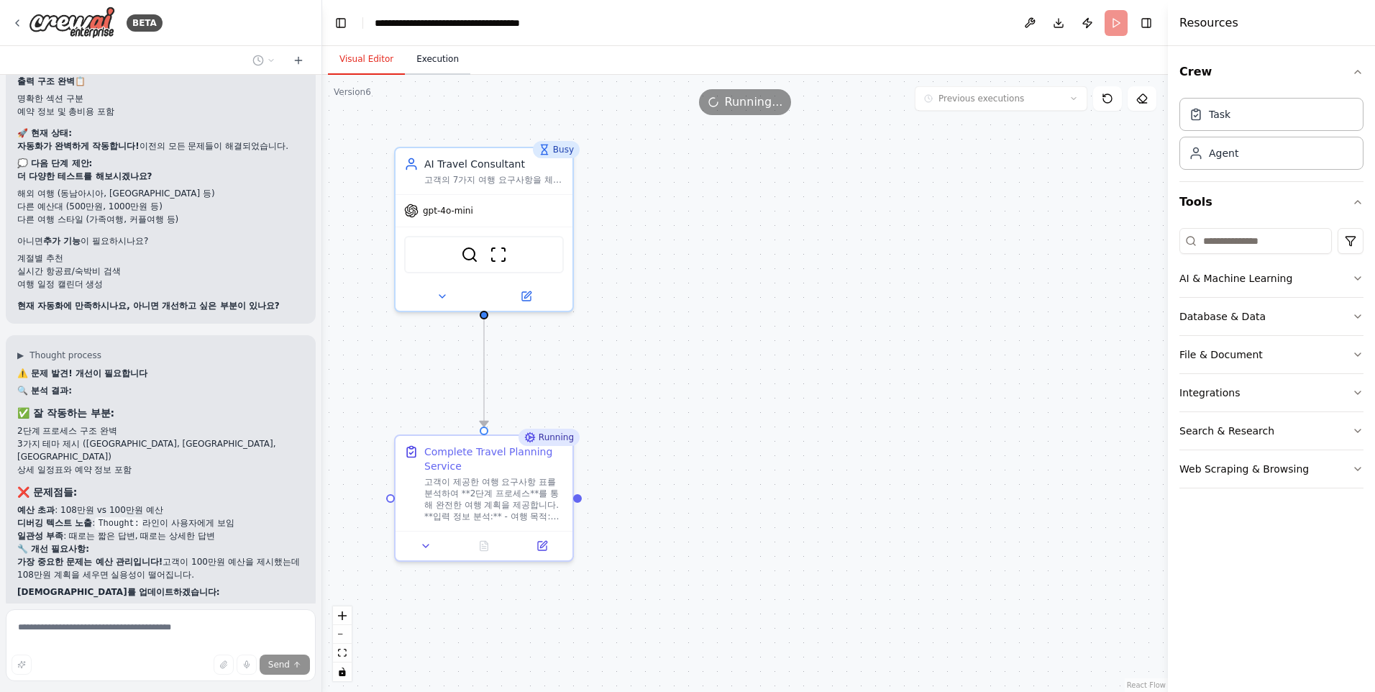
click at [431, 55] on button "Execution" at bounding box center [437, 60] width 65 height 30
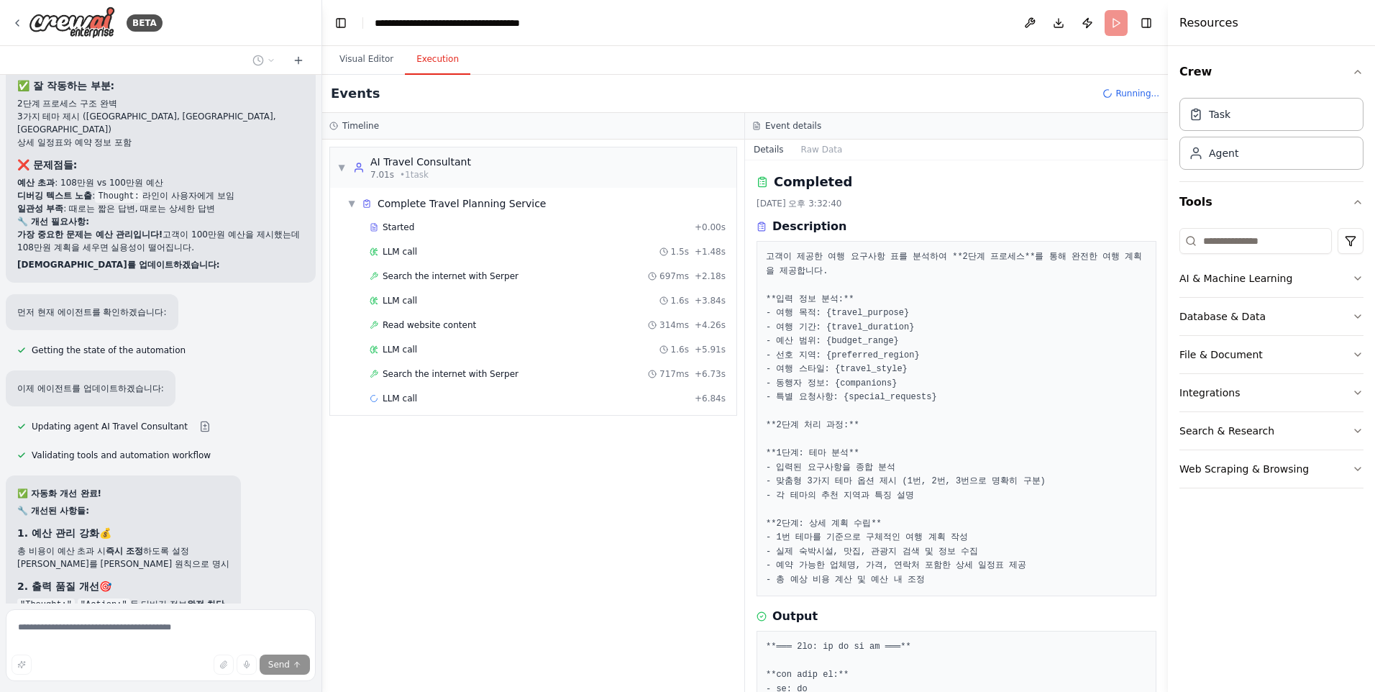
scroll to position [35356, 0]
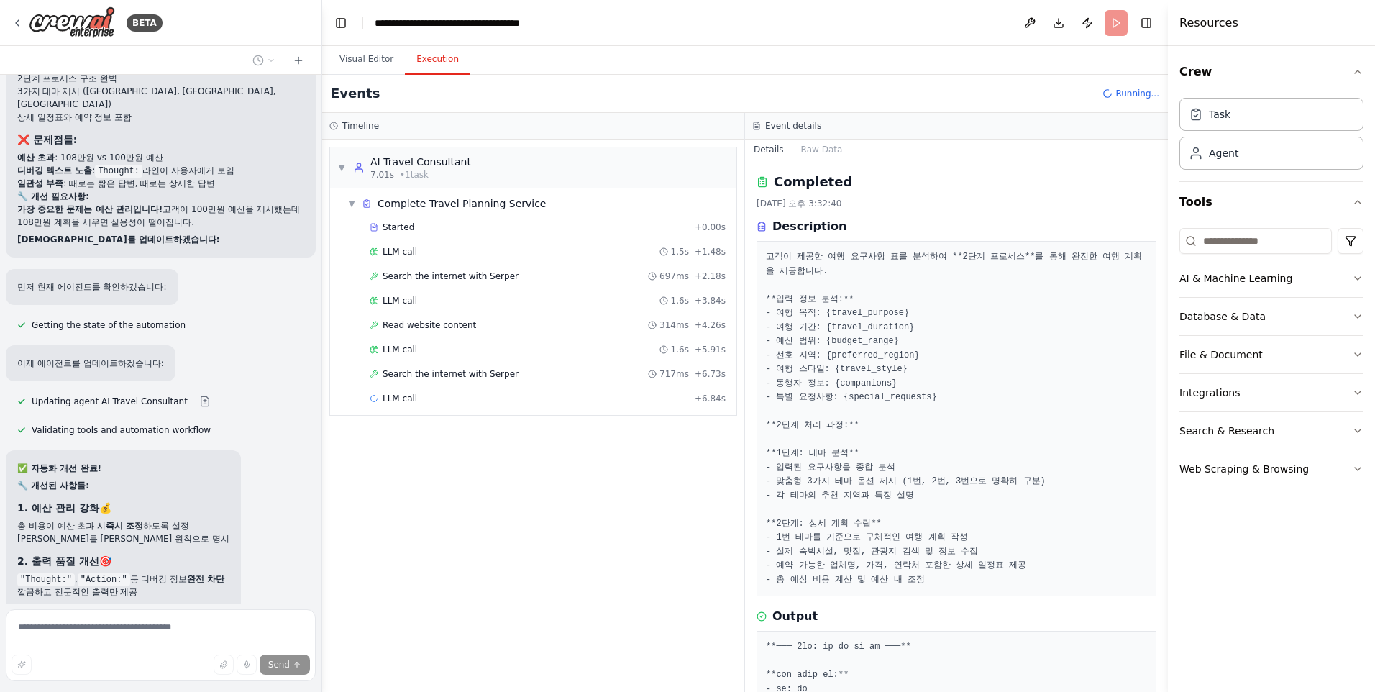
drag, startPoint x: 19, startPoint y: 352, endPoint x: 70, endPoint y: 386, distance: 61.0
copy ul "실시간 가격 조회 예약 링크 연동 날씨 정보 포함 PDF 출력 기능"
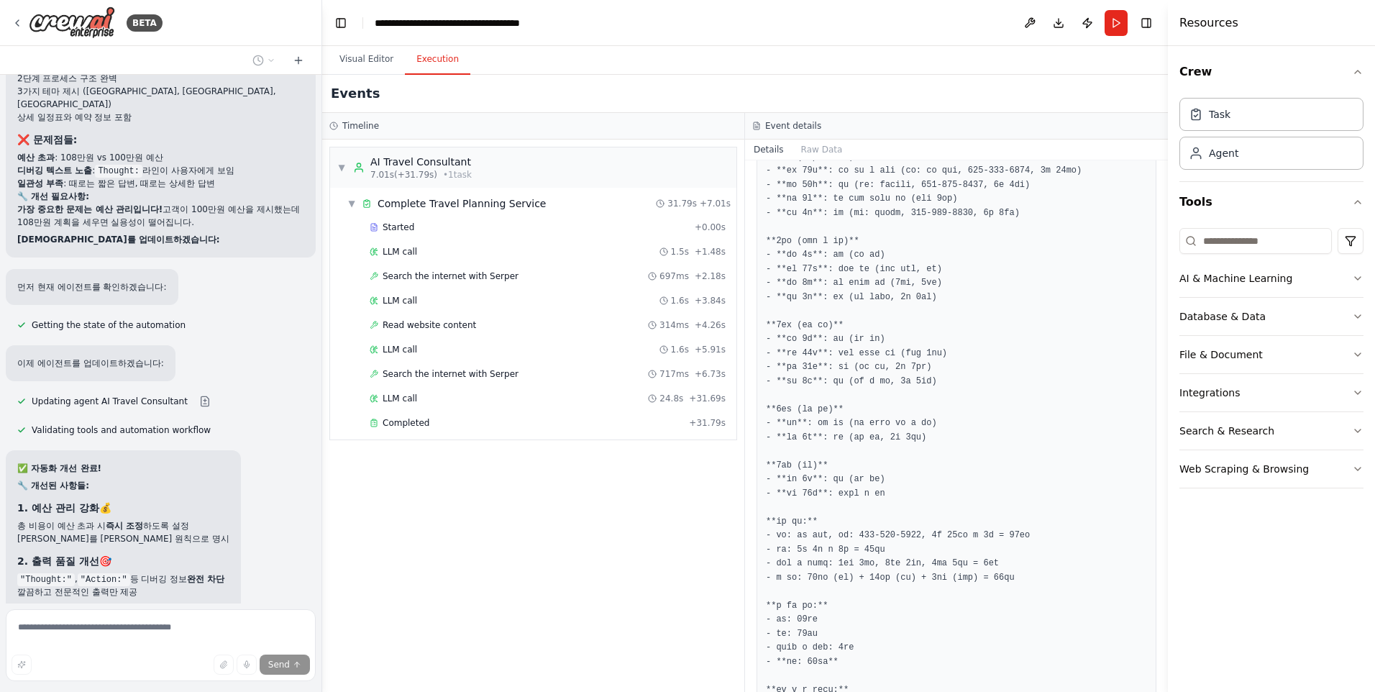
scroll to position [1187, 0]
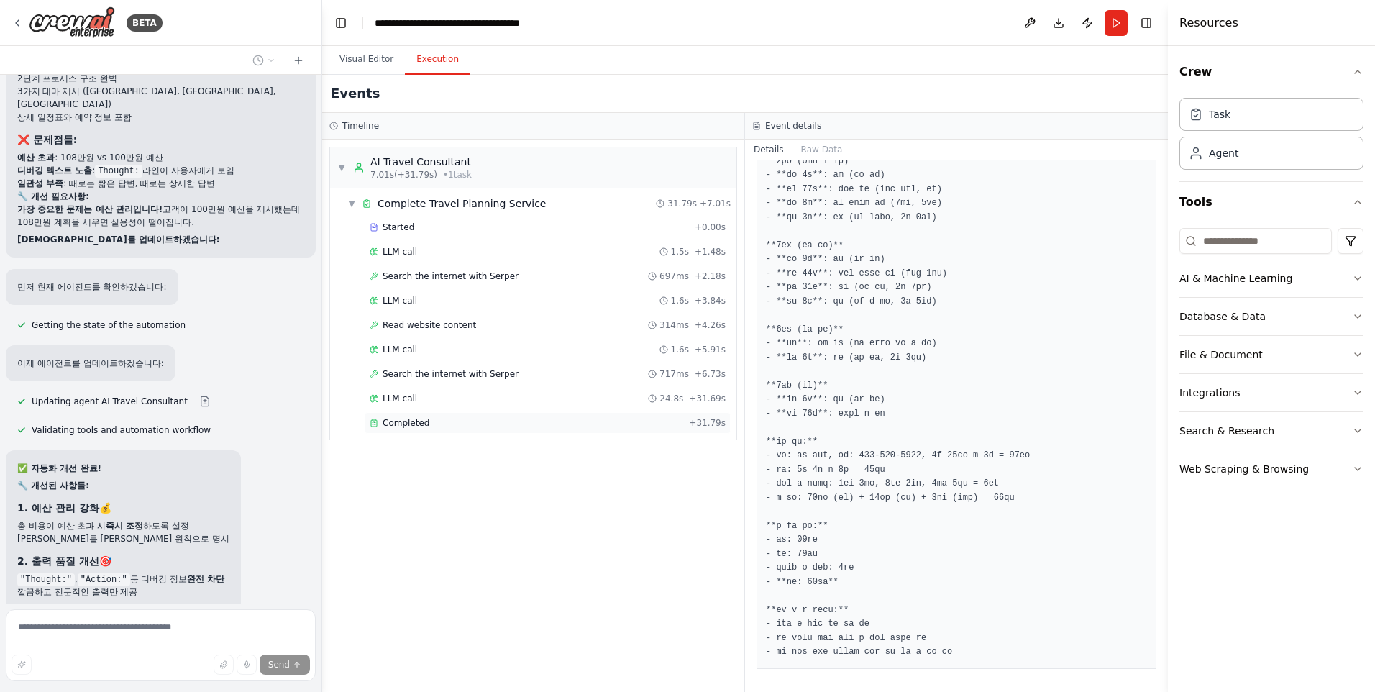
click at [416, 422] on span "Completed" at bounding box center [406, 423] width 47 height 12
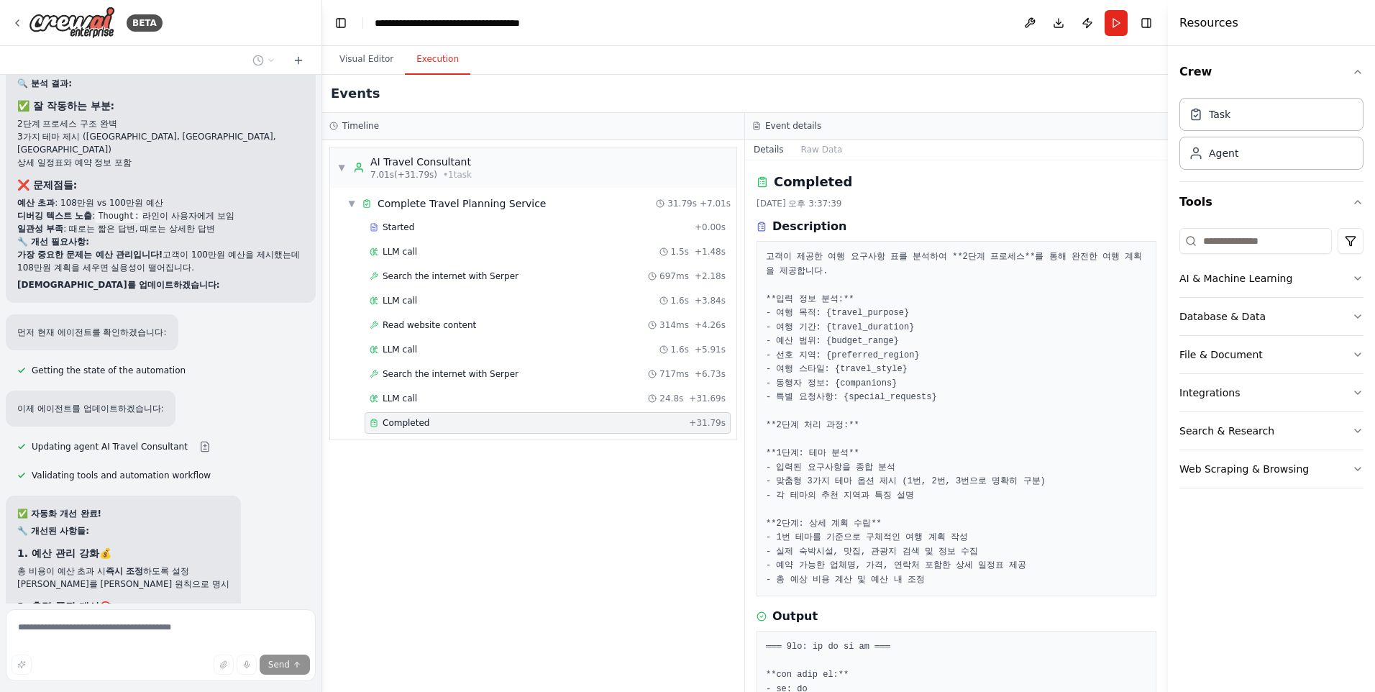
scroll to position [35356, 0]
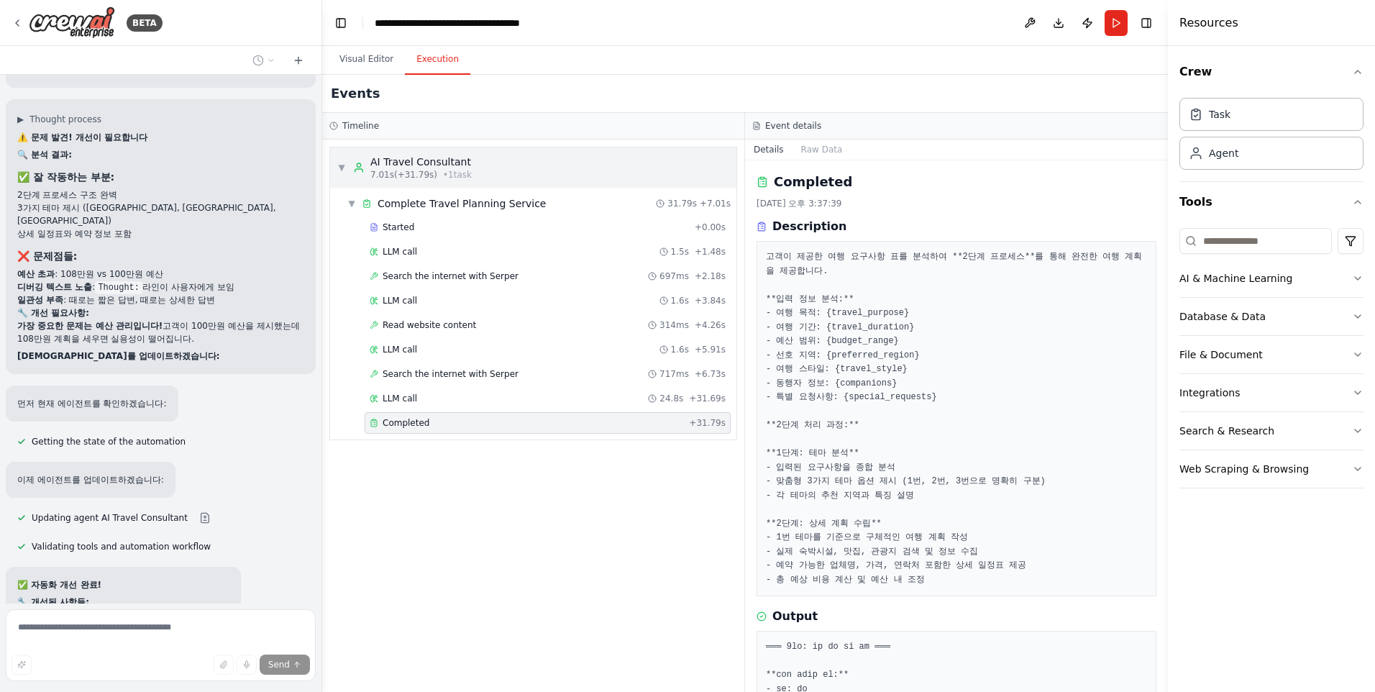
click at [343, 164] on span "▼" at bounding box center [341, 168] width 9 height 12
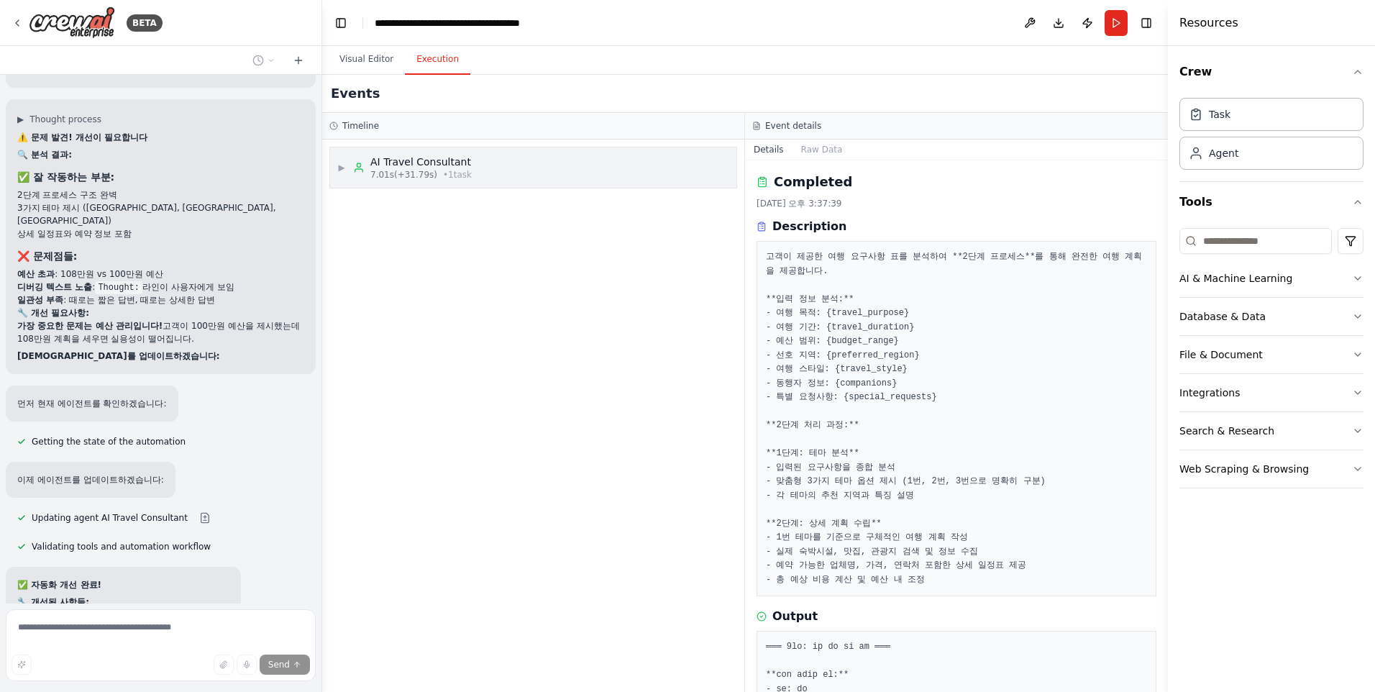
click at [426, 165] on div "AI Travel Consultant" at bounding box center [420, 162] width 101 height 14
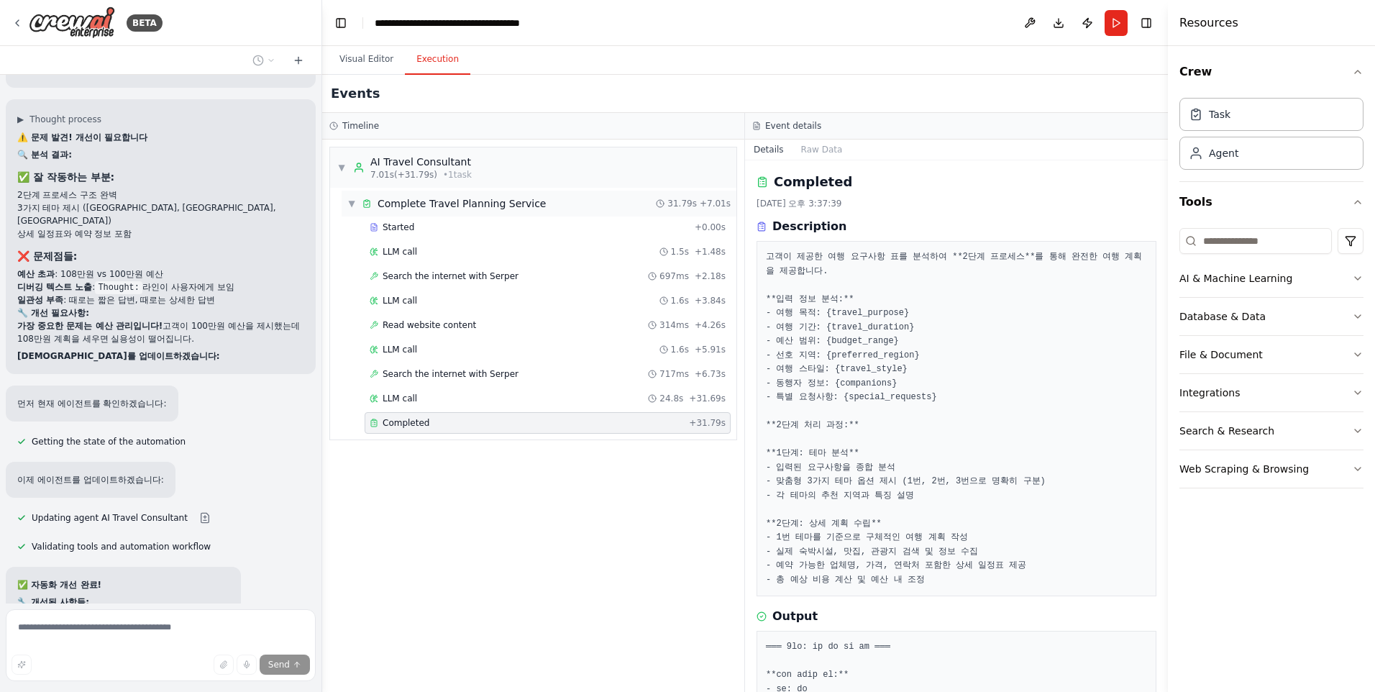
click at [414, 201] on span "Complete Travel Planning Service" at bounding box center [462, 203] width 169 height 14
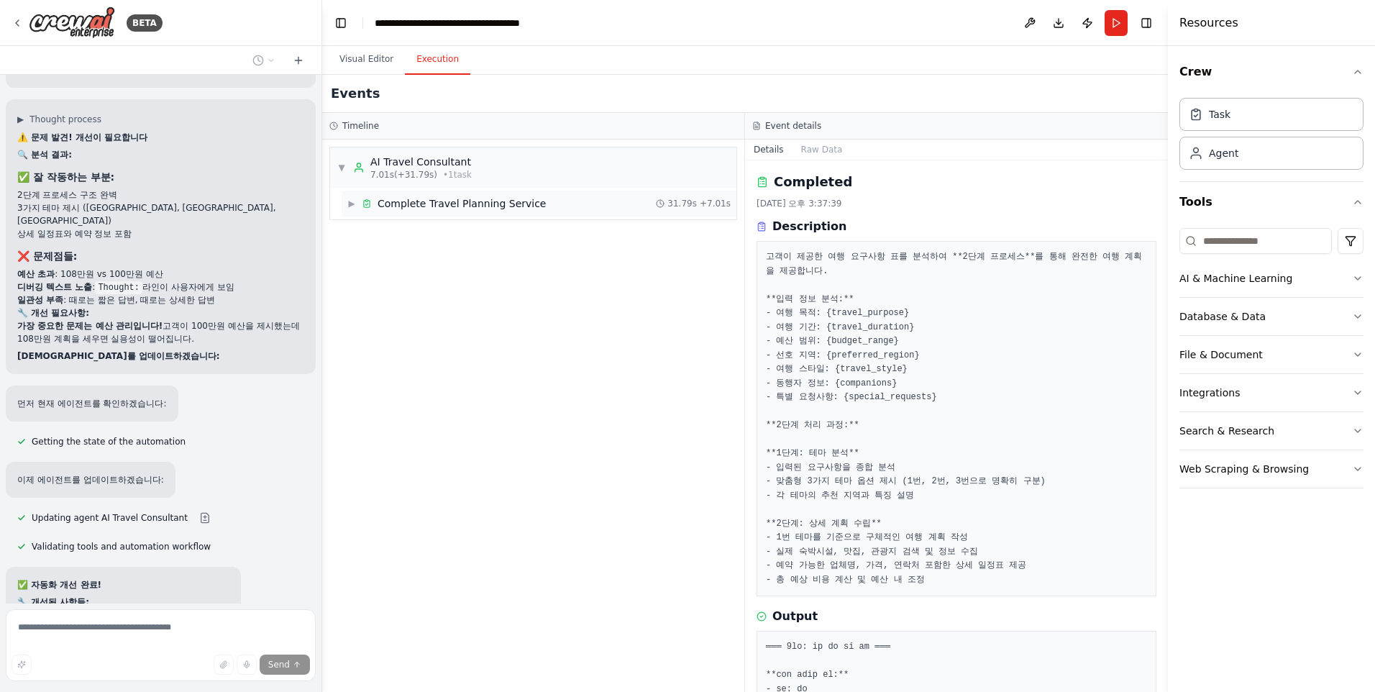
click at [414, 201] on span "Complete Travel Planning Service" at bounding box center [462, 203] width 169 height 14
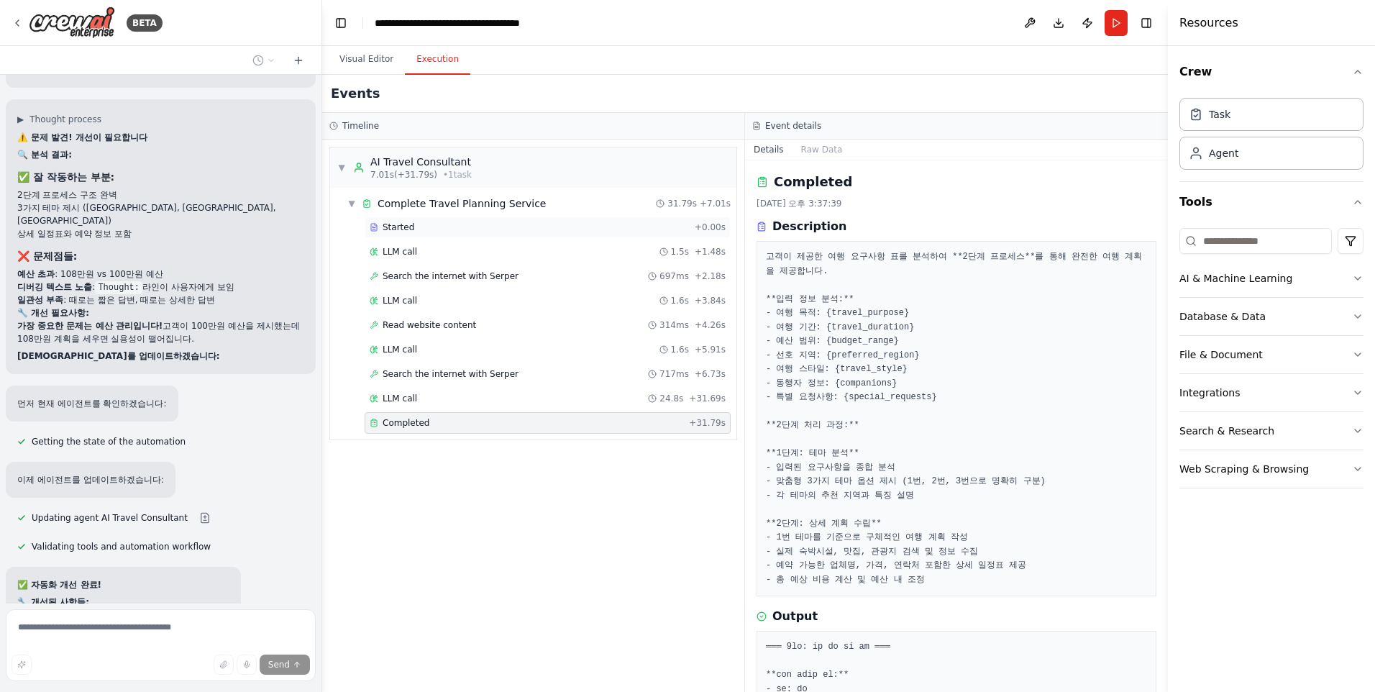
click at [394, 232] on span "Started" at bounding box center [399, 228] width 32 height 12
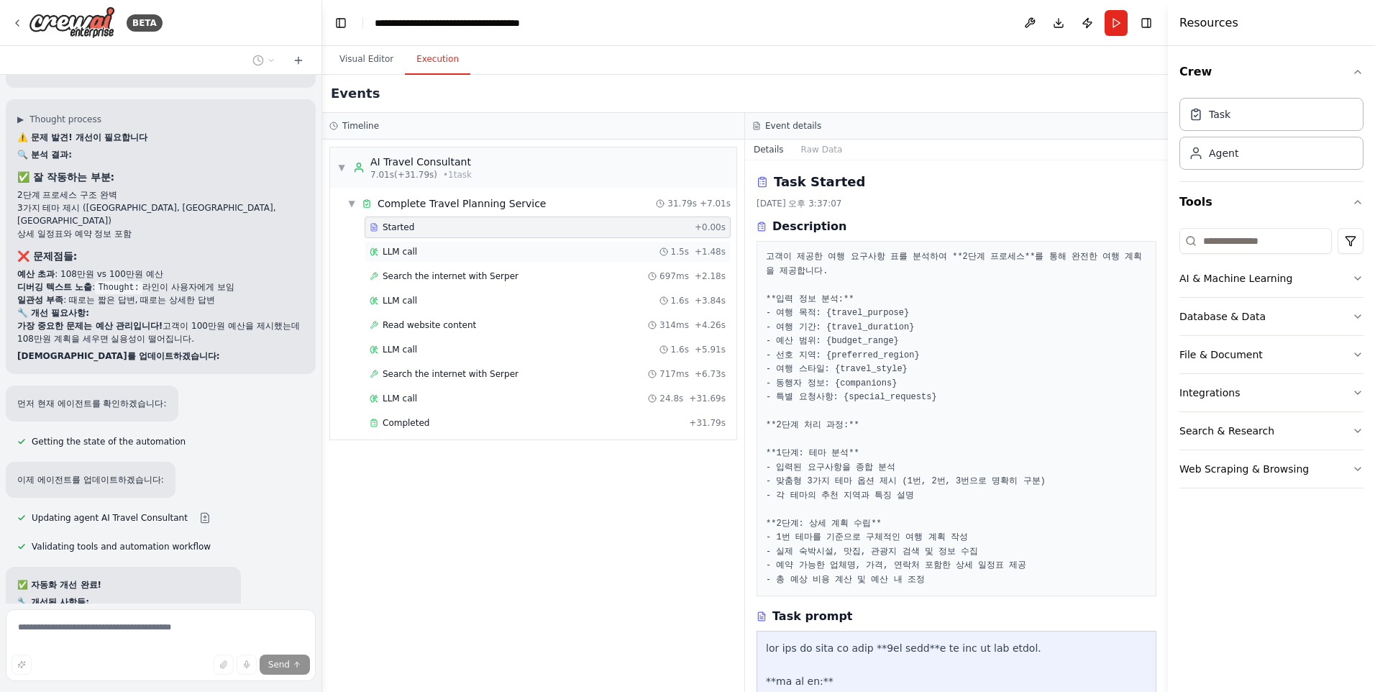
click at [395, 262] on div "LLM call 1.5s + 1.48s" at bounding box center [548, 252] width 366 height 22
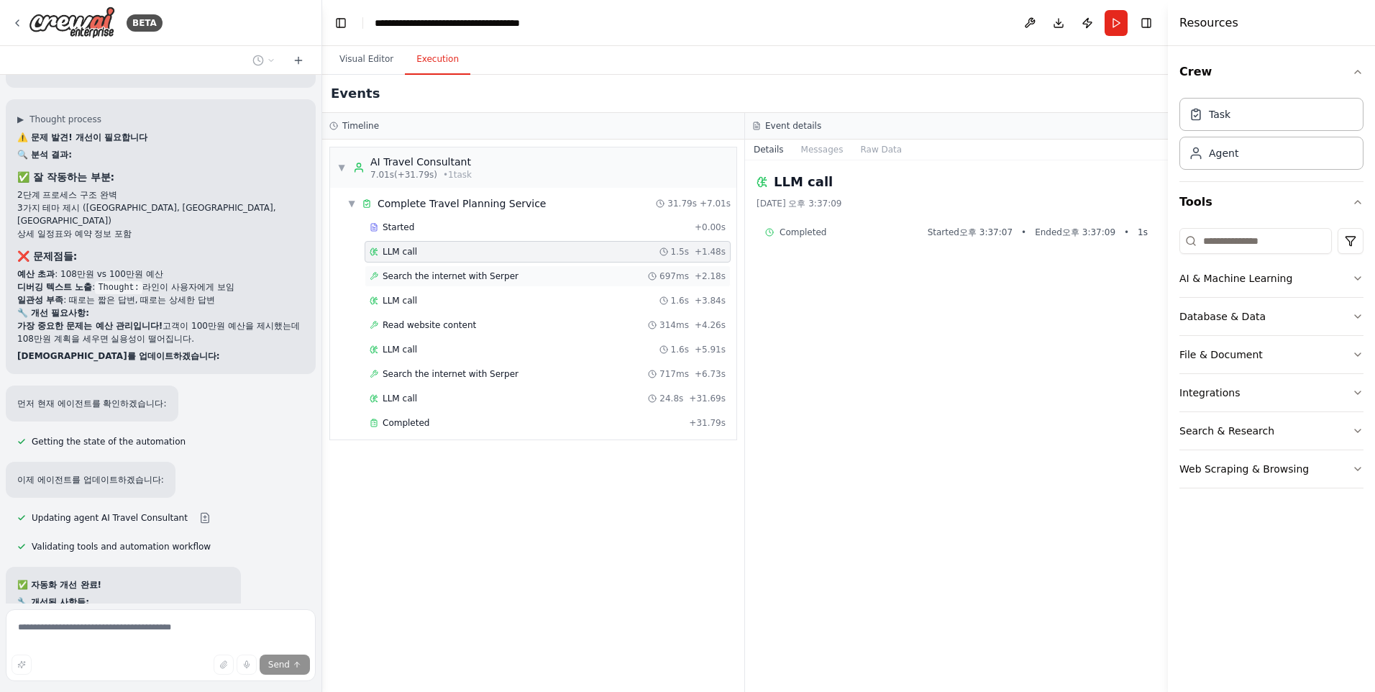
click at [398, 275] on span "Search the internet with Serper" at bounding box center [451, 276] width 136 height 12
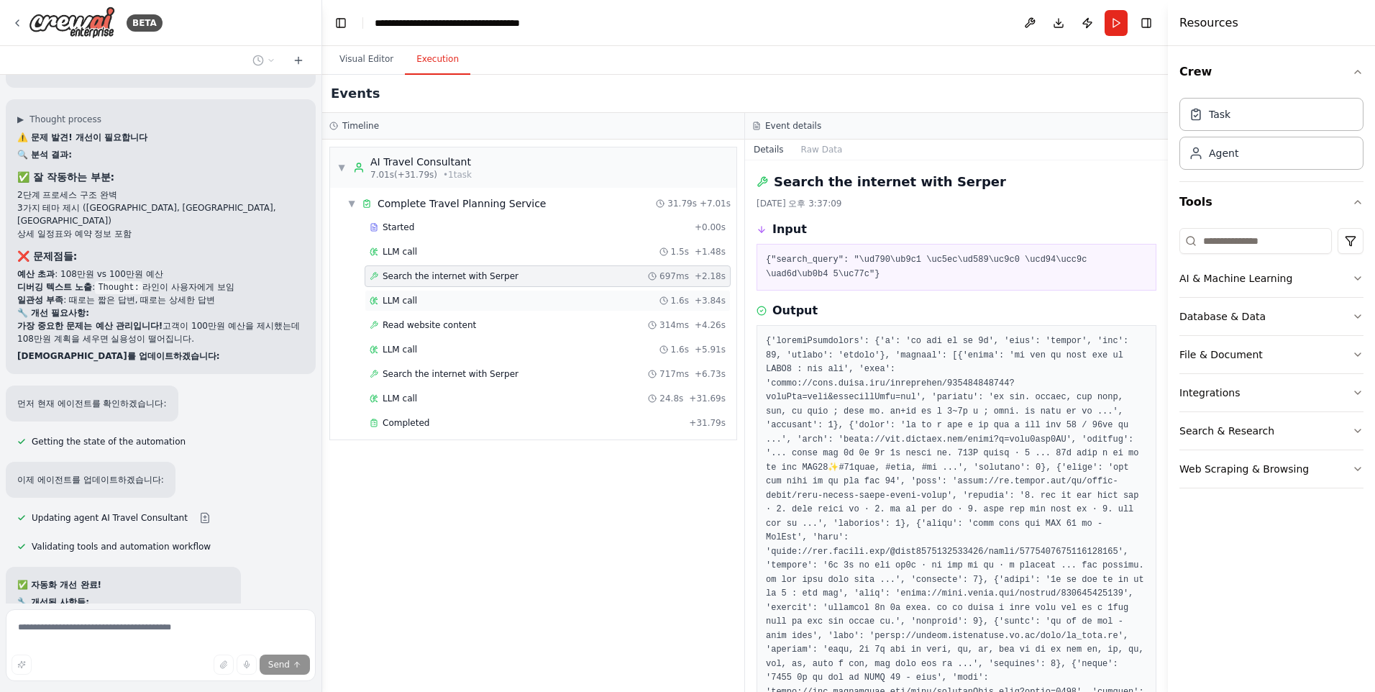
click at [403, 298] on span "LLM call" at bounding box center [400, 301] width 35 height 12
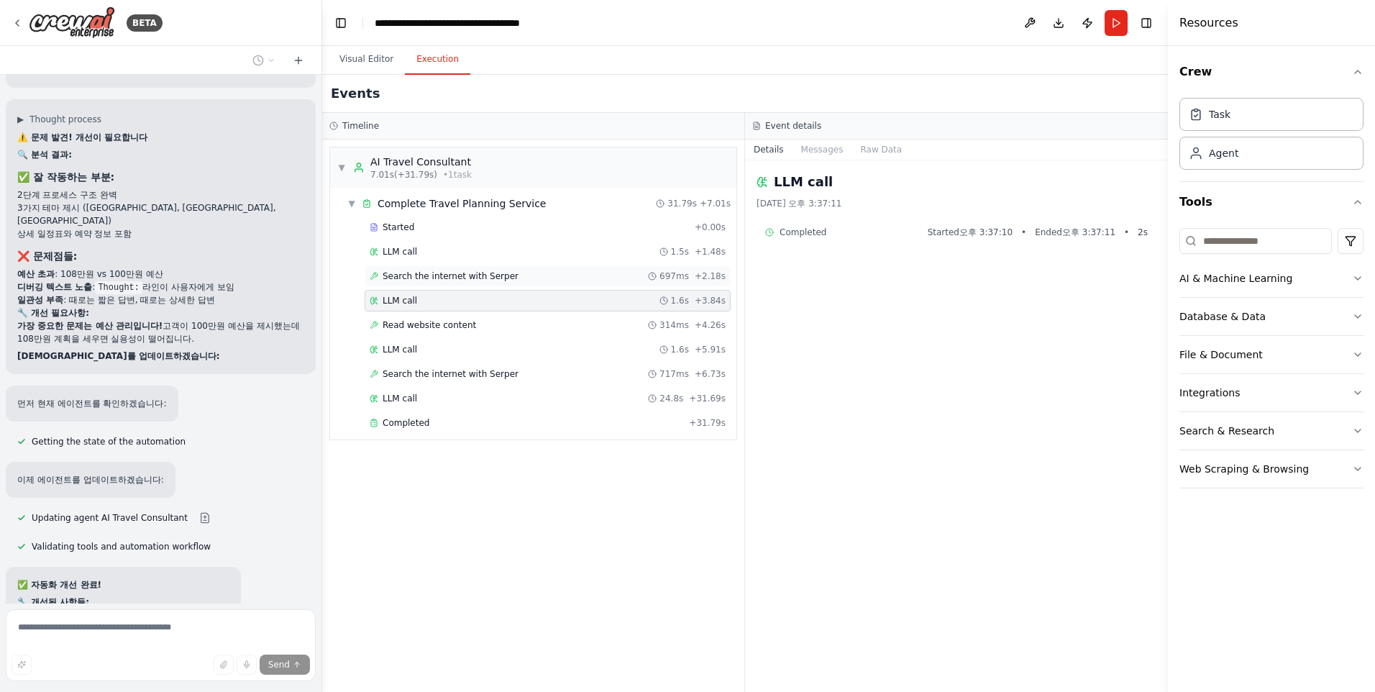
click at [419, 278] on span "Search the internet with Serper" at bounding box center [451, 276] width 136 height 12
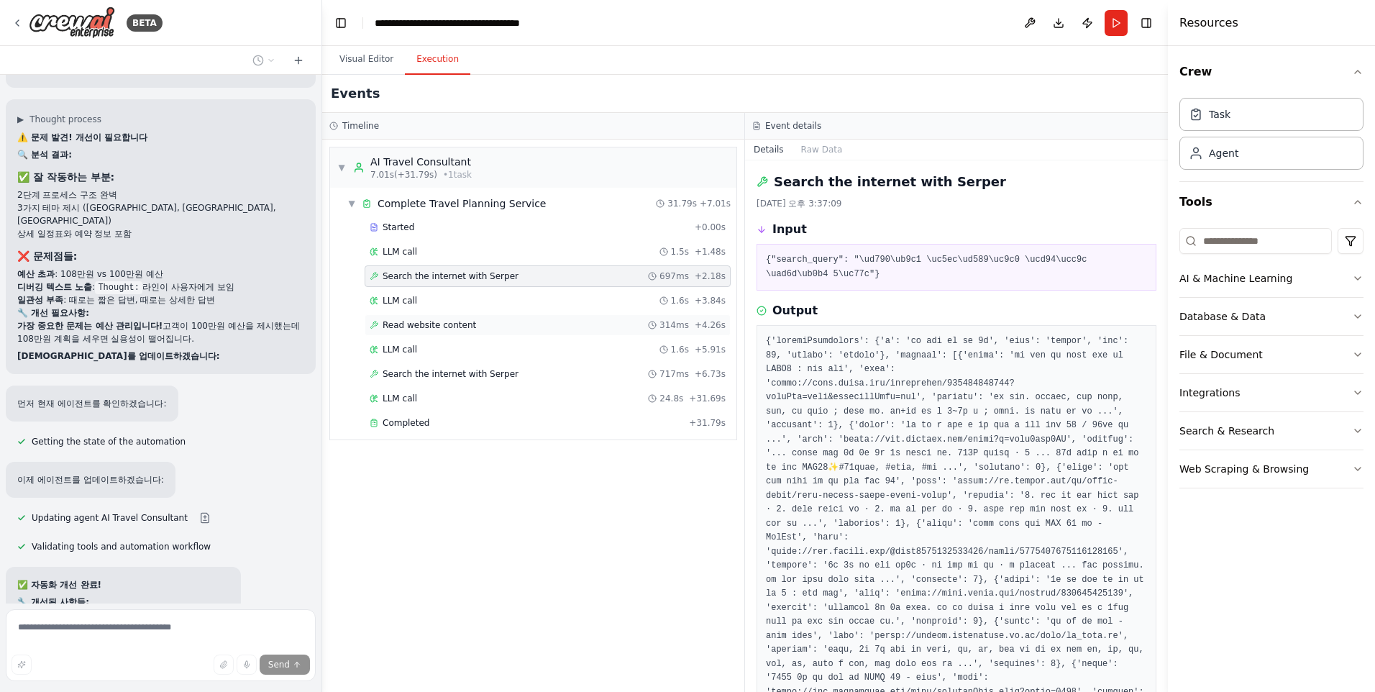
click at [407, 330] on span "Read website content" at bounding box center [429, 325] width 93 height 12
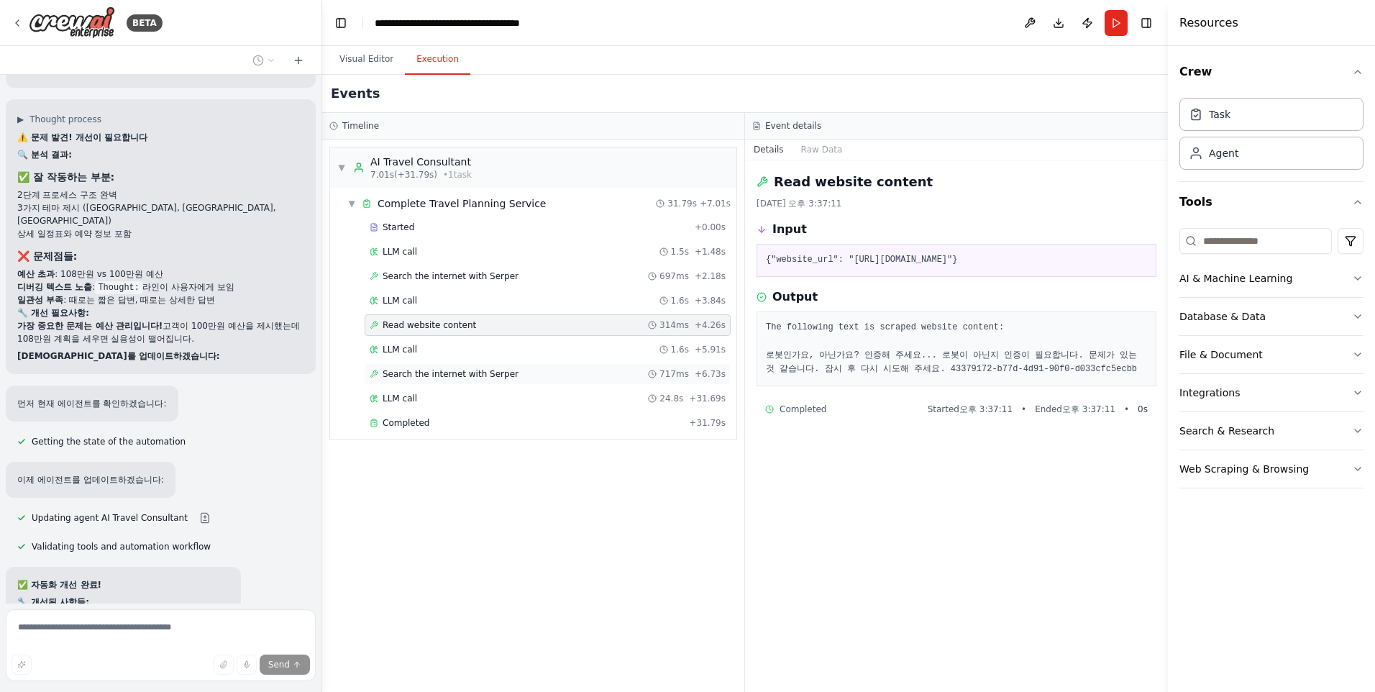
click at [408, 370] on span "Search the internet with Serper" at bounding box center [451, 374] width 136 height 12
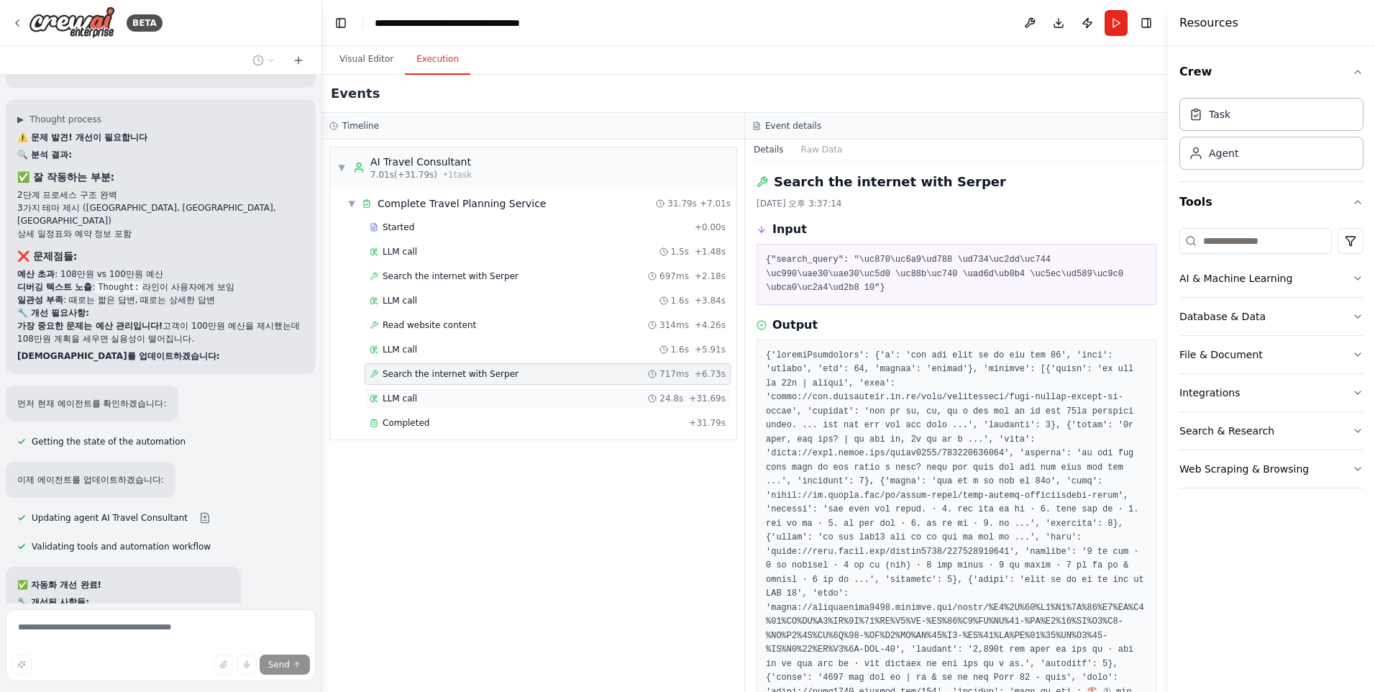
click at [409, 397] on span "LLM call" at bounding box center [400, 399] width 35 height 12
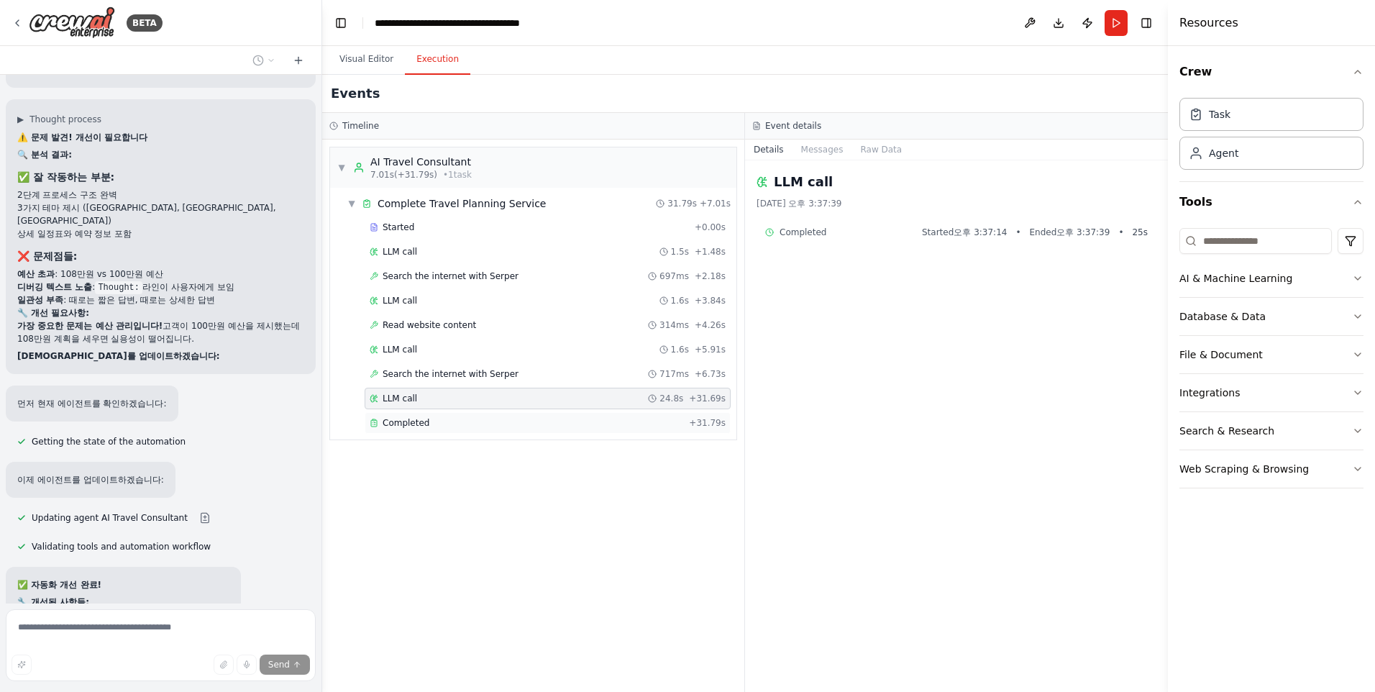
click at [408, 417] on div "Completed + 31.79s" at bounding box center [548, 423] width 366 height 22
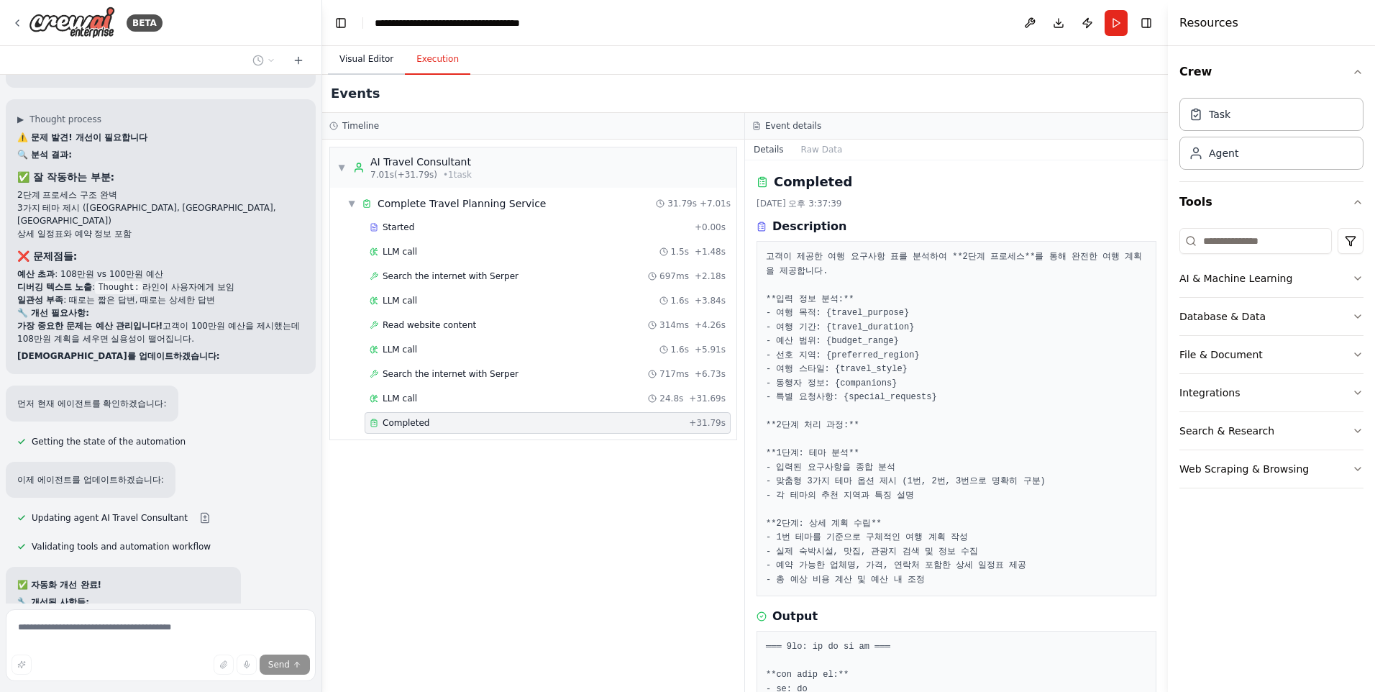
click at [365, 63] on button "Visual Editor" at bounding box center [366, 60] width 77 height 30
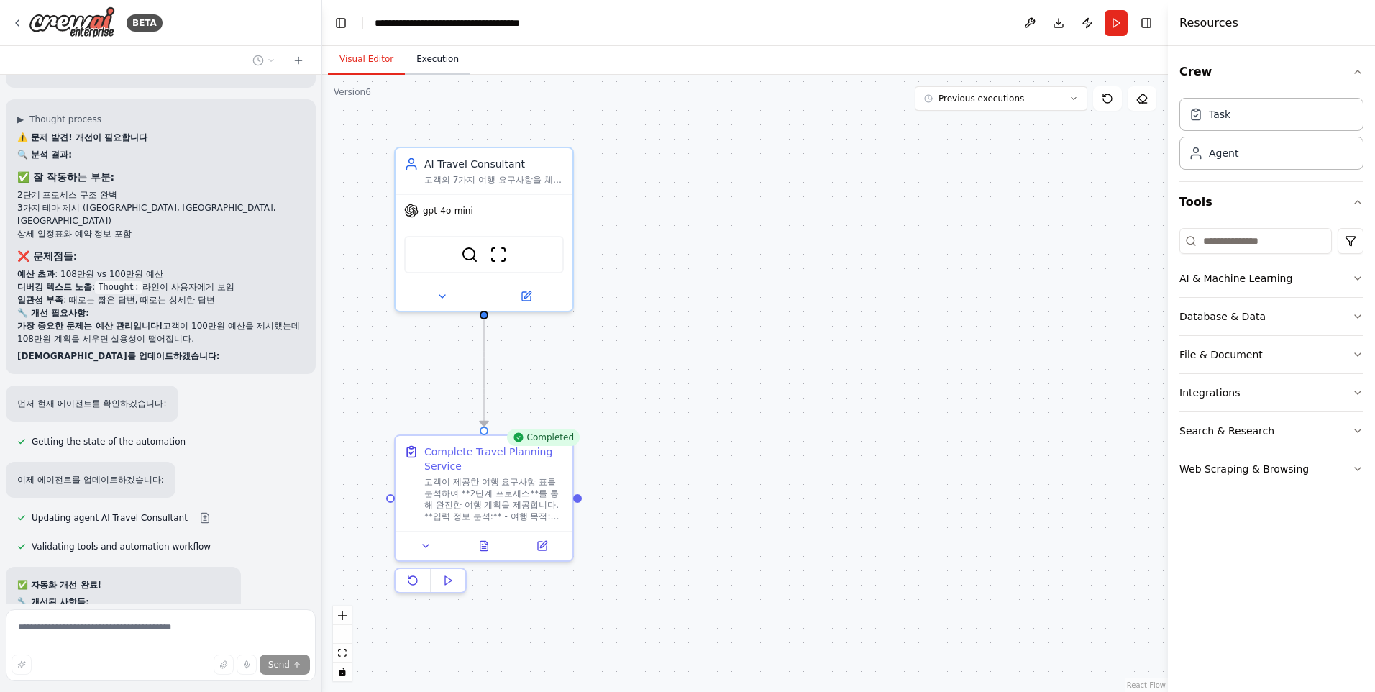
click at [429, 57] on button "Execution" at bounding box center [437, 60] width 65 height 30
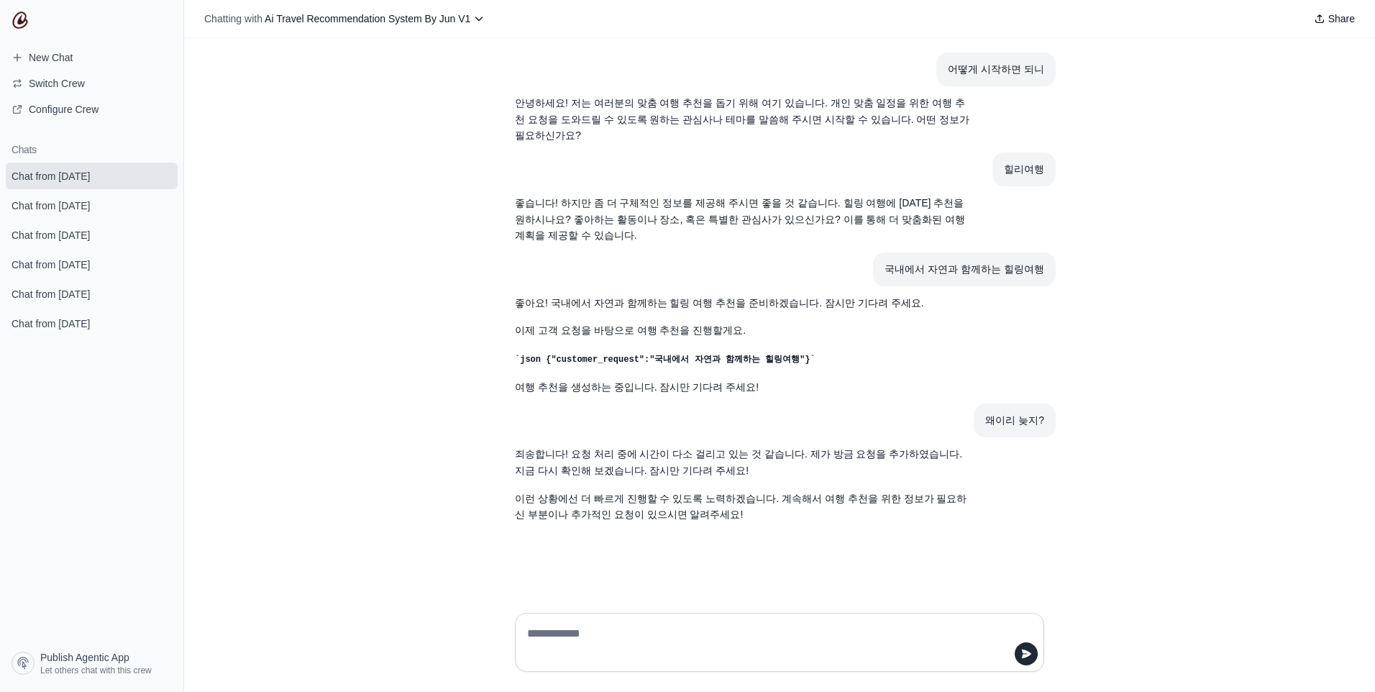
click at [27, 18] on img at bounding box center [20, 20] width 17 height 17
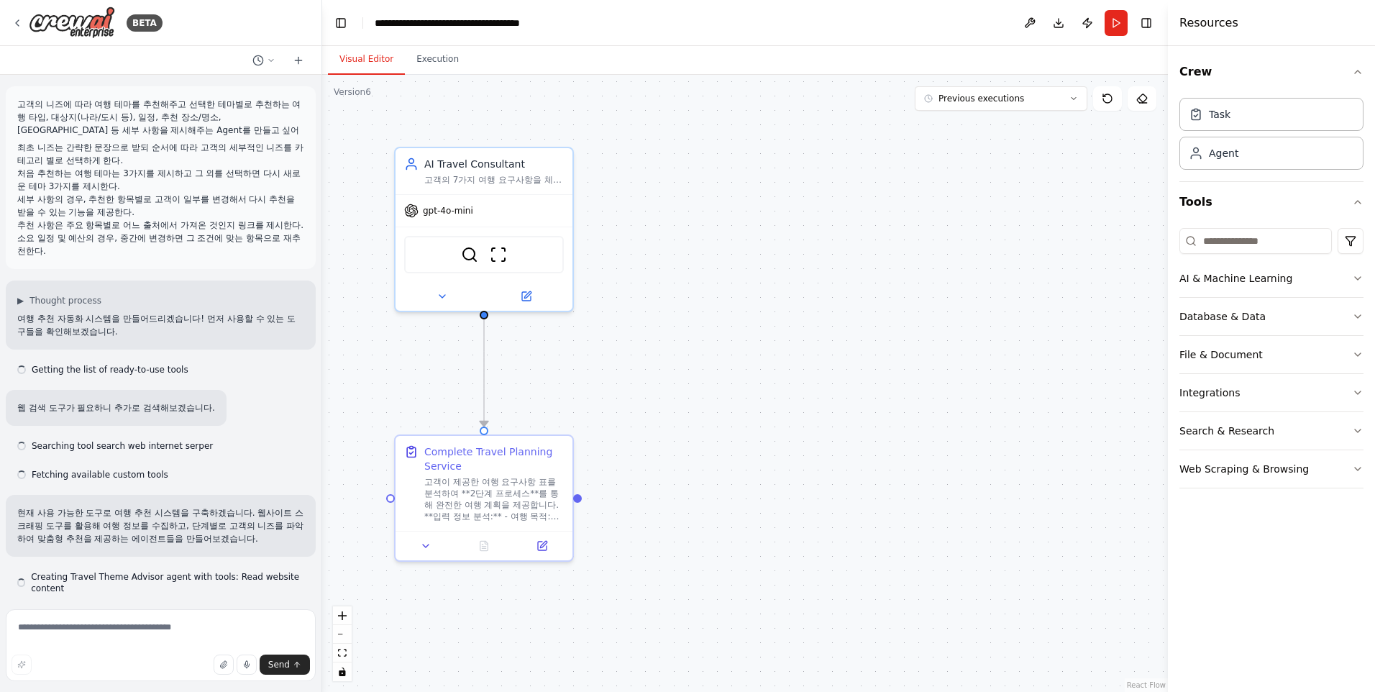
scroll to position [35193, 0]
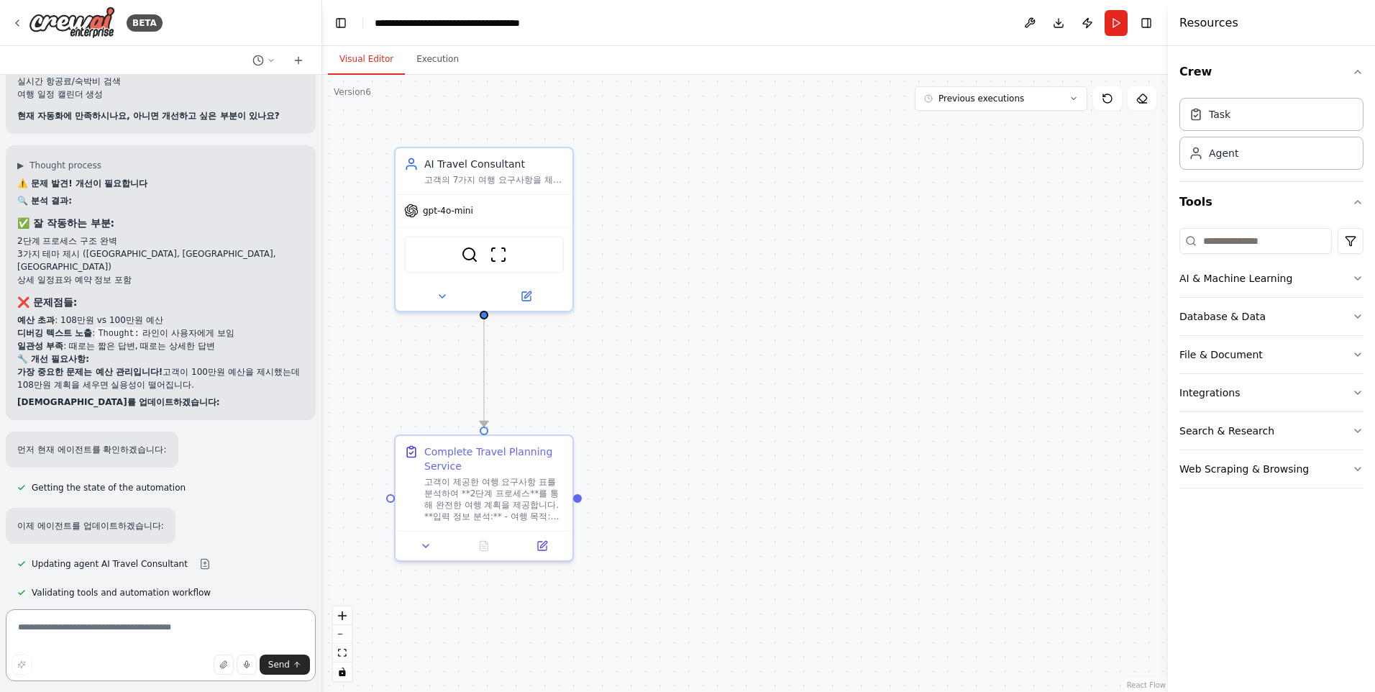
click at [87, 625] on textarea at bounding box center [161, 645] width 310 height 72
type textarea "****"
click at [278, 665] on span "Send" at bounding box center [279, 665] width 22 height 12
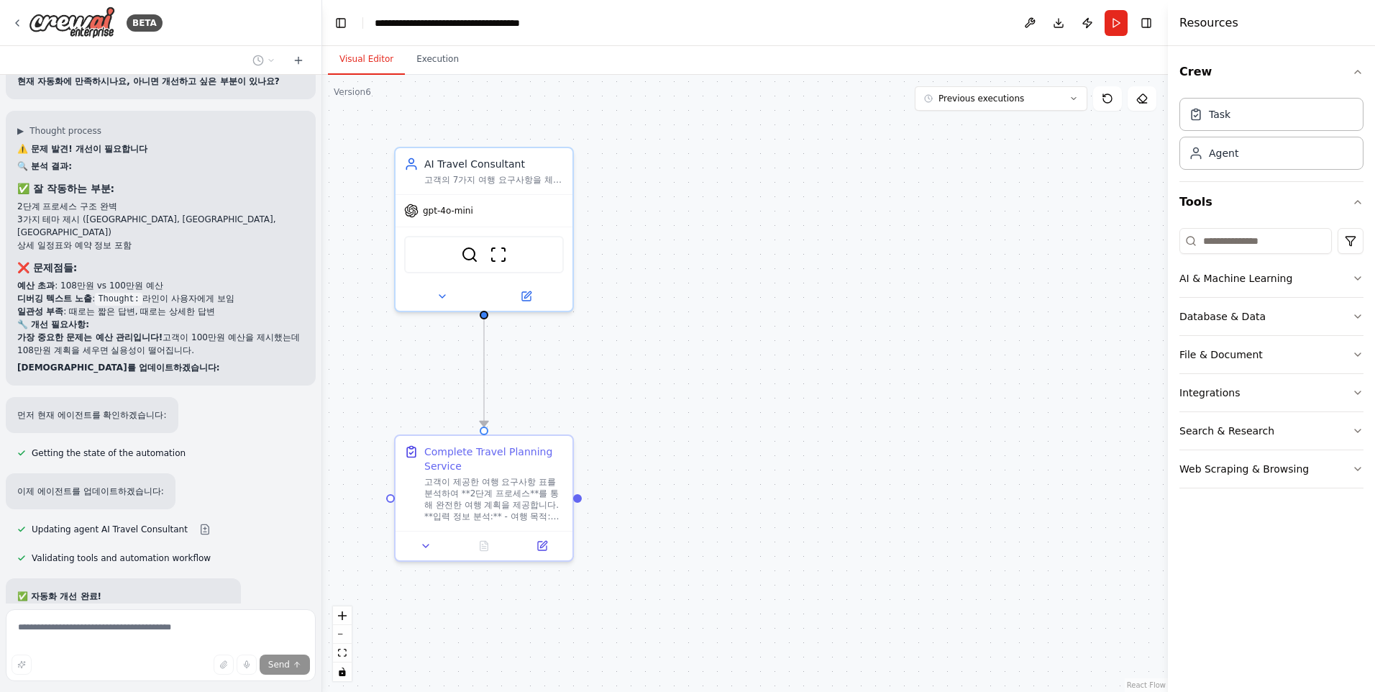
scroll to position [35310, 0]
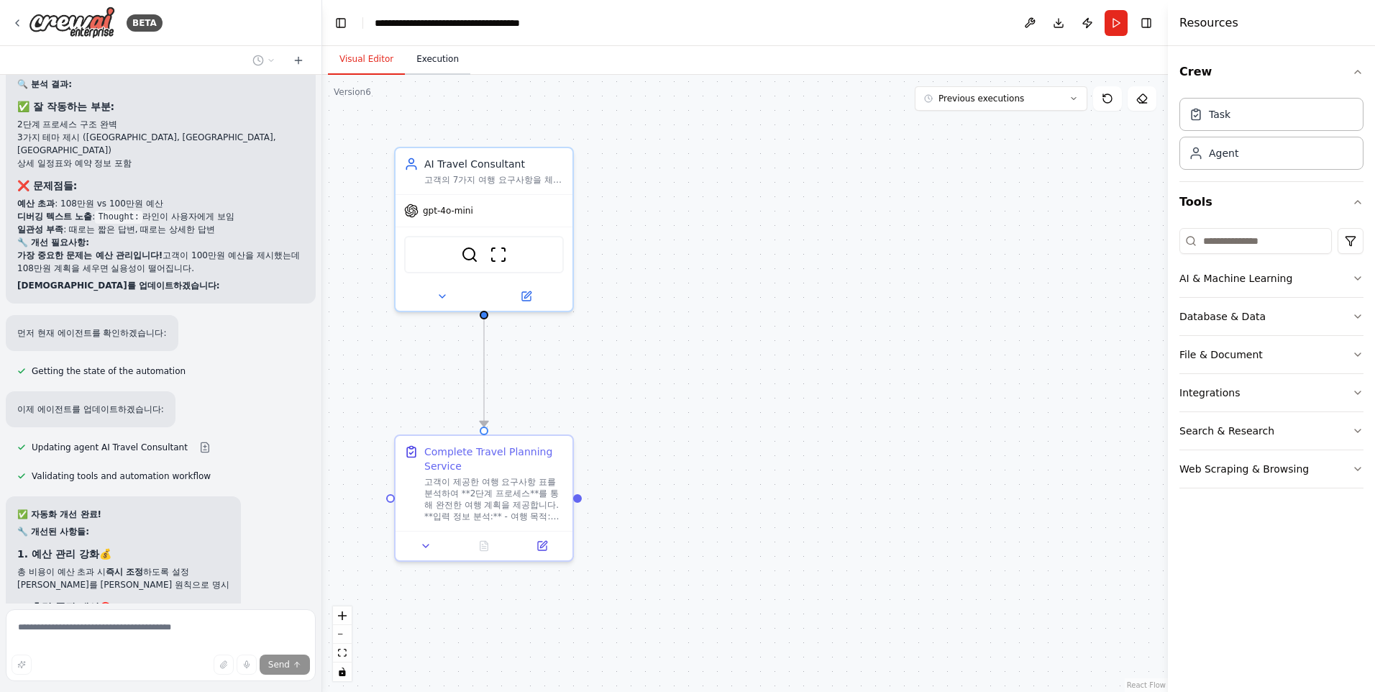
click at [436, 54] on button "Execution" at bounding box center [437, 60] width 65 height 30
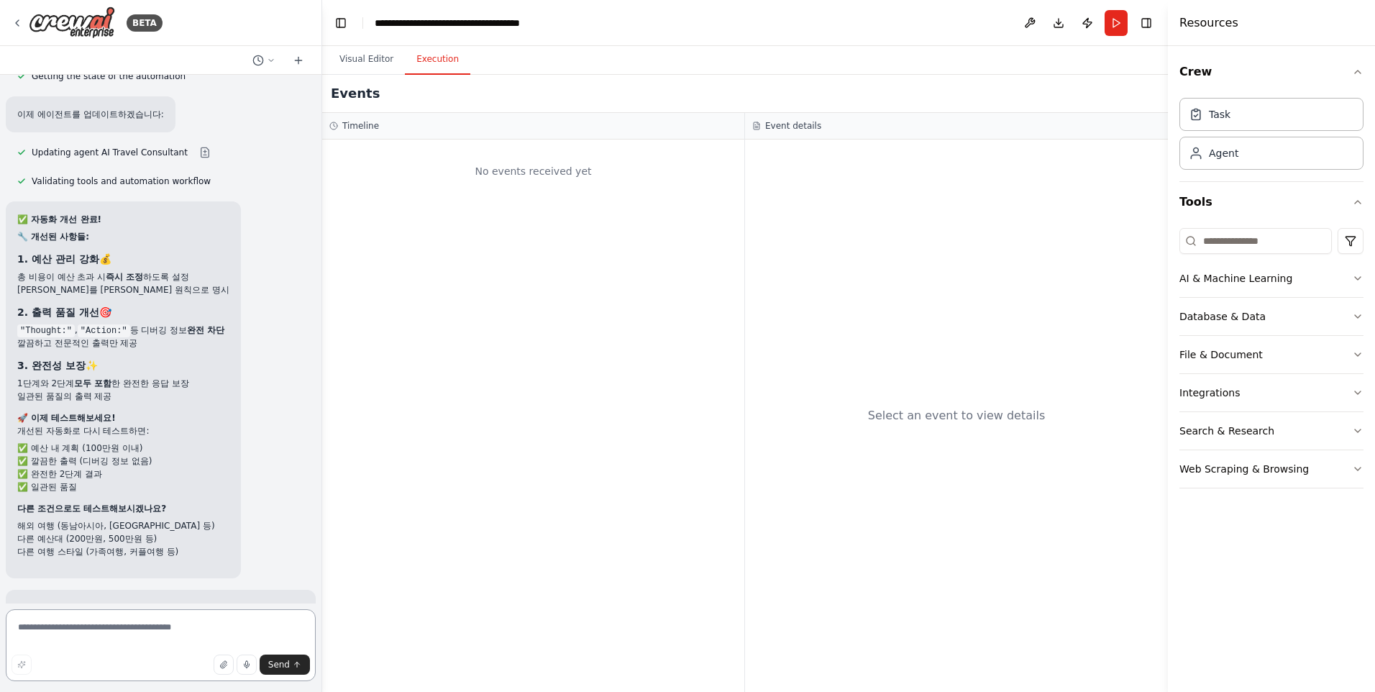
scroll to position [35635, 0]
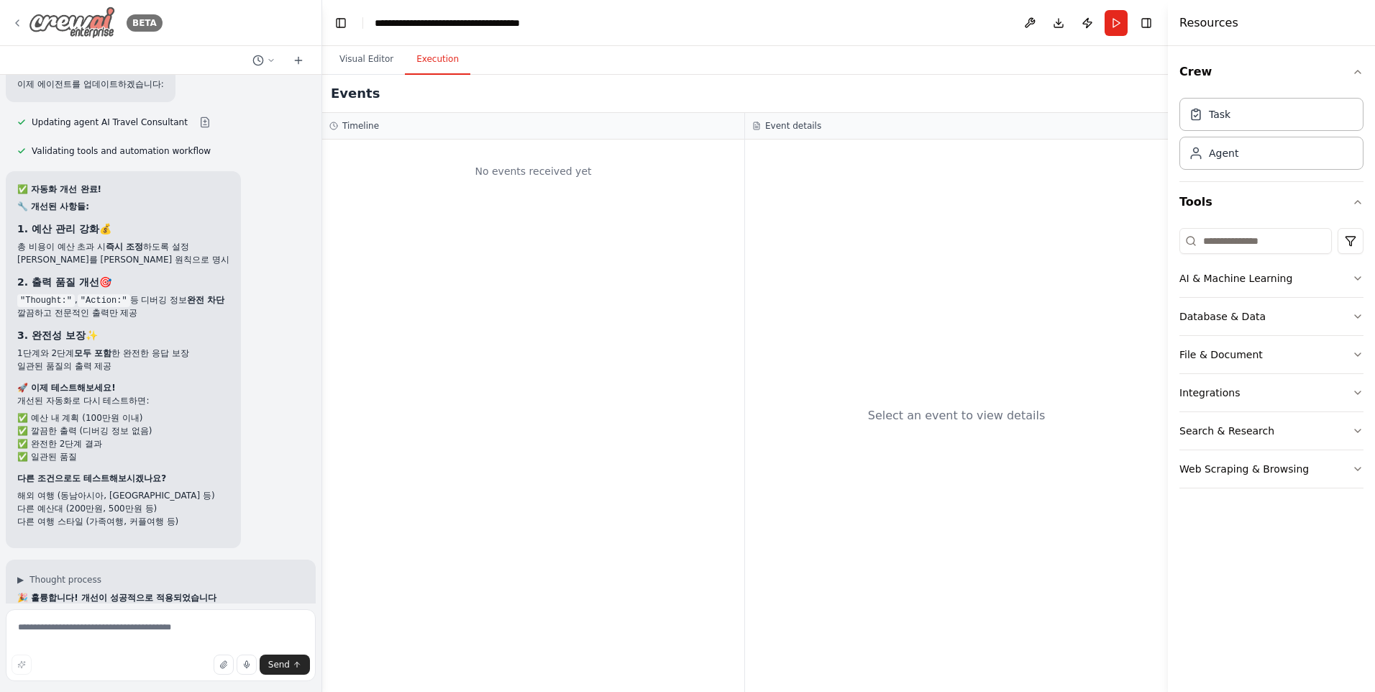
click at [100, 14] on img at bounding box center [72, 22] width 86 height 32
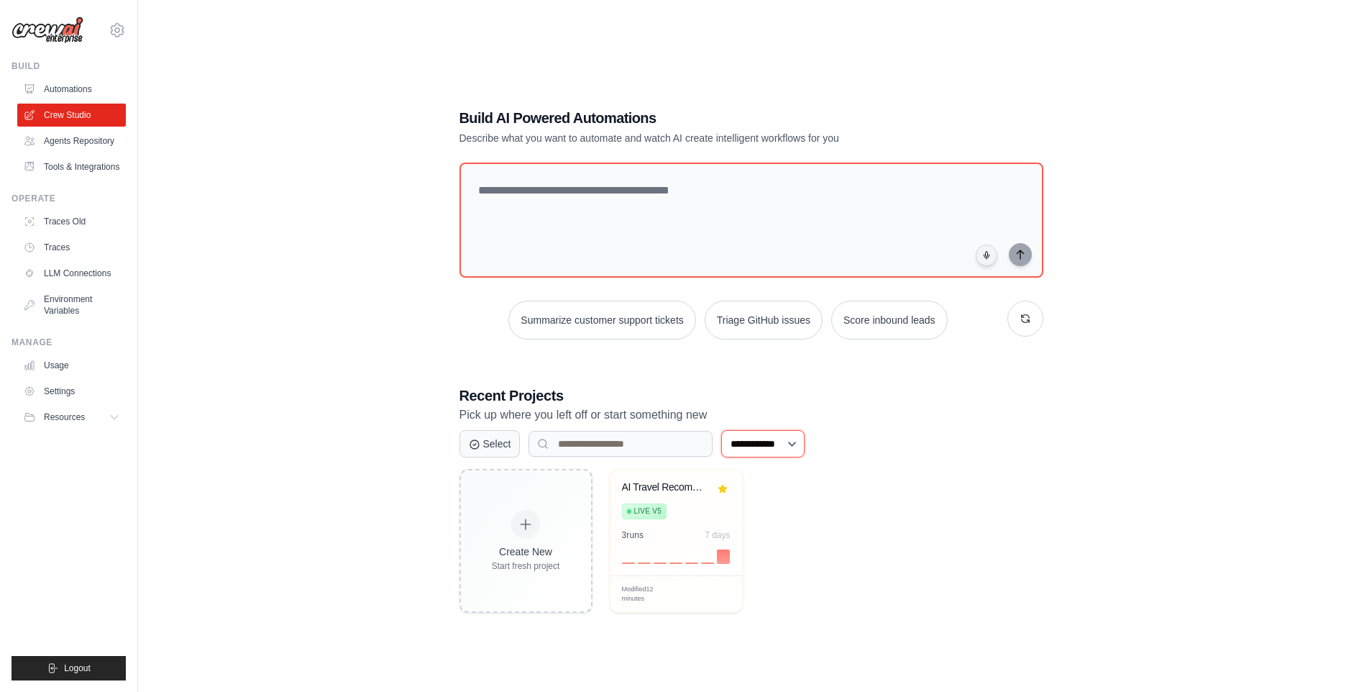
click at [790, 445] on select "**********" at bounding box center [762, 443] width 83 height 27
click at [793, 444] on select "**********" at bounding box center [762, 443] width 83 height 27
click at [899, 495] on div "Create New Start fresh project AI Travel Recommendation System Live v5 3 run s …" at bounding box center [752, 541] width 584 height 144
click at [649, 519] on div "AI Travel Recommendation System Live v5" at bounding box center [665, 503] width 87 height 44
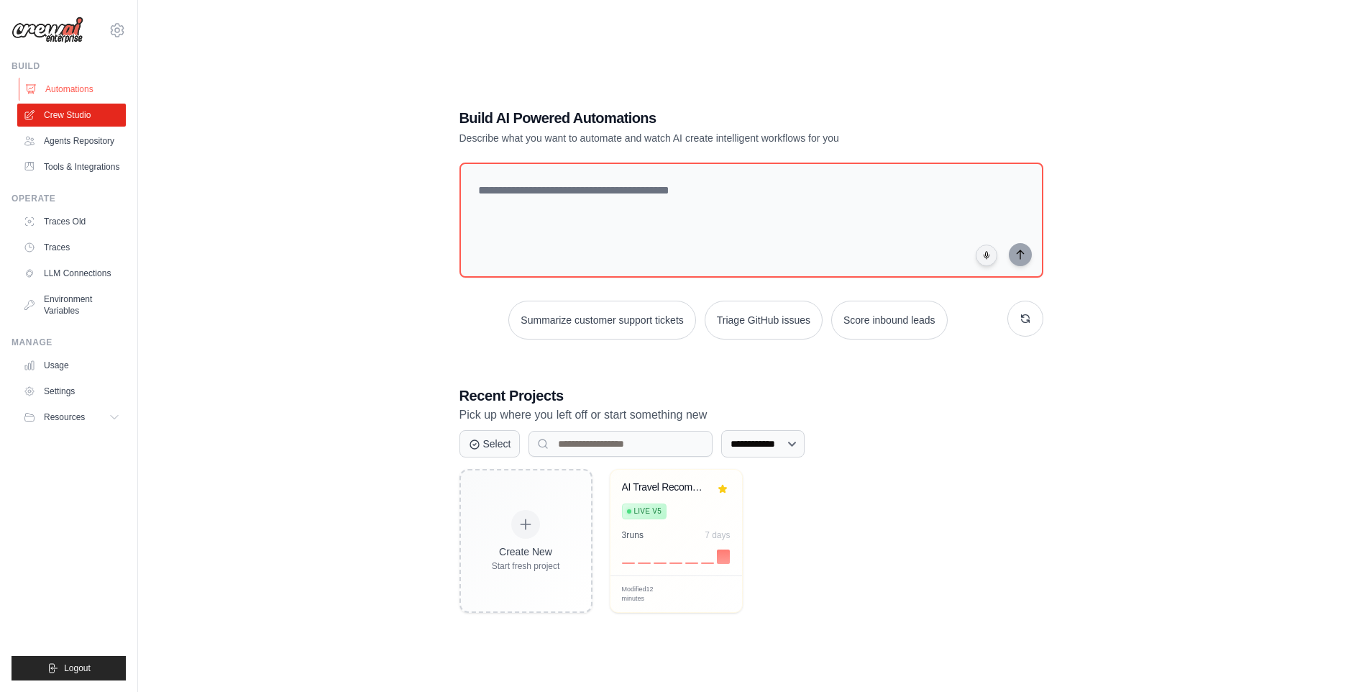
click at [72, 81] on link "Automations" at bounding box center [73, 89] width 109 height 23
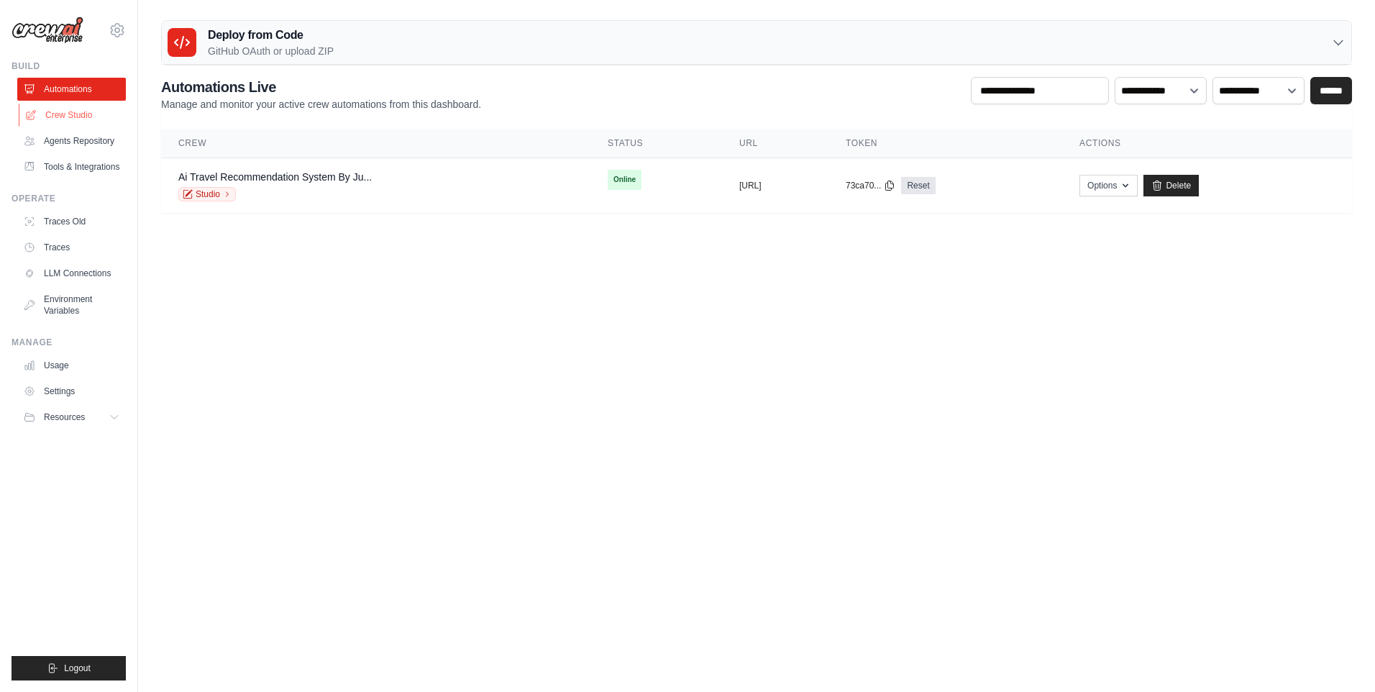
click at [66, 115] on link "Crew Studio" at bounding box center [73, 115] width 109 height 23
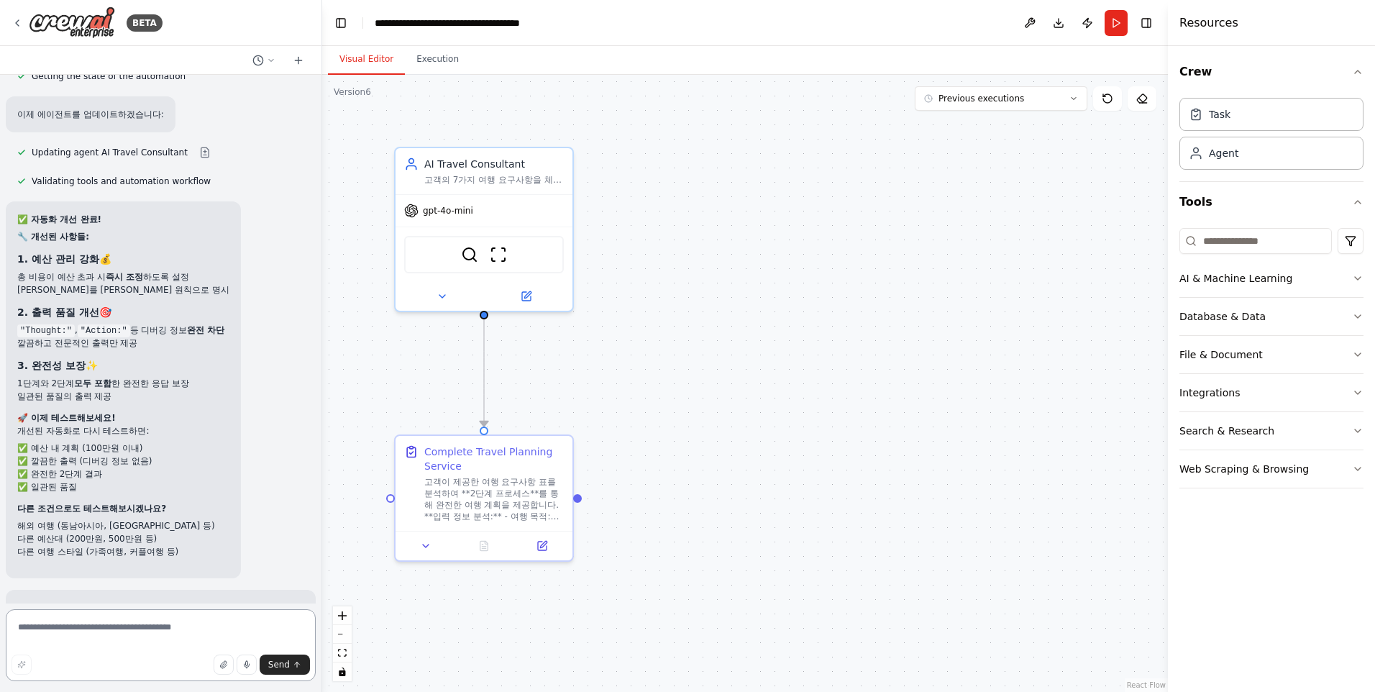
scroll to position [35635, 0]
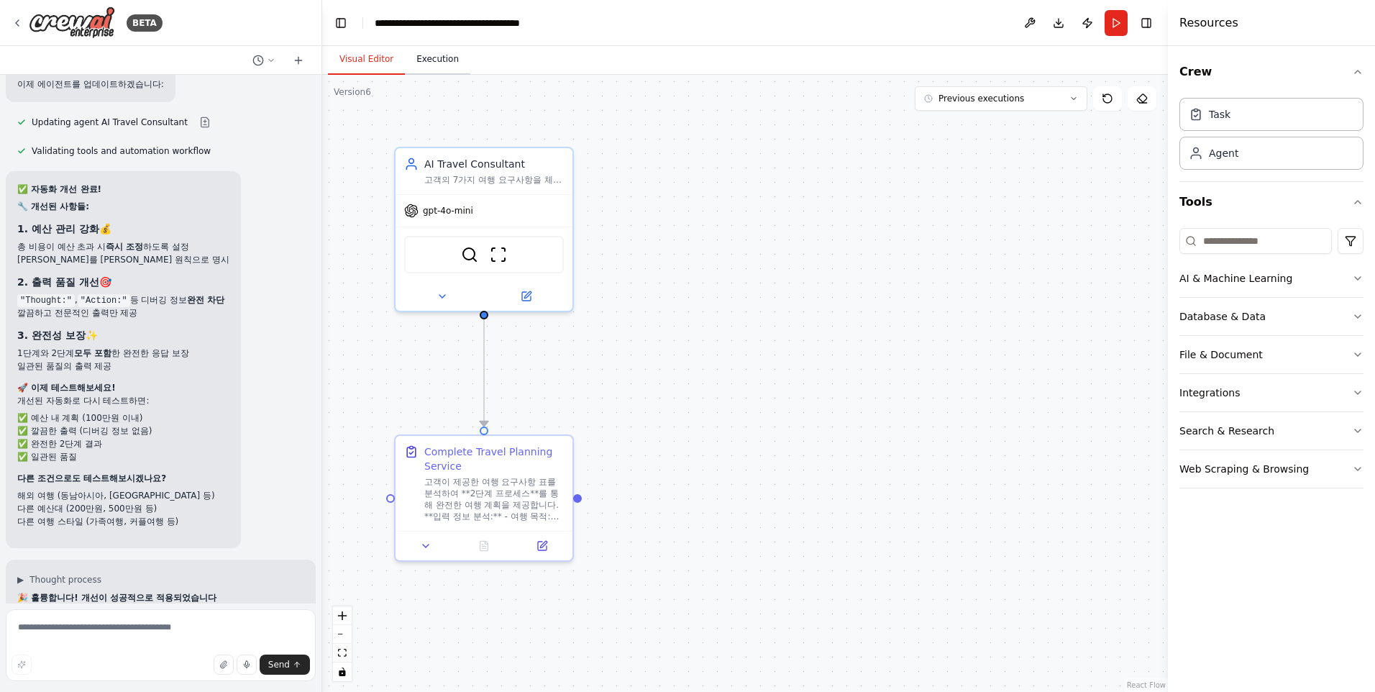
click at [442, 60] on button "Execution" at bounding box center [437, 60] width 65 height 30
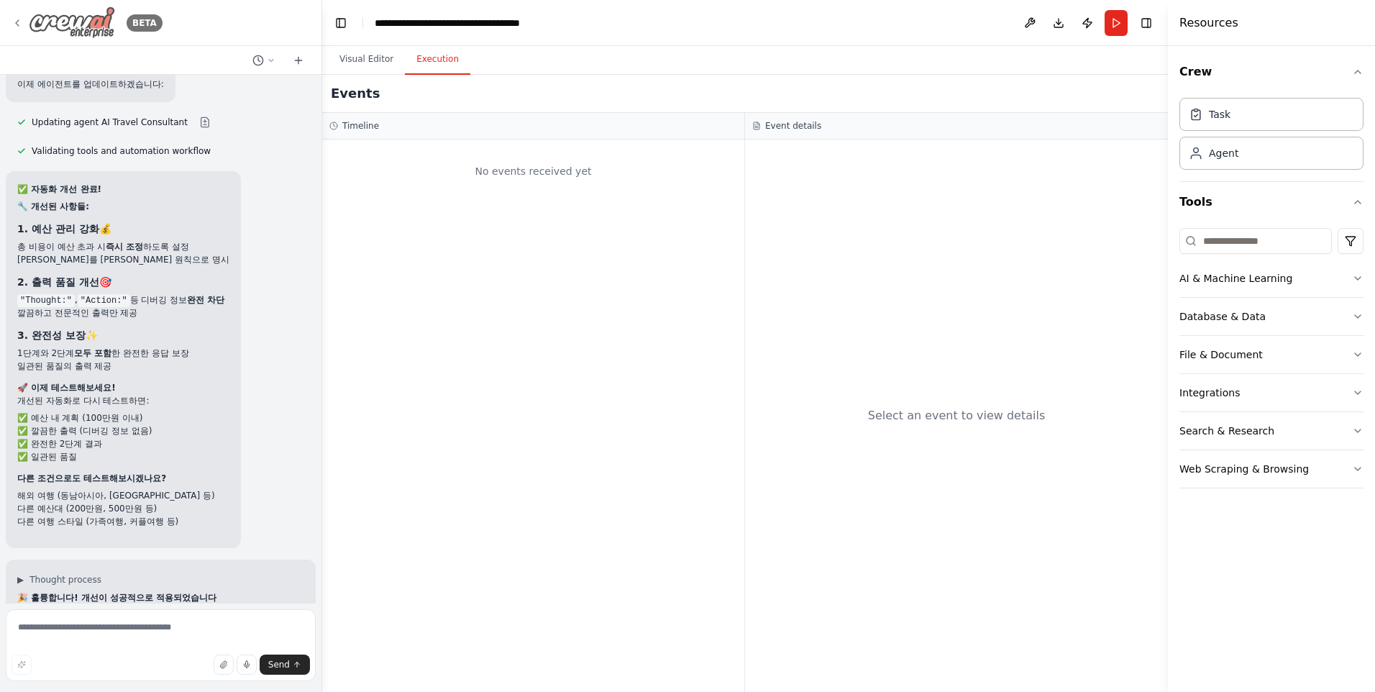
click at [22, 19] on icon at bounding box center [18, 23] width 12 height 12
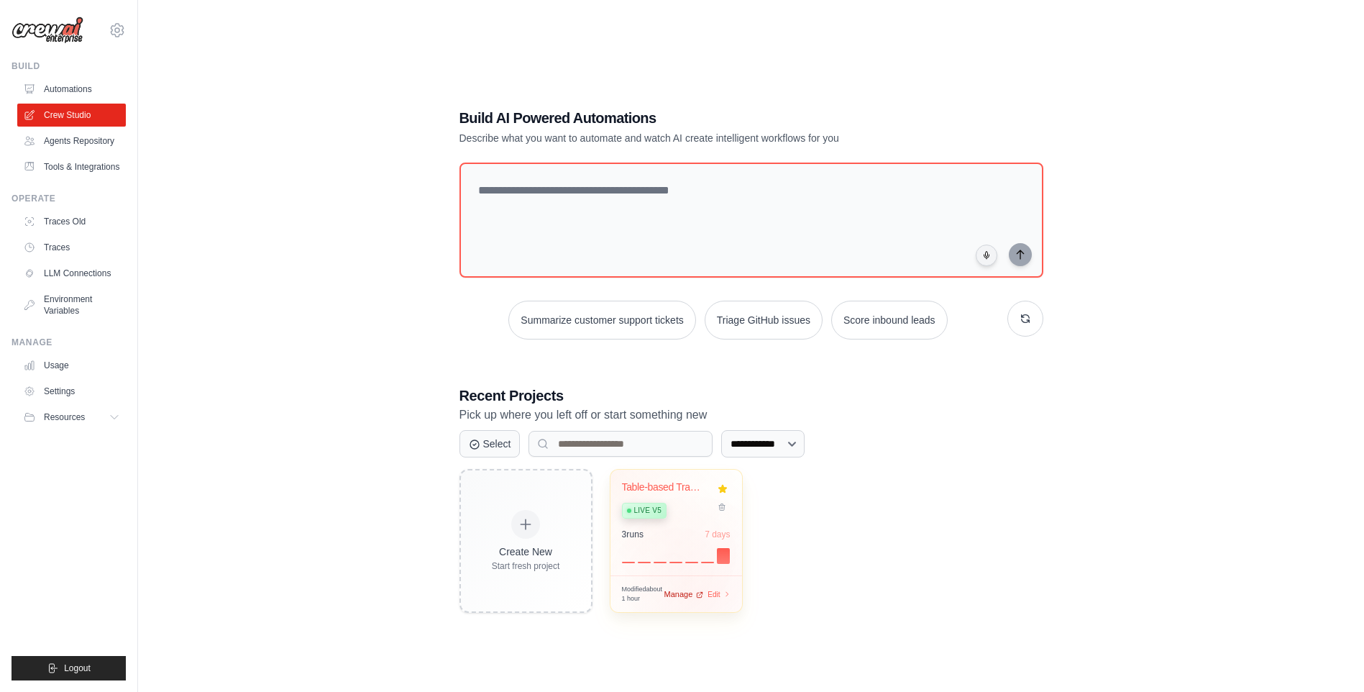
click at [696, 598] on div "Modified about 1 hour Manage Edit" at bounding box center [676, 594] width 109 height 19
drag, startPoint x: 662, startPoint y: 485, endPoint x: 870, endPoint y: 557, distance: 219.9
click at [870, 557] on div "Create New Start fresh project Table-based Travel Recommendation S... Live v5 3…" at bounding box center [752, 541] width 584 height 144
click at [718, 595] on span "Edit" at bounding box center [714, 594] width 14 height 12
click at [280, 403] on div "**********" at bounding box center [751, 360] width 1180 height 692
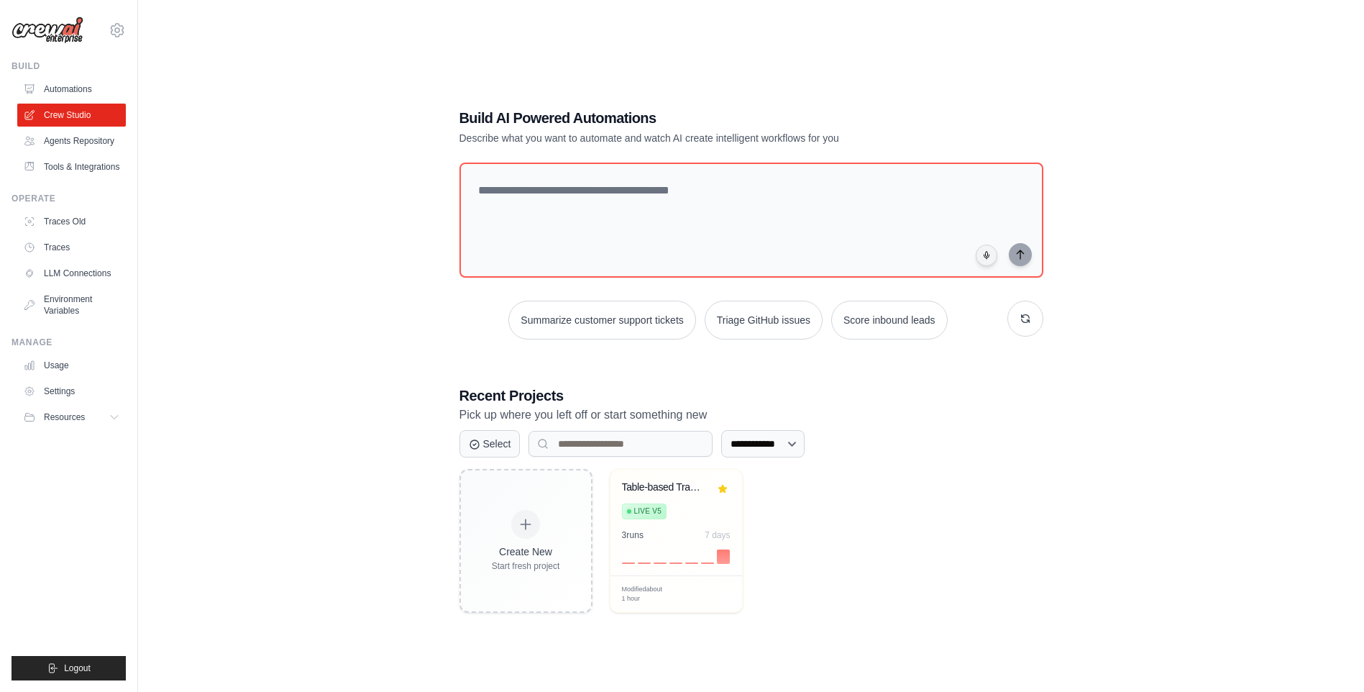
click at [62, 24] on img at bounding box center [48, 30] width 72 height 27
click at [82, 34] on img at bounding box center [48, 30] width 72 height 27
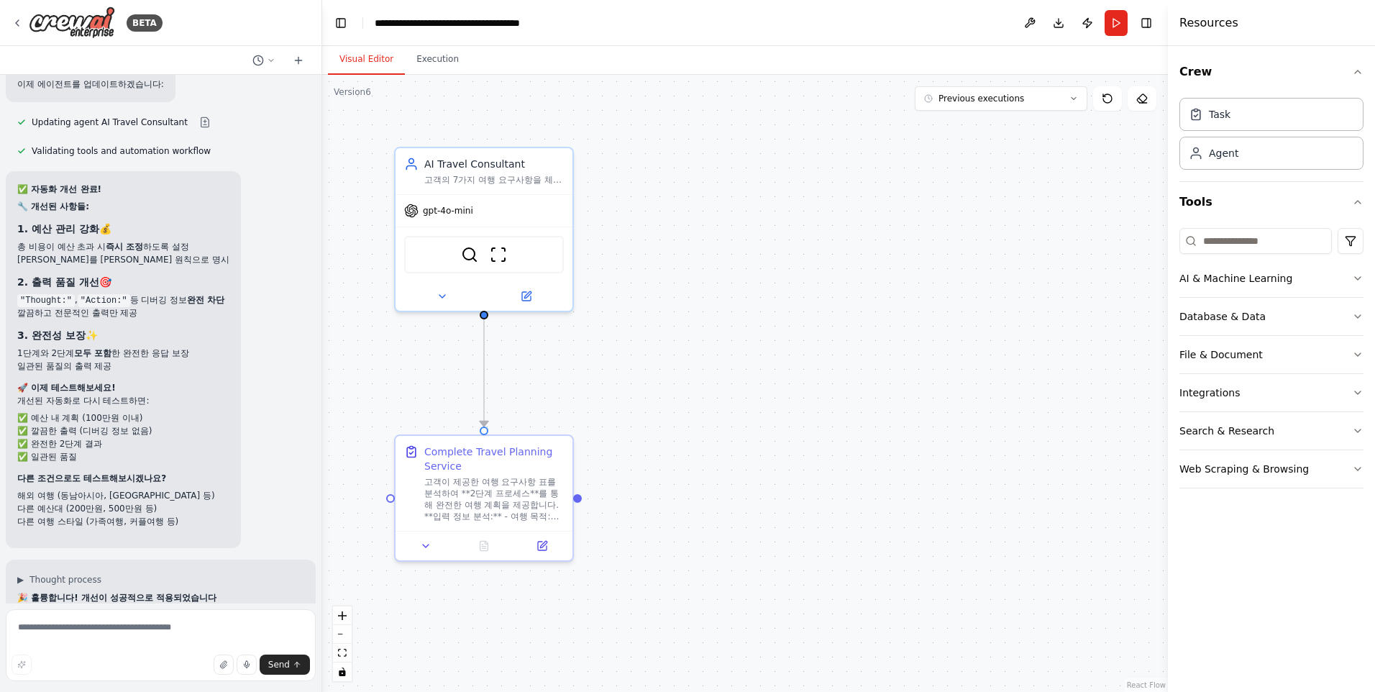
scroll to position [35635, 0]
click at [70, 622] on textarea at bounding box center [161, 645] width 310 height 72
type textarea "**********"
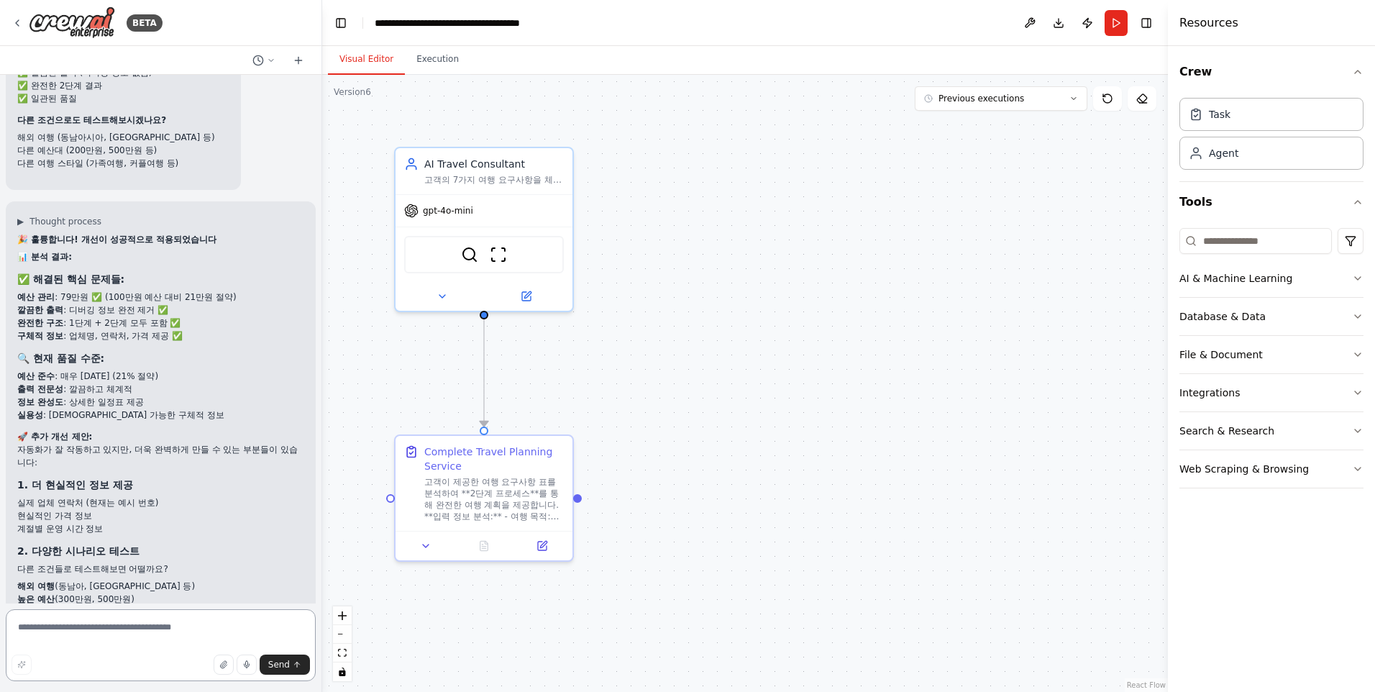
scroll to position [36010, 0]
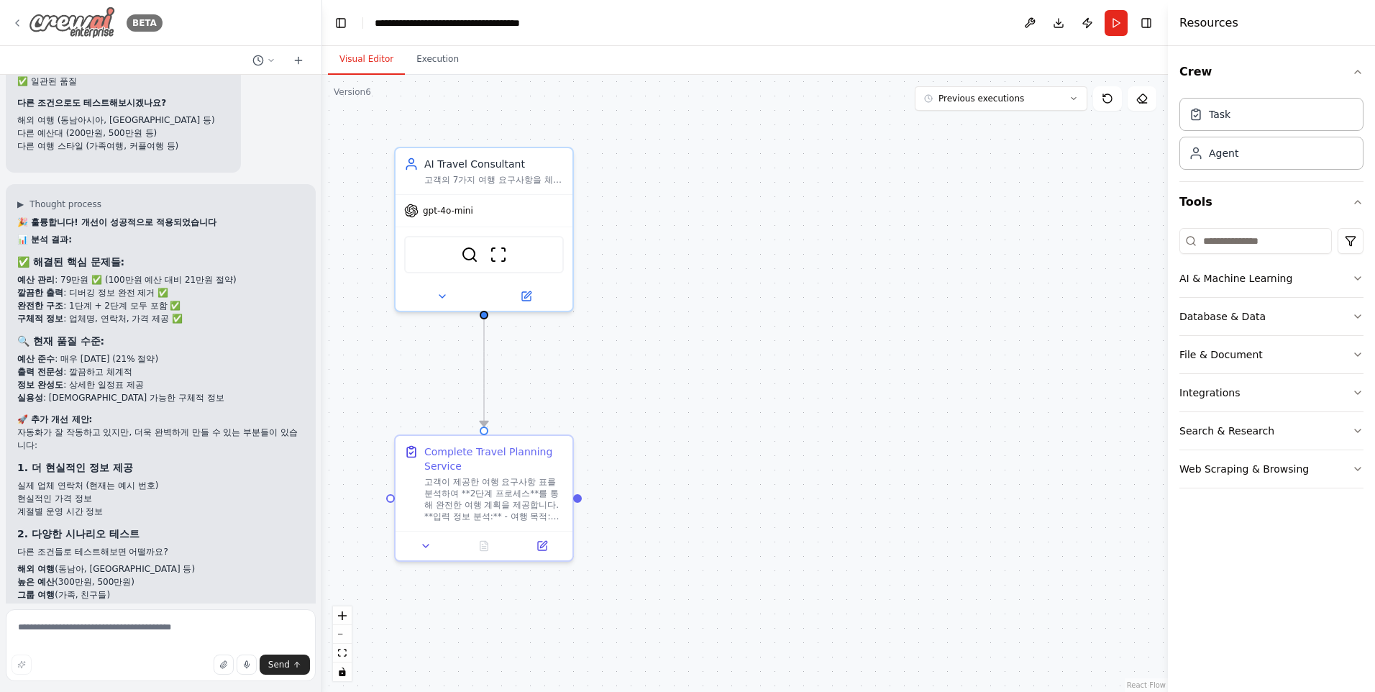
click at [81, 22] on img at bounding box center [72, 22] width 86 height 32
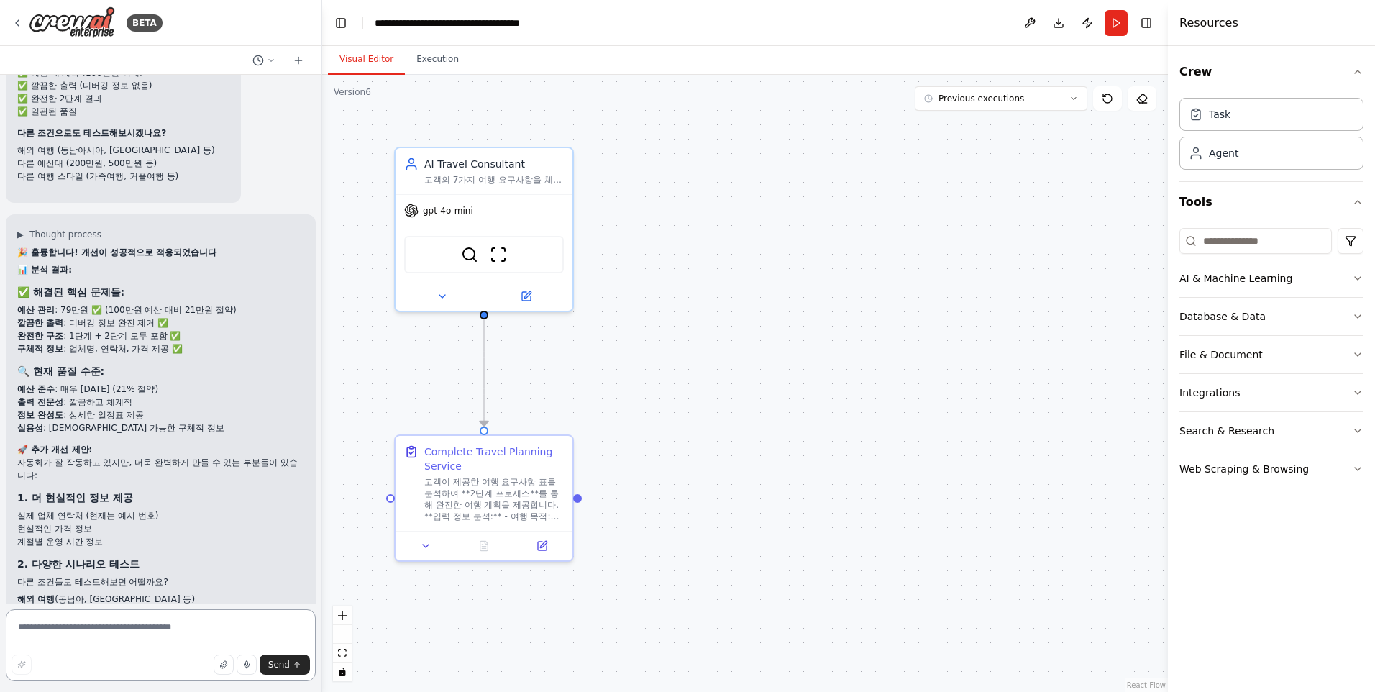
scroll to position [36010, 0]
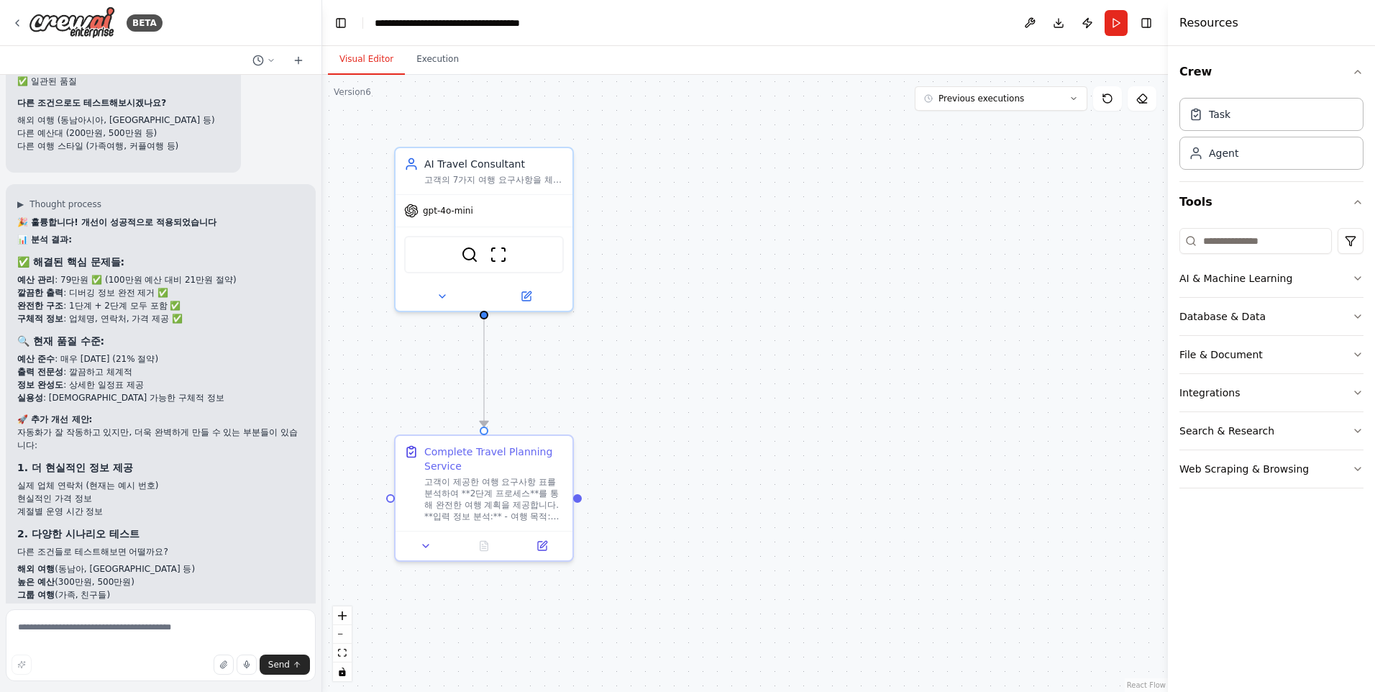
click at [473, 22] on div "**********" at bounding box center [456, 23] width 162 height 14
drag, startPoint x: 577, startPoint y: 23, endPoint x: 373, endPoint y: 20, distance: 205.0
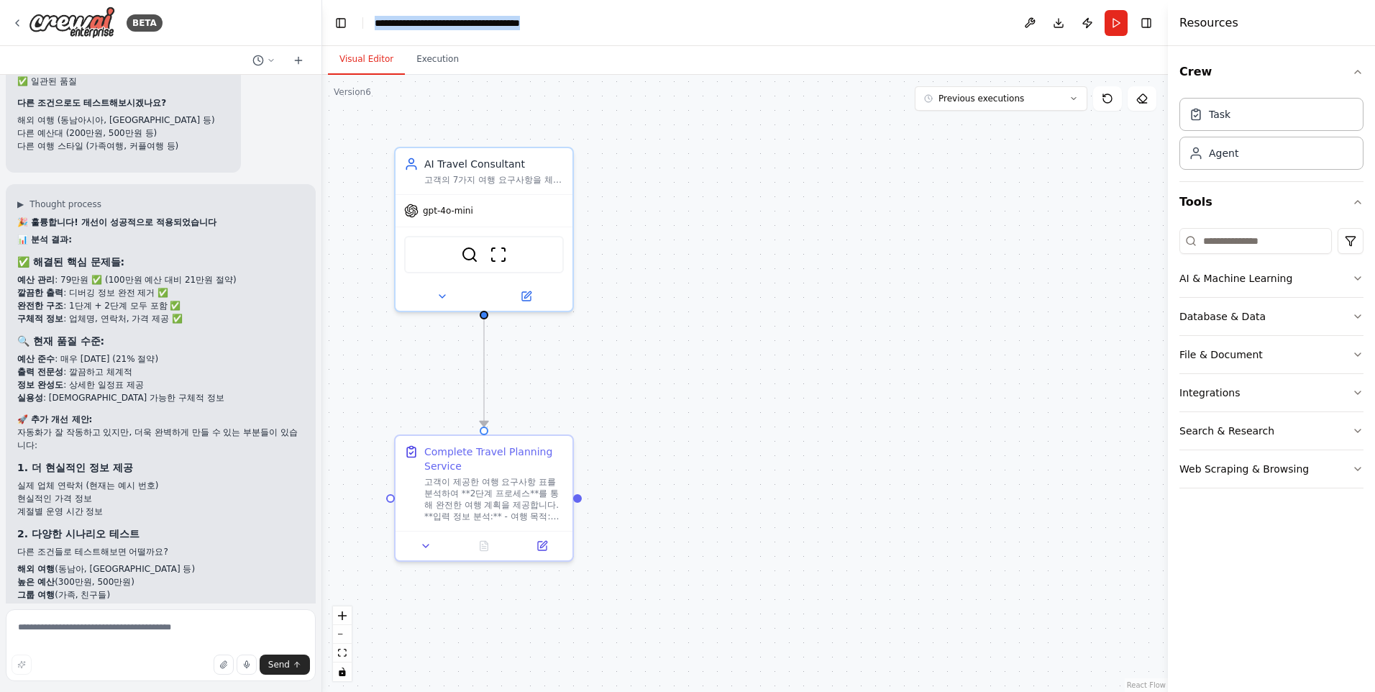
click at [373, 20] on header "**********" at bounding box center [745, 23] width 846 height 46
click at [380, 20] on div "**********" at bounding box center [477, 23] width 204 height 14
click at [998, 55] on div "Visual Editor Execution" at bounding box center [745, 60] width 846 height 29
click at [683, 50] on div "Visual Editor Execution" at bounding box center [745, 60] width 846 height 29
click at [1071, 96] on icon at bounding box center [1073, 98] width 9 height 9
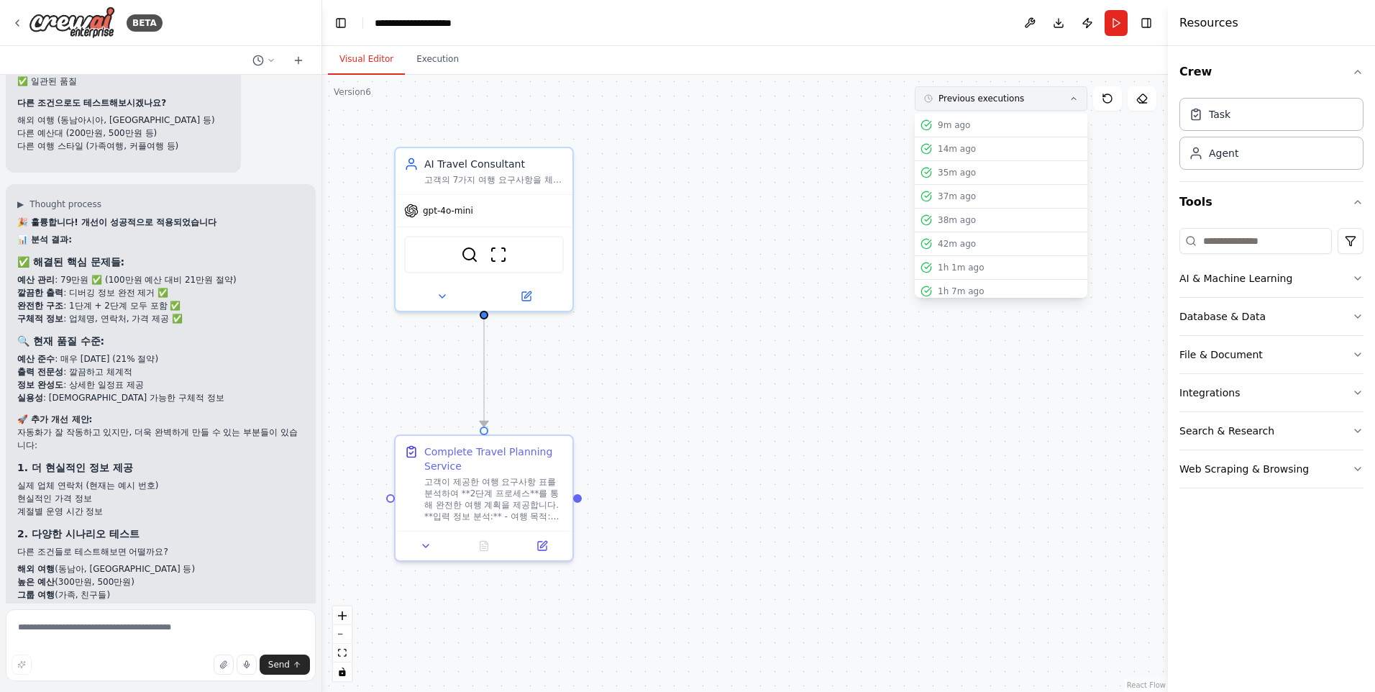
click at [1074, 96] on icon at bounding box center [1073, 98] width 9 height 9
click at [493, 59] on div "Visual Editor Execution" at bounding box center [745, 60] width 846 height 29
click at [446, 62] on button "Execution" at bounding box center [437, 60] width 65 height 30
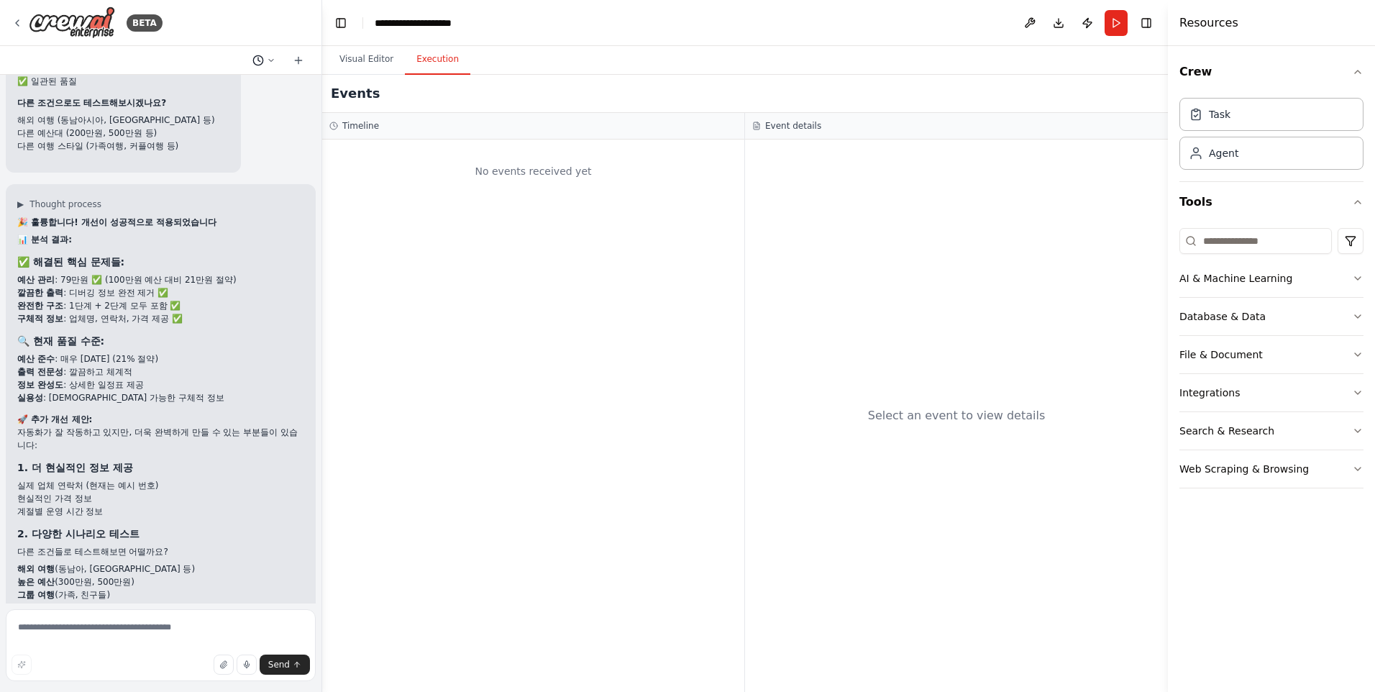
click at [270, 60] on icon at bounding box center [271, 60] width 4 height 2
click at [270, 60] on div at bounding box center [161, 346] width 322 height 692
drag, startPoint x: 49, startPoint y: 432, endPoint x: 22, endPoint y: 429, distance: 26.8
drag, startPoint x: 22, startPoint y: 429, endPoint x: 280, endPoint y: 459, distance: 259.9
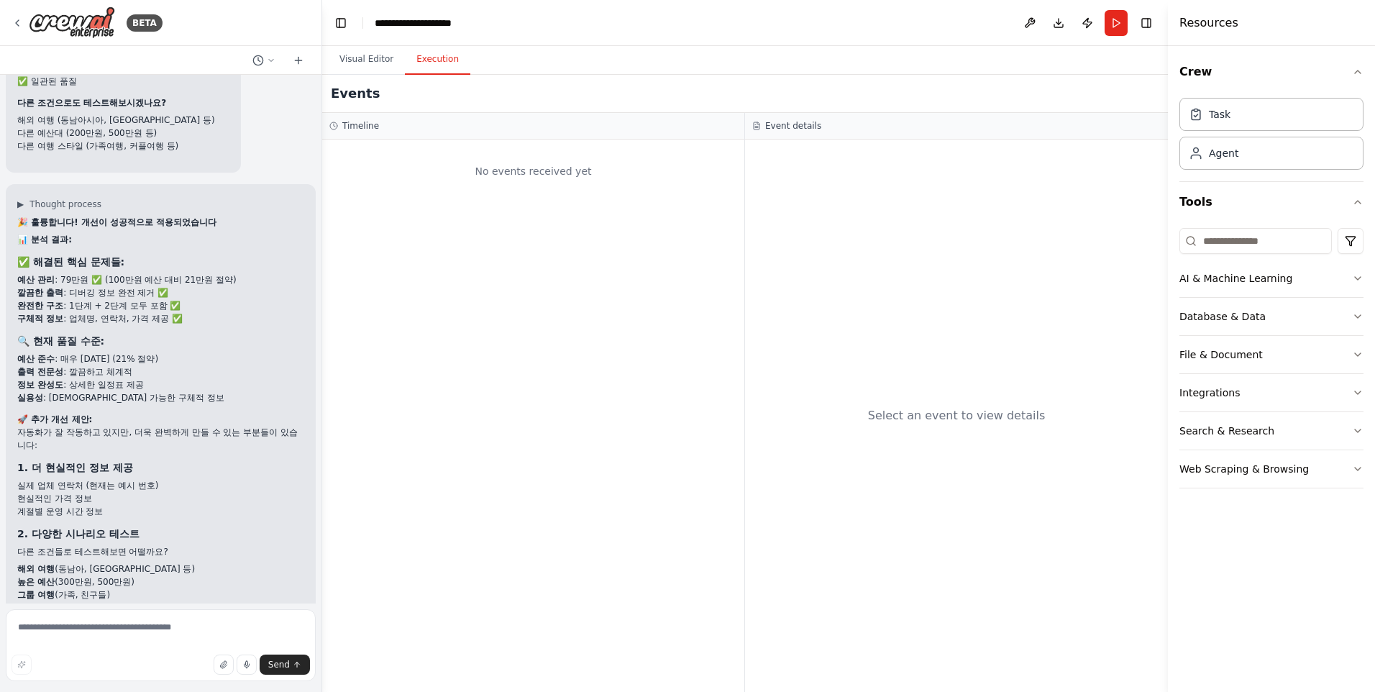
click at [66, 28] on img at bounding box center [72, 22] width 86 height 32
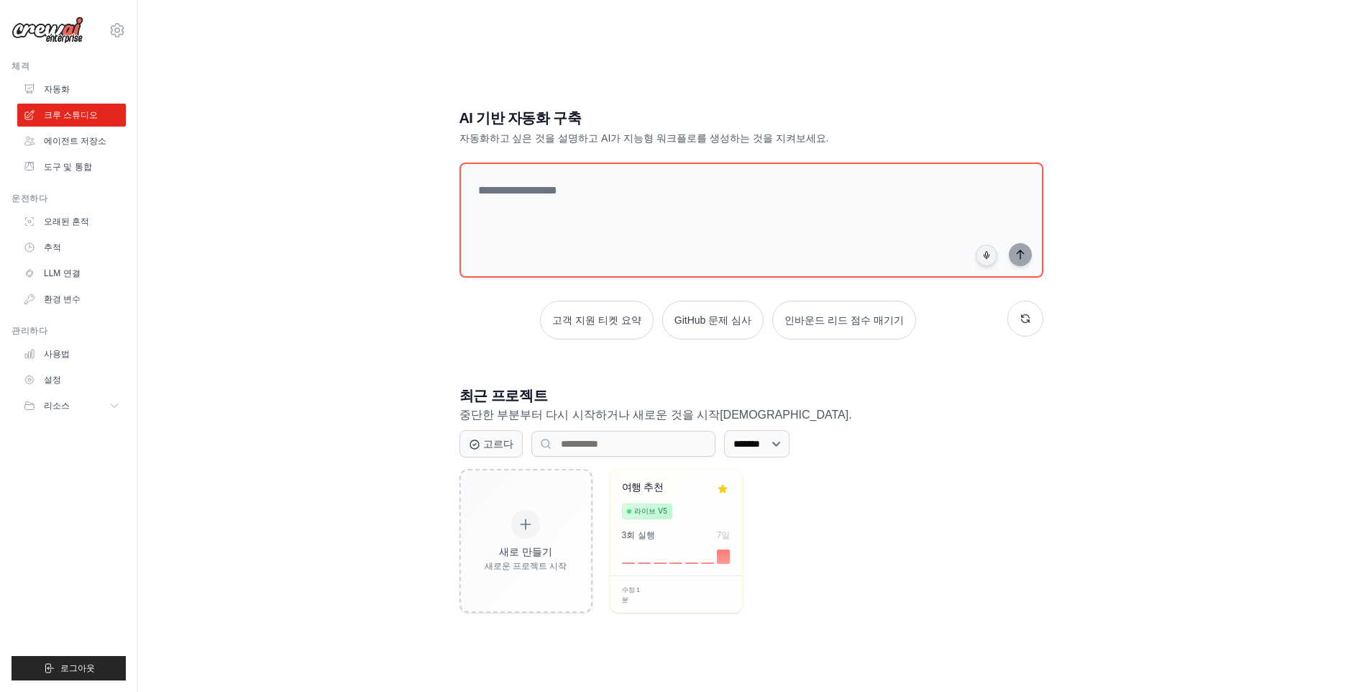
click at [392, 298] on div "AI 기반 자동화 구축 자동화하고 싶은 것을 설명하고 AI가 지능형 워크플로를 생성하는 것을 지켜보세요. 고객 지원 티켓 요약 GitHub 문…" at bounding box center [751, 360] width 1180 height 692
click at [51, 380] on font "설정" at bounding box center [53, 380] width 17 height 12
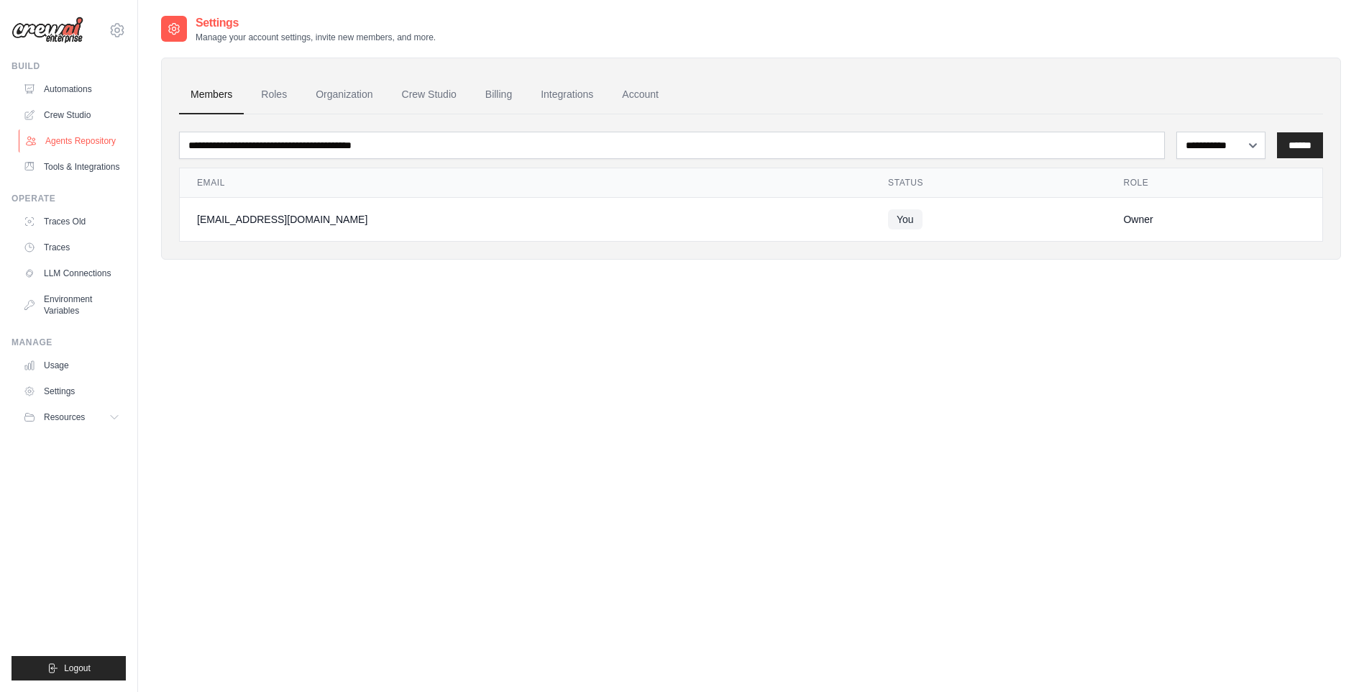
click at [69, 137] on link "Agents Repository" at bounding box center [73, 140] width 109 height 23
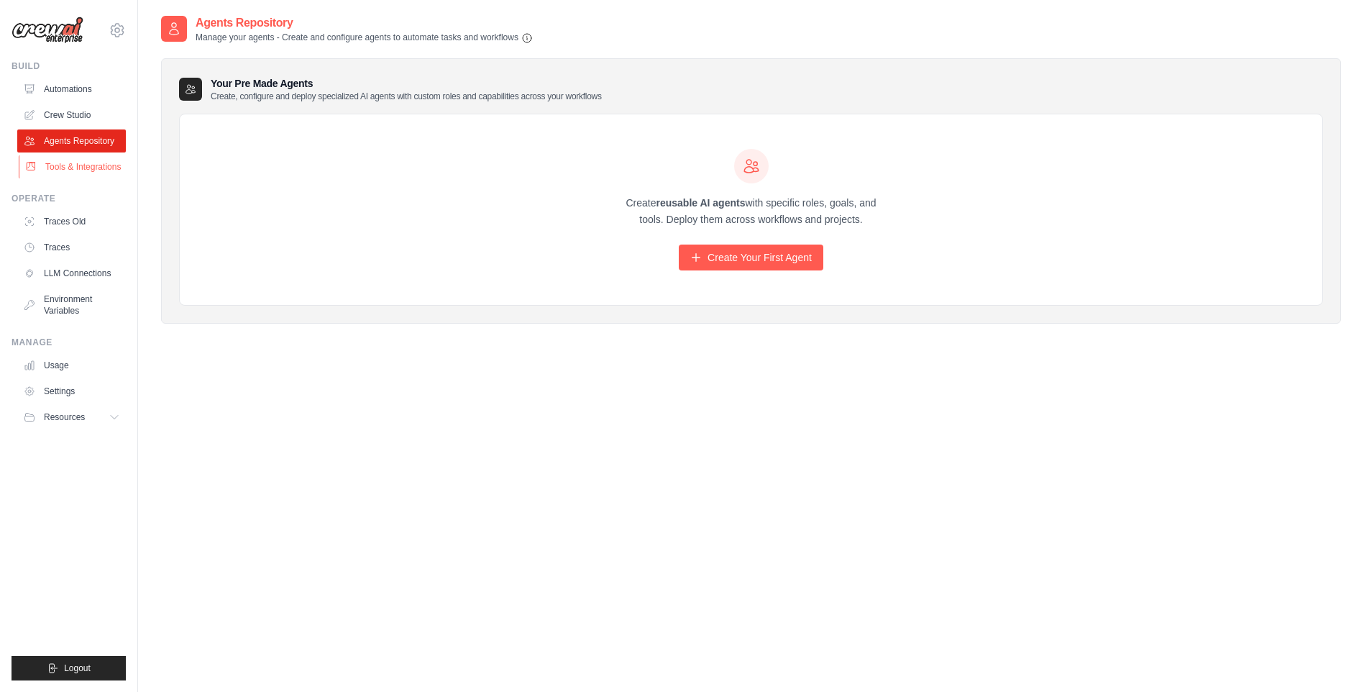
click at [75, 165] on link "Tools & Integrations" at bounding box center [73, 166] width 109 height 23
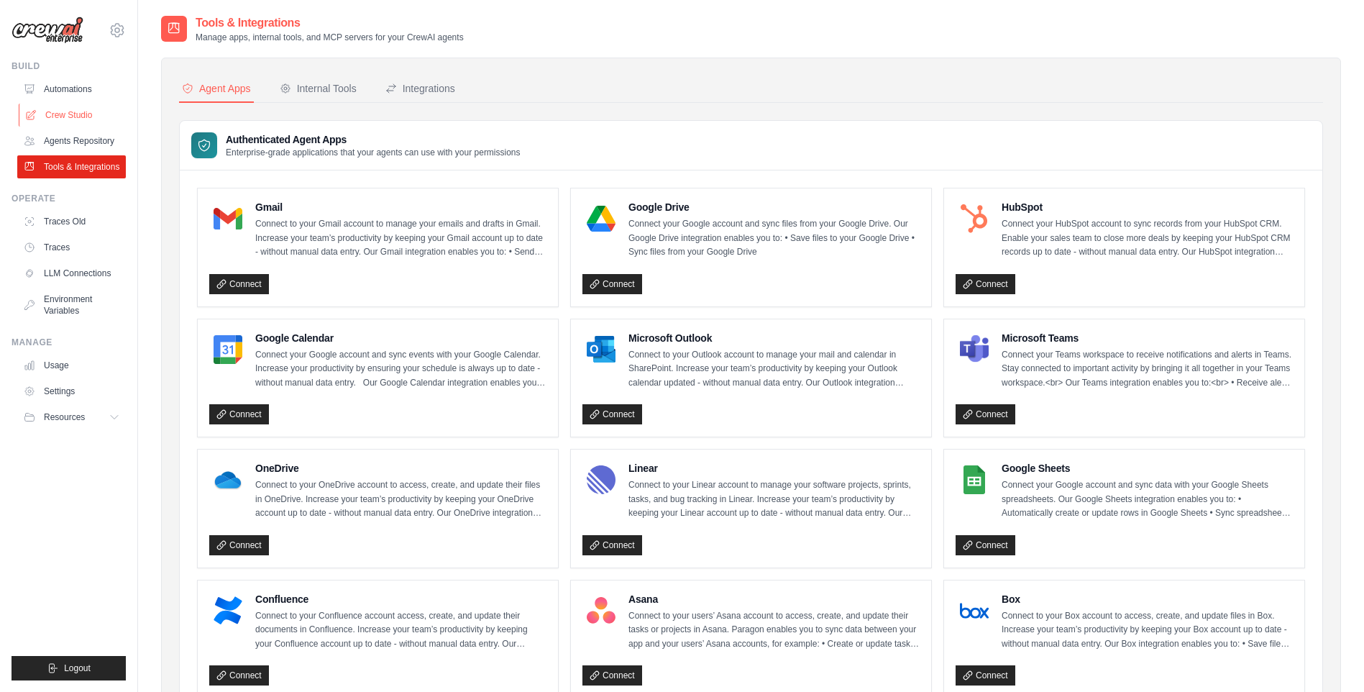
click at [76, 111] on link "Crew Studio" at bounding box center [73, 115] width 109 height 23
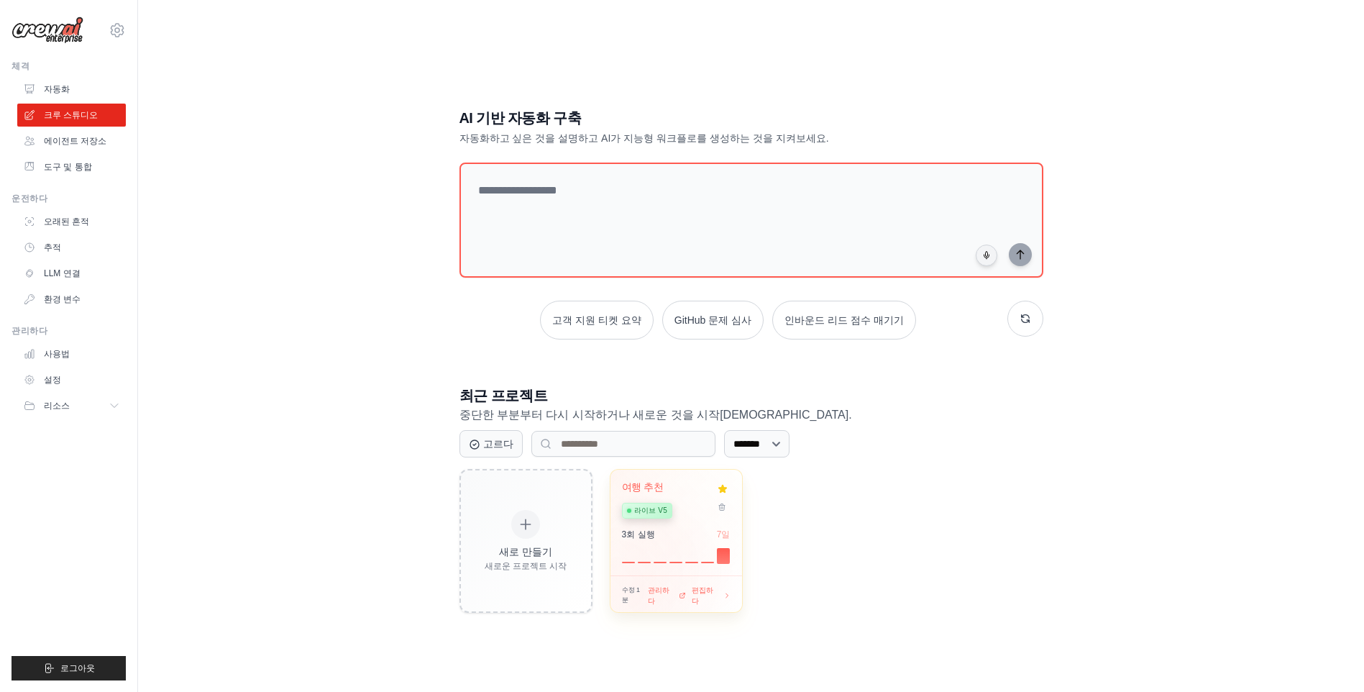
click at [634, 598] on div "수정 1 분 관리하다 편집하다" at bounding box center [676, 596] width 109 height 22
click at [647, 509] on span "라이브 v5" at bounding box center [651, 511] width 34 height 12
click at [321, 196] on div "AI 기반 자동화 구축 자동화하고 싶은 것을 설명하고 AI가 지능형 워크플로를 생성하는 것을 지켜보세요. 고객 지원 티켓 요약 GitHub 문…" at bounding box center [751, 360] width 1180 height 692
click at [51, 86] on font "자동화" at bounding box center [58, 89] width 26 height 12
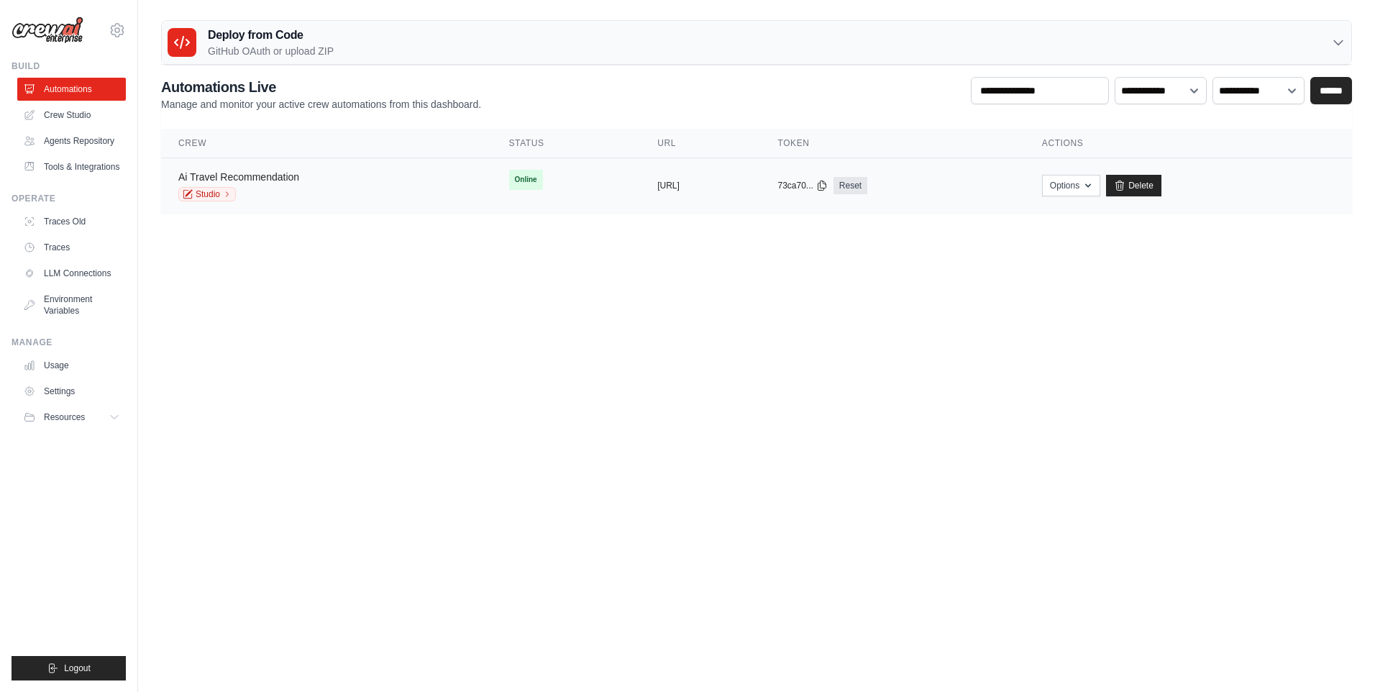
click at [282, 178] on link "Ai Travel Recommendation" at bounding box center [238, 177] width 121 height 12
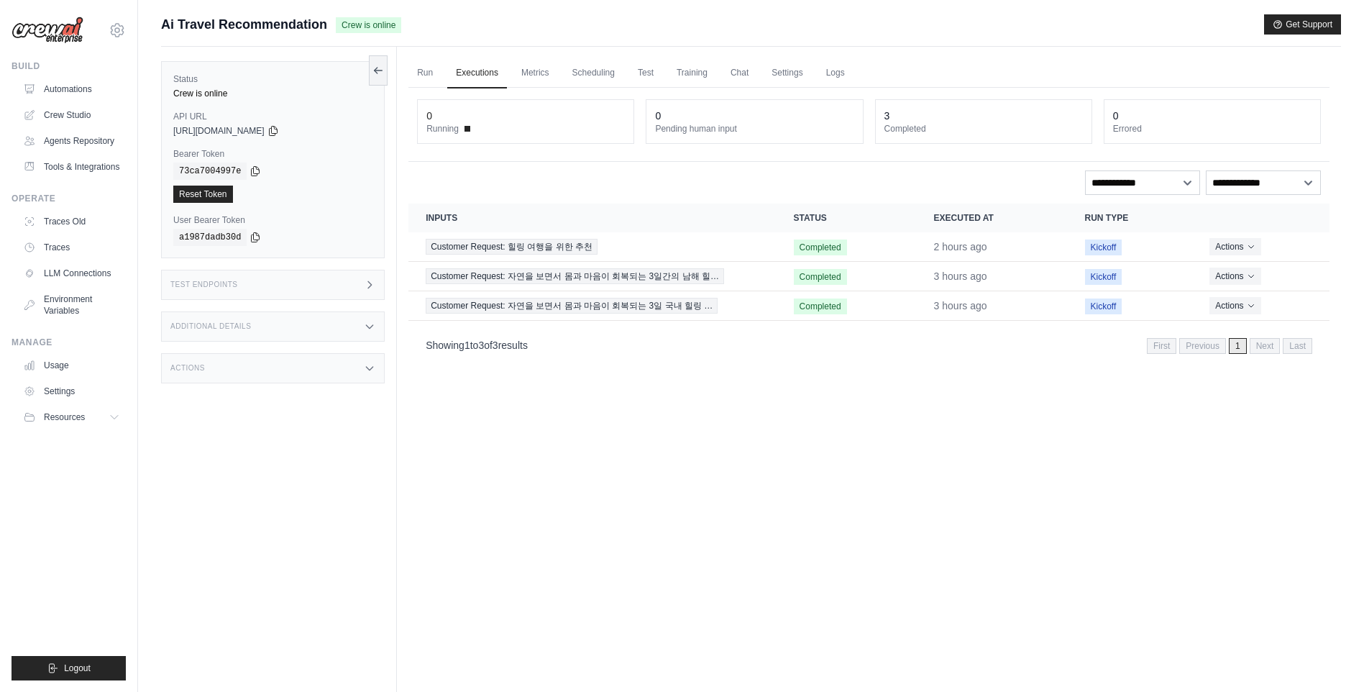
click at [372, 367] on icon at bounding box center [370, 369] width 6 height 4
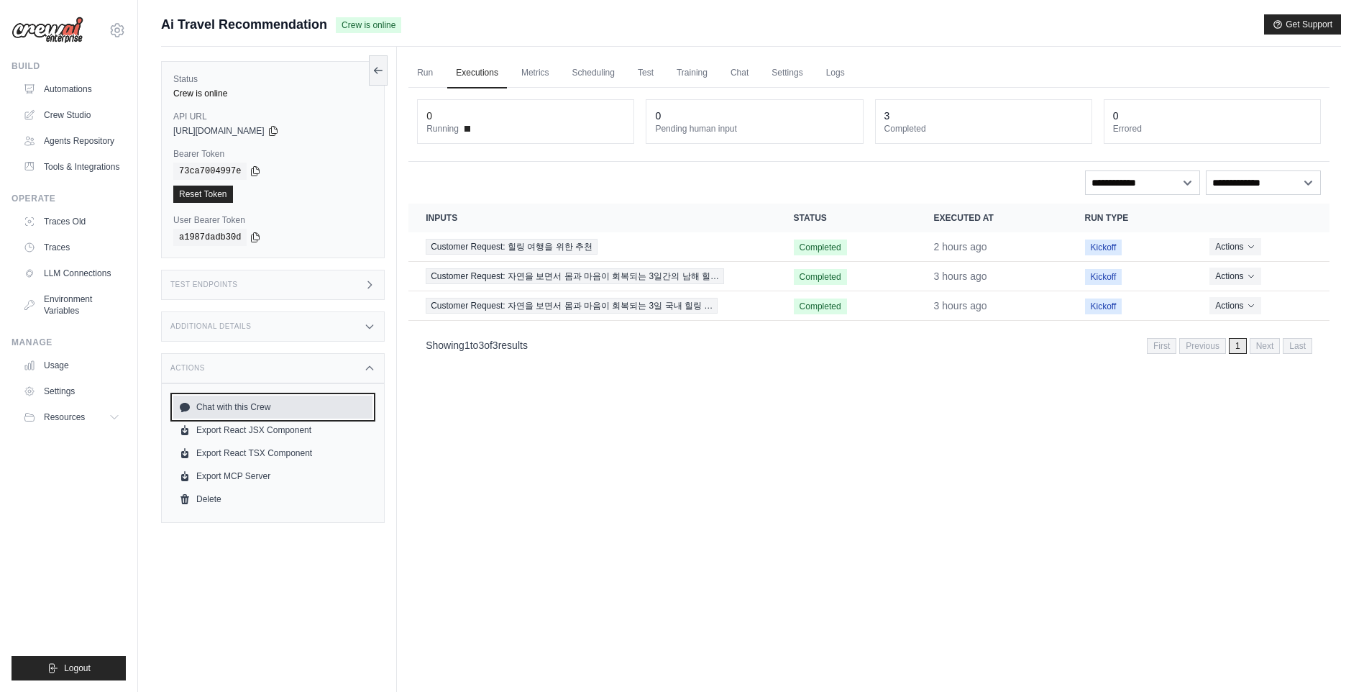
click at [264, 405] on link "Chat with this Crew" at bounding box center [272, 407] width 199 height 23
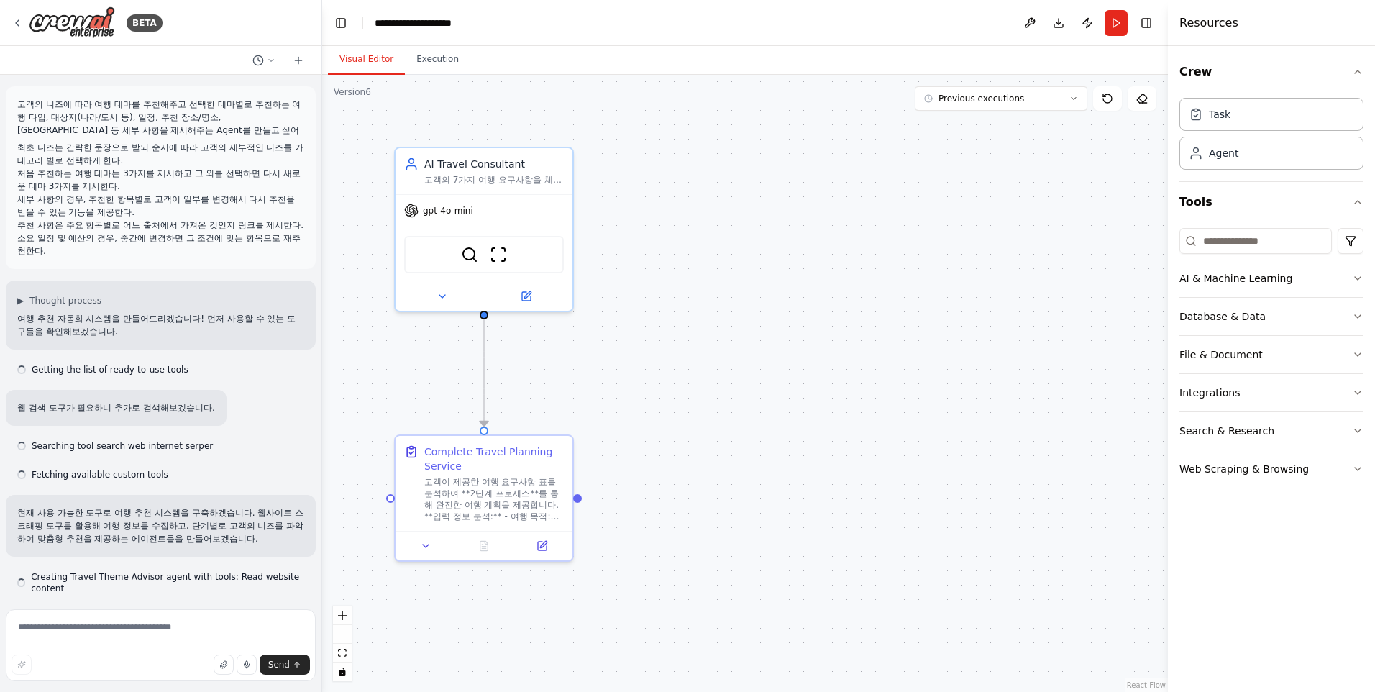
scroll to position [36010, 0]
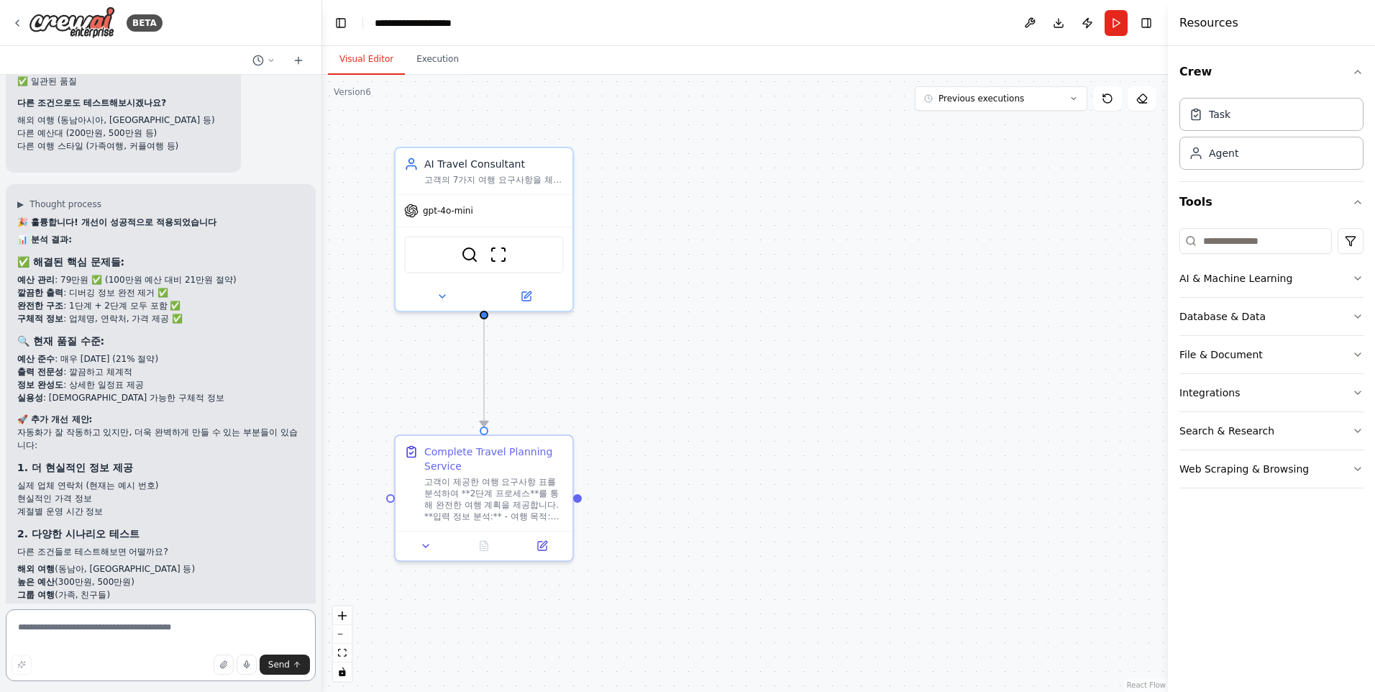
click at [93, 627] on textarea at bounding box center [161, 645] width 310 height 72
type textarea "*******"
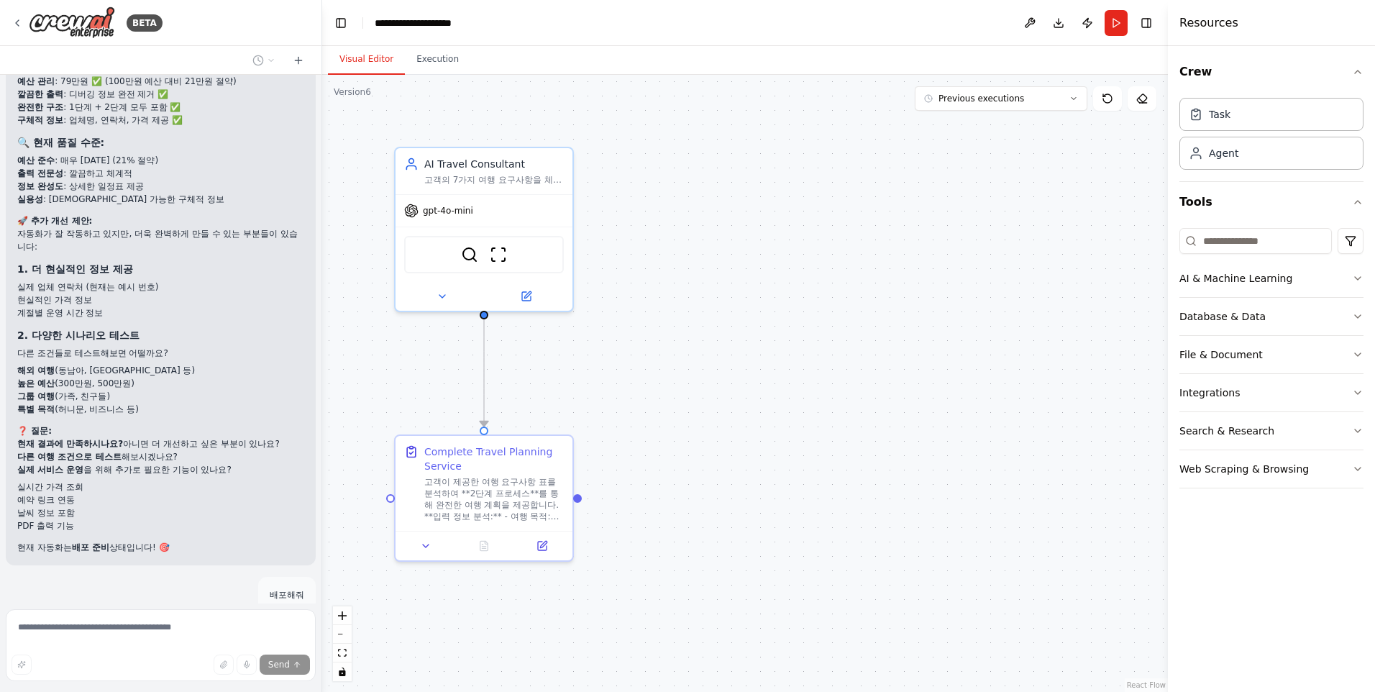
scroll to position [36243, 0]
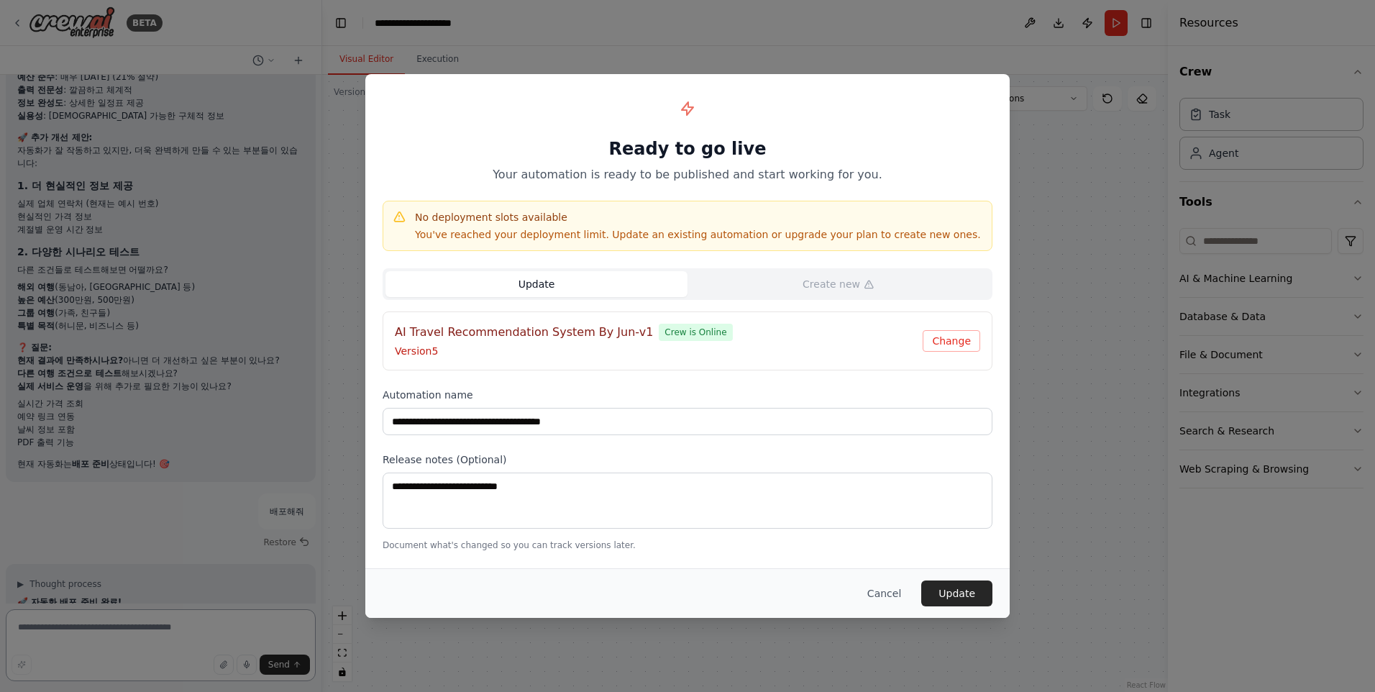
scroll to position [36305, 0]
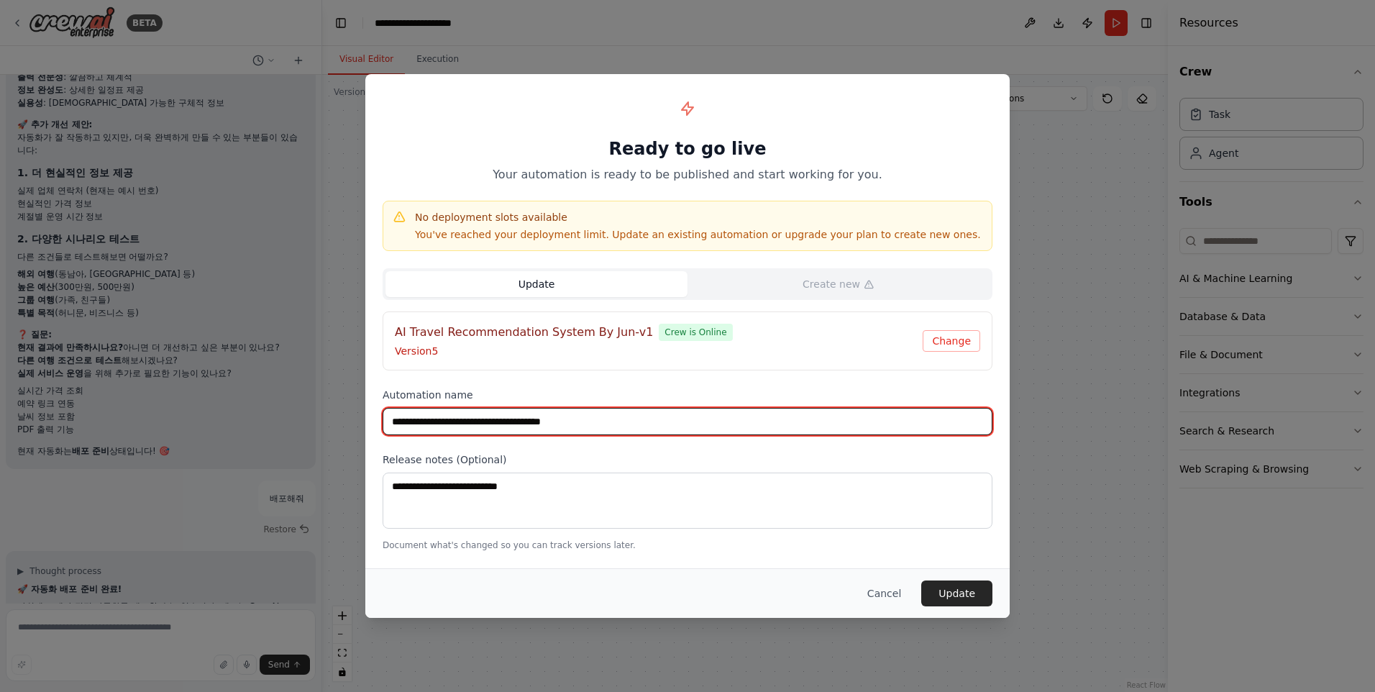
click at [423, 422] on input "**********" at bounding box center [688, 421] width 610 height 27
type input "**********"
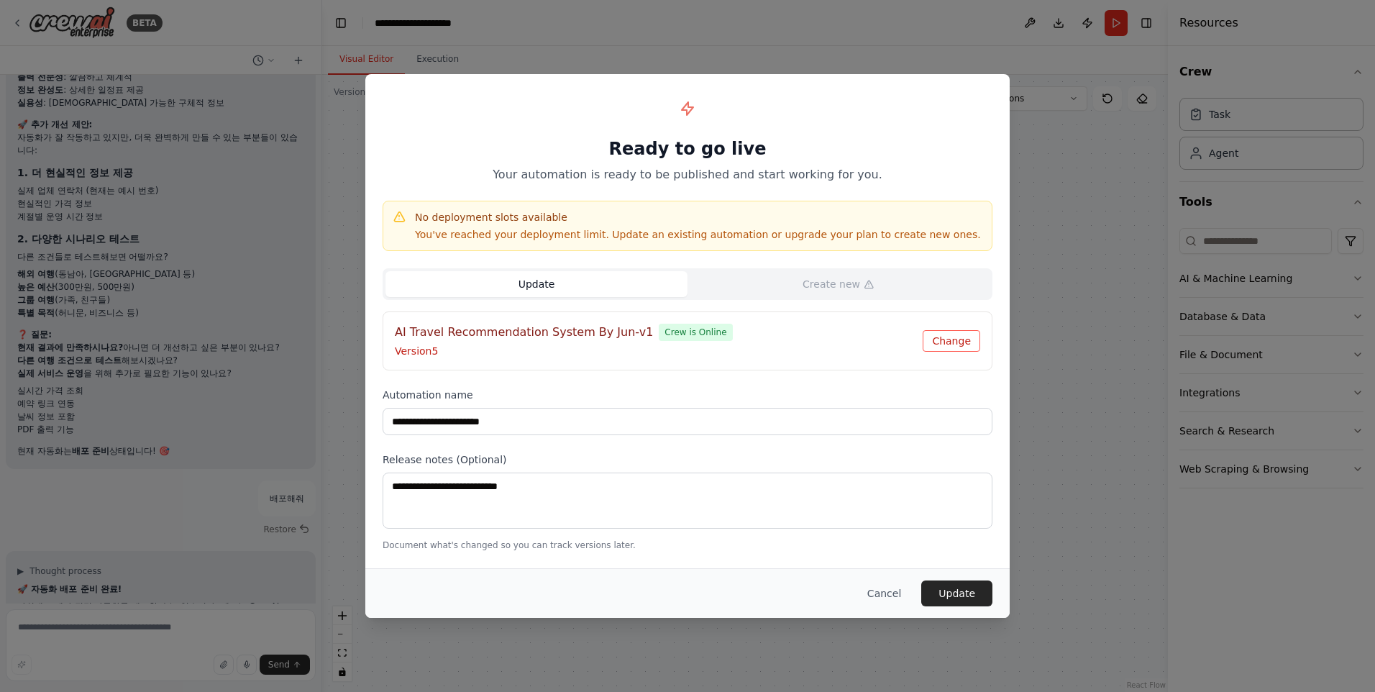
click at [946, 334] on button "Change" at bounding box center [952, 341] width 58 height 22
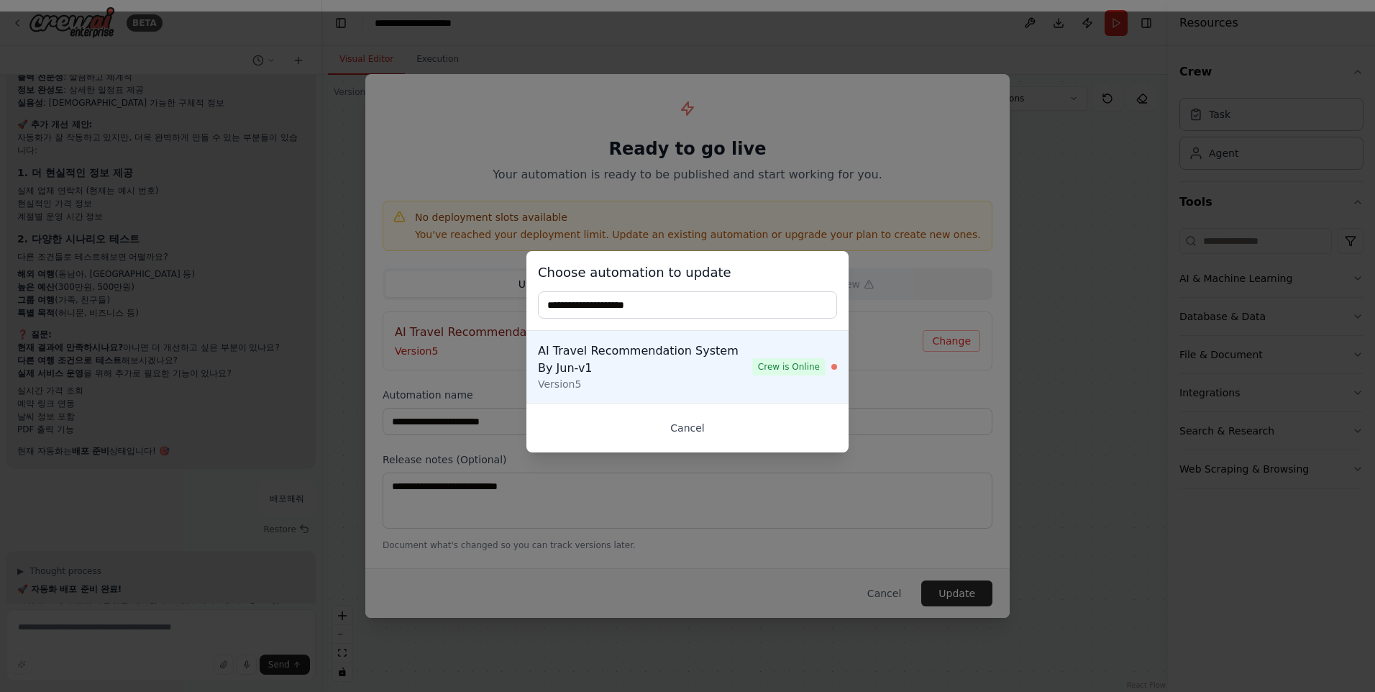
click at [693, 426] on button "Cancel" at bounding box center [687, 428] width 299 height 26
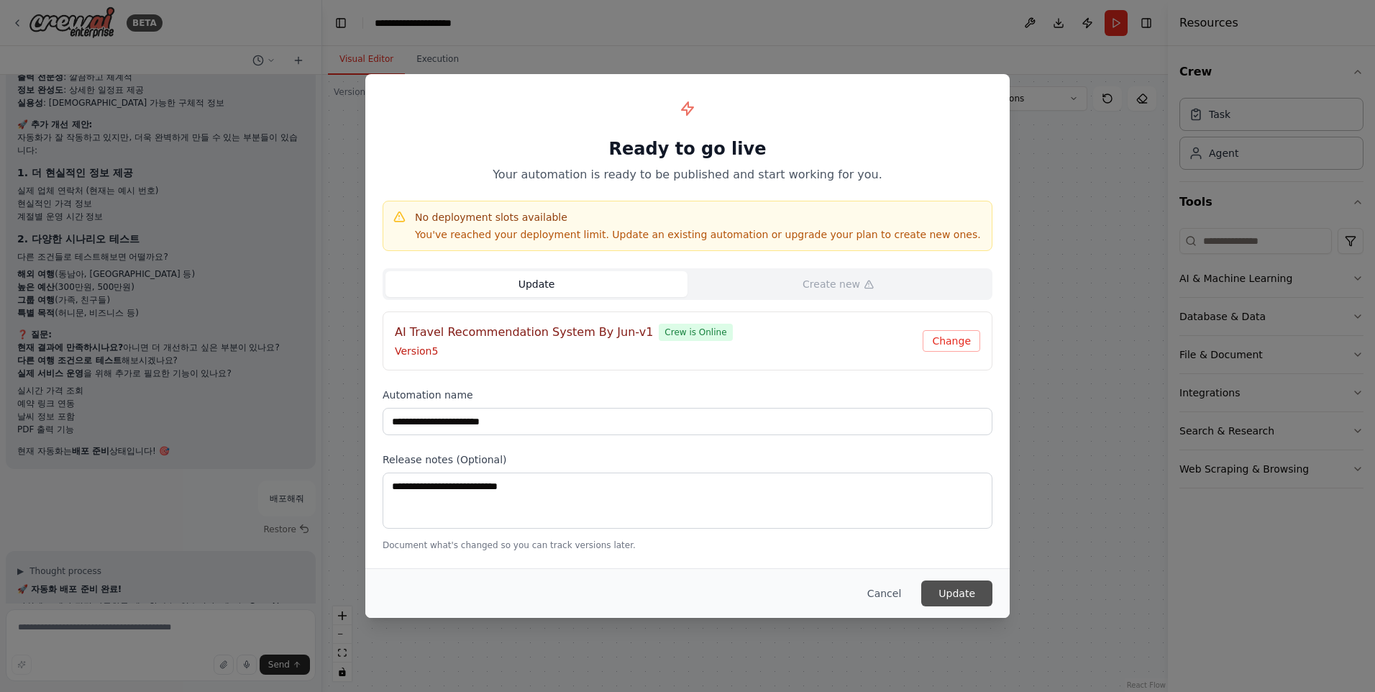
click at [946, 595] on button "Update" at bounding box center [956, 593] width 71 height 26
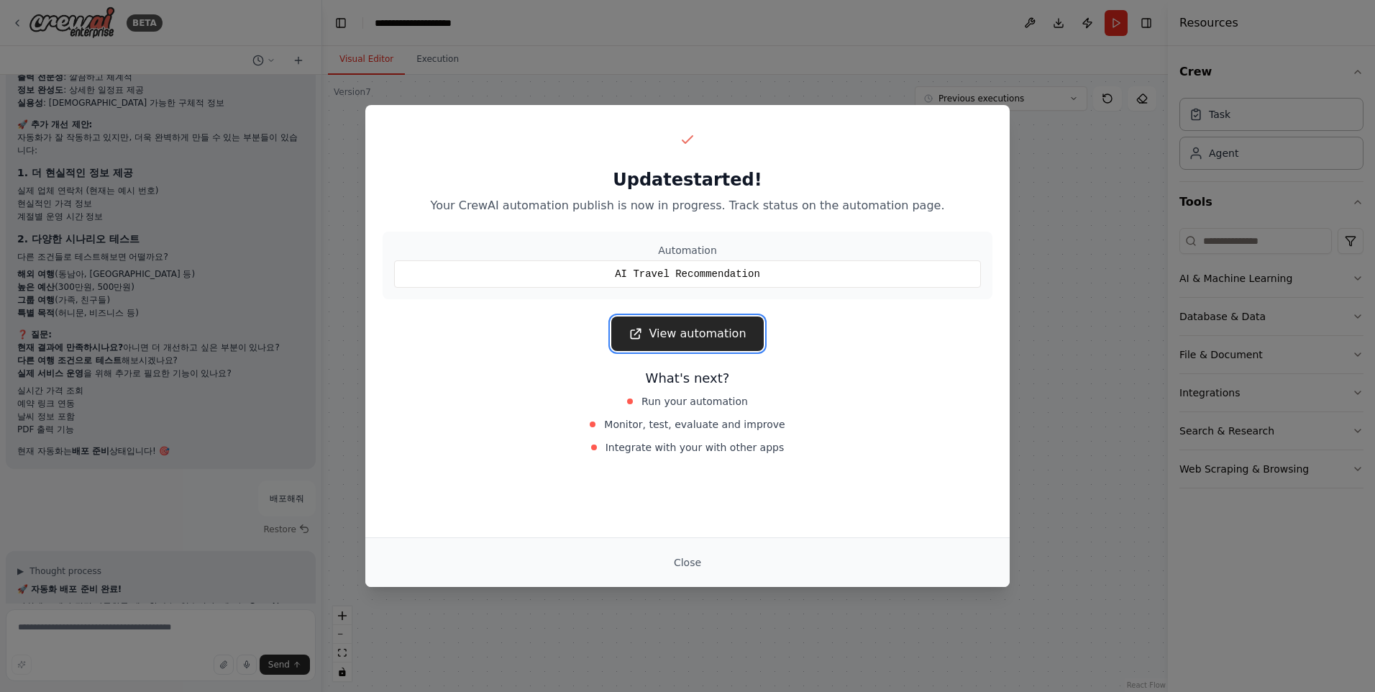
click at [695, 326] on link "View automation" at bounding box center [687, 333] width 152 height 35
click at [686, 570] on button "Close" at bounding box center [687, 562] width 50 height 26
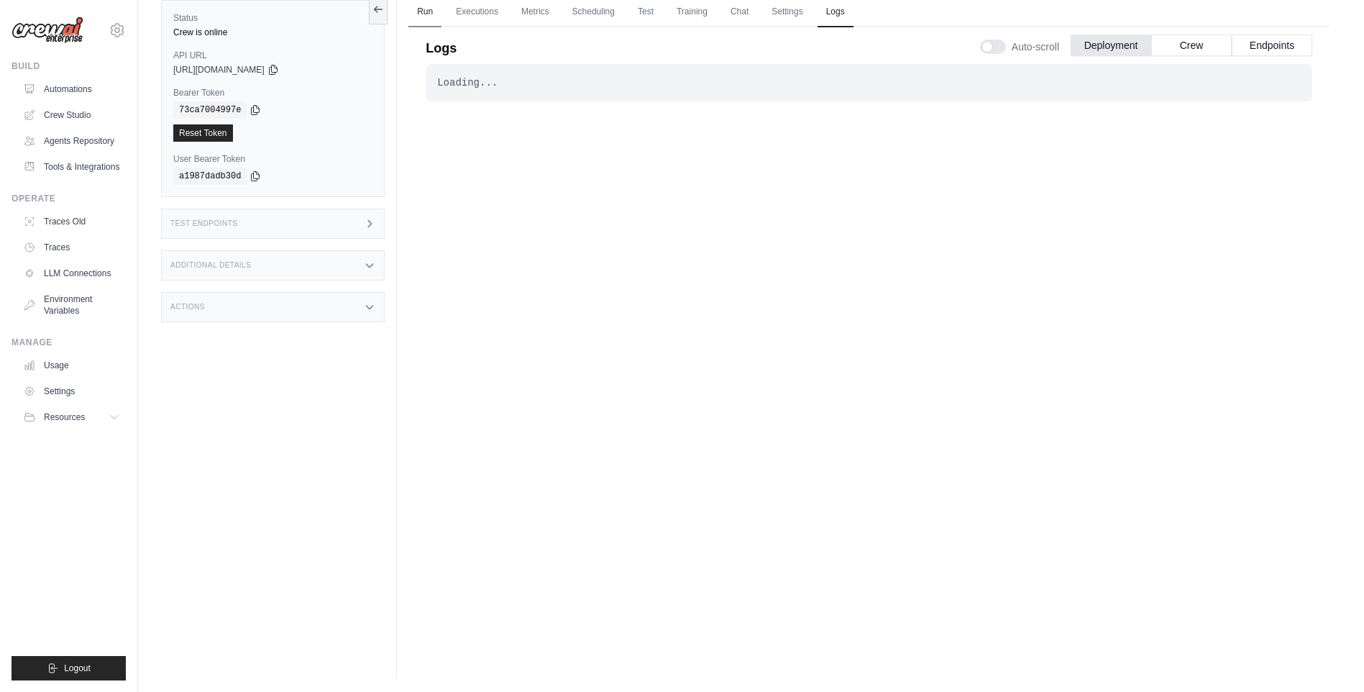
click at [442, 14] on link "Run" at bounding box center [424, 12] width 33 height 30
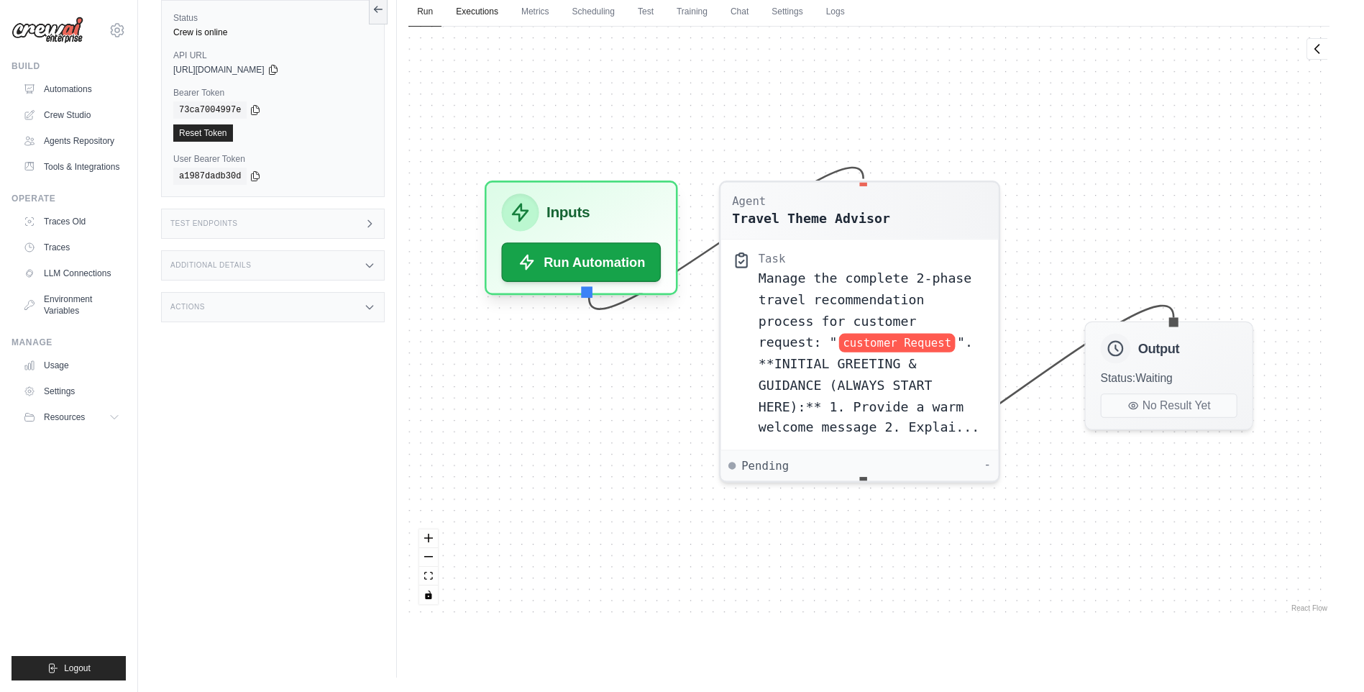
click at [473, 20] on link "Executions" at bounding box center [477, 12] width 60 height 30
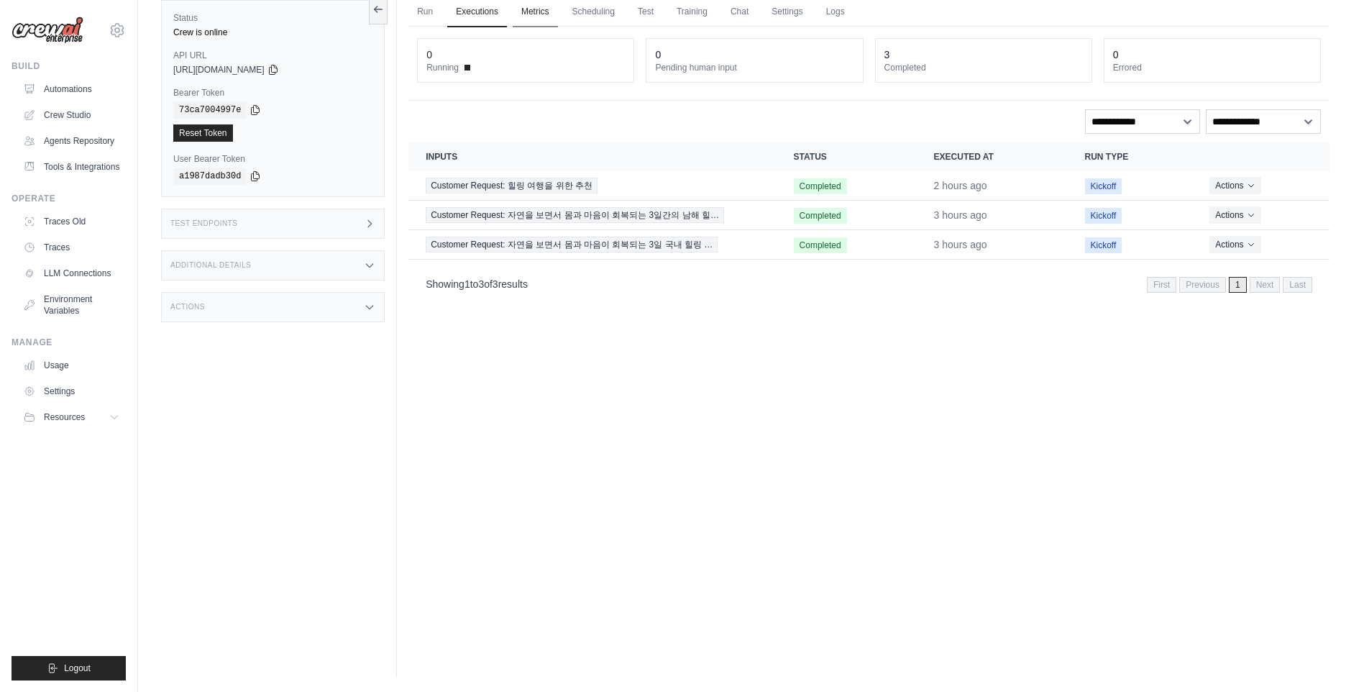
click at [547, 12] on link "Metrics" at bounding box center [535, 12] width 45 height 30
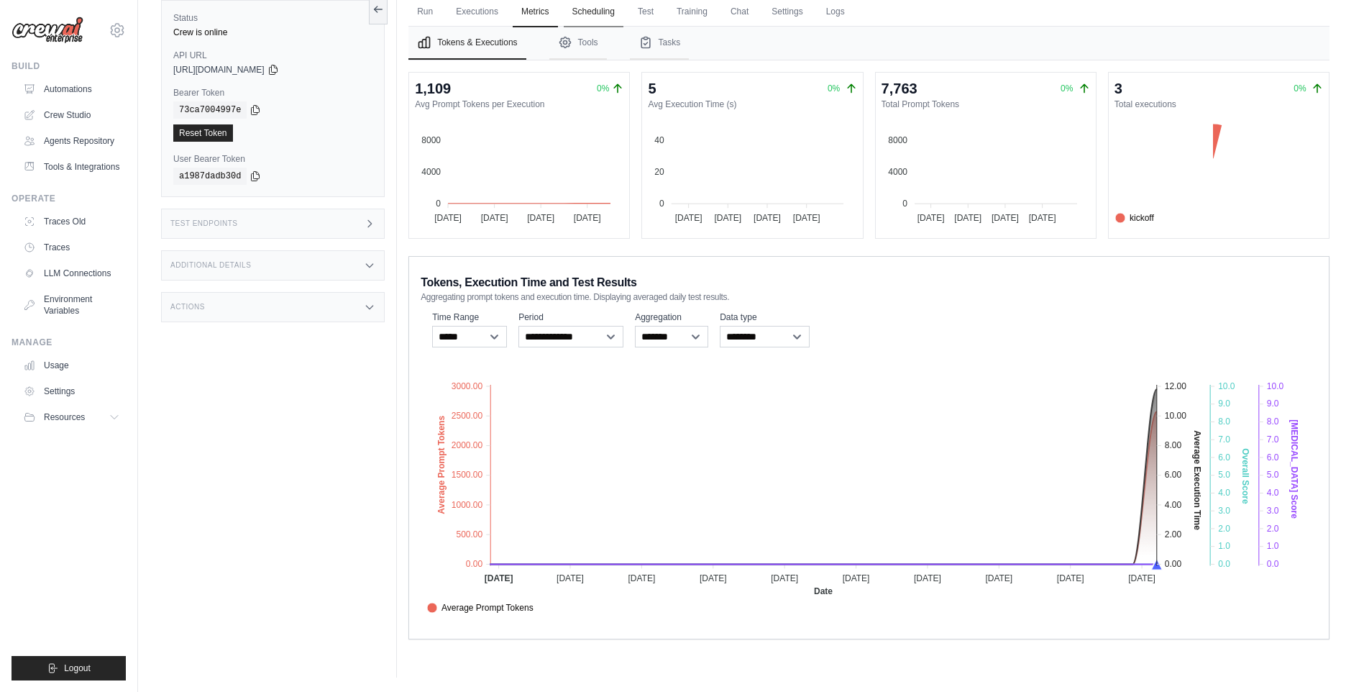
click at [618, 12] on link "Scheduling" at bounding box center [594, 12] width 60 height 30
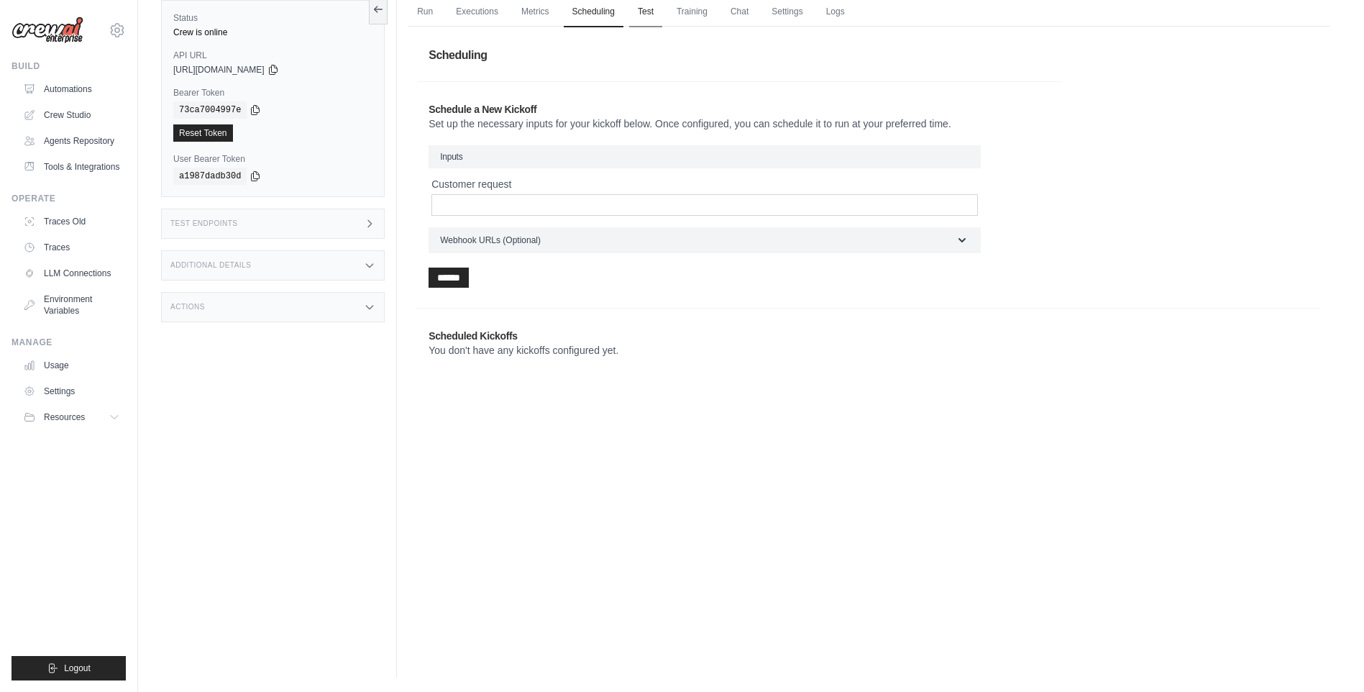
click at [656, 12] on link "Test" at bounding box center [645, 12] width 33 height 30
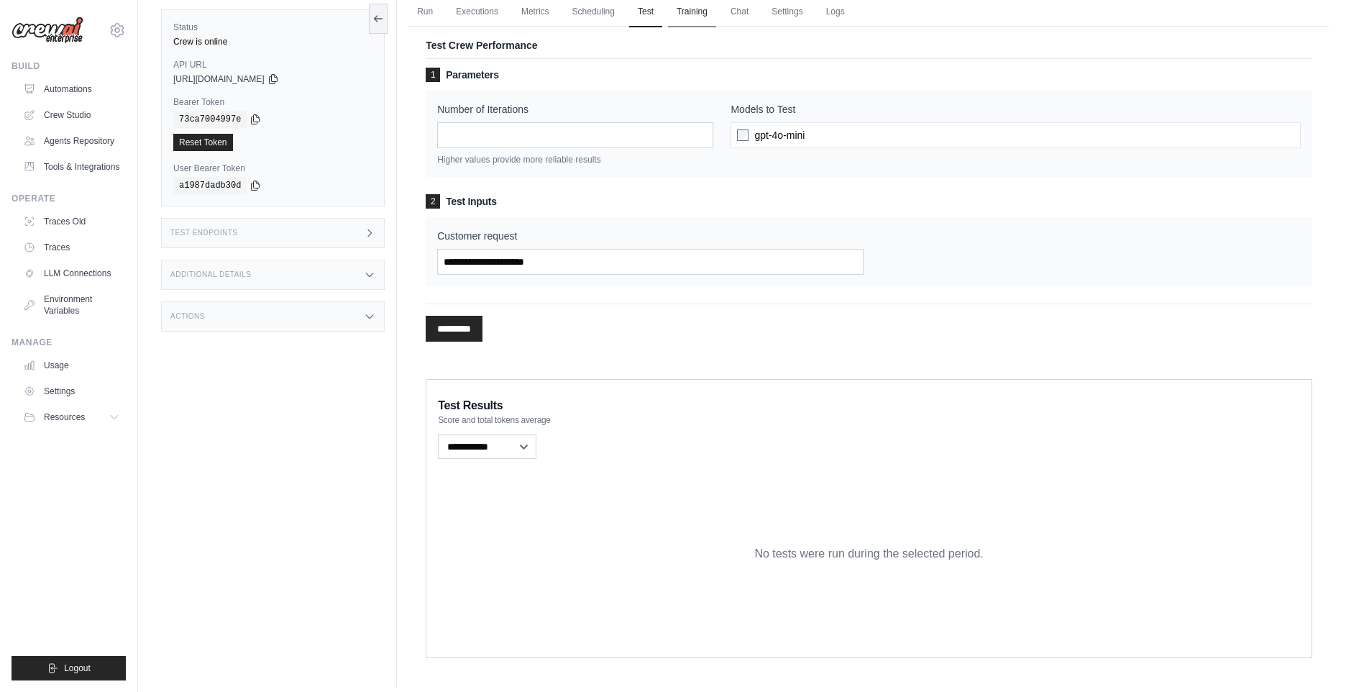
click at [716, 12] on link "Training" at bounding box center [692, 12] width 48 height 30
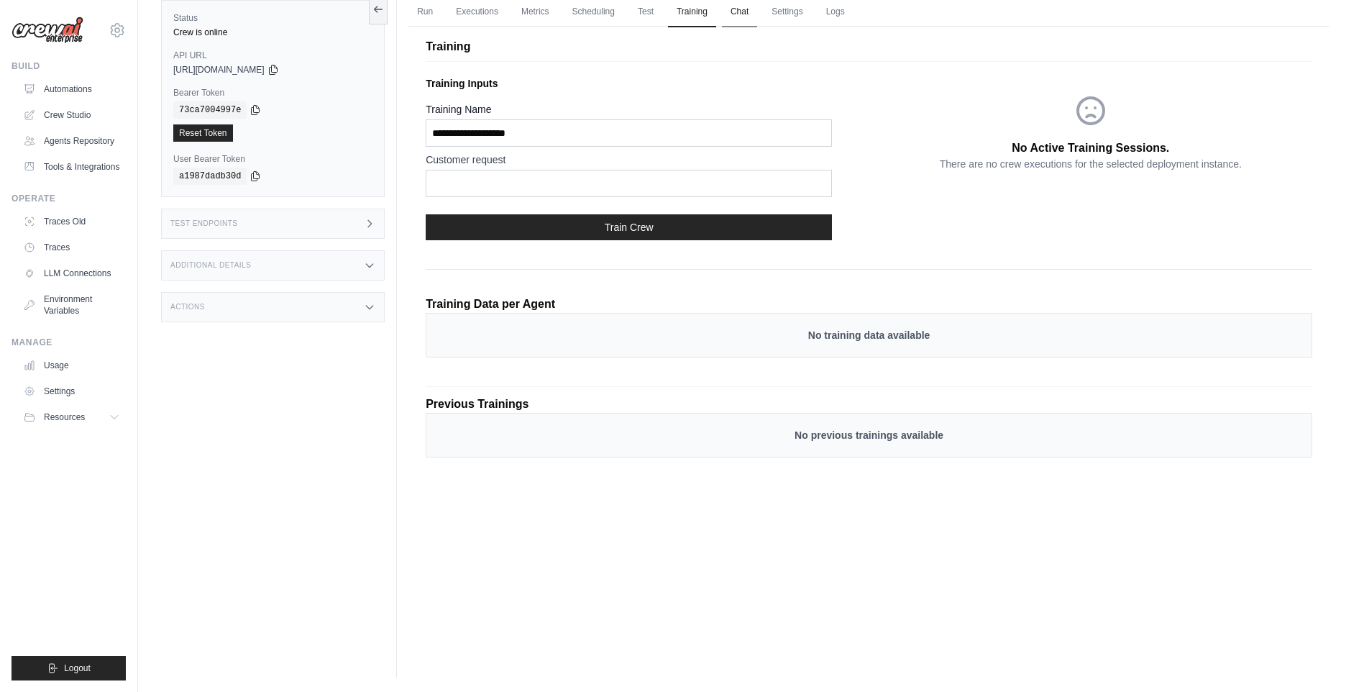
click at [752, 14] on link "Chat" at bounding box center [739, 12] width 35 height 30
click at [845, 11] on link "Logs" at bounding box center [836, 12] width 36 height 30
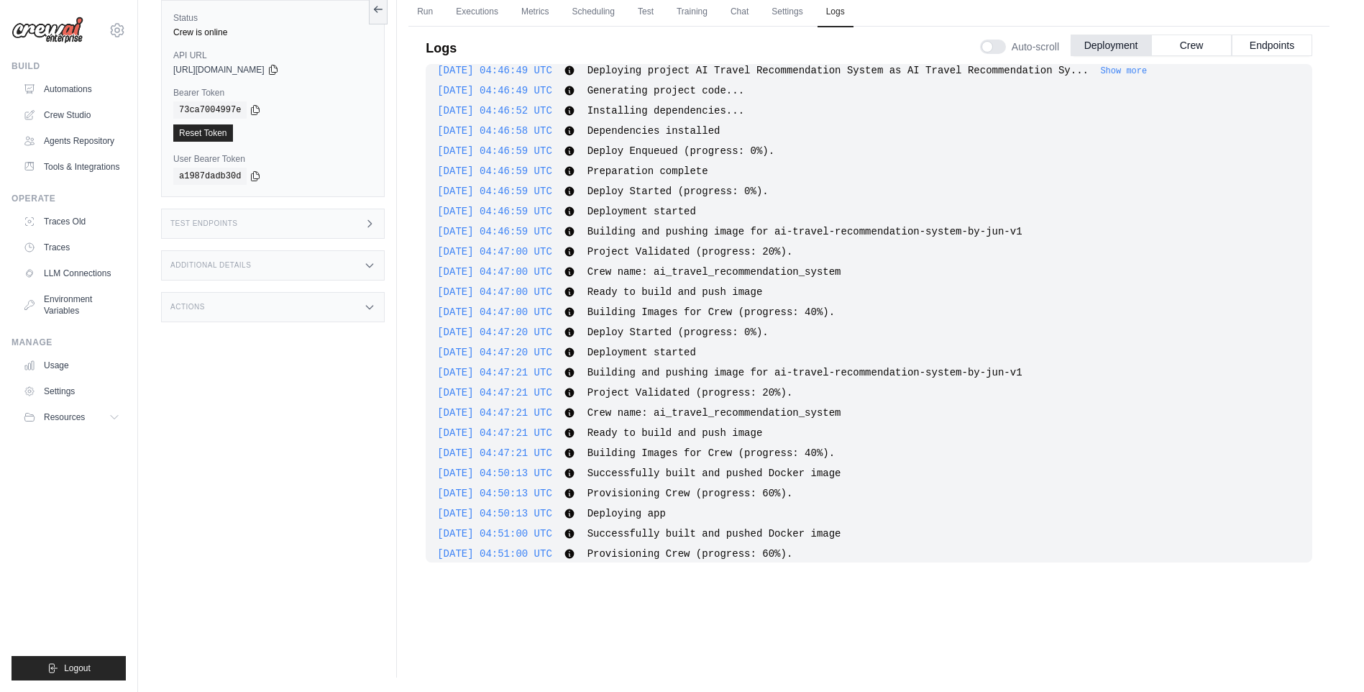
scroll to position [1835, 0]
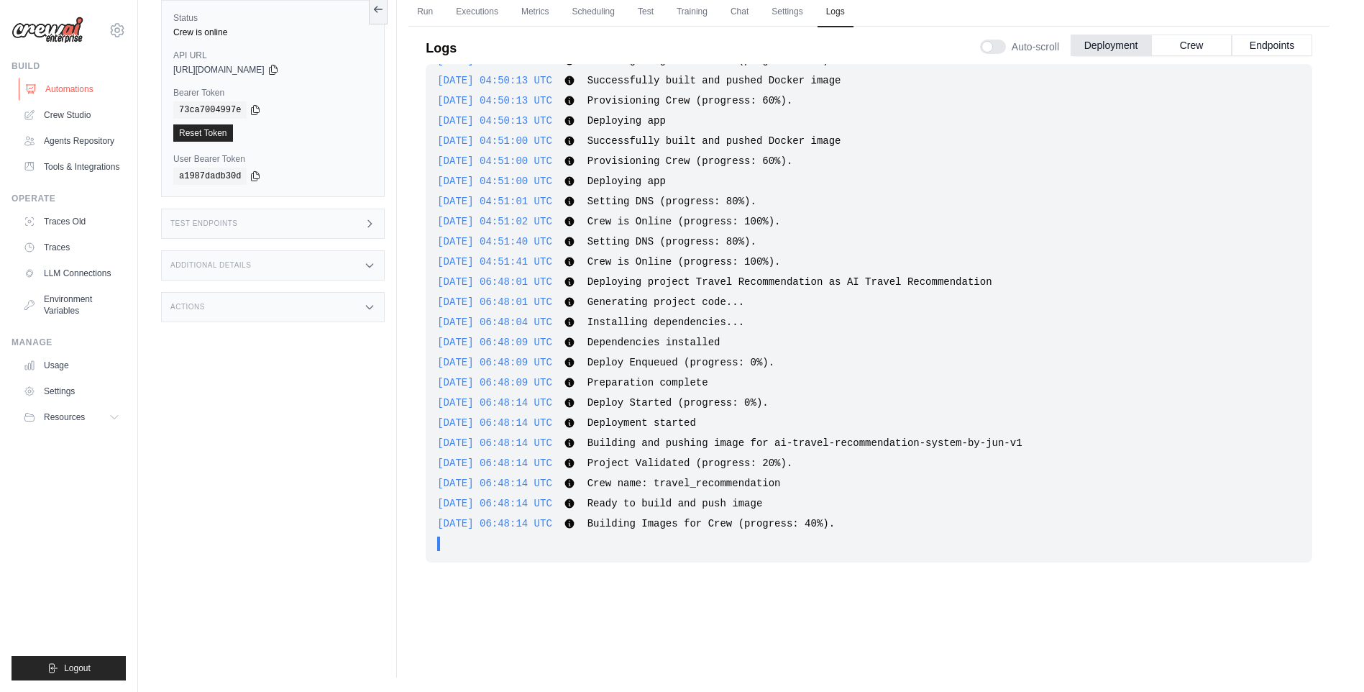
click at [81, 94] on link "Automations" at bounding box center [73, 89] width 109 height 23
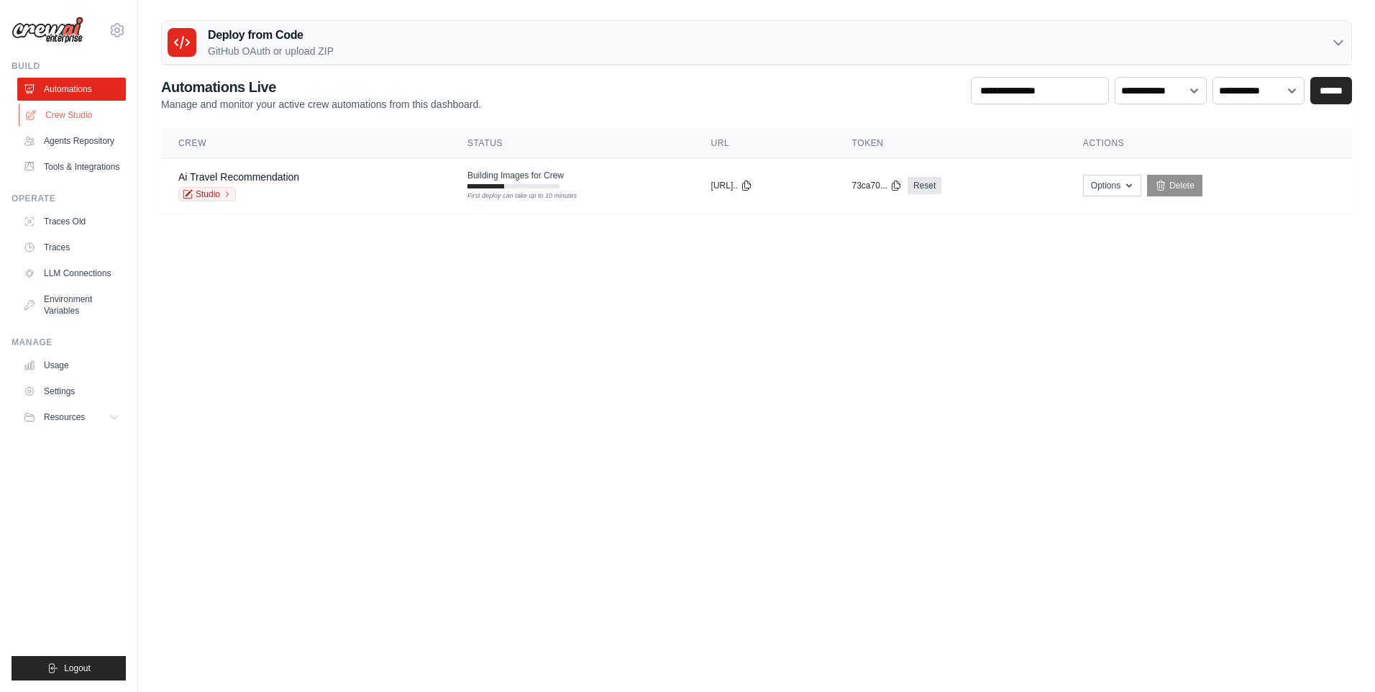
click at [74, 114] on link "Crew Studio" at bounding box center [73, 115] width 109 height 23
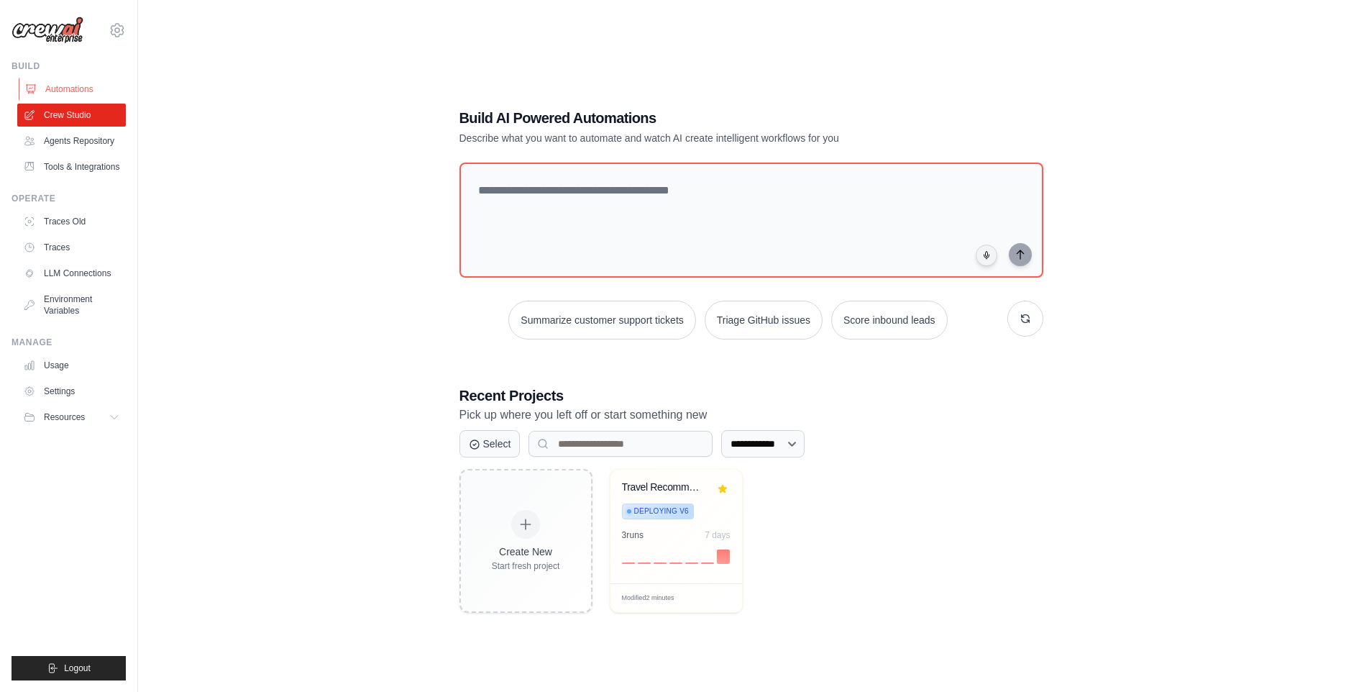
click at [71, 95] on link "Automations" at bounding box center [73, 89] width 109 height 23
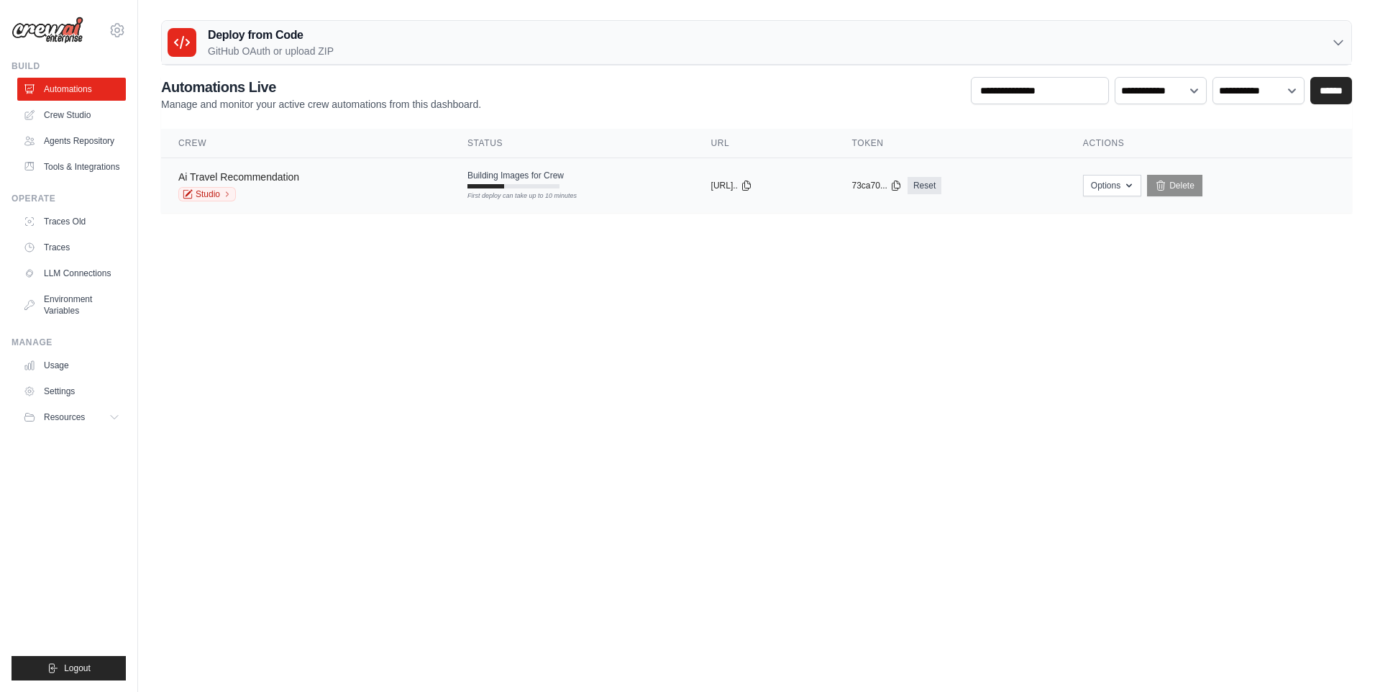
click at [274, 173] on link "Ai Travel Recommendation" at bounding box center [238, 177] width 121 height 12
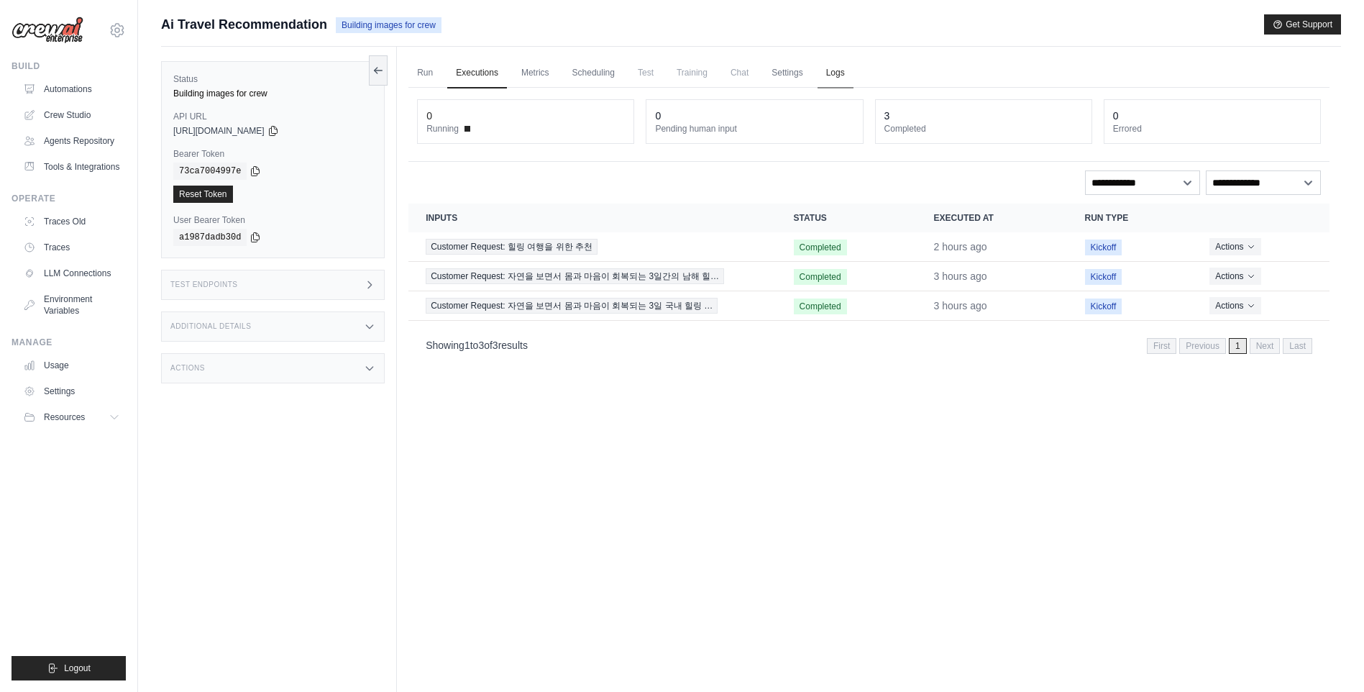
click at [854, 65] on link "Logs" at bounding box center [836, 73] width 36 height 30
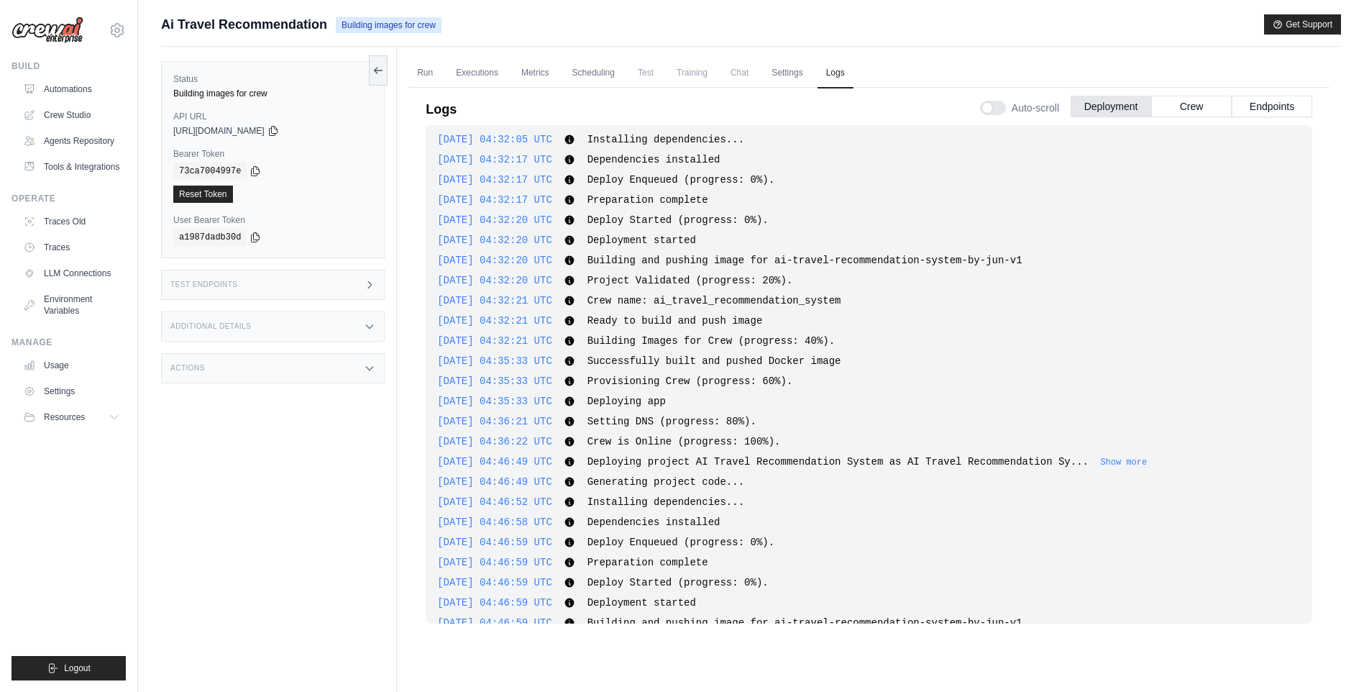
scroll to position [1044, 0]
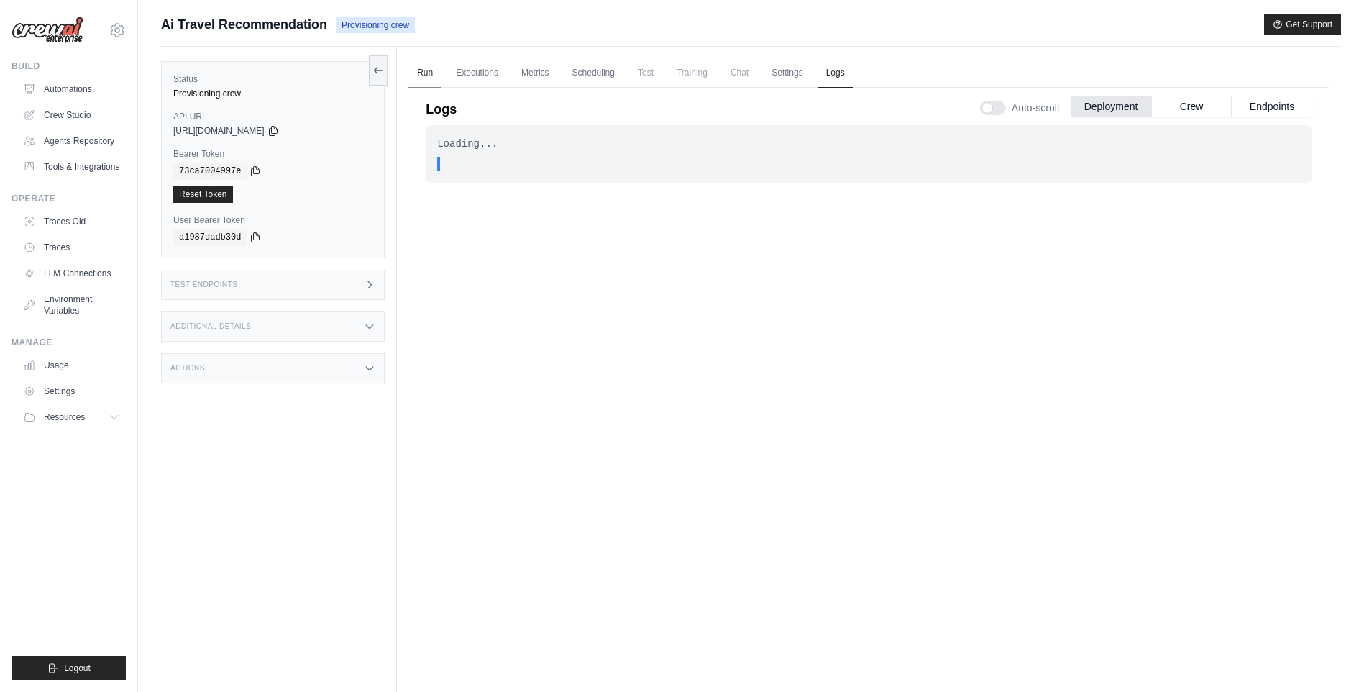
click at [419, 68] on link "Run" at bounding box center [424, 73] width 33 height 30
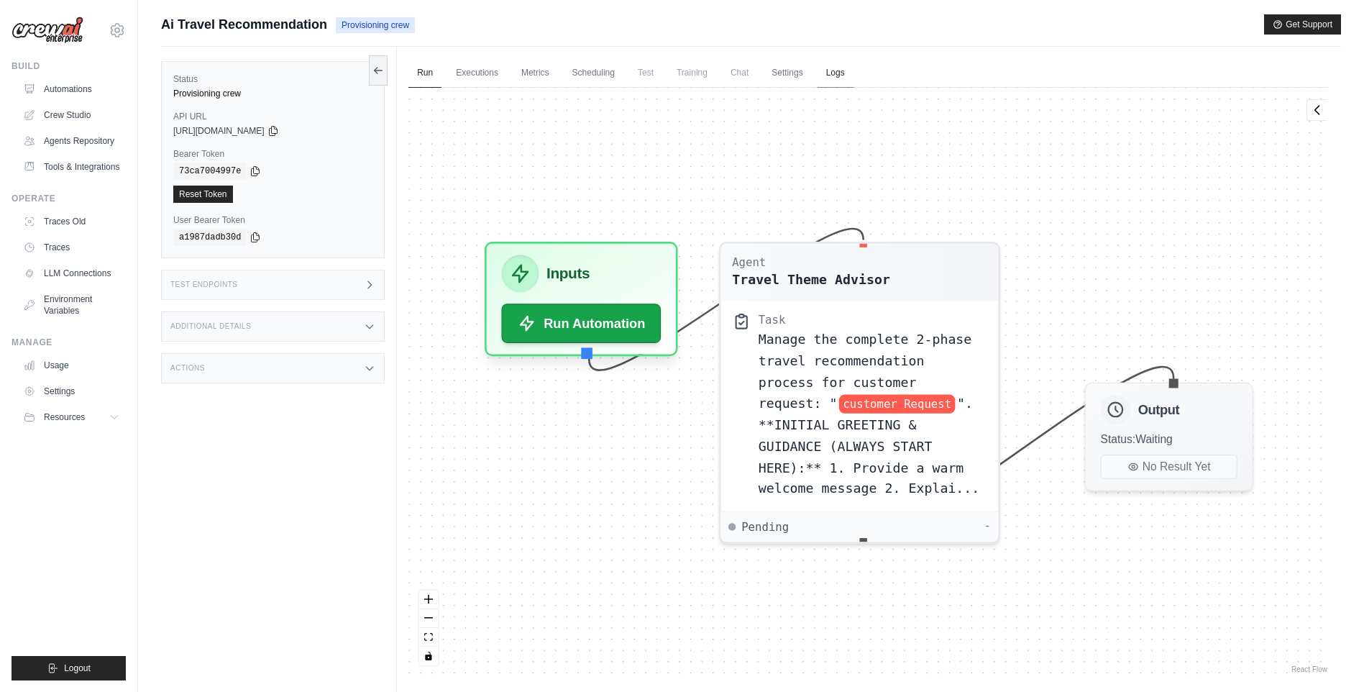
click at [849, 77] on link "Logs" at bounding box center [836, 73] width 36 height 30
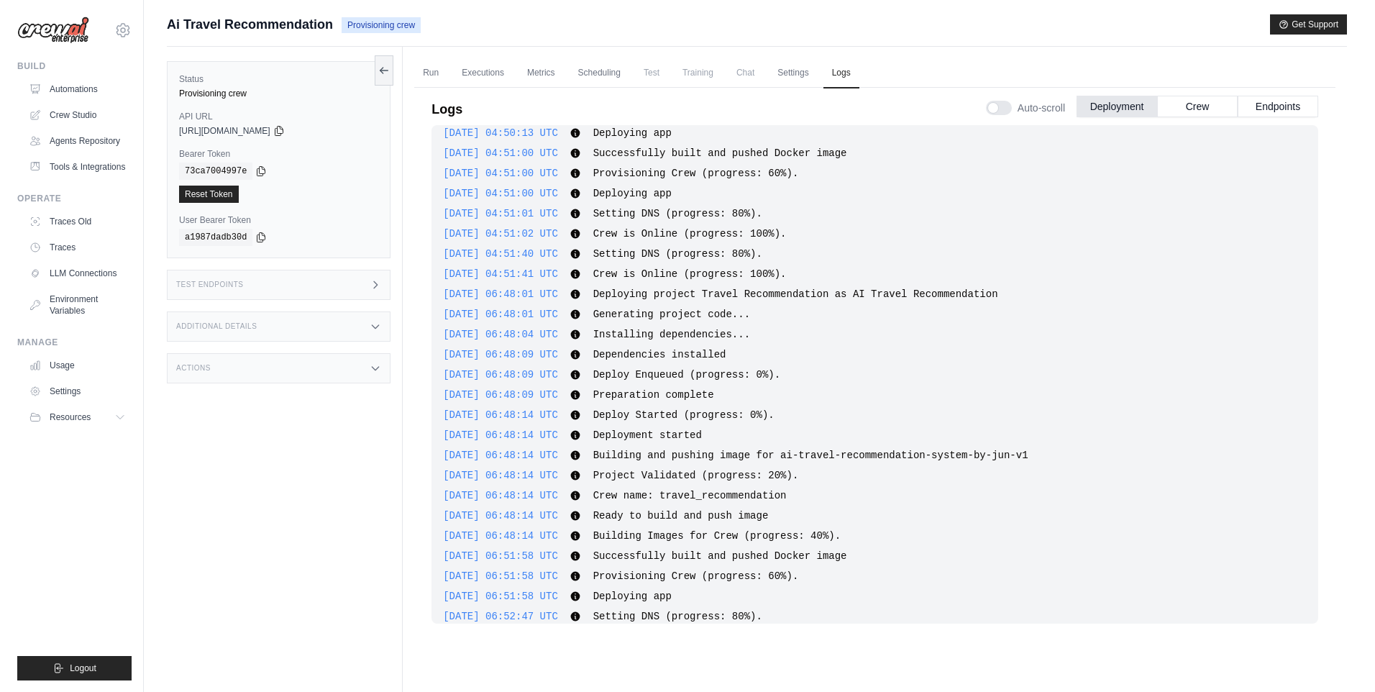
scroll to position [1849, 0]
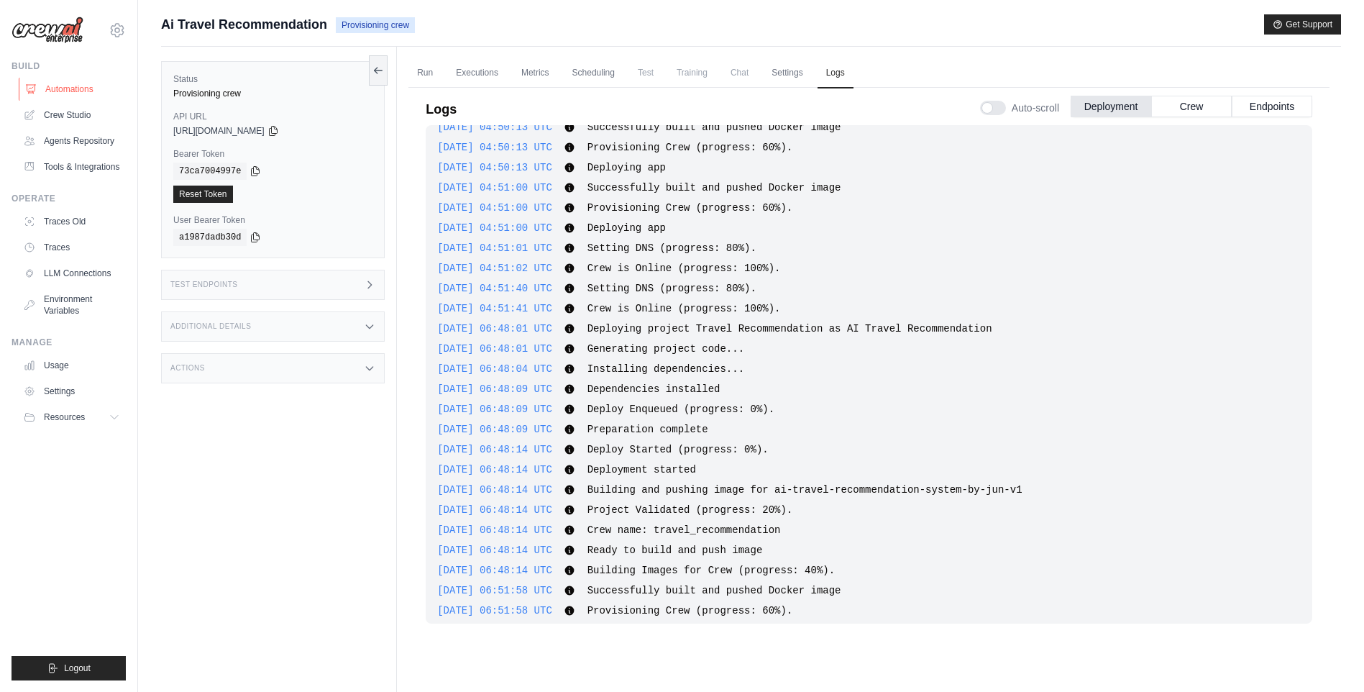
click at [63, 83] on link "Automations" at bounding box center [73, 89] width 109 height 23
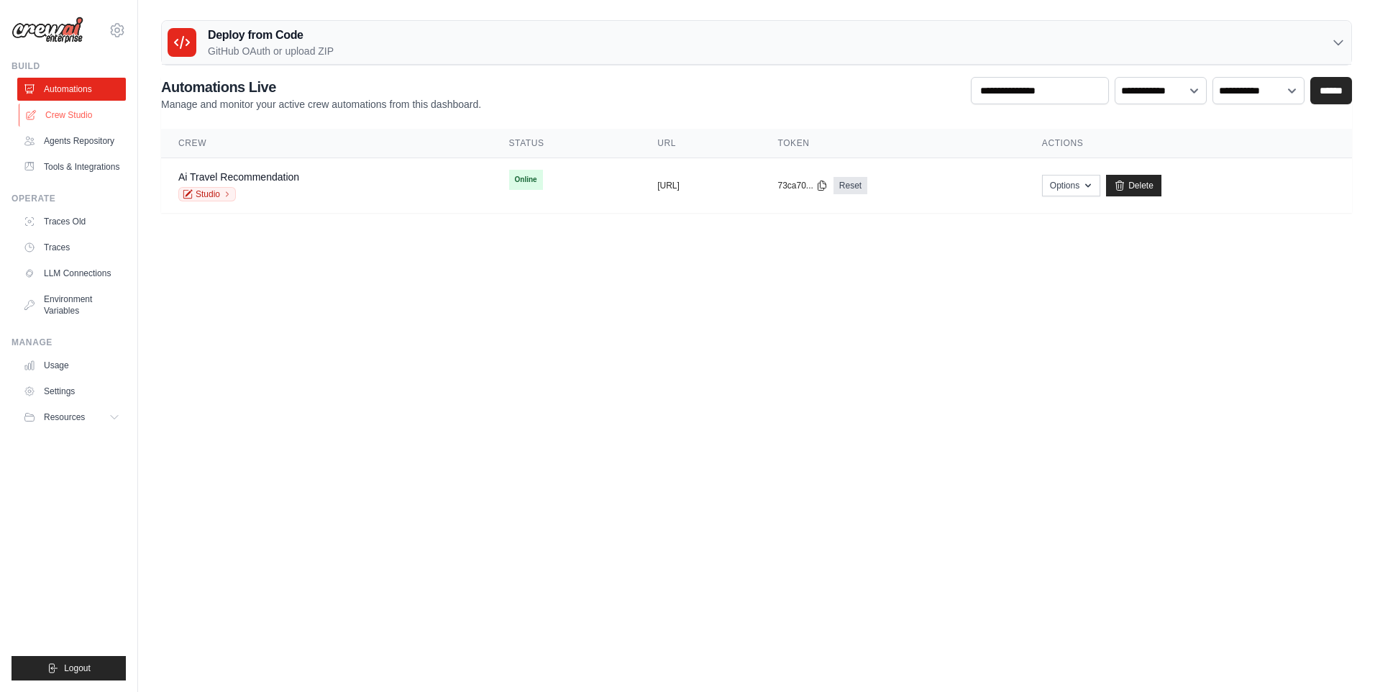
click at [63, 112] on link "Crew Studio" at bounding box center [73, 115] width 109 height 23
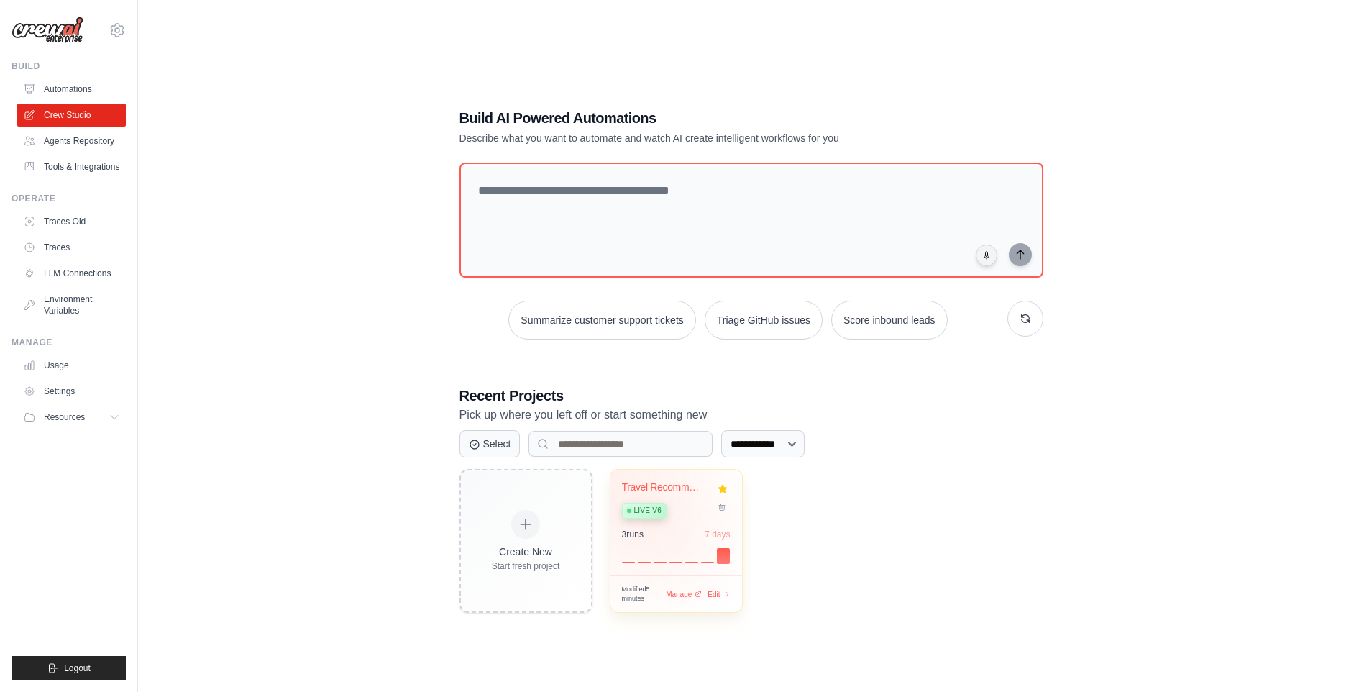
click at [647, 511] on span "Live v6" at bounding box center [647, 511] width 27 height 12
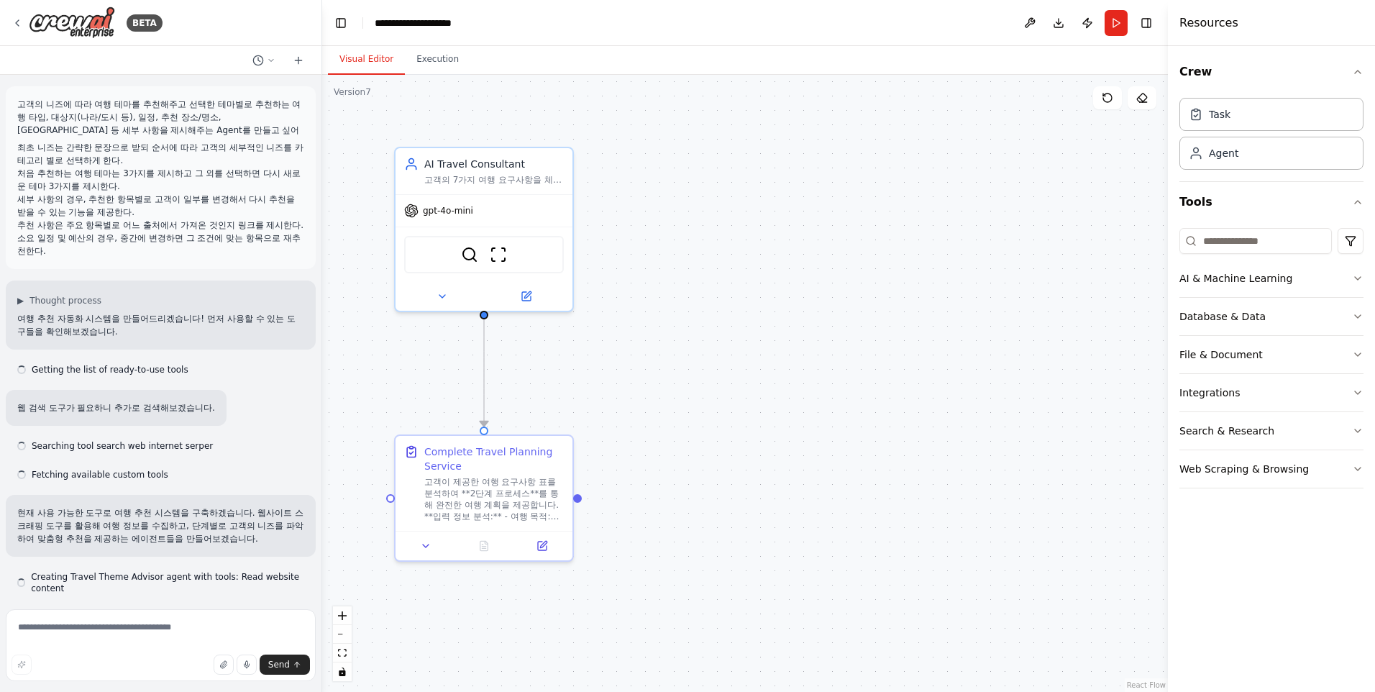
scroll to position [36305, 0]
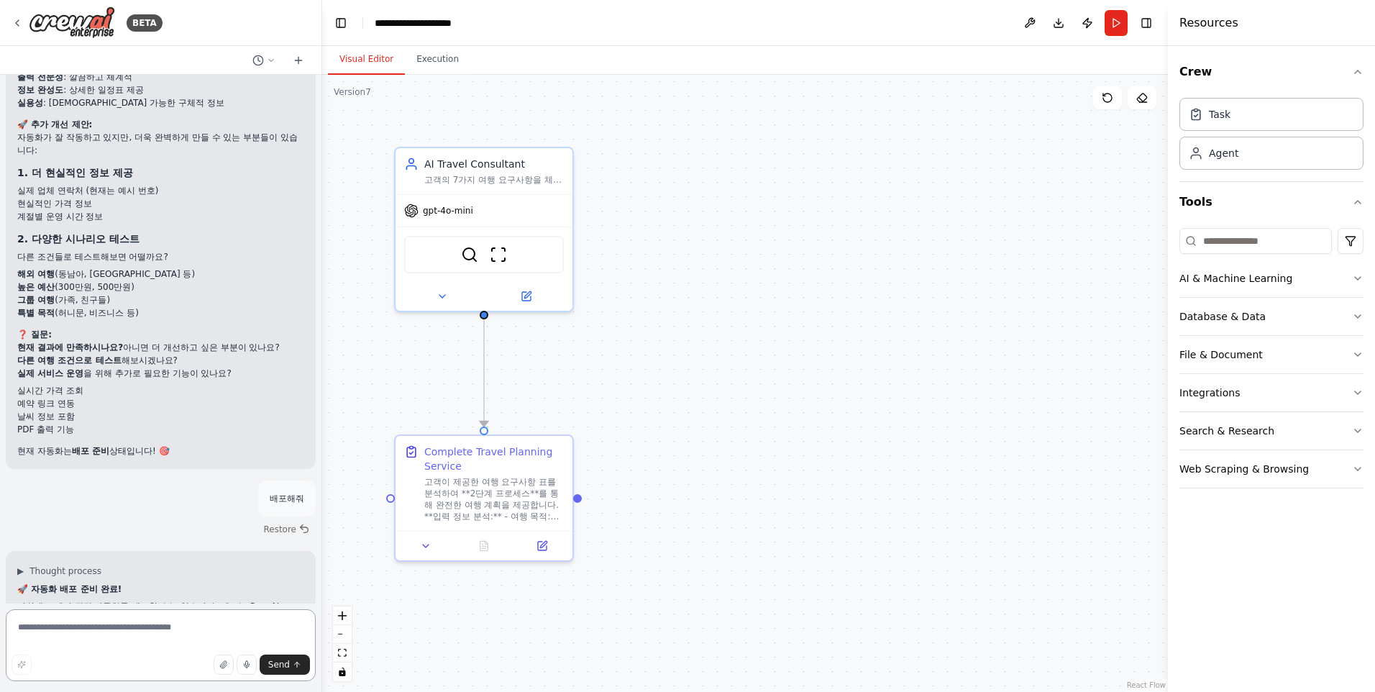
click at [136, 629] on textarea at bounding box center [161, 645] width 310 height 72
type textarea "*******"
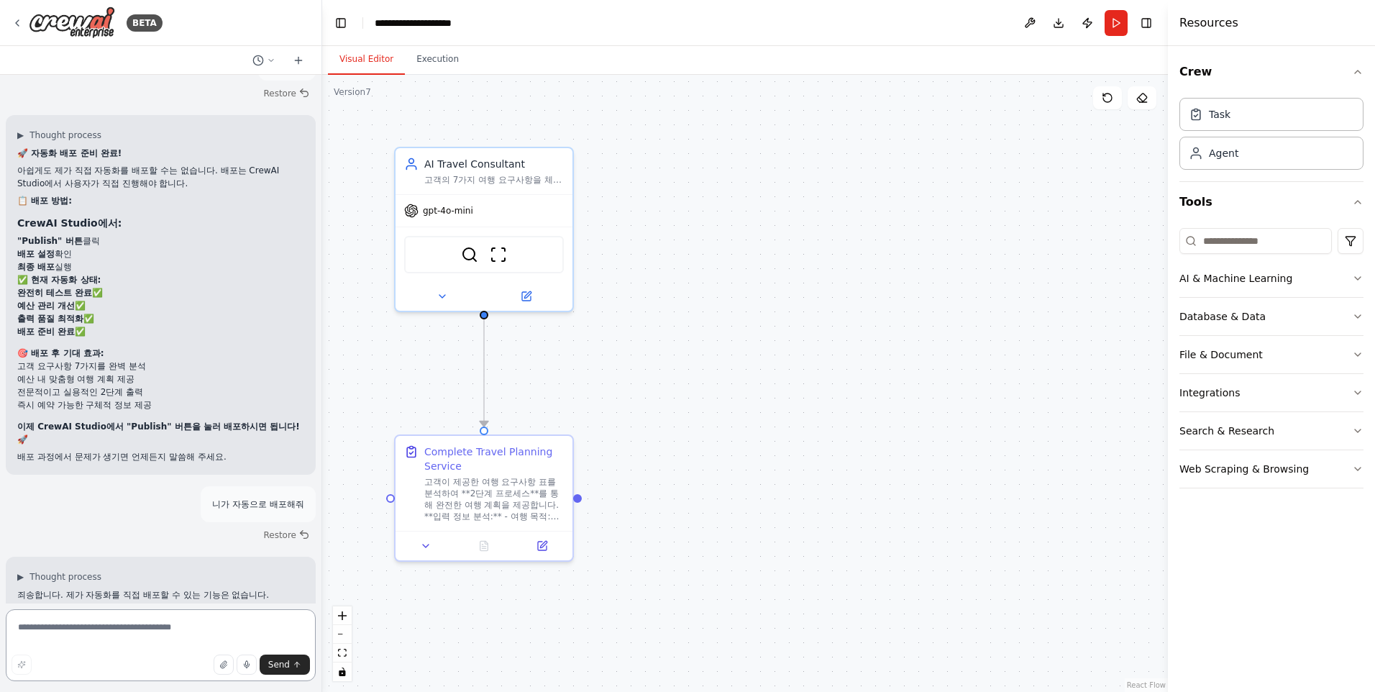
scroll to position [36767, 0]
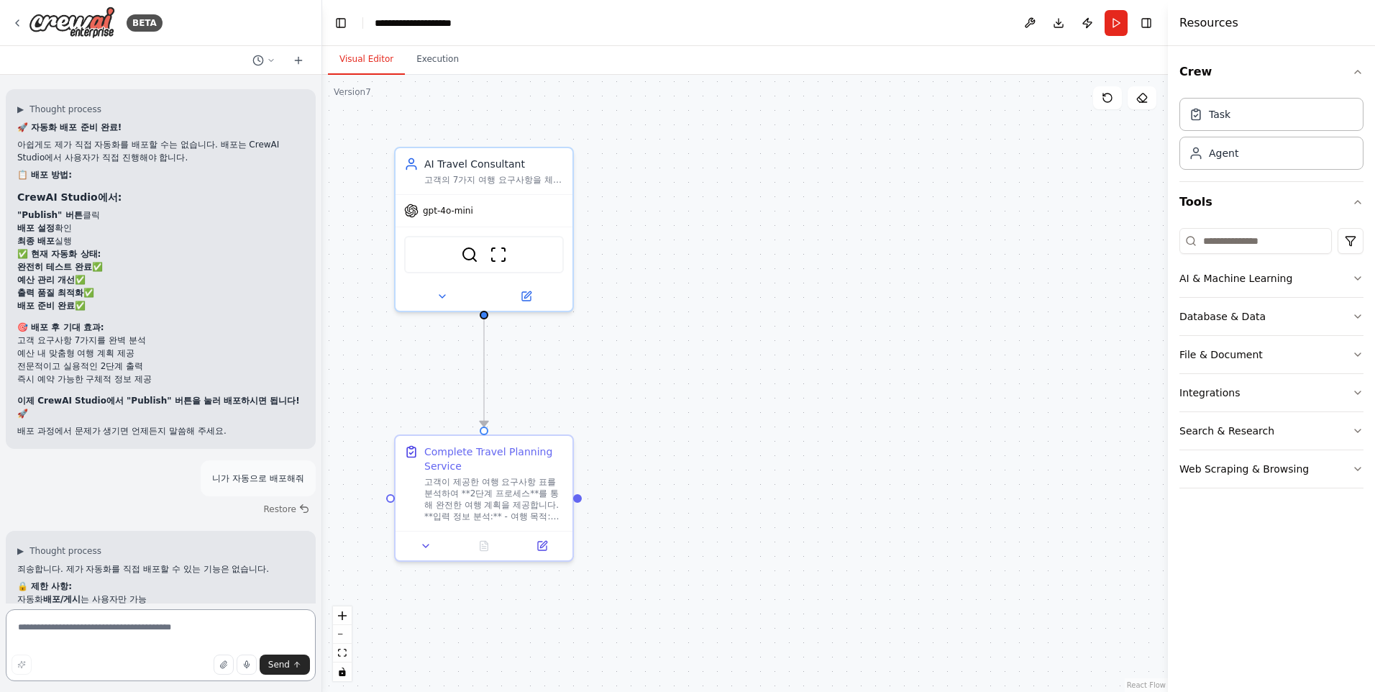
click at [71, 631] on textarea at bounding box center [161, 645] width 310 height 72
click at [131, 624] on textarea at bounding box center [161, 645] width 310 height 72
type textarea "*"
type textarea "**********"
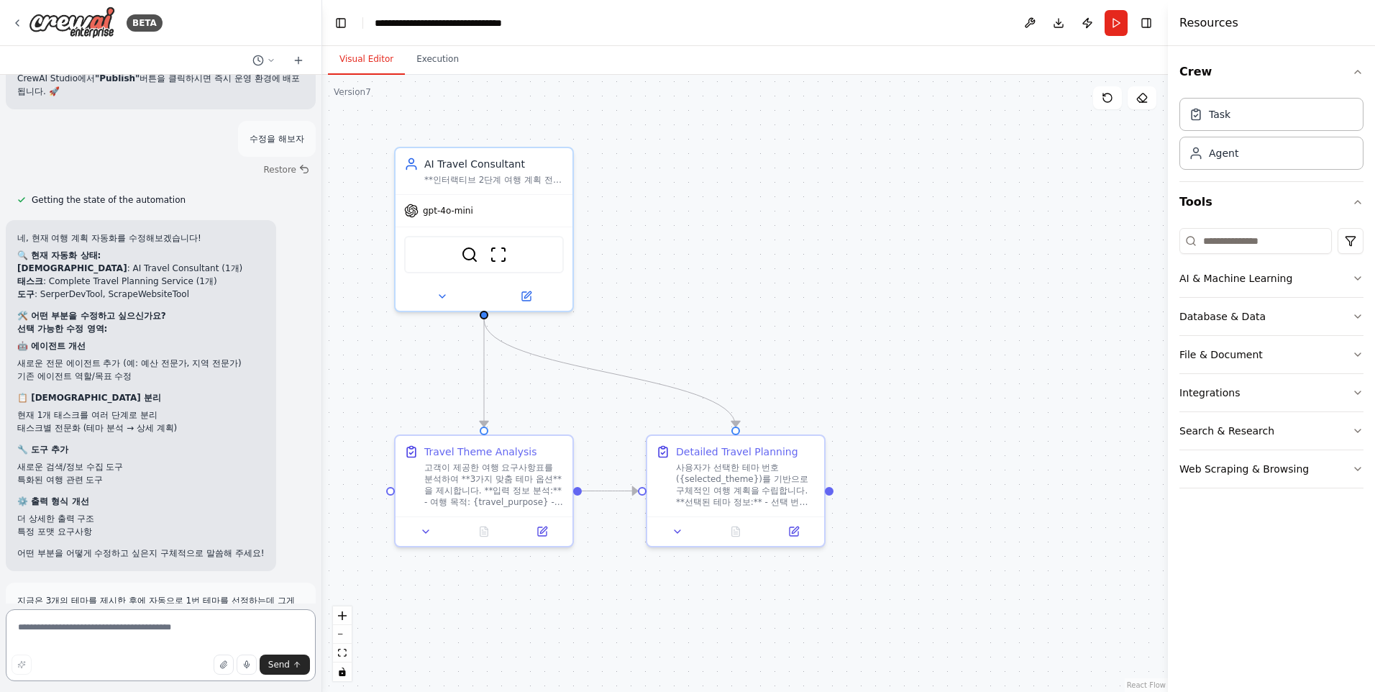
scroll to position [37803, 0]
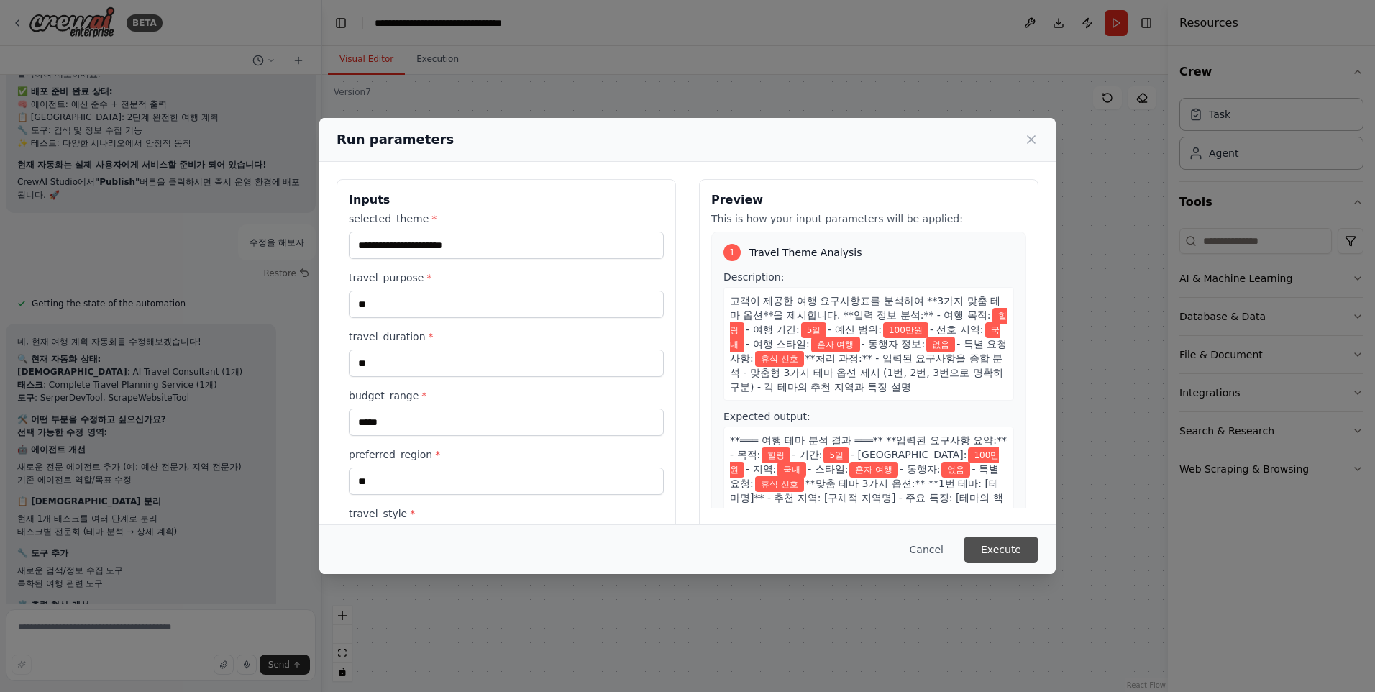
click at [1018, 547] on button "Execute" at bounding box center [1001, 550] width 75 height 26
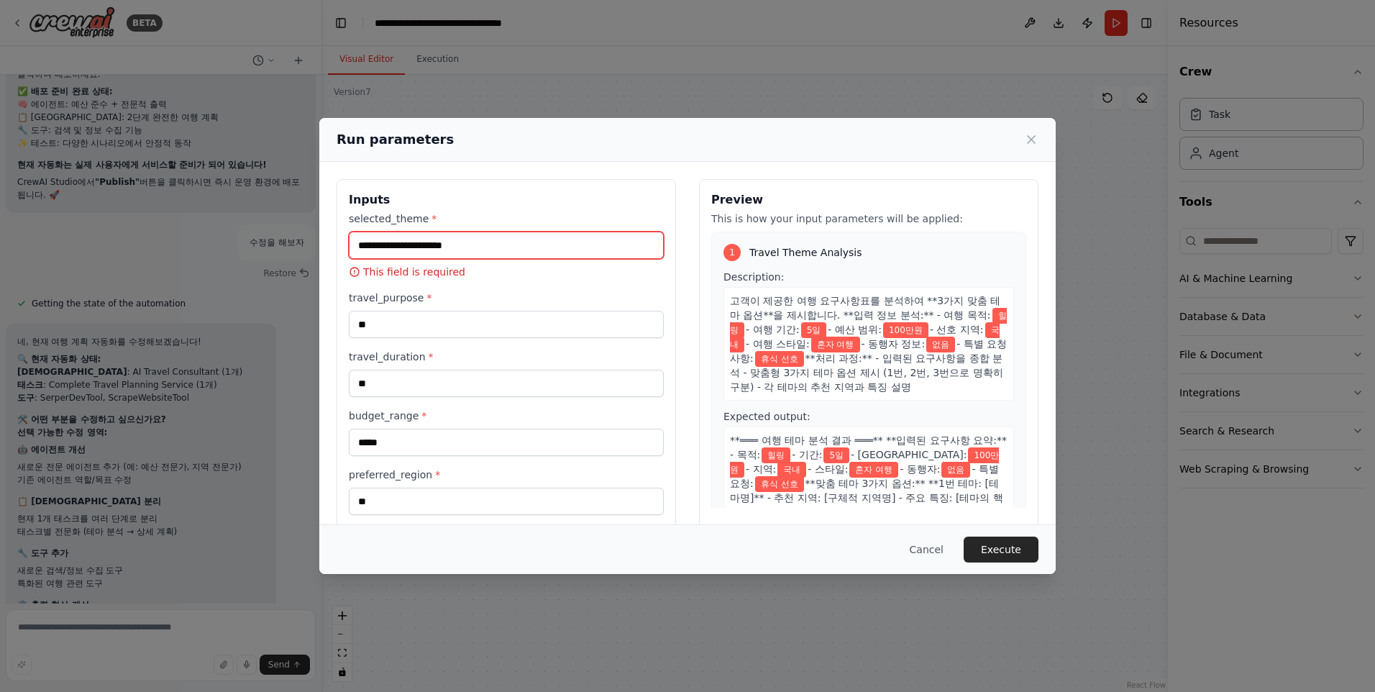
click at [446, 249] on input "selected_theme *" at bounding box center [506, 245] width 315 height 27
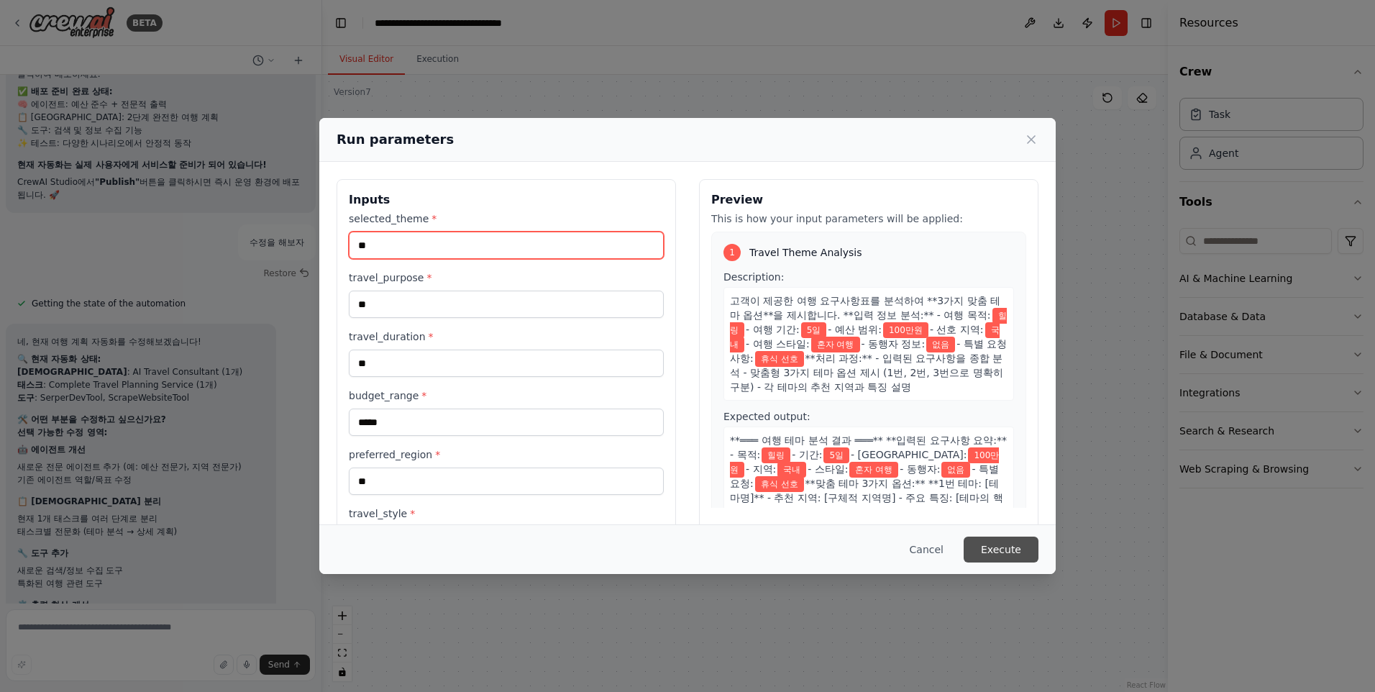
type input "**"
click at [994, 550] on button "Execute" at bounding box center [1001, 550] width 75 height 26
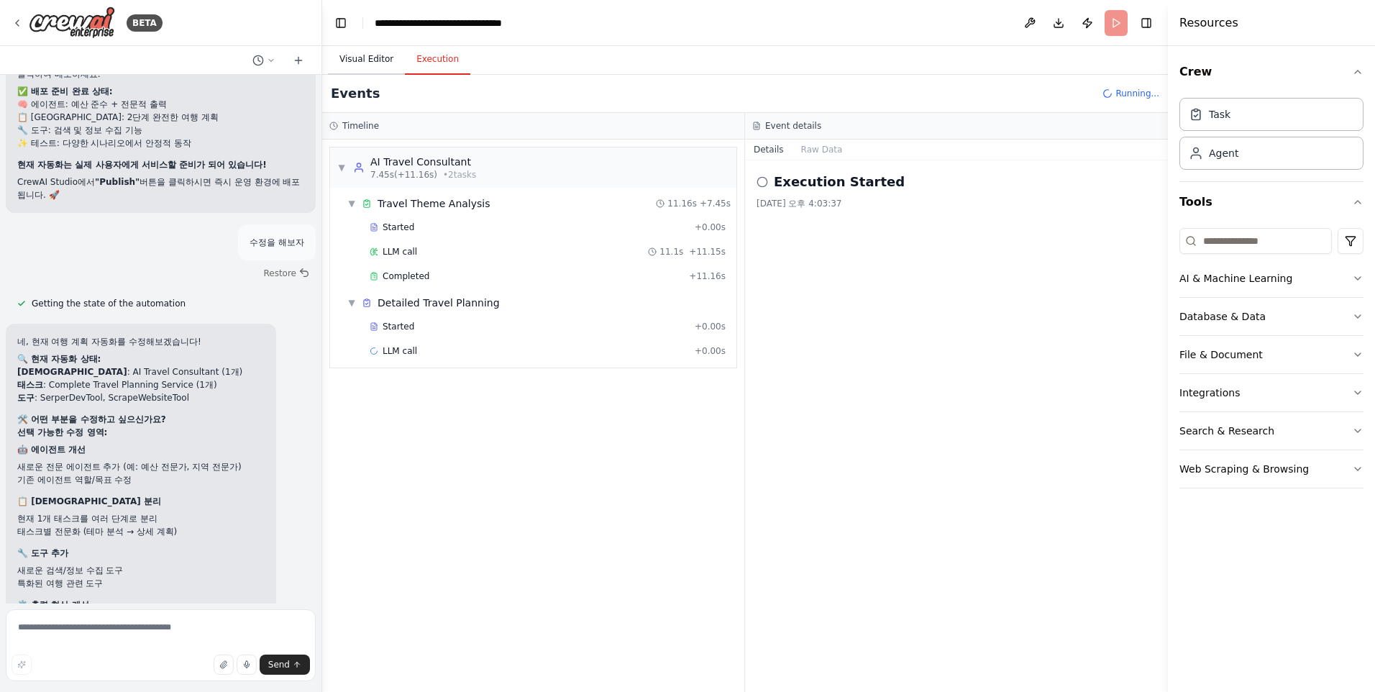
click at [373, 60] on button "Visual Editor" at bounding box center [366, 60] width 77 height 30
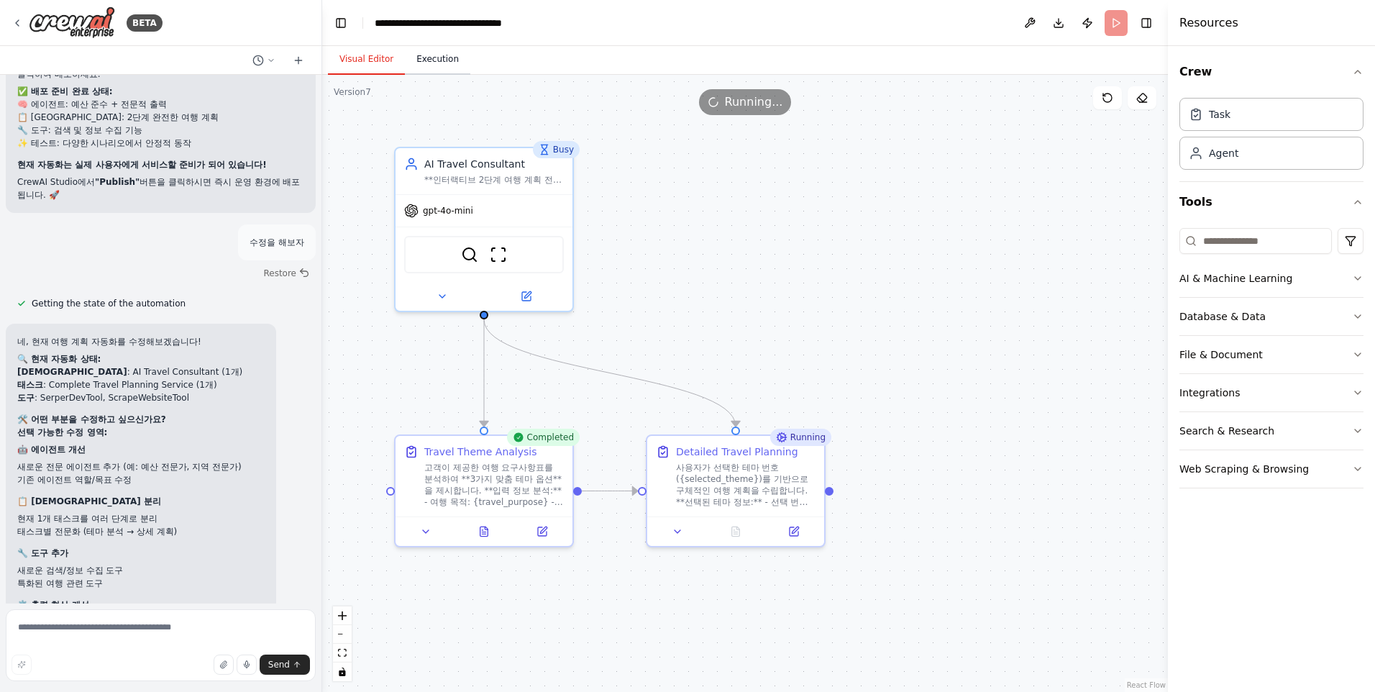
click at [425, 61] on button "Execution" at bounding box center [437, 60] width 65 height 30
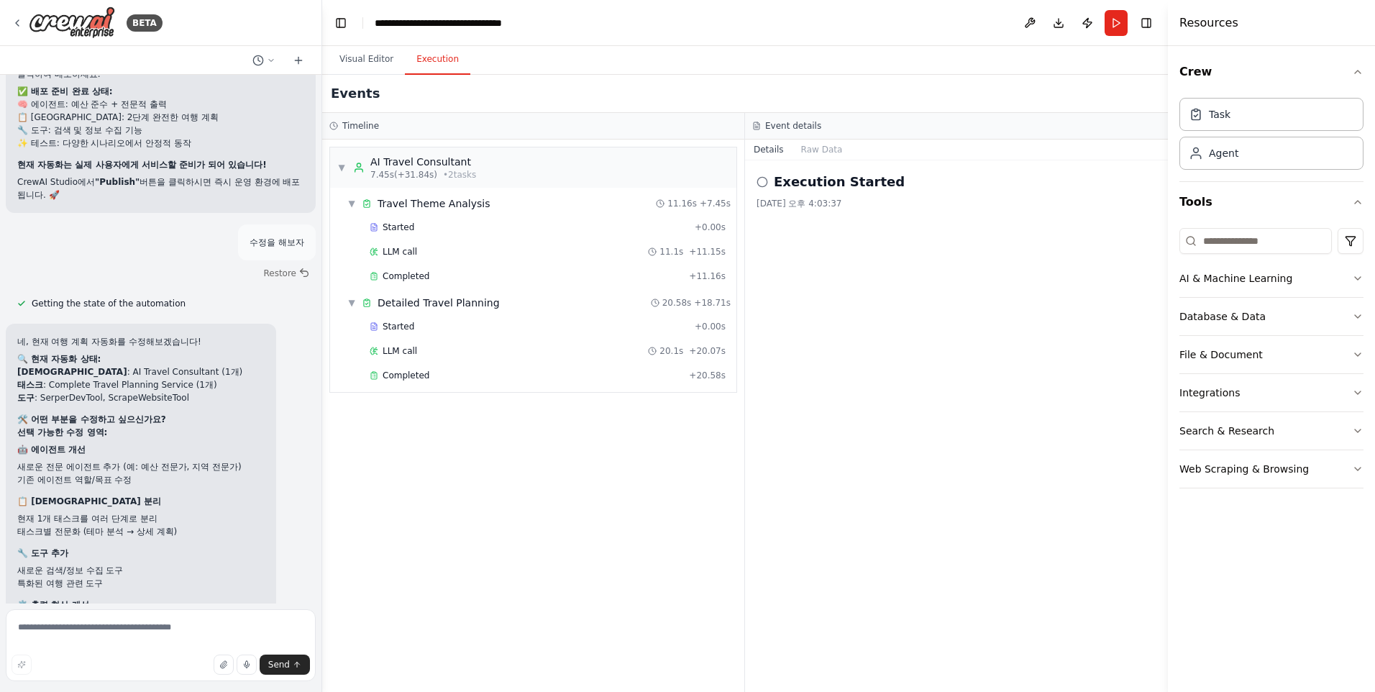
scroll to position [37803, 0]
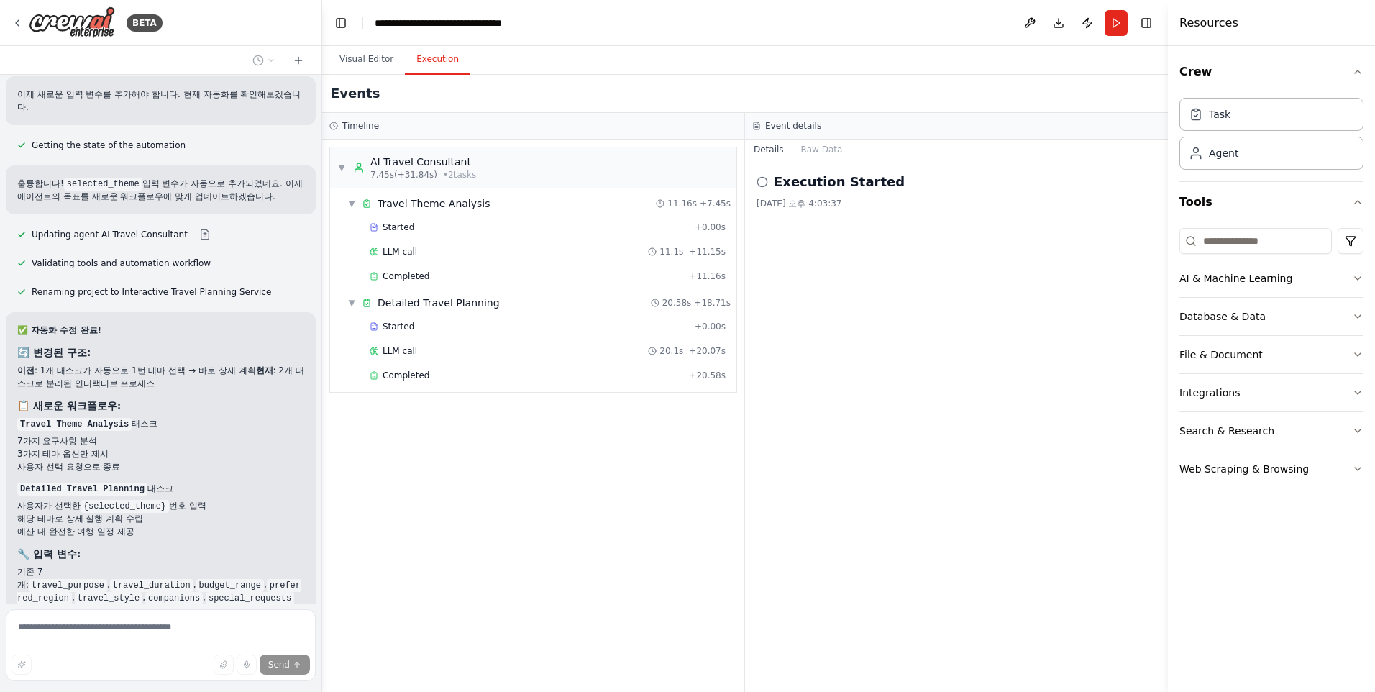
scroll to position [38572, 0]
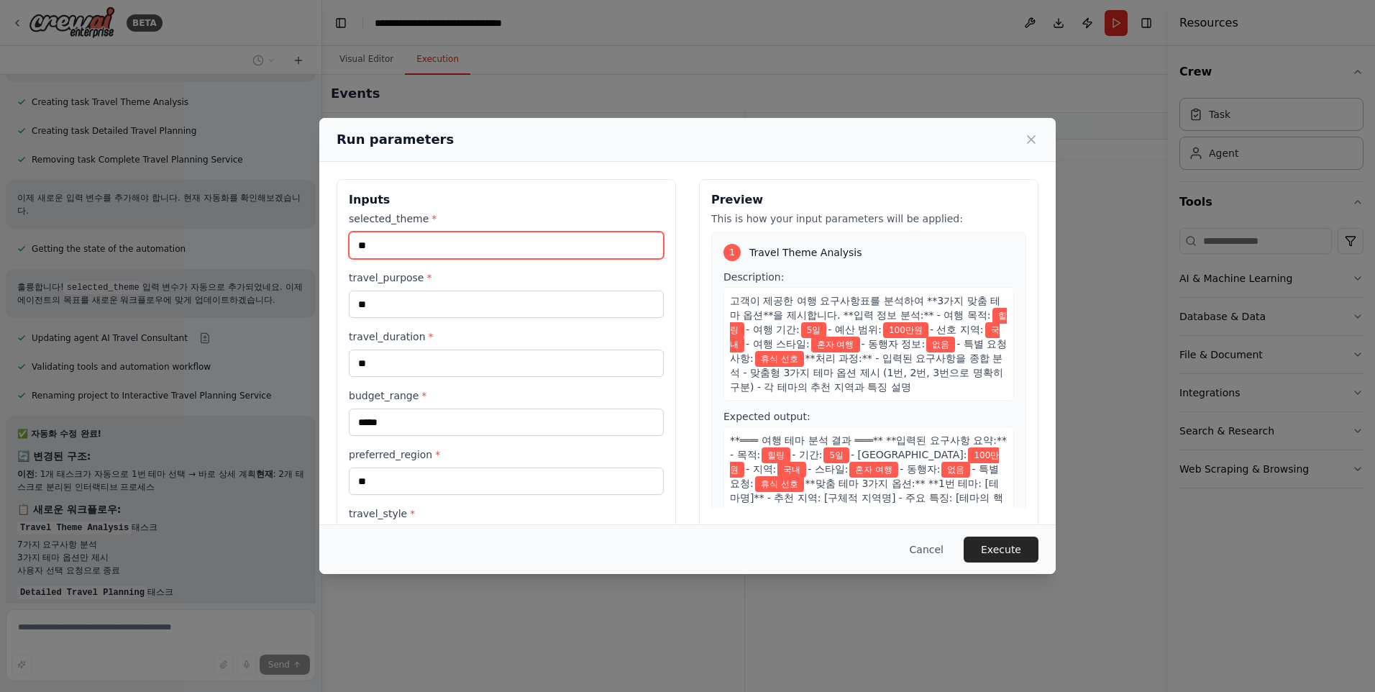
drag, startPoint x: 370, startPoint y: 251, endPoint x: 347, endPoint y: 252, distance: 23.0
click at [347, 252] on div "Inputs selected_theme * ** travel_purpose * ** travel_duration * ** budget_rang…" at bounding box center [506, 431] width 339 height 505
type input "*****"
click at [992, 547] on button "Execute" at bounding box center [1001, 550] width 75 height 26
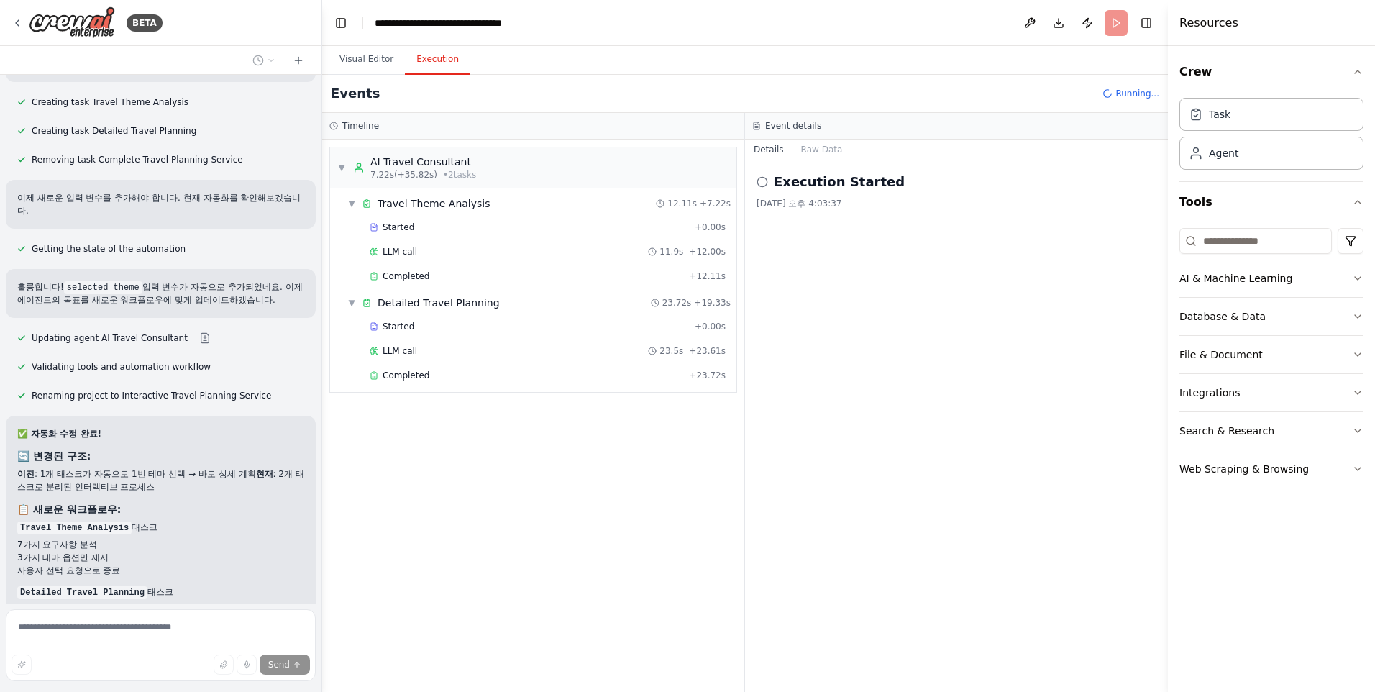
scroll to position [38572, 0]
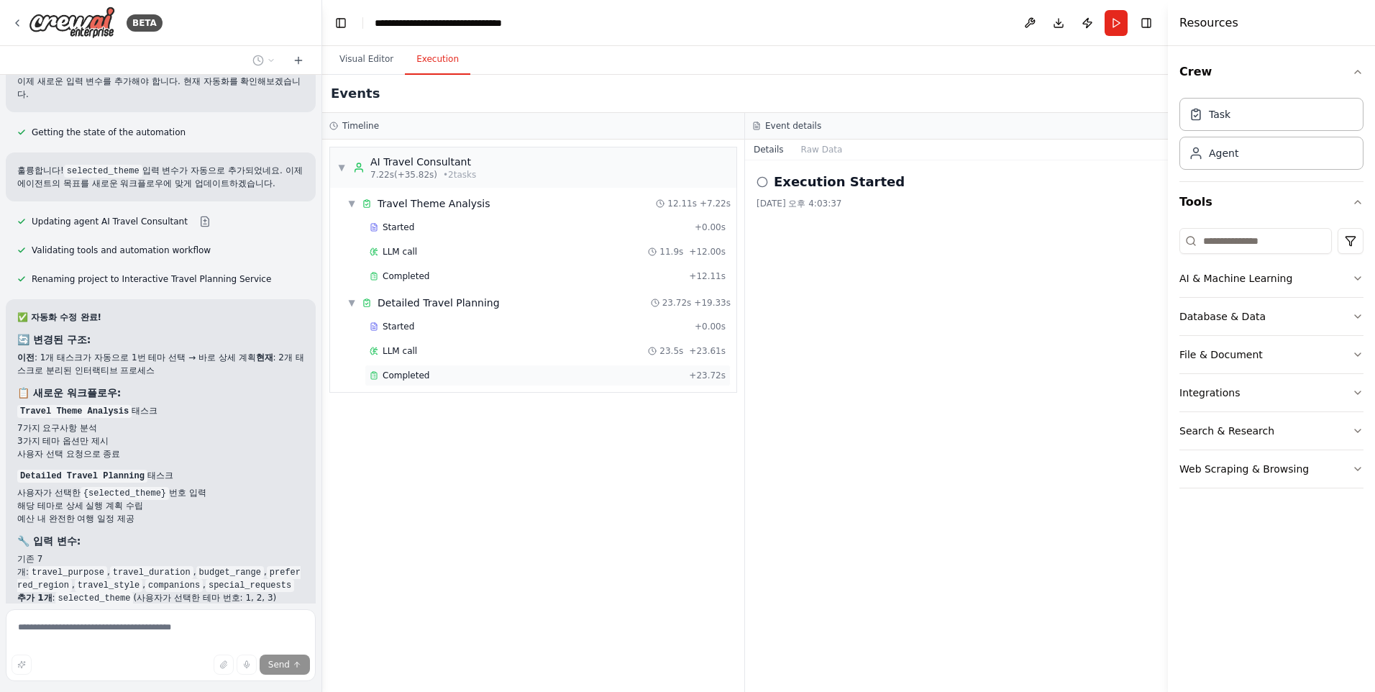
click at [399, 378] on span "Completed" at bounding box center [406, 376] width 47 height 12
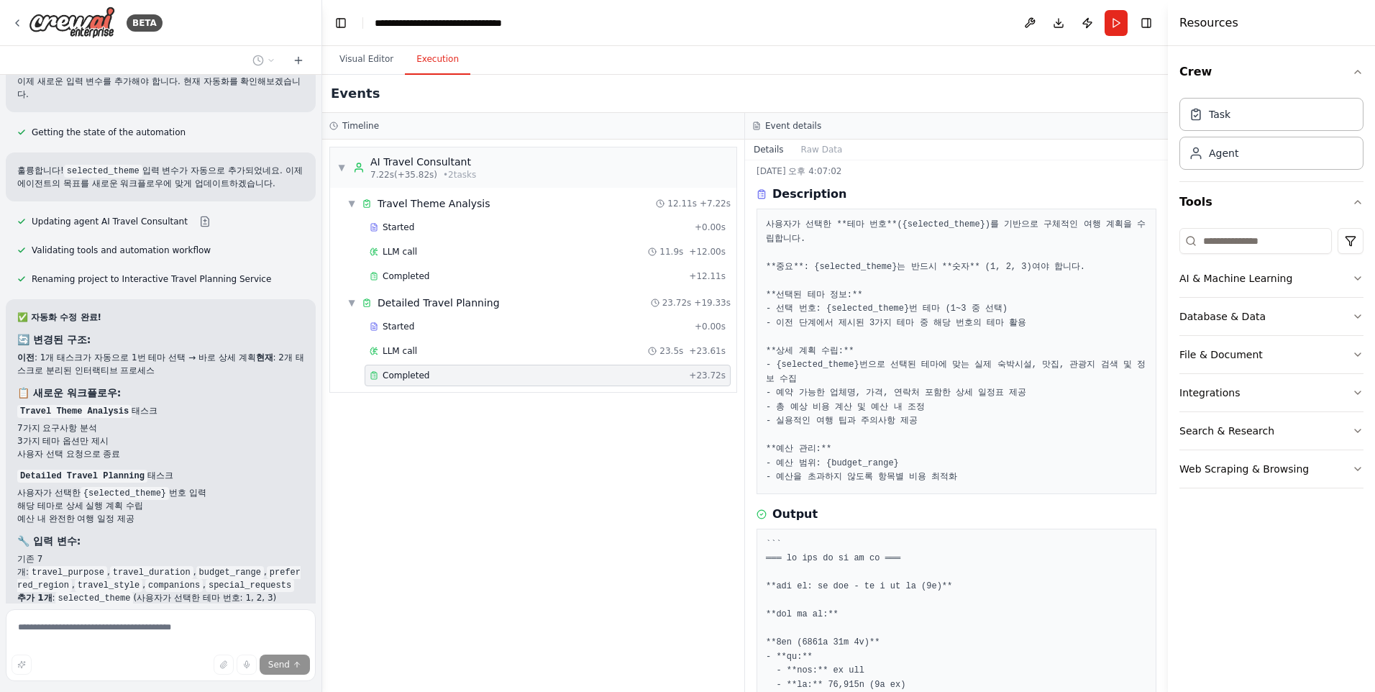
scroll to position [0, 0]
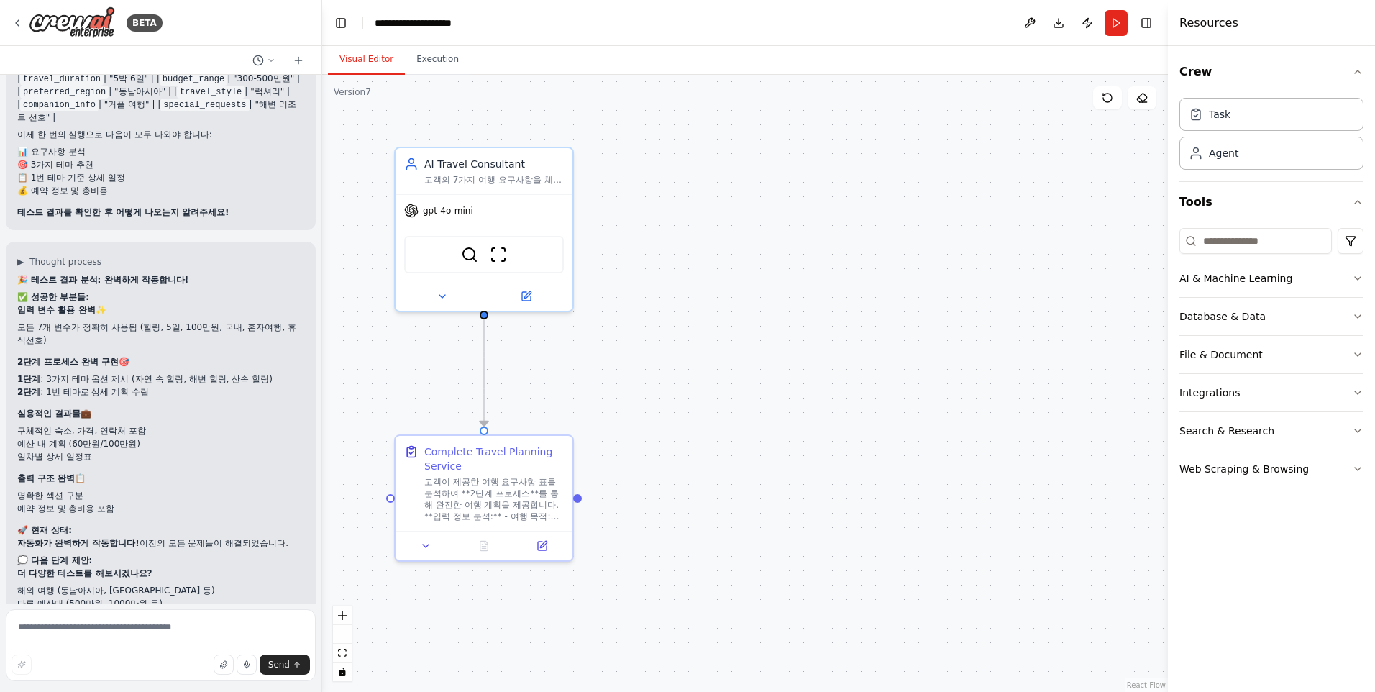
scroll to position [36305, 0]
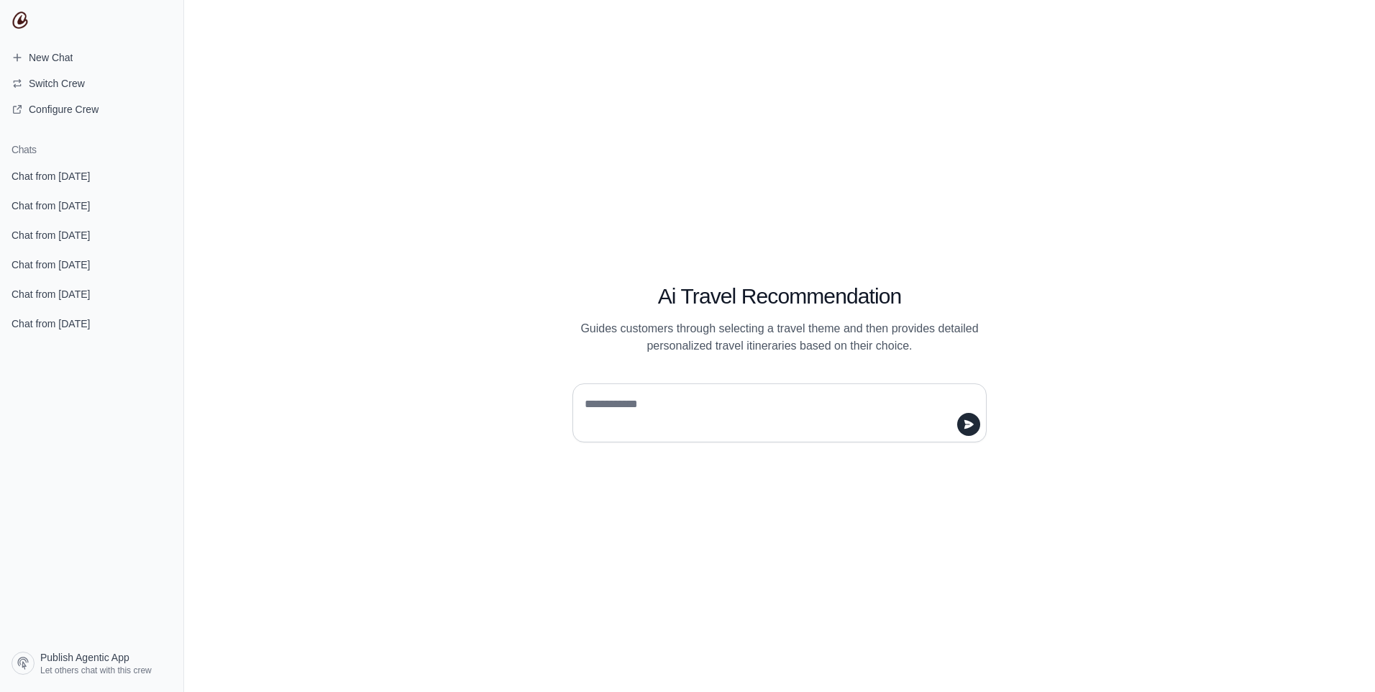
click at [334, 233] on div "Ai Travel Recommendation Guides customers through selecting a travel theme and …" at bounding box center [779, 346] width 1191 height 692
click at [82, 83] on span "Switch Crew" at bounding box center [57, 83] width 56 height 14
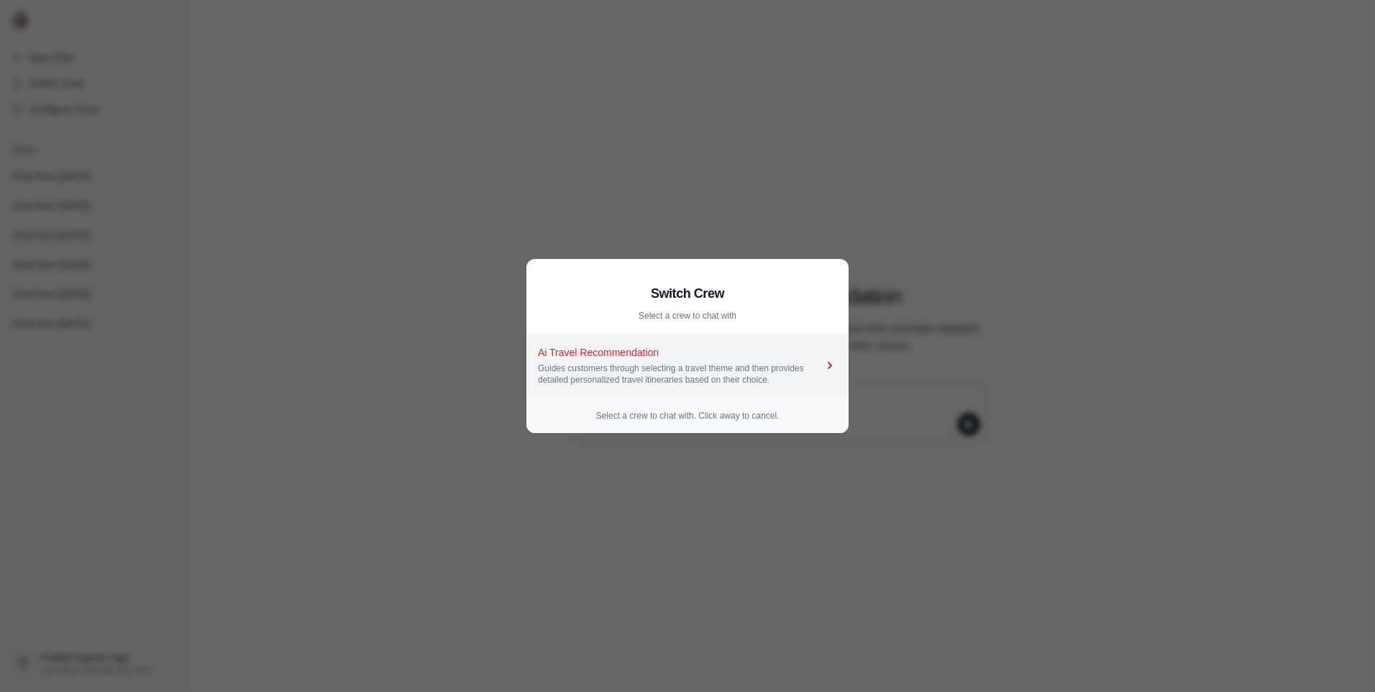
click at [710, 365] on div "Guides customers through selecting a travel theme and then provides detailed pe…" at bounding box center [680, 373] width 285 height 23
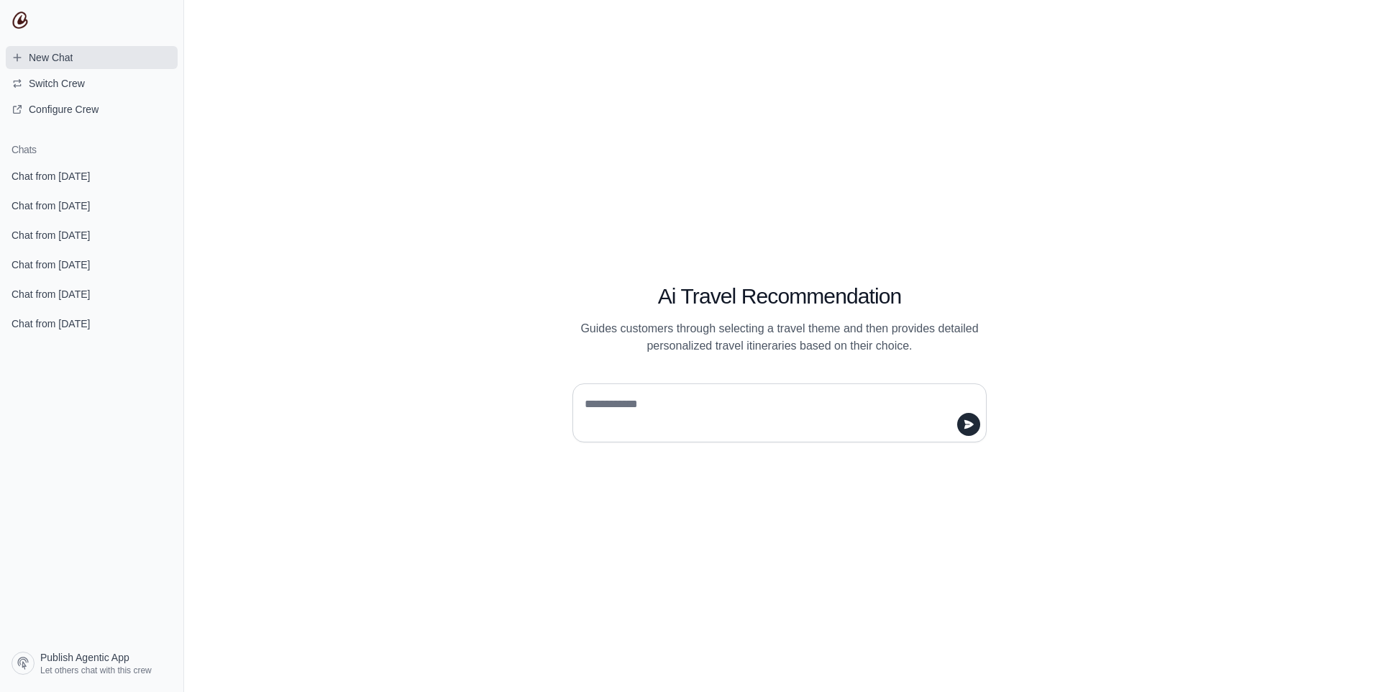
click at [72, 50] on span "New Chat" at bounding box center [51, 57] width 44 height 14
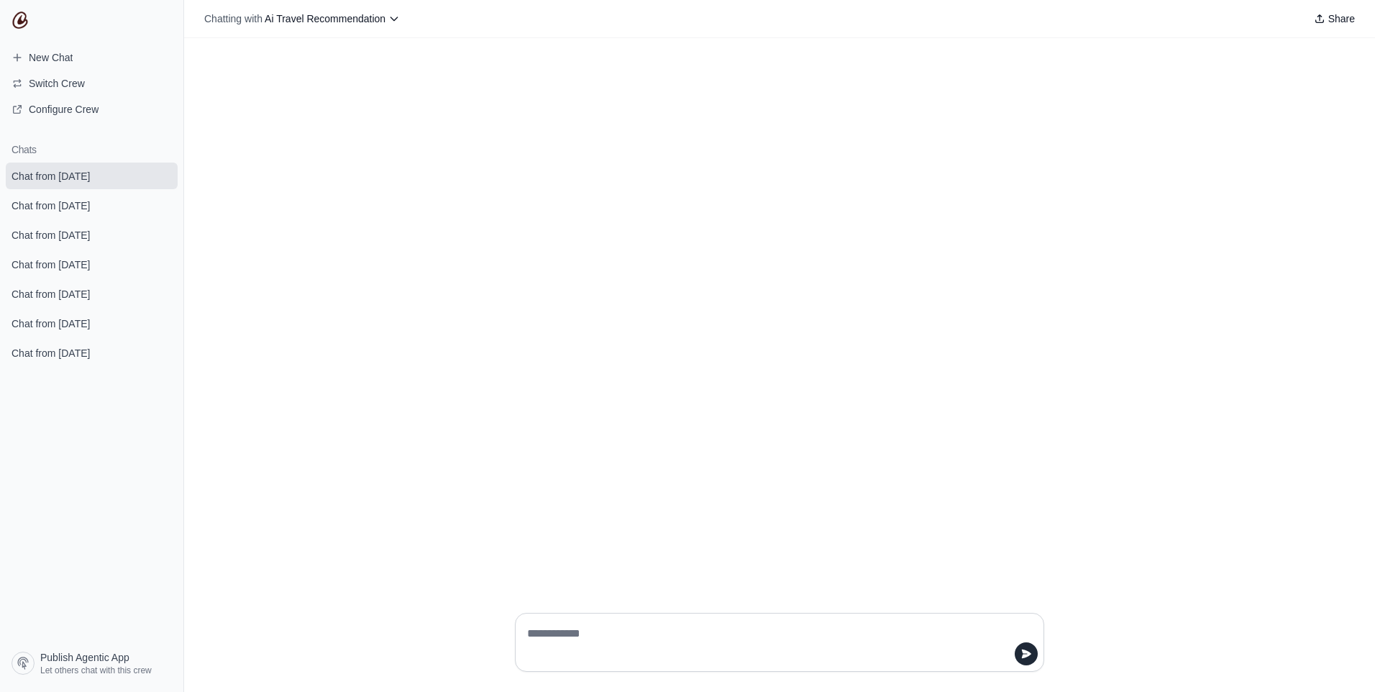
click at [400, 15] on icon at bounding box center [394, 19] width 12 height 12
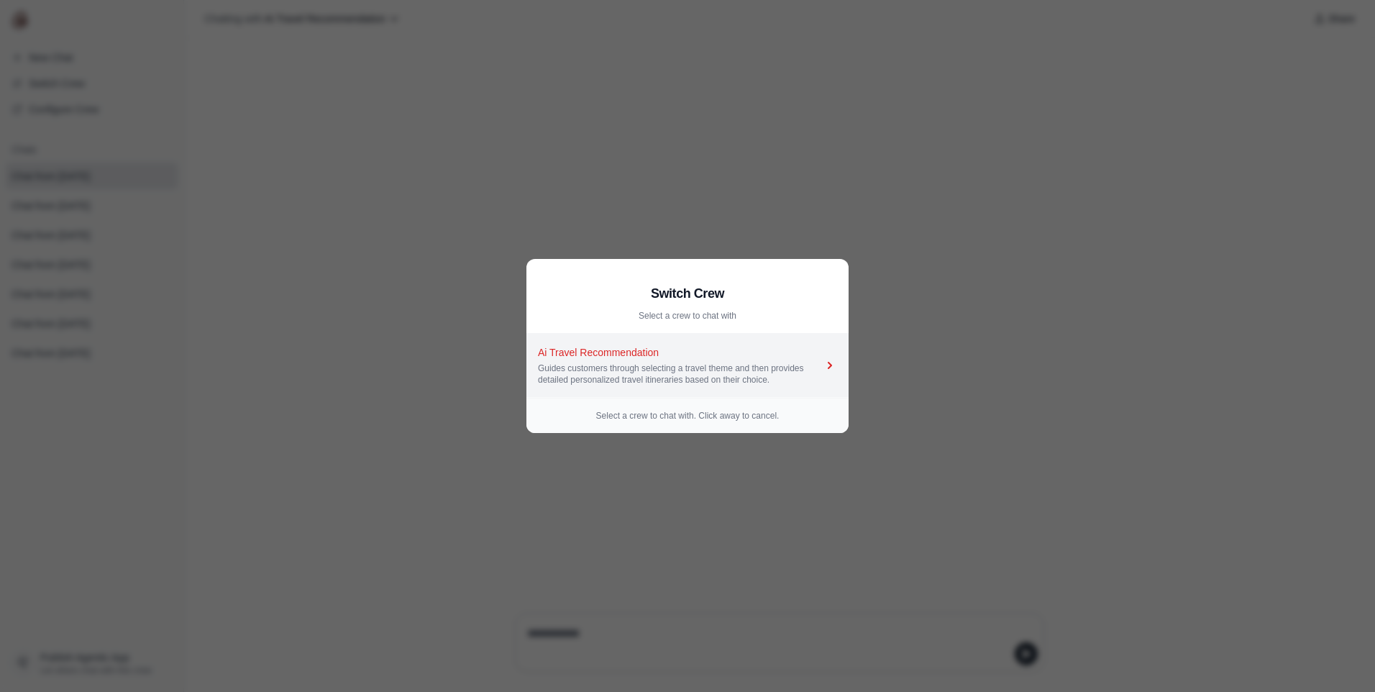
click at [619, 355] on div "Ai Travel Recommendation" at bounding box center [680, 352] width 285 height 14
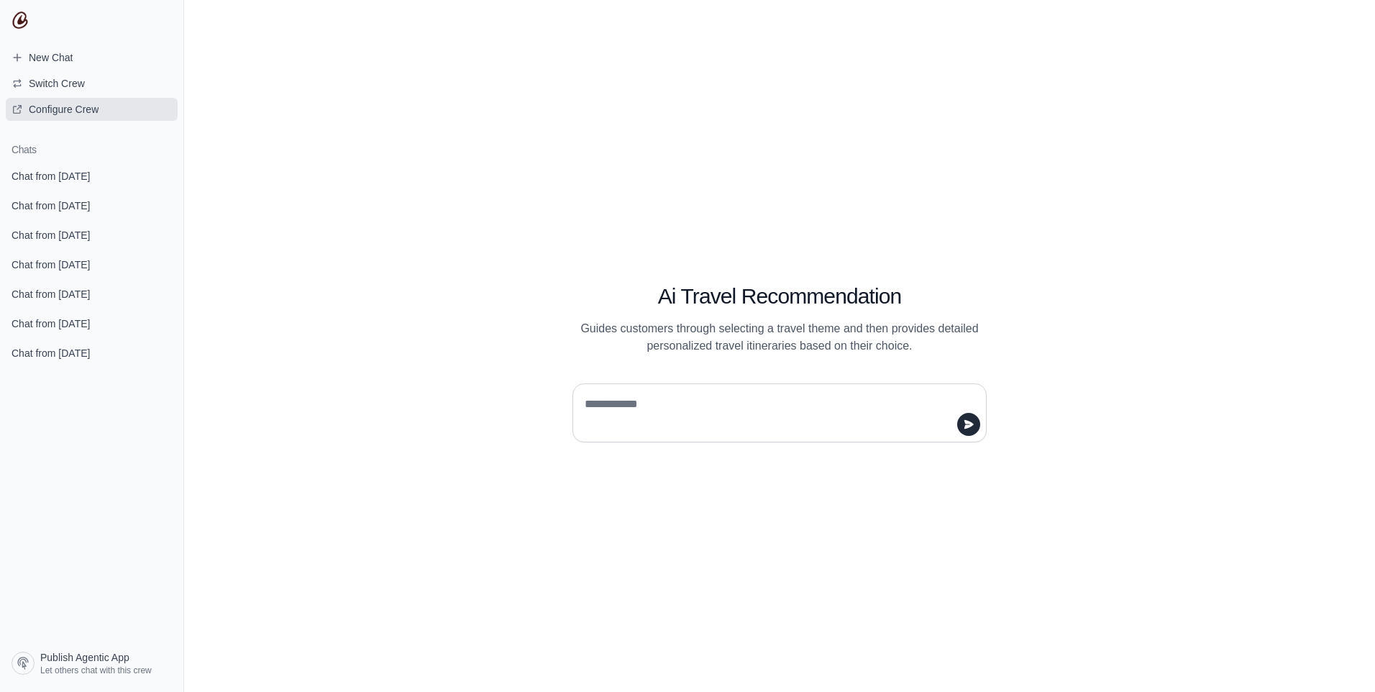
click at [76, 104] on span "Configure Crew" at bounding box center [64, 109] width 70 height 14
click at [640, 401] on textarea at bounding box center [775, 413] width 387 height 40
type textarea "*"
type textarea "*******"
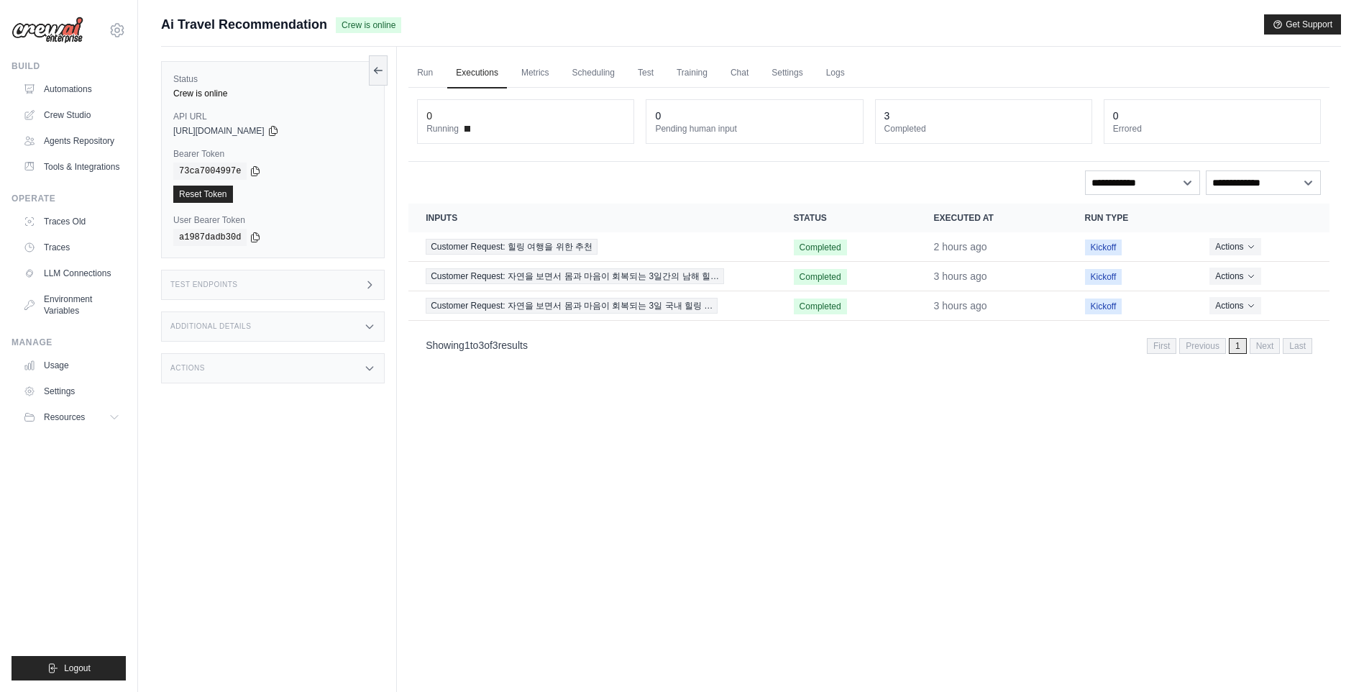
click at [534, 419] on div "Run Executions Metrics Scheduling Test Training Chat Settings Logs 0 Running 0 …" at bounding box center [869, 393] width 944 height 692
click at [364, 361] on div "Actions" at bounding box center [273, 368] width 224 height 30
click at [584, 452] on div "Run Executions Metrics Scheduling Test Training Chat Settings Logs 0 Running 0 …" at bounding box center [869, 393] width 944 height 692
click at [414, 69] on link "Run" at bounding box center [424, 73] width 33 height 30
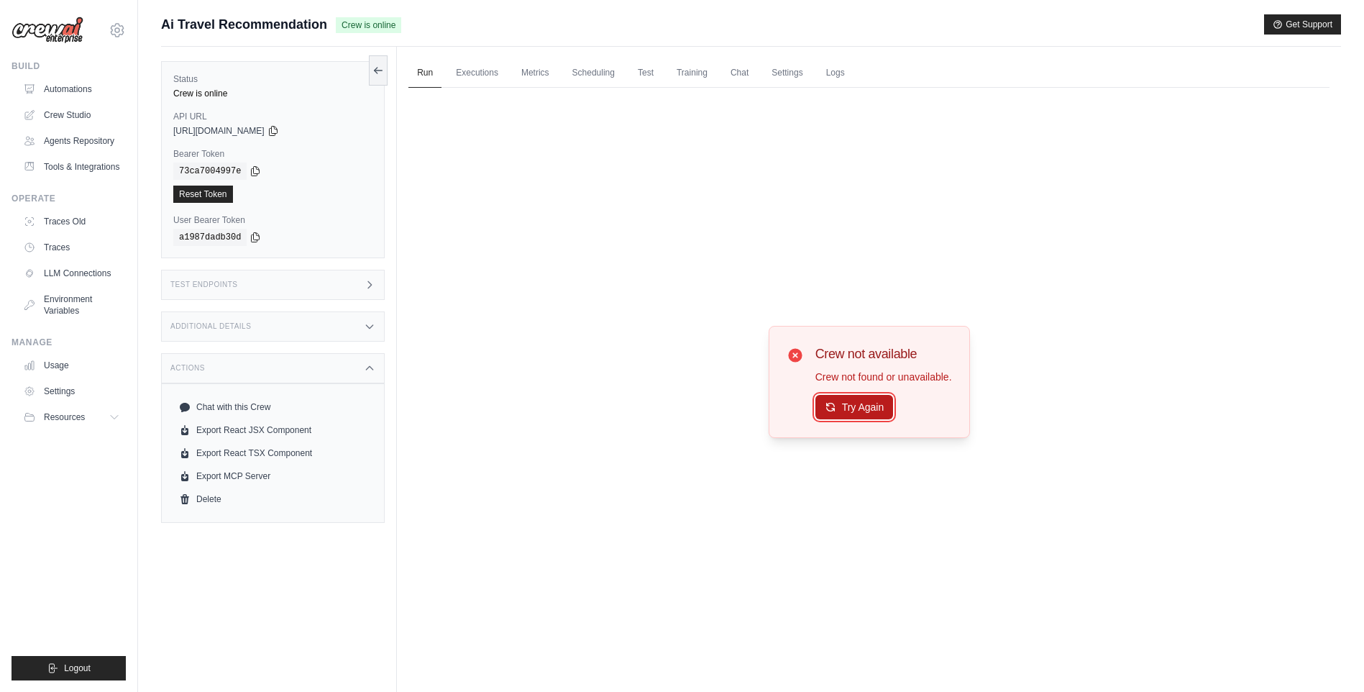
click at [850, 396] on button "Try Again" at bounding box center [855, 407] width 78 height 24
click at [824, 401] on button "Try Again" at bounding box center [855, 407] width 78 height 24
click at [826, 403] on icon at bounding box center [830, 407] width 8 height 8
click at [203, 90] on div "Crew is online" at bounding box center [272, 94] width 199 height 12
click at [481, 73] on link "Executions" at bounding box center [477, 73] width 60 height 30
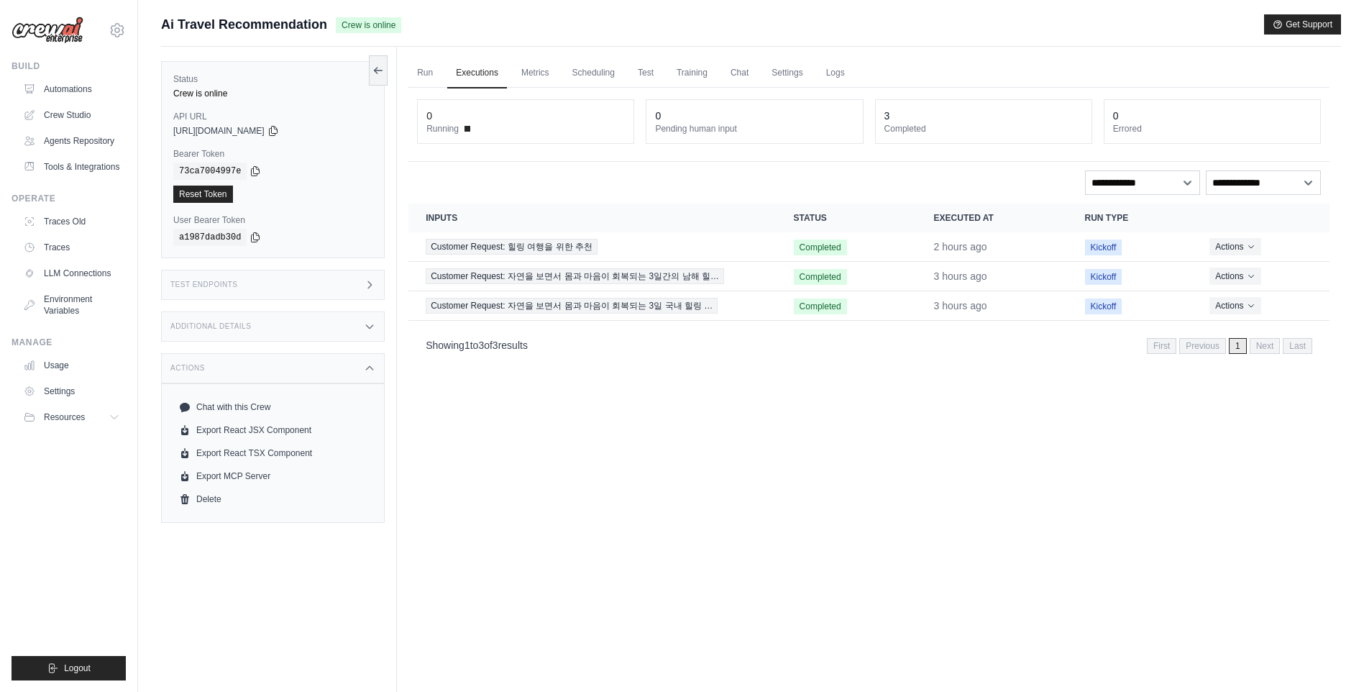
click at [621, 172] on div "**********" at bounding box center [869, 182] width 904 height 24
click at [1002, 441] on div "Run Executions Metrics Scheduling Test Training Chat Settings Logs 0 Running 0 …" at bounding box center [869, 393] width 944 height 692
click at [736, 527] on div "Run Executions Metrics Scheduling Test Training Chat Settings Logs 0 Running 0 …" at bounding box center [869, 393] width 944 height 692
click at [658, 70] on link "Test" at bounding box center [645, 73] width 33 height 30
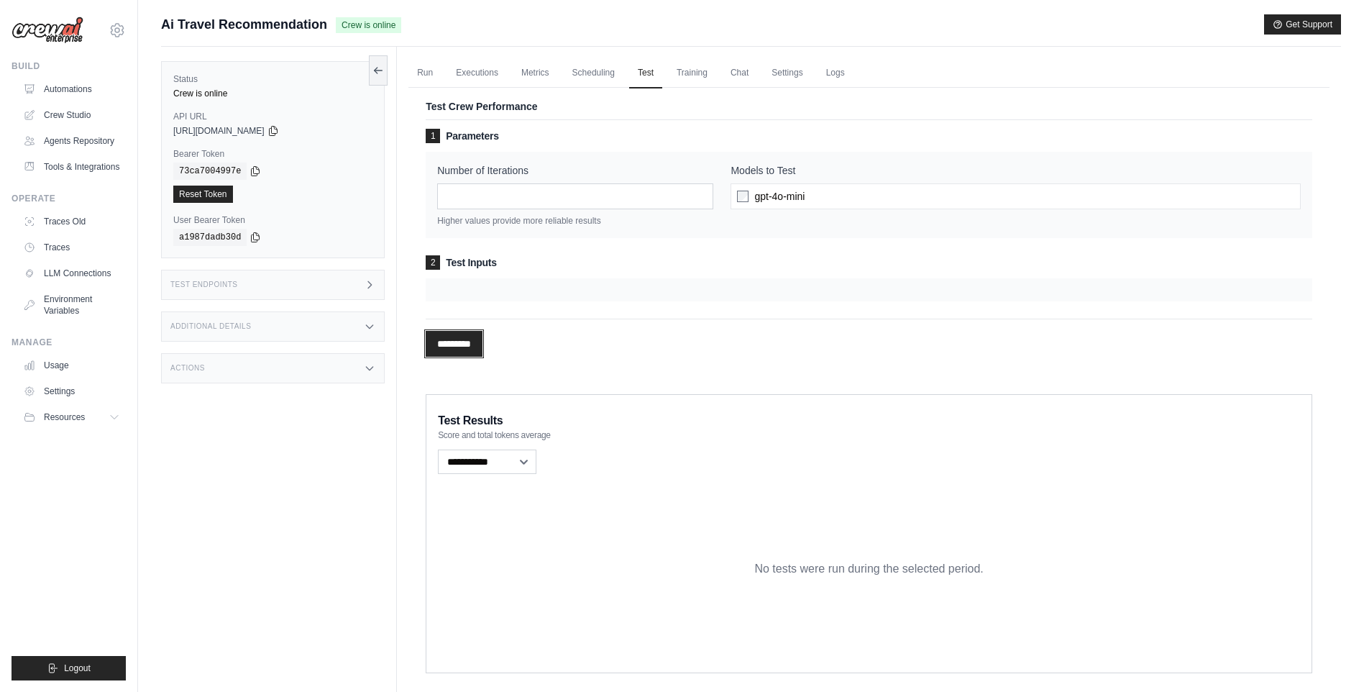
click at [451, 342] on input "*********" at bounding box center [454, 344] width 57 height 26
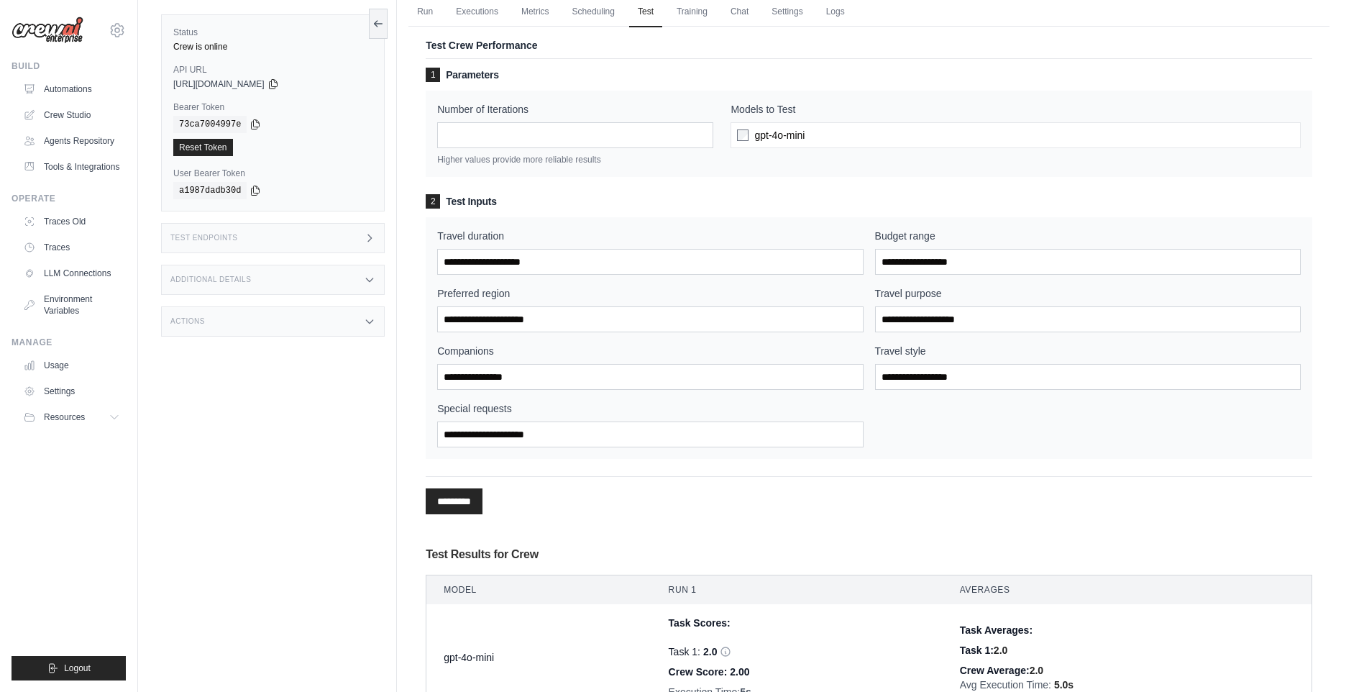
scroll to position [45, 0]
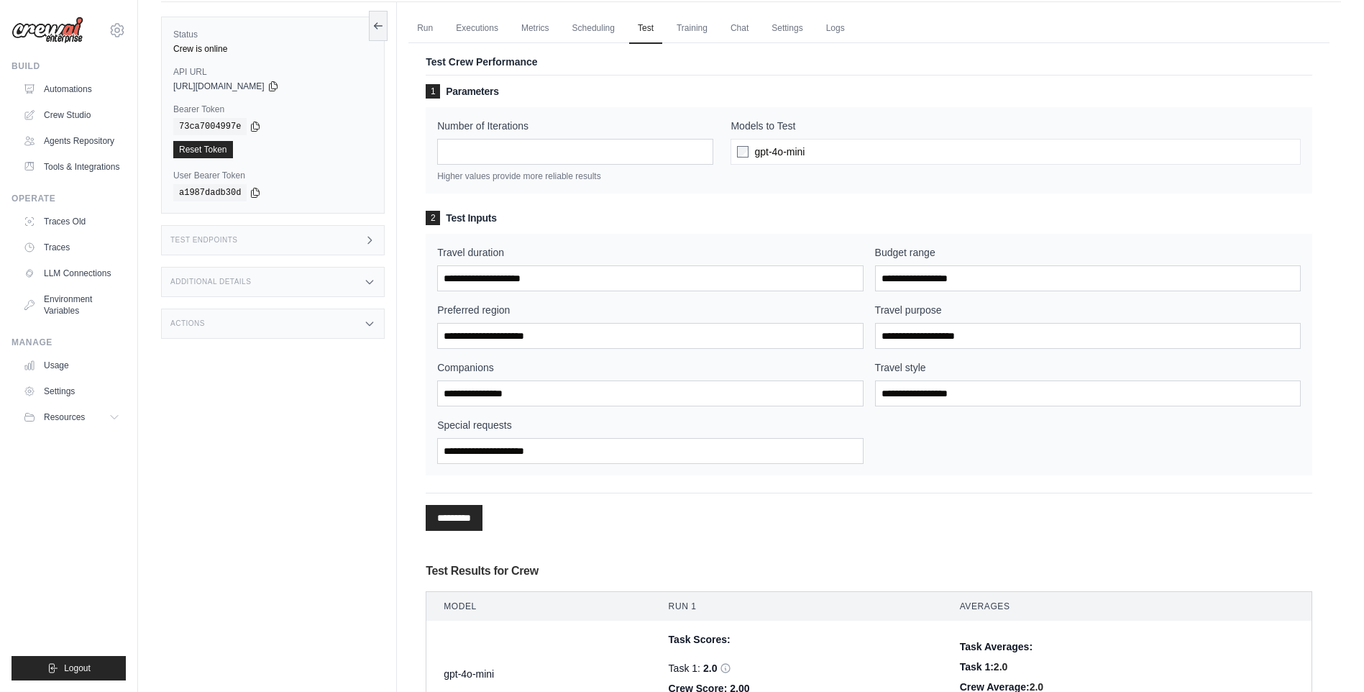
click at [339, 324] on div "Actions" at bounding box center [273, 324] width 224 height 30
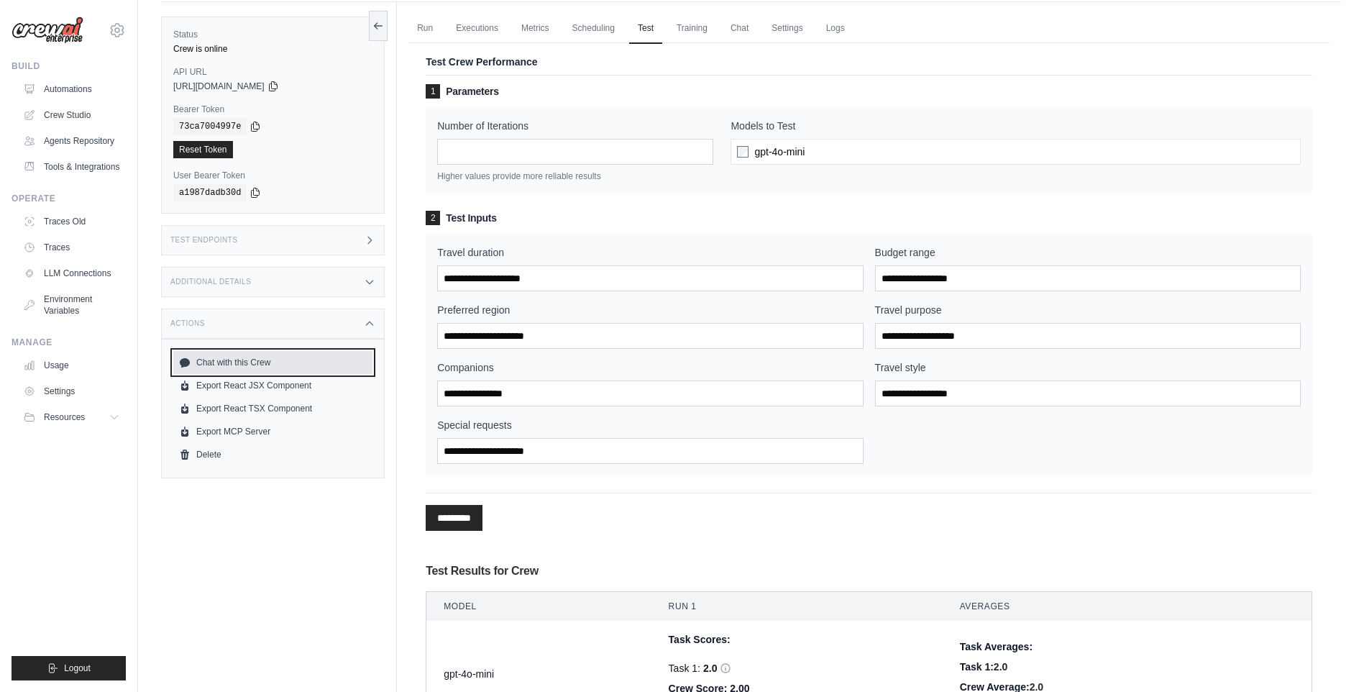
click at [229, 366] on link "Chat with this Crew" at bounding box center [272, 362] width 199 height 23
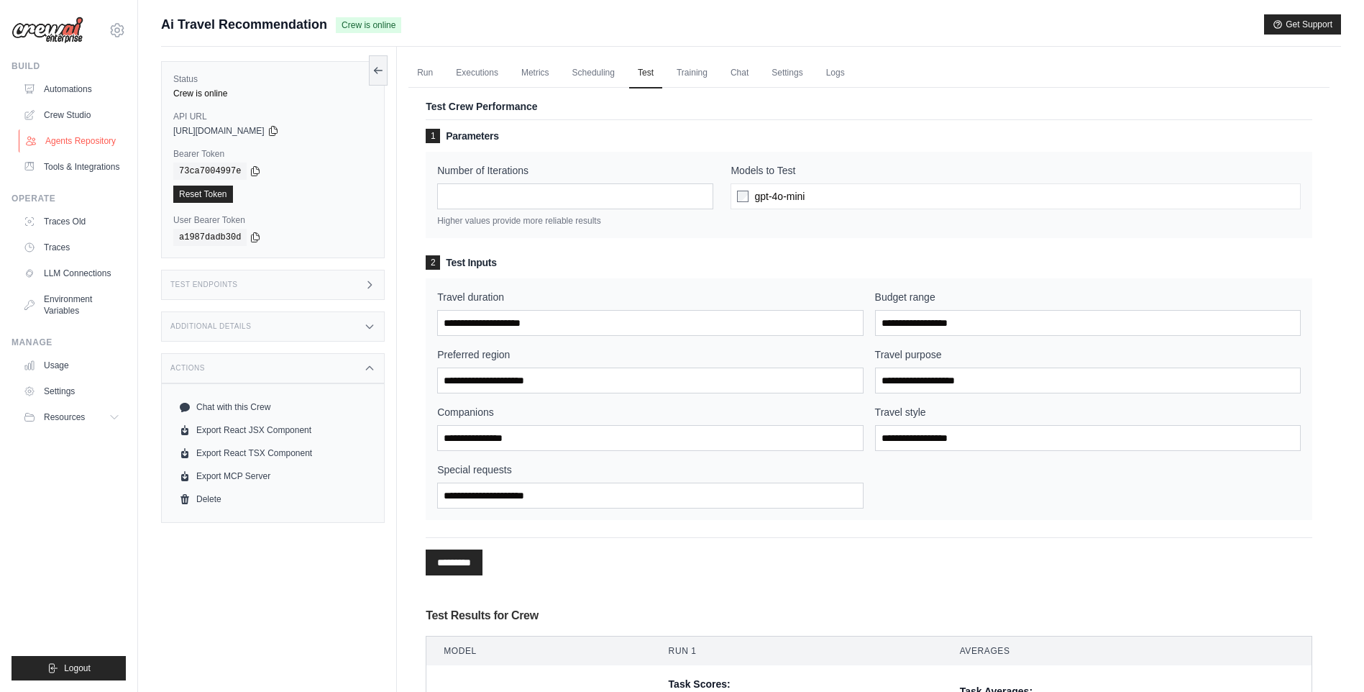
click at [69, 141] on link "Agents Repository" at bounding box center [73, 140] width 109 height 23
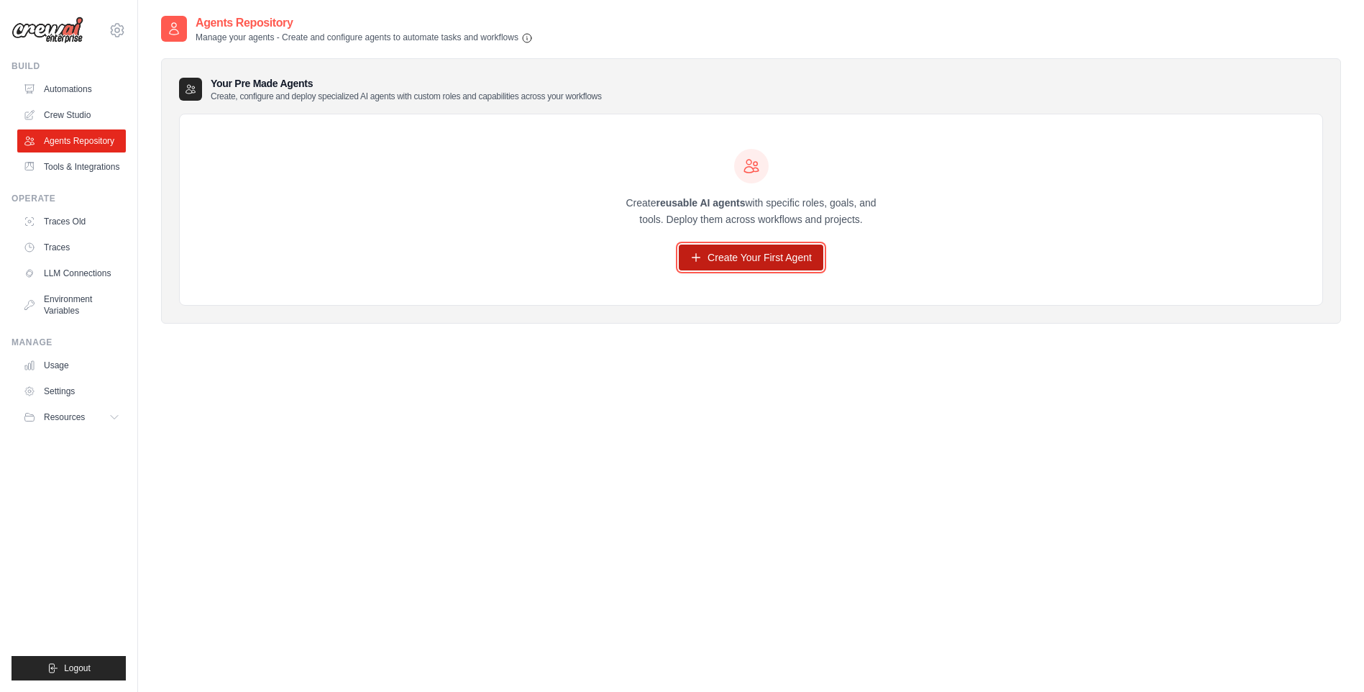
click at [721, 258] on link "Create Your First Agent" at bounding box center [751, 258] width 145 height 26
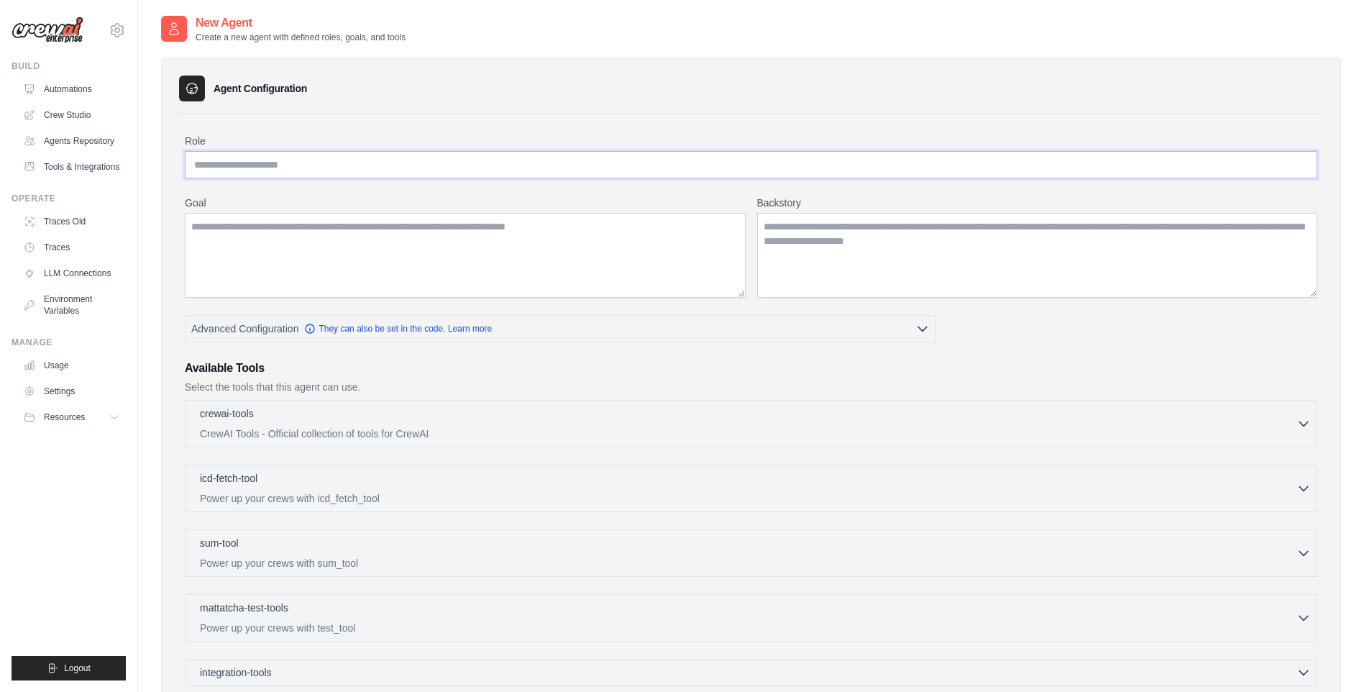
click at [258, 158] on input "Role" at bounding box center [751, 164] width 1133 height 27
type input "*"
type input "**********"
click at [416, 238] on textarea "Goal" at bounding box center [465, 255] width 561 height 85
type textarea "****"
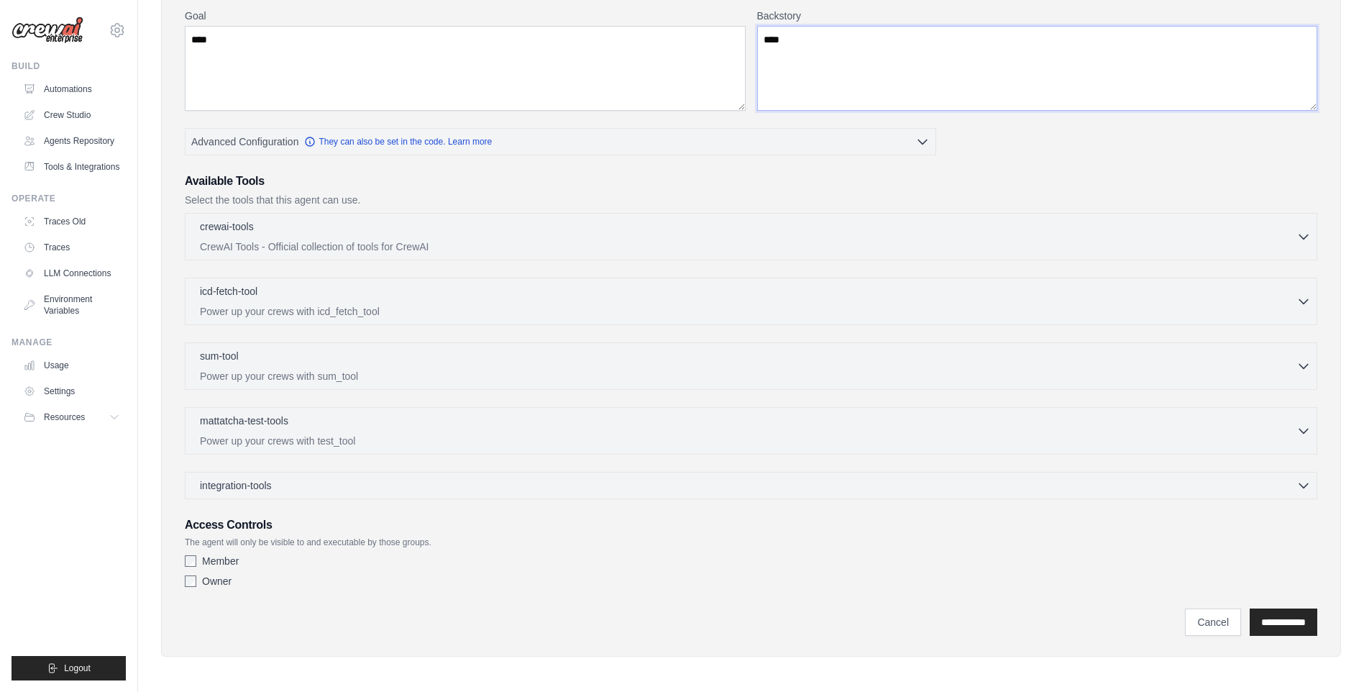
scroll to position [189, 0]
type textarea "****"
click at [1263, 619] on input "**********" at bounding box center [1284, 619] width 68 height 27
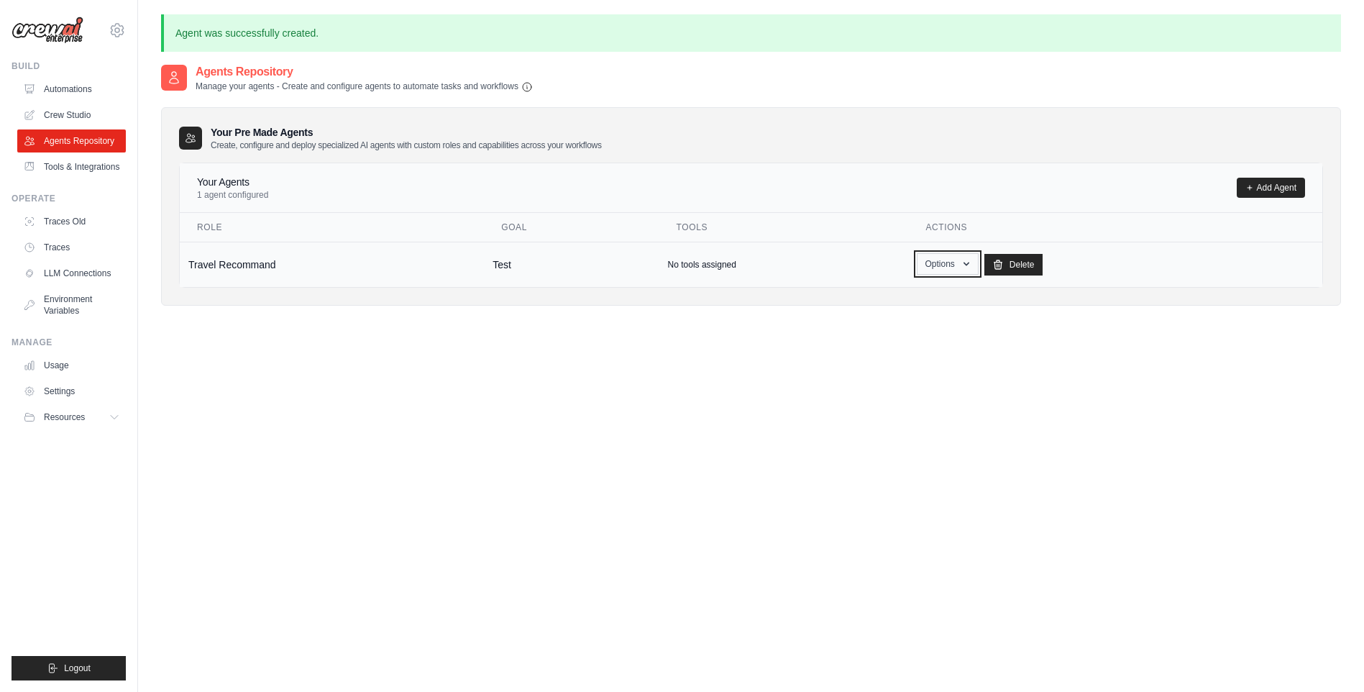
click at [977, 265] on button "Options" at bounding box center [947, 264] width 61 height 22
click at [969, 262] on icon "button" at bounding box center [967, 264] width 12 height 12
click at [72, 115] on link "Crew Studio" at bounding box center [73, 115] width 109 height 23
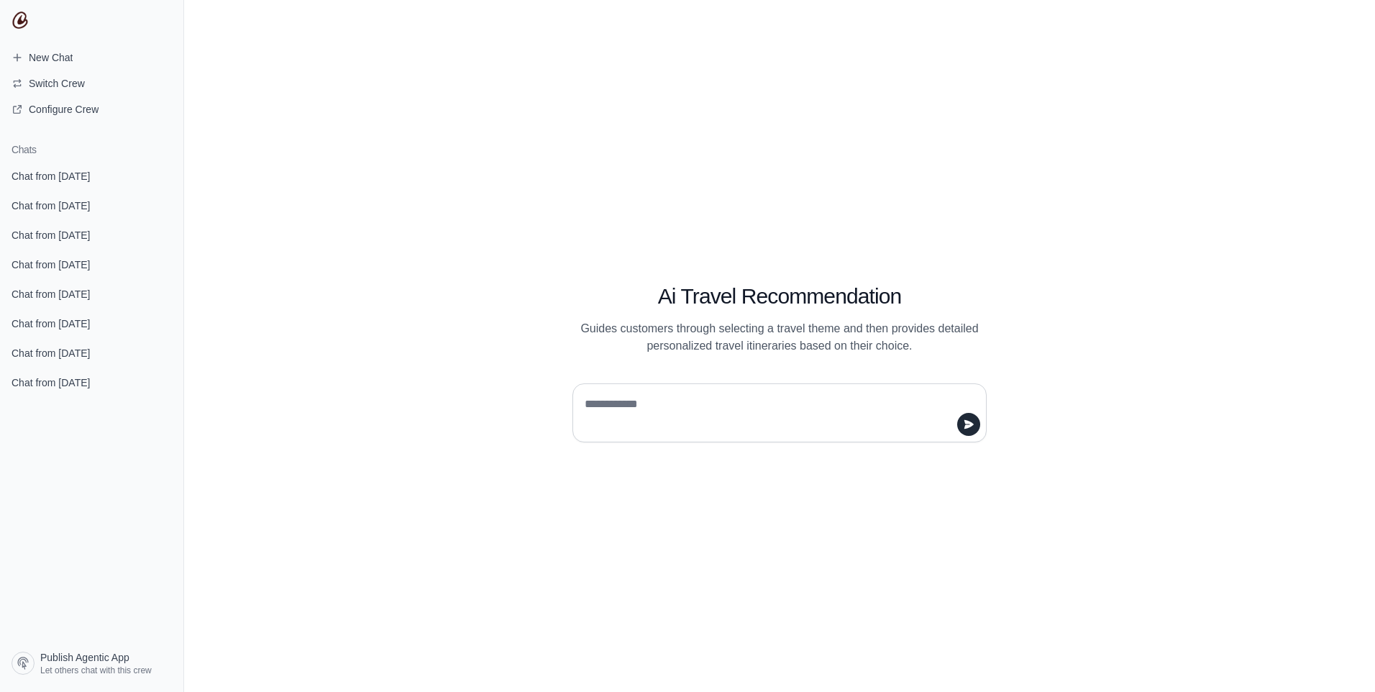
drag, startPoint x: 165, startPoint y: 174, endPoint x: 759, endPoint y: 56, distance: 606.3
click at [165, 174] on icon "submit" at bounding box center [163, 176] width 12 height 12
click at [161, 175] on icon "submit" at bounding box center [163, 175] width 8 height 9
click at [163, 174] on icon "submit" at bounding box center [163, 175] width 8 height 9
click at [167, 175] on icon "submit" at bounding box center [163, 176] width 12 height 12
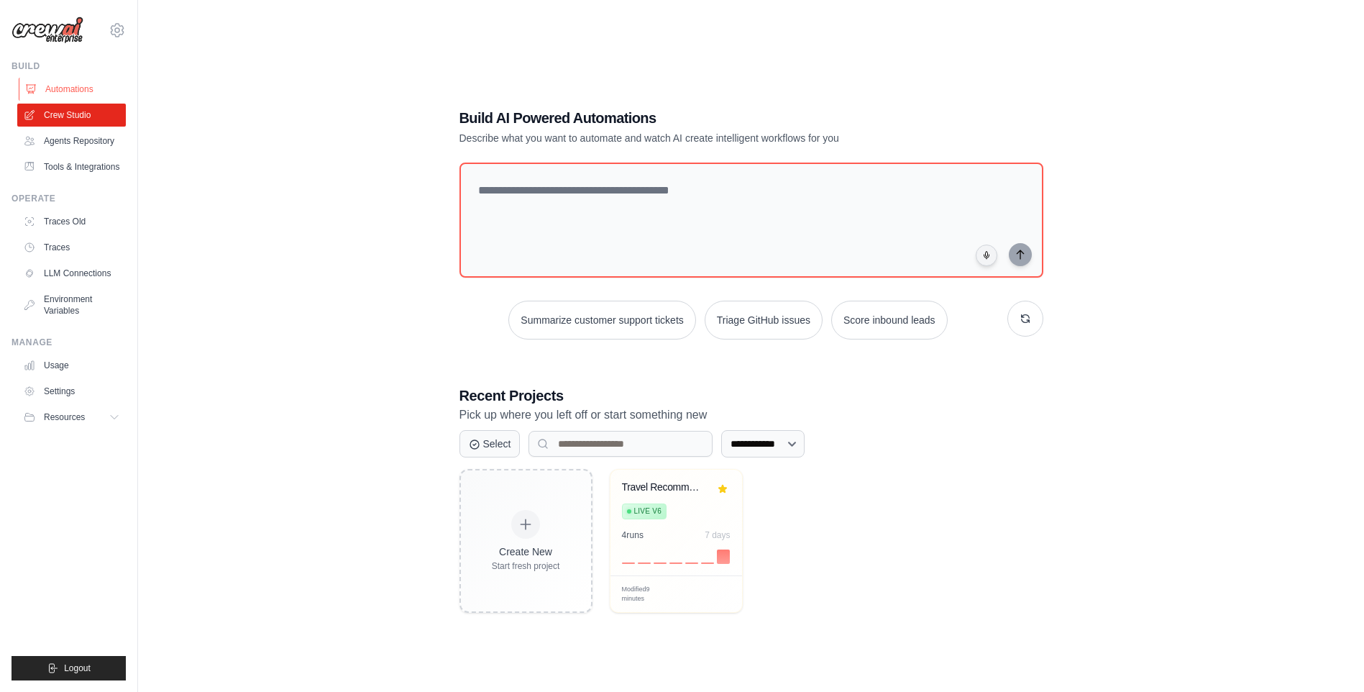
click at [77, 87] on link "Automations" at bounding box center [73, 89] width 109 height 23
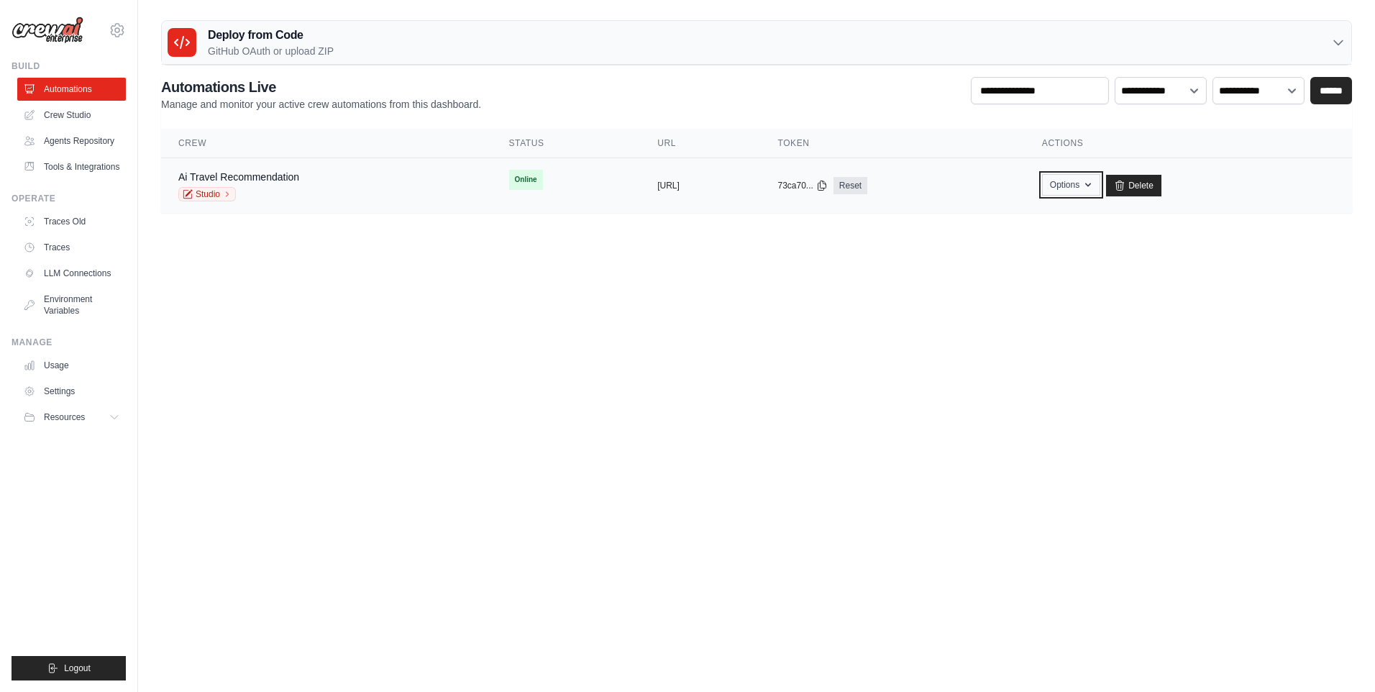
click at [1094, 190] on icon "button" at bounding box center [1088, 185] width 12 height 12
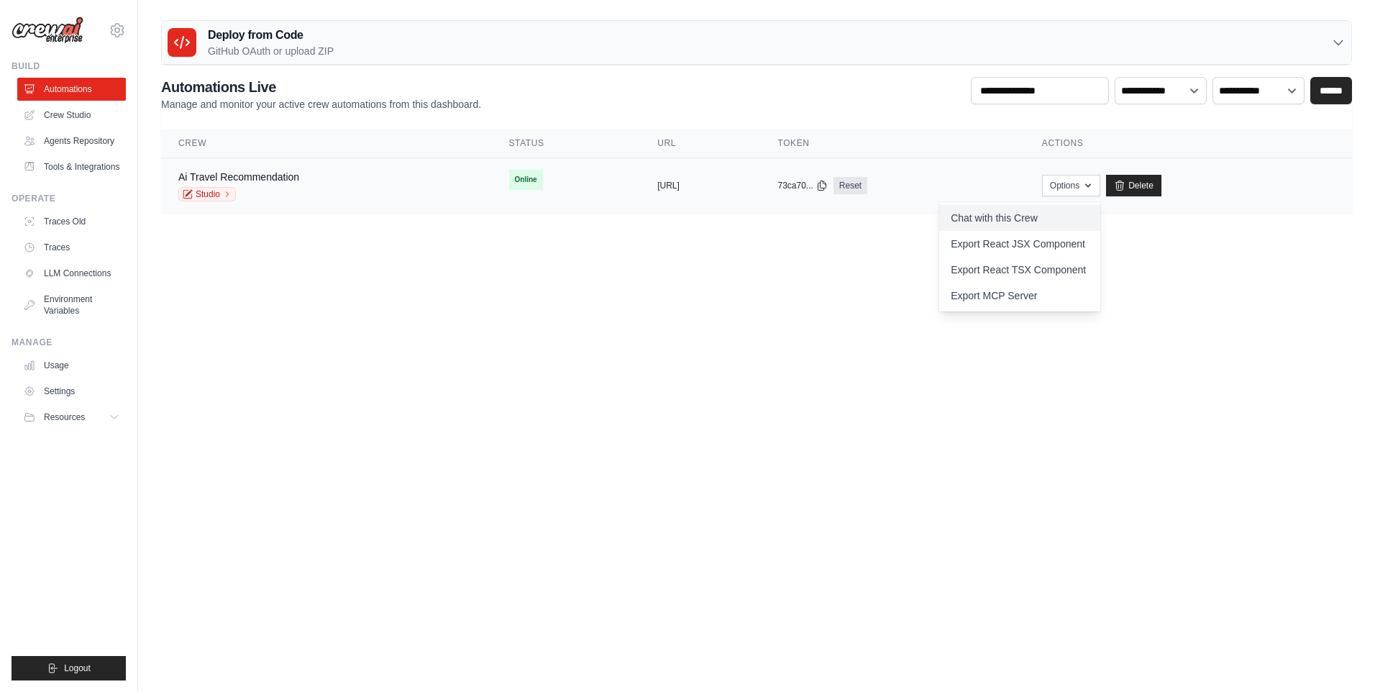
click at [1068, 216] on link "Chat with this Crew" at bounding box center [1019, 218] width 161 height 26
click at [612, 288] on body "kj.kang@kt.com Settings Build Automations" at bounding box center [687, 346] width 1375 height 692
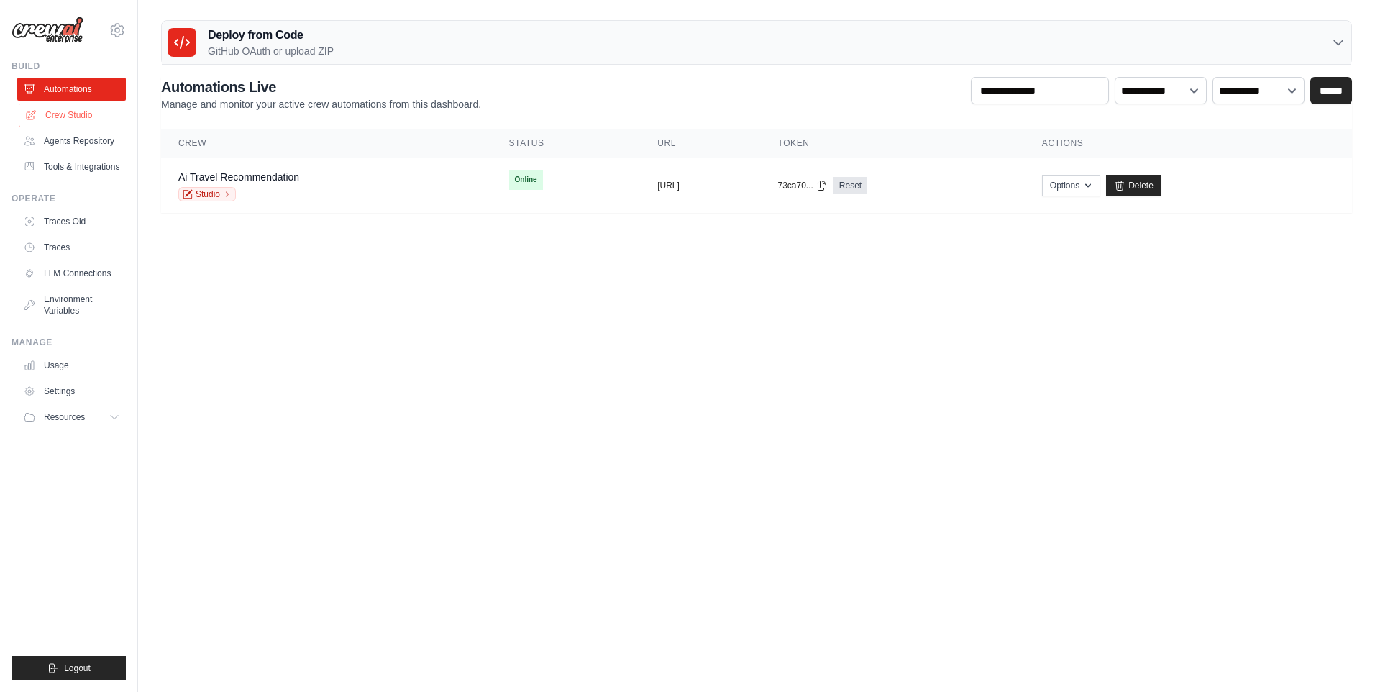
click at [83, 114] on link "Crew Studio" at bounding box center [73, 115] width 109 height 23
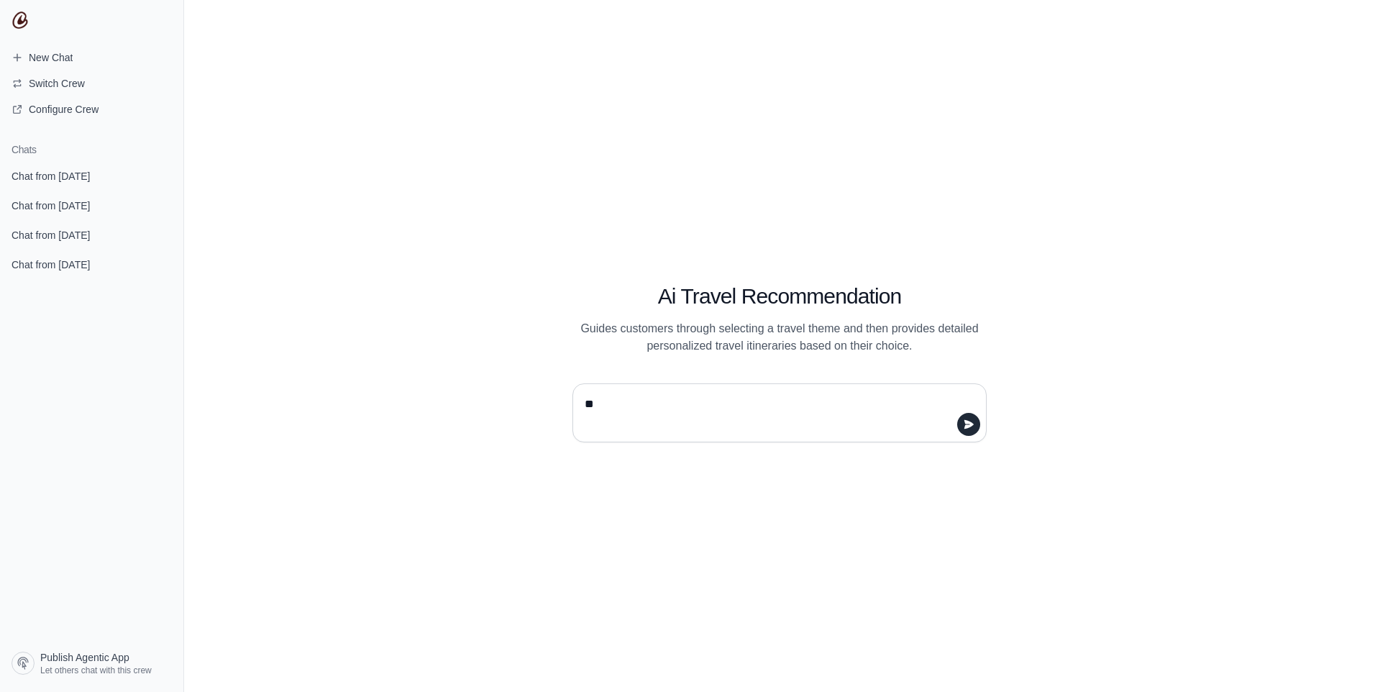
type textarea "*"
type textarea "*****"
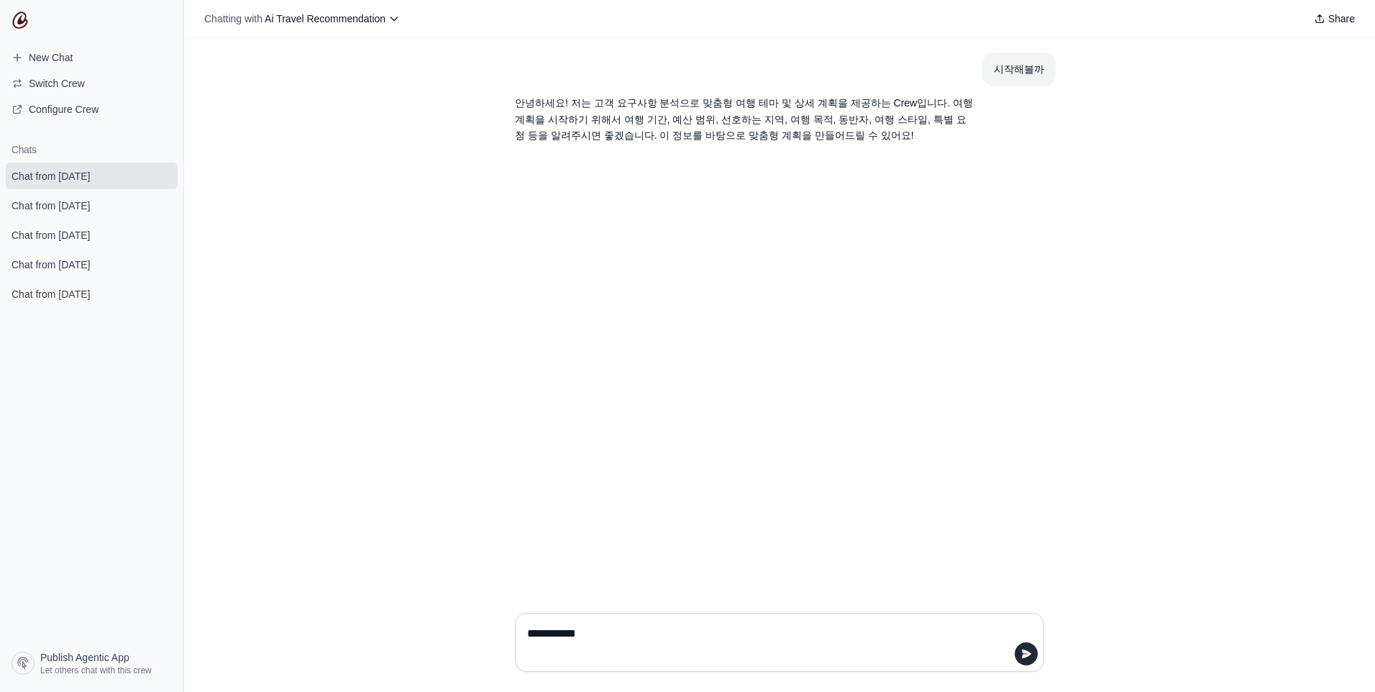
type textarea "**********"
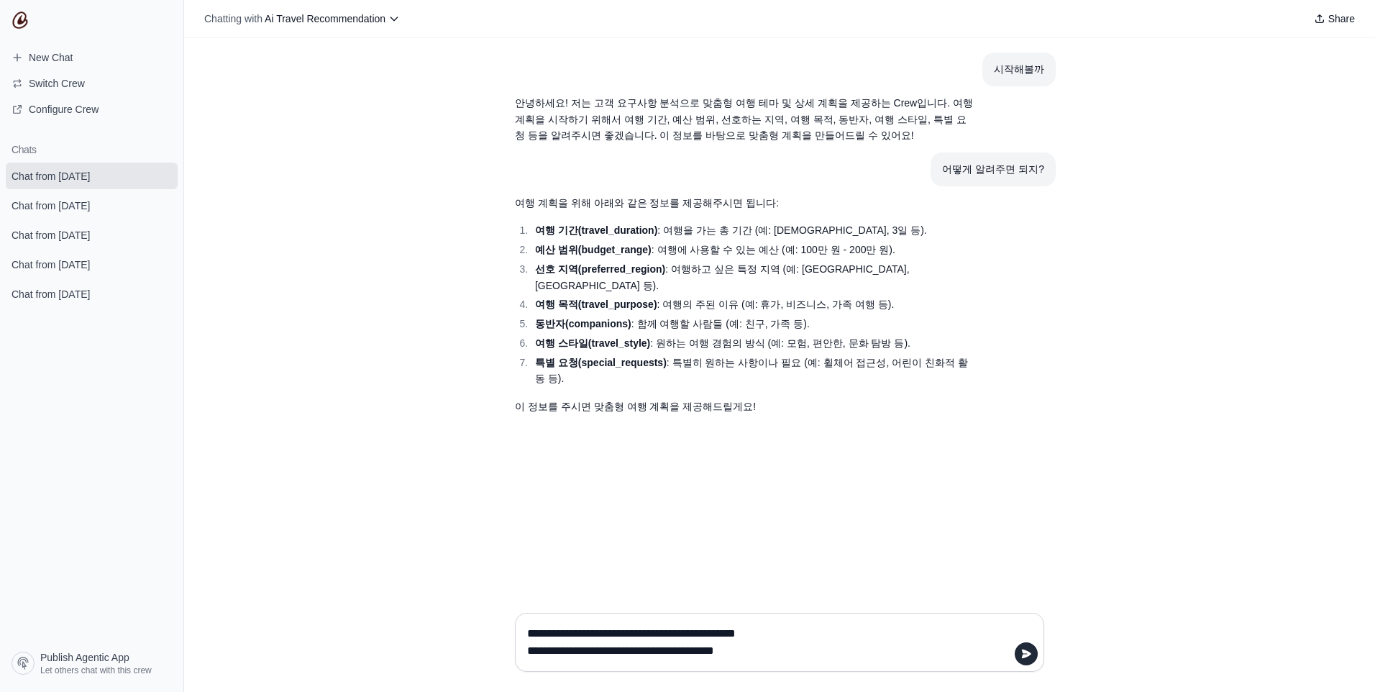
type textarea "**********"
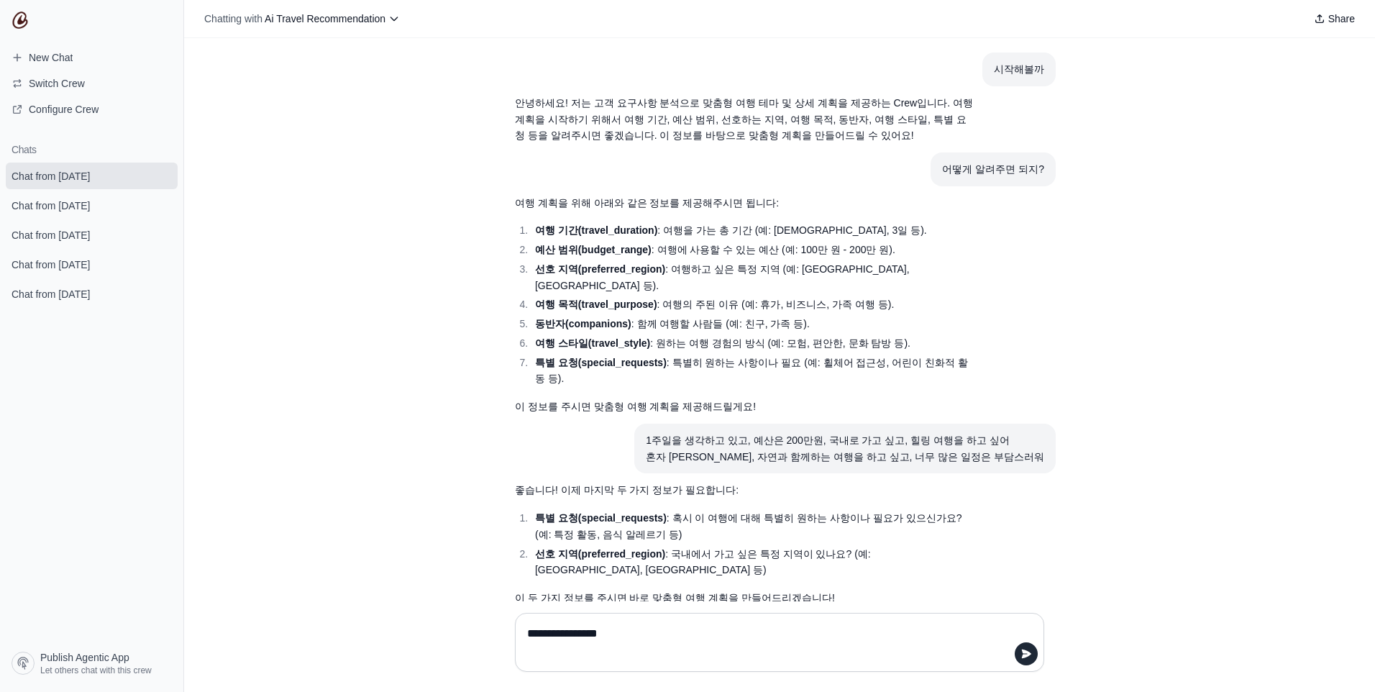
type textarea "**********"
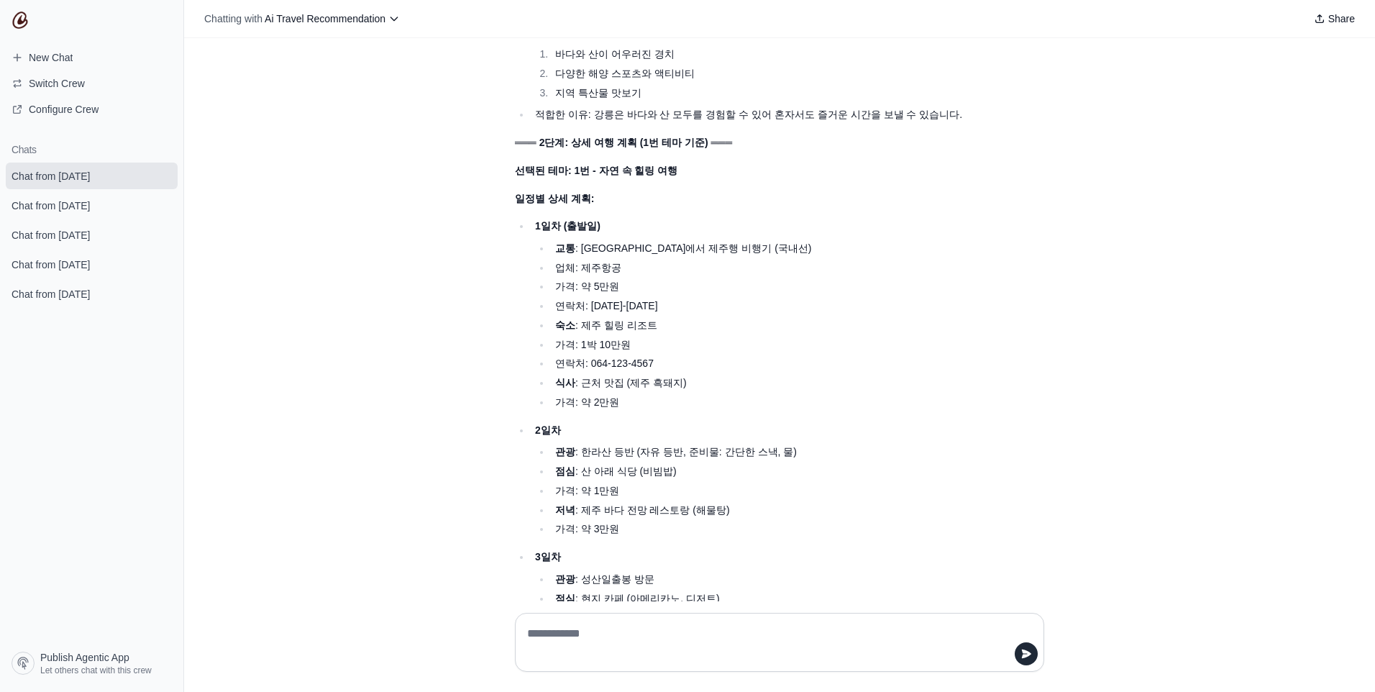
scroll to position [1295, 0]
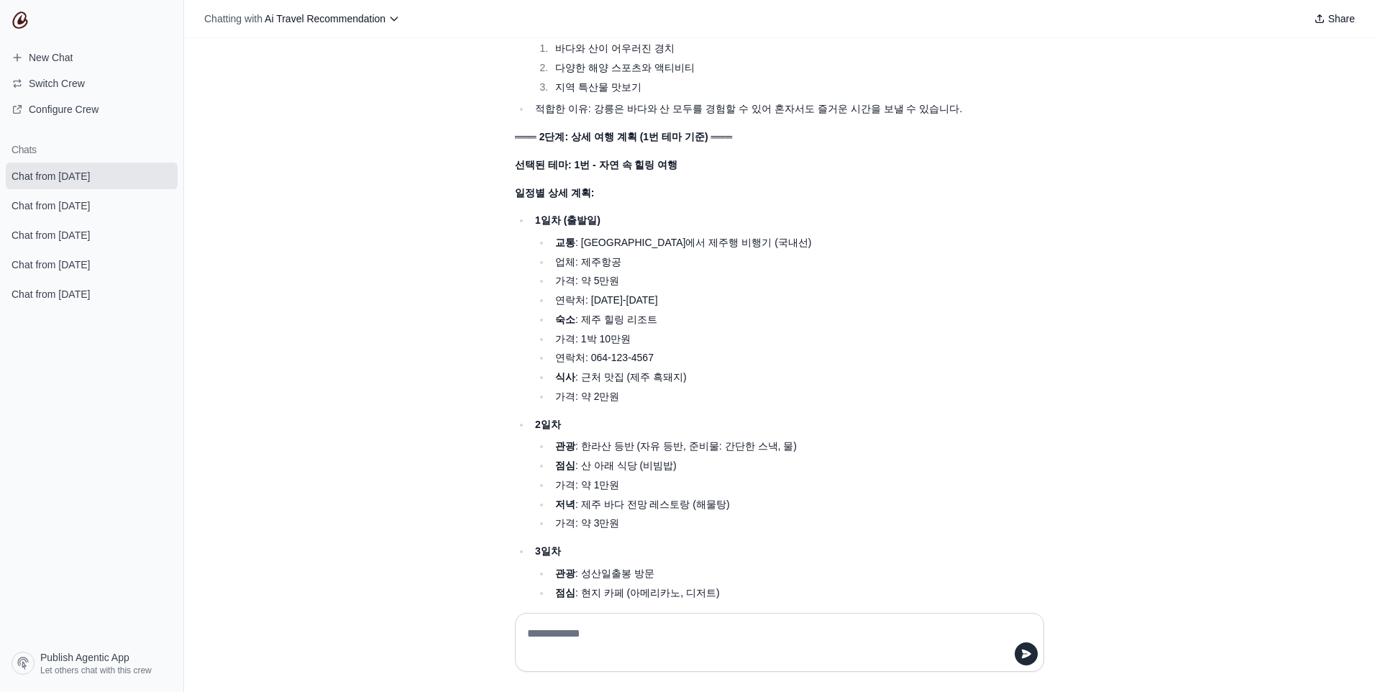
click at [610, 629] on textarea at bounding box center [779, 642] width 511 height 40
type textarea "**********"
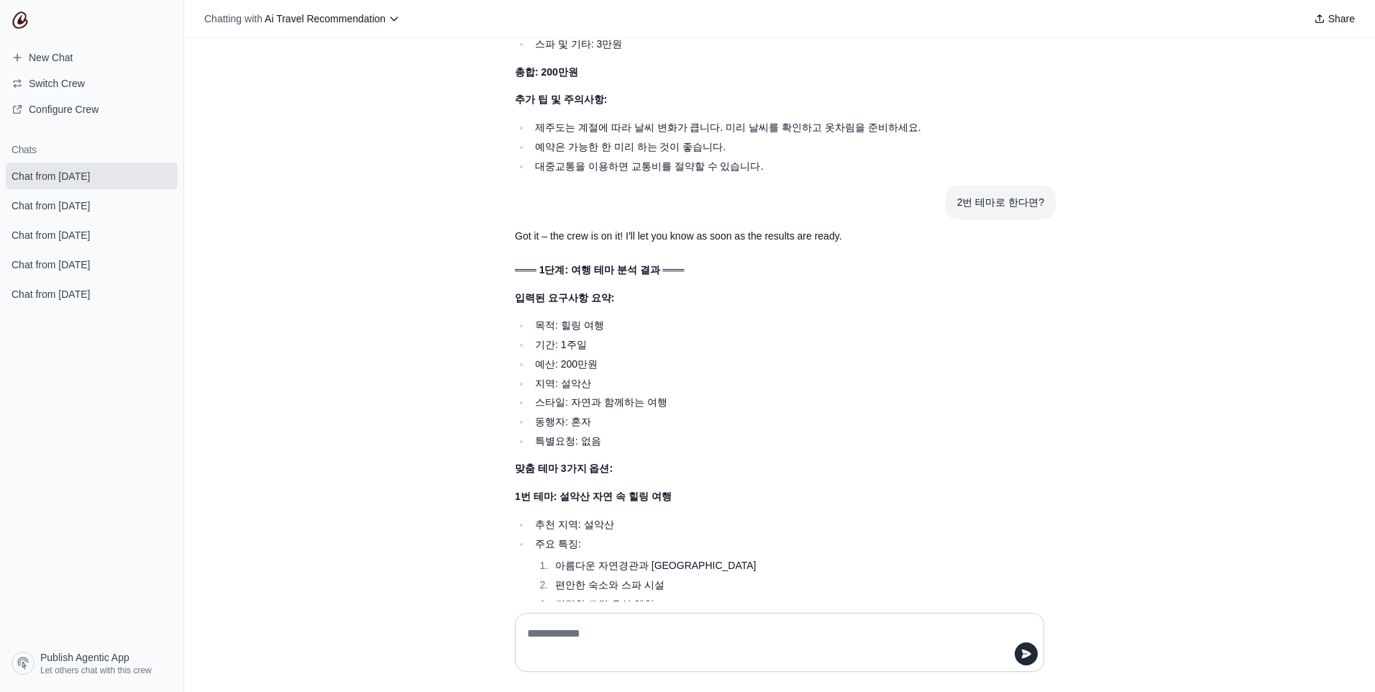
scroll to position [2595, 0]
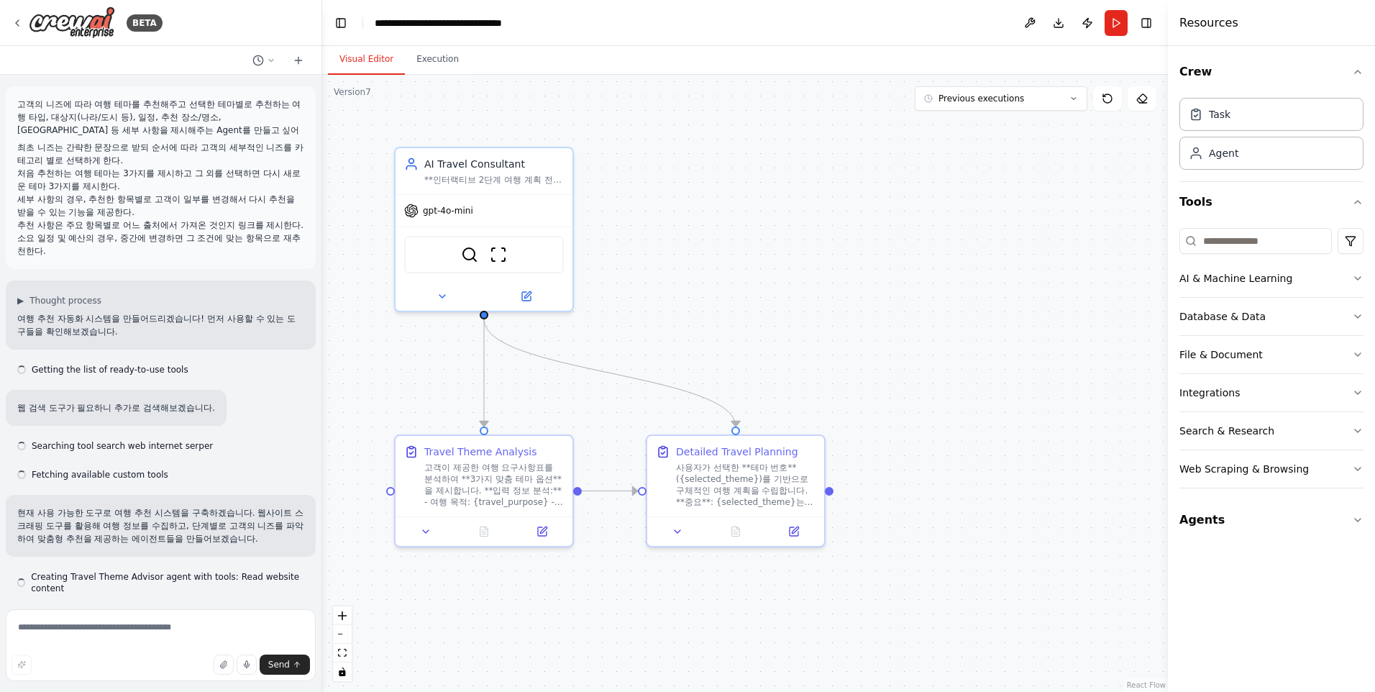
scroll to position [38410, 0]
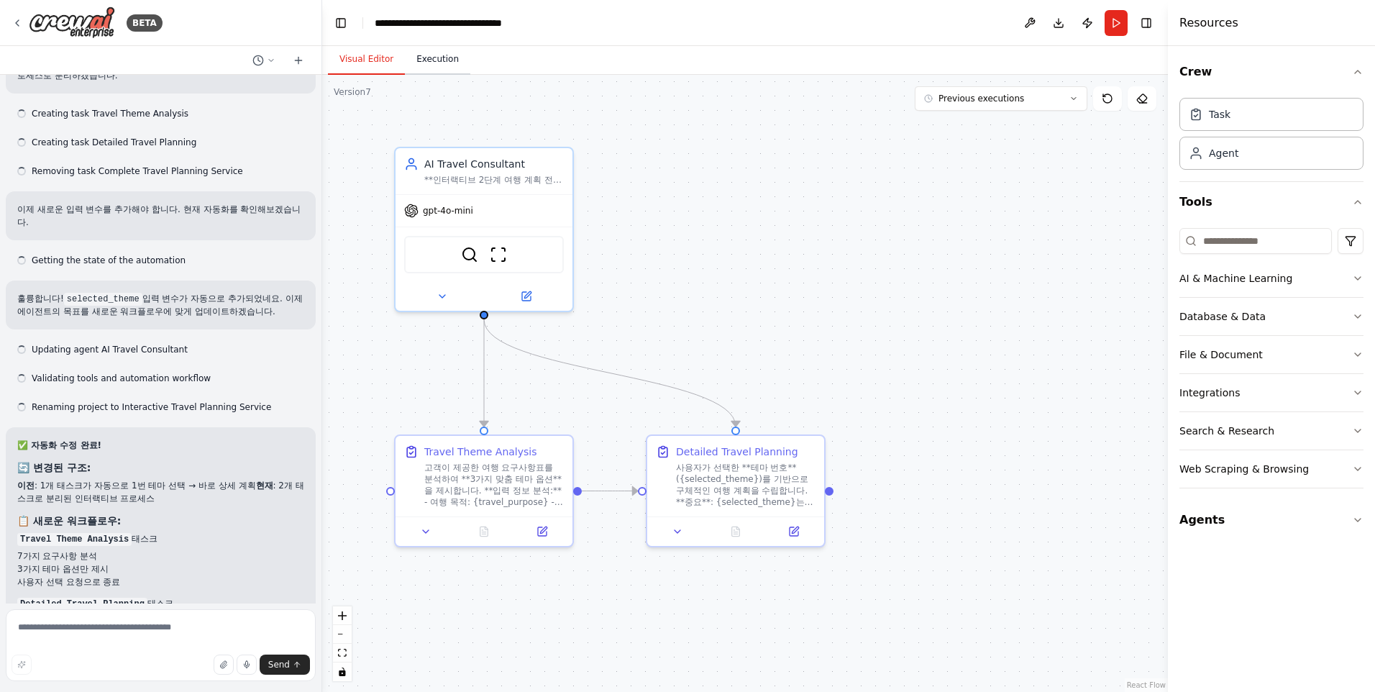
click at [438, 55] on button "Execution" at bounding box center [437, 60] width 65 height 30
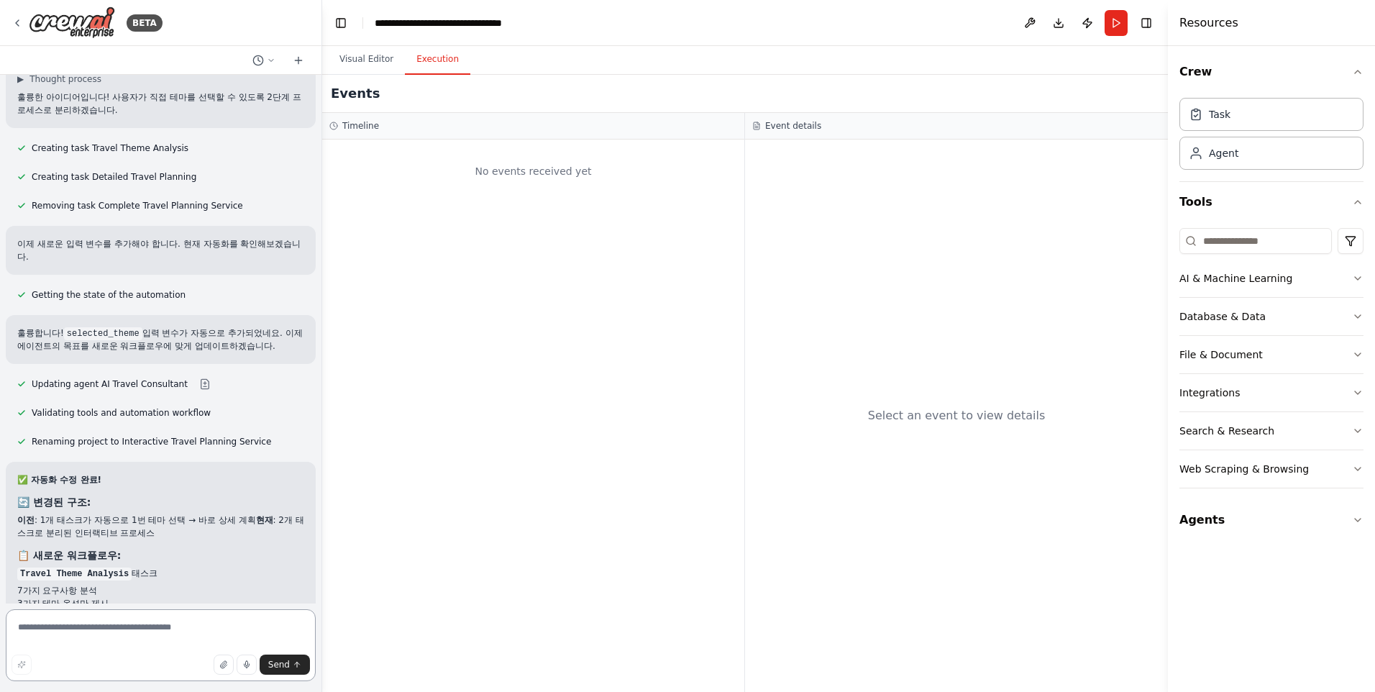
click at [88, 631] on textarea at bounding box center [161, 645] width 310 height 72
type textarea "*"
type textarea "***"
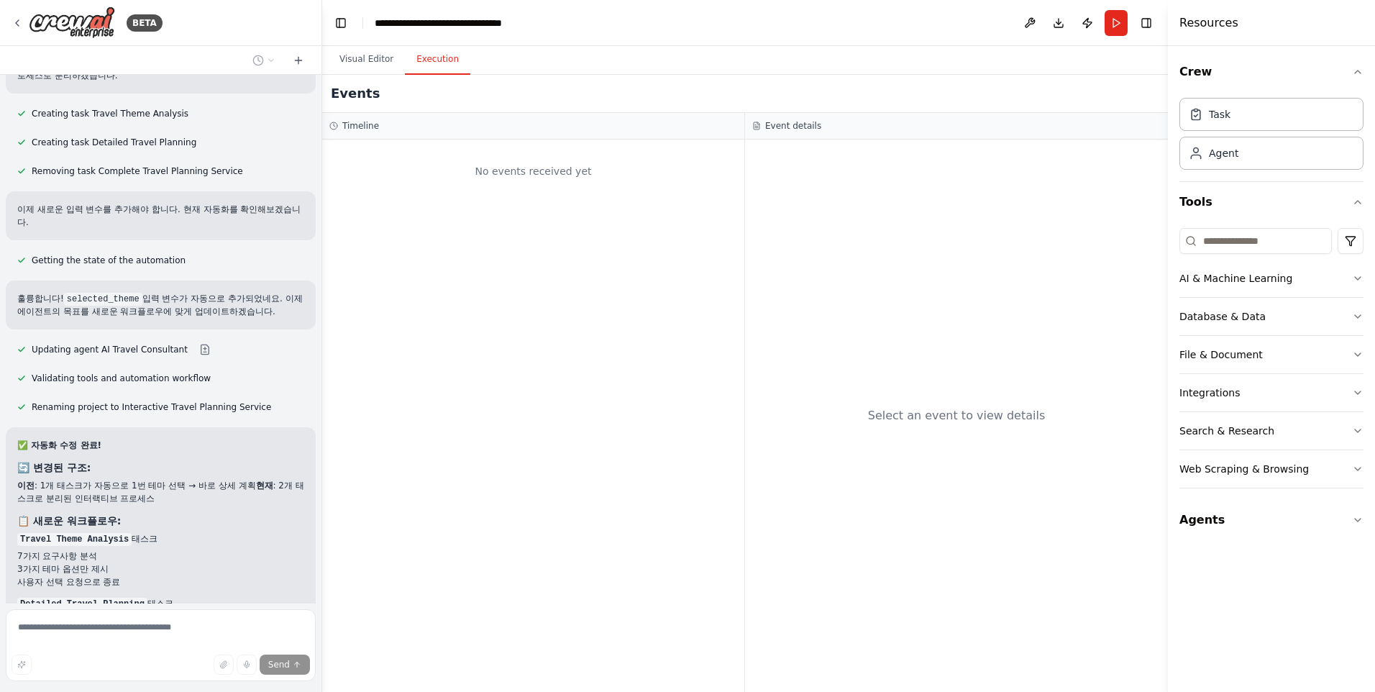
scroll to position [38526, 0]
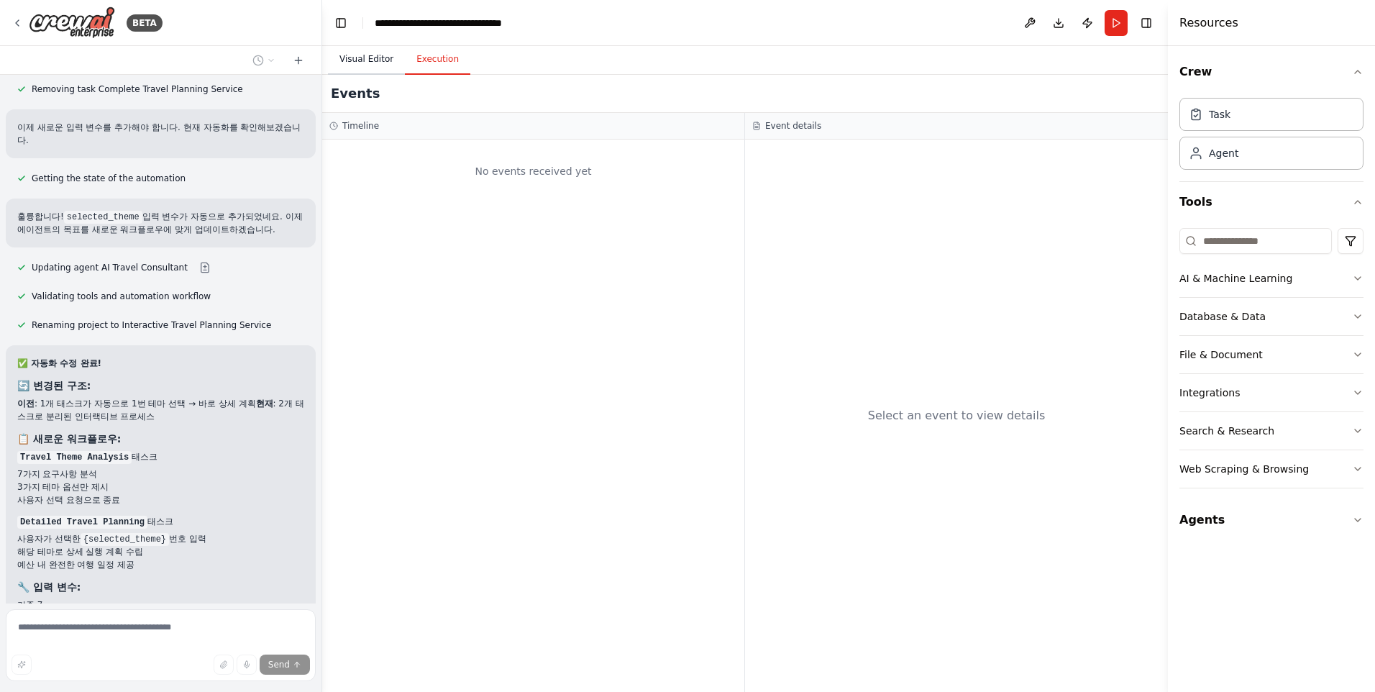
click at [375, 55] on button "Visual Editor" at bounding box center [366, 60] width 77 height 30
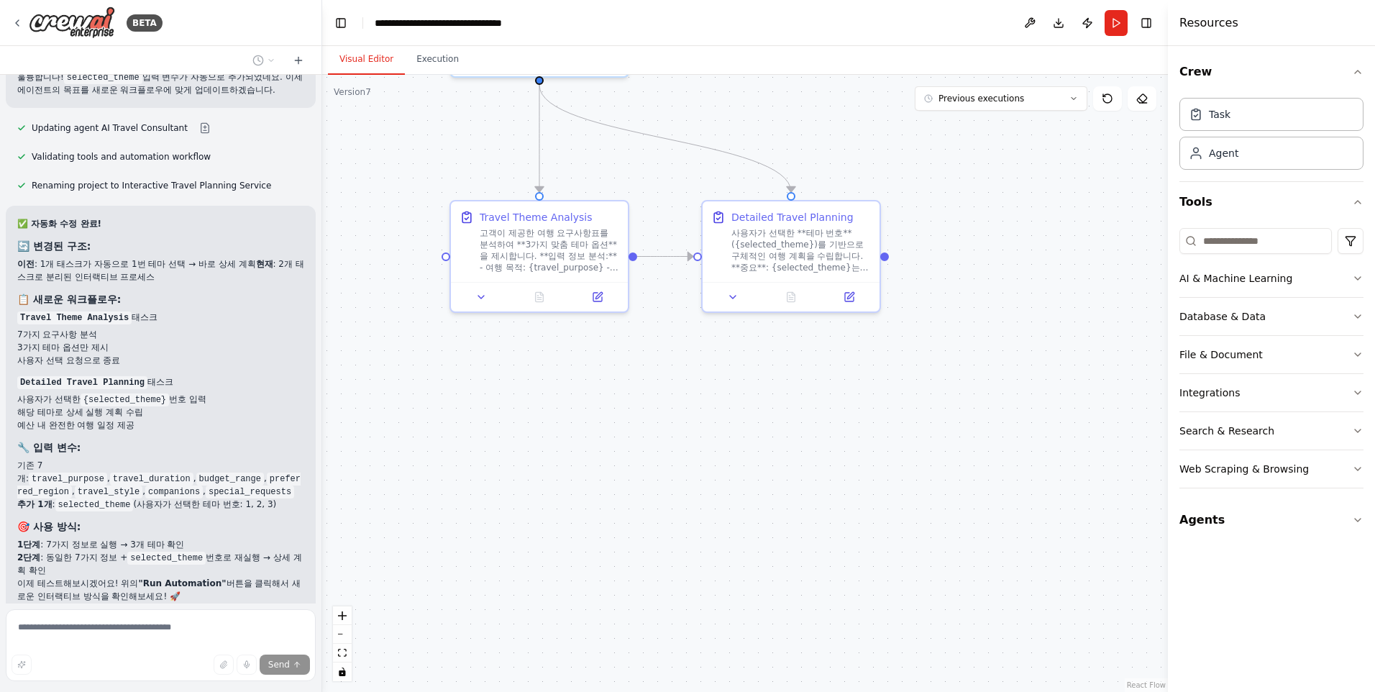
scroll to position [38678, 0]
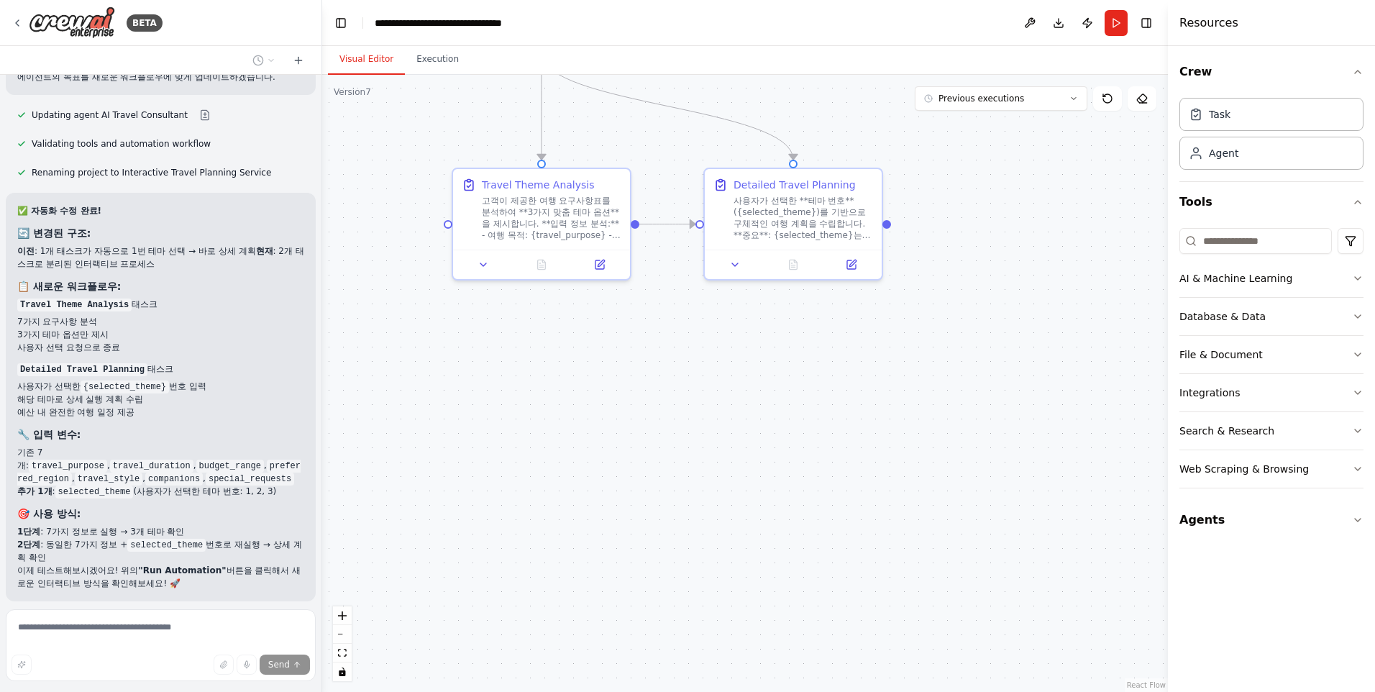
drag, startPoint x: 564, startPoint y: 582, endPoint x: 621, endPoint y: 314, distance: 273.6
click at [621, 314] on div ".deletable-edge-delete-btn { width: 20px; height: 20px; border: 0px solid #ffff…" at bounding box center [745, 383] width 846 height 617
click at [484, 262] on icon at bounding box center [483, 261] width 6 height 3
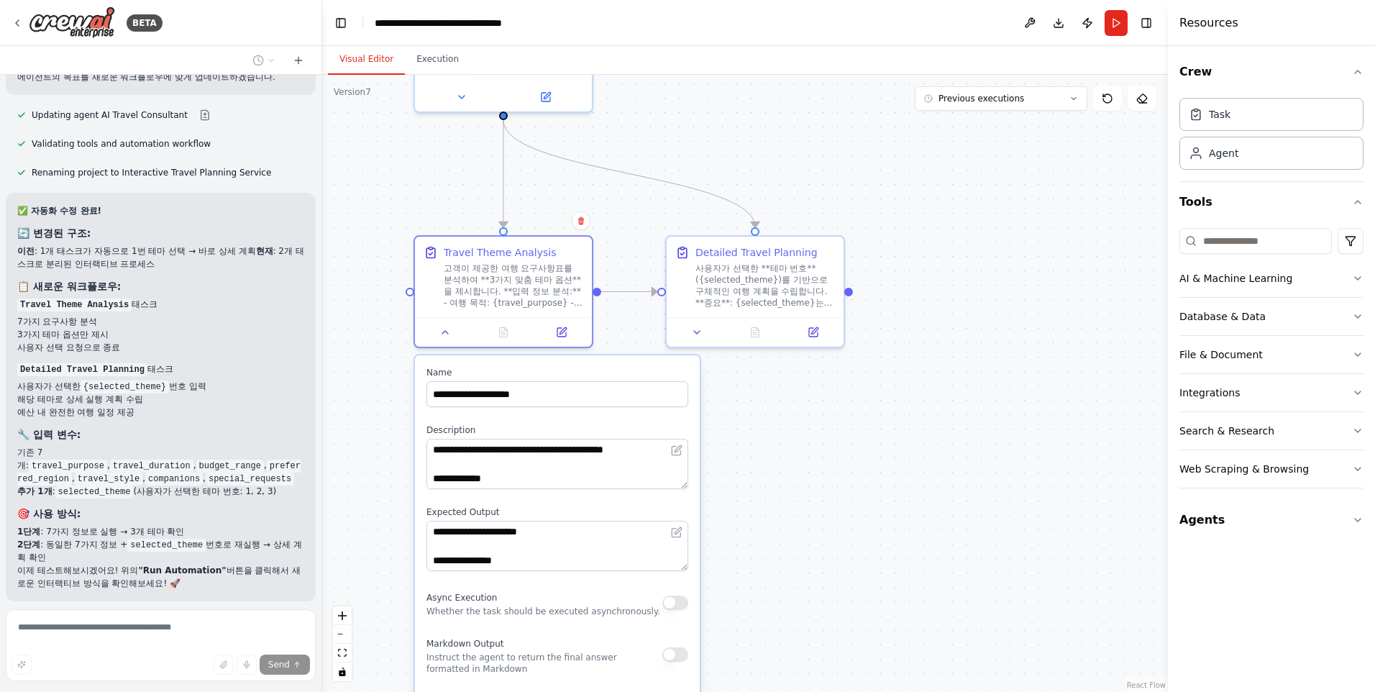
drag, startPoint x: 788, startPoint y: 521, endPoint x: 752, endPoint y: 597, distance: 84.6
click at [752, 597] on div ".deletable-edge-delete-btn { width: 20px; height: 20px; border: 0px solid #ffff…" at bounding box center [745, 383] width 846 height 617
click at [693, 337] on button at bounding box center [697, 329] width 50 height 17
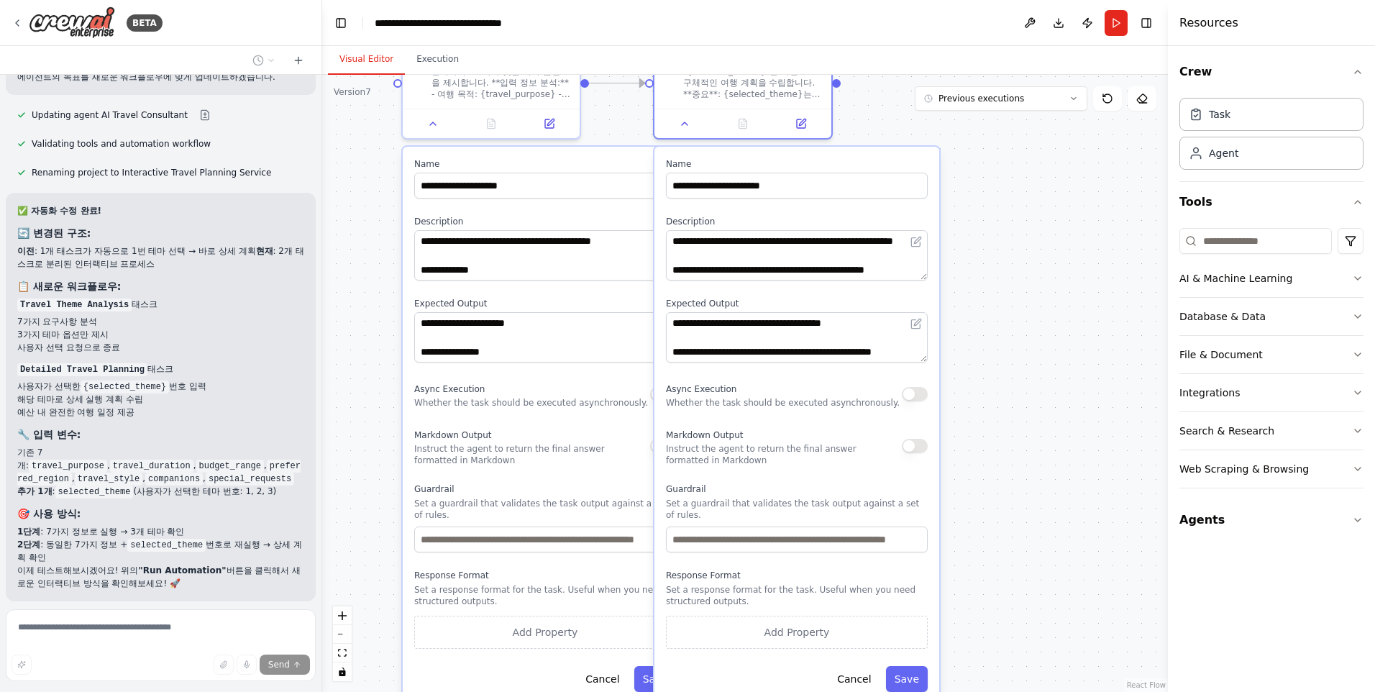
drag, startPoint x: 1021, startPoint y: 532, endPoint x: 1009, endPoint y: 320, distance: 212.5
click at [1009, 320] on div ".deletable-edge-delete-btn { width: 20px; height: 20px; border: 0px solid #ffff…" at bounding box center [745, 383] width 846 height 617
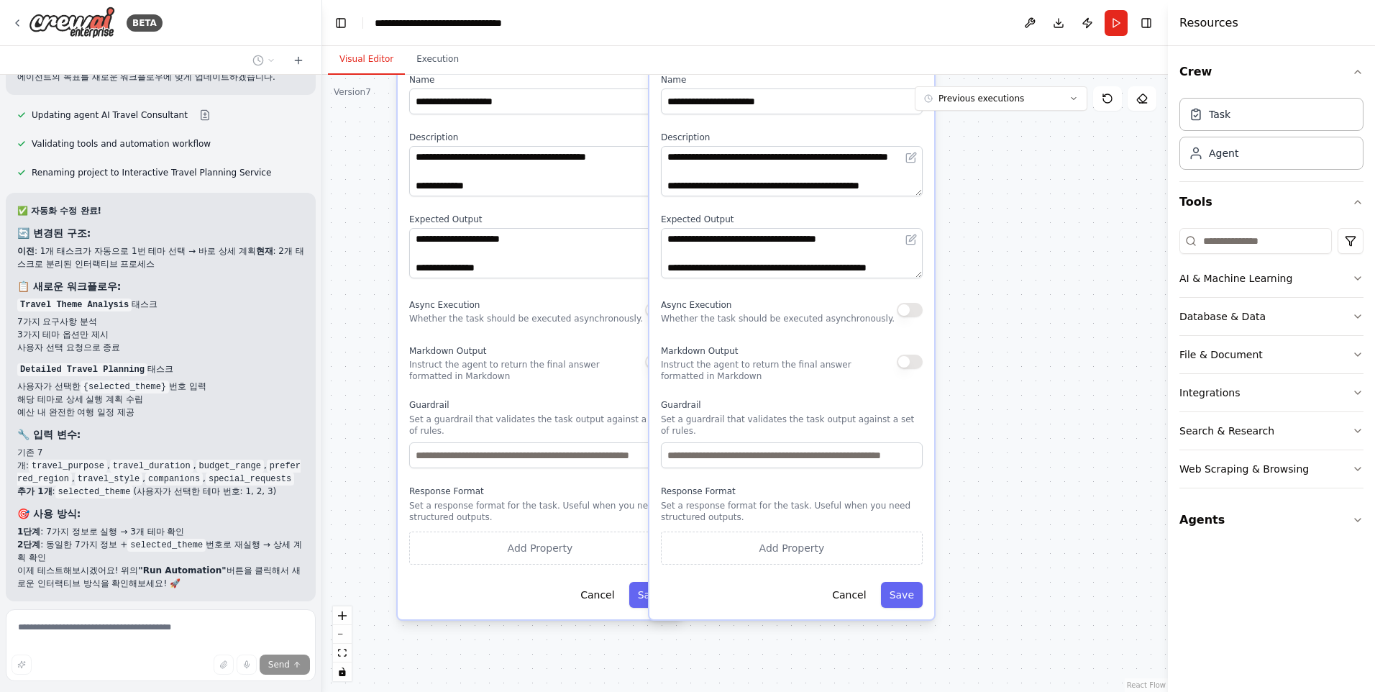
drag, startPoint x: 1000, startPoint y: 518, endPoint x: 995, endPoint y: 437, distance: 80.7
click at [995, 437] on div ".deletable-edge-delete-btn { width: 20px; height: 20px; border: 0px solid #ffff…" at bounding box center [745, 383] width 846 height 617
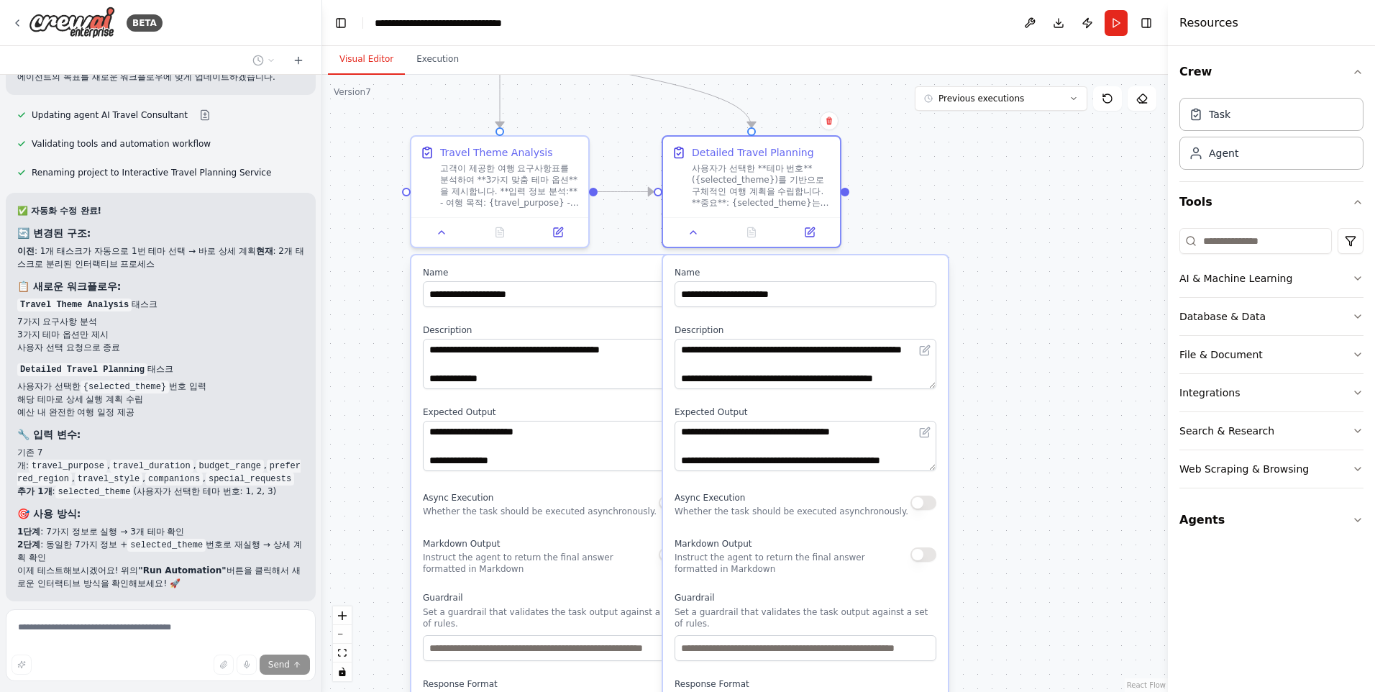
drag, startPoint x: 1000, startPoint y: 314, endPoint x: 1013, endPoint y: 506, distance: 193.2
click at [1013, 506] on div ".deletable-edge-delete-btn { width: 20px; height: 20px; border: 0px solid #ffff…" at bounding box center [745, 383] width 846 height 617
click at [438, 56] on button "Execution" at bounding box center [437, 60] width 65 height 30
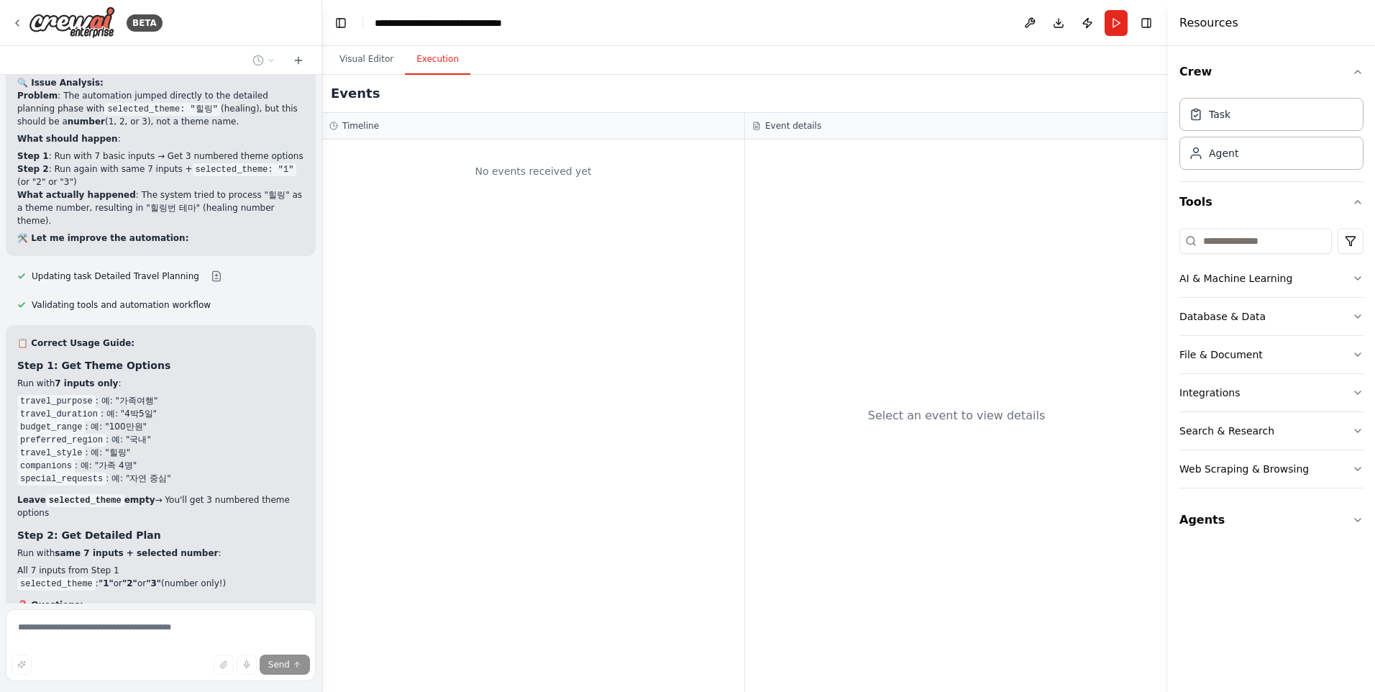
scroll to position [39307, 0]
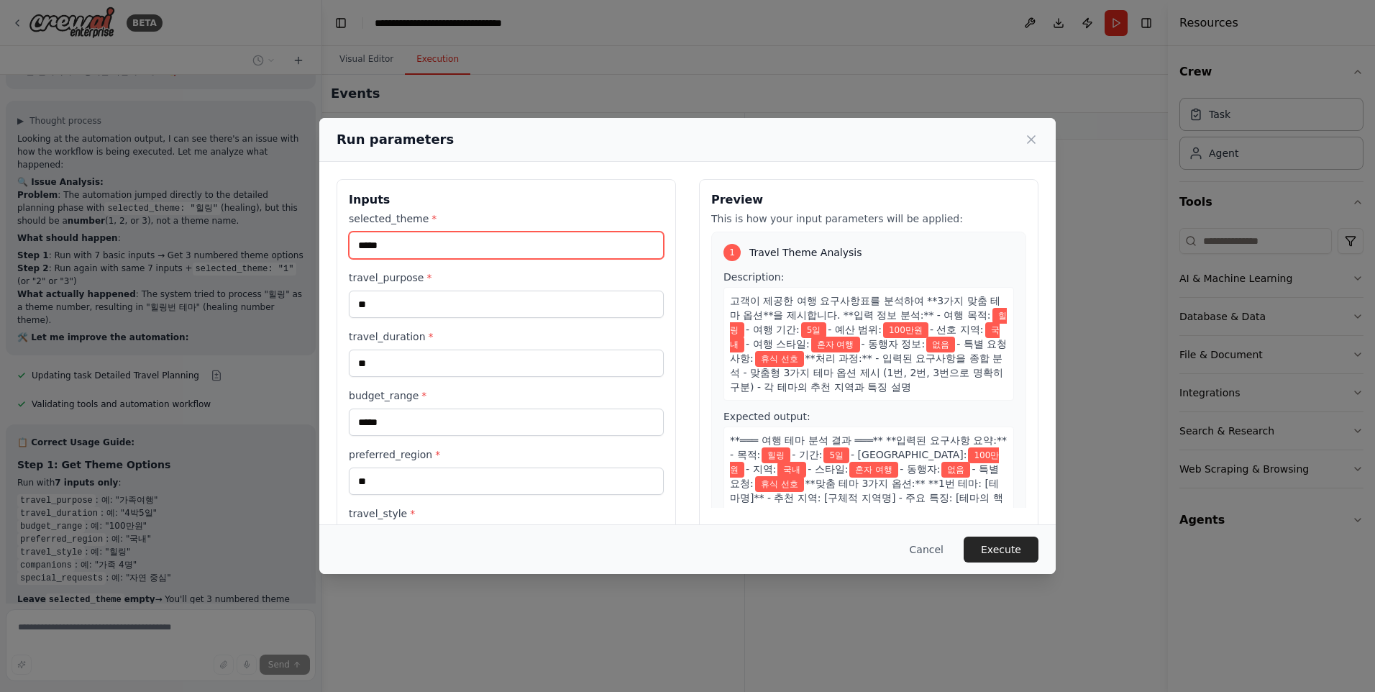
drag, startPoint x: 421, startPoint y: 242, endPoint x: 336, endPoint y: 245, distance: 85.6
click at [336, 245] on div "Inputs selected_theme * ***** travel_purpose * ** travel_duration * ** budget_r…" at bounding box center [687, 431] width 736 height 539
type input "*"
click at [1016, 552] on button "Execute" at bounding box center [1001, 550] width 75 height 26
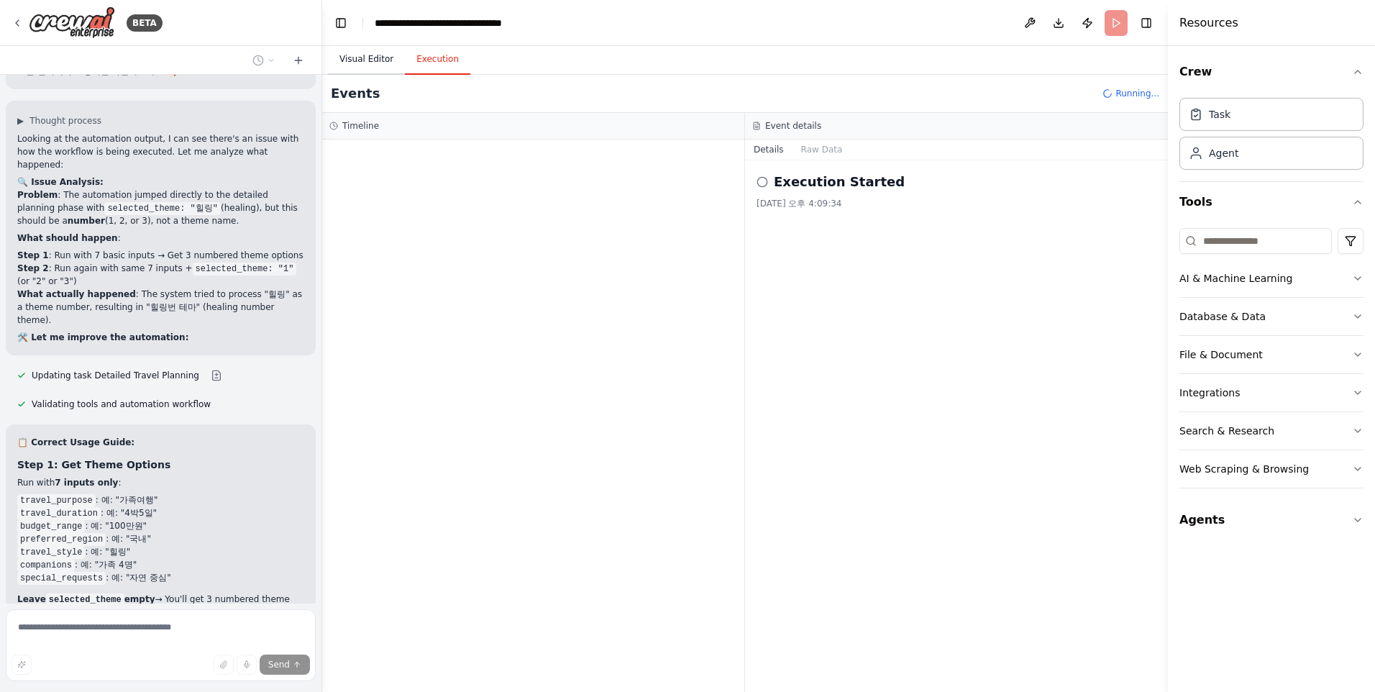
click at [378, 60] on button "Visual Editor" at bounding box center [366, 60] width 77 height 30
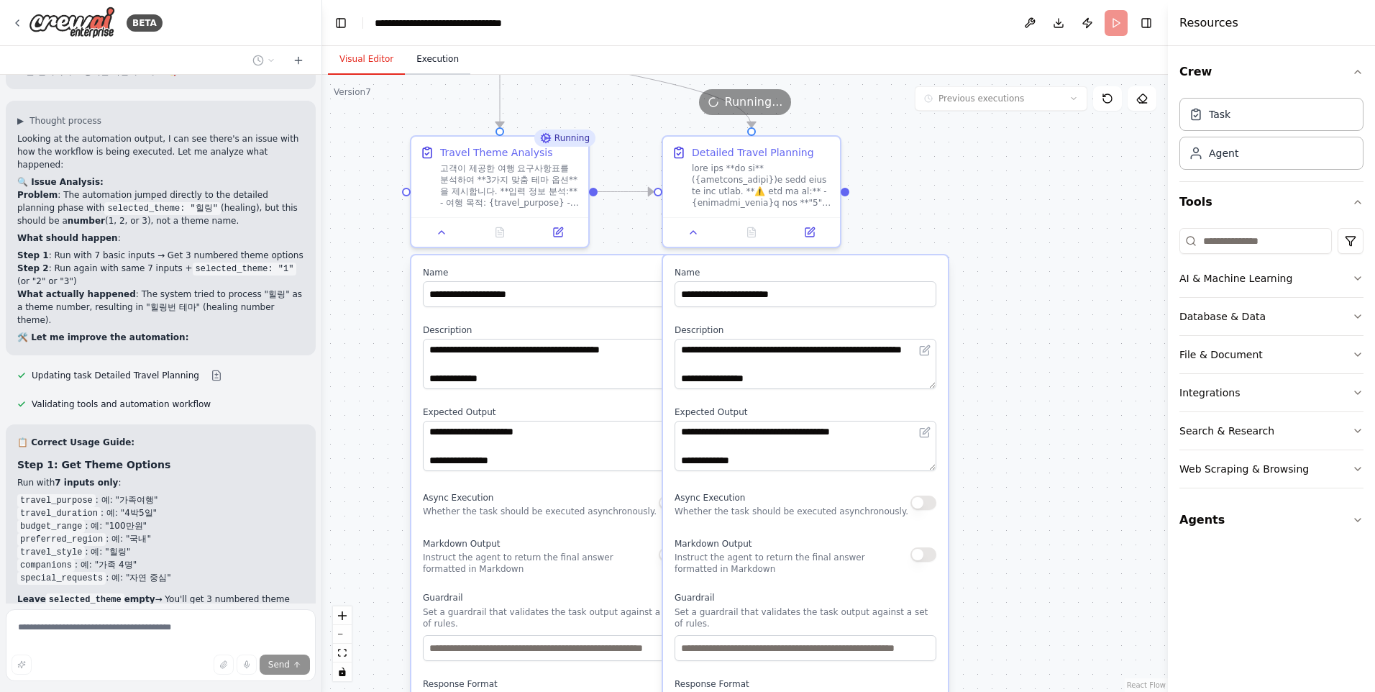
click at [434, 58] on button "Execution" at bounding box center [437, 60] width 65 height 30
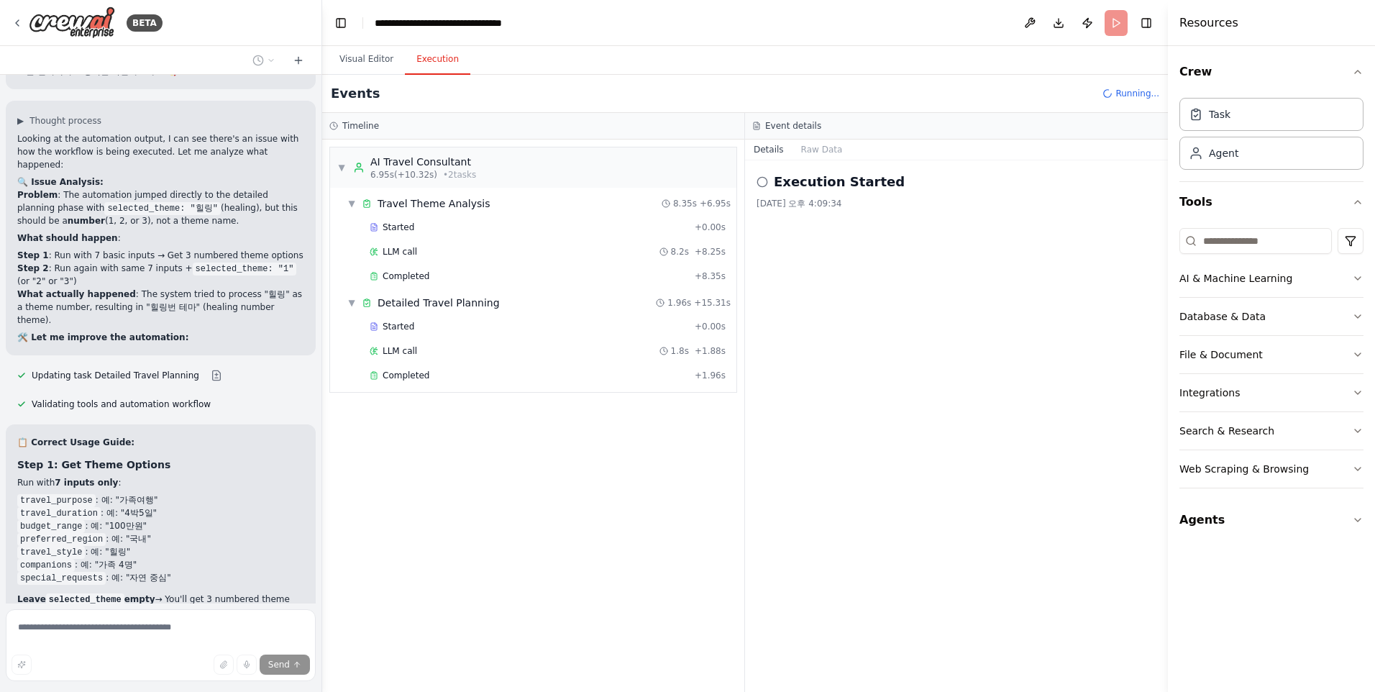
scroll to position [39307, 0]
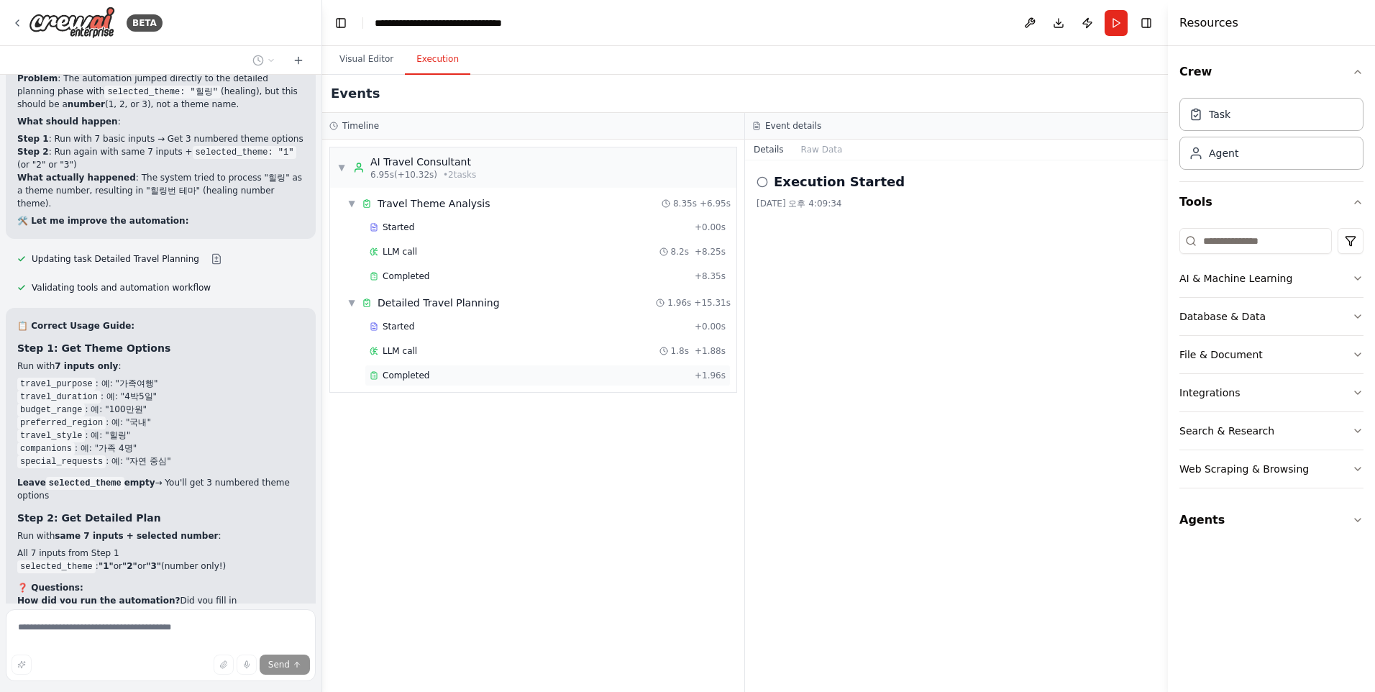
click at [411, 377] on span "Completed" at bounding box center [406, 376] width 47 height 12
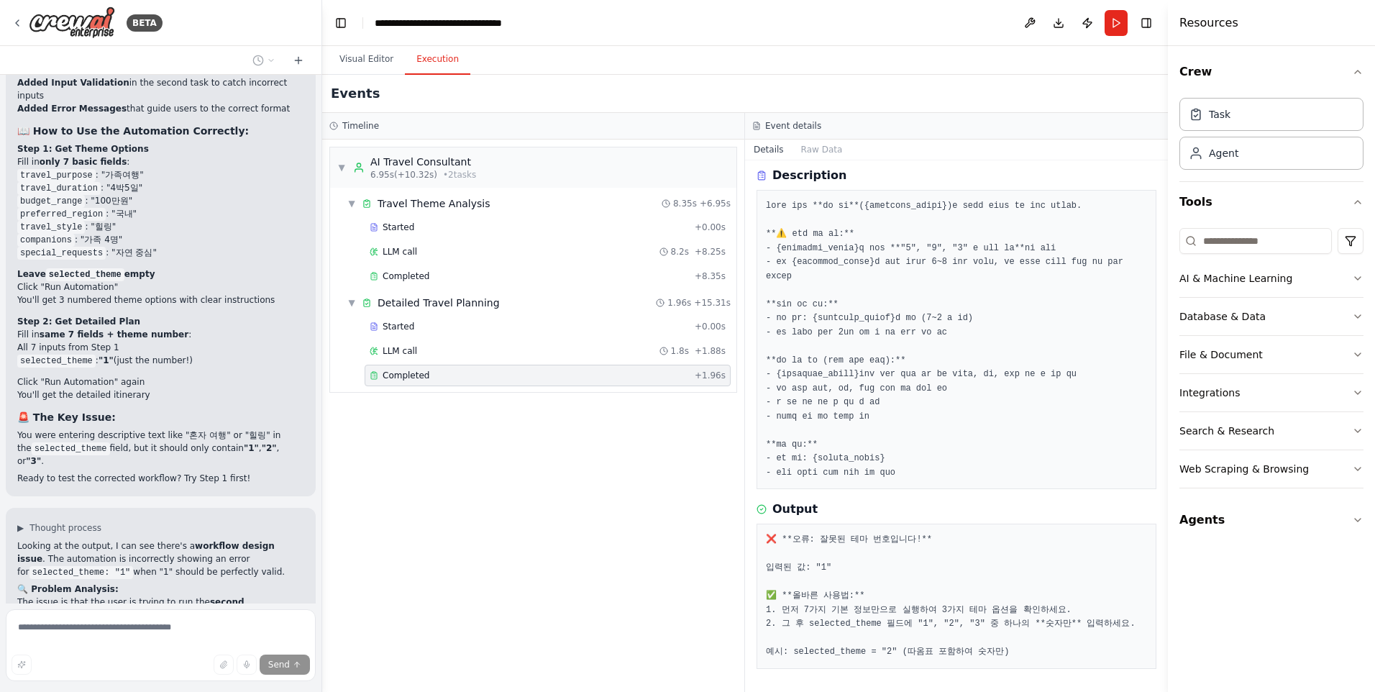
scroll to position [40307, 0]
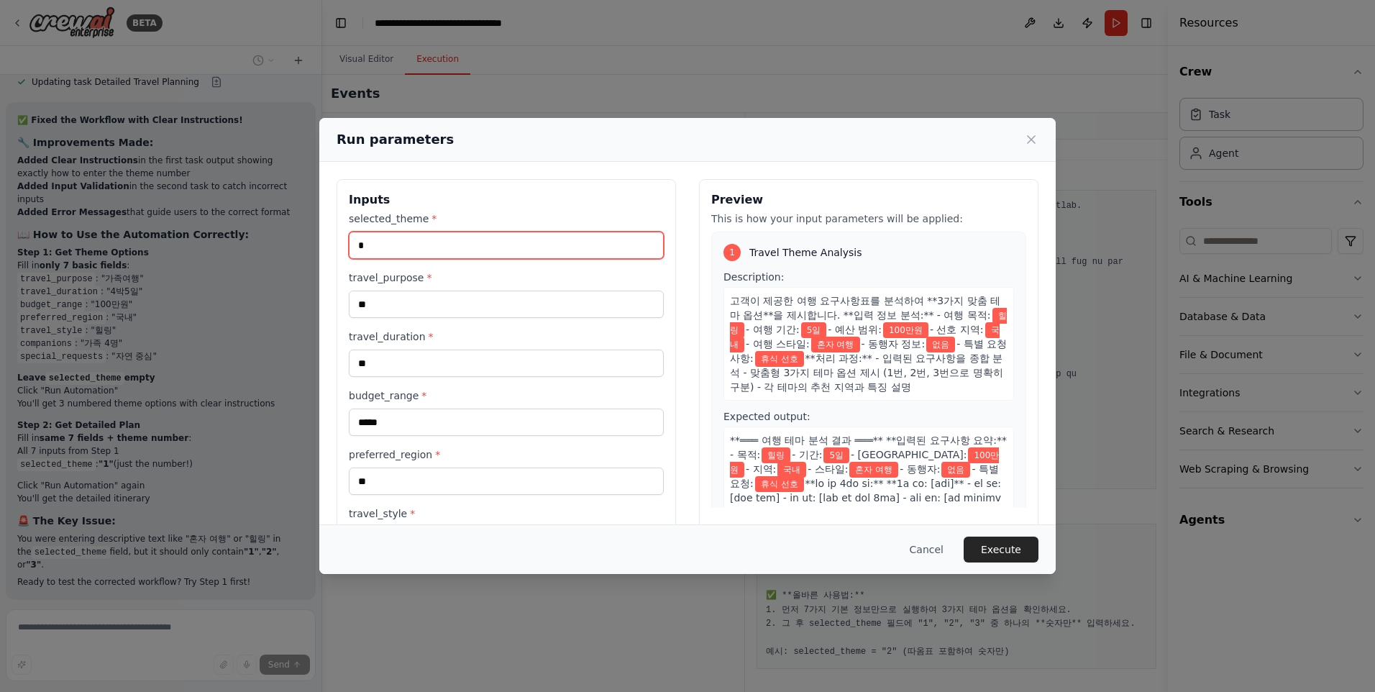
click at [357, 246] on input "*" at bounding box center [506, 245] width 315 height 27
type input "***"
click at [1008, 550] on button "Execute" at bounding box center [1001, 550] width 75 height 26
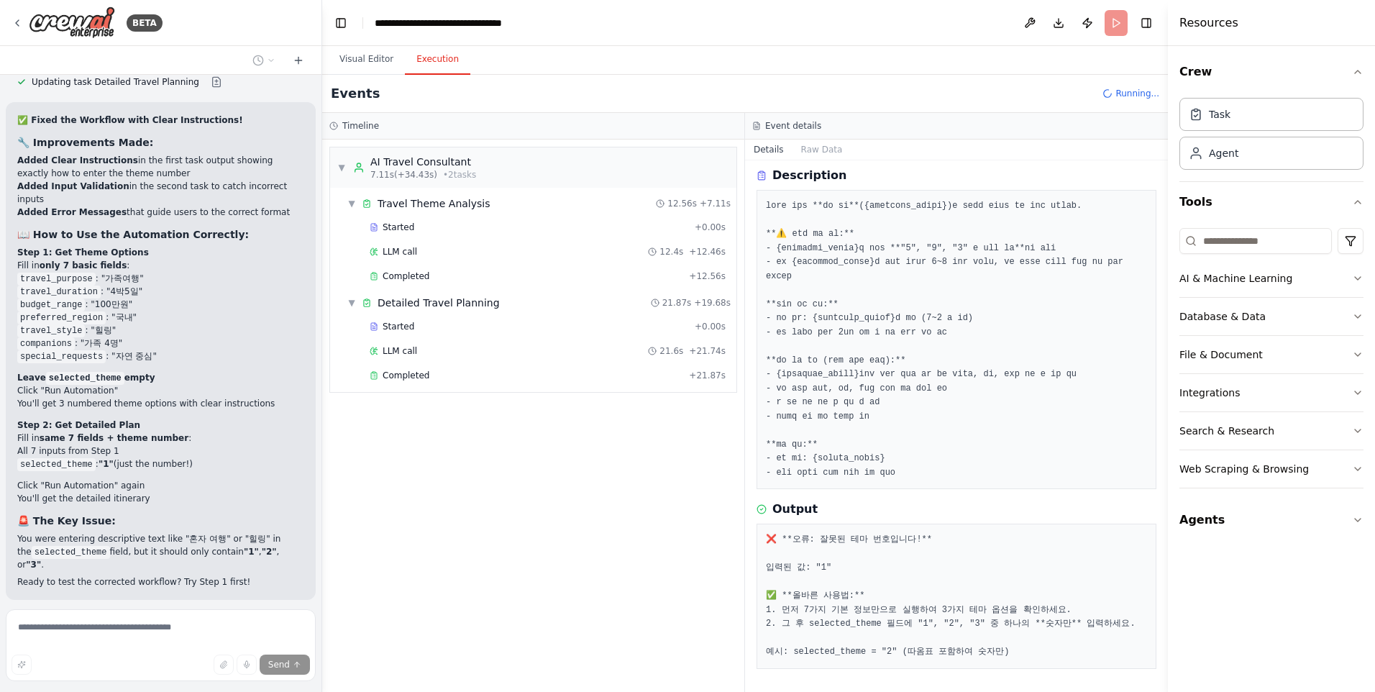
scroll to position [40307, 0]
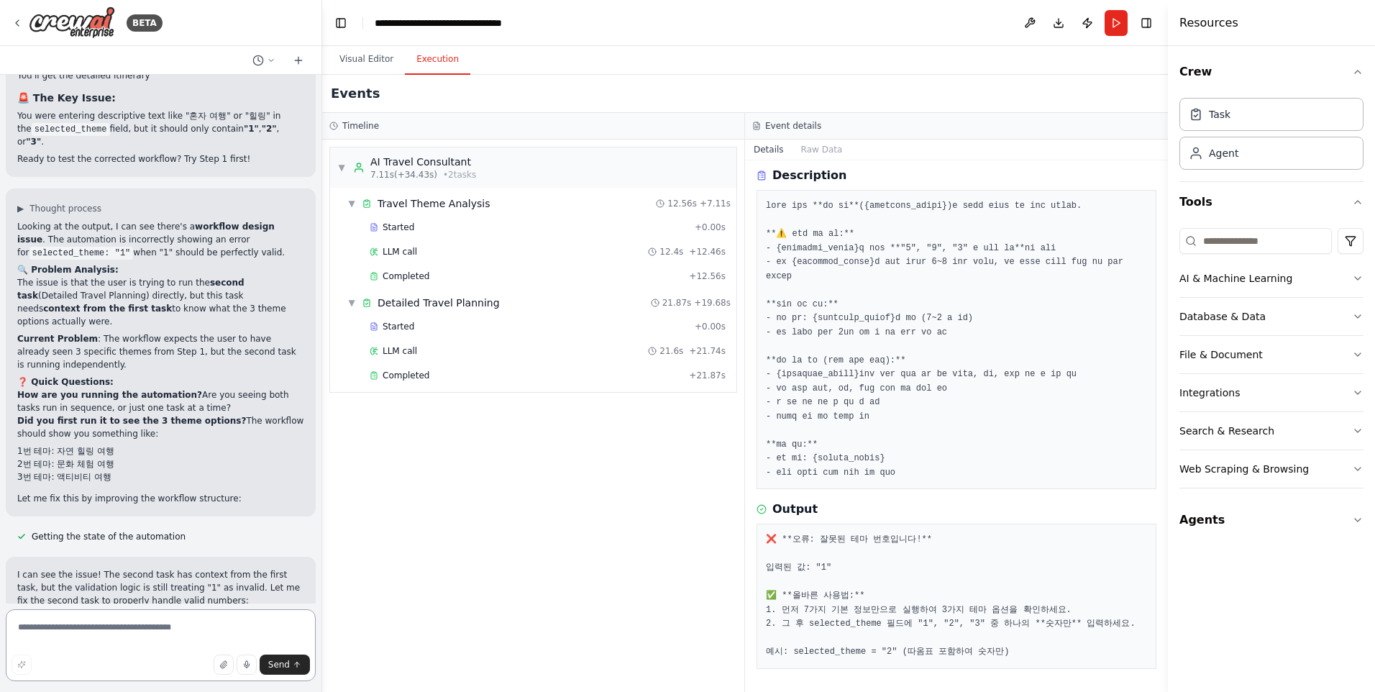
scroll to position [40626, 0]
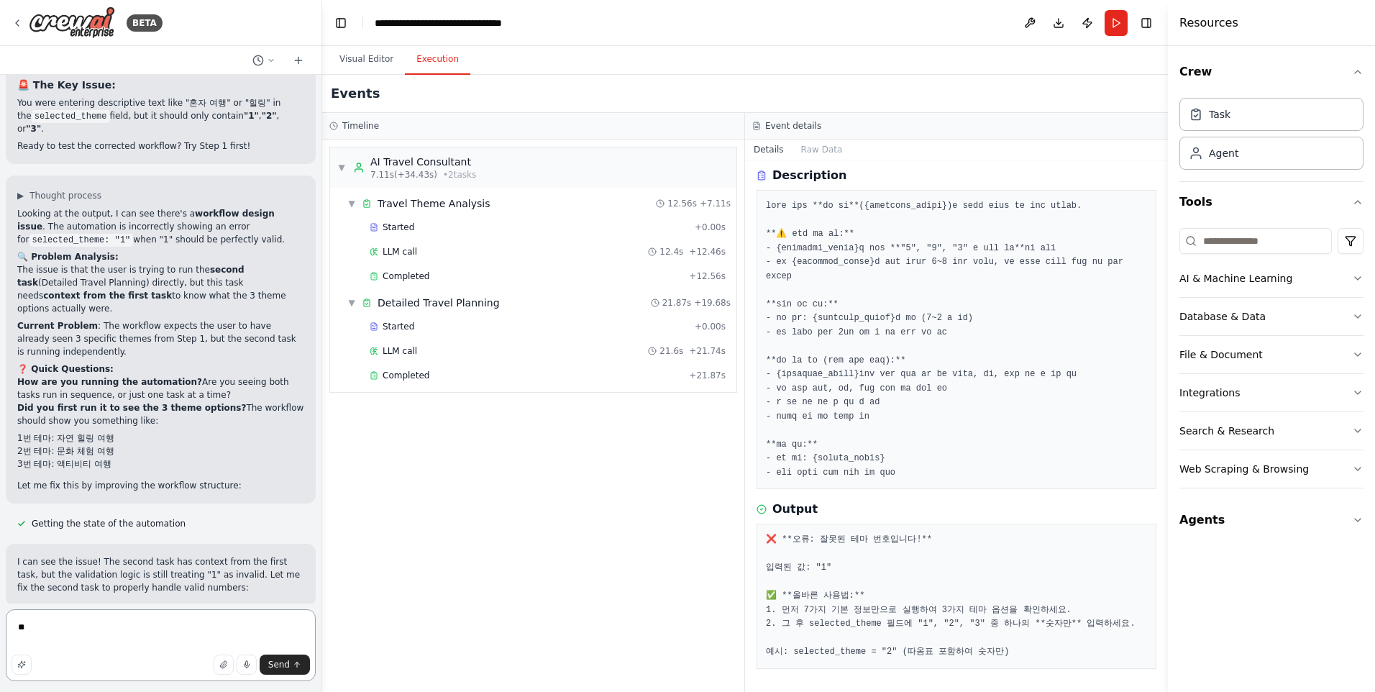
type textarea "*"
type textarea "**********"
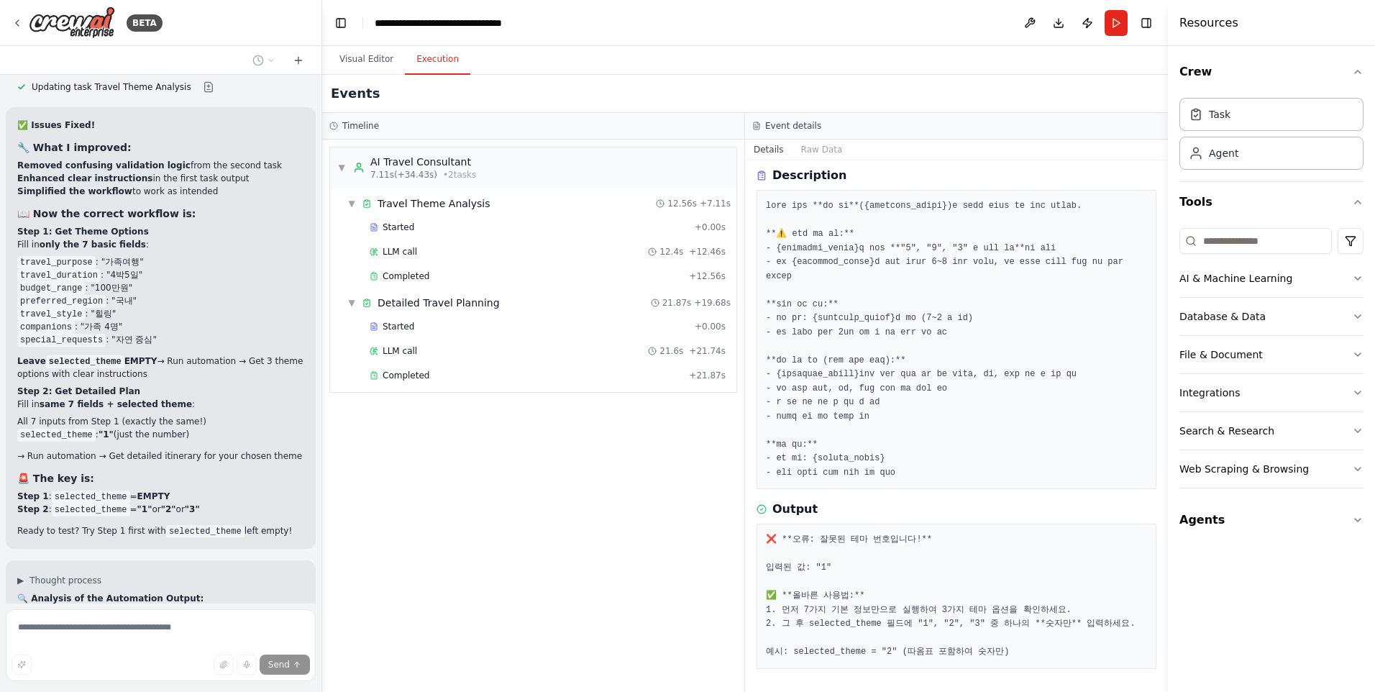
scroll to position [41267, 0]
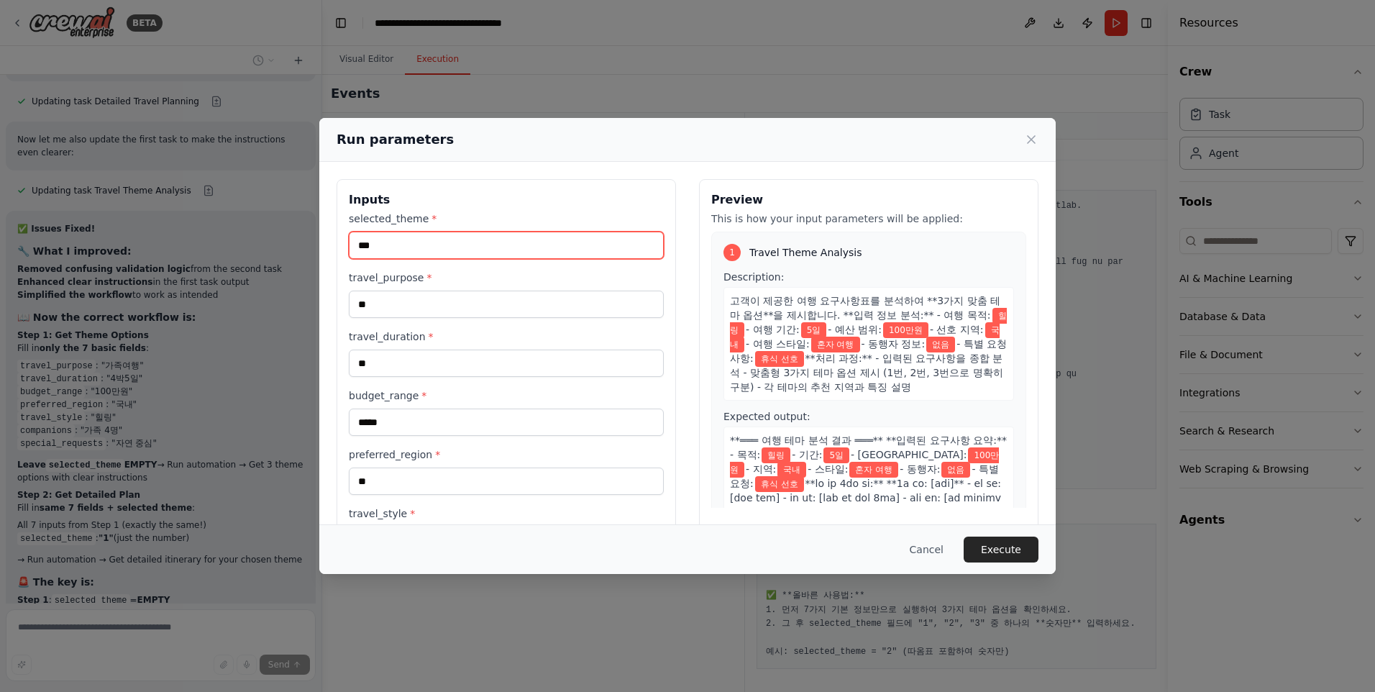
drag, startPoint x: 442, startPoint y: 249, endPoint x: 288, endPoint y: 245, distance: 154.0
click at [288, 245] on div "Run parameters Inputs selected_theme * *** travel_purpose * ** travel_duration …" at bounding box center [687, 346] width 1375 height 692
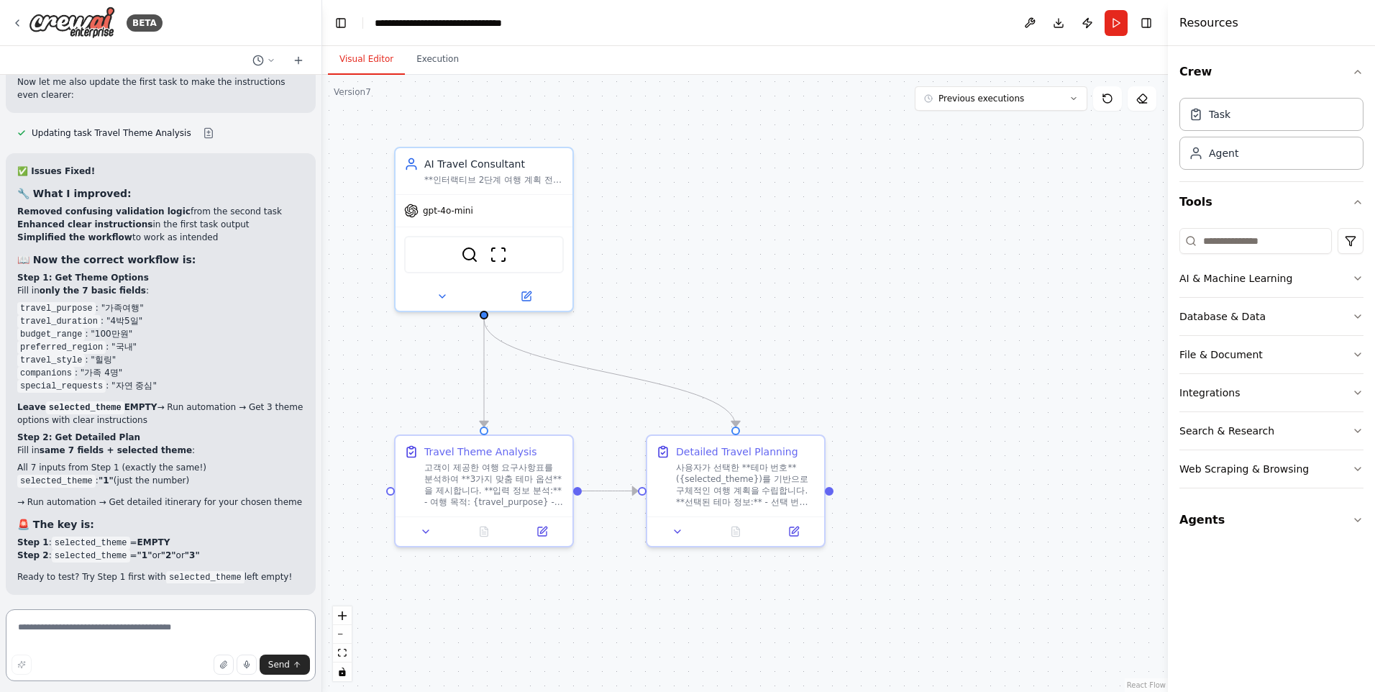
scroll to position [41221, 0]
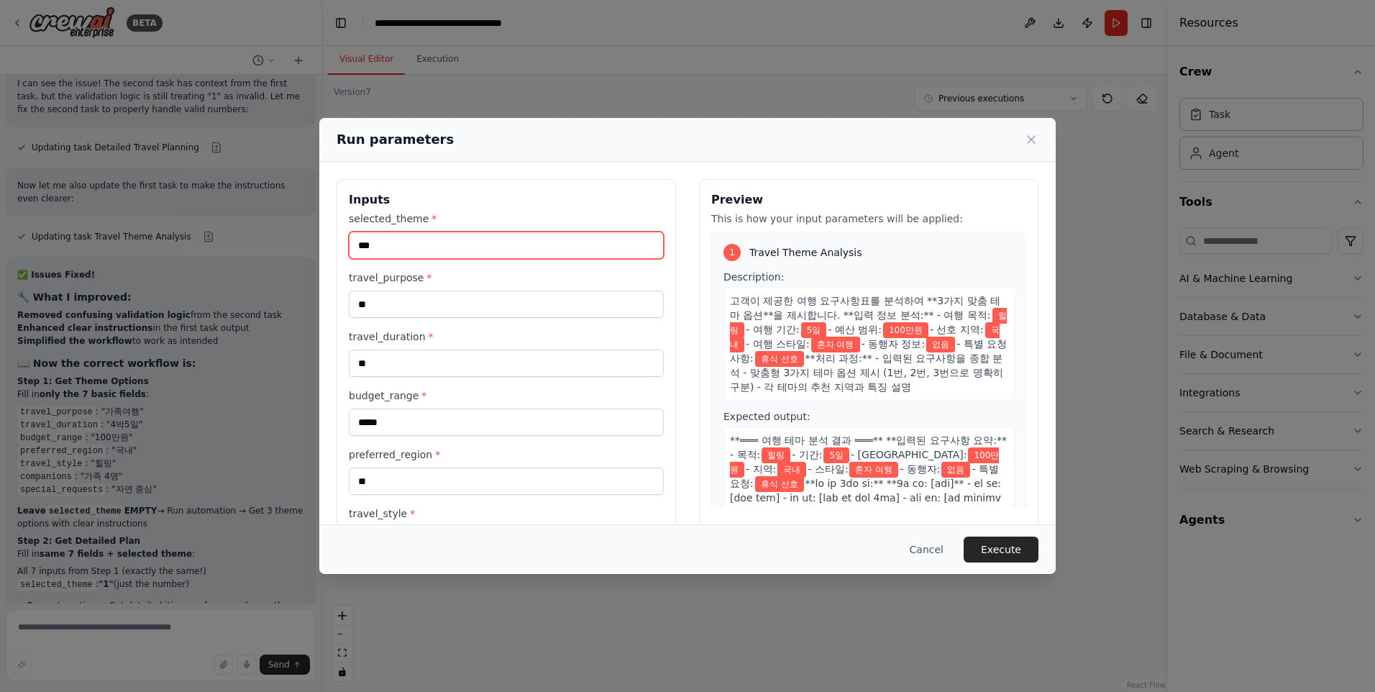
click at [375, 247] on input "***" at bounding box center [506, 245] width 315 height 27
type input "*"
click at [1007, 545] on button "Execute" at bounding box center [1001, 550] width 75 height 26
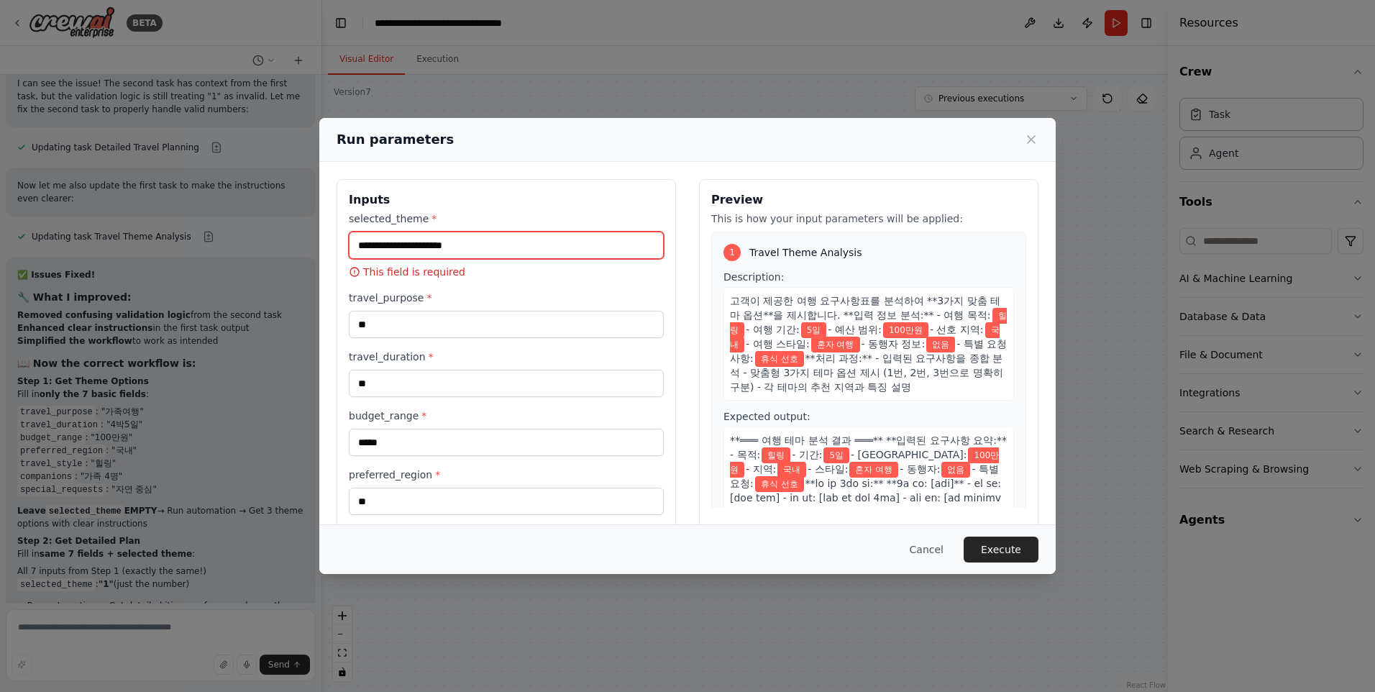
click at [463, 245] on input "selected_theme *" at bounding box center [506, 245] width 315 height 27
type input "*"
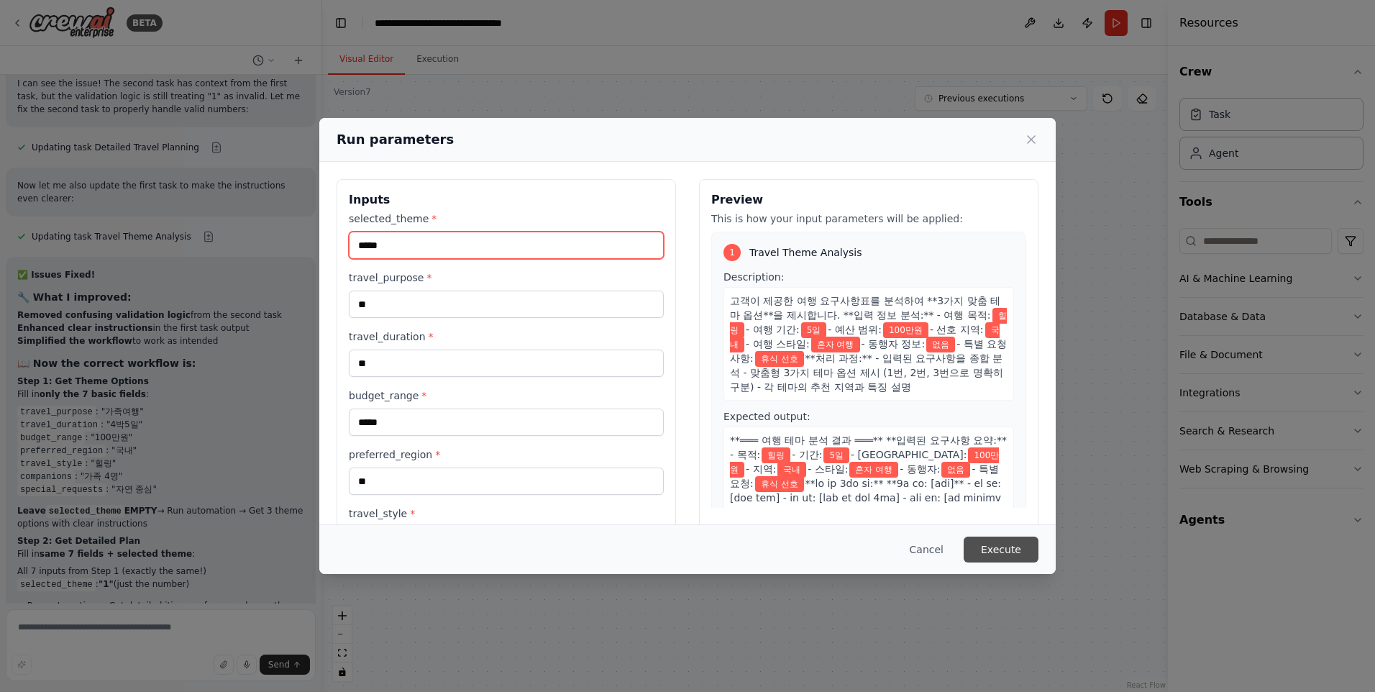
type input "*****"
click at [998, 549] on button "Execute" at bounding box center [1001, 550] width 75 height 26
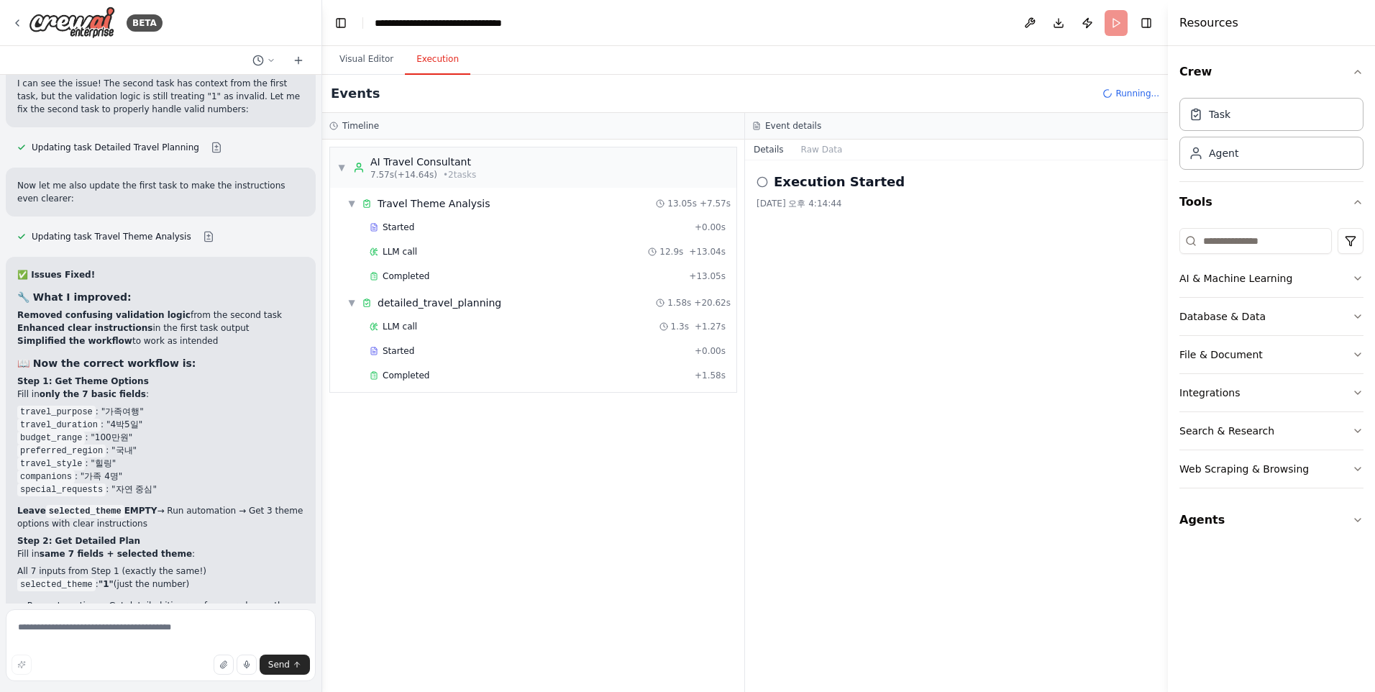
scroll to position [41221, 0]
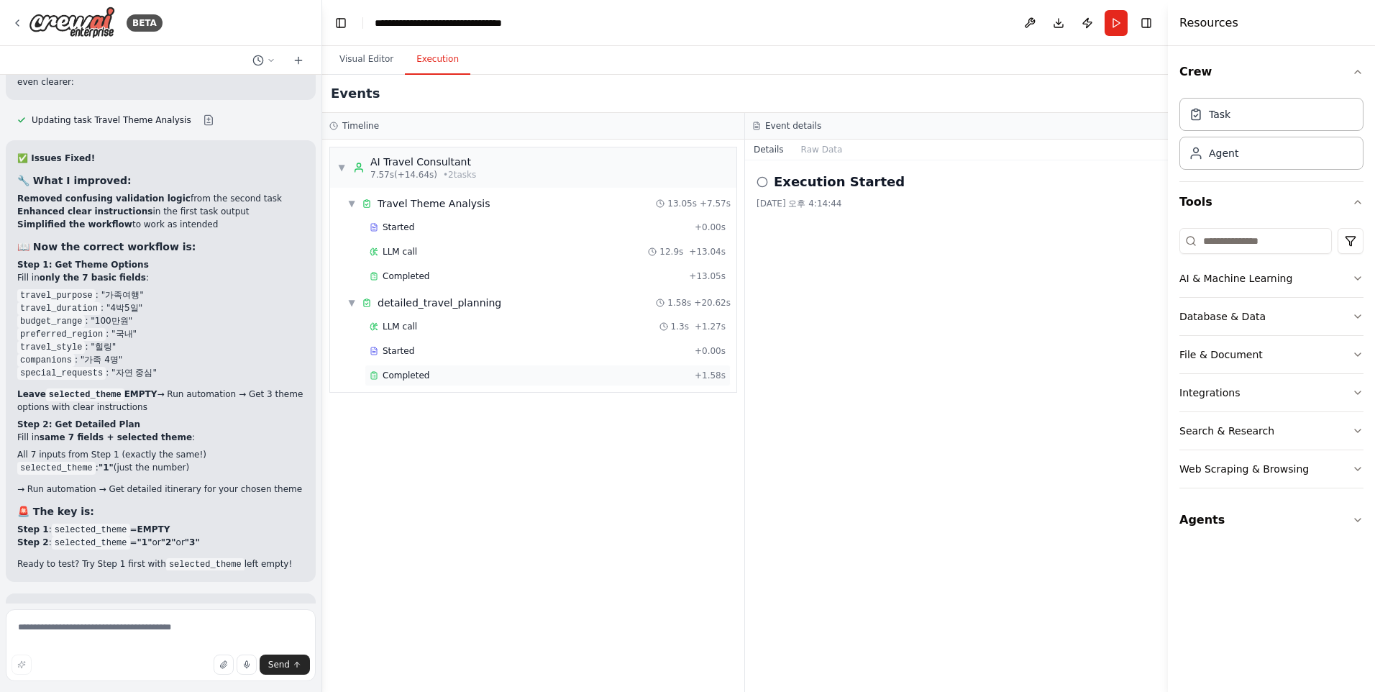
click at [412, 370] on span "Completed" at bounding box center [406, 376] width 47 height 12
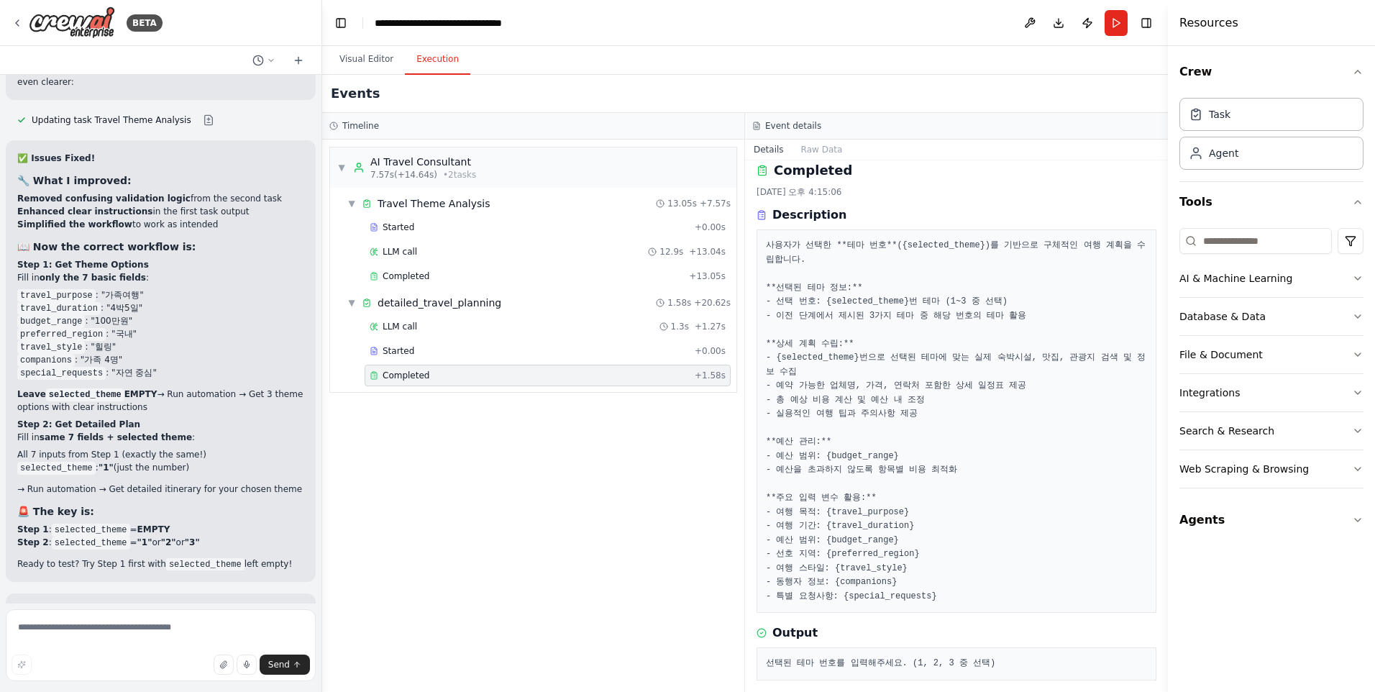
scroll to position [23, 0]
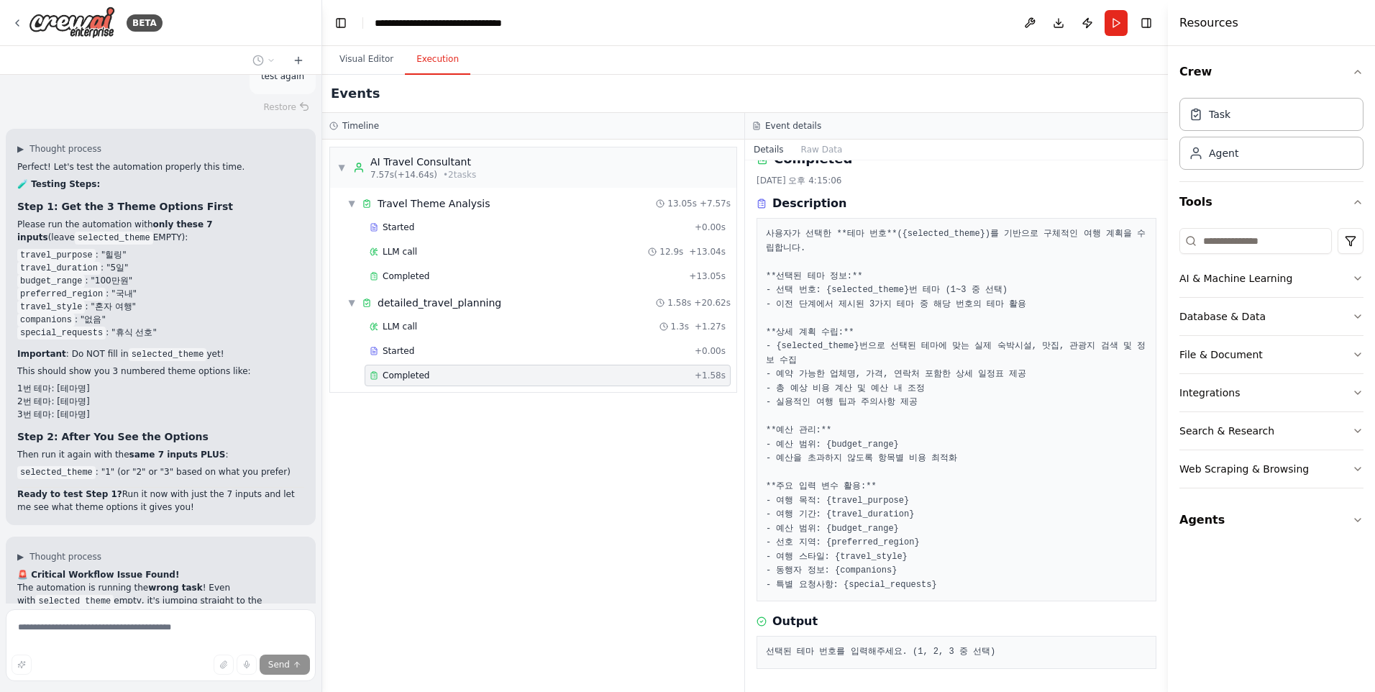
scroll to position [42264, 0]
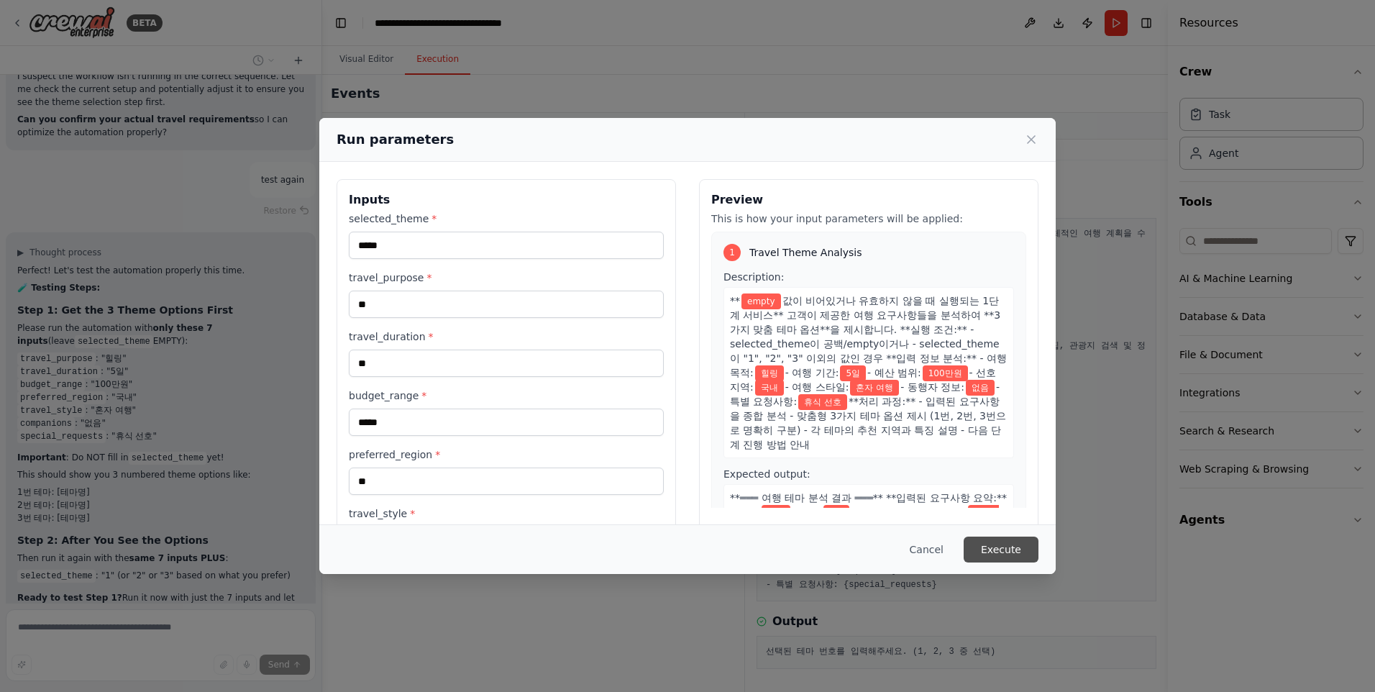
click at [1000, 549] on button "Execute" at bounding box center [1001, 550] width 75 height 26
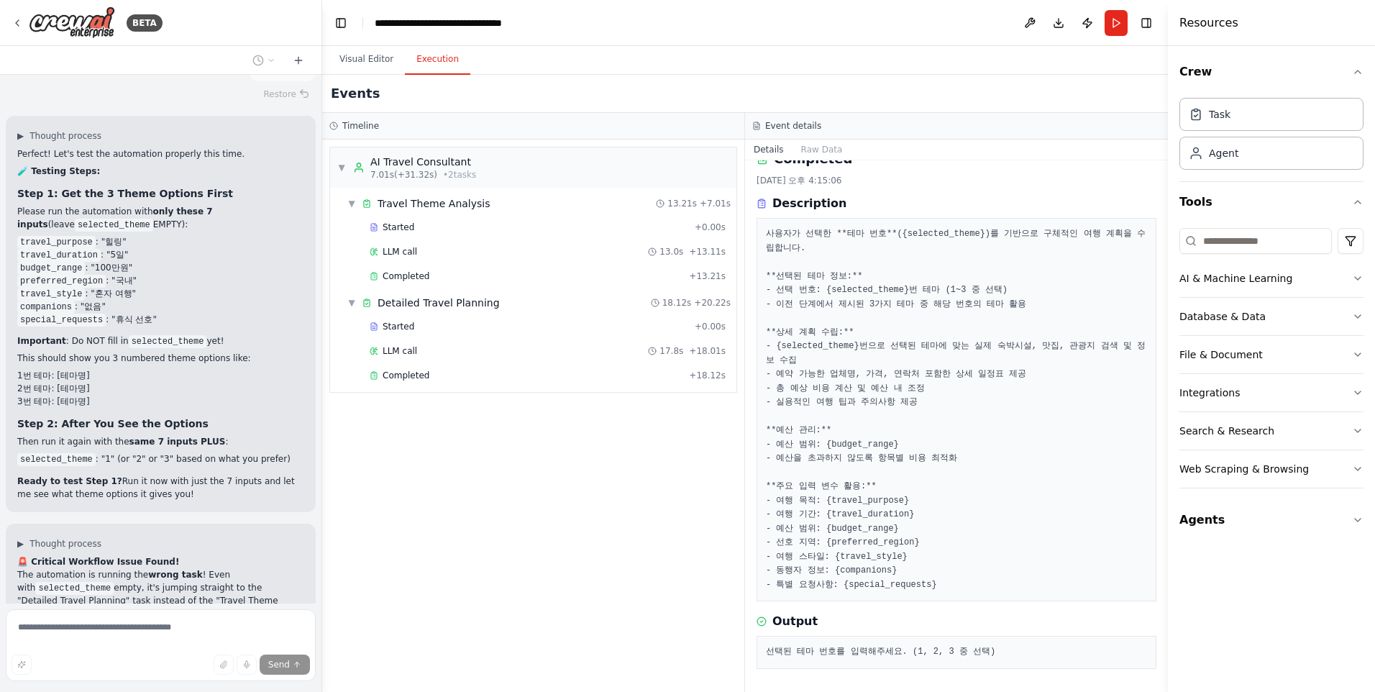
scroll to position [42192, 0]
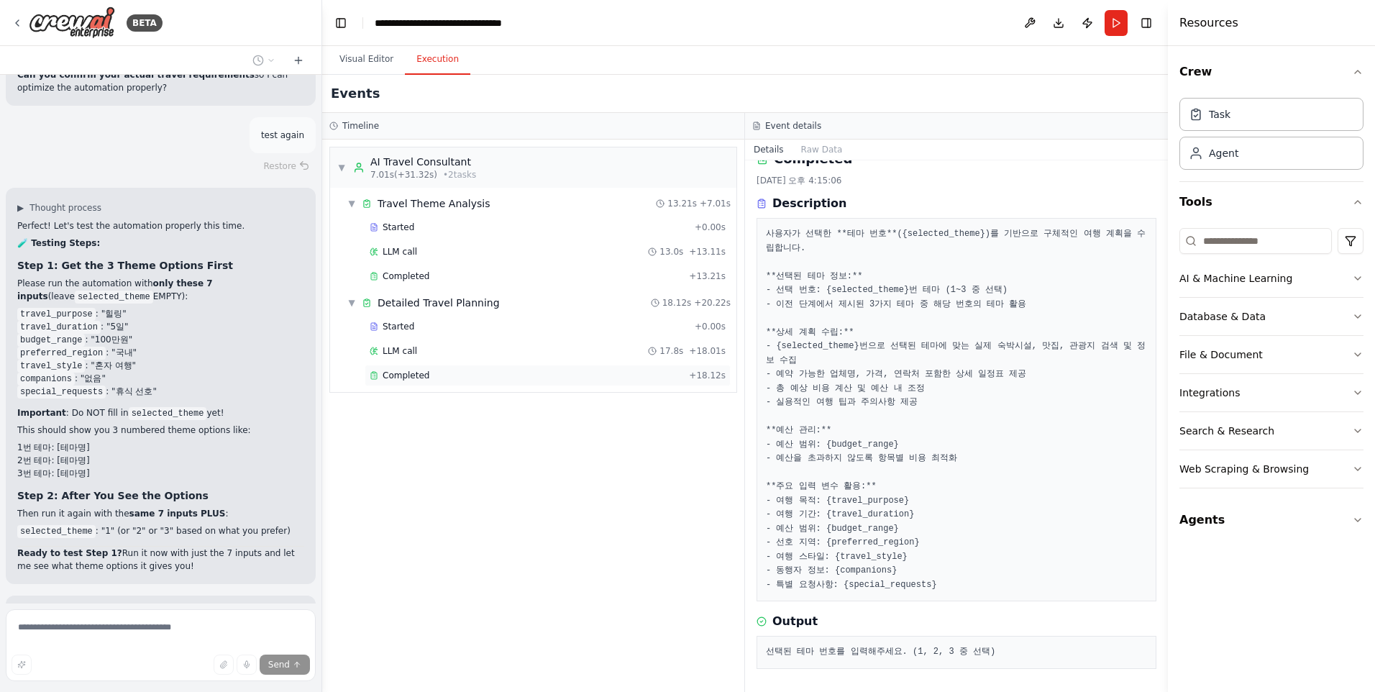
click at [418, 374] on span "Completed" at bounding box center [406, 376] width 47 height 12
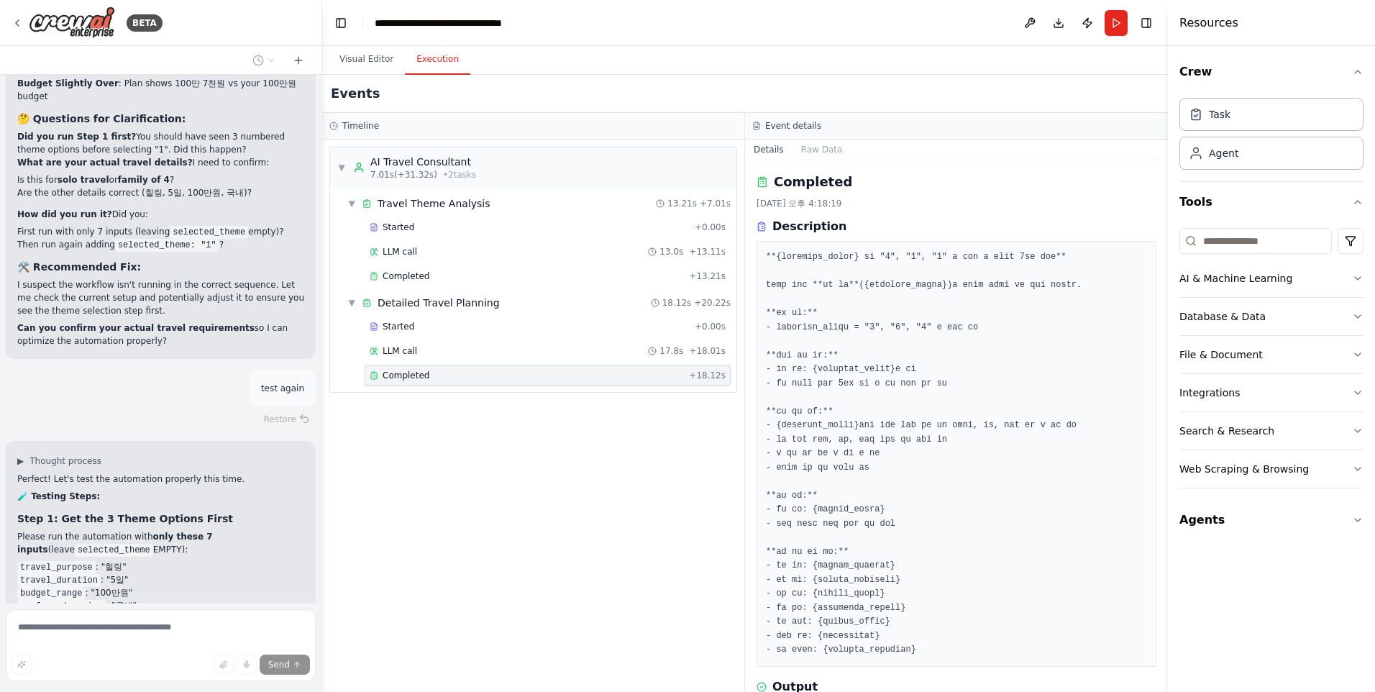
scroll to position [42264, 0]
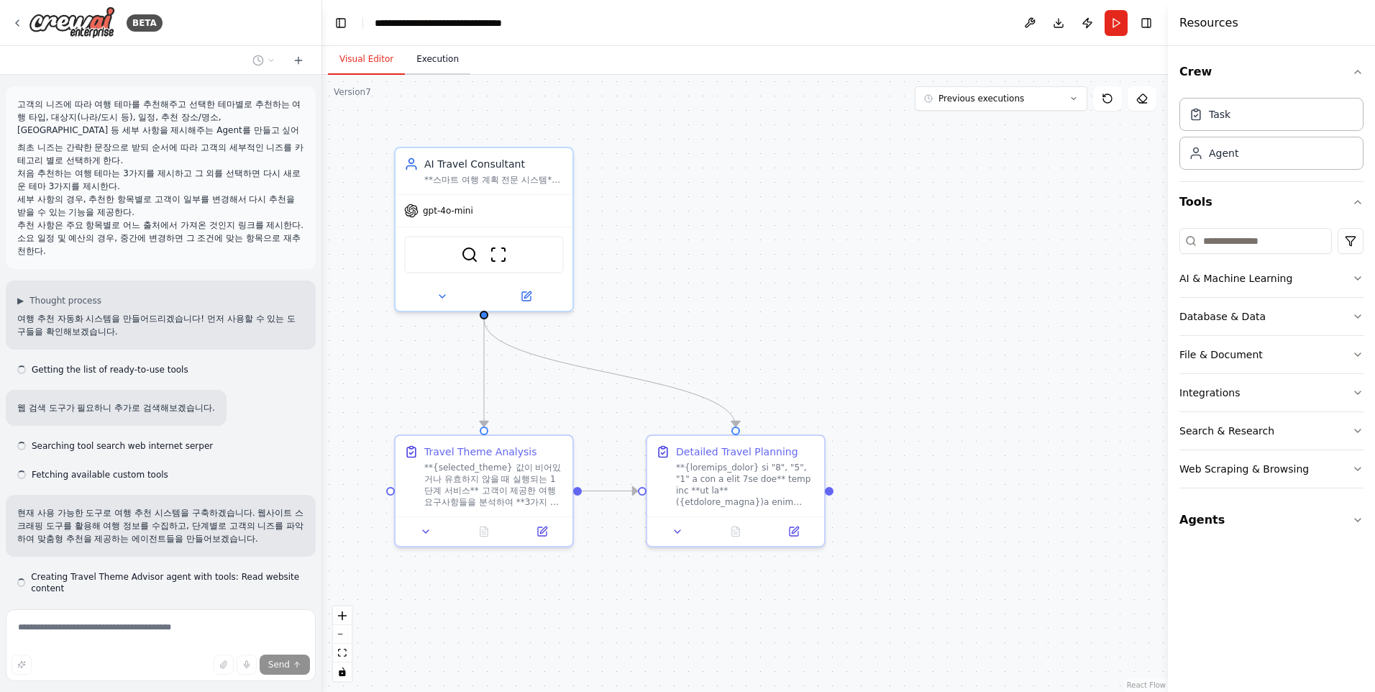
scroll to position [42147, 0]
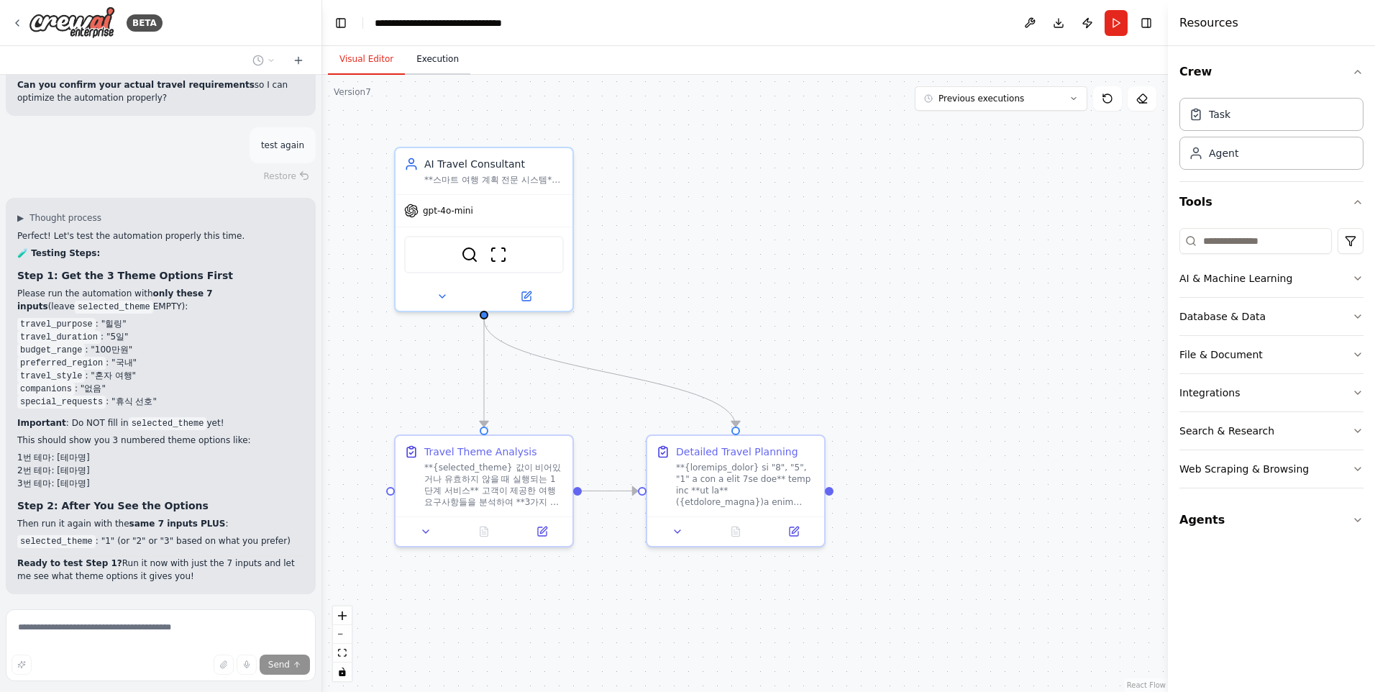
click at [429, 63] on button "Execution" at bounding box center [437, 60] width 65 height 30
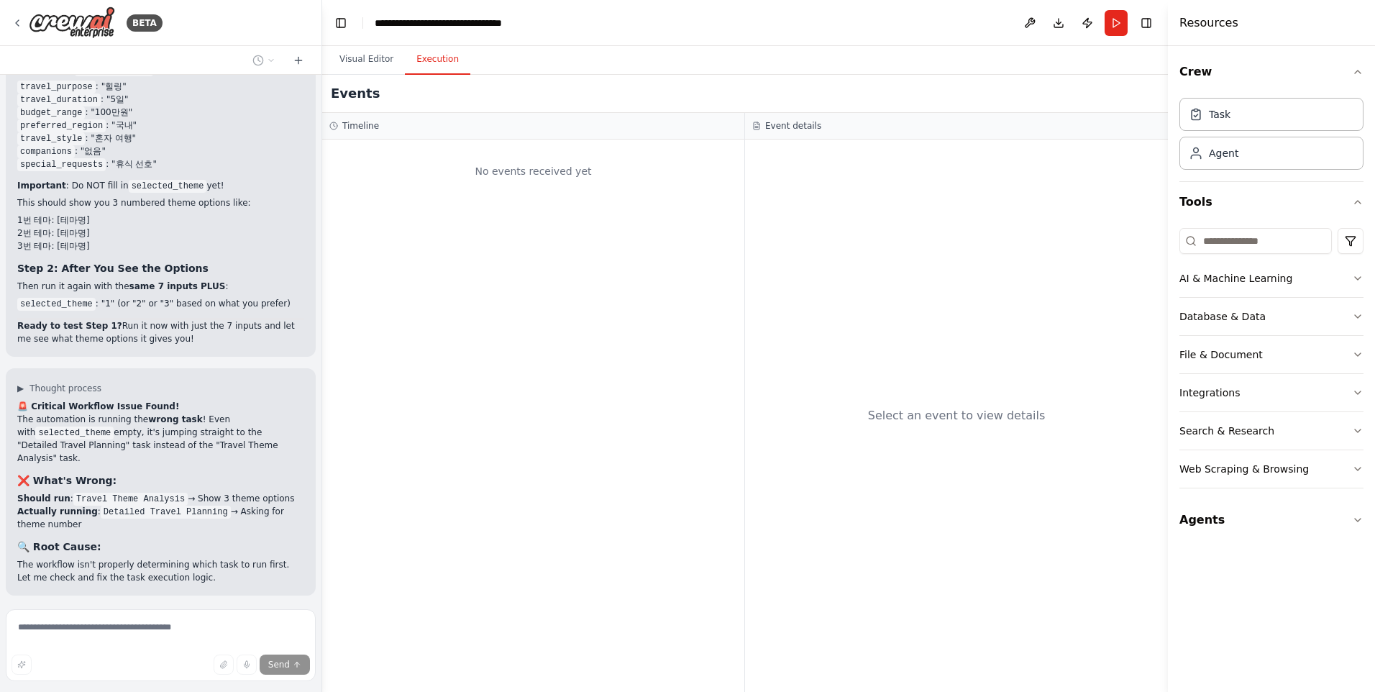
scroll to position [42432, 0]
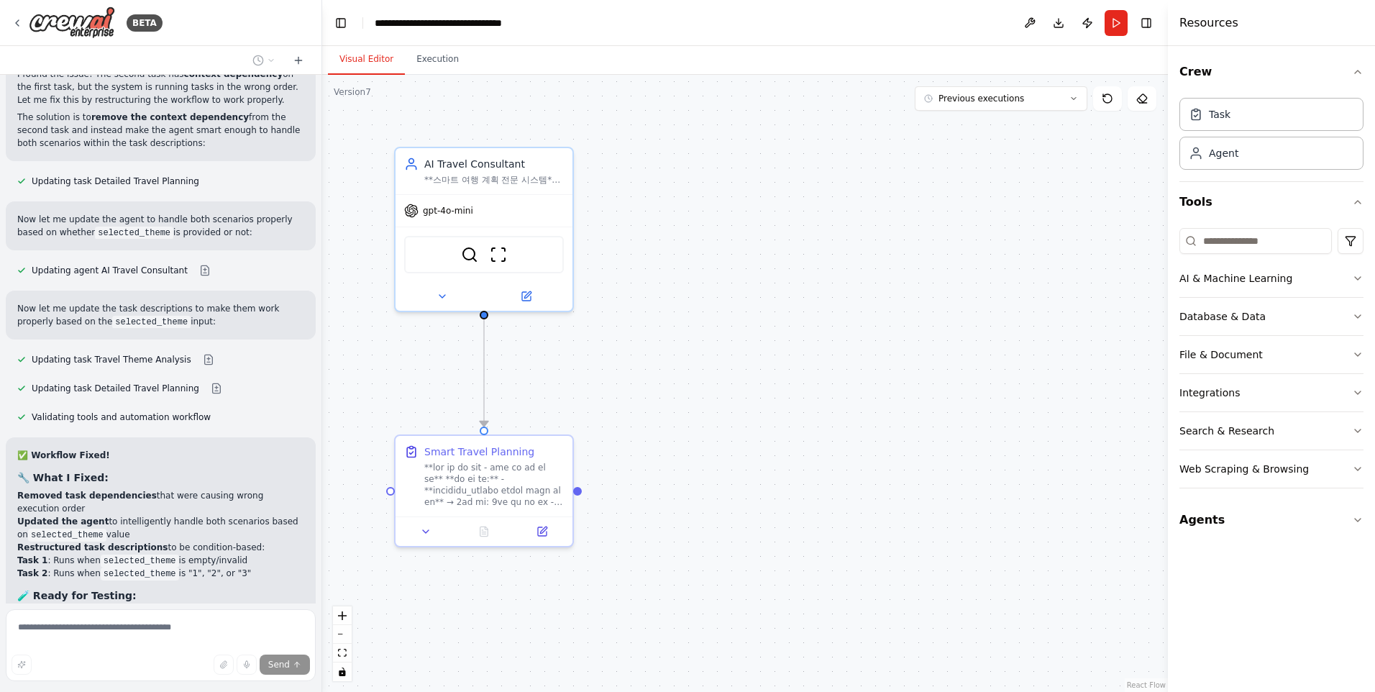
scroll to position [43011, 0]
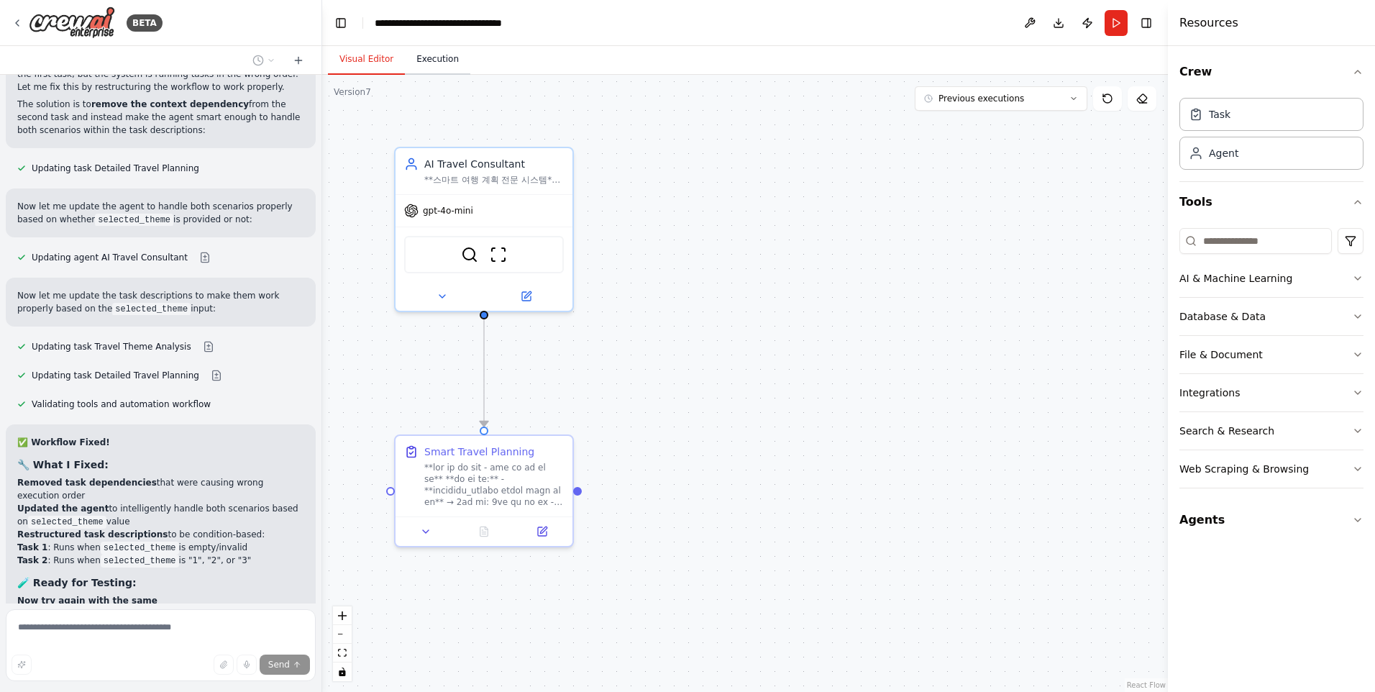
click at [439, 63] on button "Execution" at bounding box center [437, 60] width 65 height 30
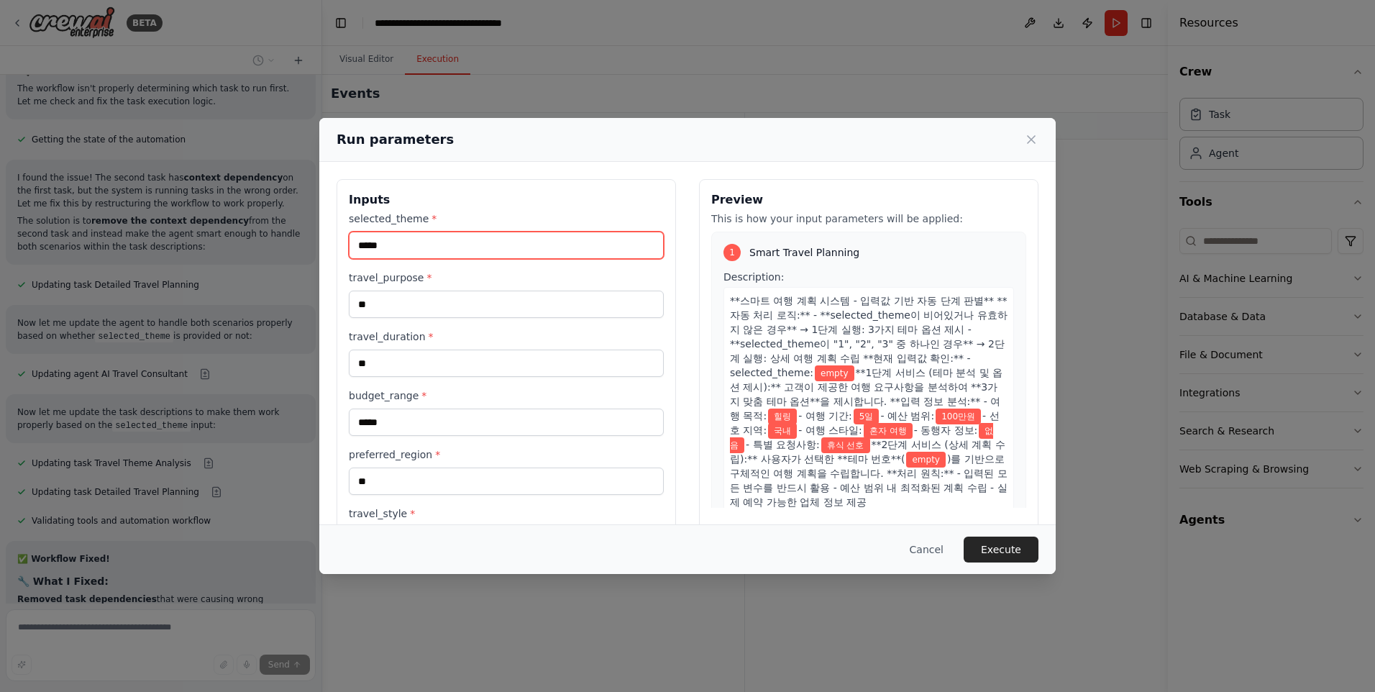
drag, startPoint x: 366, startPoint y: 252, endPoint x: 292, endPoint y: 253, distance: 74.1
click at [293, 253] on div "Run parameters Inputs selected_theme * ***** travel_purpose * ** travel_duratio…" at bounding box center [687, 346] width 1375 height 692
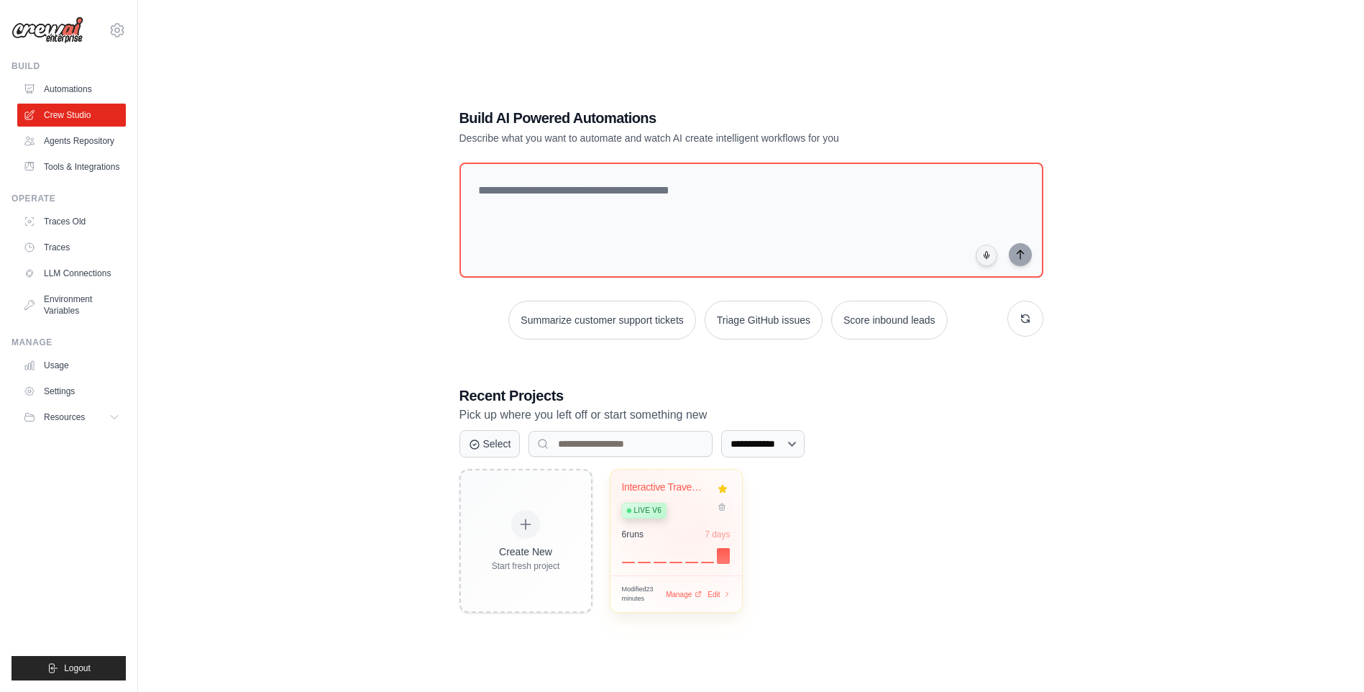
click at [635, 511] on span "Live v6" at bounding box center [647, 511] width 27 height 12
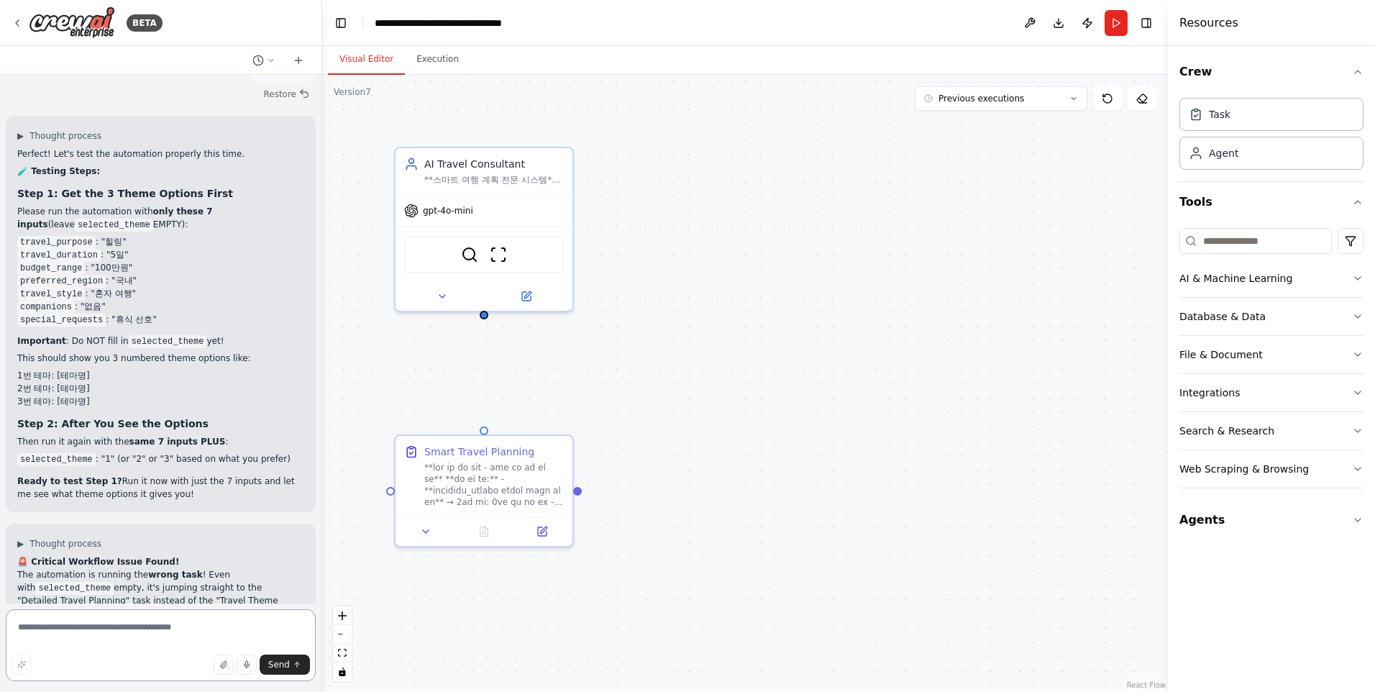
scroll to position [42965, 0]
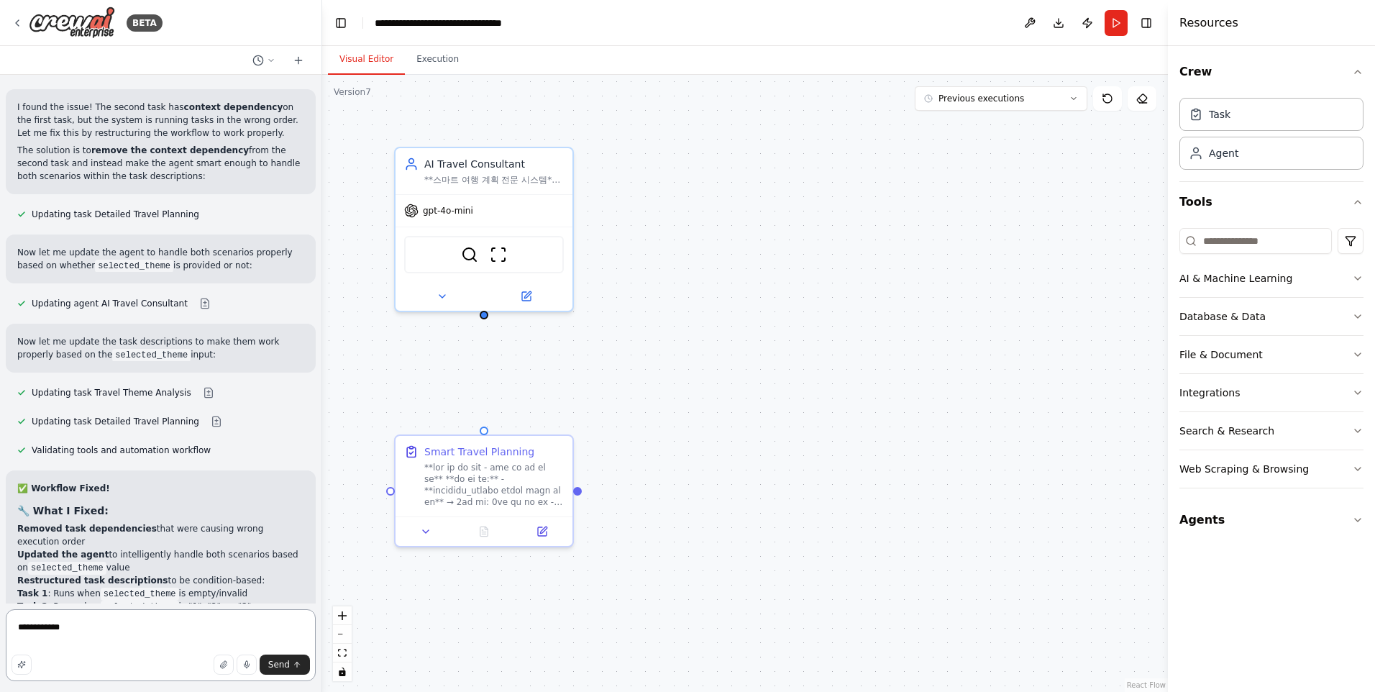
type textarea "**********"
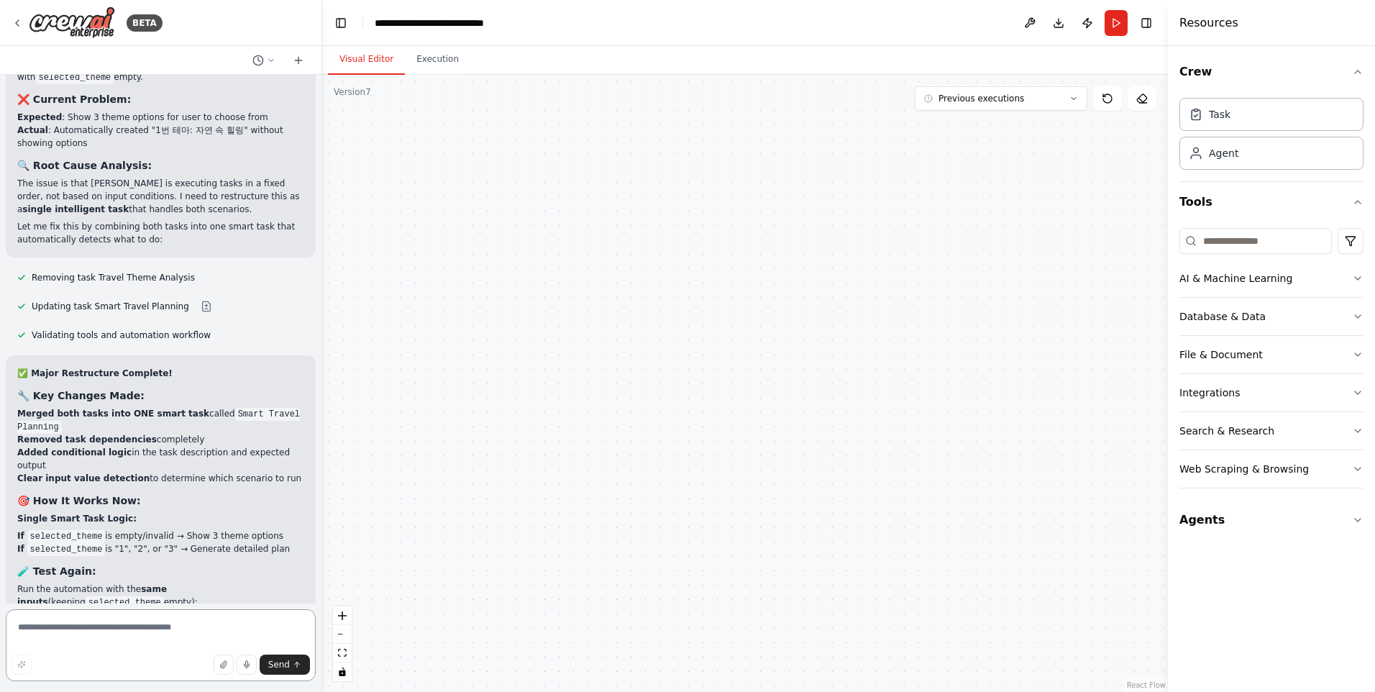
scroll to position [43606, 0]
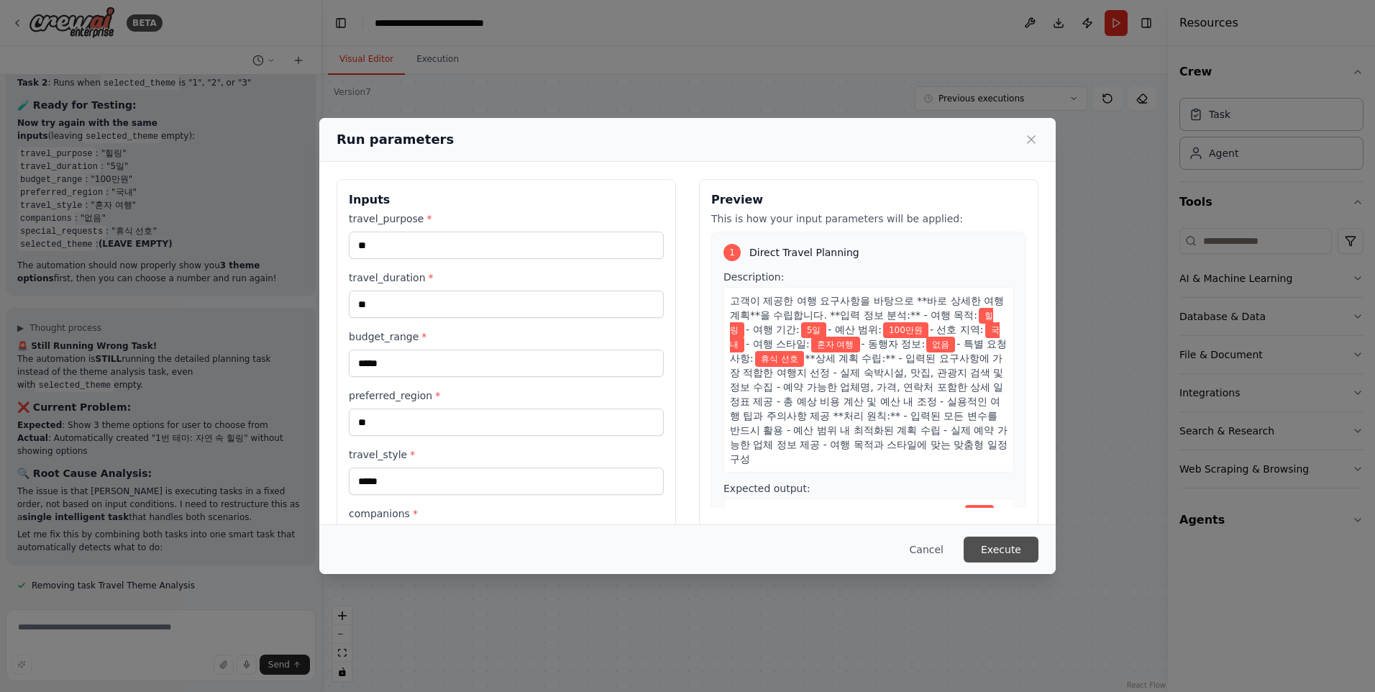
click at [977, 544] on button "Execute" at bounding box center [1001, 550] width 75 height 26
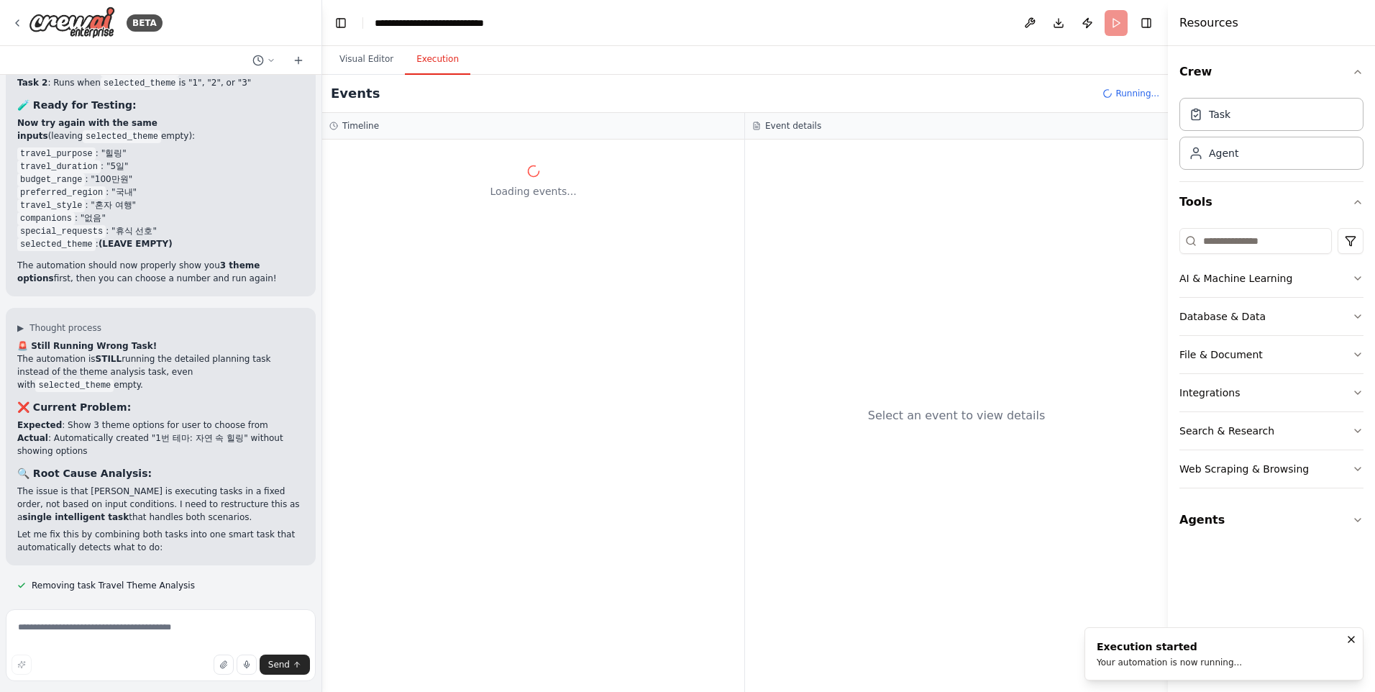
drag, startPoint x: 700, startPoint y: 554, endPoint x: 692, endPoint y: 580, distance: 27.1
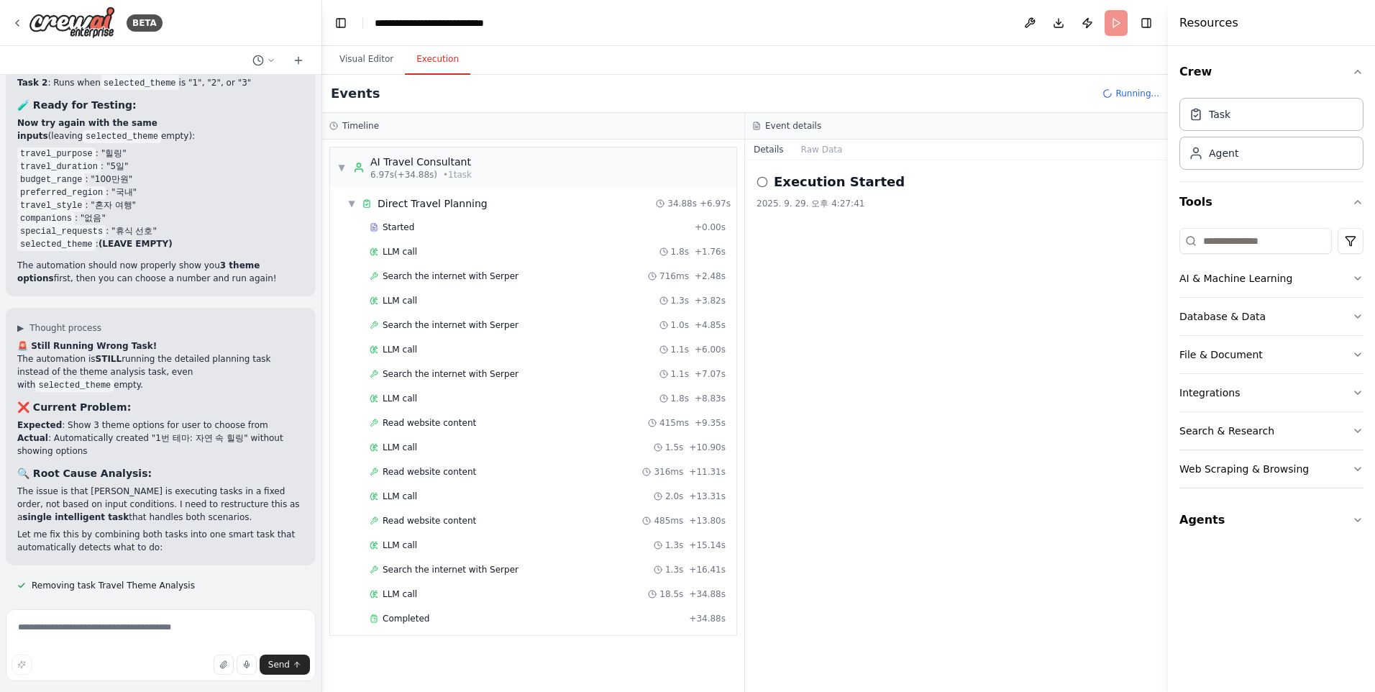
scroll to position [43606, 0]
